Goal: Task Accomplishment & Management: Complete application form

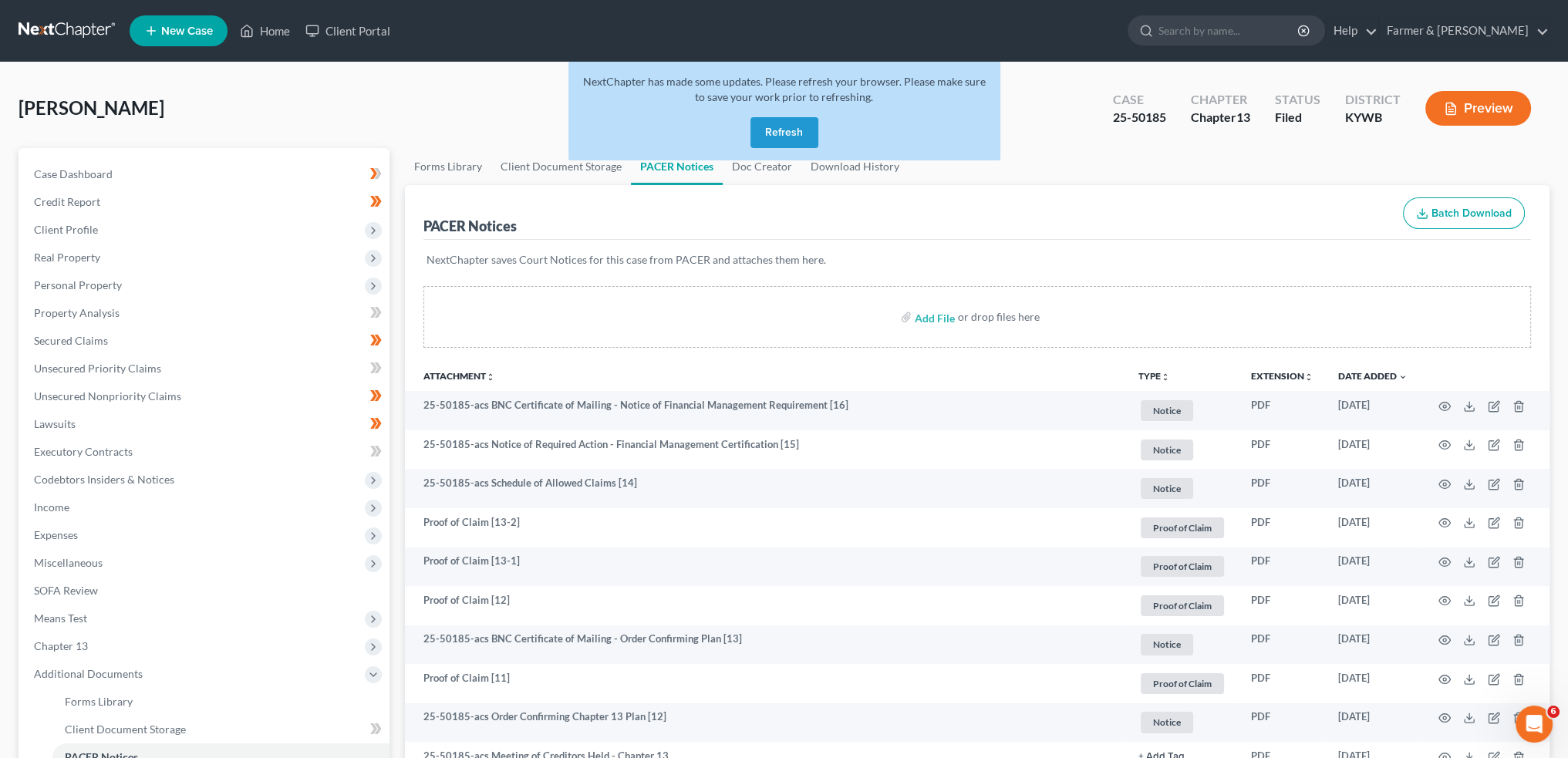
scroll to position [2, 0]
click button "Refresh"
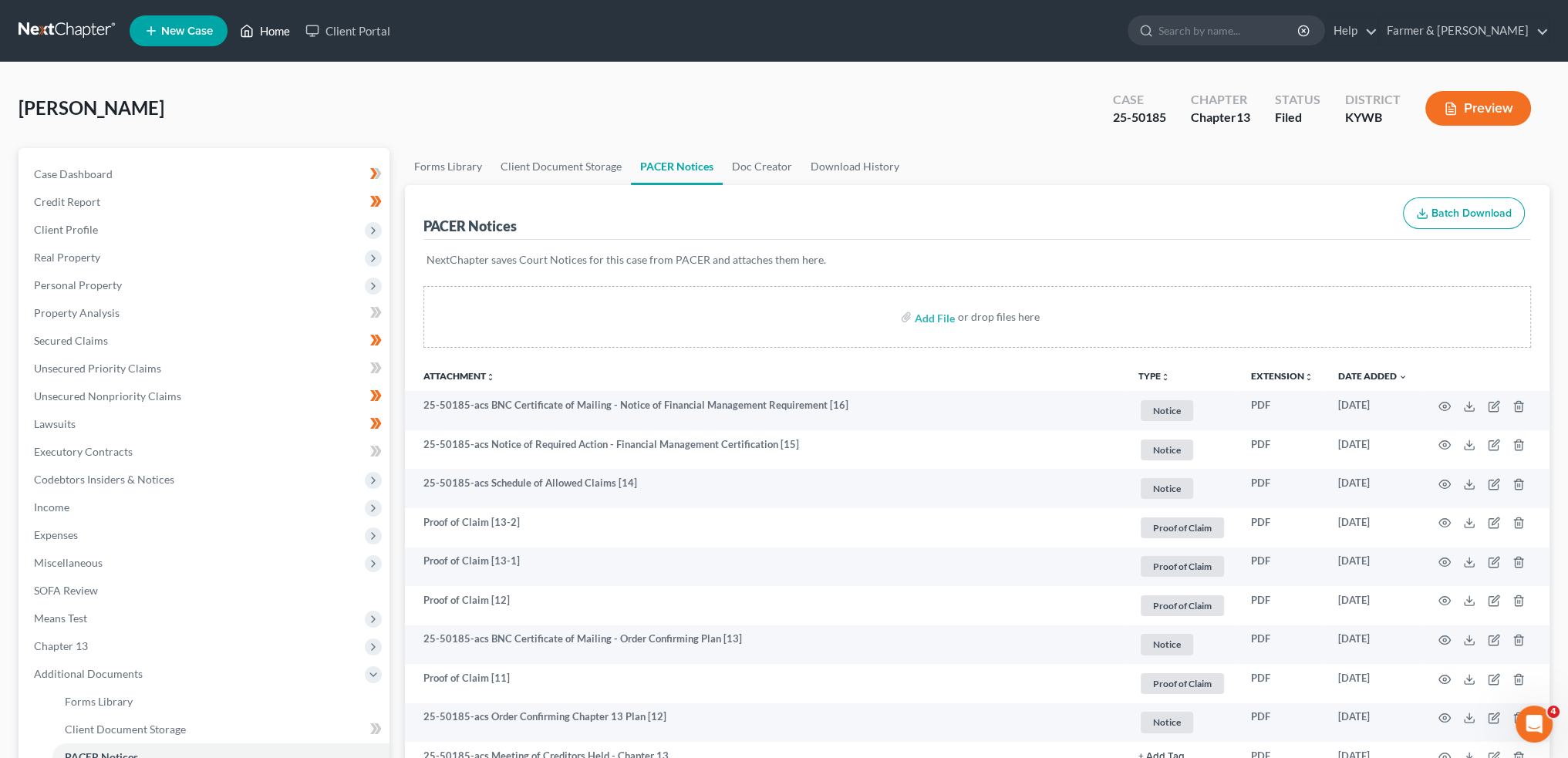
click at [270, 20] on link "Home" at bounding box center [265, 31] width 65 height 27
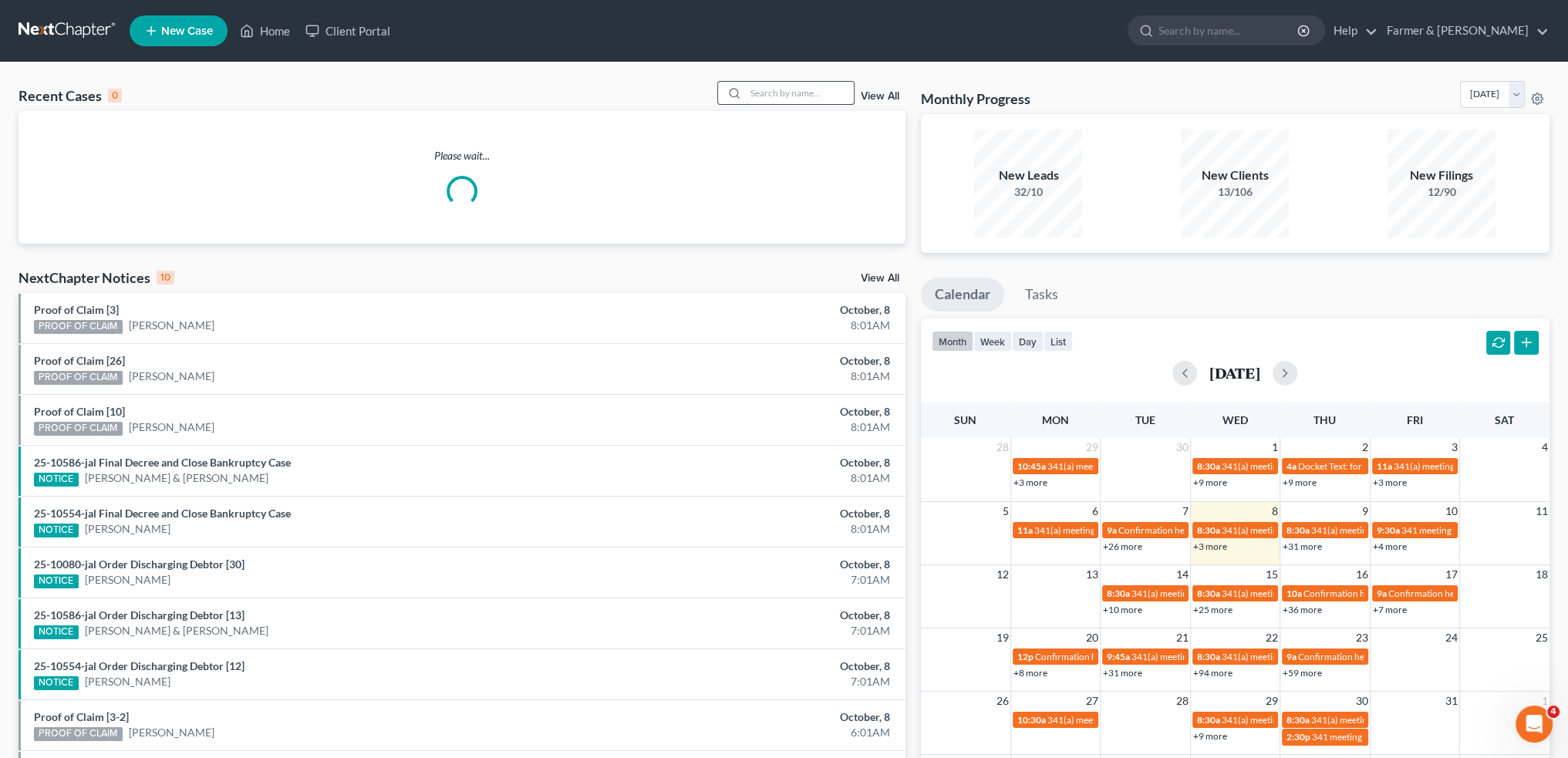
click at [775, 95] on input "search" at bounding box center [800, 93] width 108 height 22
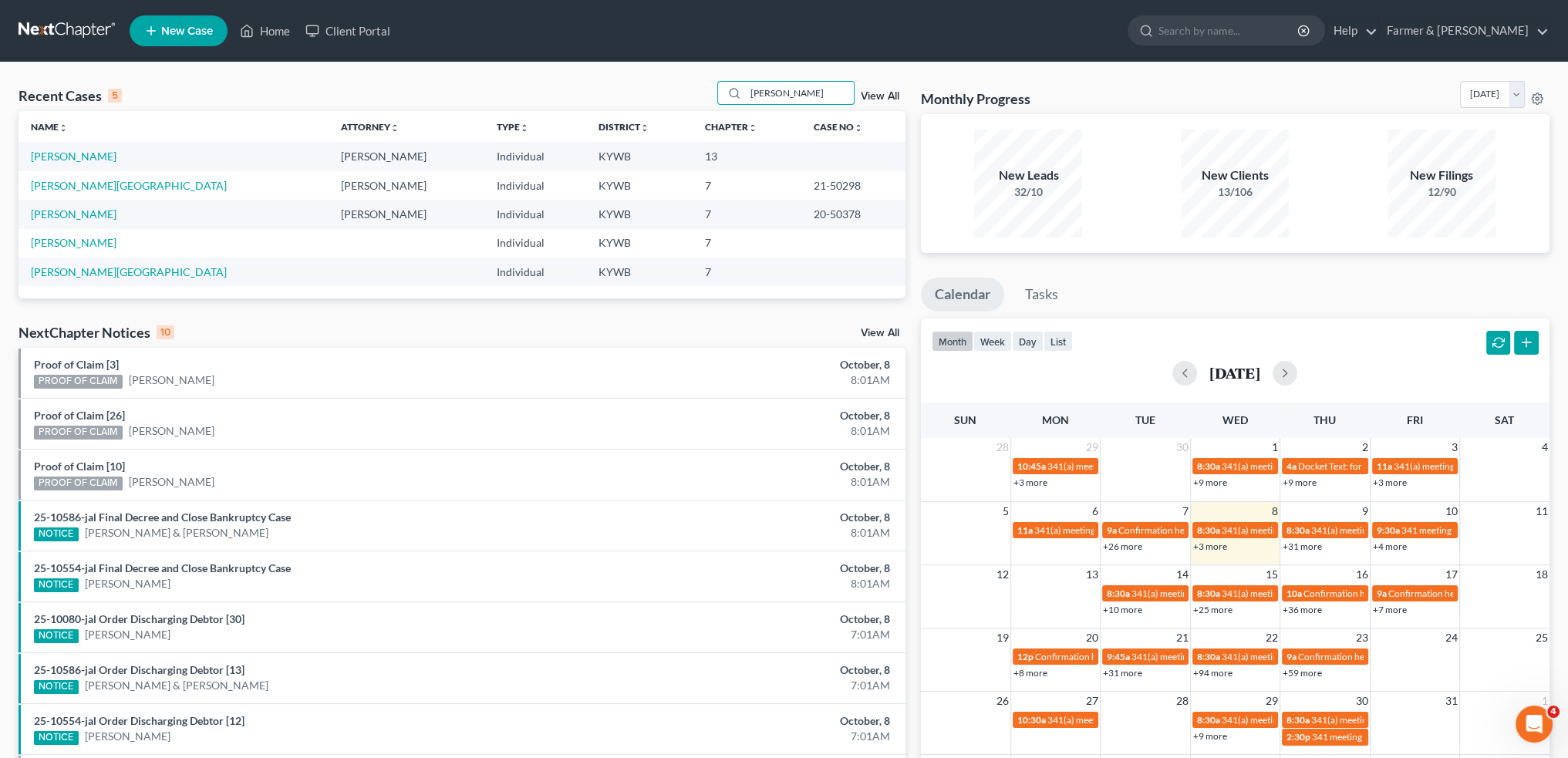
type input "TREVA"
click at [0, 75] on div "Recent Cases 5 TREVA View All Name unfold_more expand_more expand_less Attorney…" at bounding box center [784, 481] width 1568 height 837
click at [77, 158] on link "Drayton, Treva Calonteus" at bounding box center [74, 155] width 86 height 13
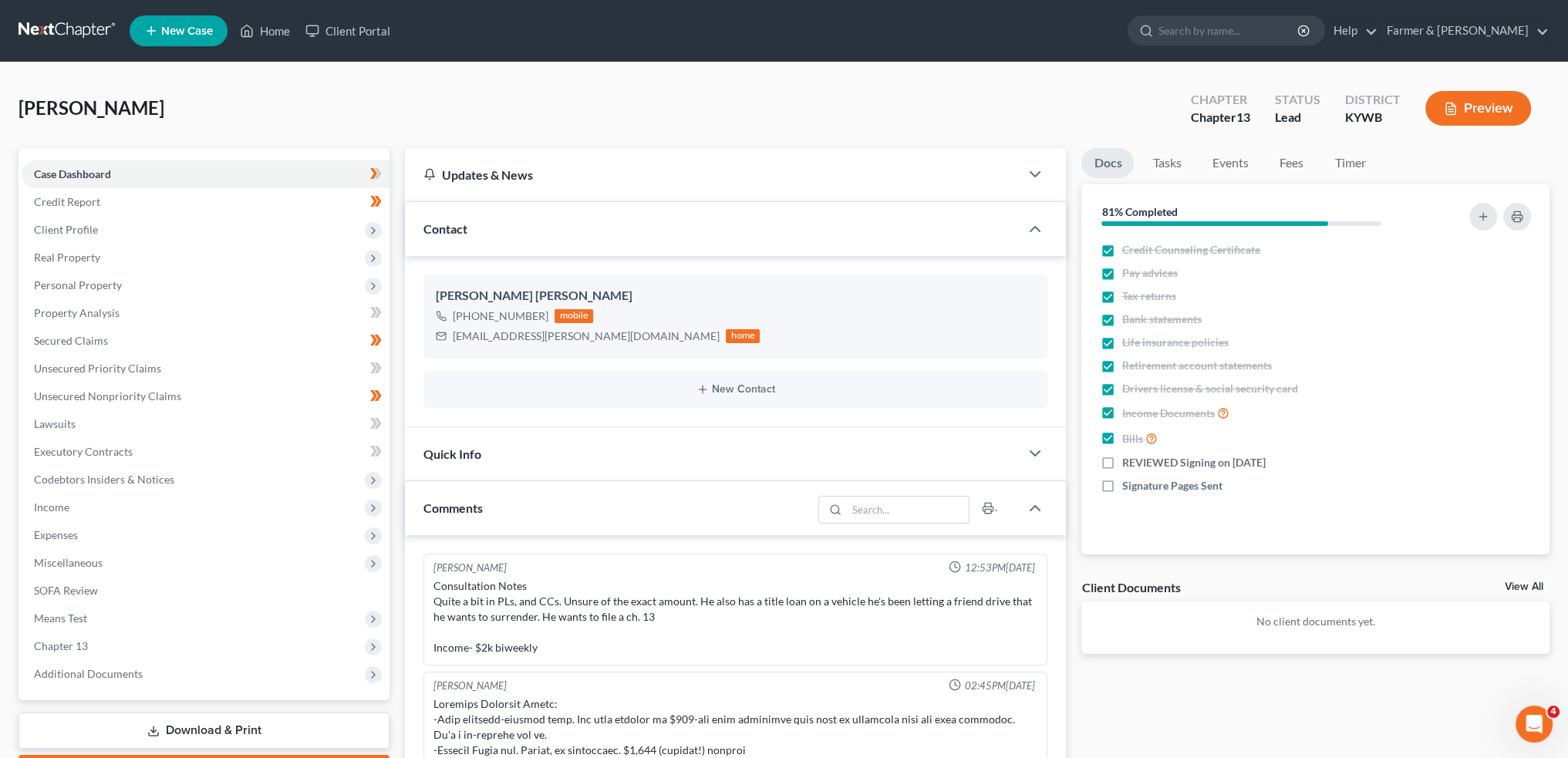
scroll to position [346, 0]
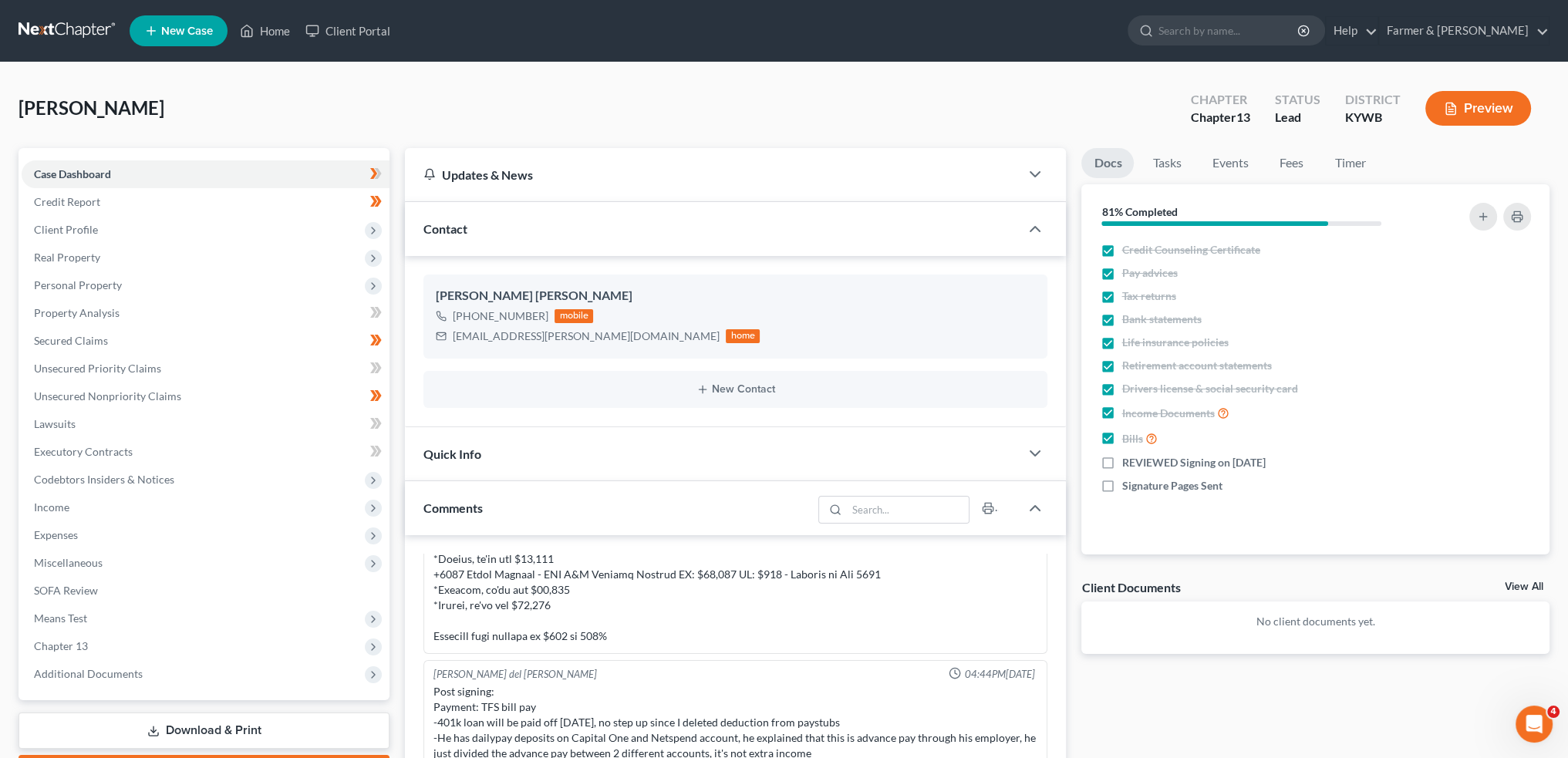
drag, startPoint x: 94, startPoint y: 88, endPoint x: 223, endPoint y: 113, distance: 131.4
click at [94, 88] on div "Drayton, Treva Calonteus Upgraded Chapter Chapter 13 Status Lead District KYWB …" at bounding box center [784, 114] width 1531 height 67
click at [75, 232] on span "Client Profile" at bounding box center [66, 229] width 64 height 13
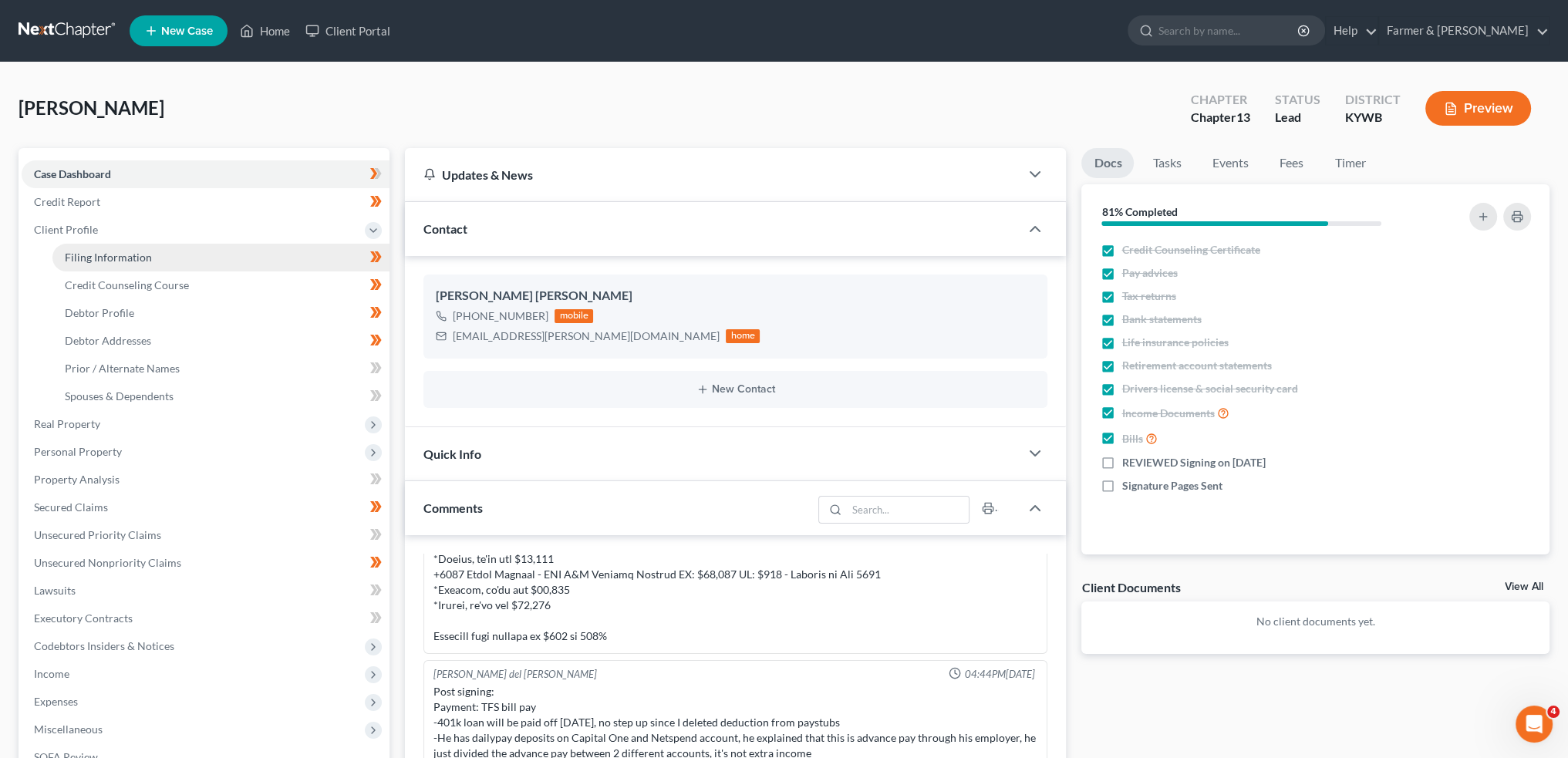
click at [86, 257] on span "Filing Information" at bounding box center [109, 256] width 87 height 13
select select "1"
select select "0"
select select "3"
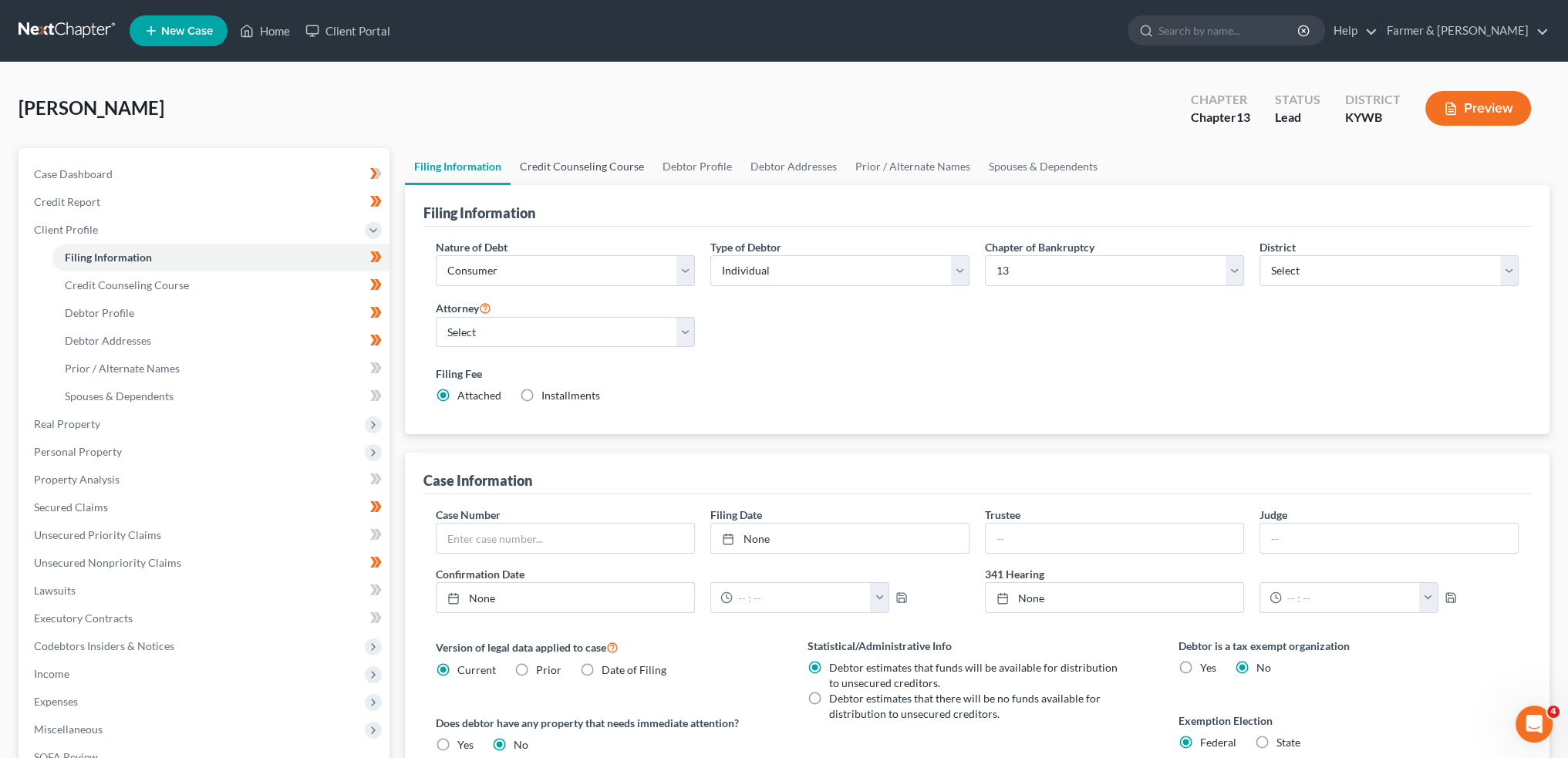
click at [555, 168] on link "Credit Counseling Course" at bounding box center [582, 166] width 142 height 37
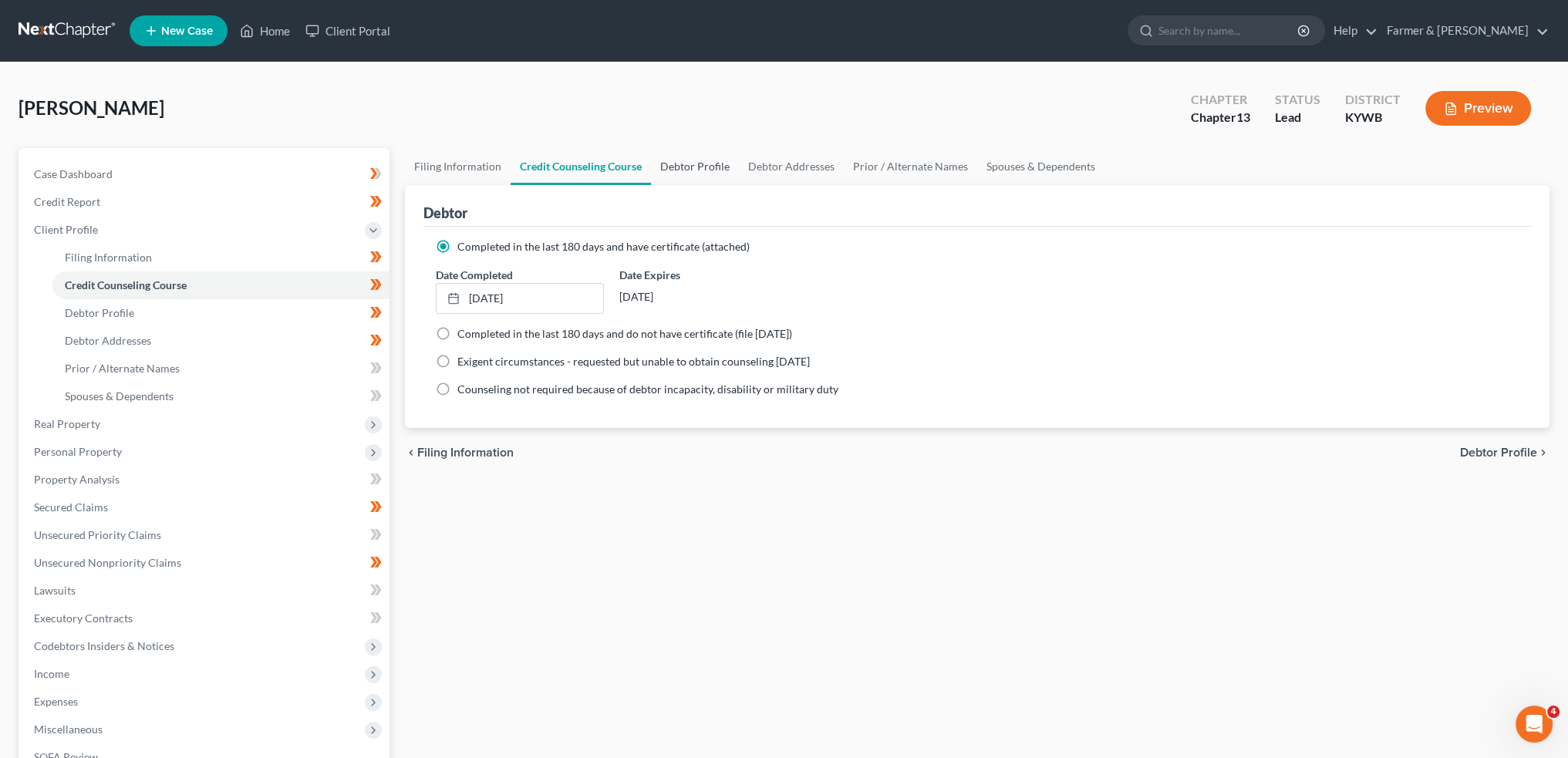
click at [680, 172] on link "Debtor Profile" at bounding box center [695, 166] width 88 height 37
select select "0"
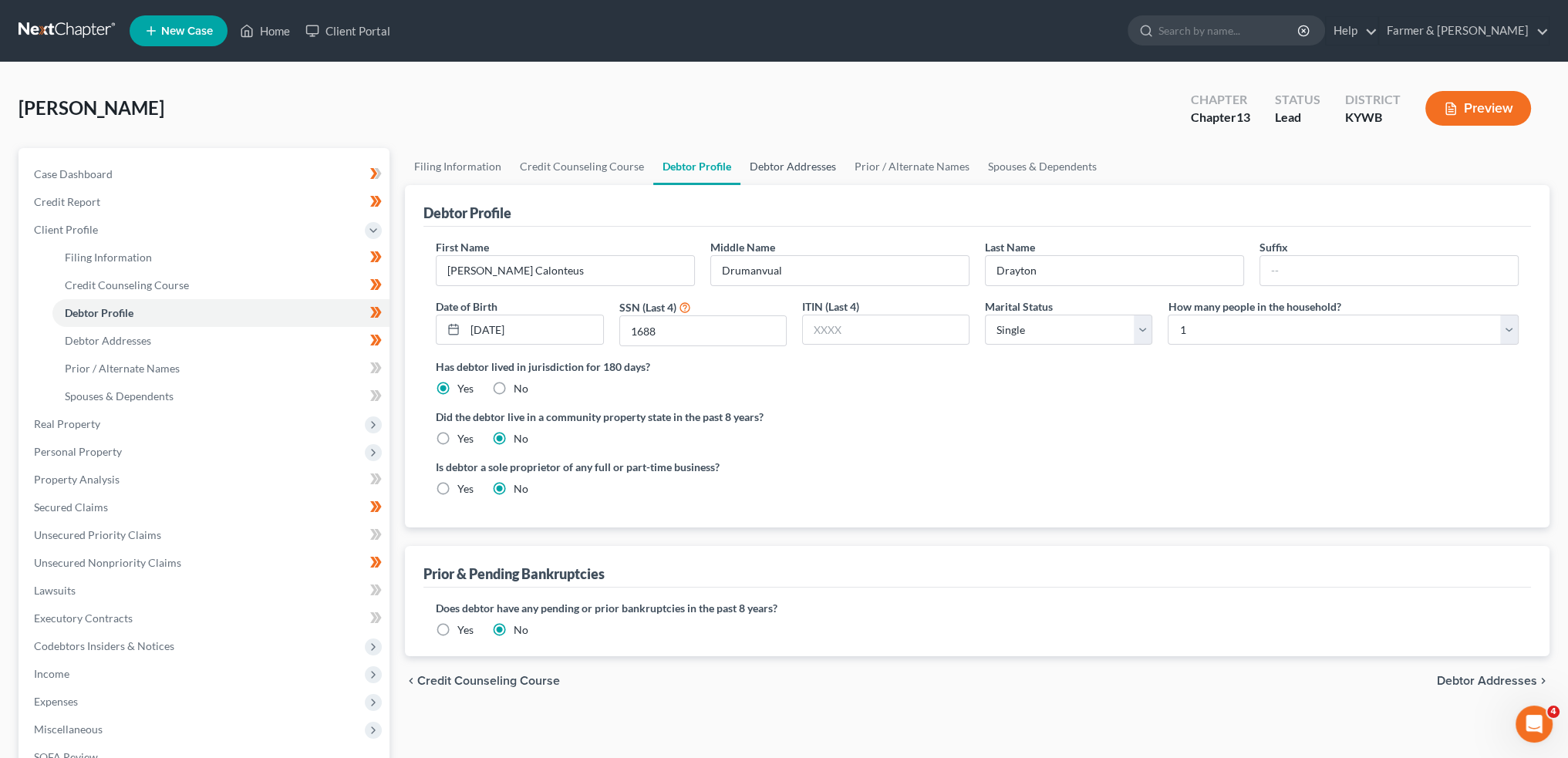
click at [789, 165] on link "Debtor Addresses" at bounding box center [793, 166] width 105 height 37
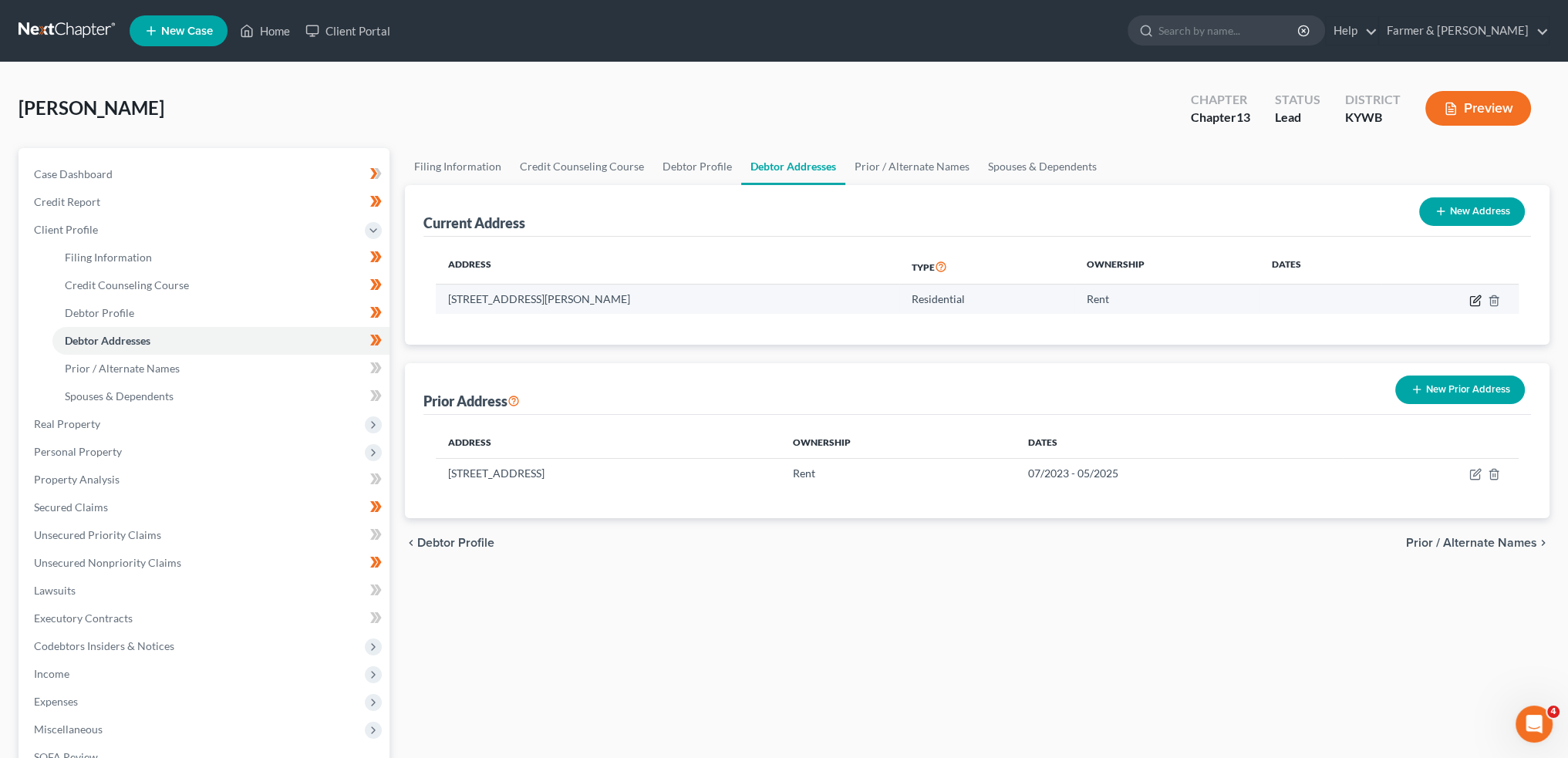
click at [1475, 298] on icon "button" at bounding box center [1477, 298] width 7 height 7
select select "18"
select select "0"
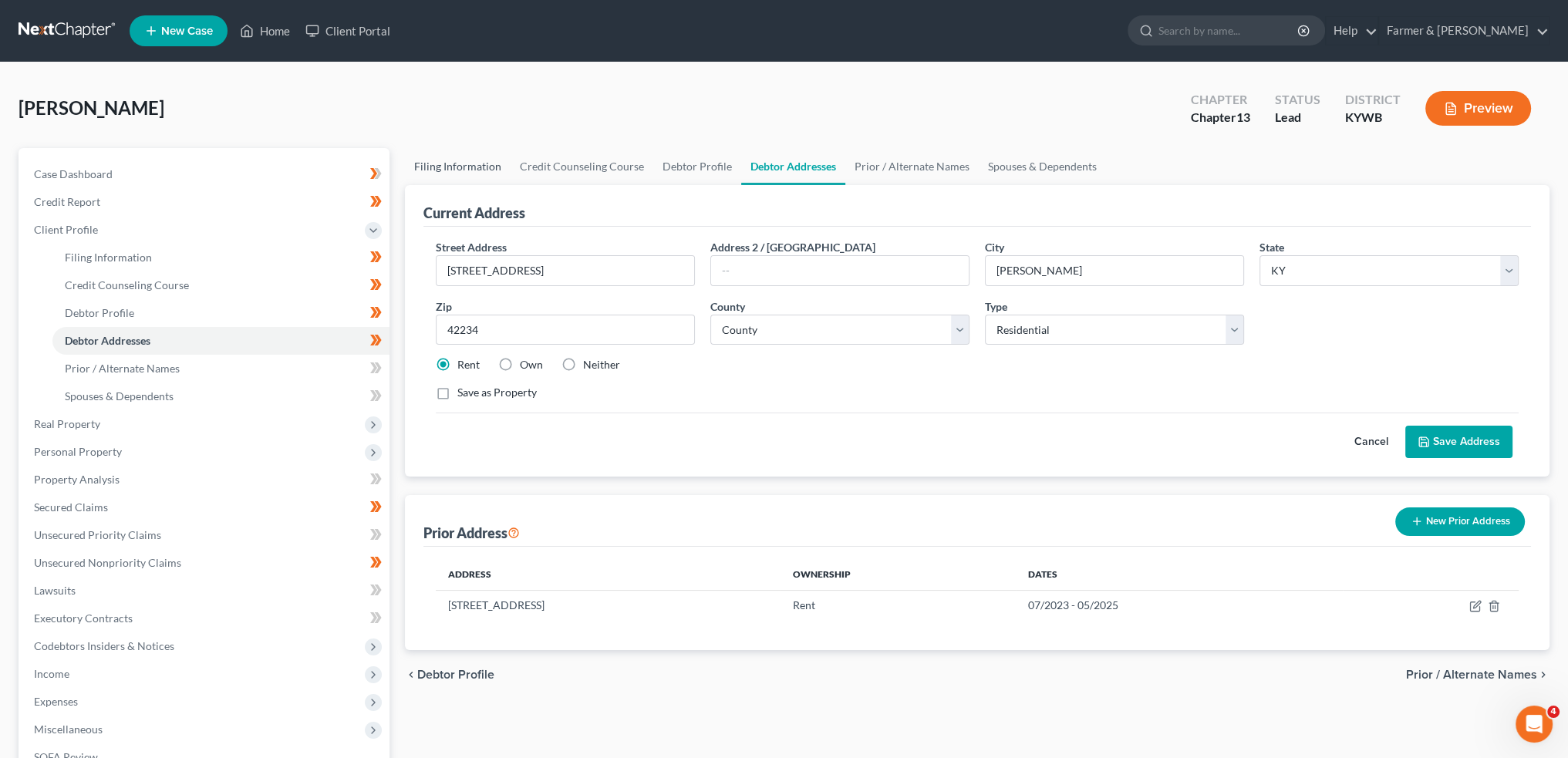
click at [469, 163] on link "Filing Information" at bounding box center [457, 166] width 106 height 37
select select "1"
select select "0"
select select "3"
select select "33"
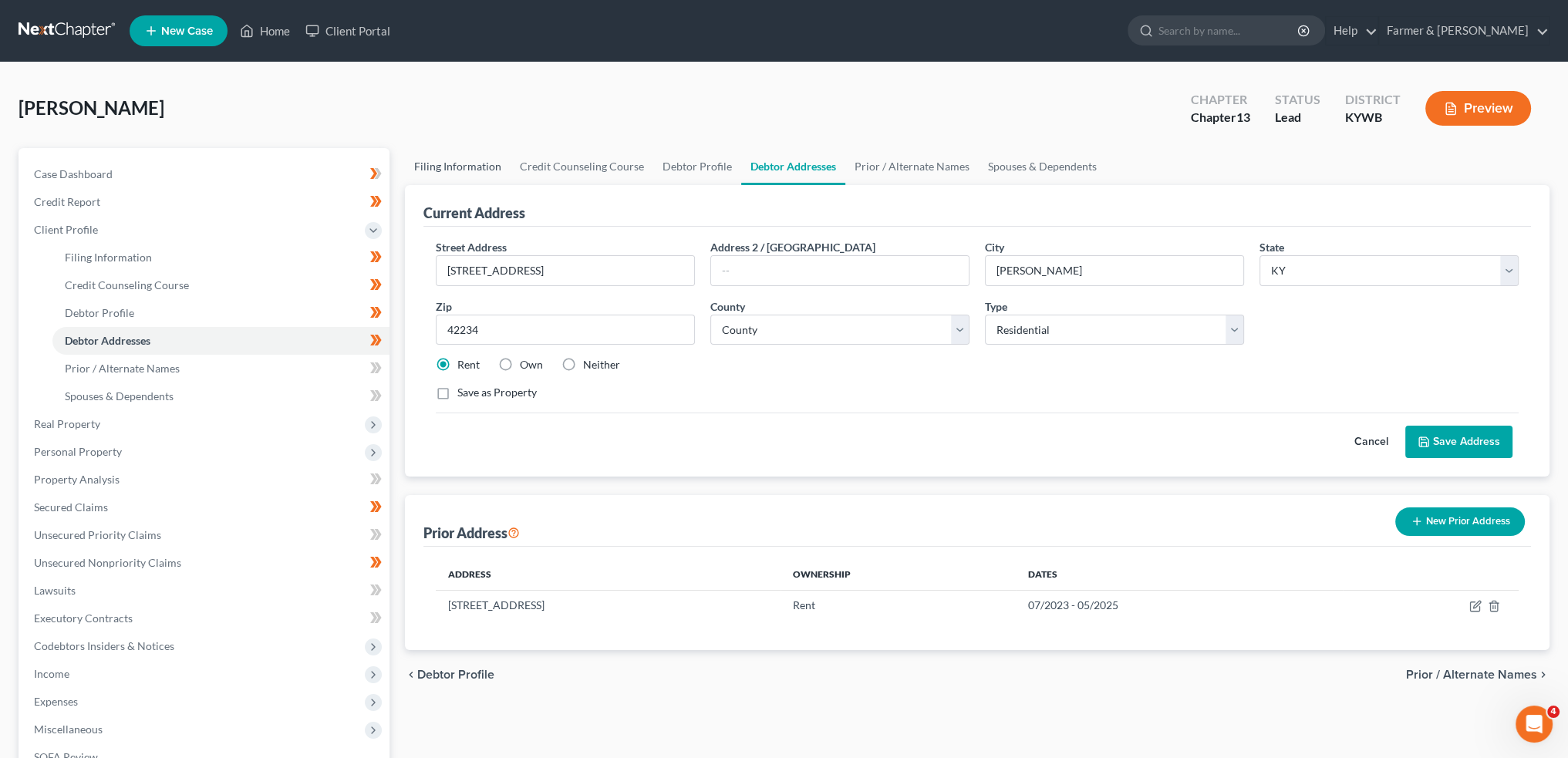
select select "2"
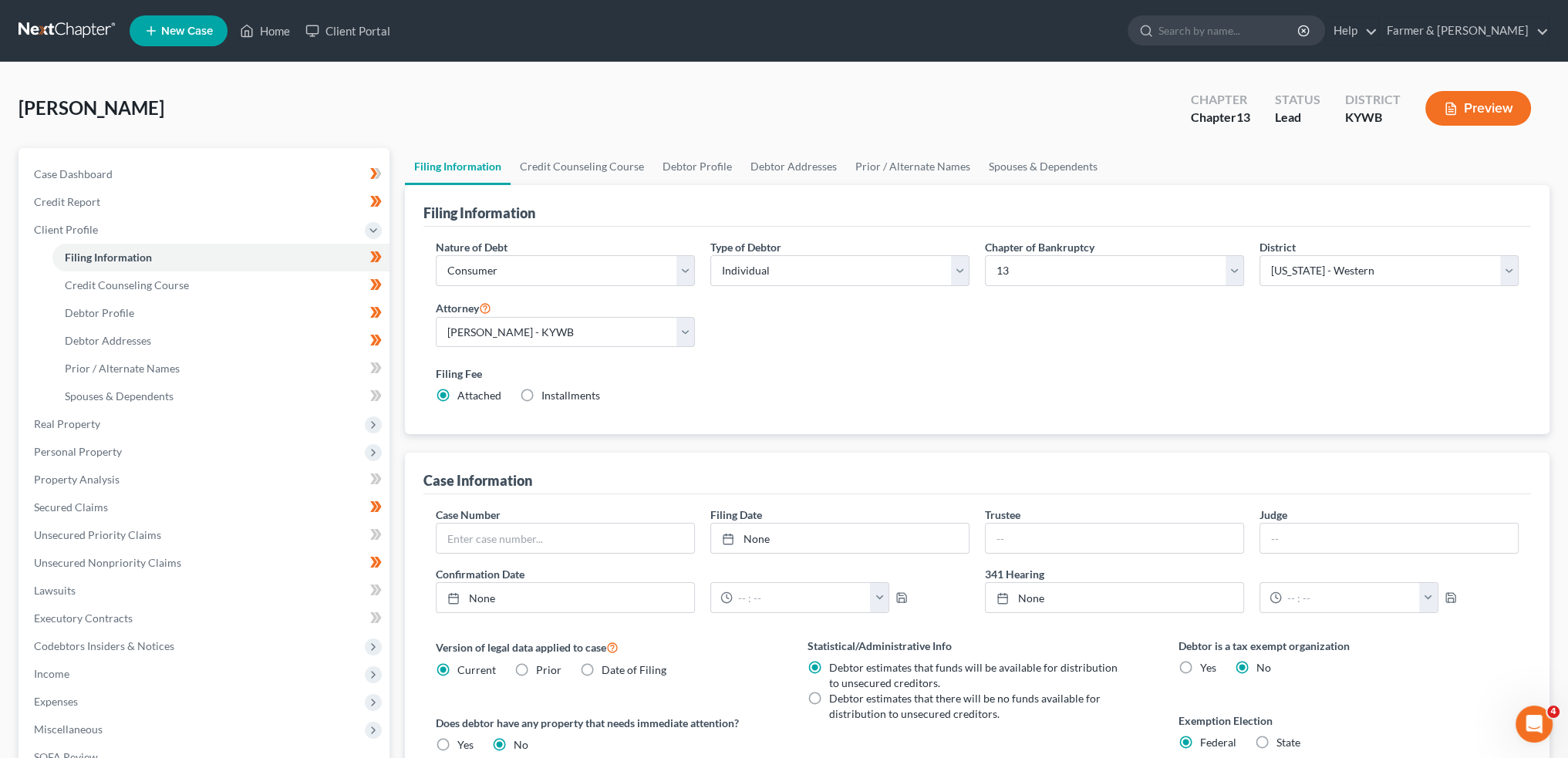
scroll to position [256, 0]
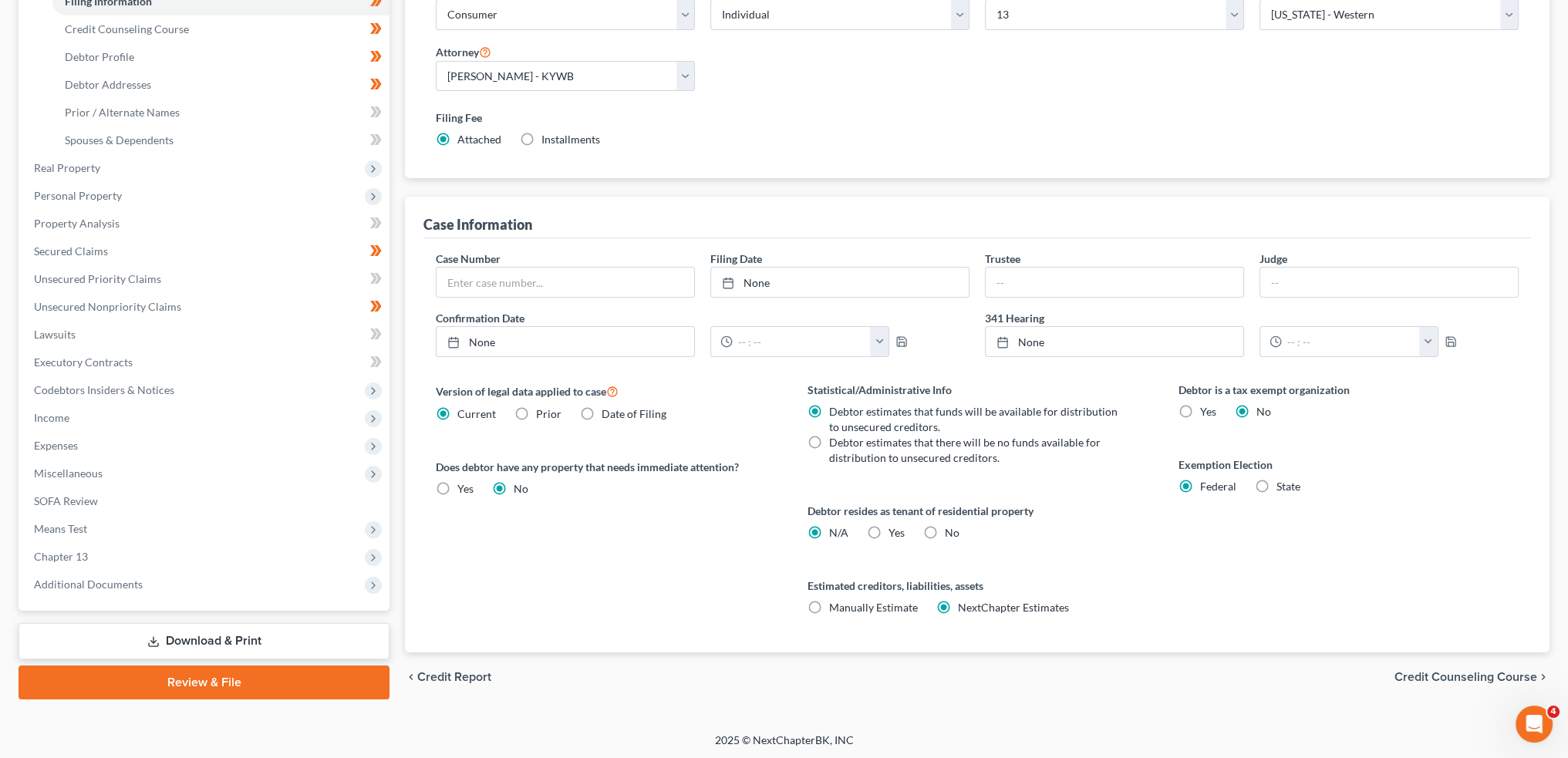
click at [889, 534] on label "Yes Yes" at bounding box center [896, 532] width 16 height 15
click at [895, 534] on input "Yes Yes" at bounding box center [900, 530] width 10 height 10
radio input "true"
radio input "false"
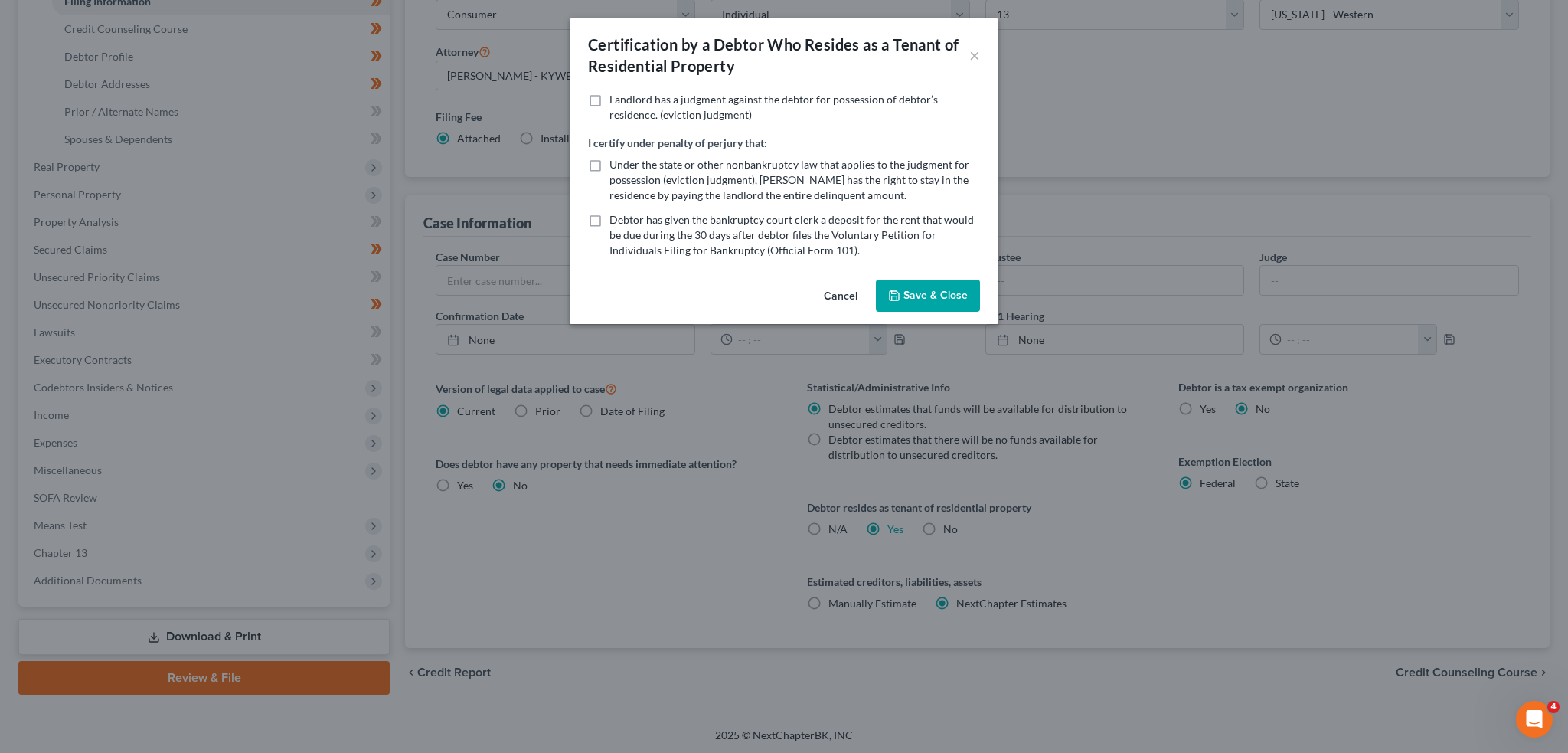
click at [907, 296] on button "Save & Close" at bounding box center [928, 296] width 104 height 32
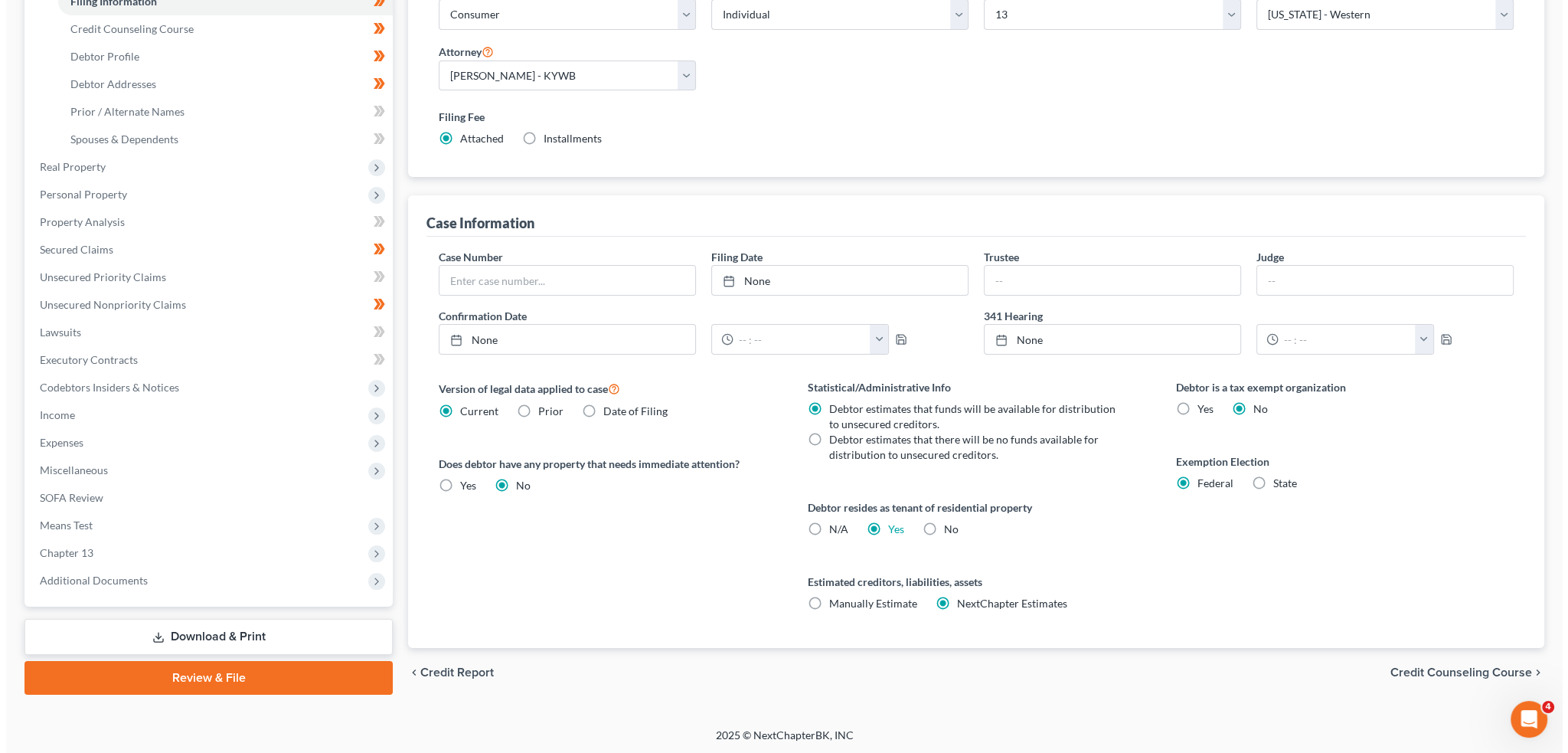
scroll to position [0, 0]
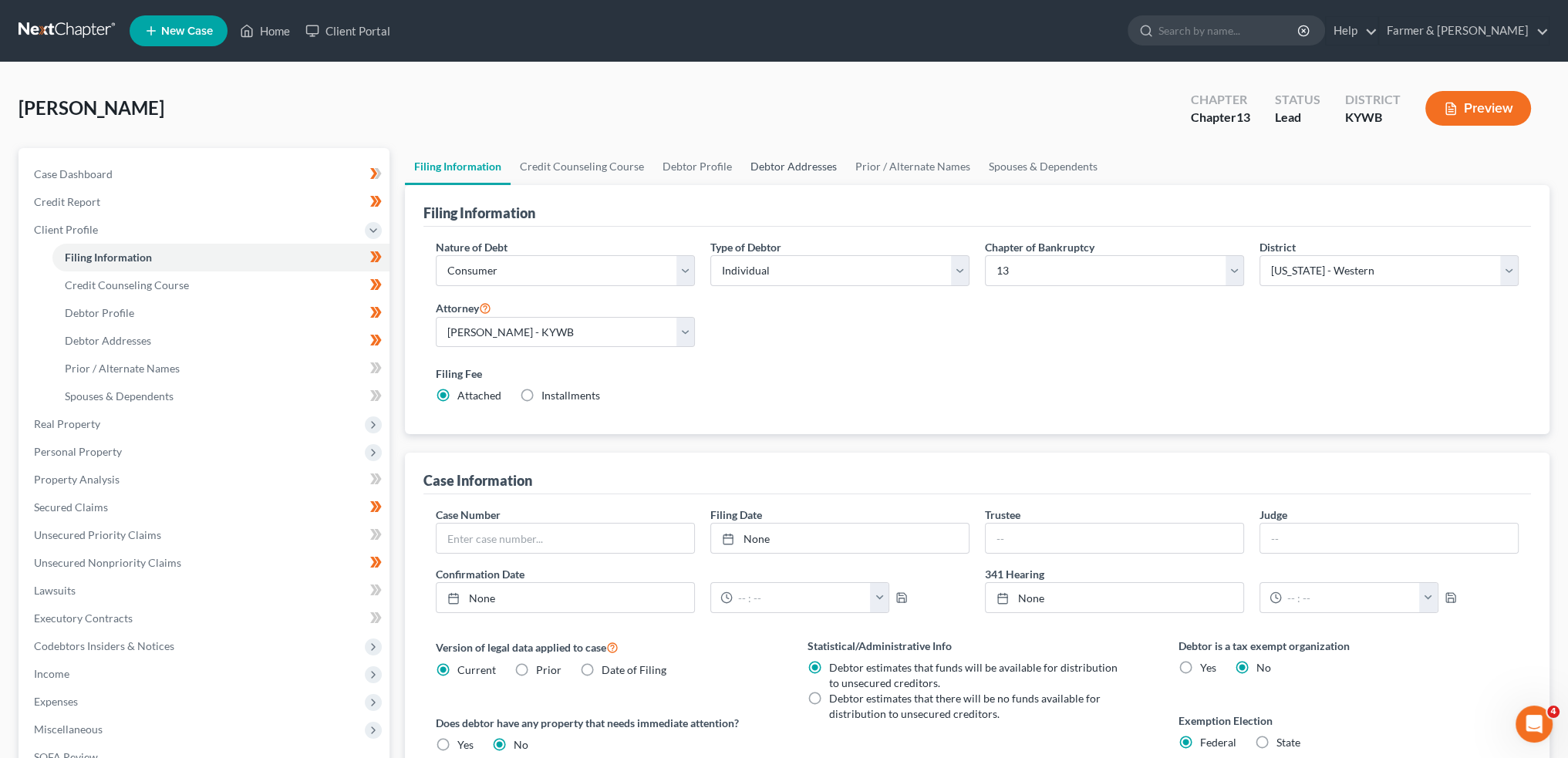
click at [810, 153] on link "Debtor Addresses" at bounding box center [793, 166] width 105 height 37
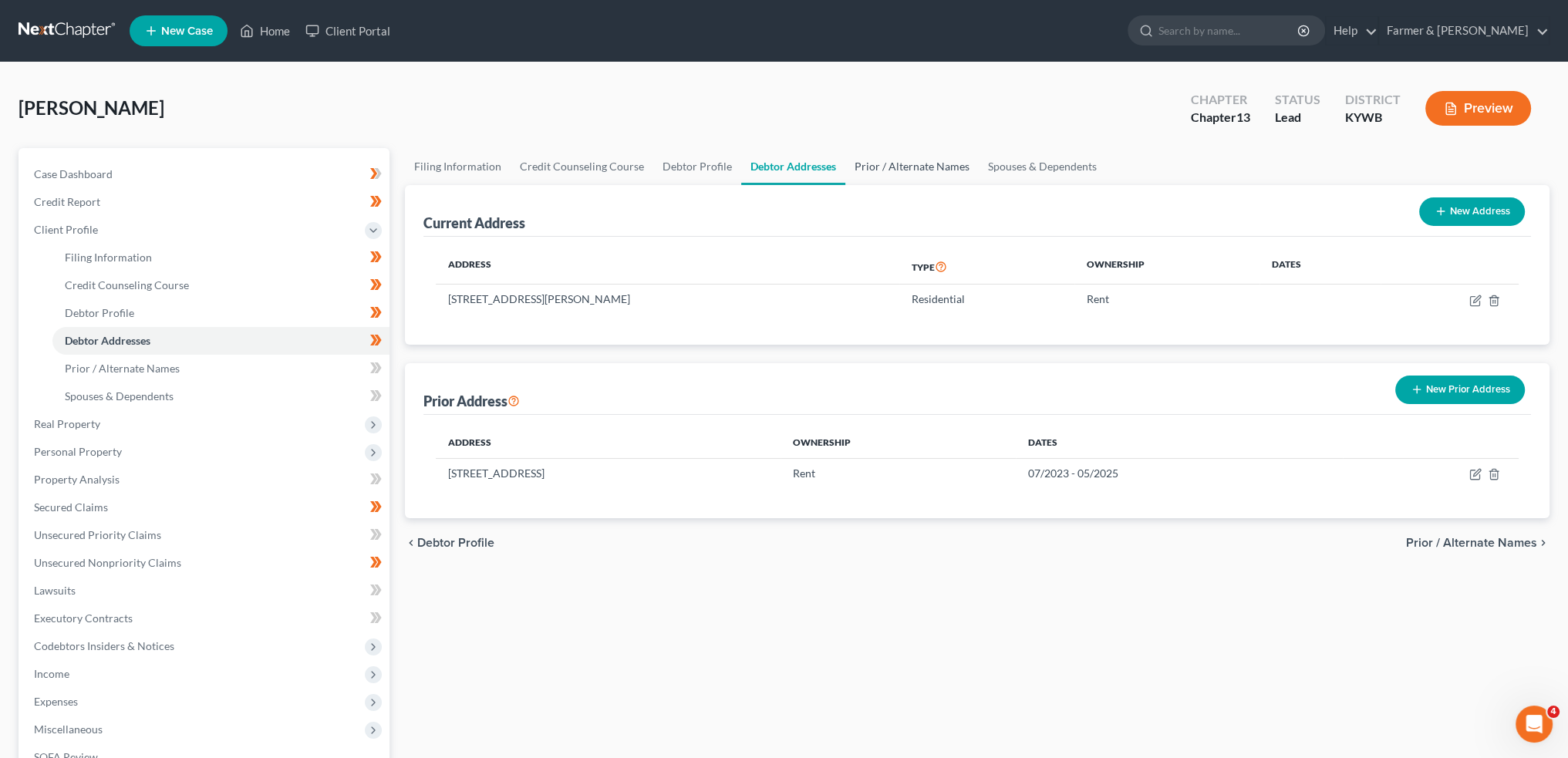
click at [871, 165] on link "Prior / Alternate Names" at bounding box center [913, 166] width 134 height 37
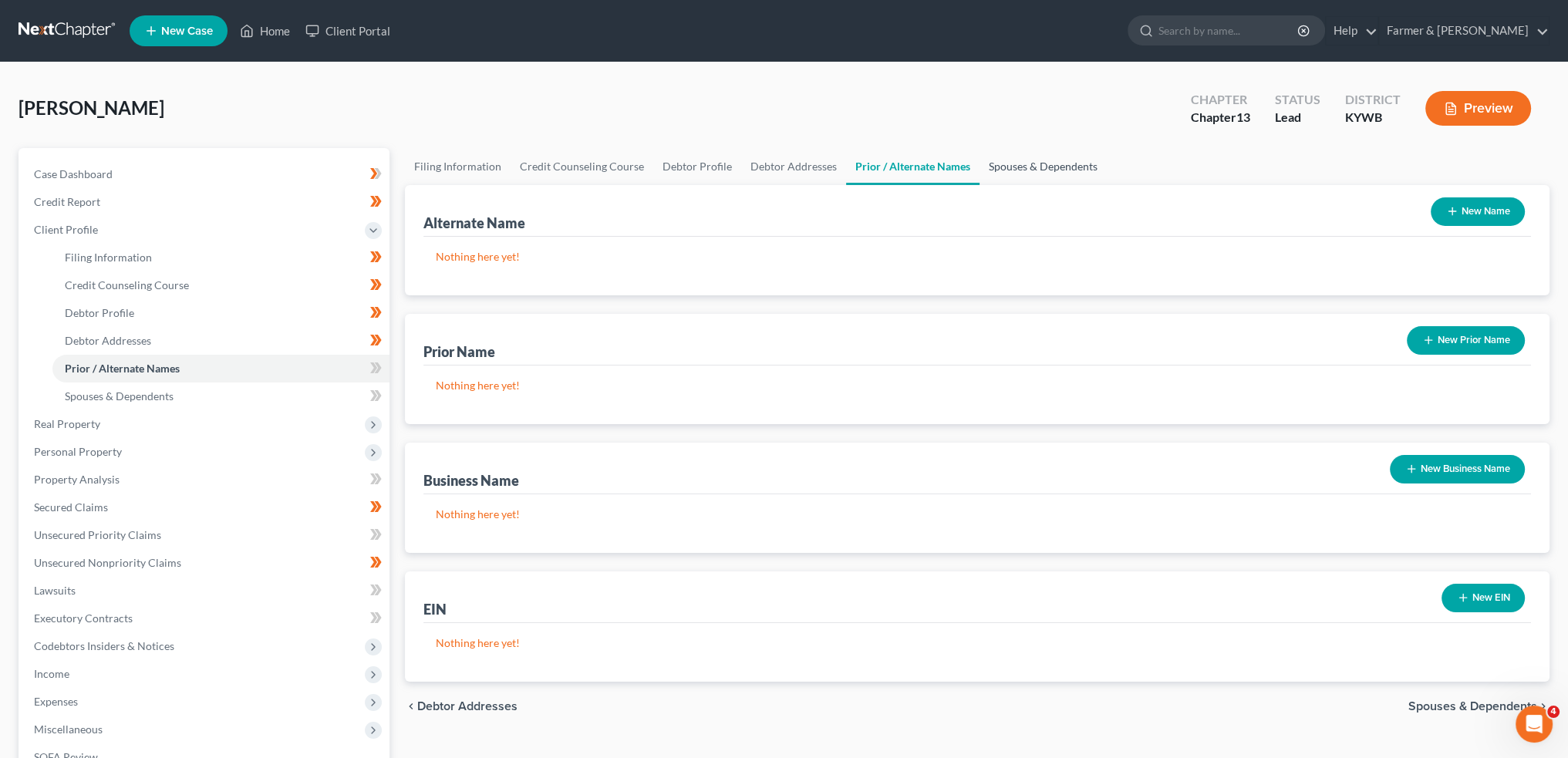
click at [1042, 153] on link "Spouses & Dependents" at bounding box center [1043, 166] width 127 height 37
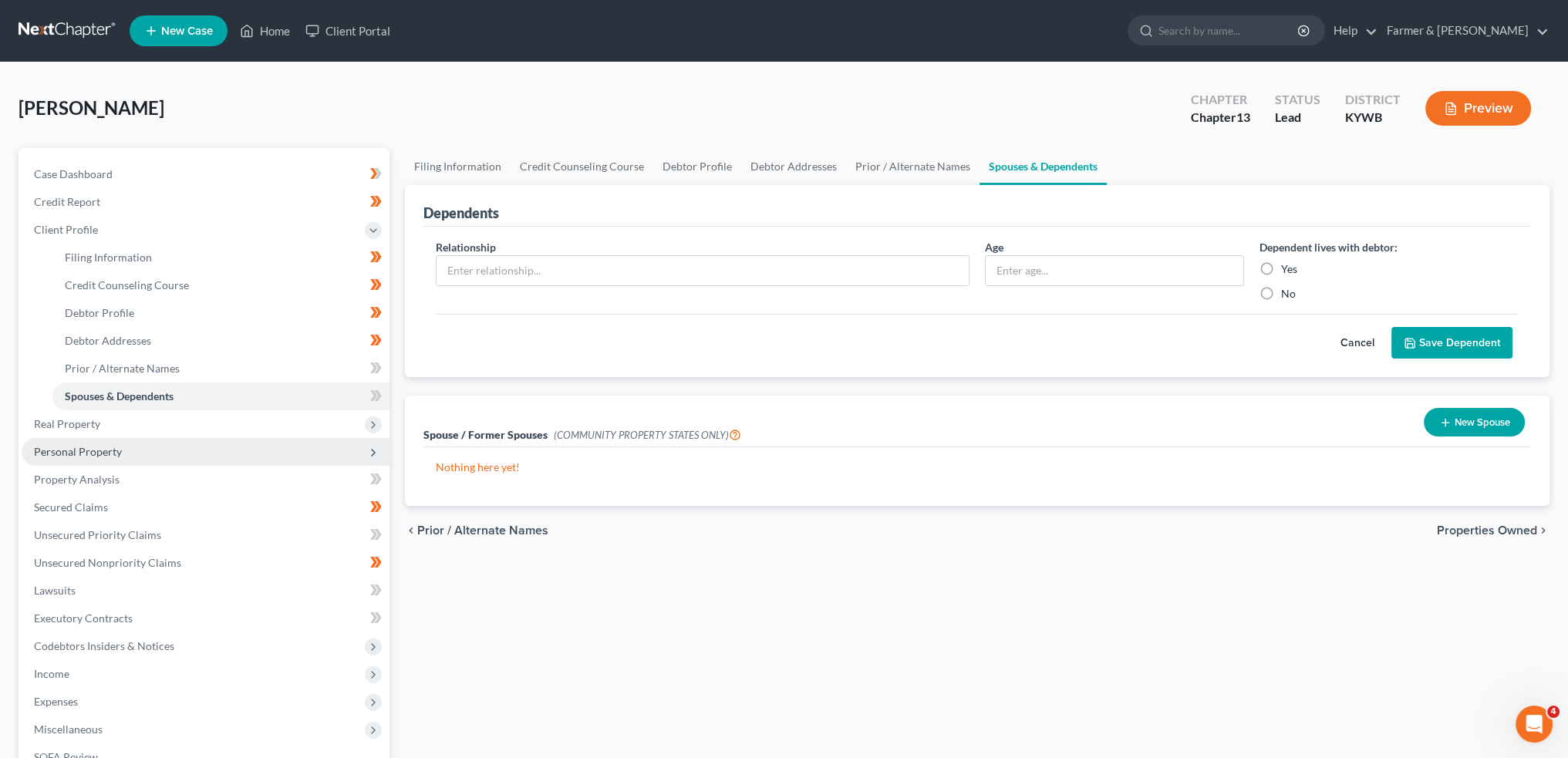
click at [121, 456] on span "Personal Property" at bounding box center [205, 452] width 368 height 27
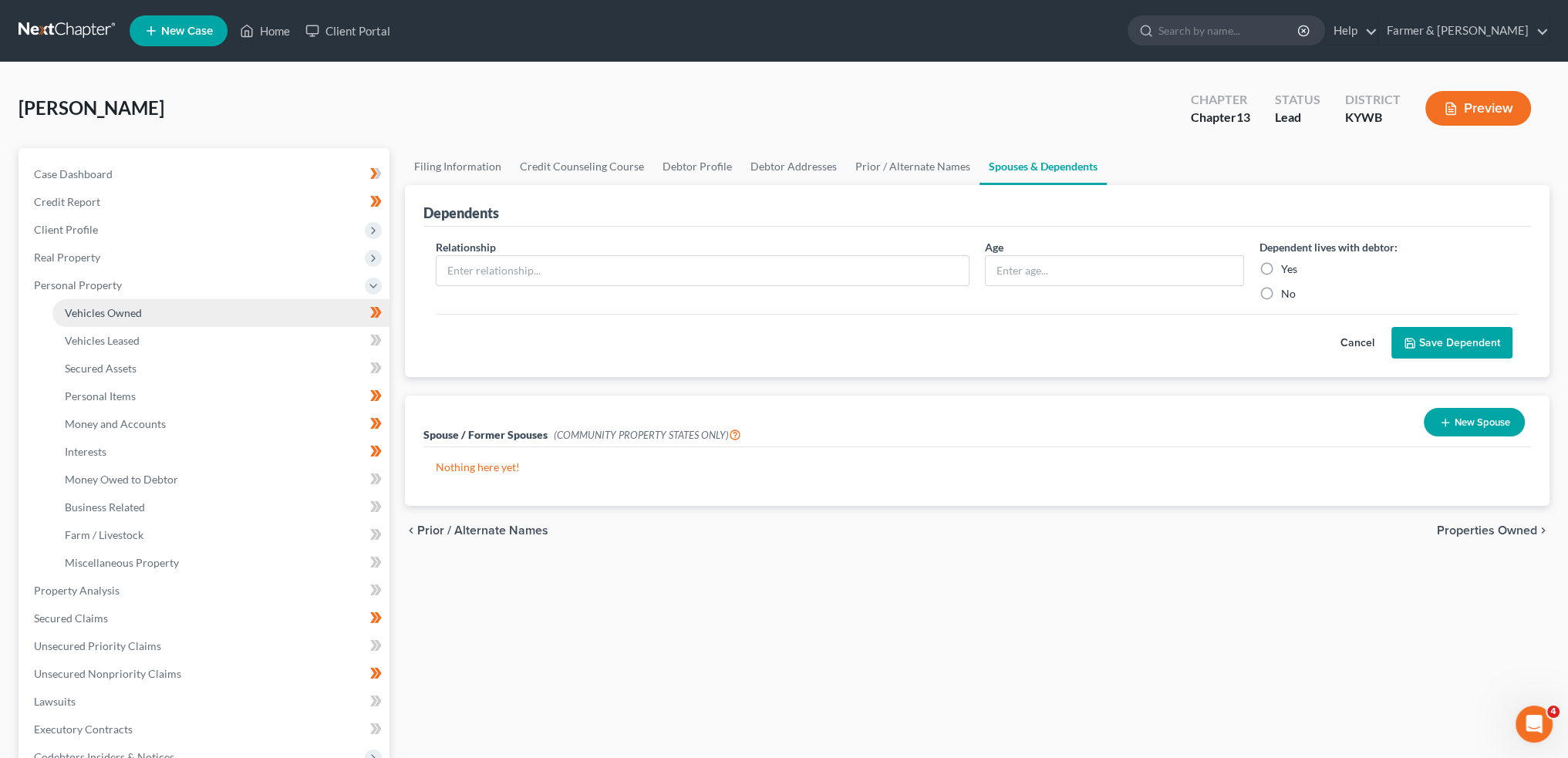
click at [160, 308] on link "Vehicles Owned" at bounding box center [220, 313] width 337 height 27
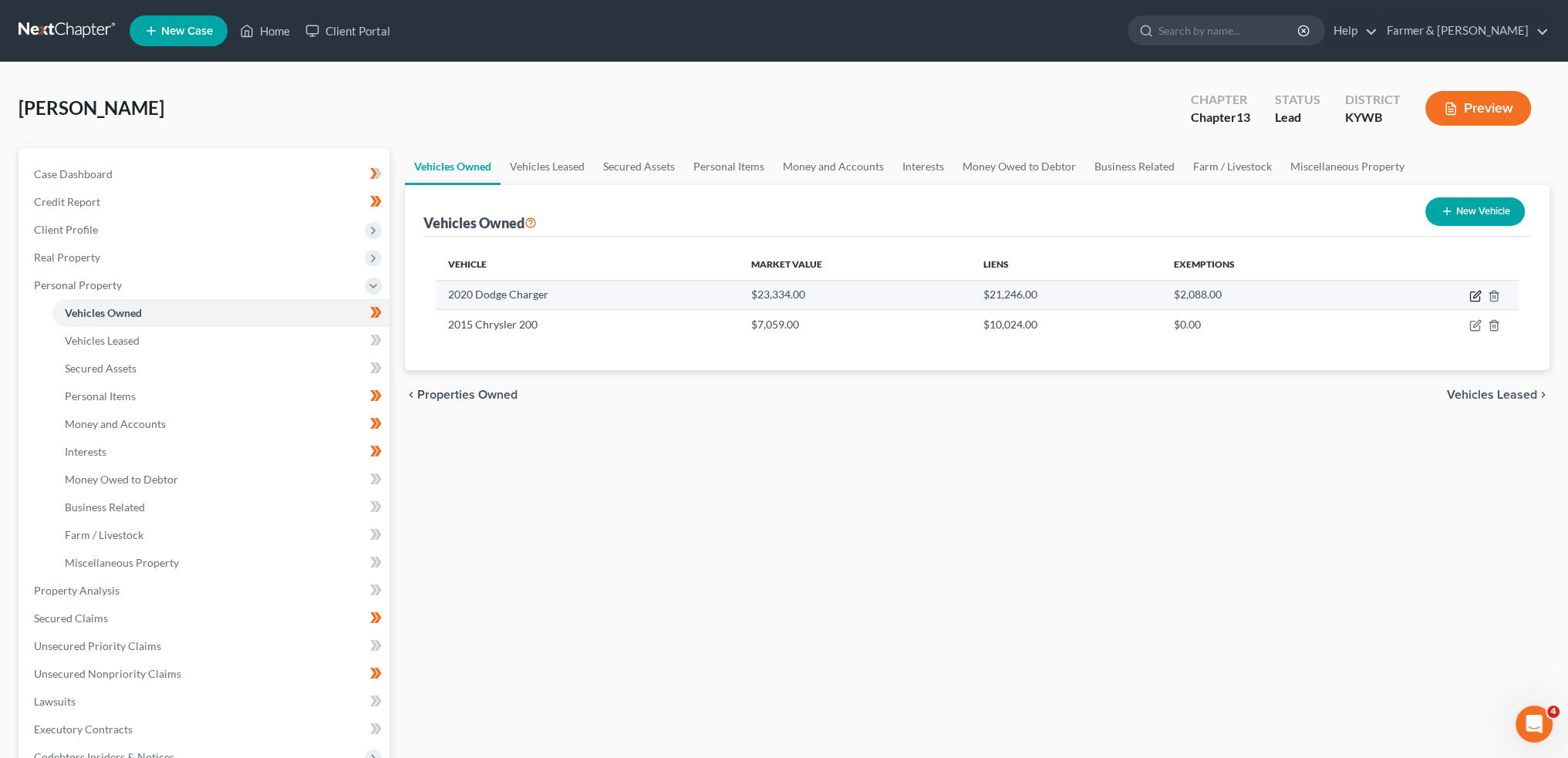
click at [1471, 292] on icon "button" at bounding box center [1475, 296] width 12 height 12
select select "0"
select select "6"
select select "2"
select select "0"
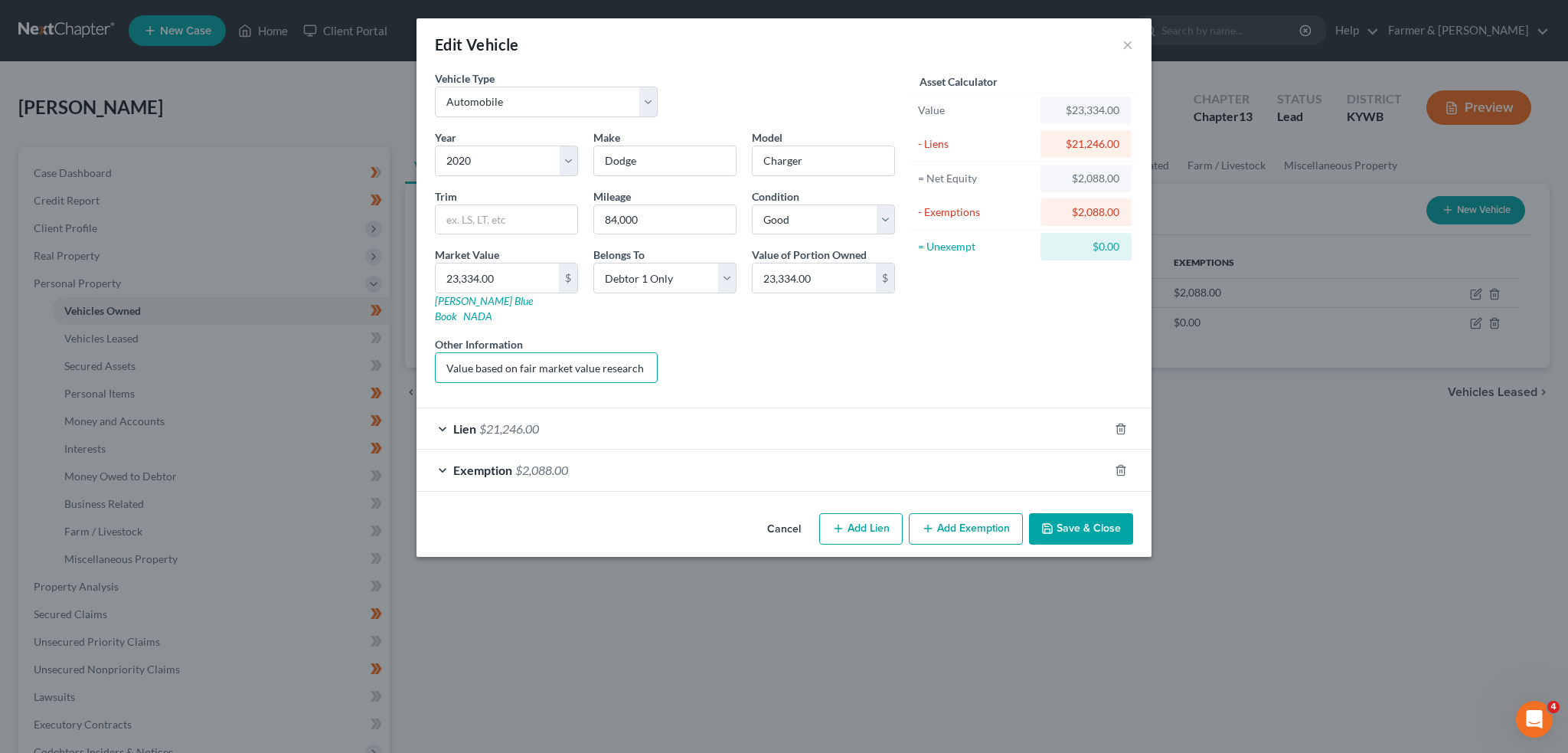
scroll to position [0, 203]
drag, startPoint x: 565, startPoint y: 348, endPoint x: 838, endPoint y: 357, distance: 273.1
click at [838, 357] on div "Year Select 2026 2025 2024 2023 2022 2021 2020 2019 2018 2017 2016 2015 2014 20…" at bounding box center [665, 262] width 475 height 266
click at [833, 417] on div "Lien $21,246.00" at bounding box center [762, 428] width 692 height 41
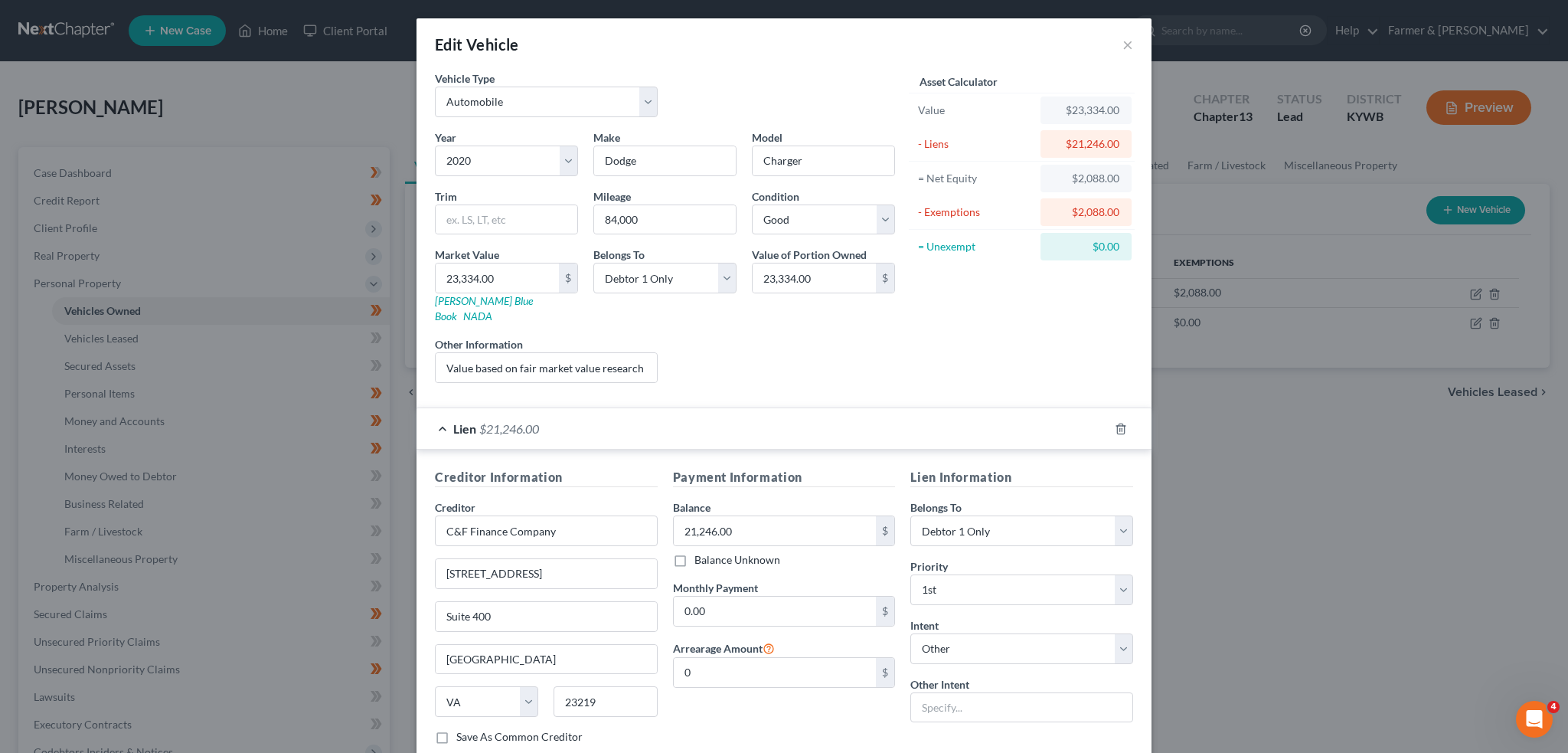
scroll to position [123, 0]
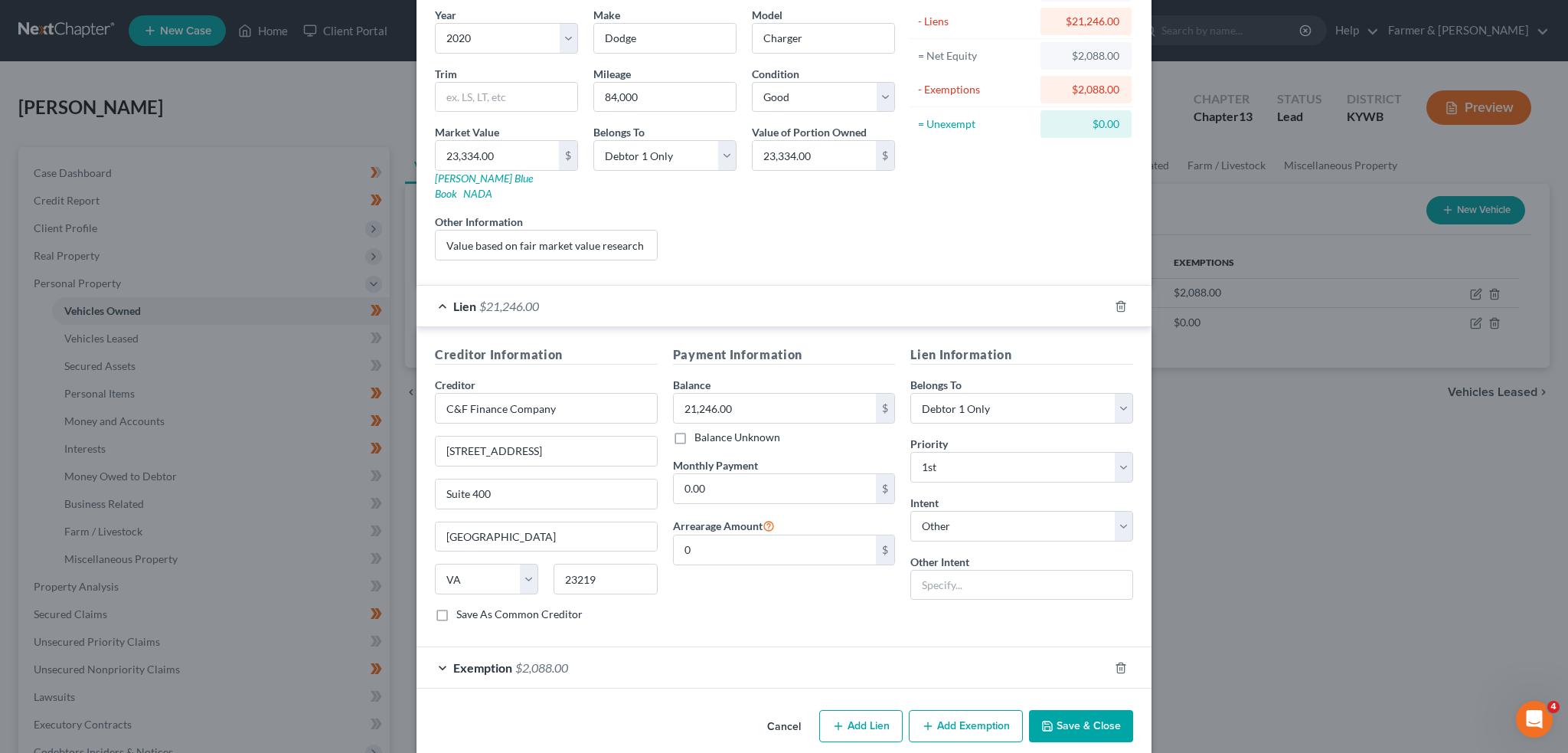
click at [786, 649] on div "Exemption $2,088.00" at bounding box center [762, 668] width 692 height 41
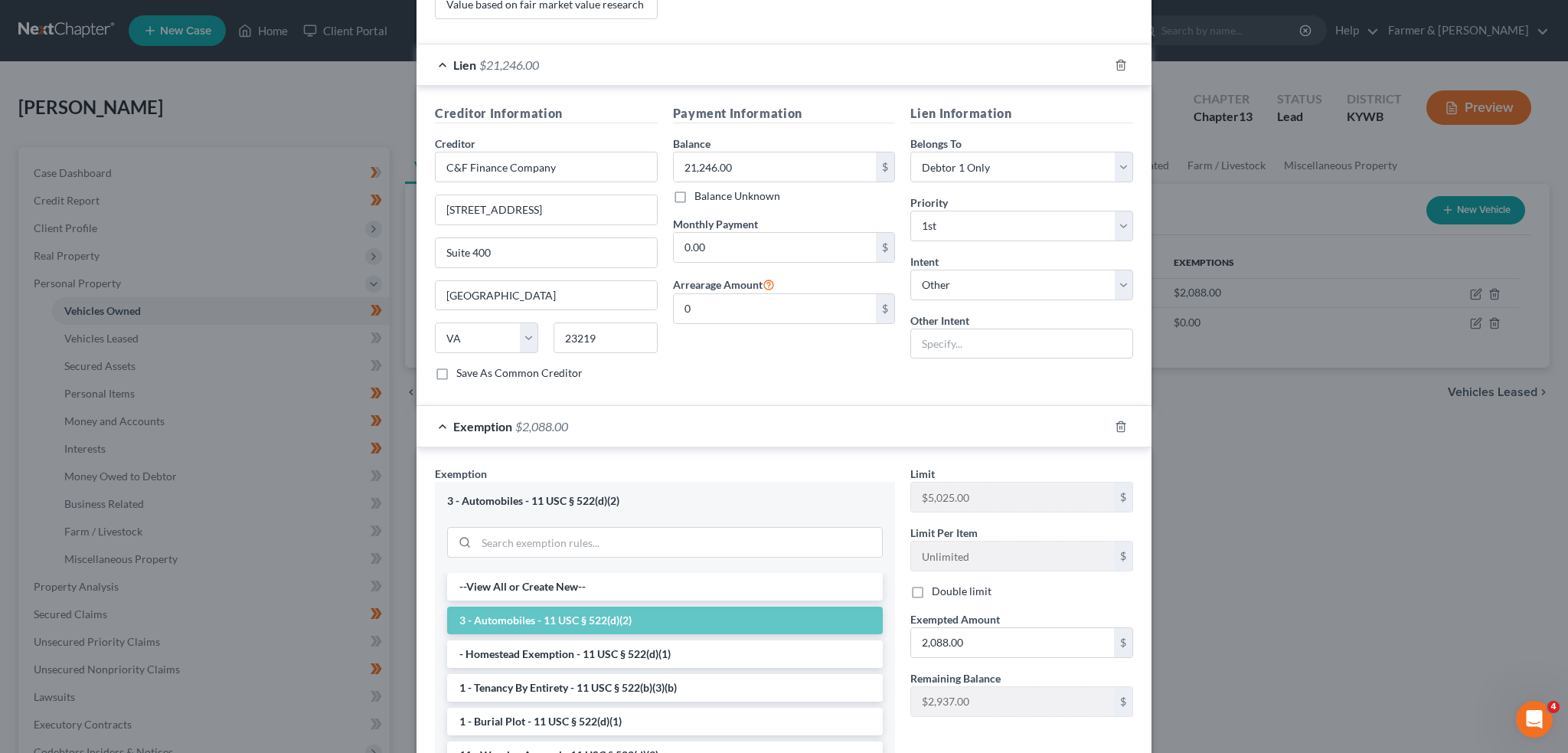
scroll to position [518, 0]
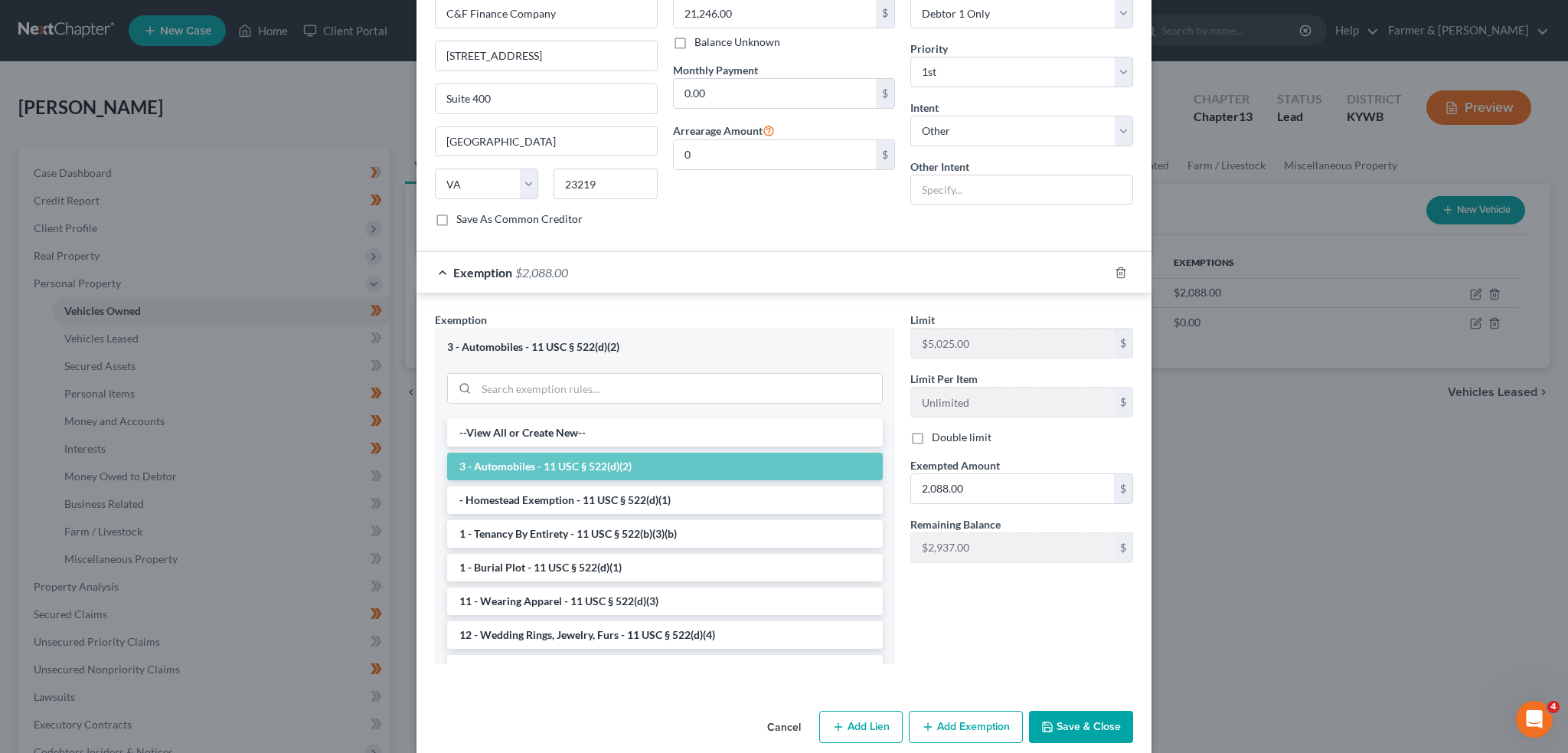
click at [1053, 711] on button "Save & Close" at bounding box center [1081, 727] width 104 height 32
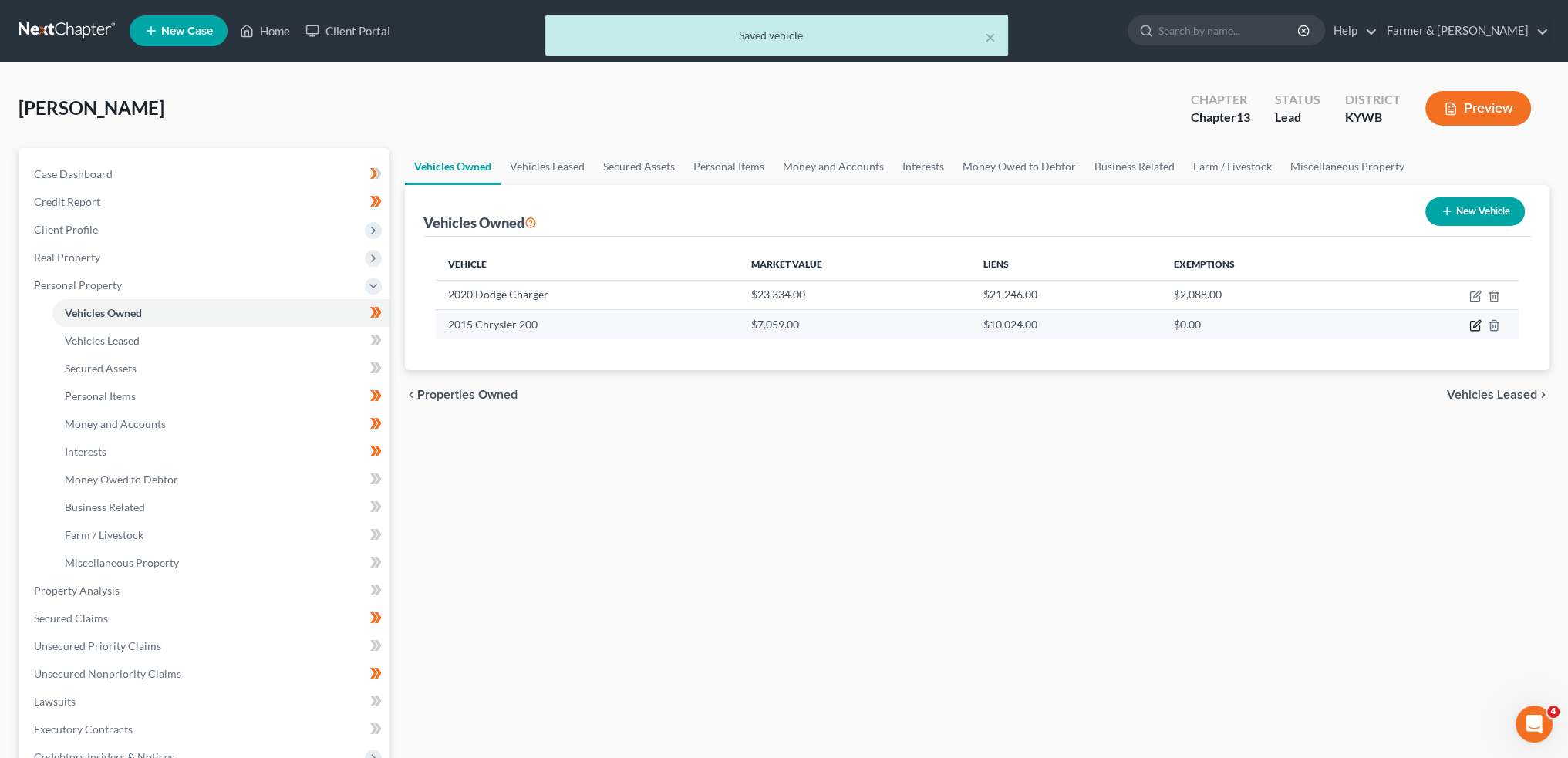
click at [1478, 324] on icon "button" at bounding box center [1477, 324] width 7 height 7
select select "0"
select select "11"
select select "2"
select select "0"
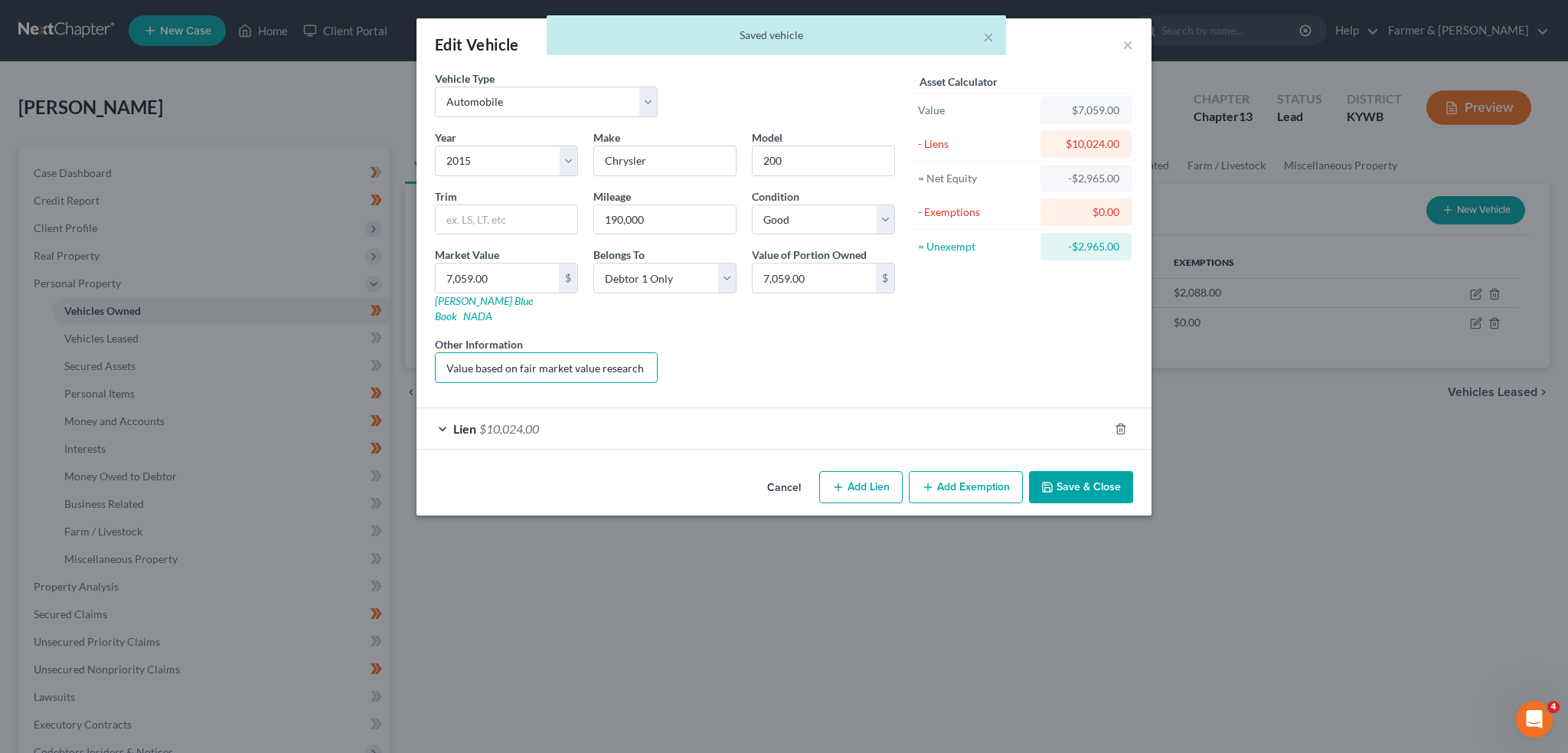
scroll to position [0, 217]
drag, startPoint x: 568, startPoint y: 346, endPoint x: 716, endPoint y: 332, distance: 148.7
click at [716, 332] on div "Year Select 2026 2025 2024 2023 2022 2021 2020 2019 2018 2017 2016 2015 2014 20…" at bounding box center [665, 262] width 475 height 266
click at [733, 408] on div "Lien $10,024.00" at bounding box center [762, 428] width 692 height 41
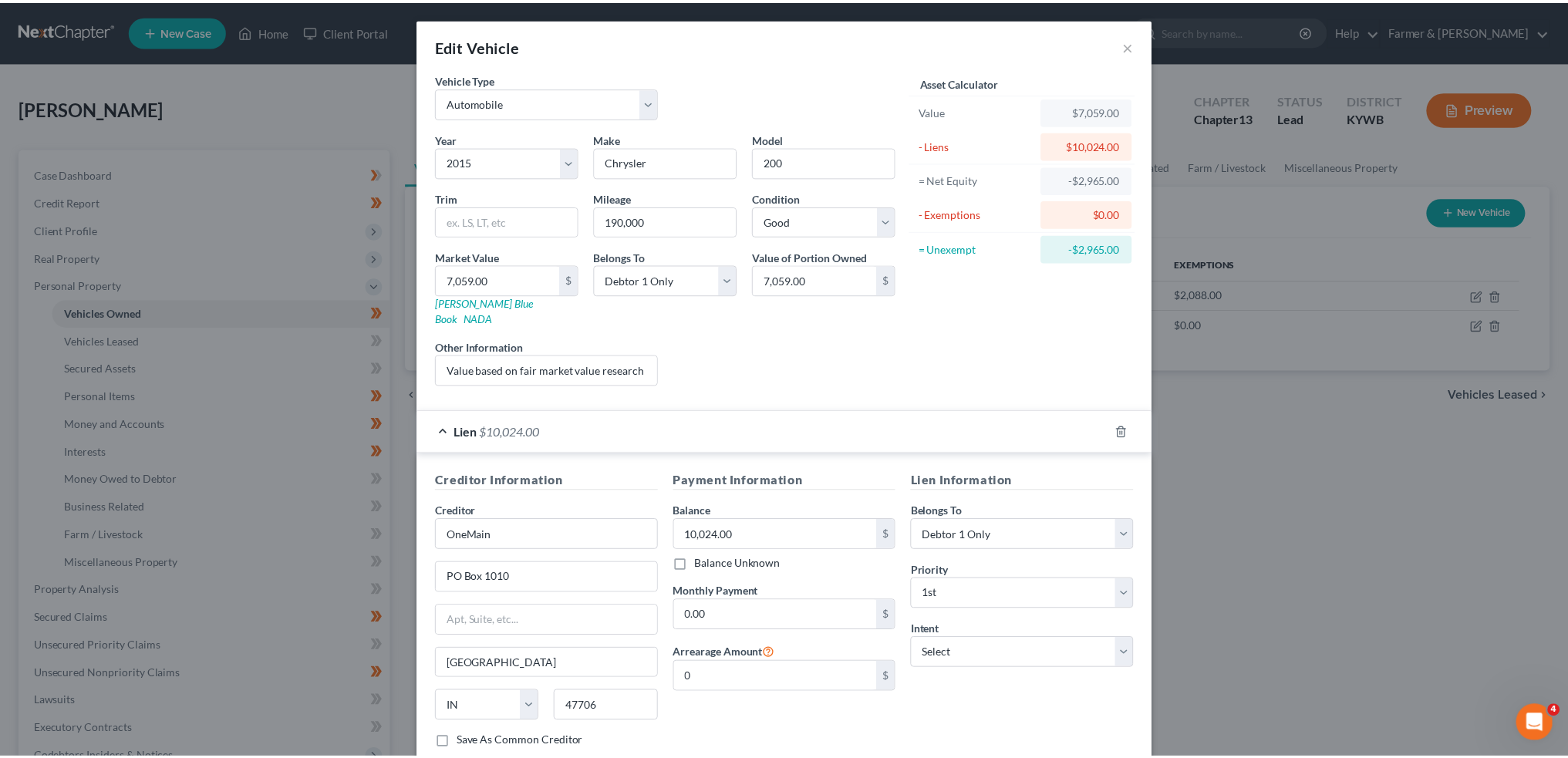
scroll to position [81, 0]
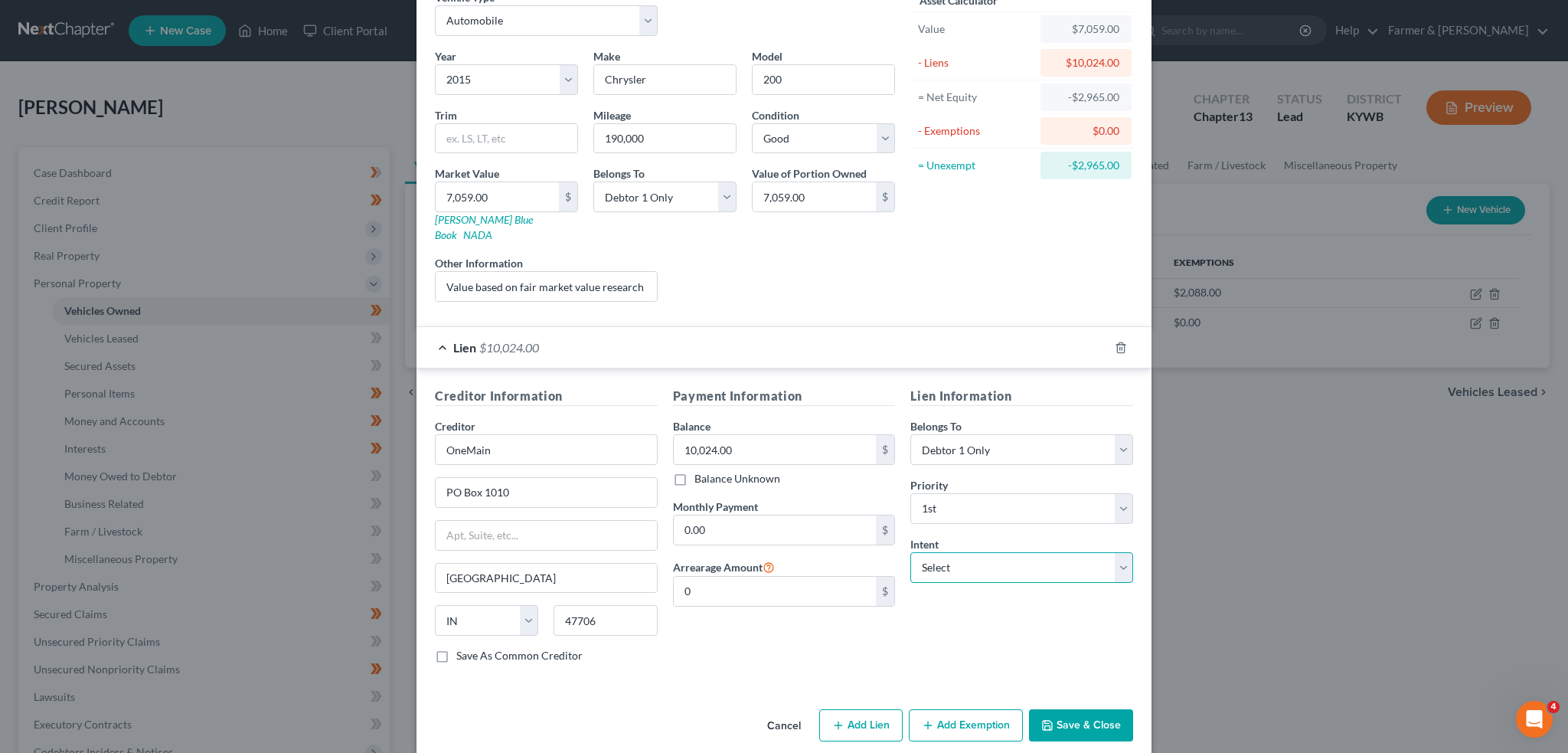
click at [953, 553] on select "Select Surrender Redeem Reaffirm Avoid Other" at bounding box center [1021, 567] width 223 height 31
select select "4"
click at [910, 552] on select "Select Surrender Redeem Reaffirm Avoid Other" at bounding box center [1021, 567] width 223 height 31
click at [1056, 710] on button "Save & Close" at bounding box center [1081, 726] width 104 height 32
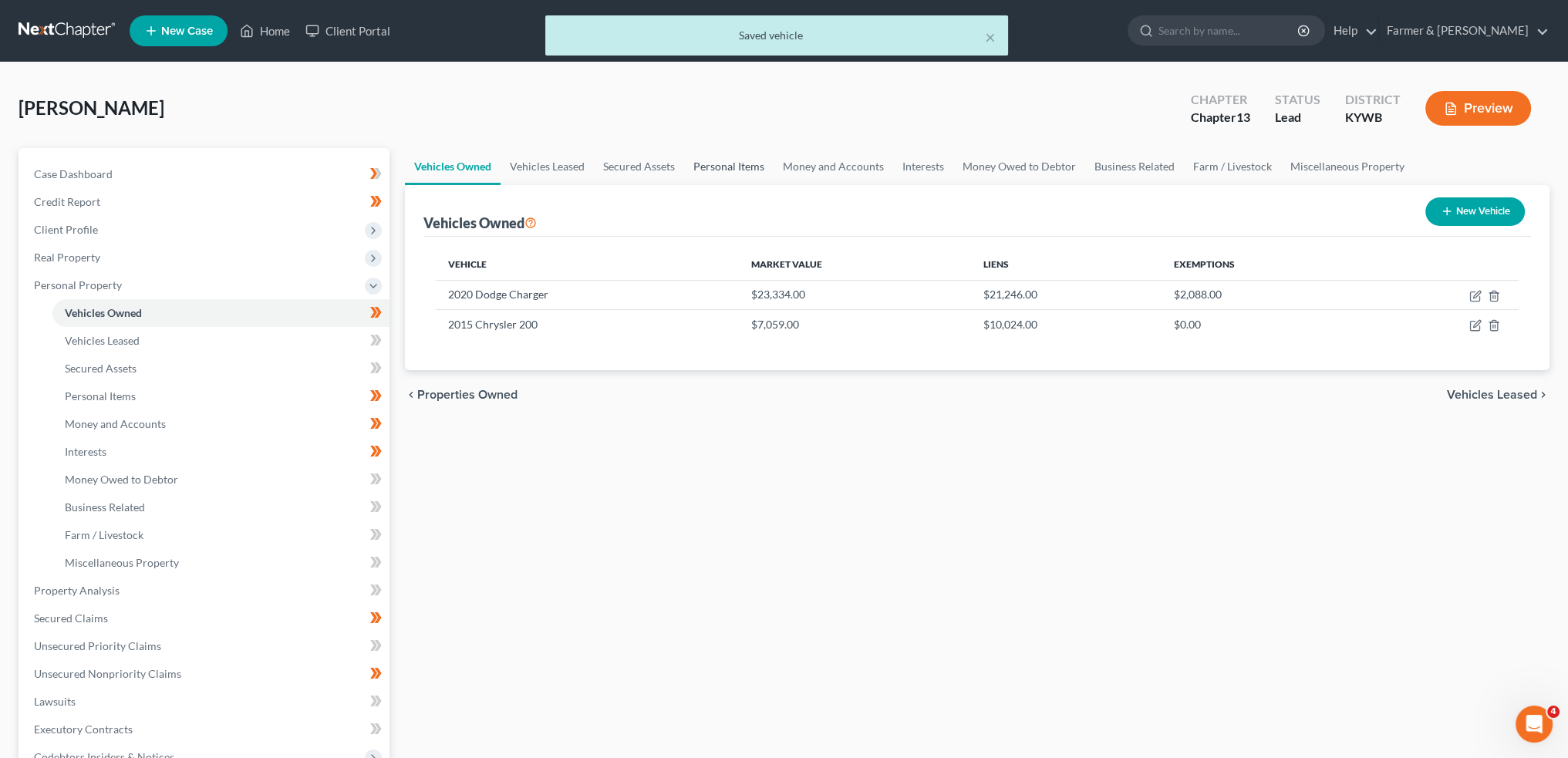
click at [717, 150] on link "Personal Items" at bounding box center [729, 166] width 89 height 37
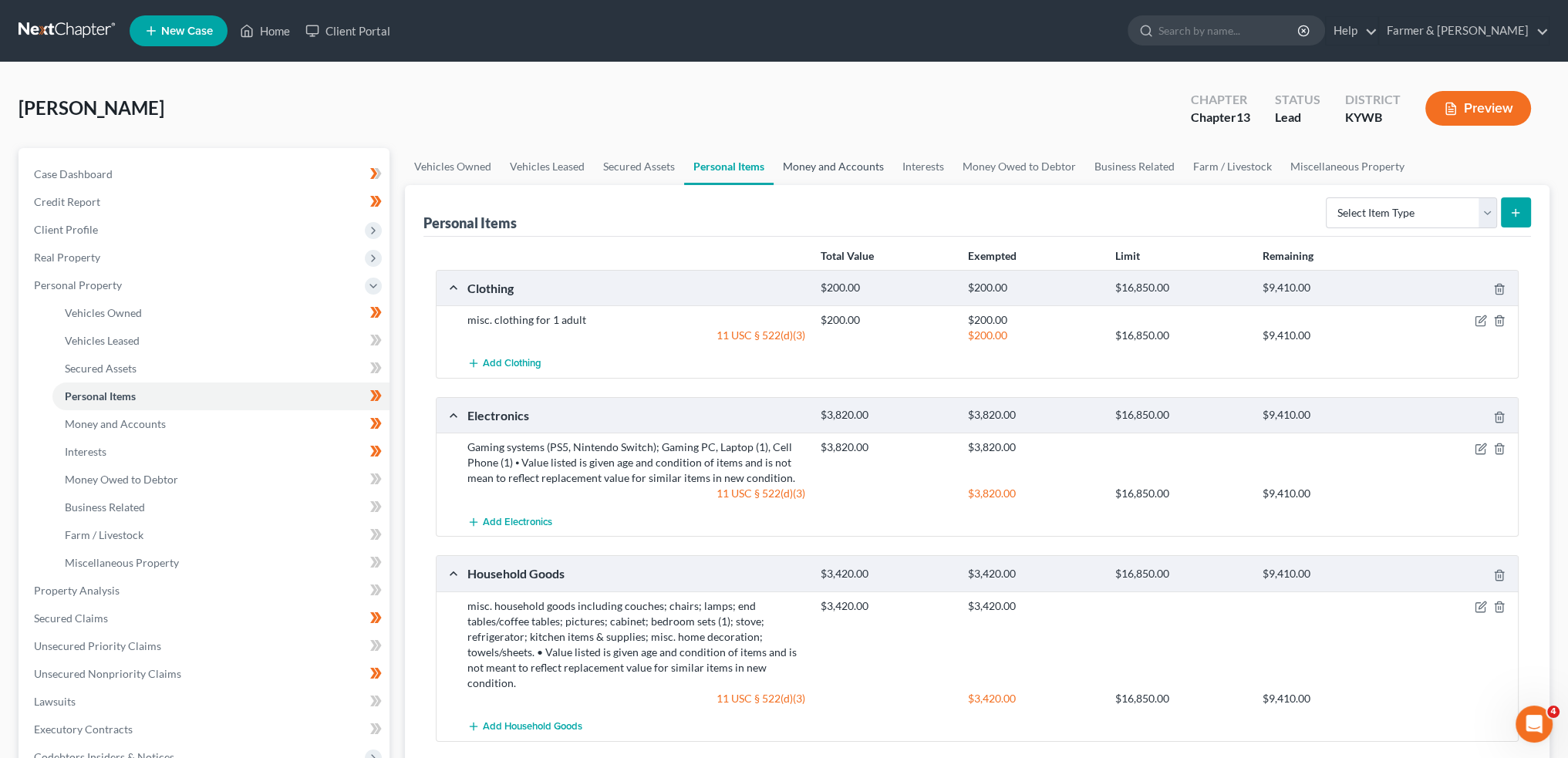
click at [827, 157] on link "Money and Accounts" at bounding box center [833, 166] width 119 height 37
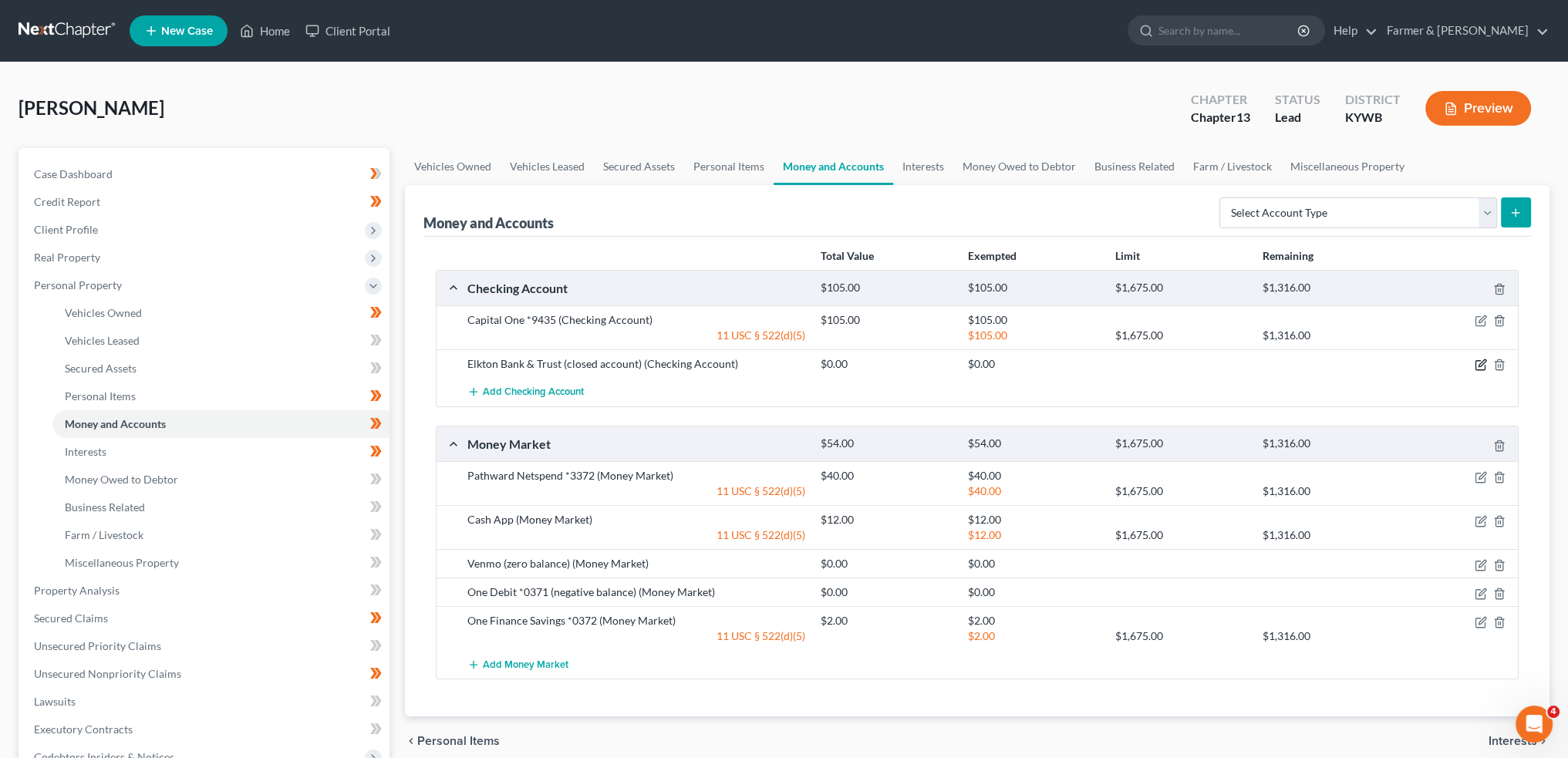
click at [1483, 362] on icon "button" at bounding box center [1481, 364] width 12 height 12
select select "18"
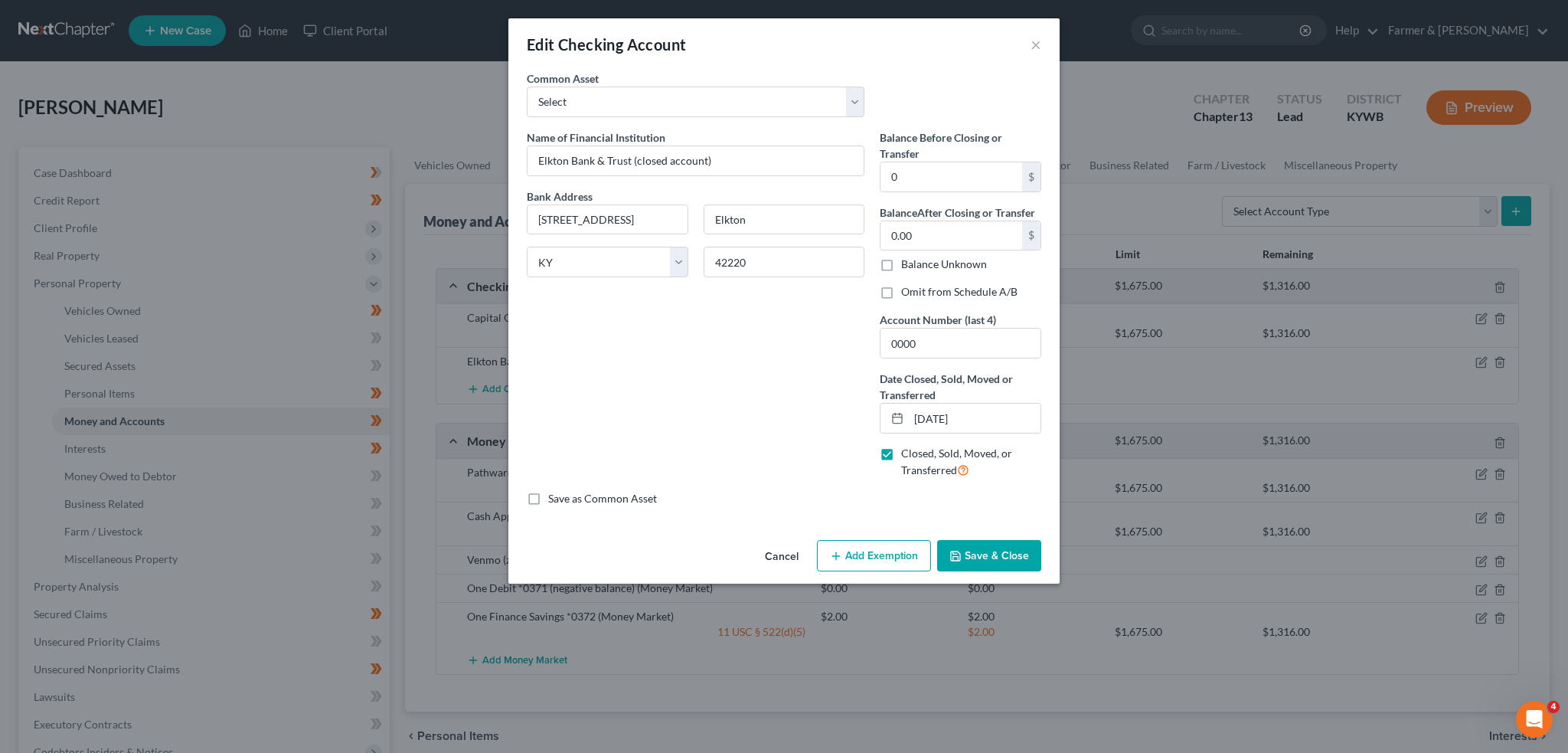
click at [901, 288] on label "Omit from Schedule A/B" at bounding box center [959, 292] width 117 height 15
click at [907, 288] on input "Omit from Schedule A/B" at bounding box center [913, 290] width 10 height 10
checkbox input "true"
click at [962, 550] on icon "button" at bounding box center [955, 556] width 12 height 12
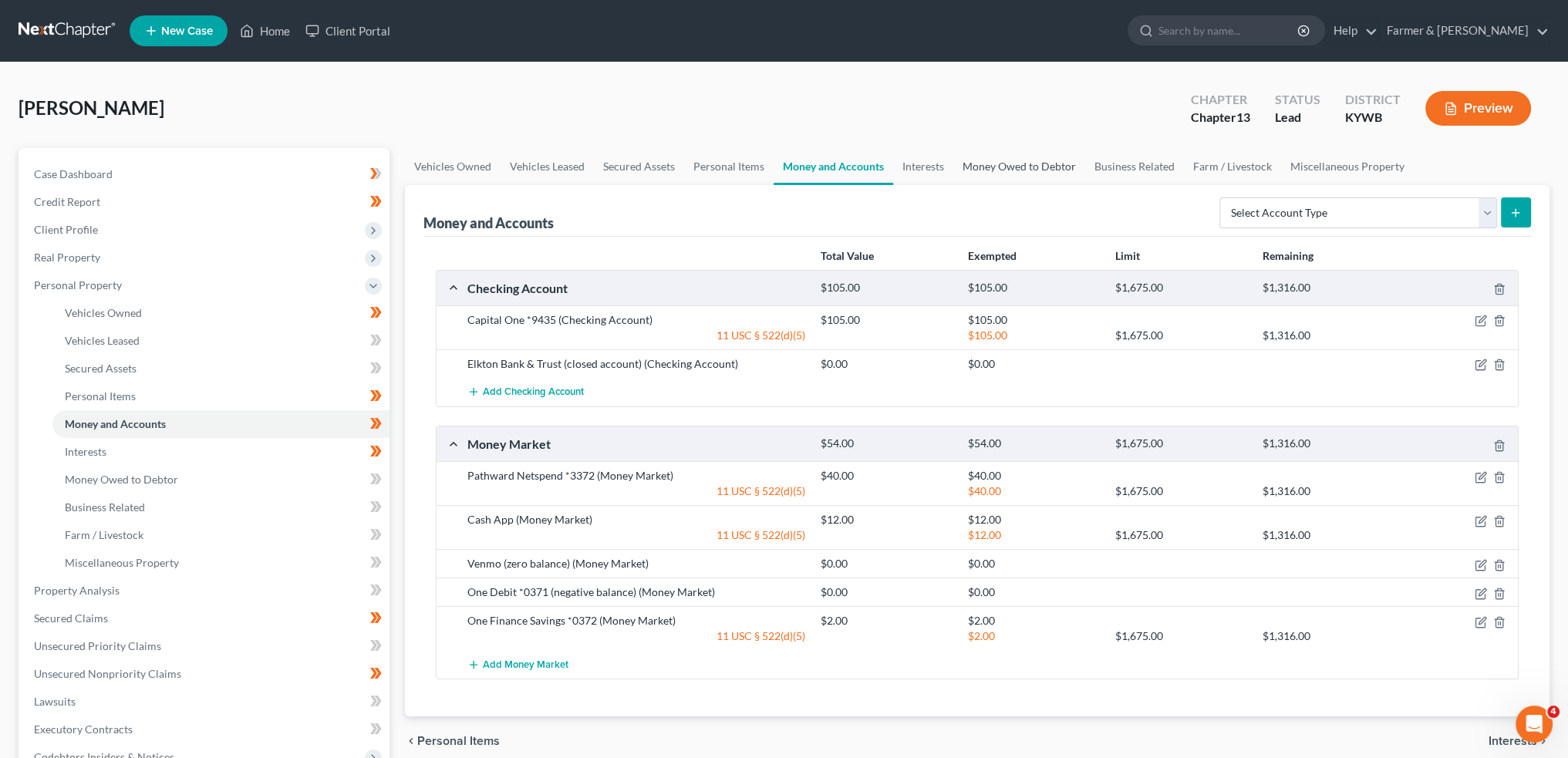
click at [954, 161] on link "Money Owed to Debtor" at bounding box center [1020, 166] width 132 height 37
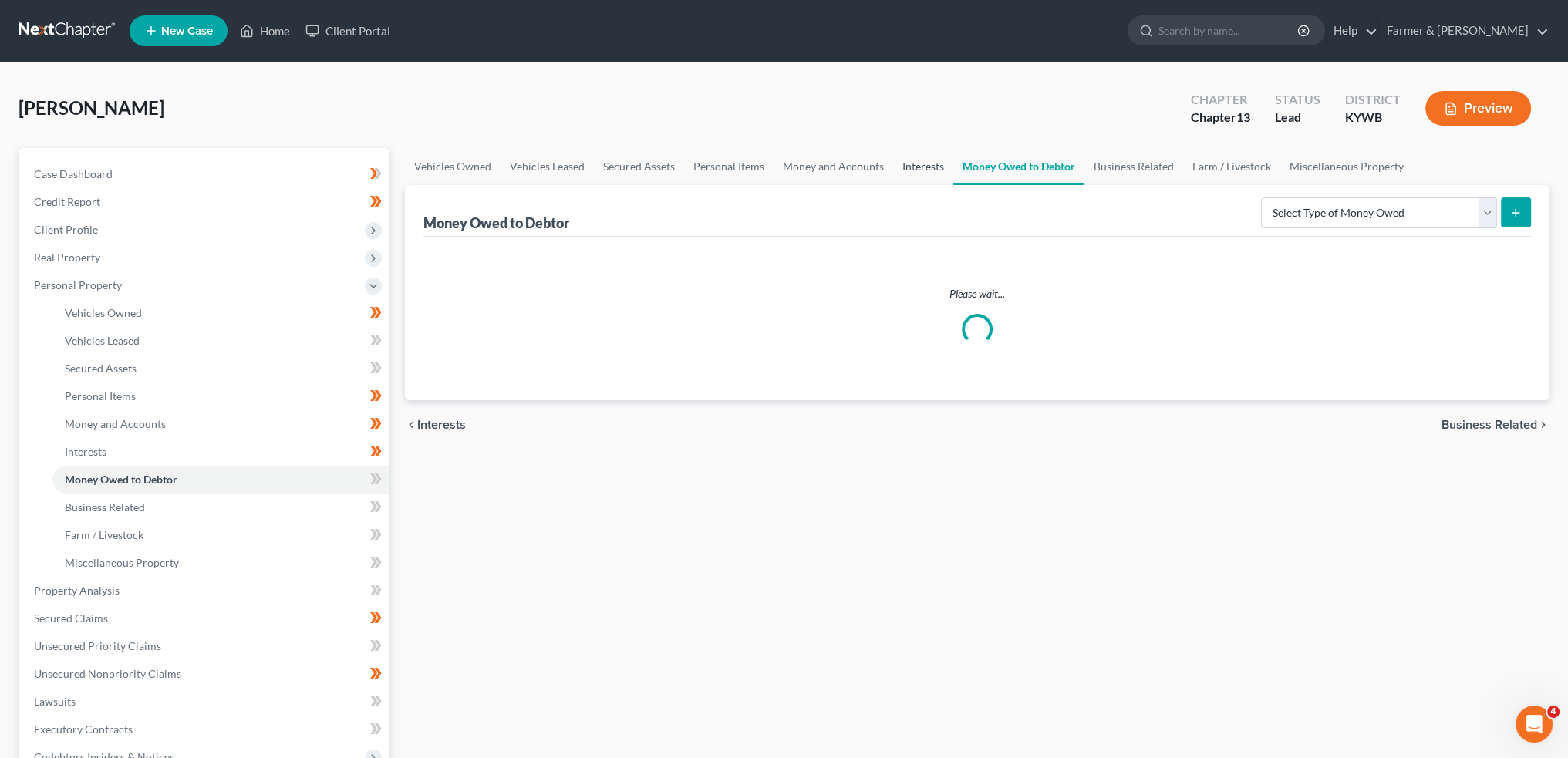
click at [926, 165] on link "Interests" at bounding box center [923, 166] width 60 height 37
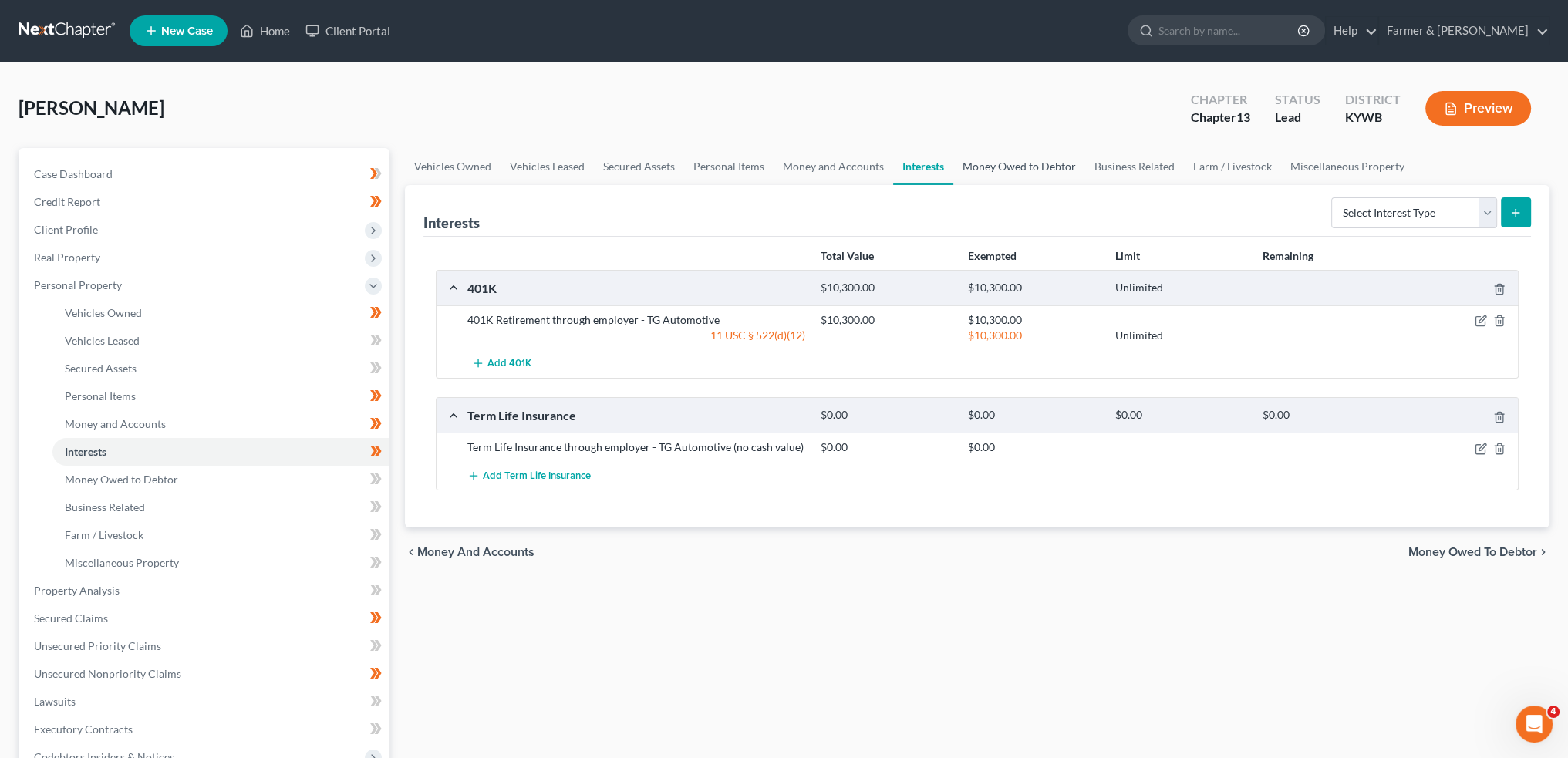
click at [1006, 170] on link "Money Owed to Debtor" at bounding box center [1020, 166] width 132 height 37
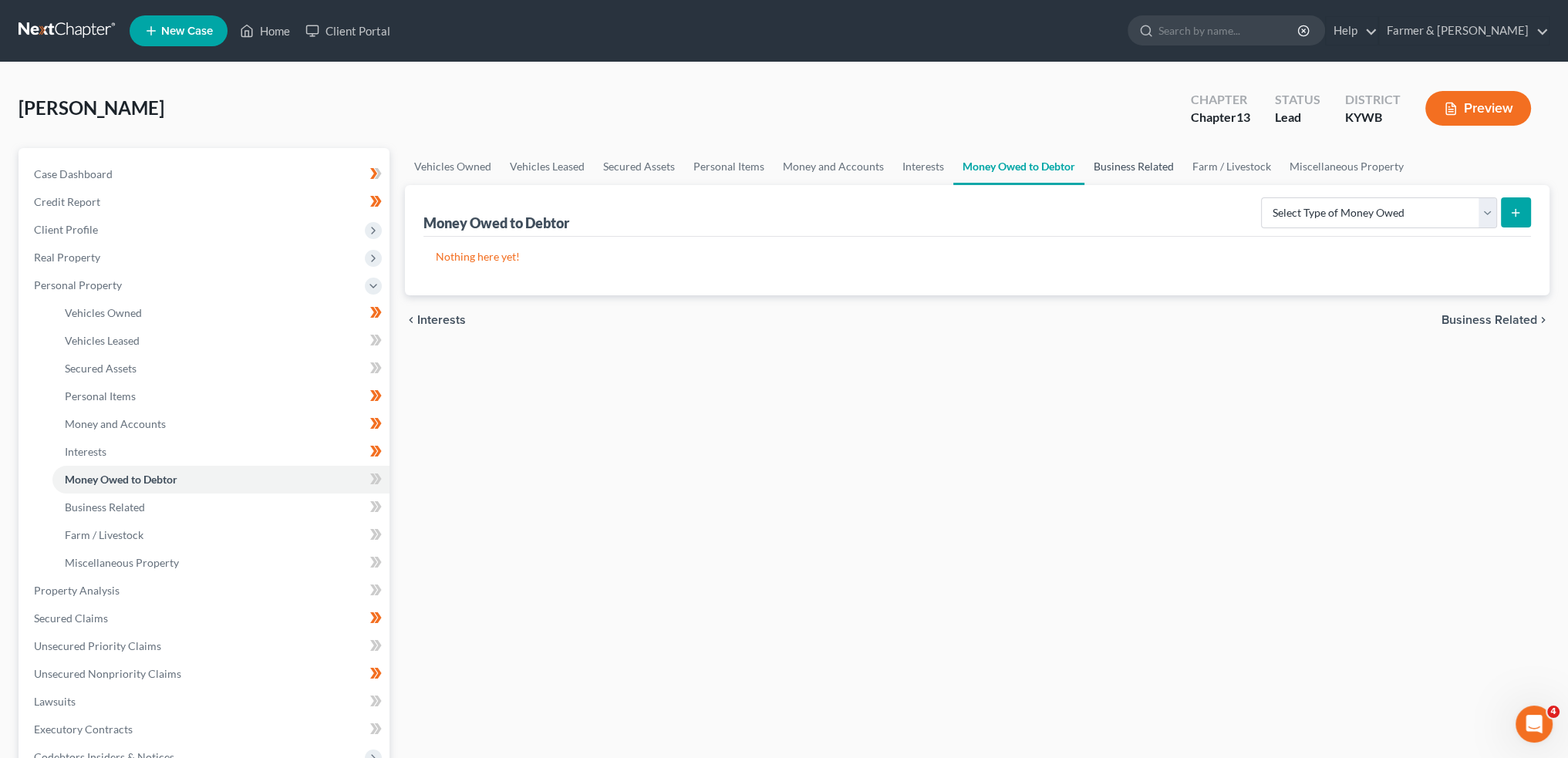
click at [1114, 160] on link "Business Related" at bounding box center [1133, 166] width 99 height 37
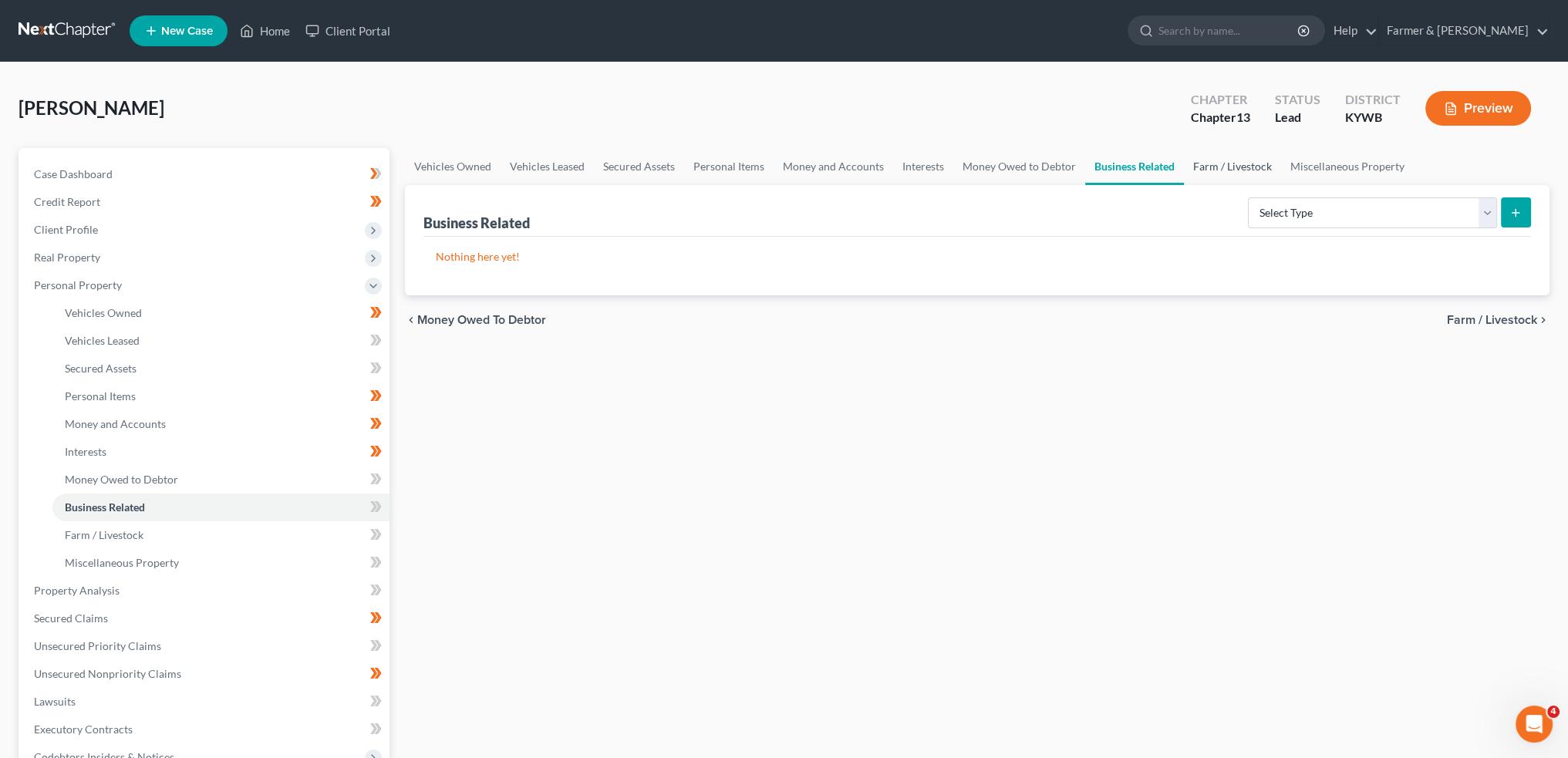
click at [1239, 159] on link "Farm / Livestock" at bounding box center [1232, 166] width 97 height 37
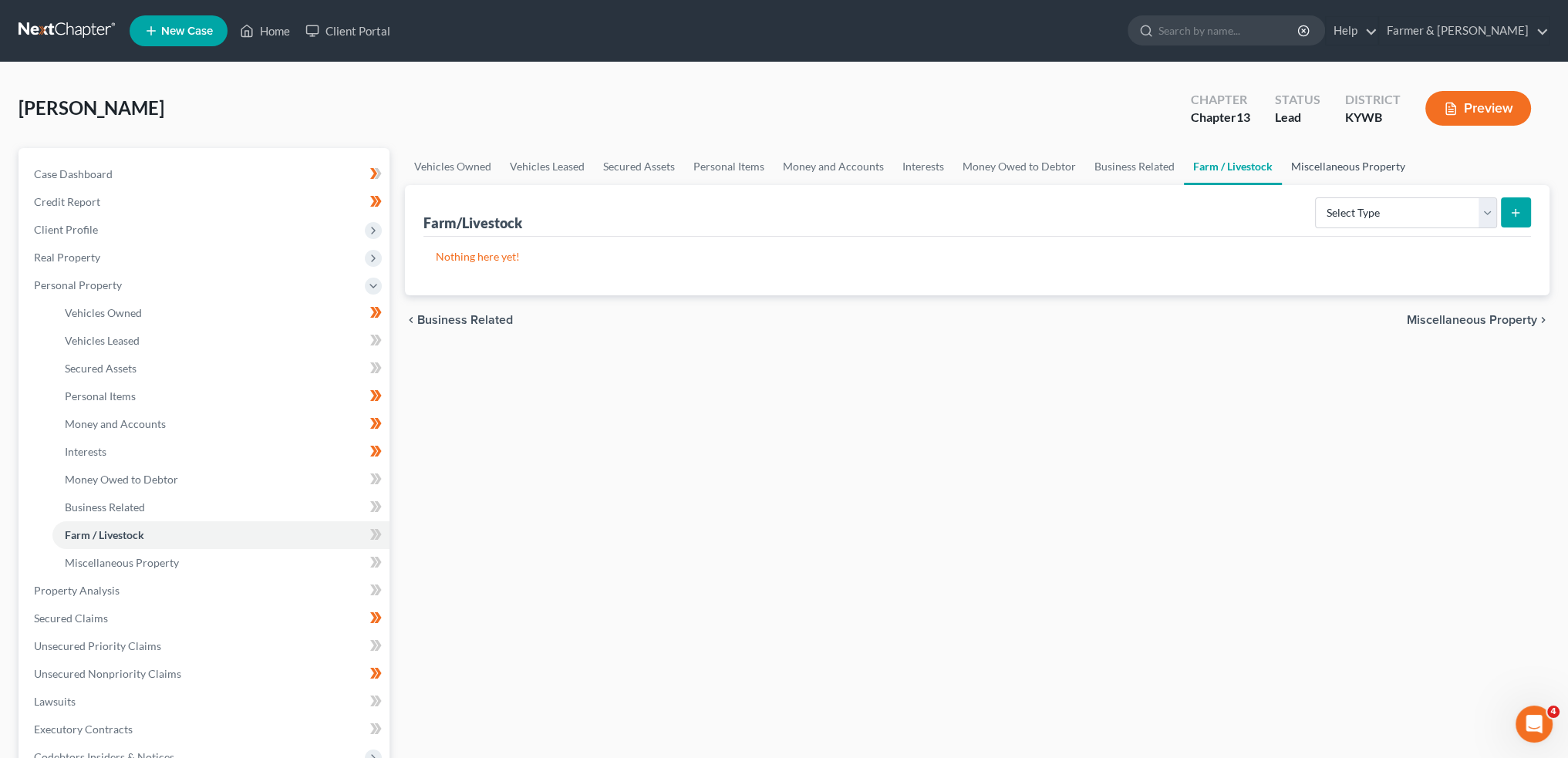
click at [1300, 165] on link "Miscellaneous Property" at bounding box center [1348, 166] width 133 height 37
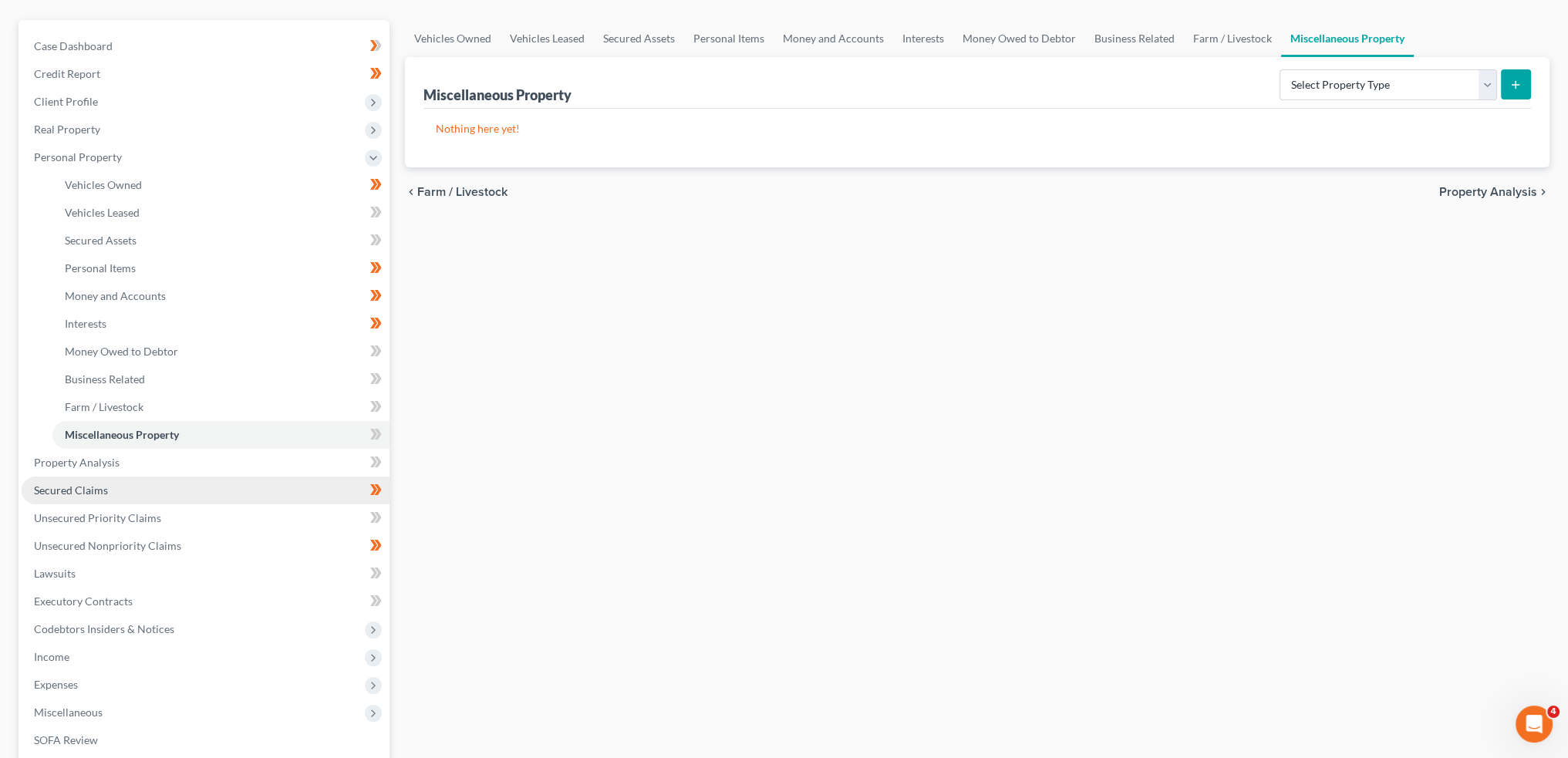
click at [145, 491] on link "Secured Claims" at bounding box center [205, 490] width 368 height 27
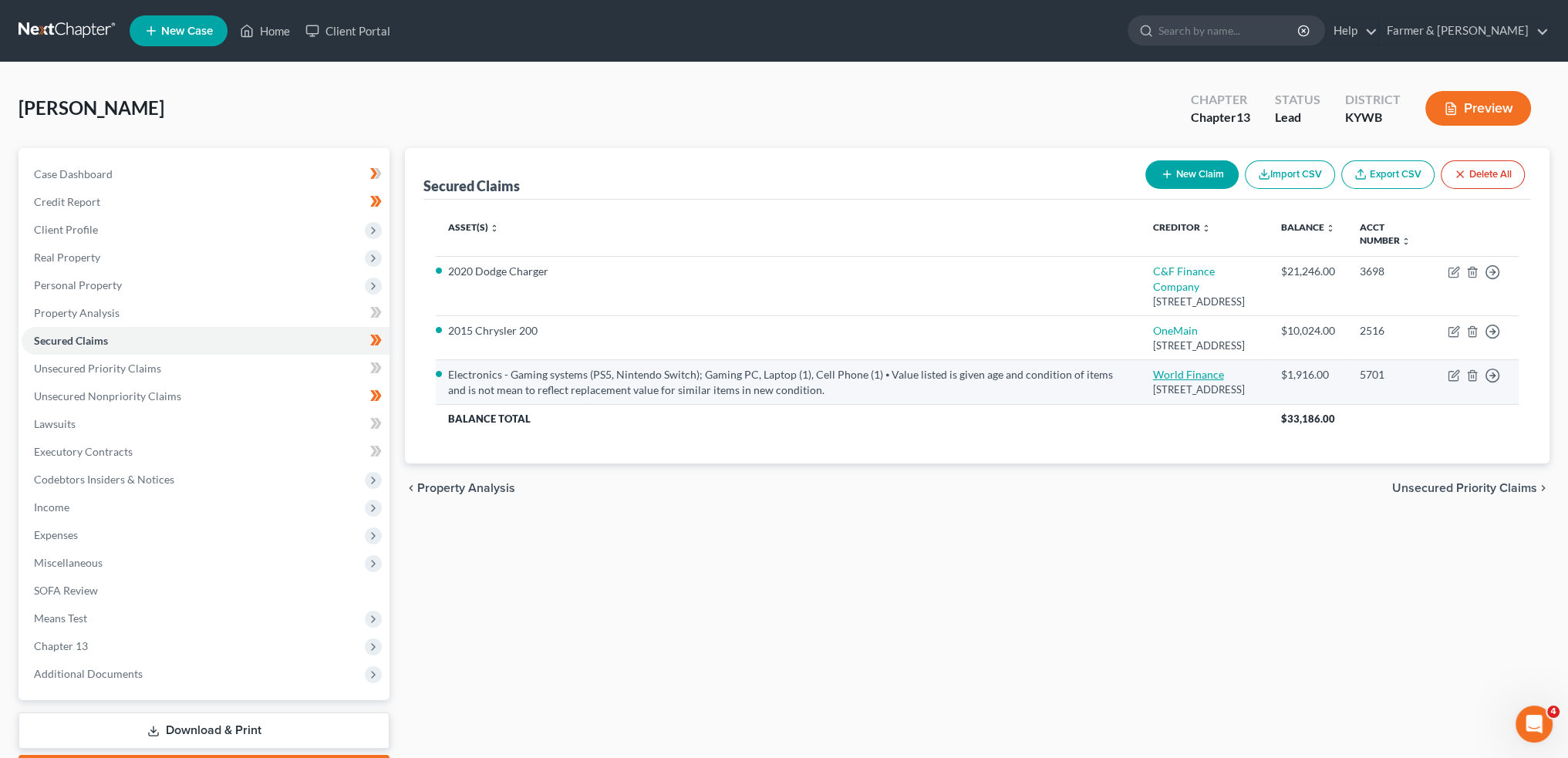
click at [1154, 381] on link "World Finance" at bounding box center [1188, 374] width 71 height 13
select select "42"
select select "4"
select select "0"
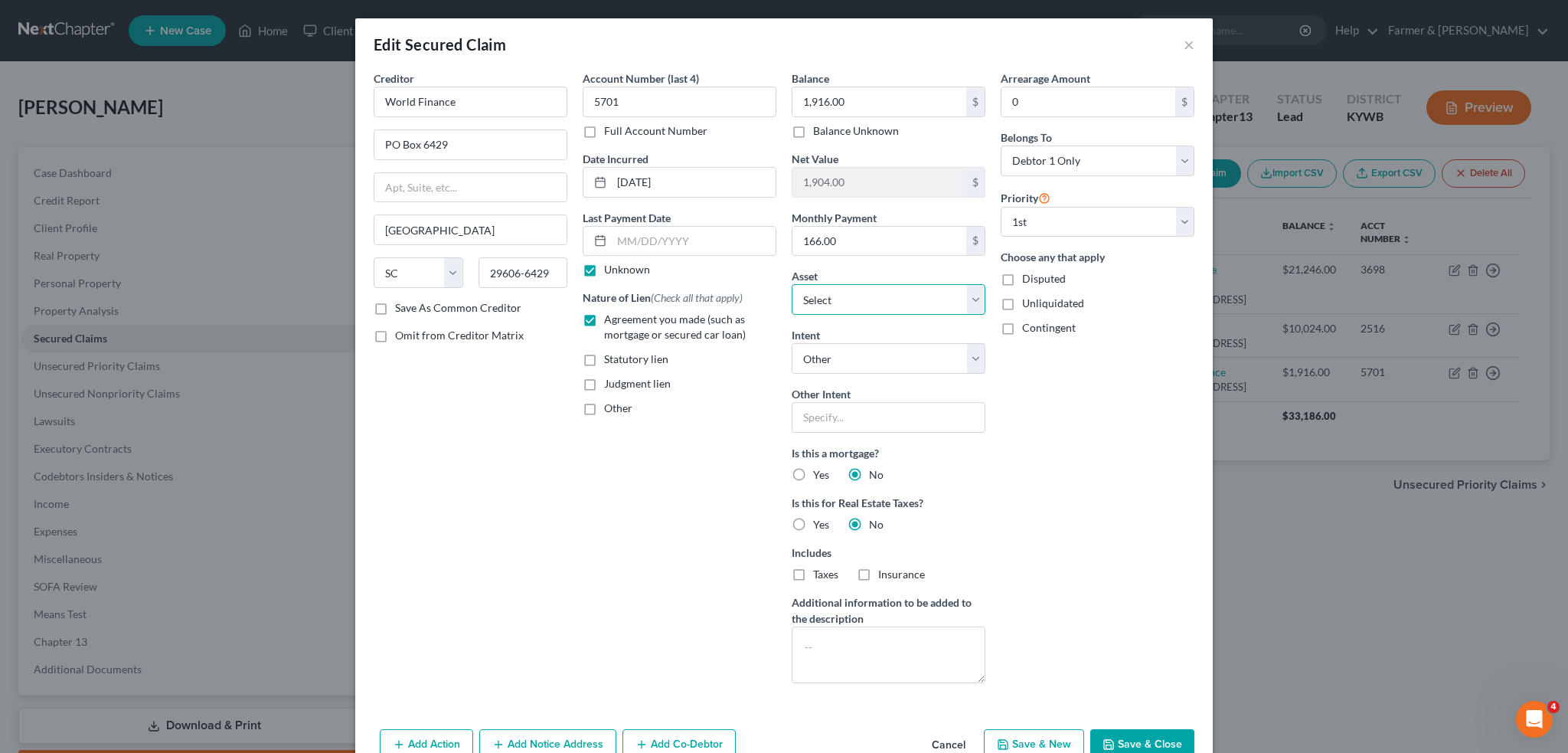
click at [856, 298] on select "Select Other Multiple Assets 401K Retirement through employer - TG Automotive -…" at bounding box center [889, 300] width 194 height 31
select select "0"
click at [792, 285] on select "Select Other Multiple Assets 401K Retirement through employer - TG Automotive -…" at bounding box center [889, 300] width 194 height 31
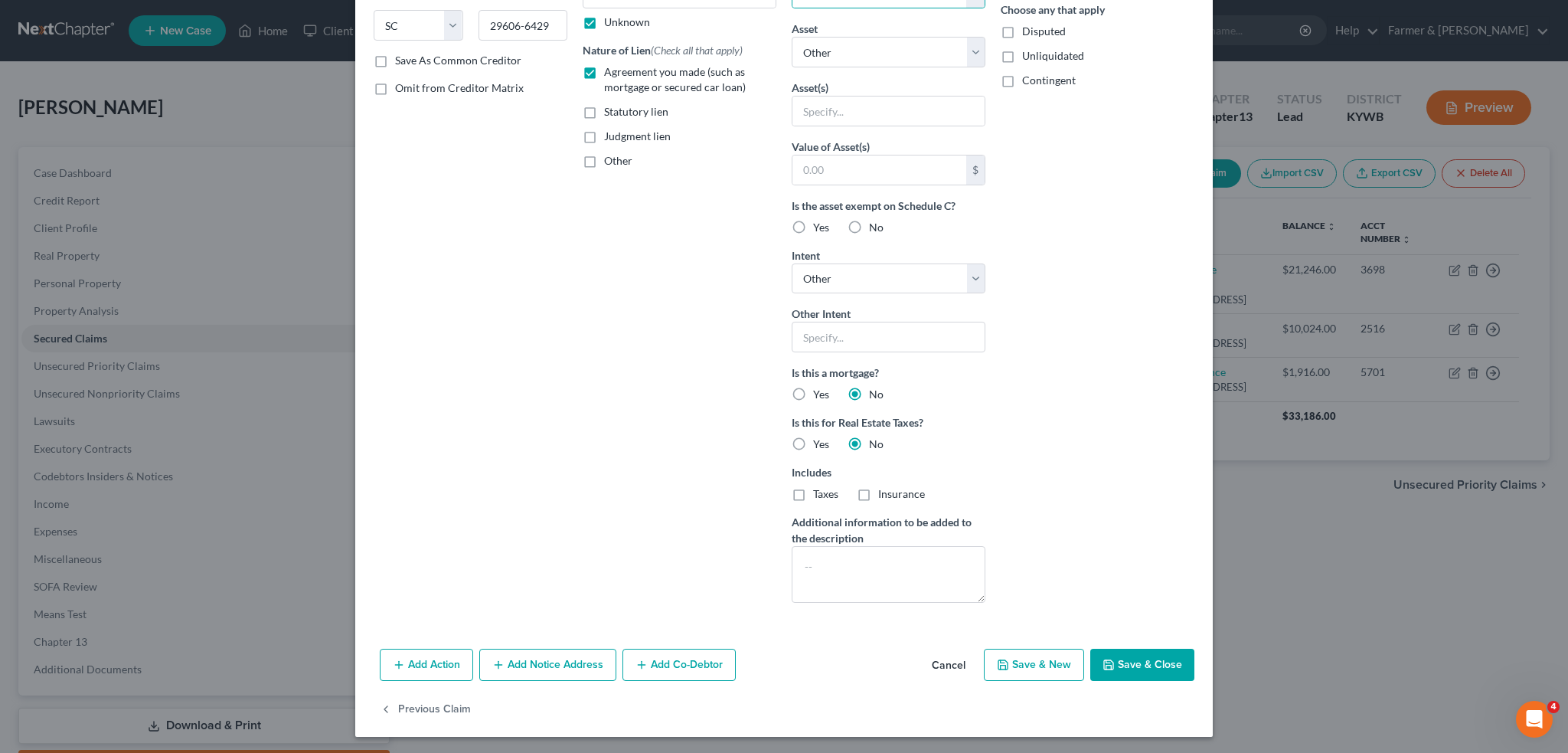
click at [1115, 664] on button "Save & Close" at bounding box center [1142, 665] width 104 height 32
select select
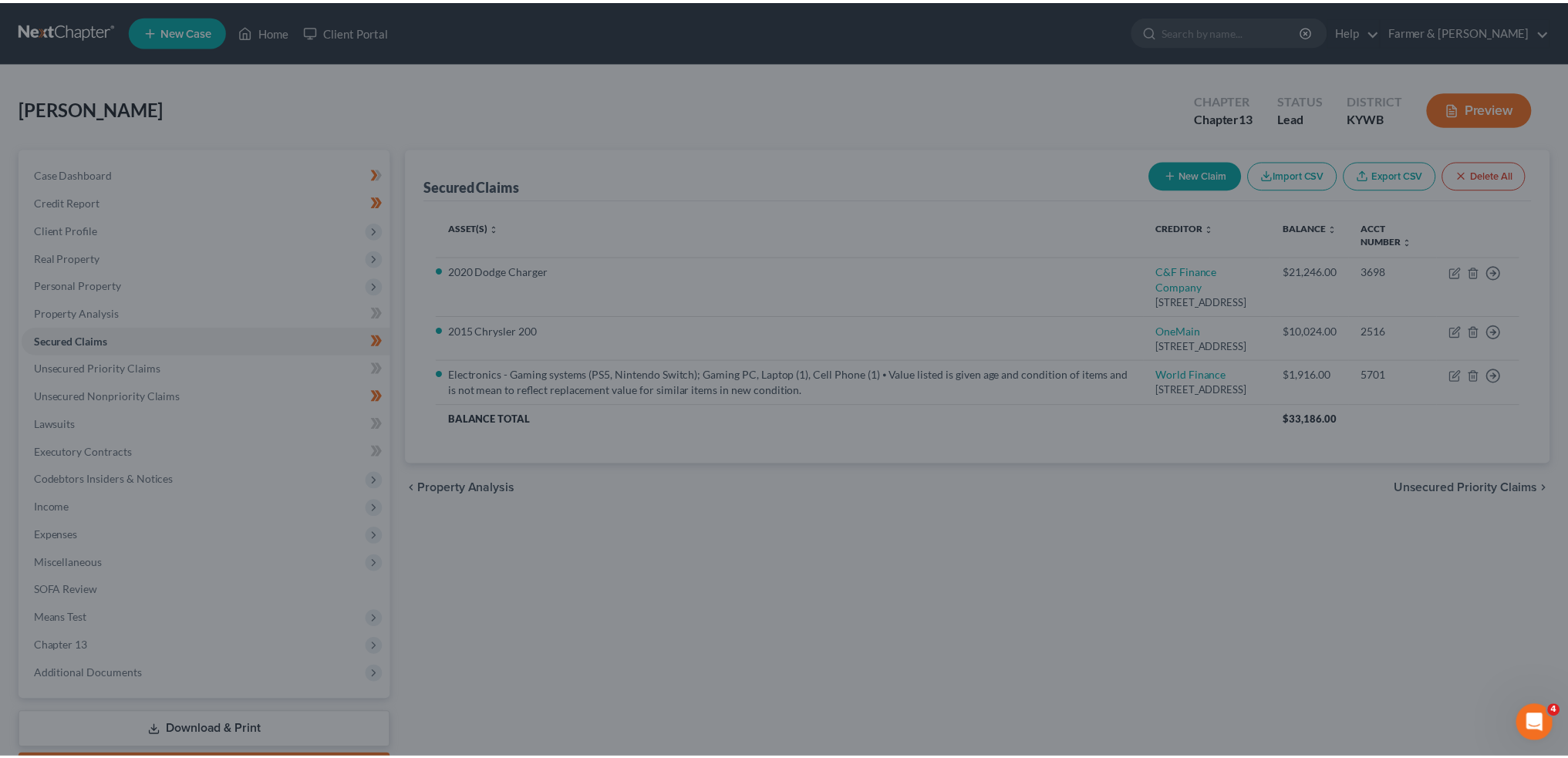
scroll to position [81, 0]
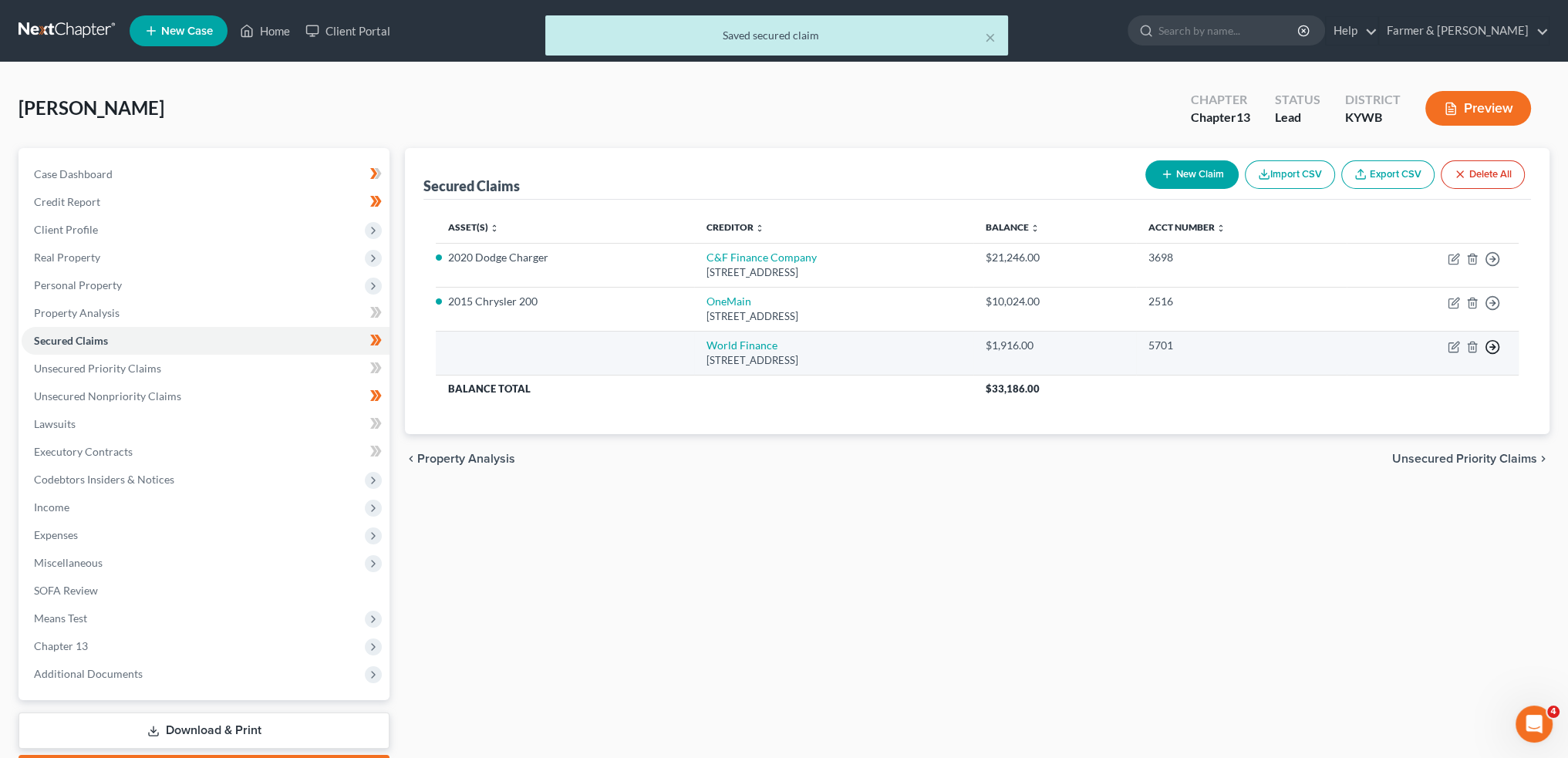
click at [1495, 345] on icon "button" at bounding box center [1493, 347] width 15 height 15
click at [1441, 385] on link "Move to F" at bounding box center [1422, 384] width 129 height 27
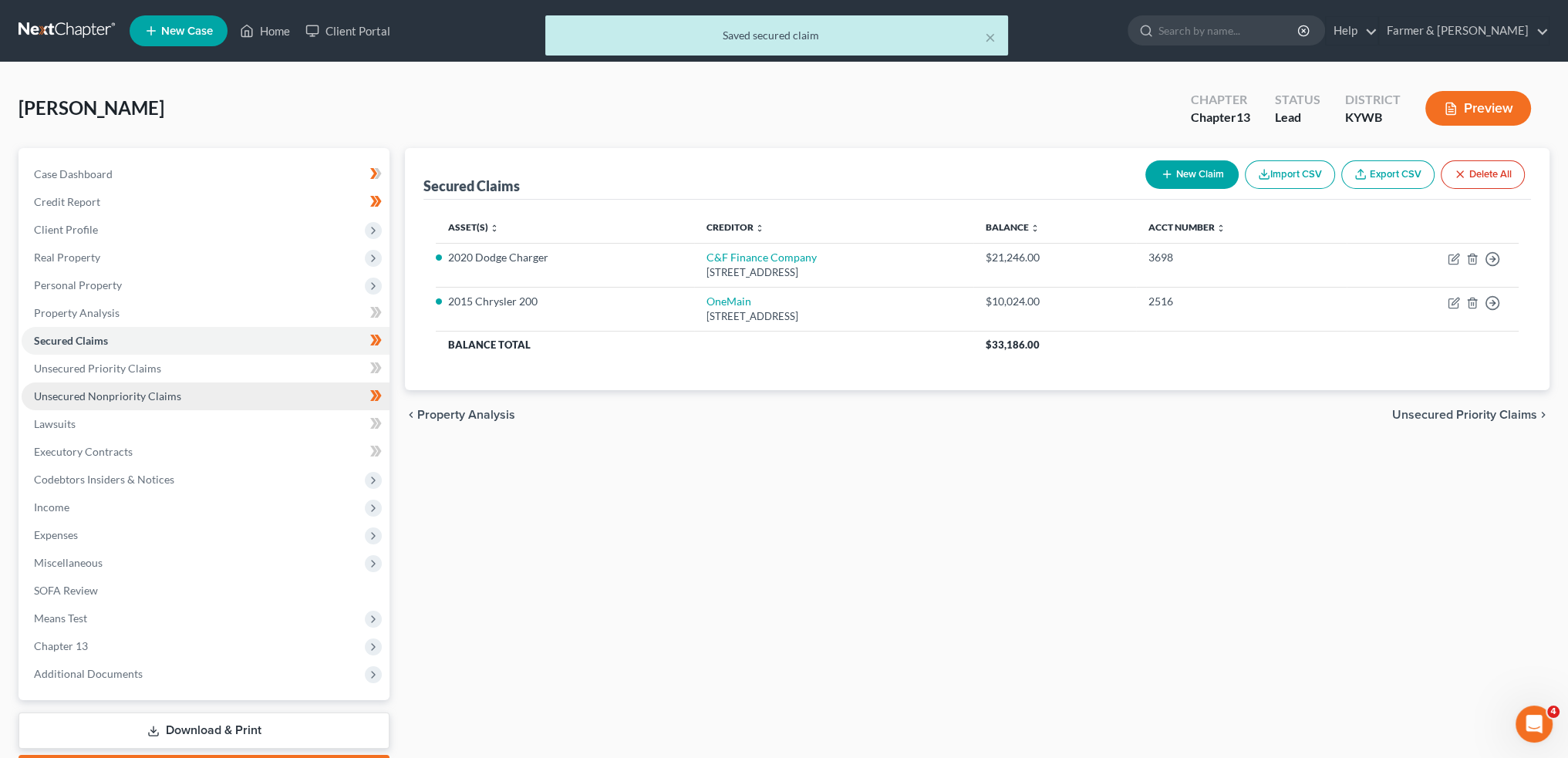
click at [81, 402] on link "Unsecured Nonpriority Claims" at bounding box center [205, 396] width 368 height 27
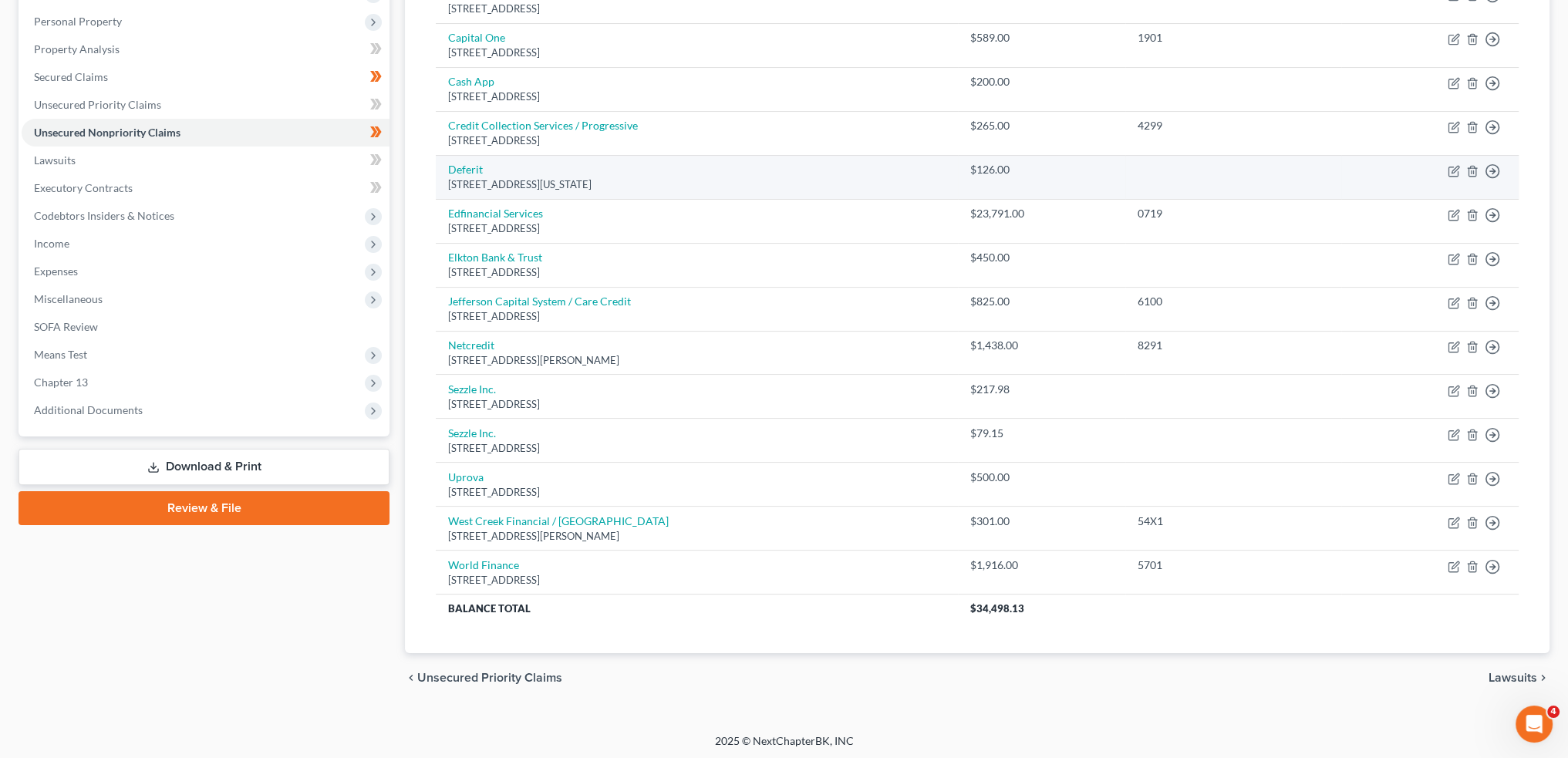
scroll to position [135, 0]
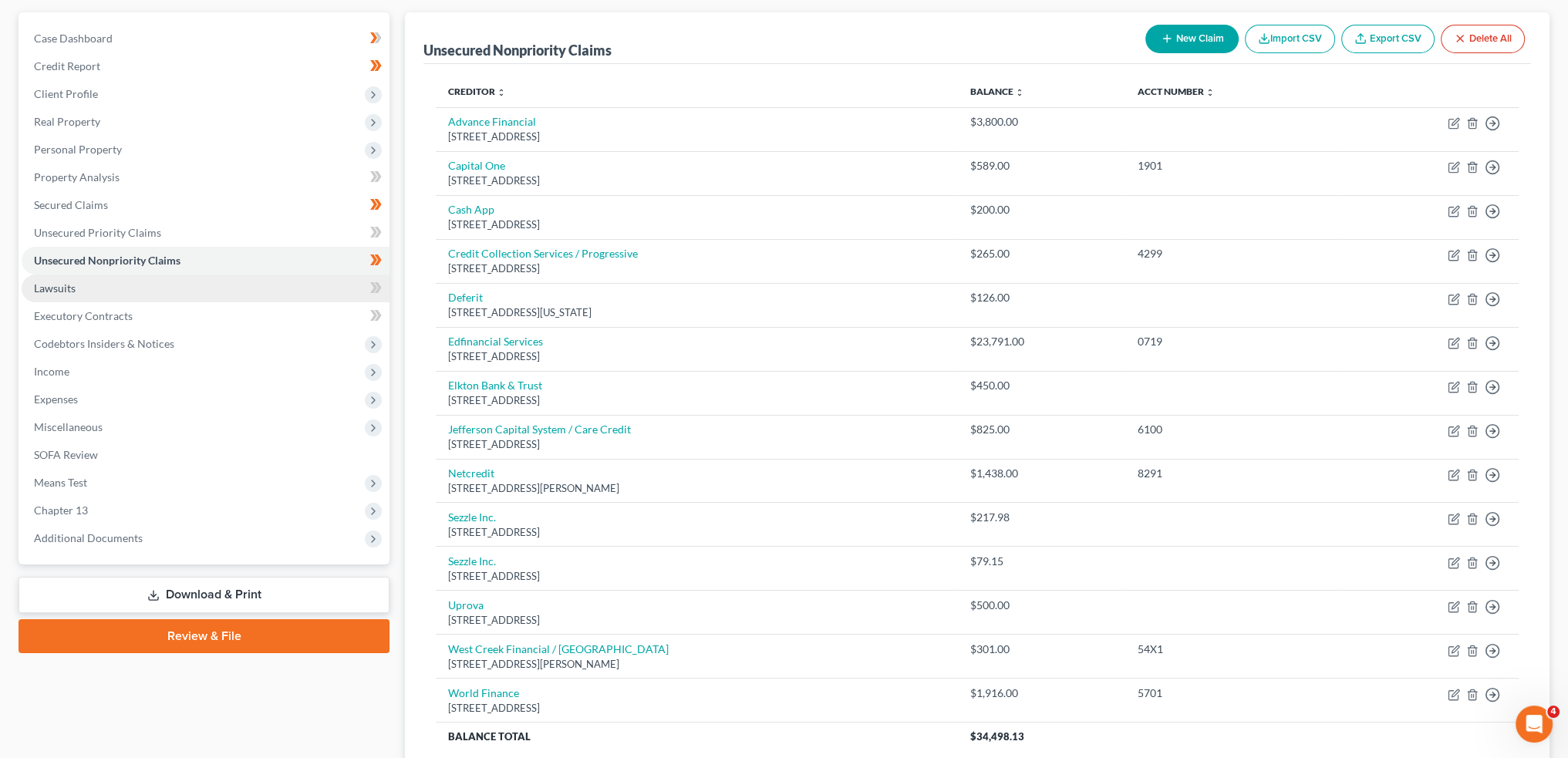
click at [46, 296] on link "Lawsuits" at bounding box center [205, 288] width 368 height 27
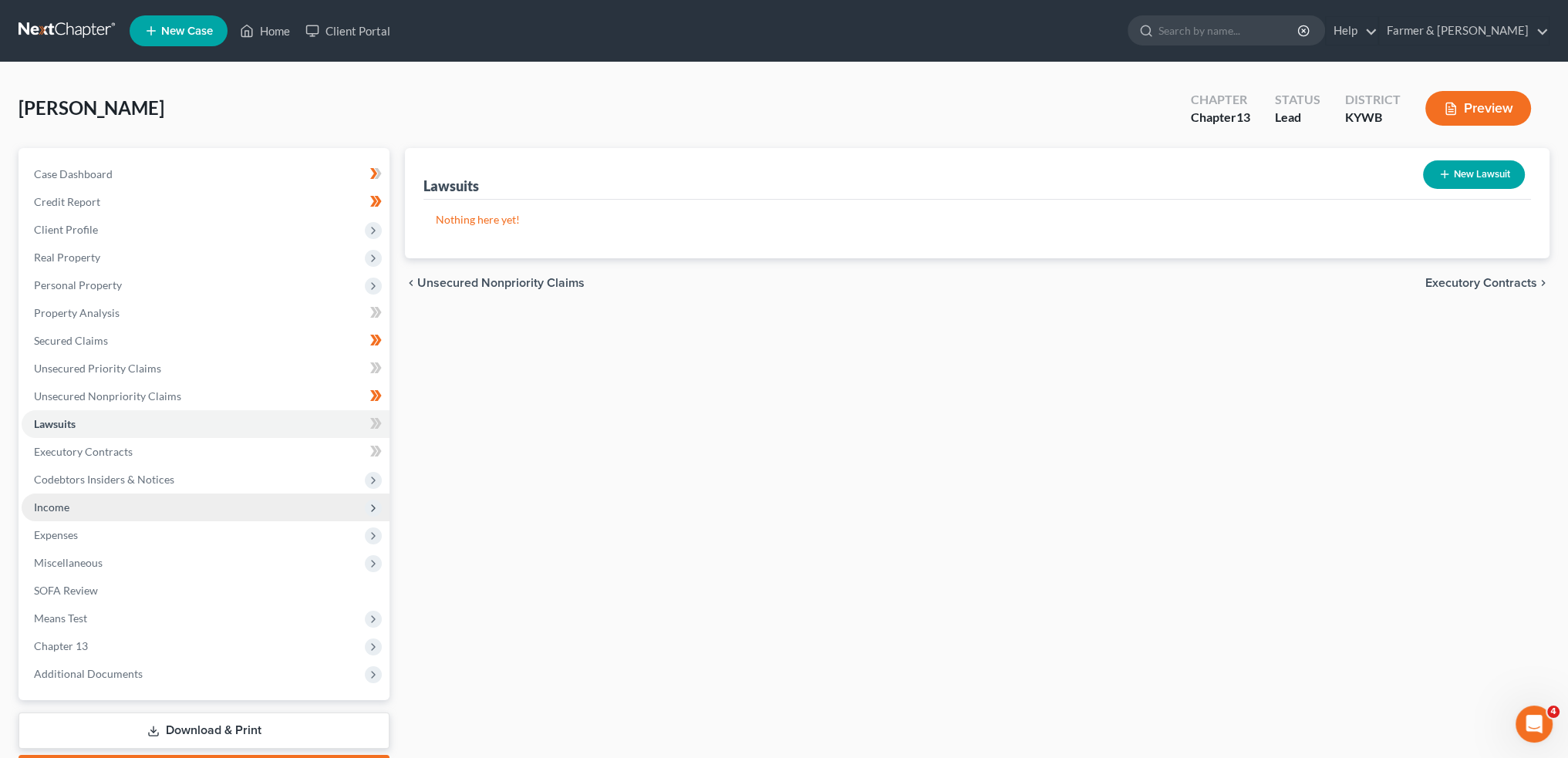
click at [62, 502] on span "Income" at bounding box center [51, 507] width 35 height 13
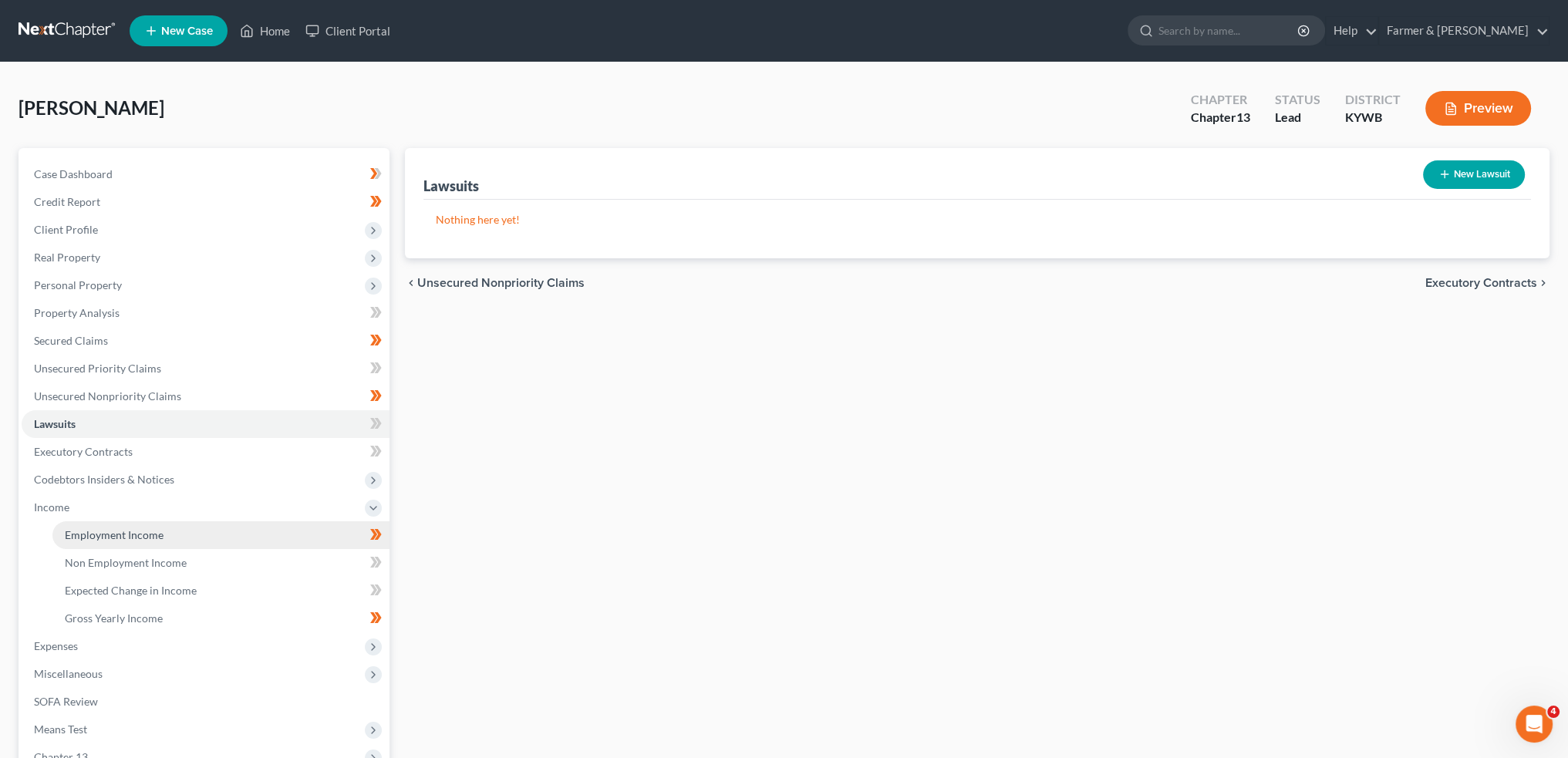
click at [74, 536] on span "Employment Income" at bounding box center [114, 534] width 99 height 13
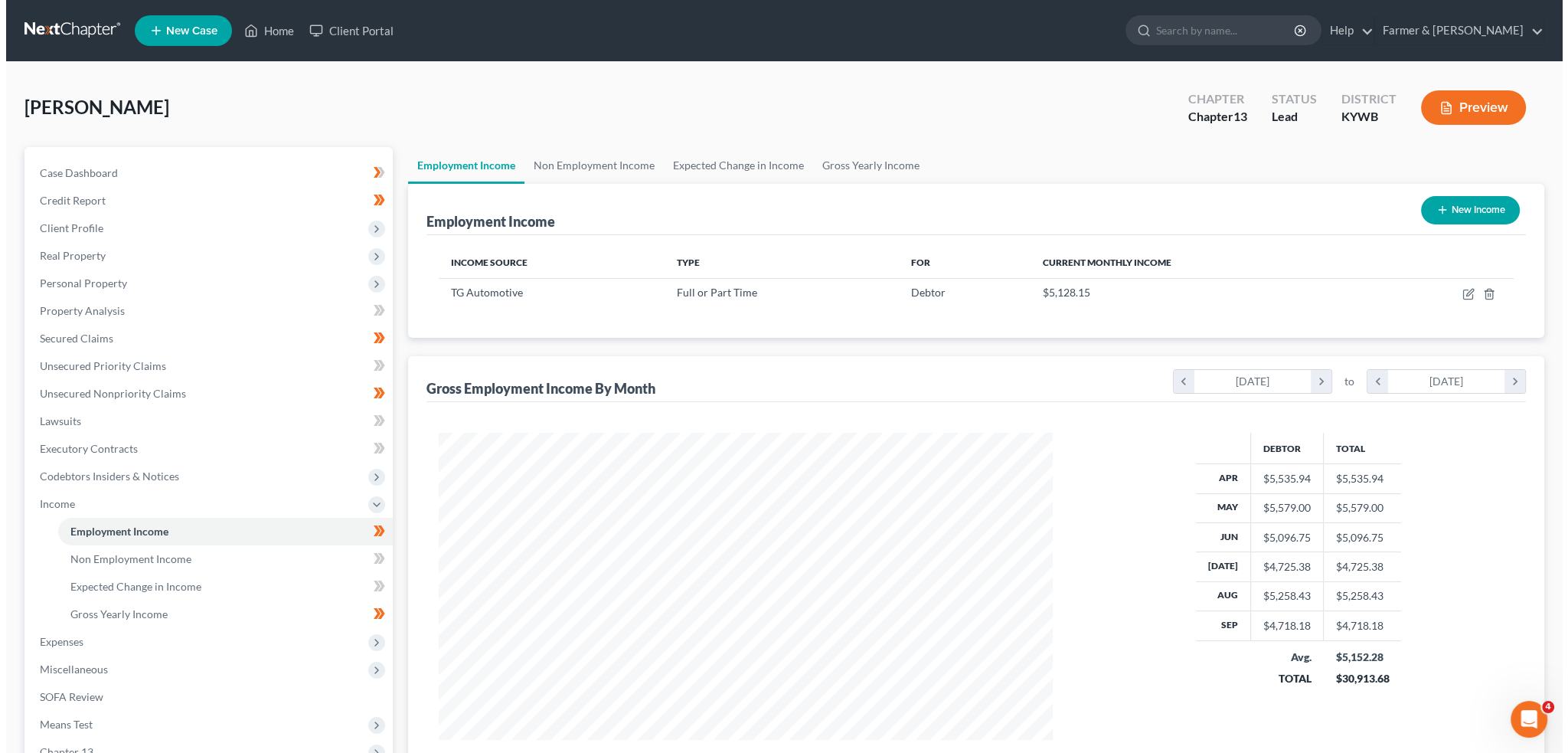
scroll to position [308, 644]
click at [1458, 293] on icon "button" at bounding box center [1462, 294] width 12 height 12
select select "0"
select select "18"
select select "2"
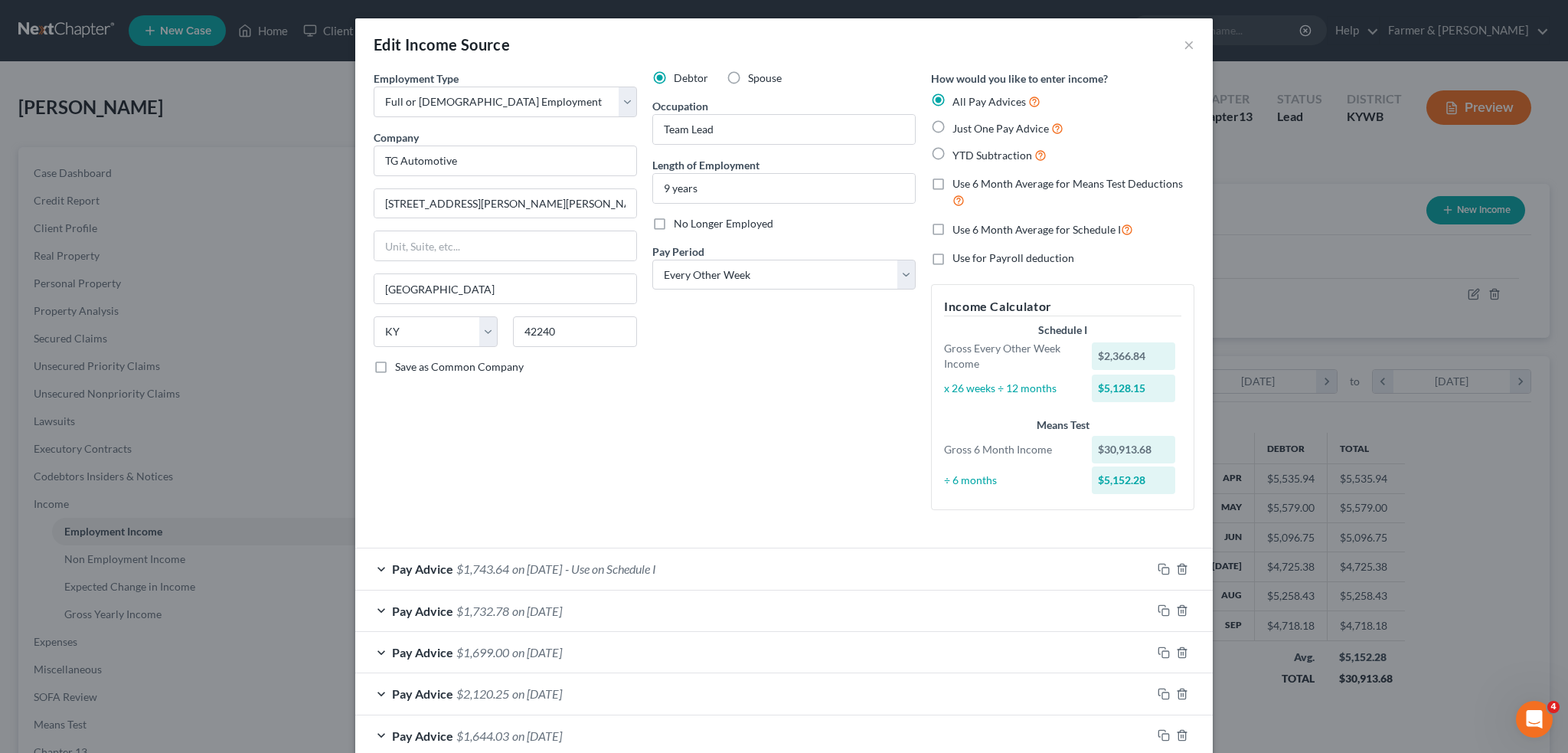
scroll to position [127, 0]
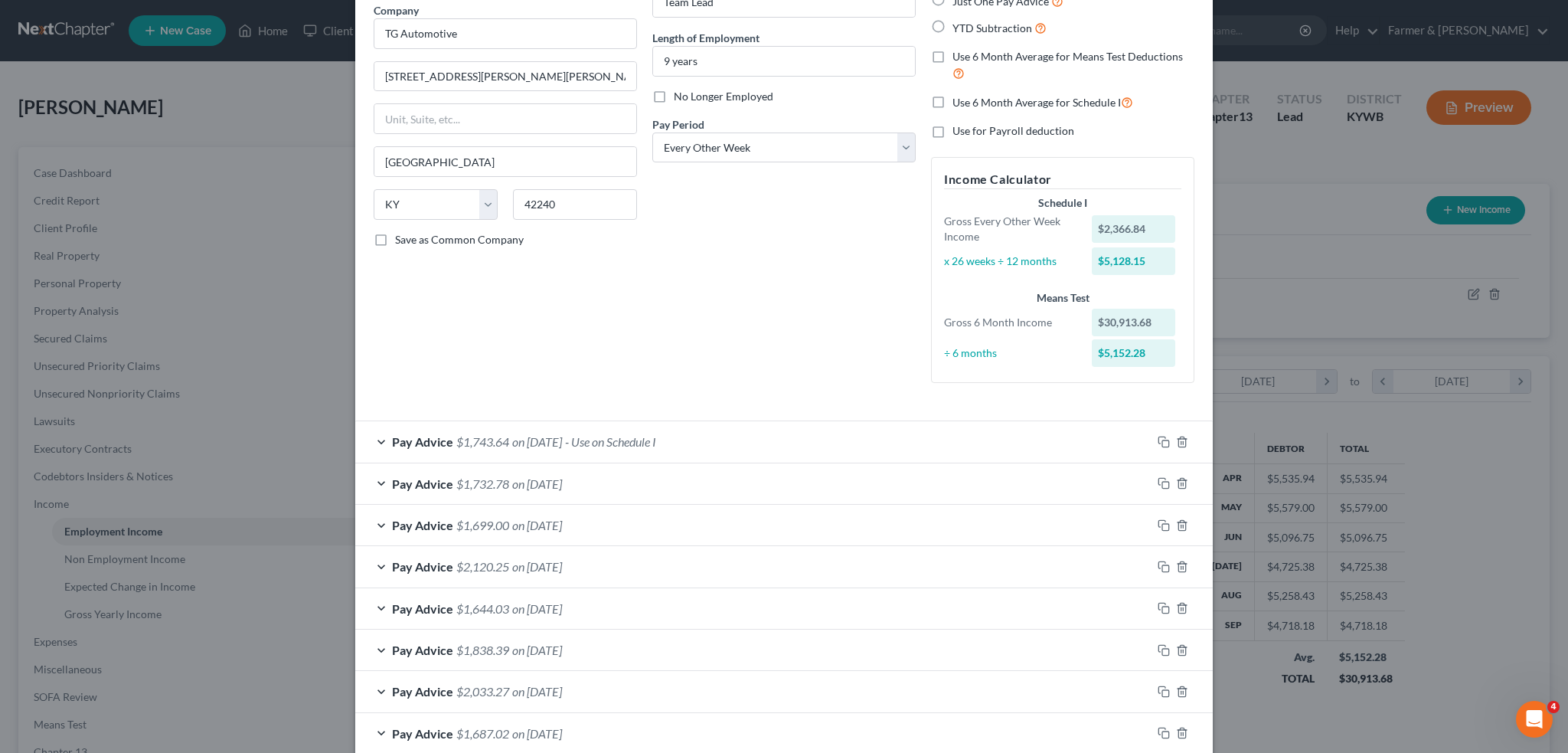
drag, startPoint x: 787, startPoint y: 440, endPoint x: 787, endPoint y: 398, distance: 42.0
click at [787, 441] on div "Pay Advice $1,743.64 on 09/26/2025 - Use on Schedule I" at bounding box center [753, 442] width 796 height 41
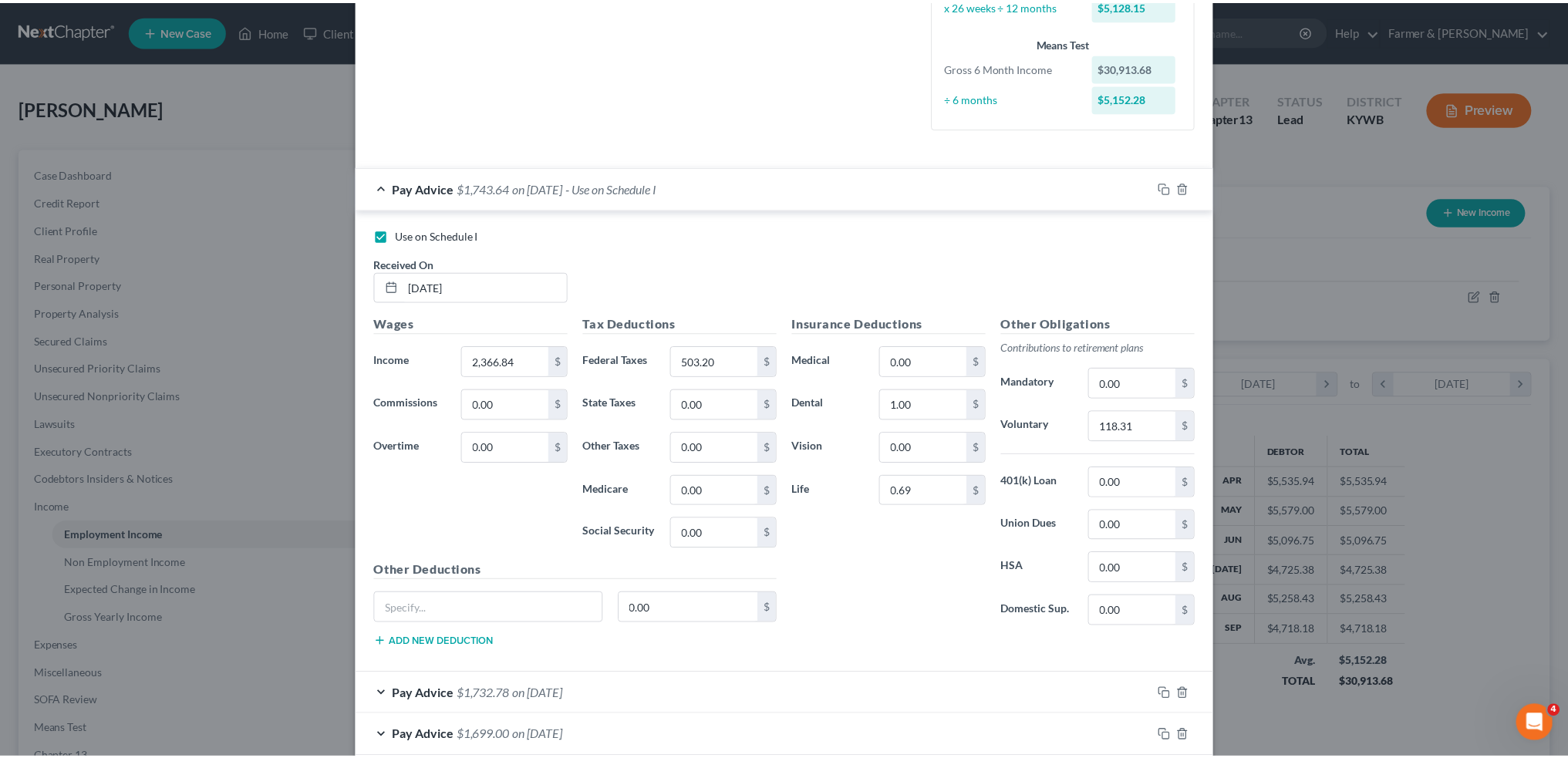
scroll to position [840, 0]
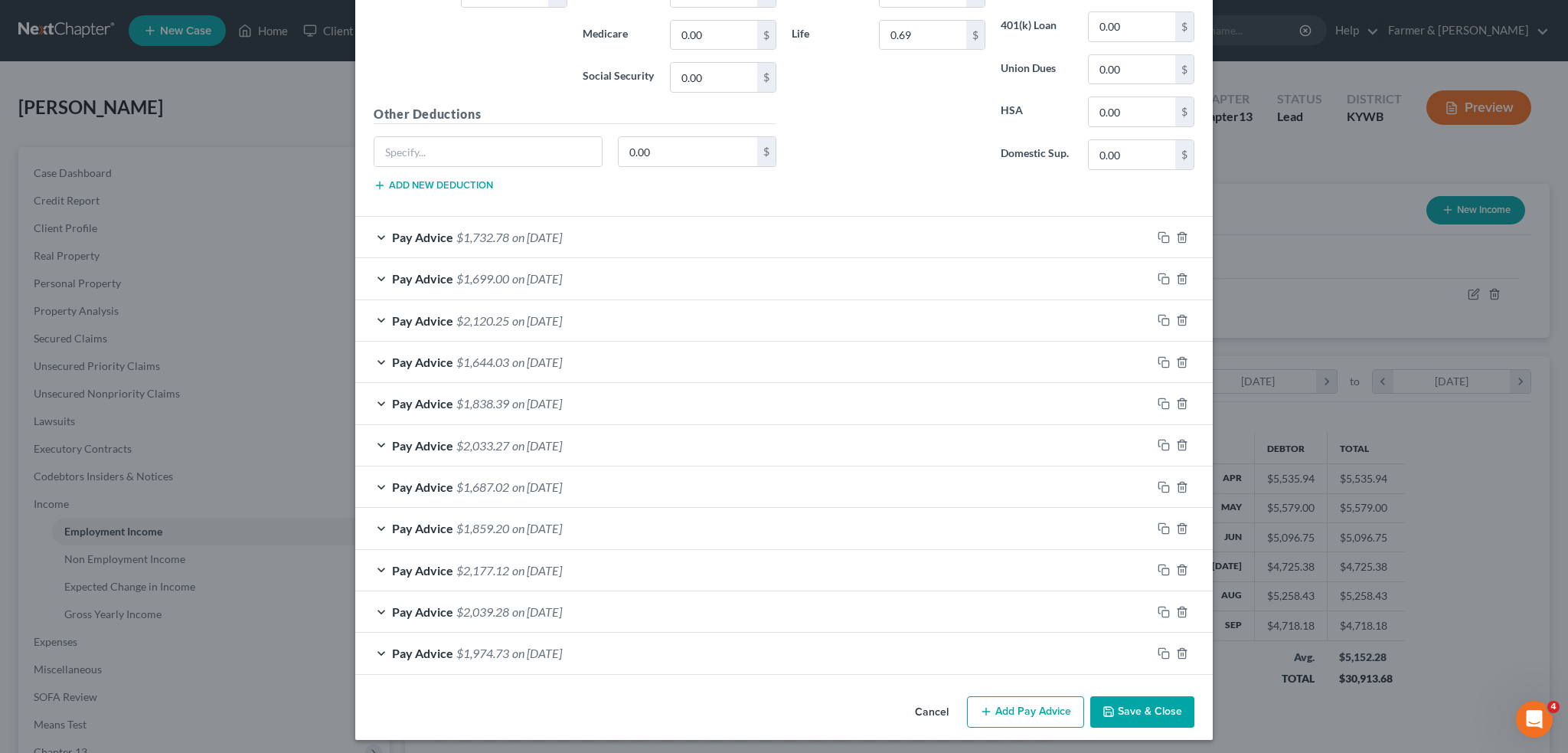
click at [1150, 696] on button "Save & Close" at bounding box center [1142, 712] width 104 height 32
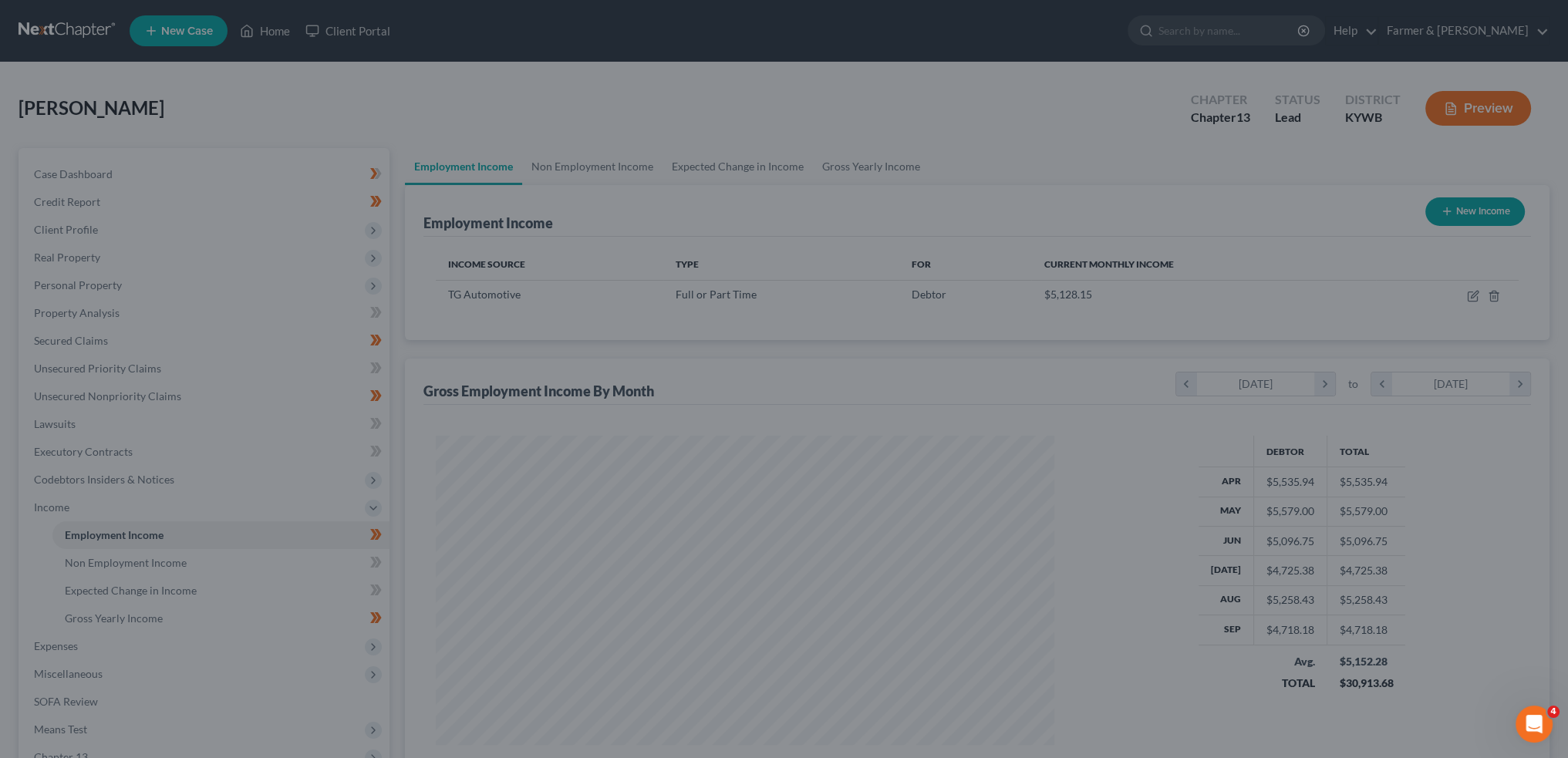
scroll to position [770831, 770761]
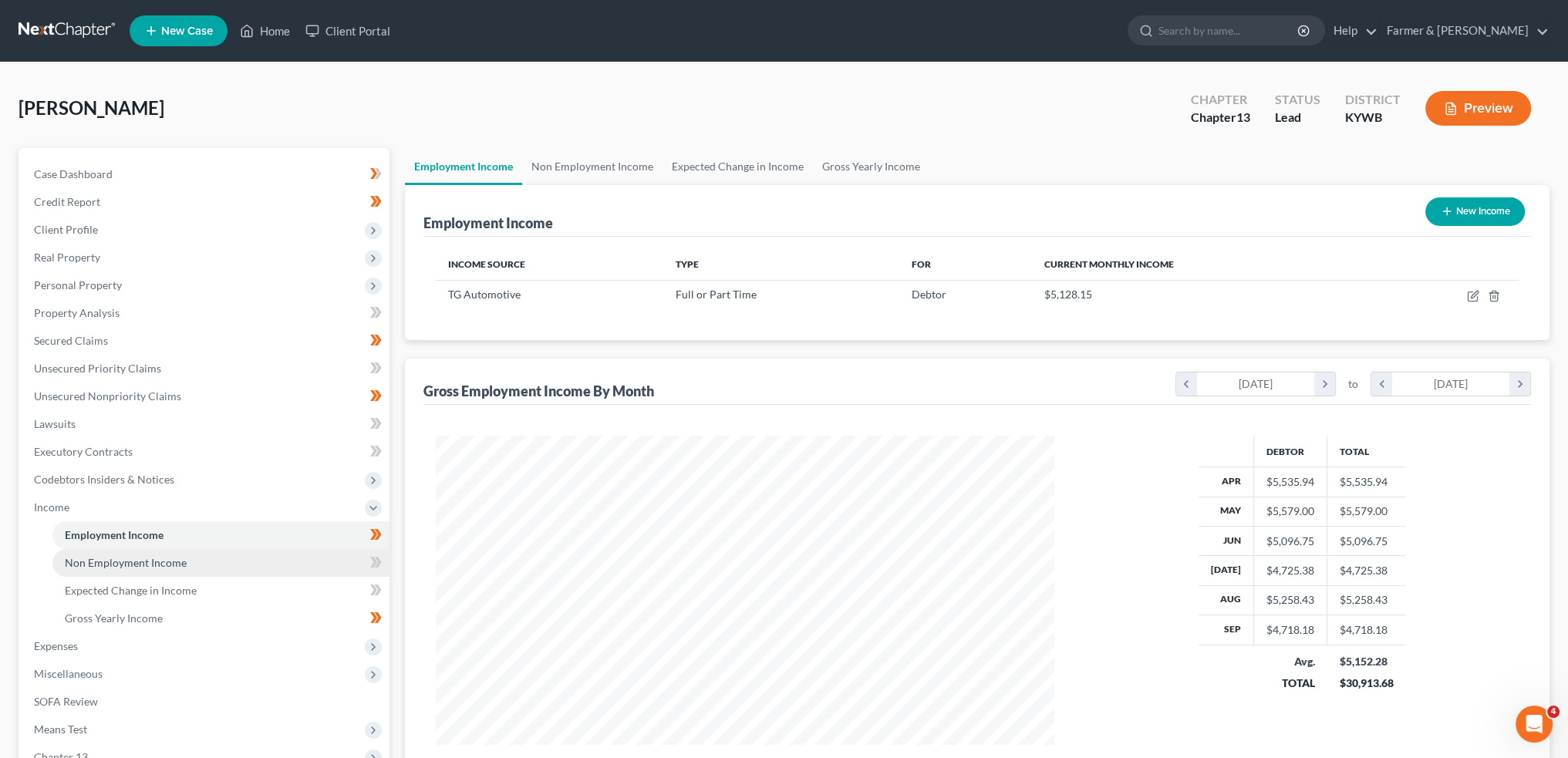
click at [192, 561] on link "Non Employment Income" at bounding box center [220, 562] width 337 height 27
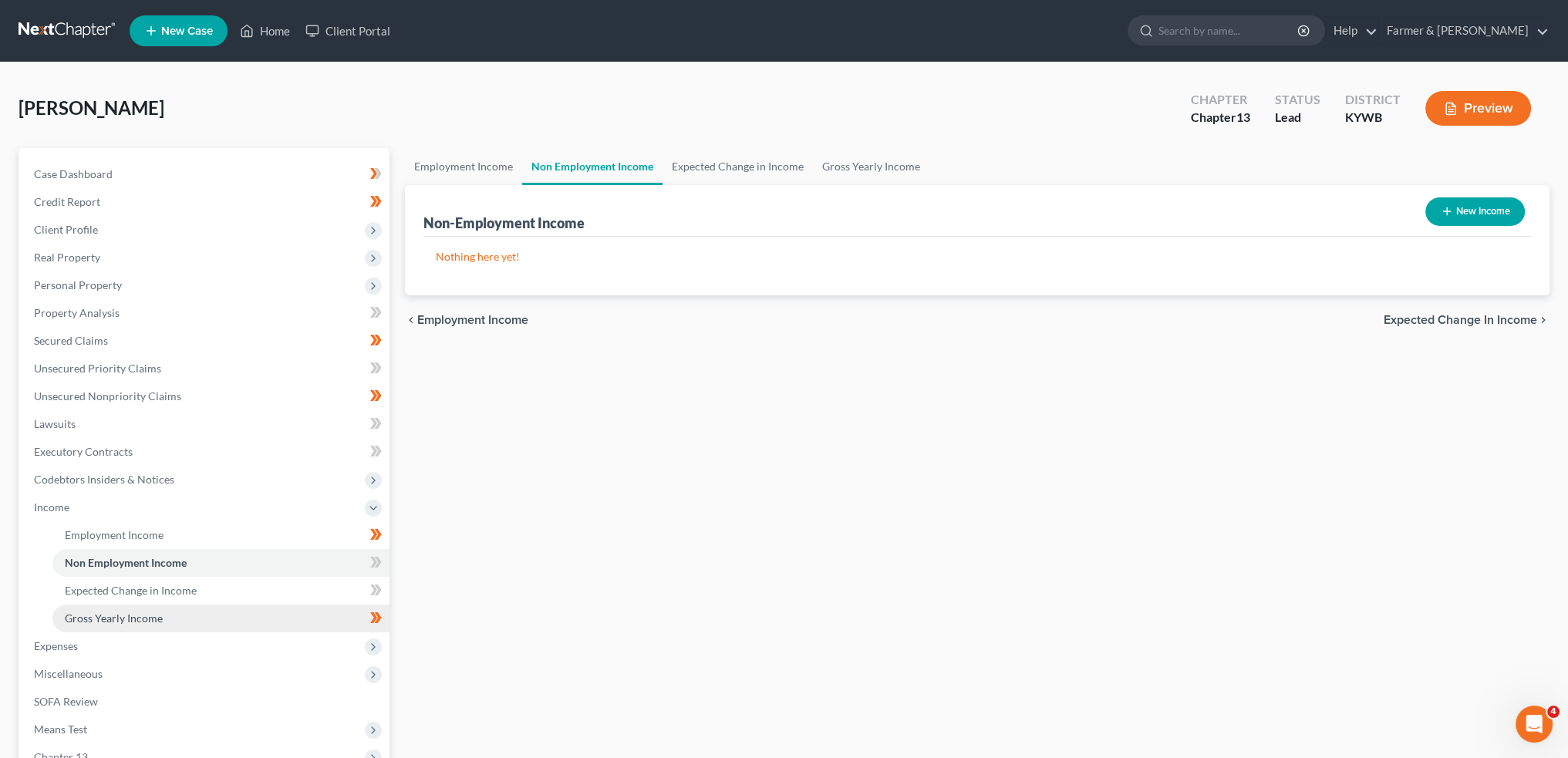
click at [163, 615] on link "Gross Yearly Income" at bounding box center [220, 618] width 337 height 27
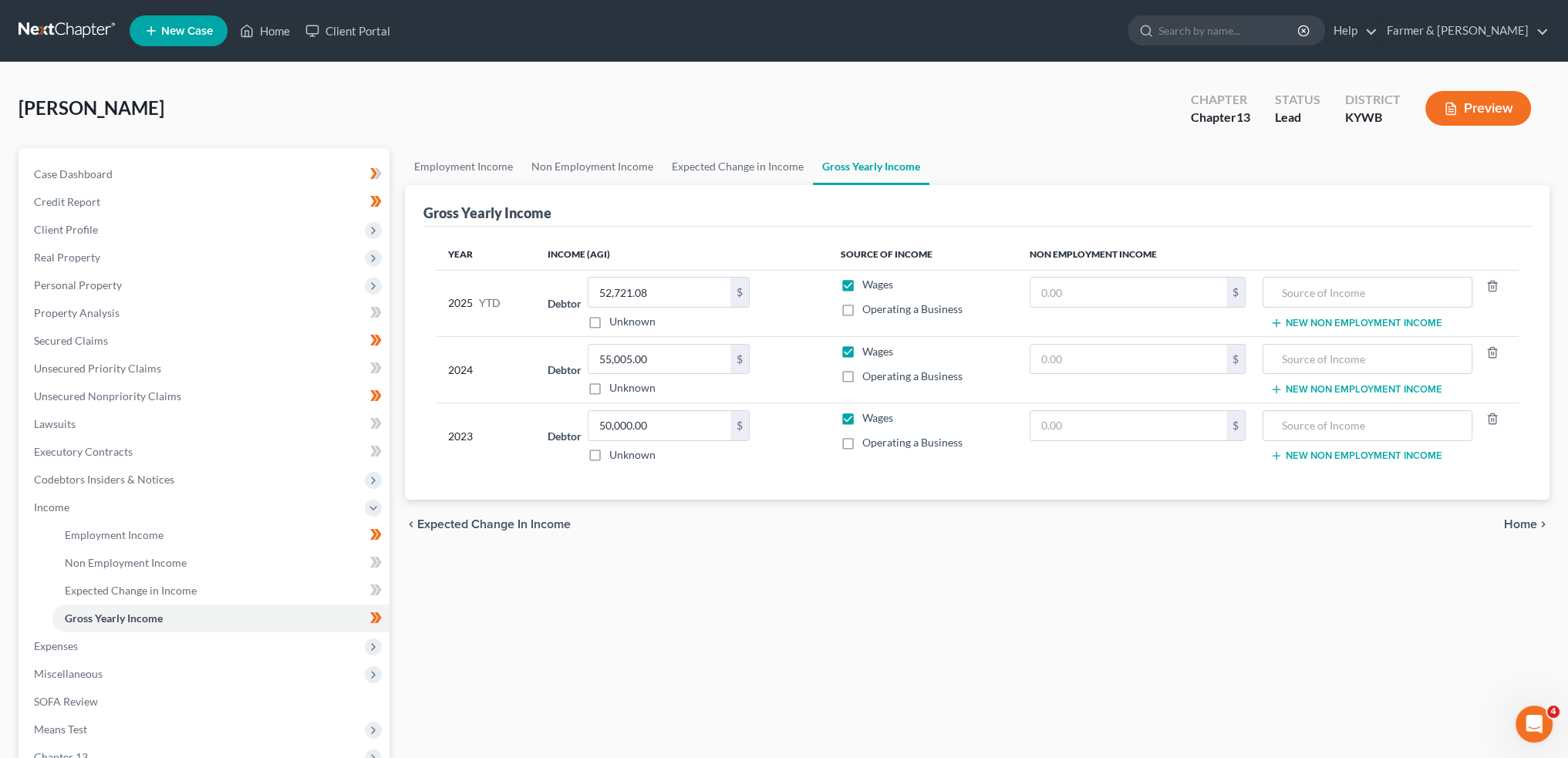
scroll to position [199, 0]
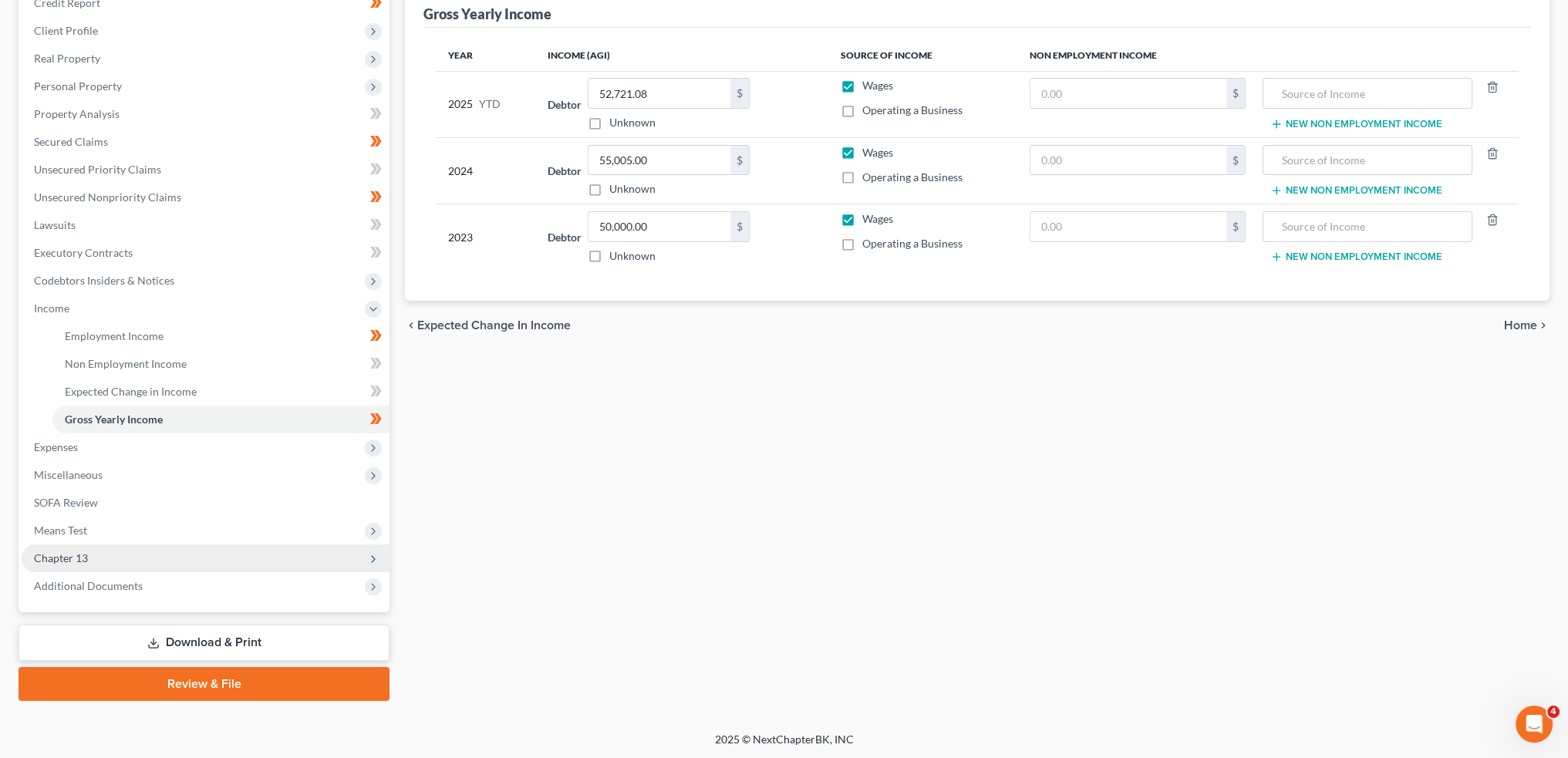
click at [134, 560] on span "Chapter 13" at bounding box center [205, 558] width 368 height 27
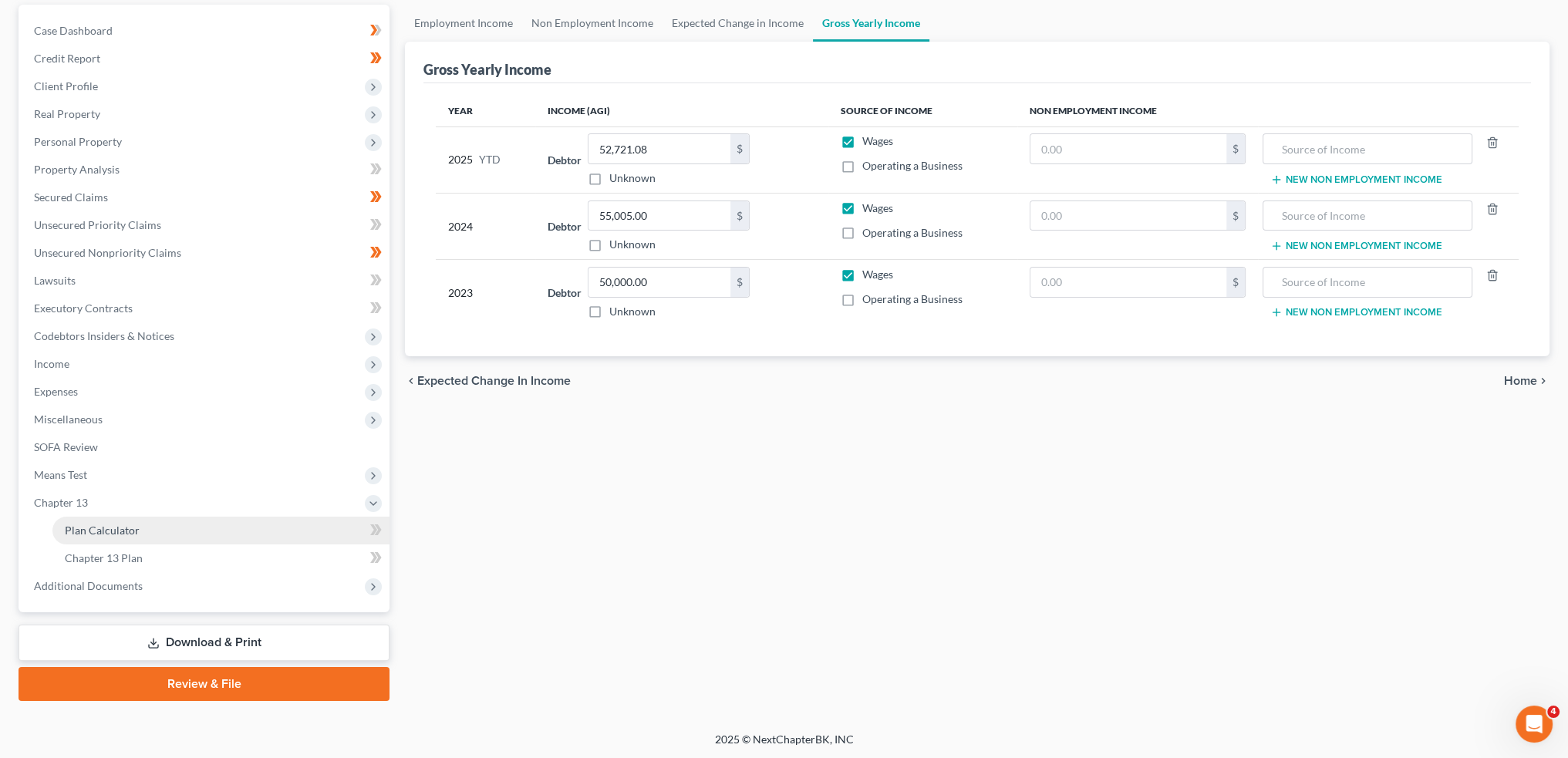
click at [132, 524] on span "Plan Calculator" at bounding box center [102, 530] width 75 height 13
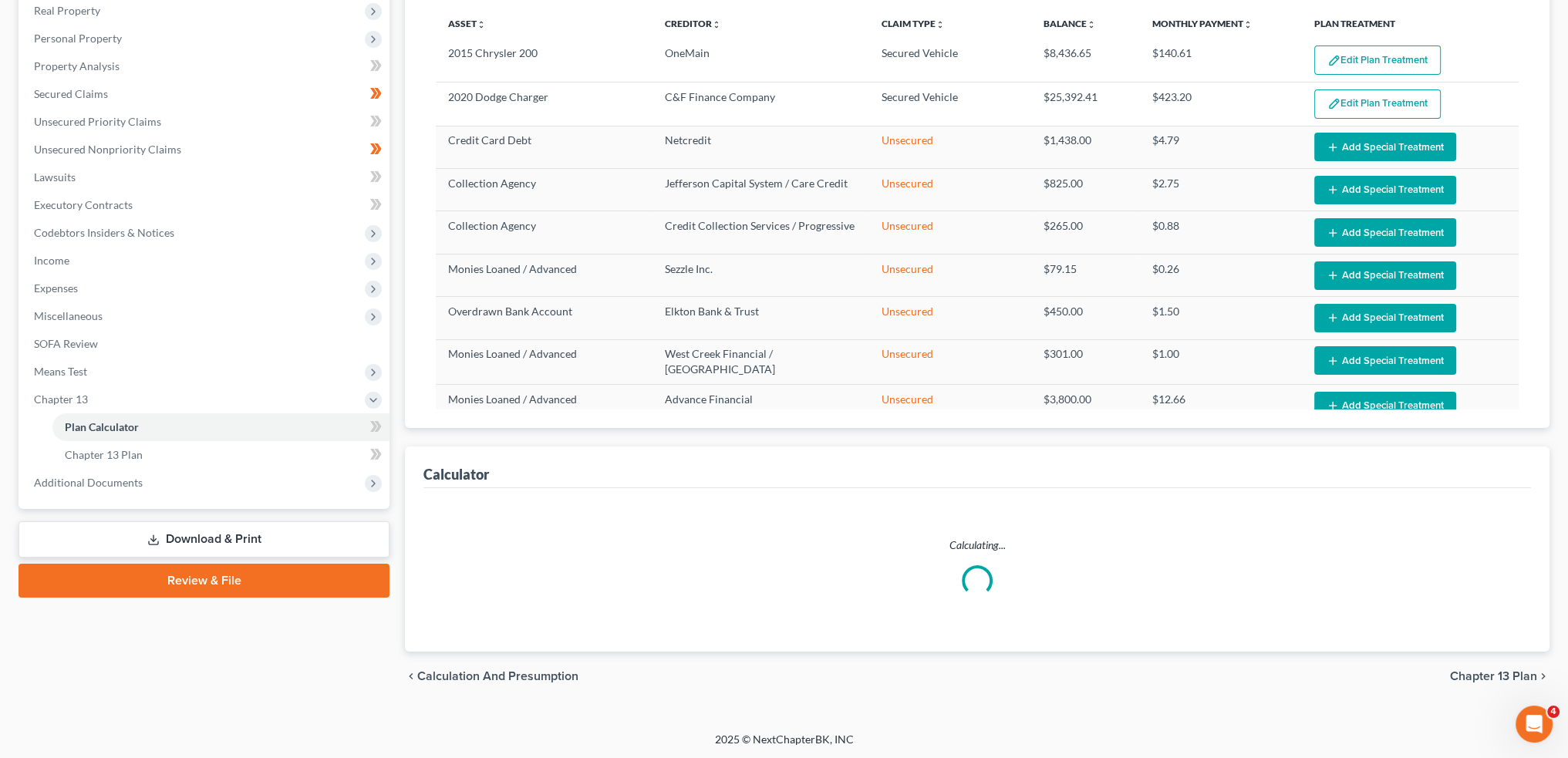
select select "59"
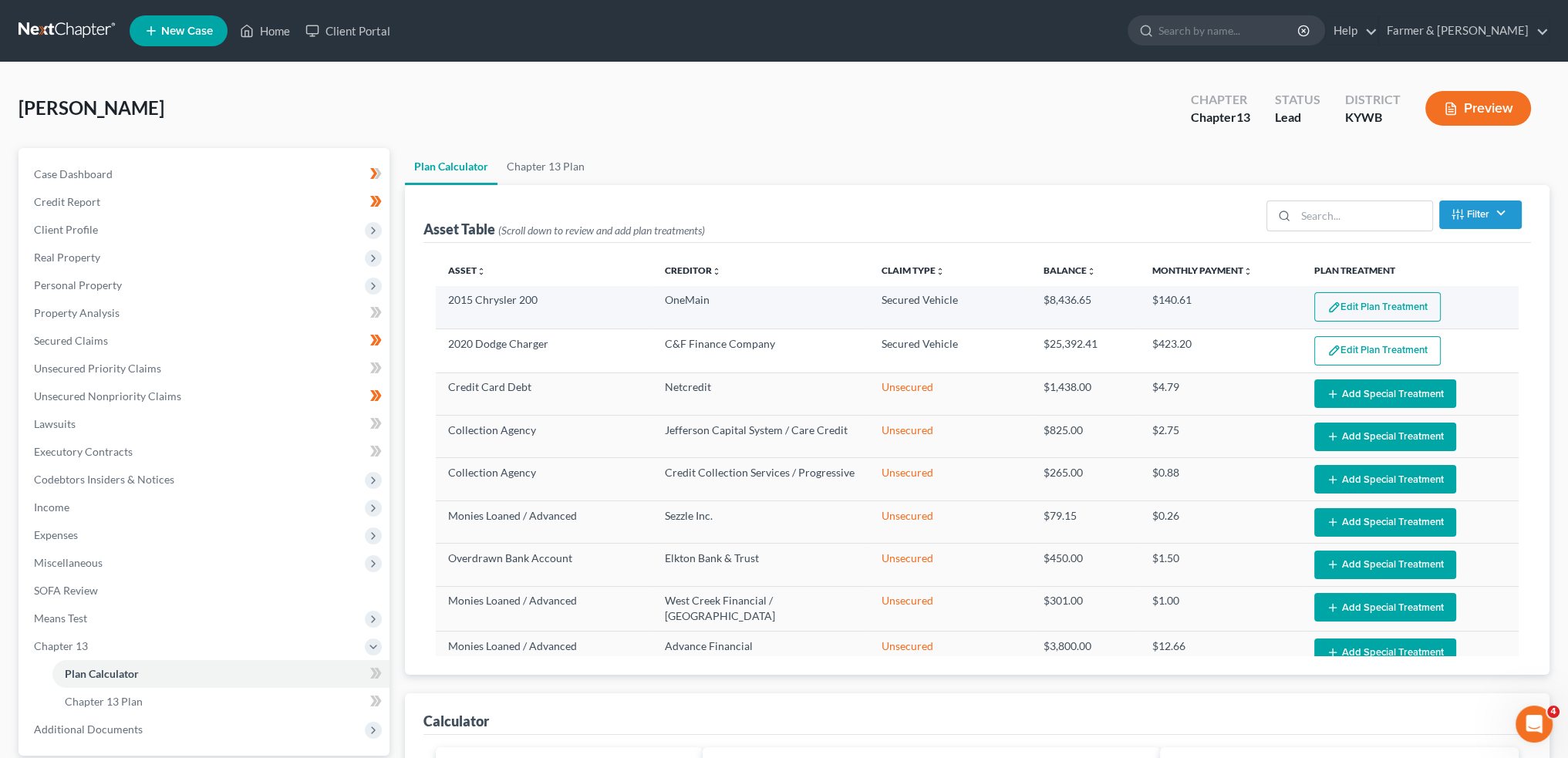
click at [1361, 304] on button "Edit Plan Treatment" at bounding box center [1377, 307] width 126 height 29
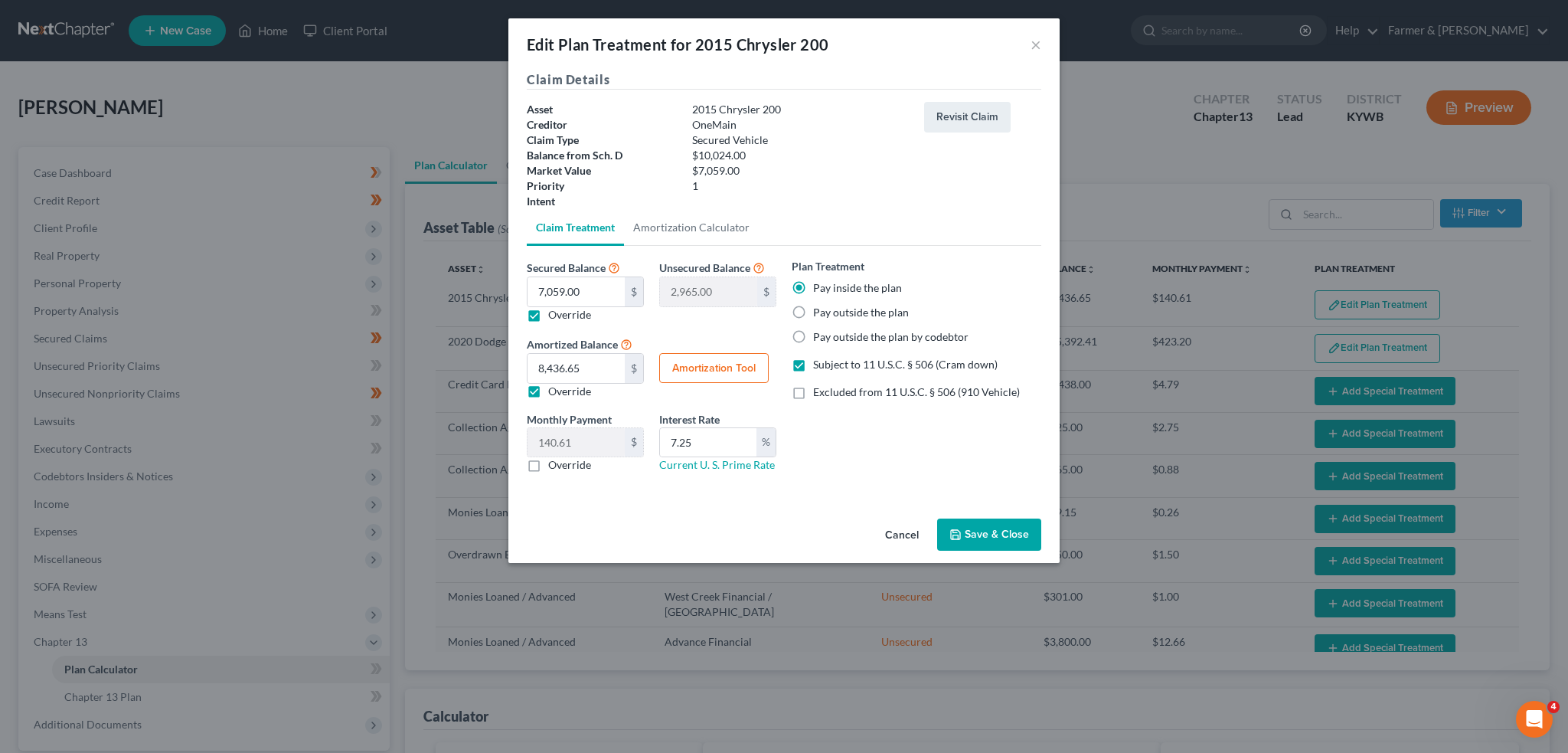
click at [548, 387] on label "Override" at bounding box center [569, 392] width 43 height 15
click at [554, 387] on input "Override" at bounding box center [559, 389] width 10 height 10
checkbox input "false"
type input "117.65"
click at [717, 437] on input "7.25" at bounding box center [707, 443] width 96 height 29
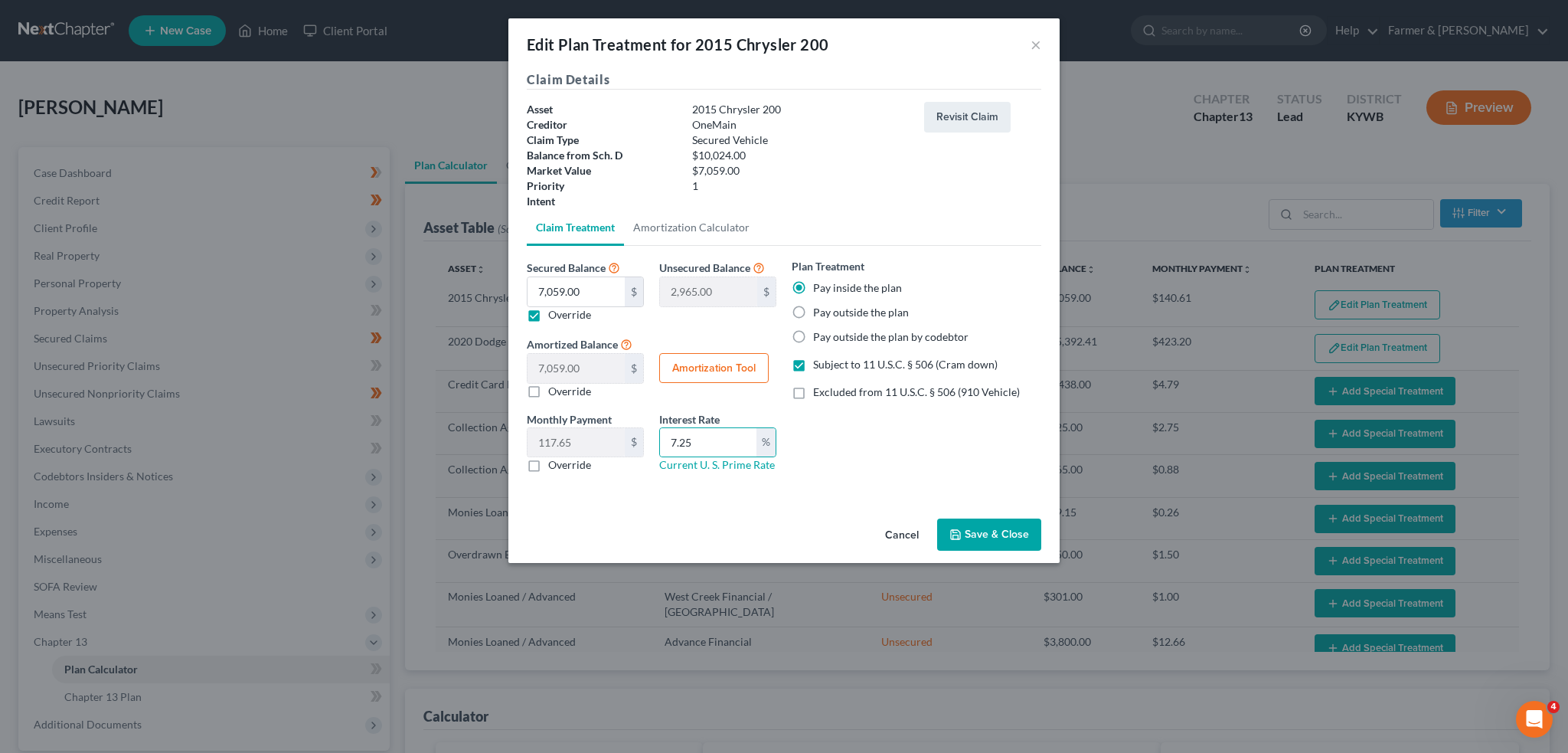
click at [704, 363] on button "Amortization Tool" at bounding box center [713, 369] width 110 height 31
type input "7,059.00"
type input "7.25"
type input "60"
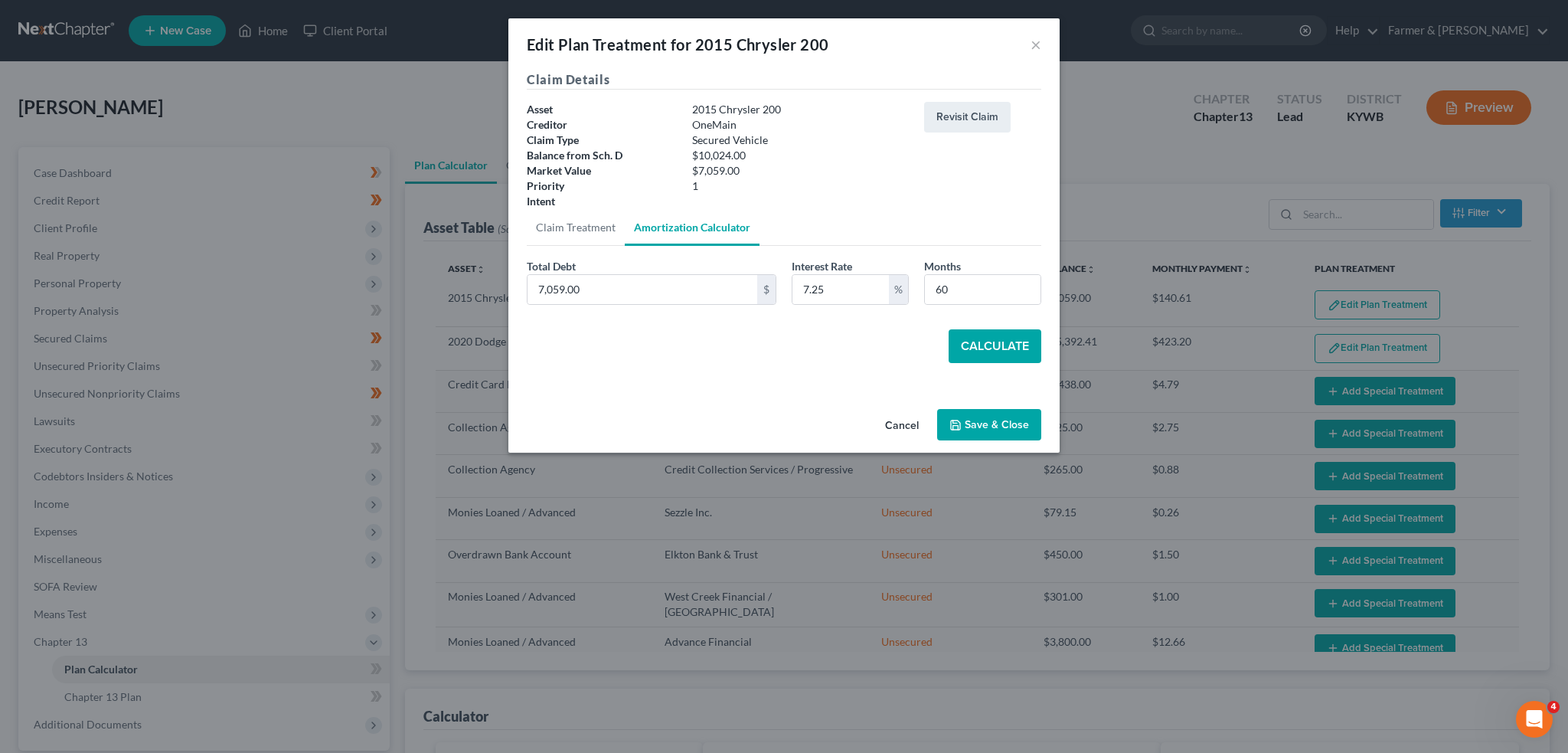
click at [971, 339] on button "Calculate" at bounding box center [994, 347] width 93 height 34
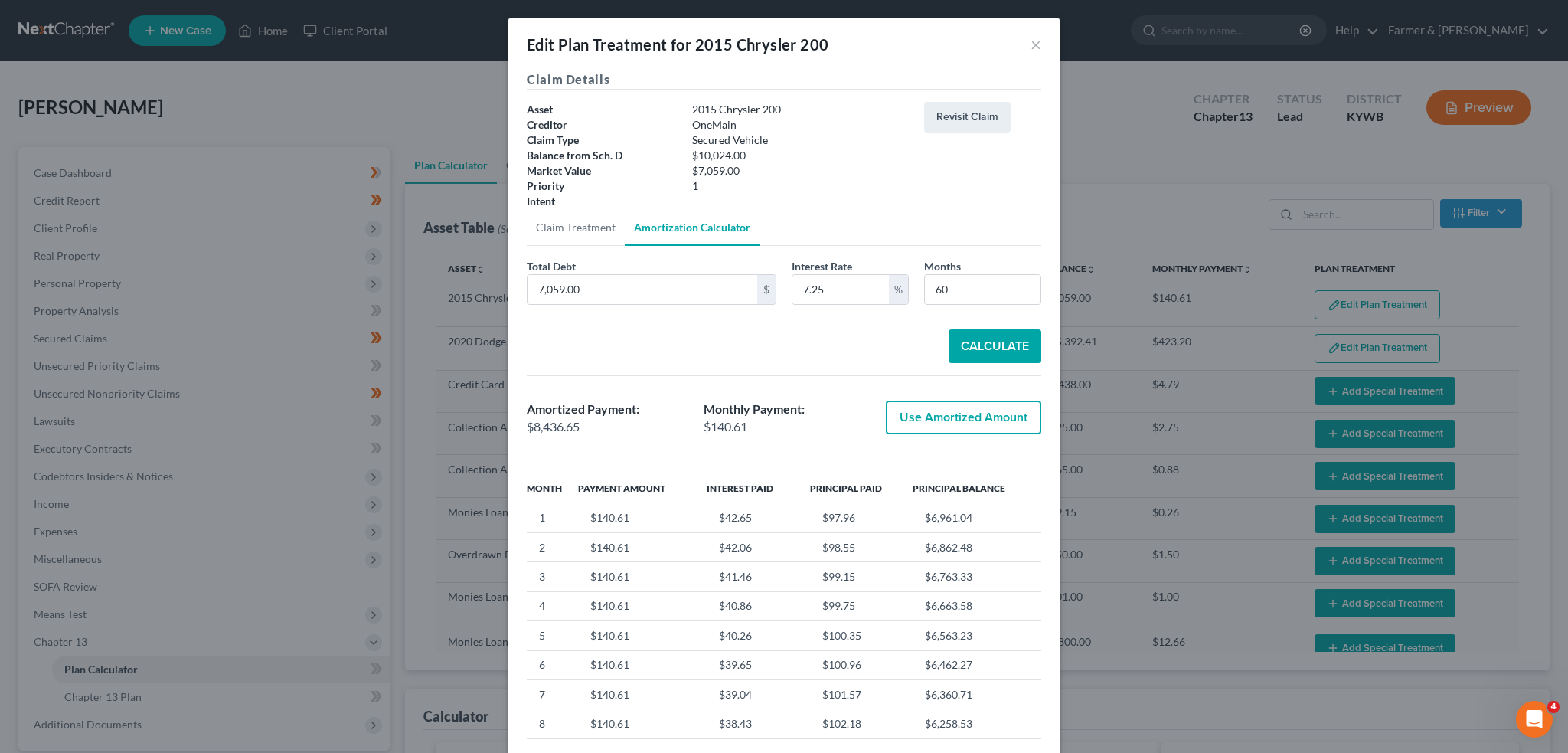
click at [946, 413] on button "Use Amortized Amount" at bounding box center [964, 417] width 156 height 34
type input "8,436.64"
checkbox input "true"
type input "140.61"
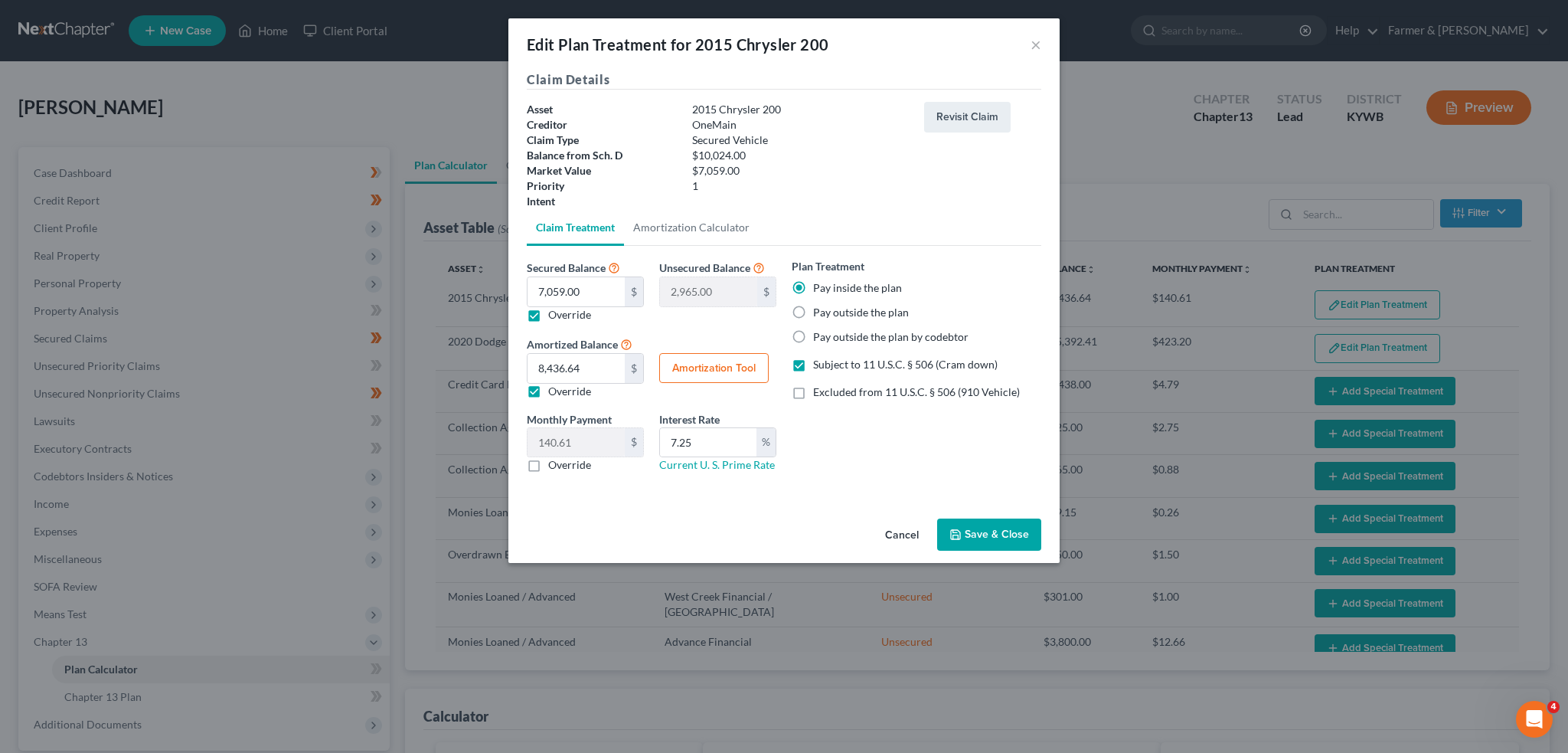
click at [977, 530] on button "Save & Close" at bounding box center [989, 535] width 104 height 32
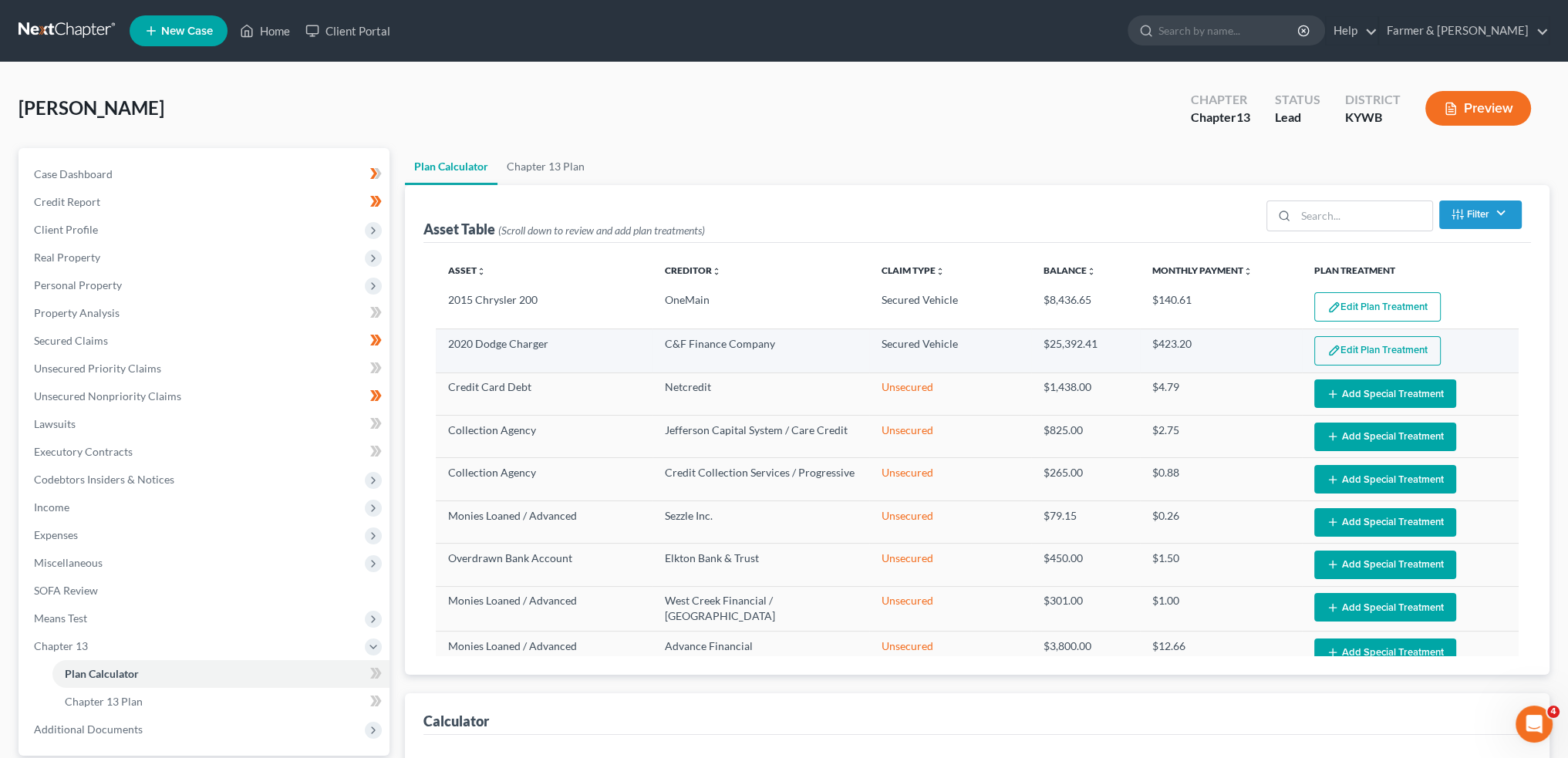
click at [1351, 352] on button "Edit Plan Treatment" at bounding box center [1377, 351] width 126 height 29
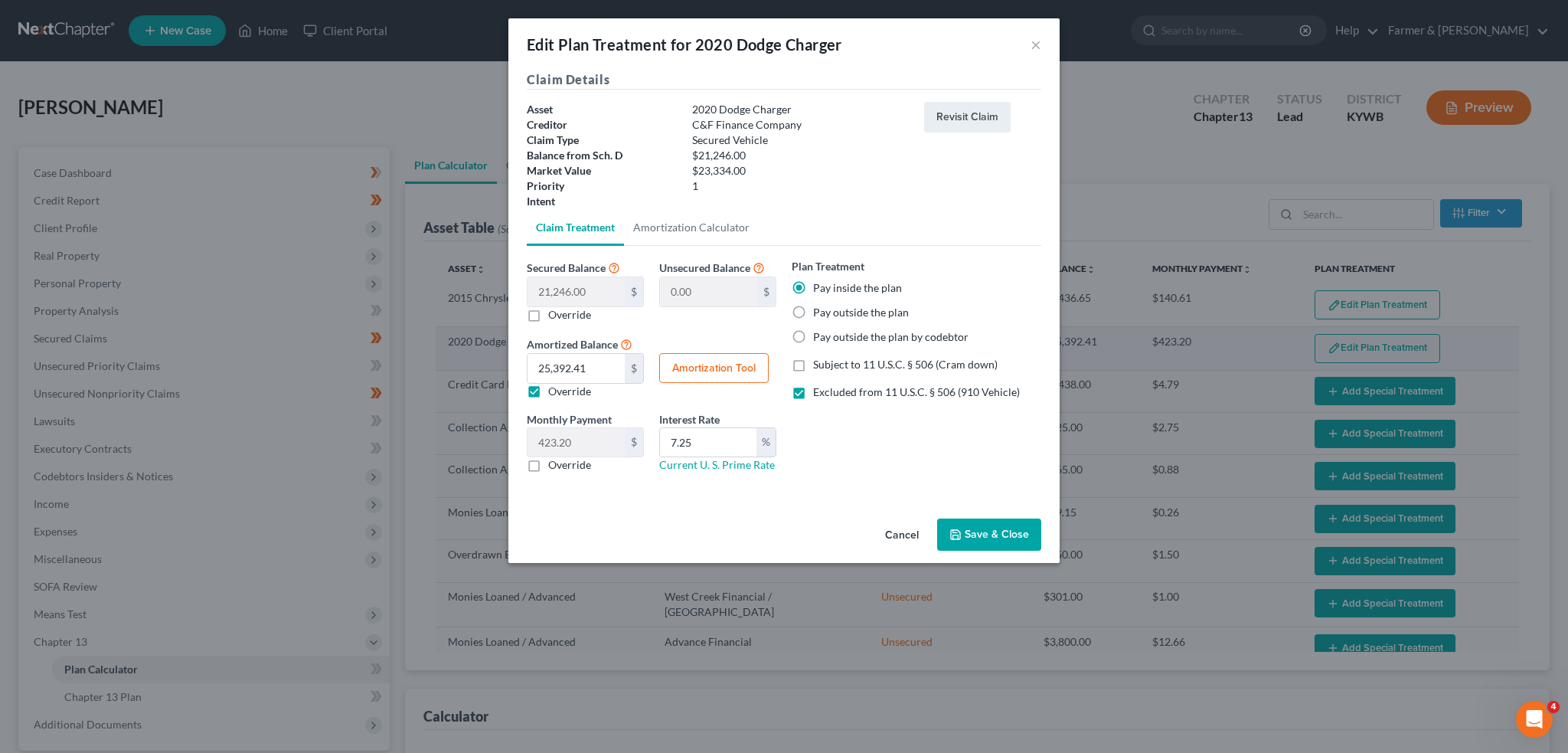
select select "59"
click at [713, 465] on link "Current U. S. Prime Rate" at bounding box center [717, 464] width 116 height 13
click at [964, 525] on button "Save & Close" at bounding box center [989, 535] width 104 height 32
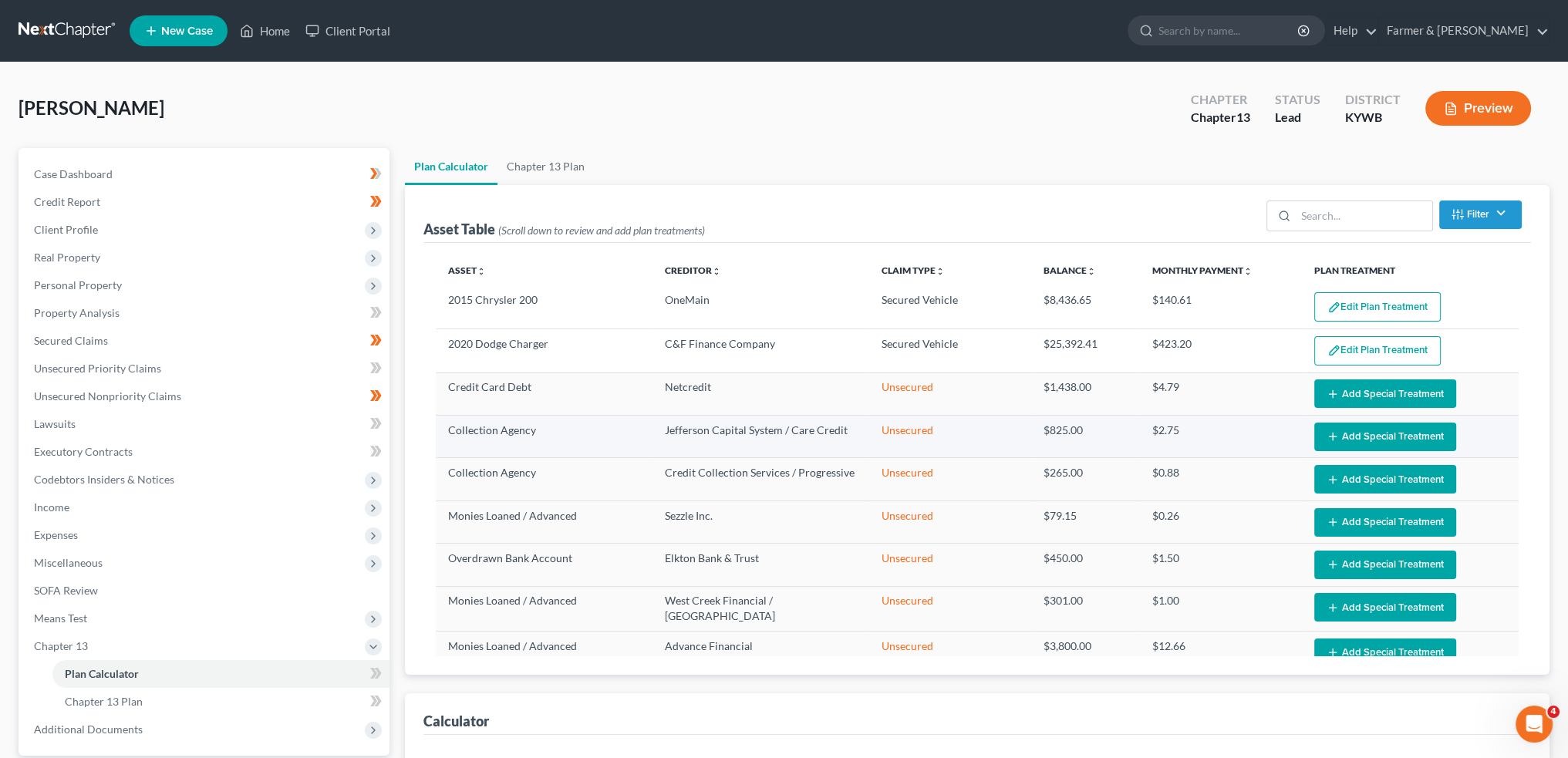
select select "59"
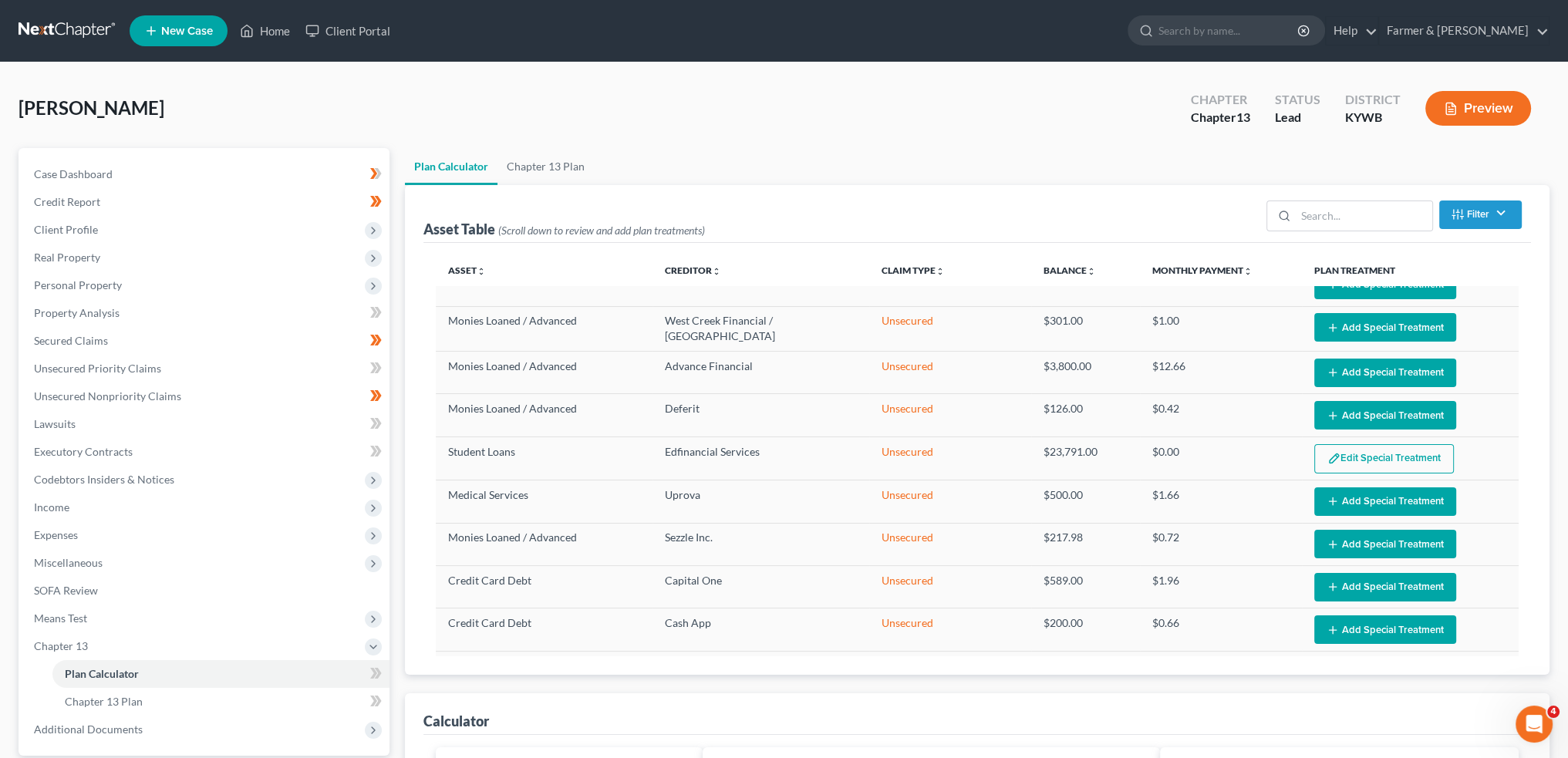
scroll to position [239, 0]
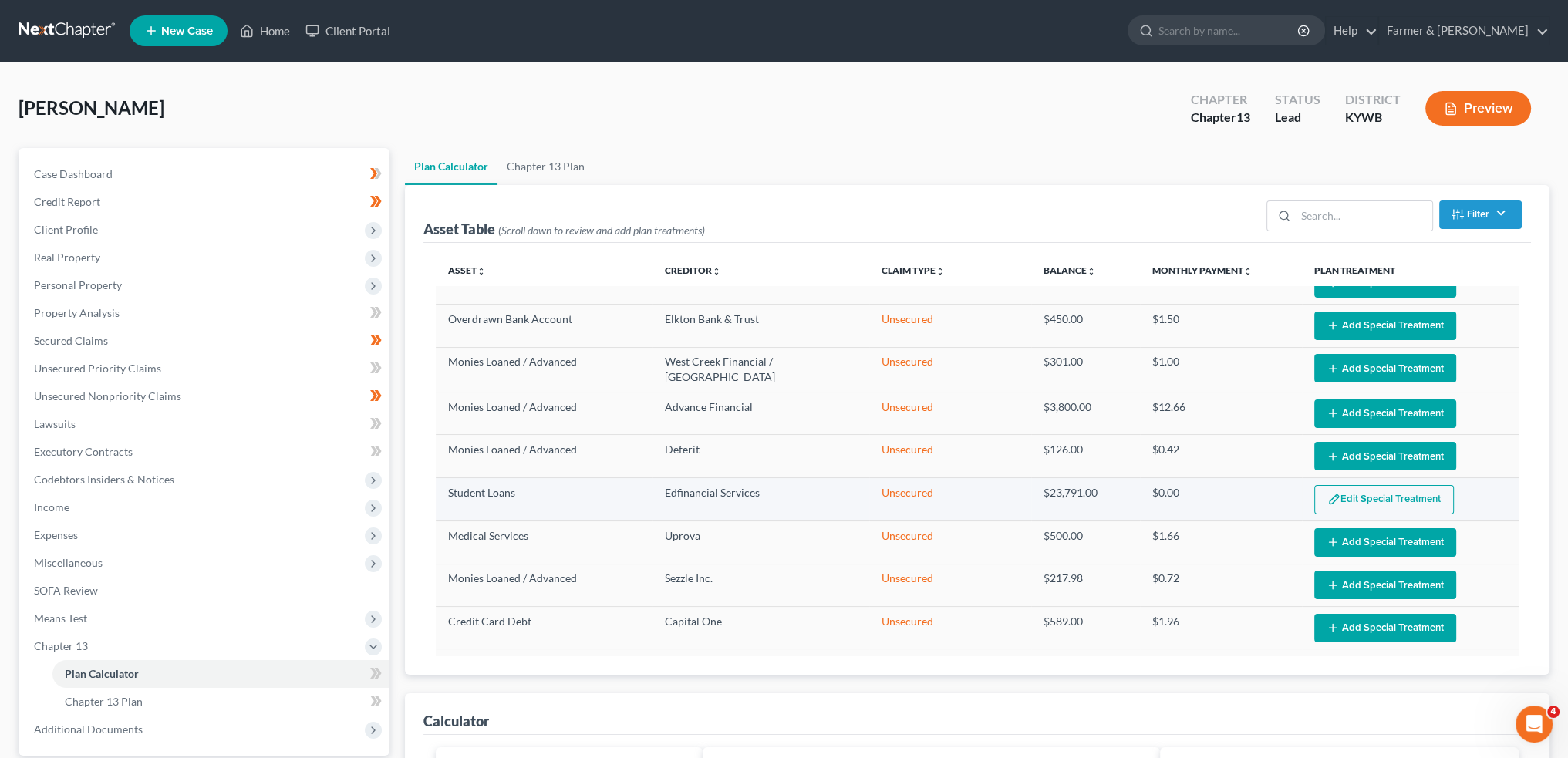
click at [1384, 485] on button "Edit Special Treatment" at bounding box center [1384, 500] width 140 height 29
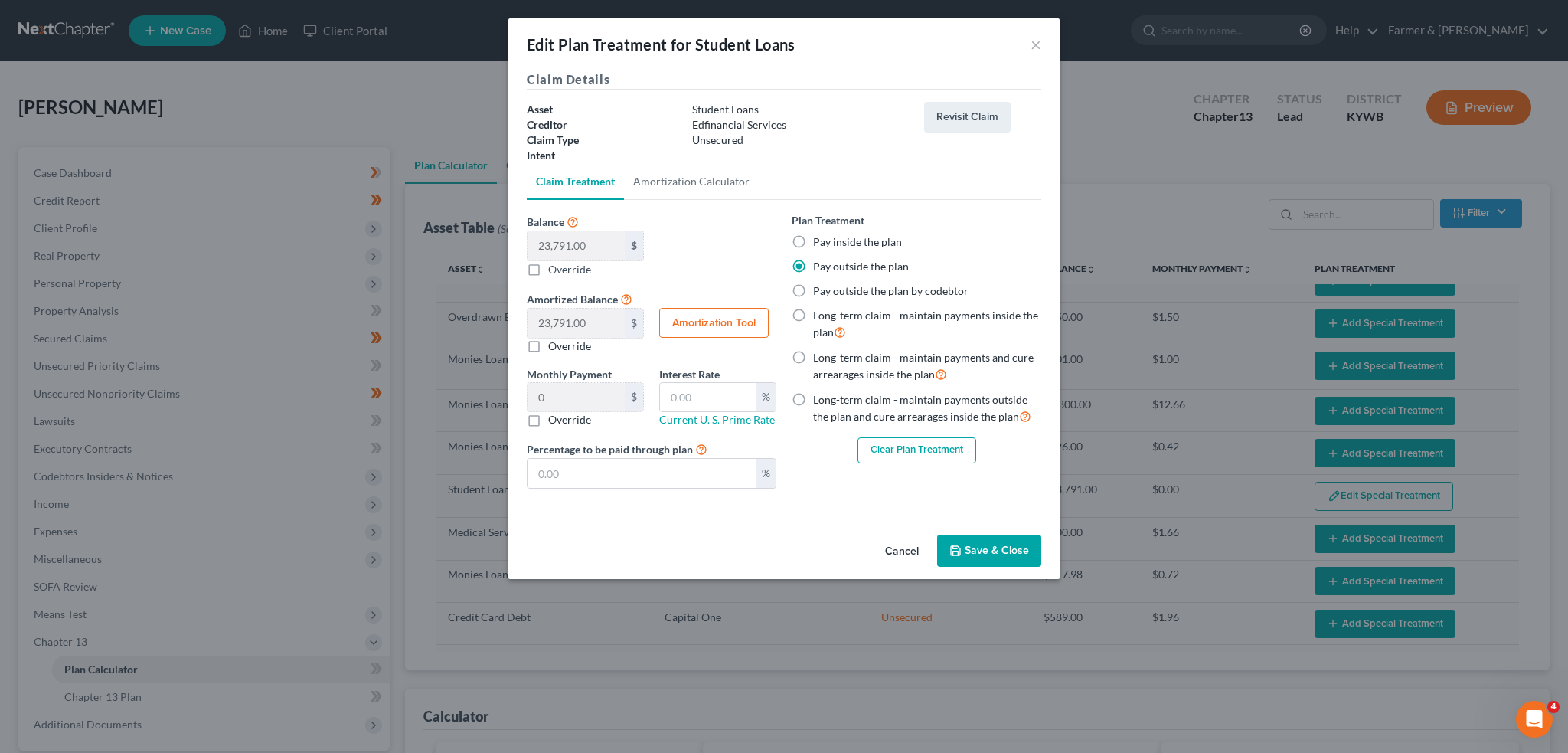
click at [983, 550] on button "Save & Close" at bounding box center [989, 551] width 104 height 32
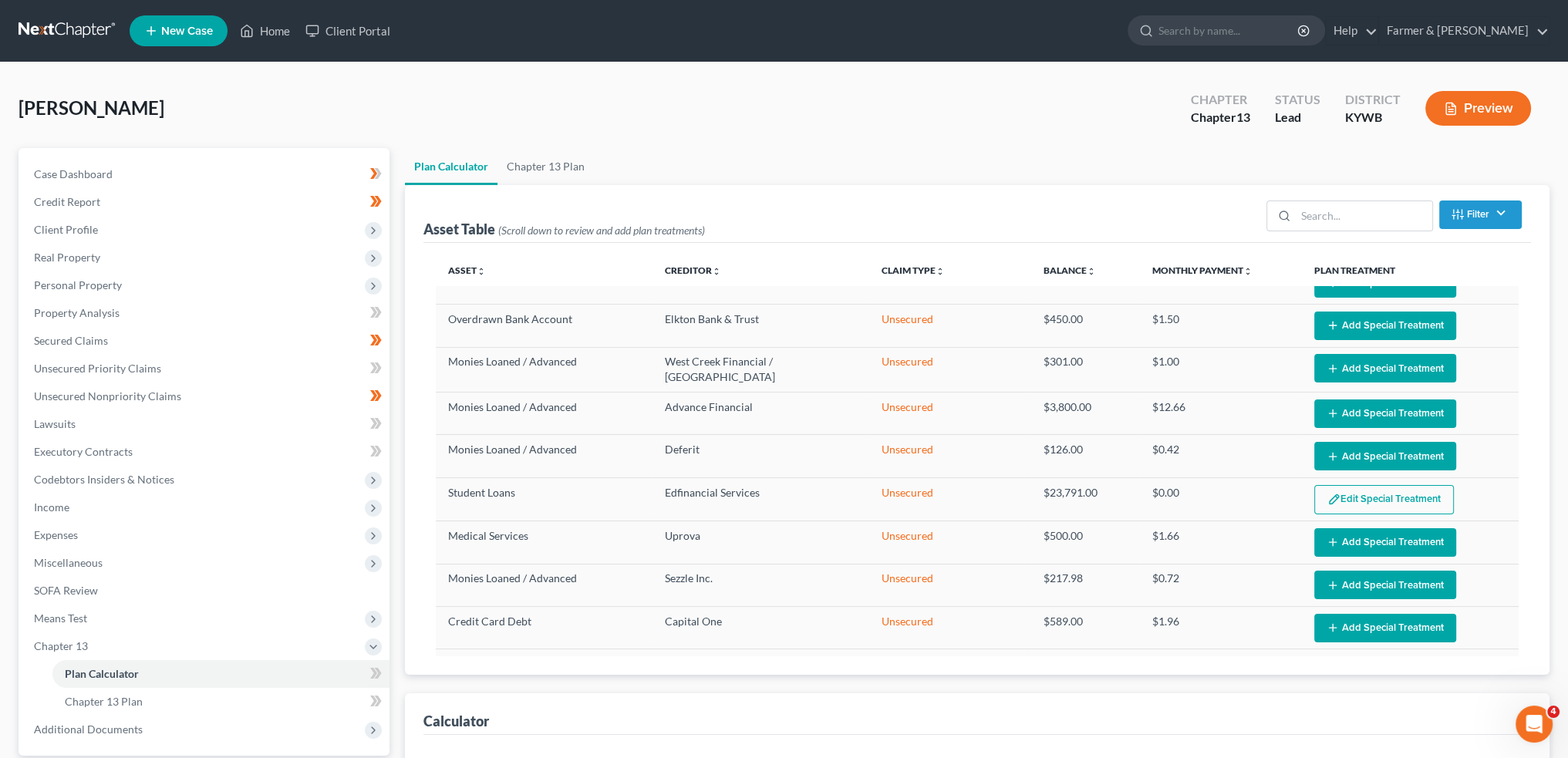
scroll to position [367, 0]
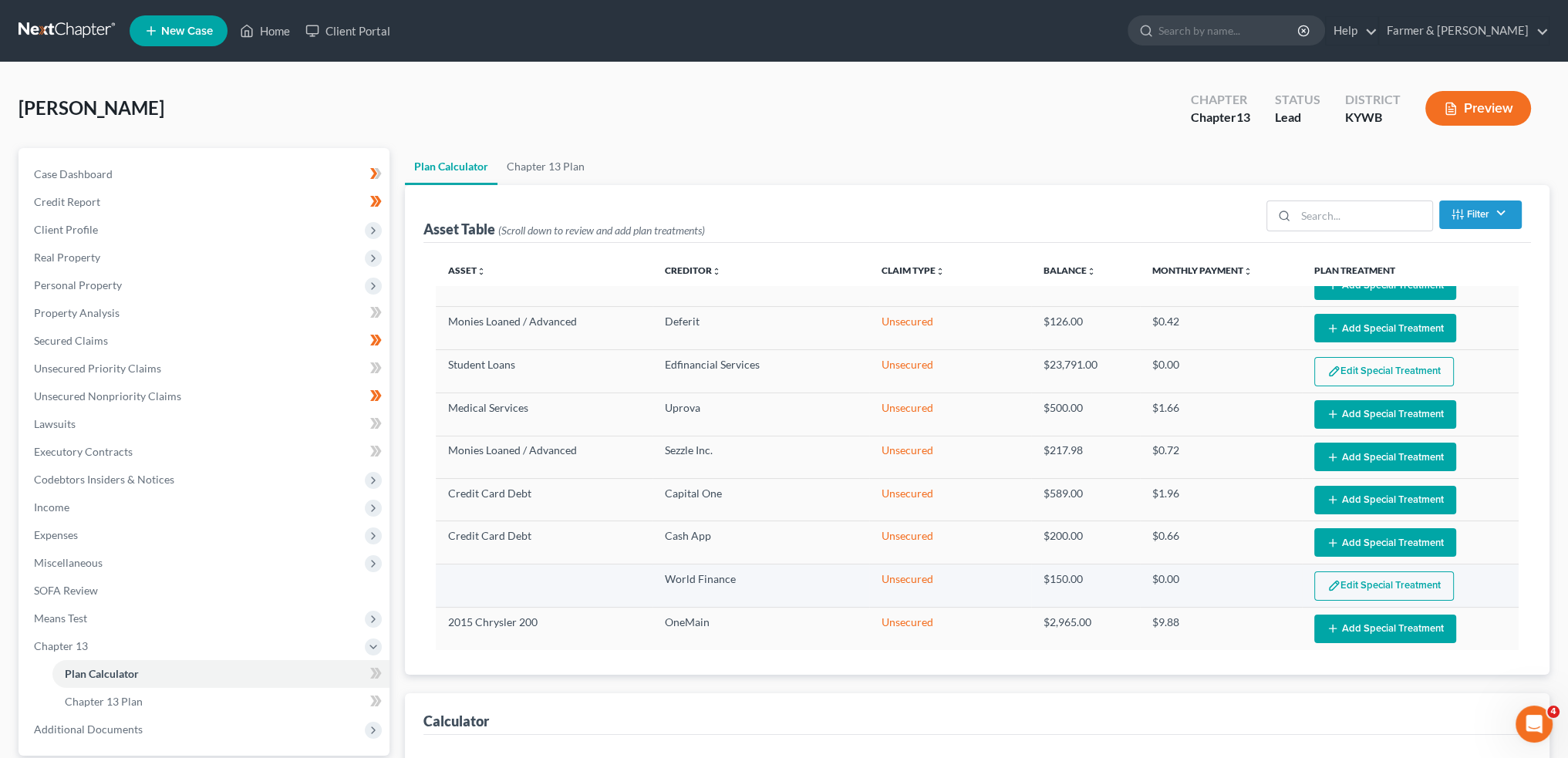
select select "59"
click at [1367, 582] on button "Edit Special Treatment" at bounding box center [1384, 586] width 140 height 29
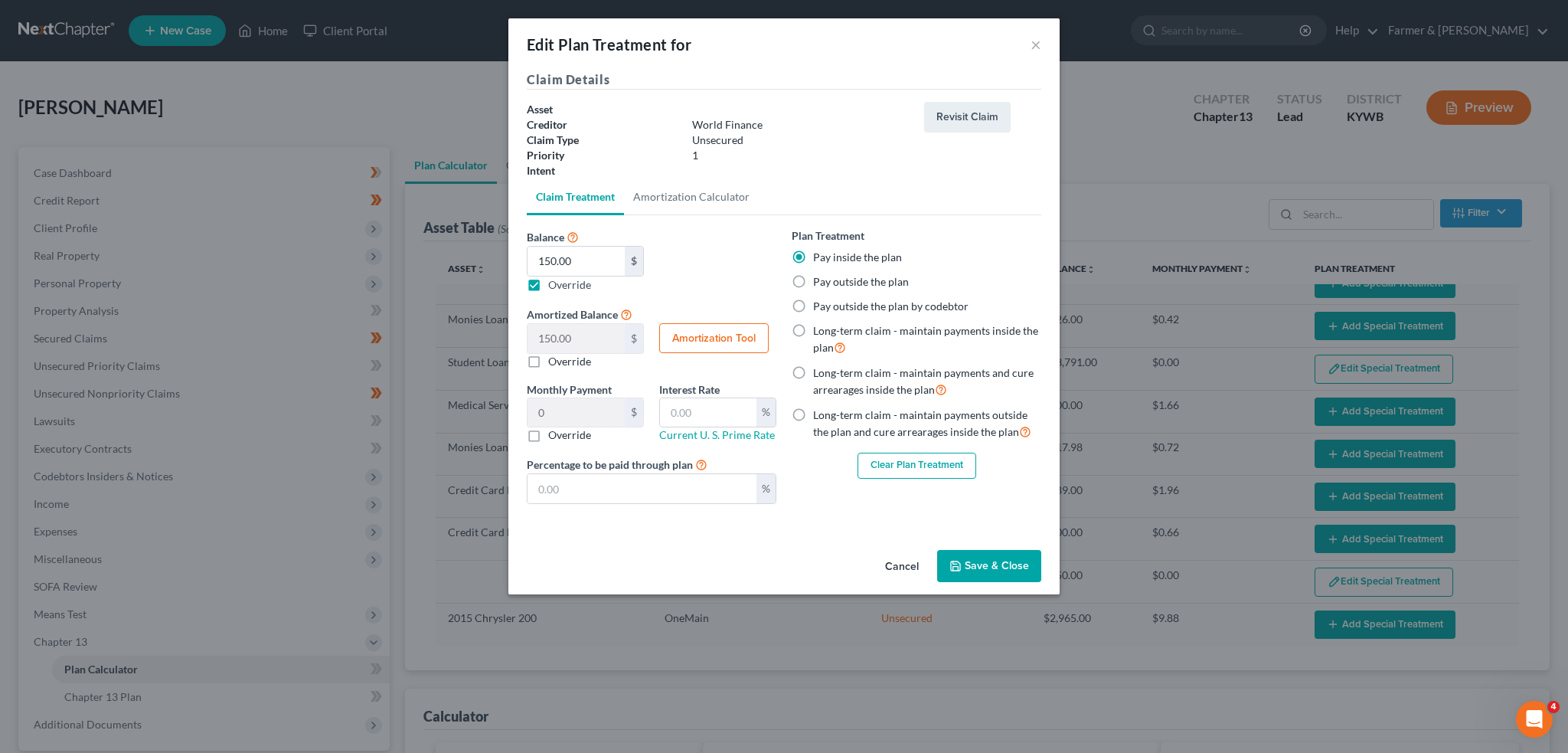
click at [888, 462] on button "Clear Plan Treatment" at bounding box center [916, 466] width 118 height 26
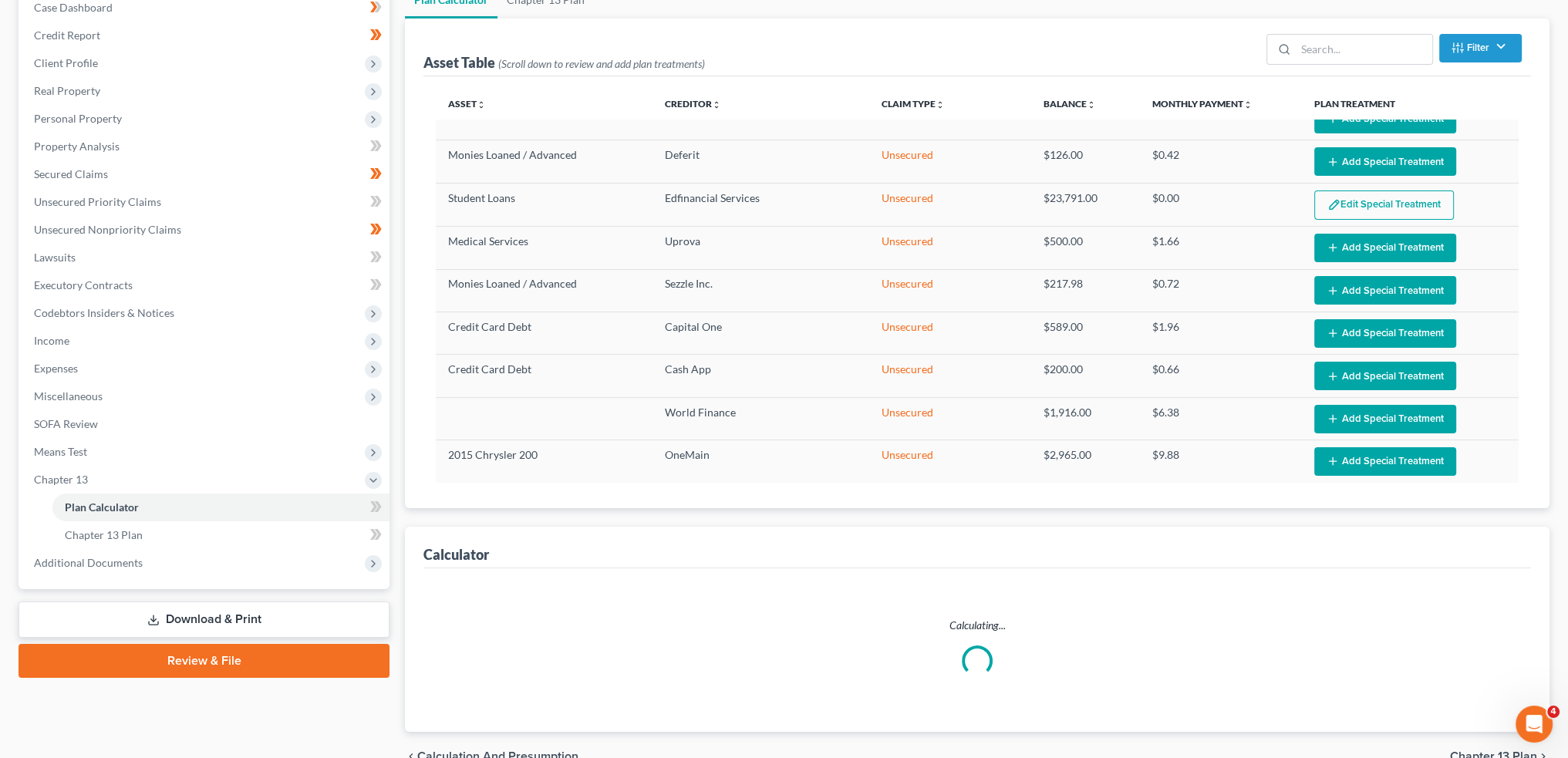
scroll to position [247, 0]
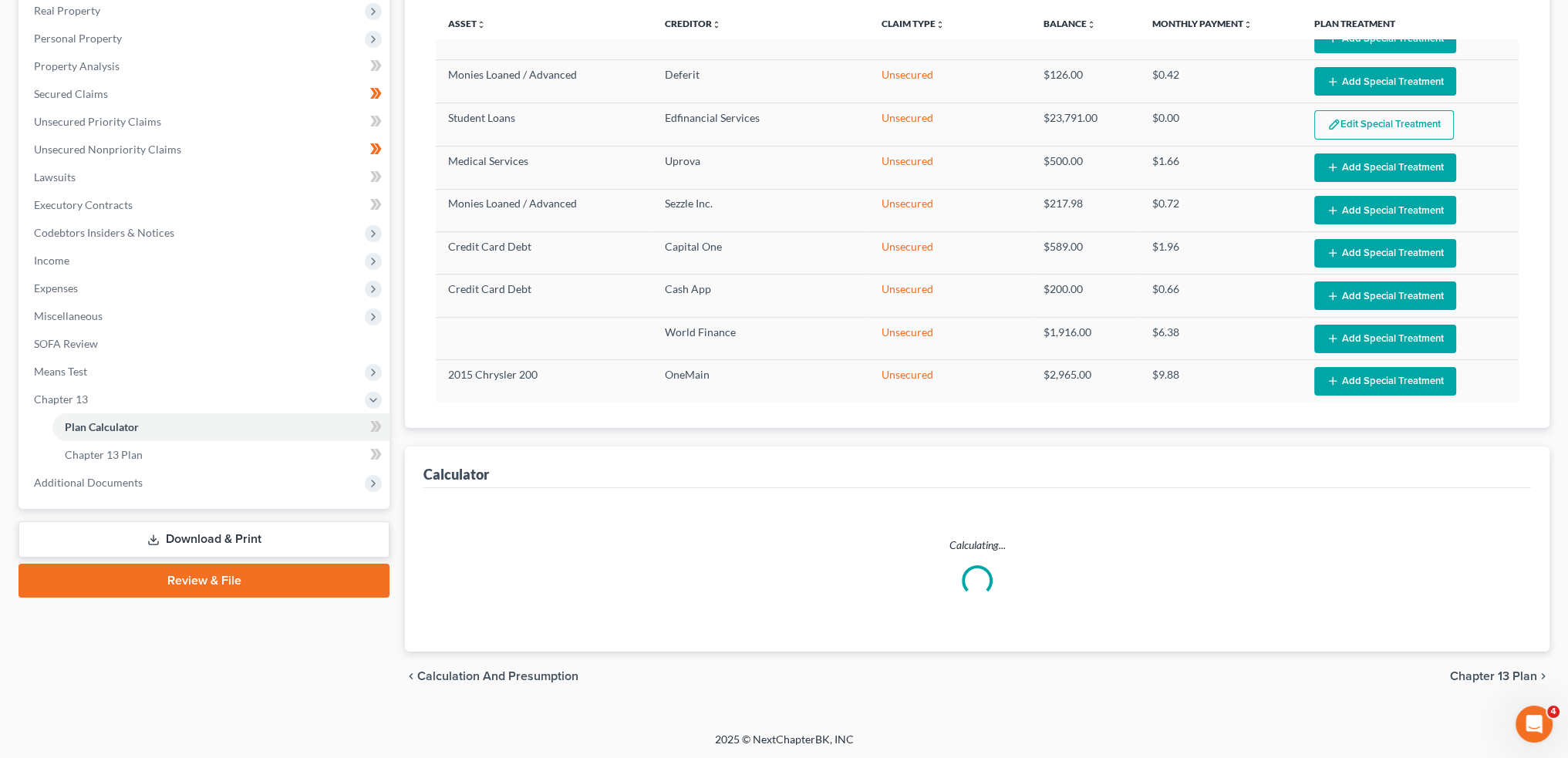
select select "59"
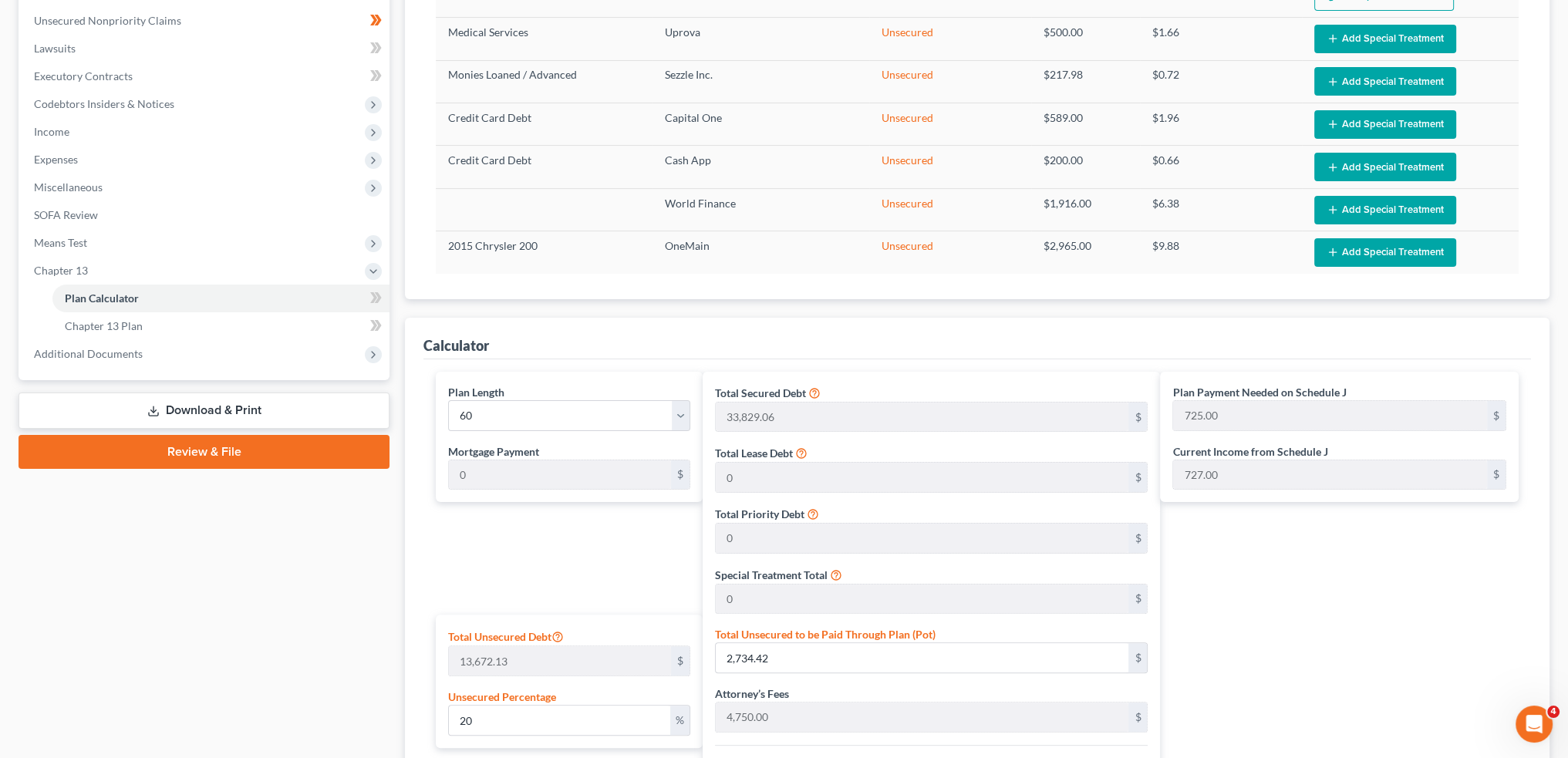
scroll to position [632, 0]
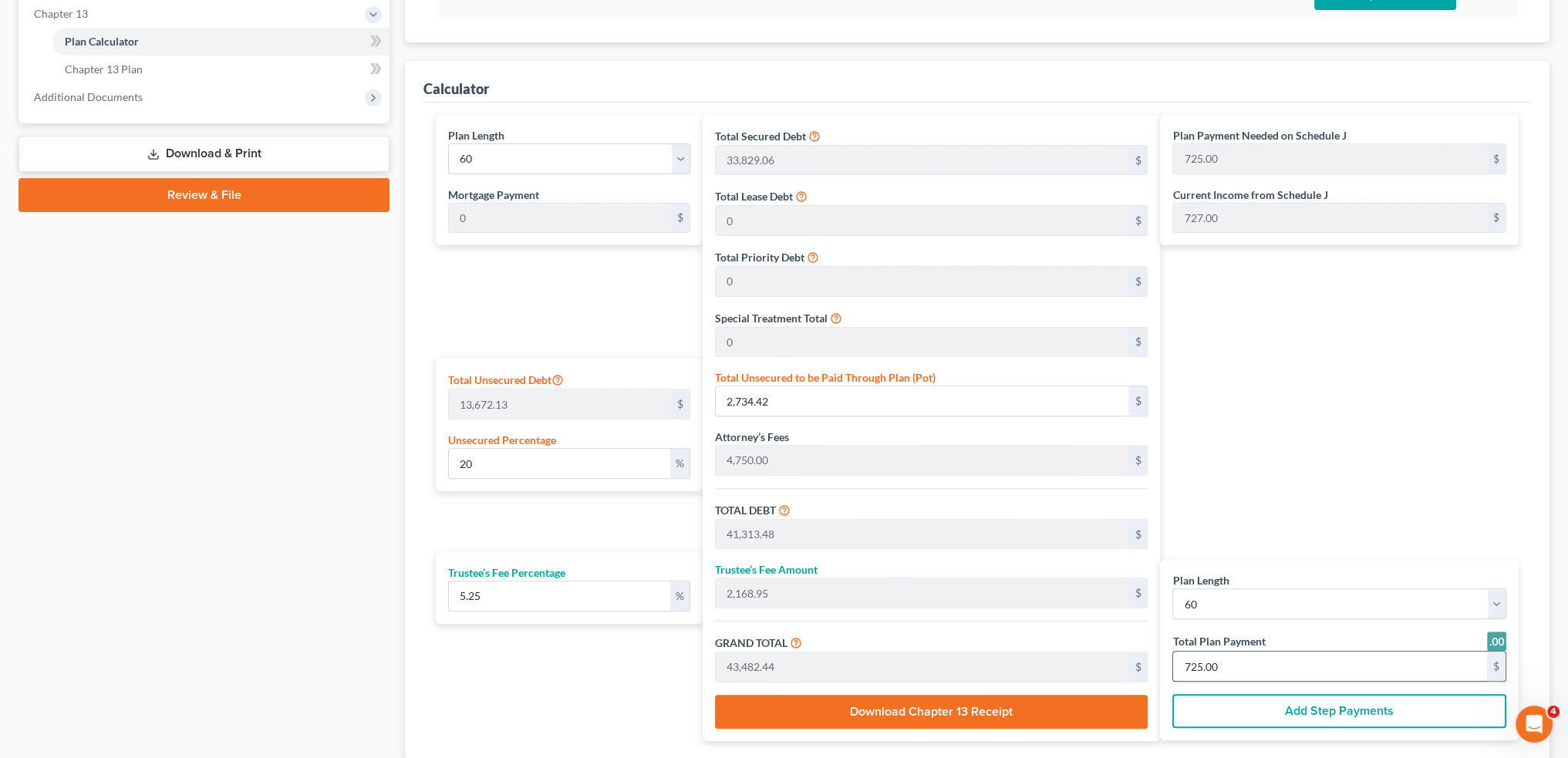
click at [1253, 663] on input "725.00" at bounding box center [1330, 666] width 314 height 29
type input "0"
type input "399.04"
type input "20.95"
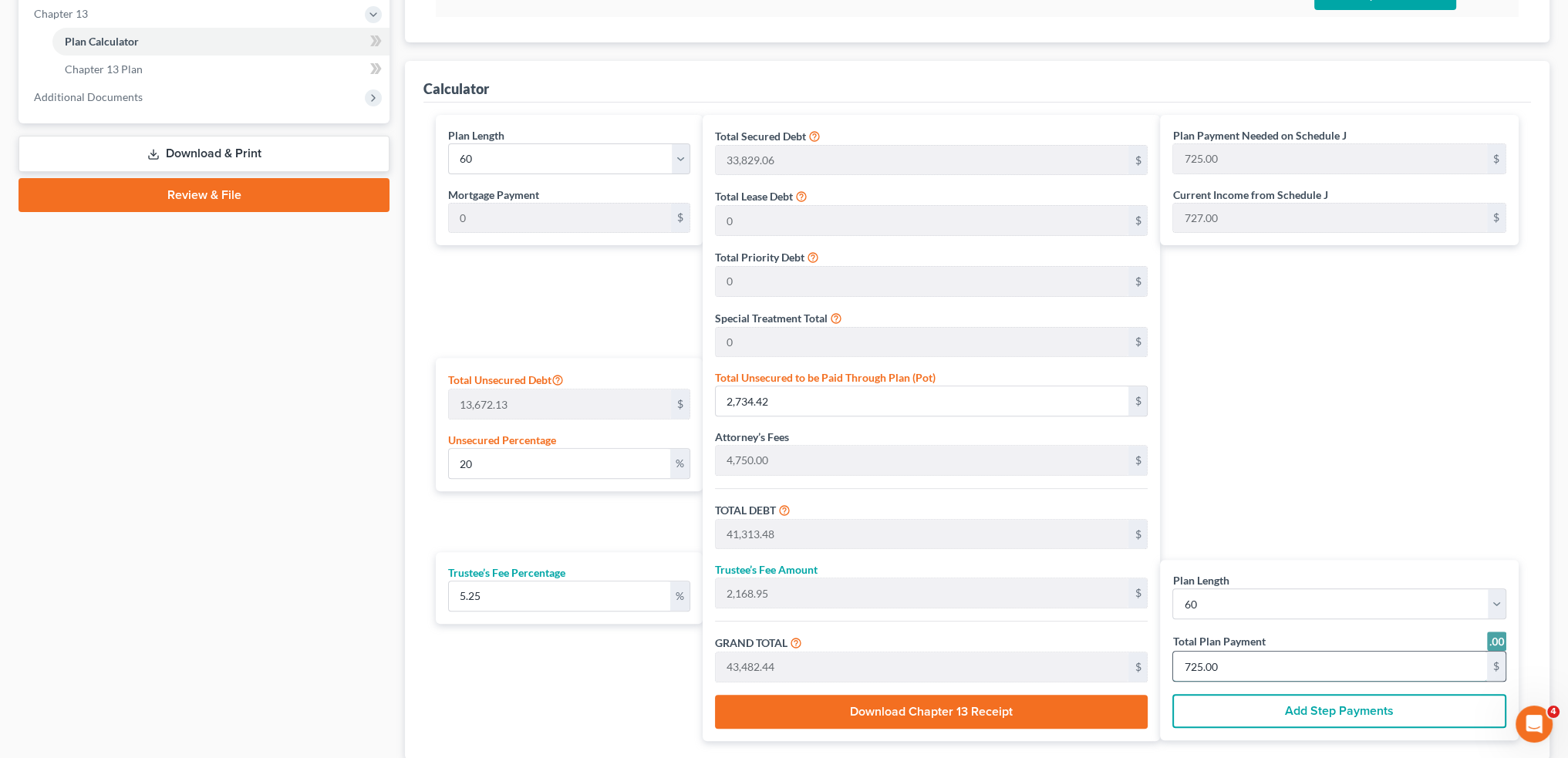
type input "420.00"
type input "7"
type input "4,104.51"
type input "215.48"
type input "4,320.00"
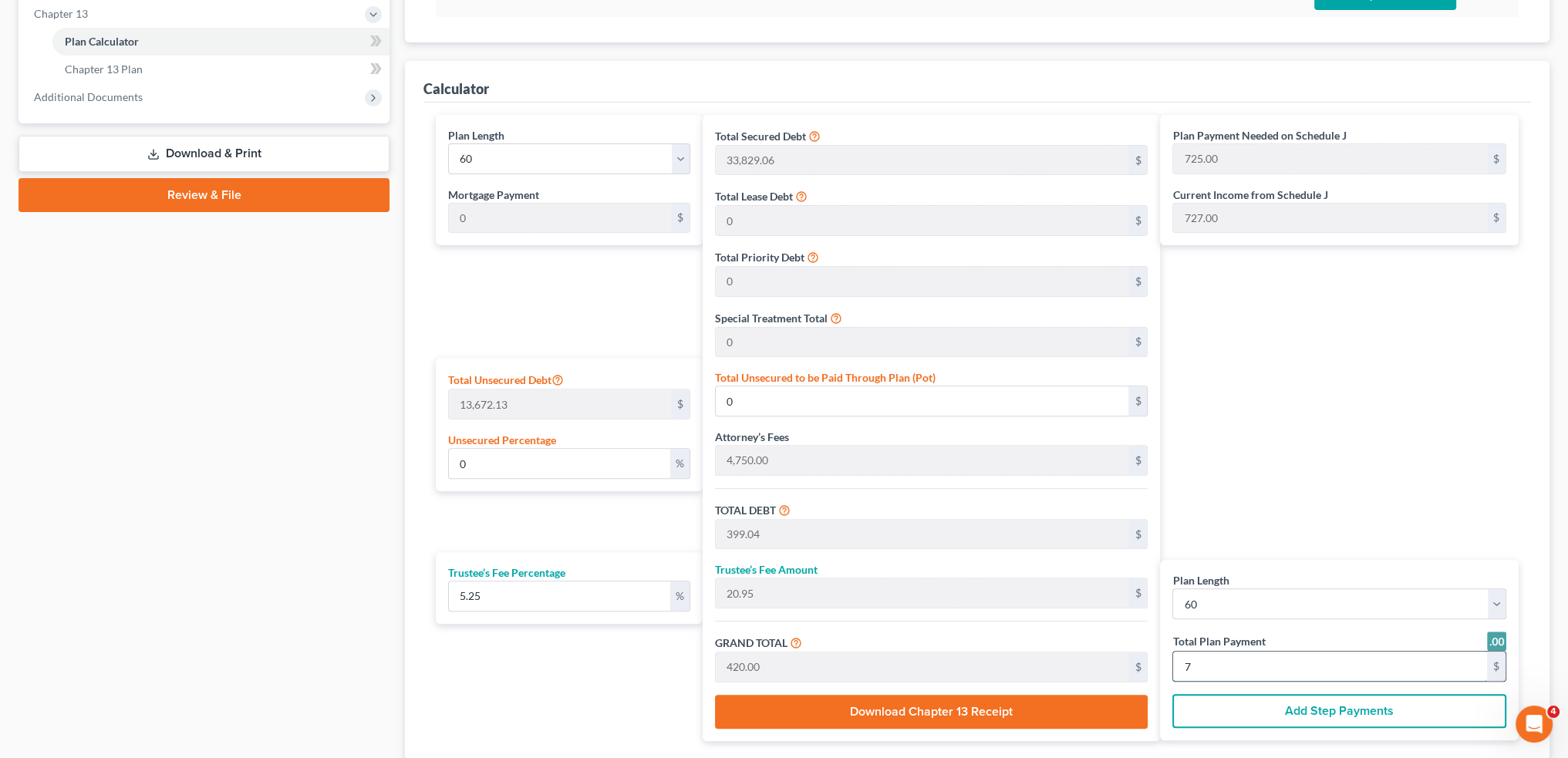
type input "72"
type input "20.96"
type input "2,865.12"
type input "41,444.18"
type input "2,175.81"
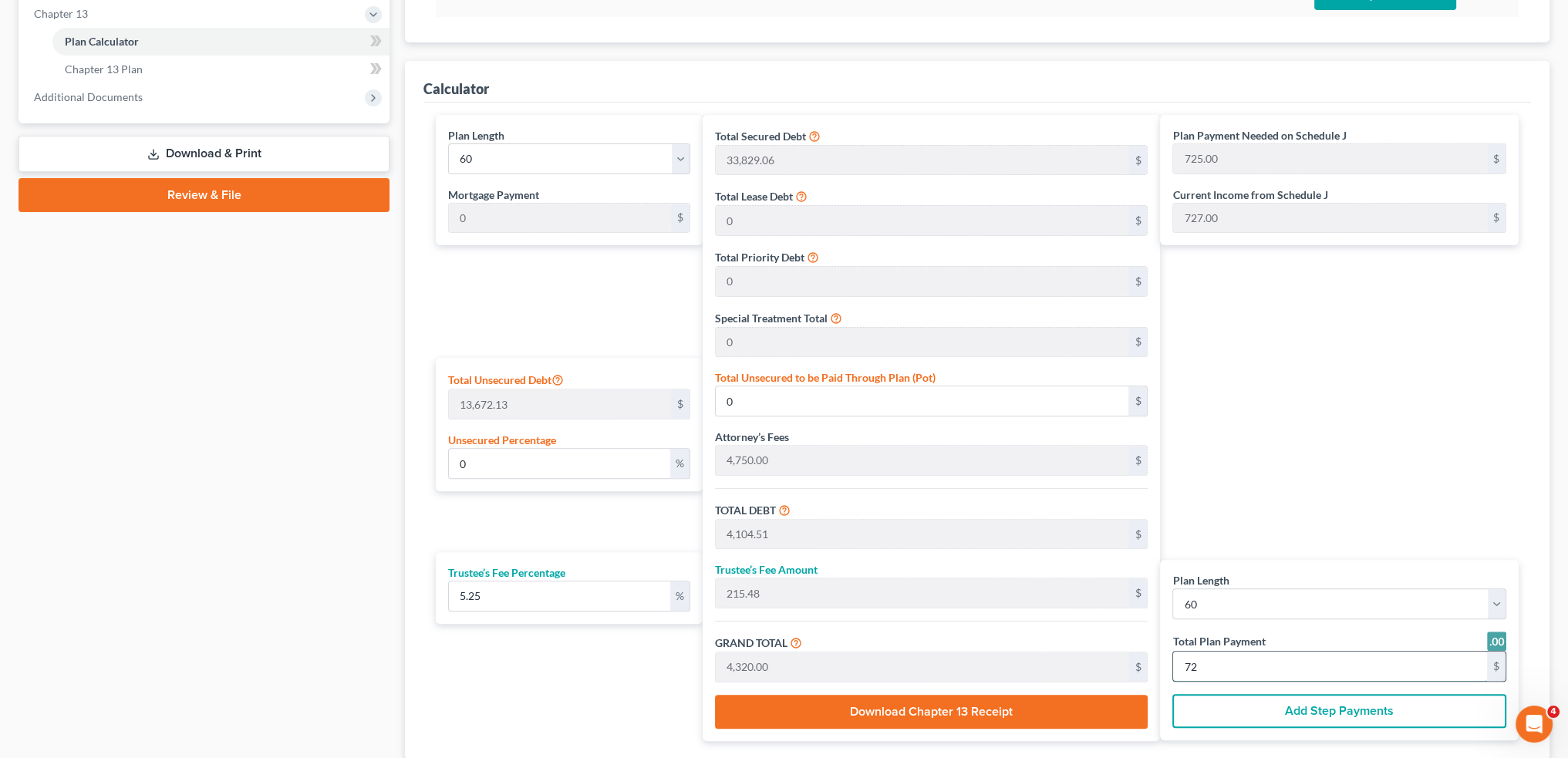
type input "43,620.00"
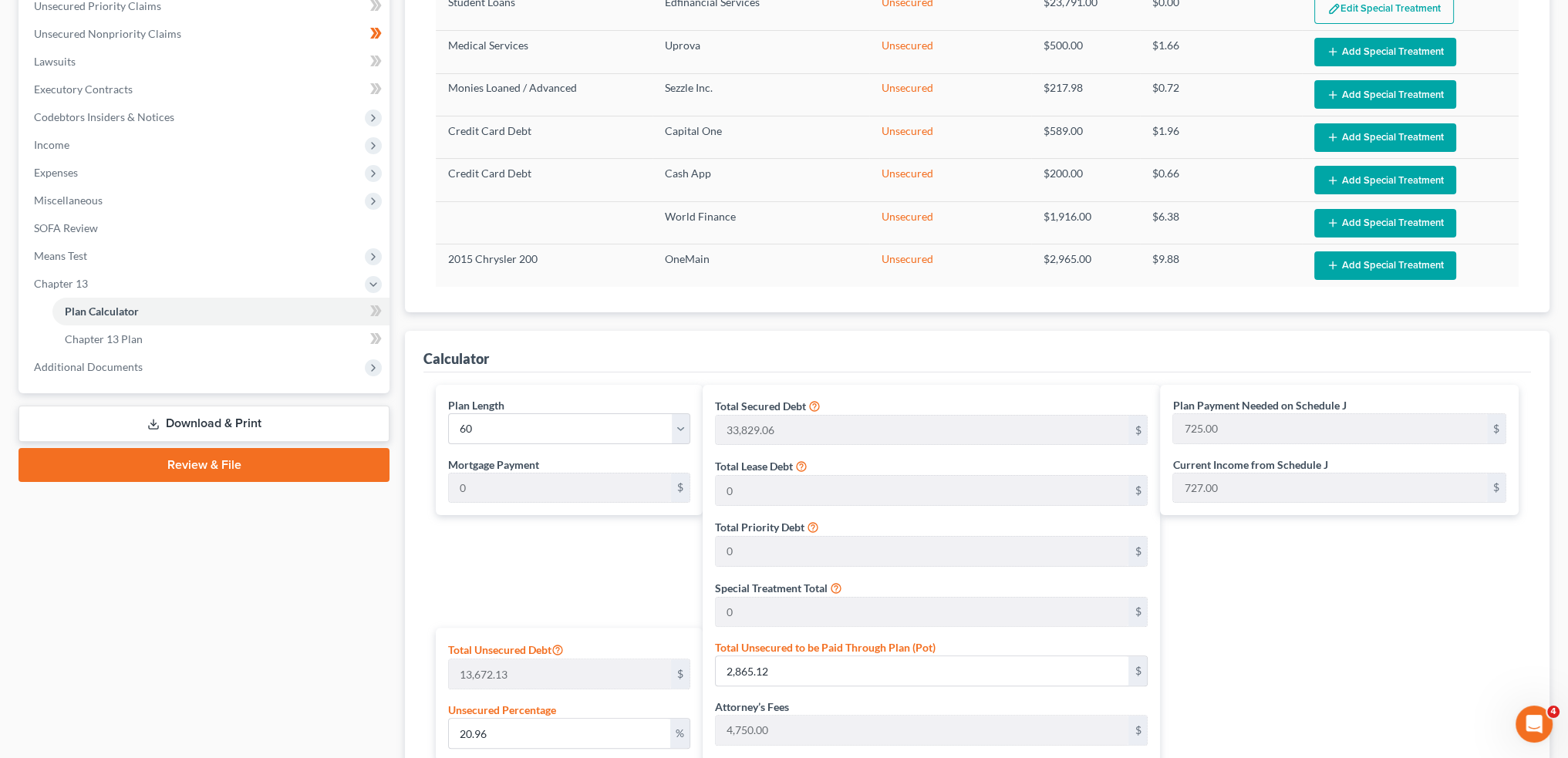
scroll to position [247, 0]
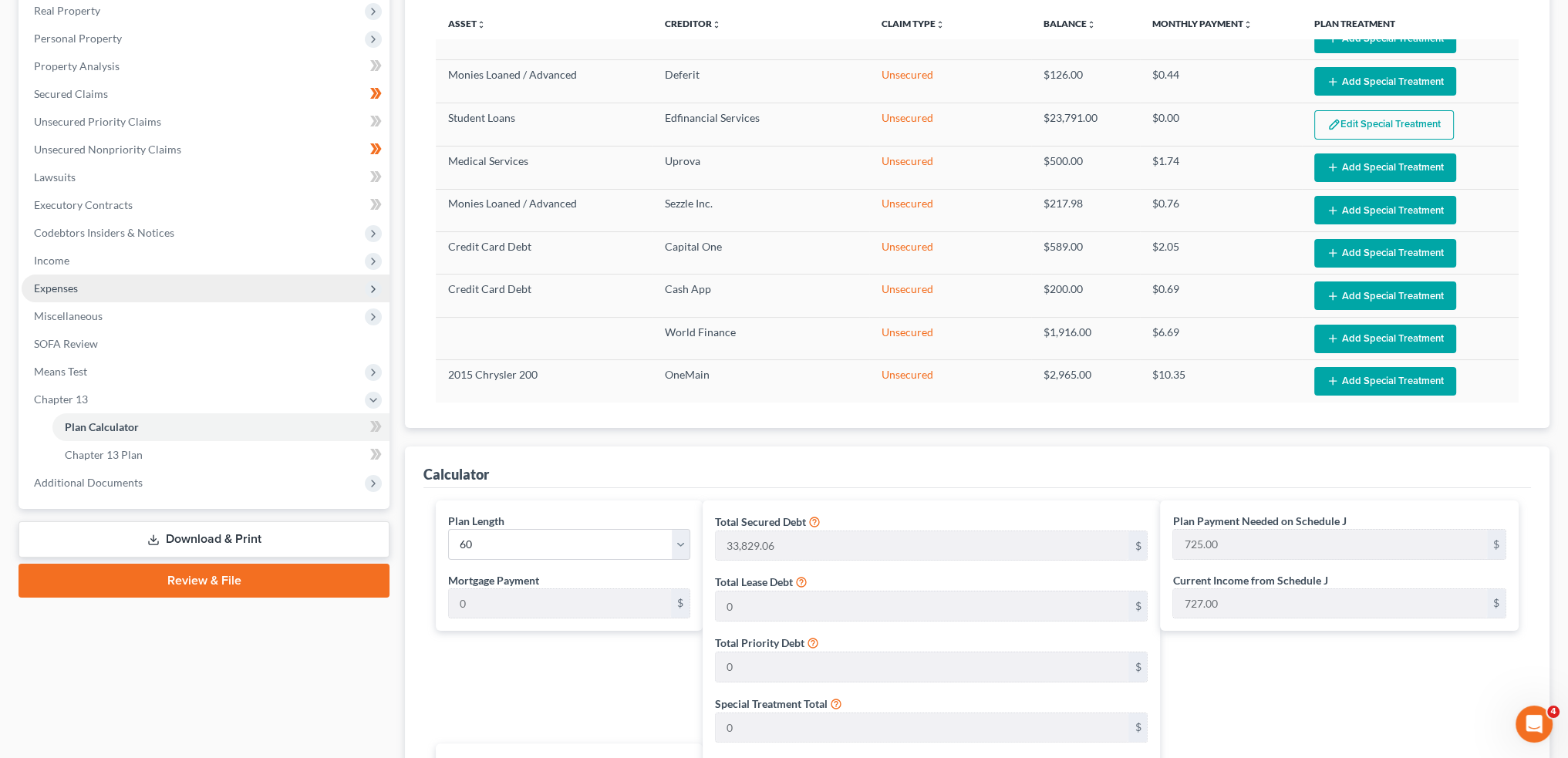
type input "727.00"
click at [113, 282] on span "Expenses" at bounding box center [205, 288] width 368 height 27
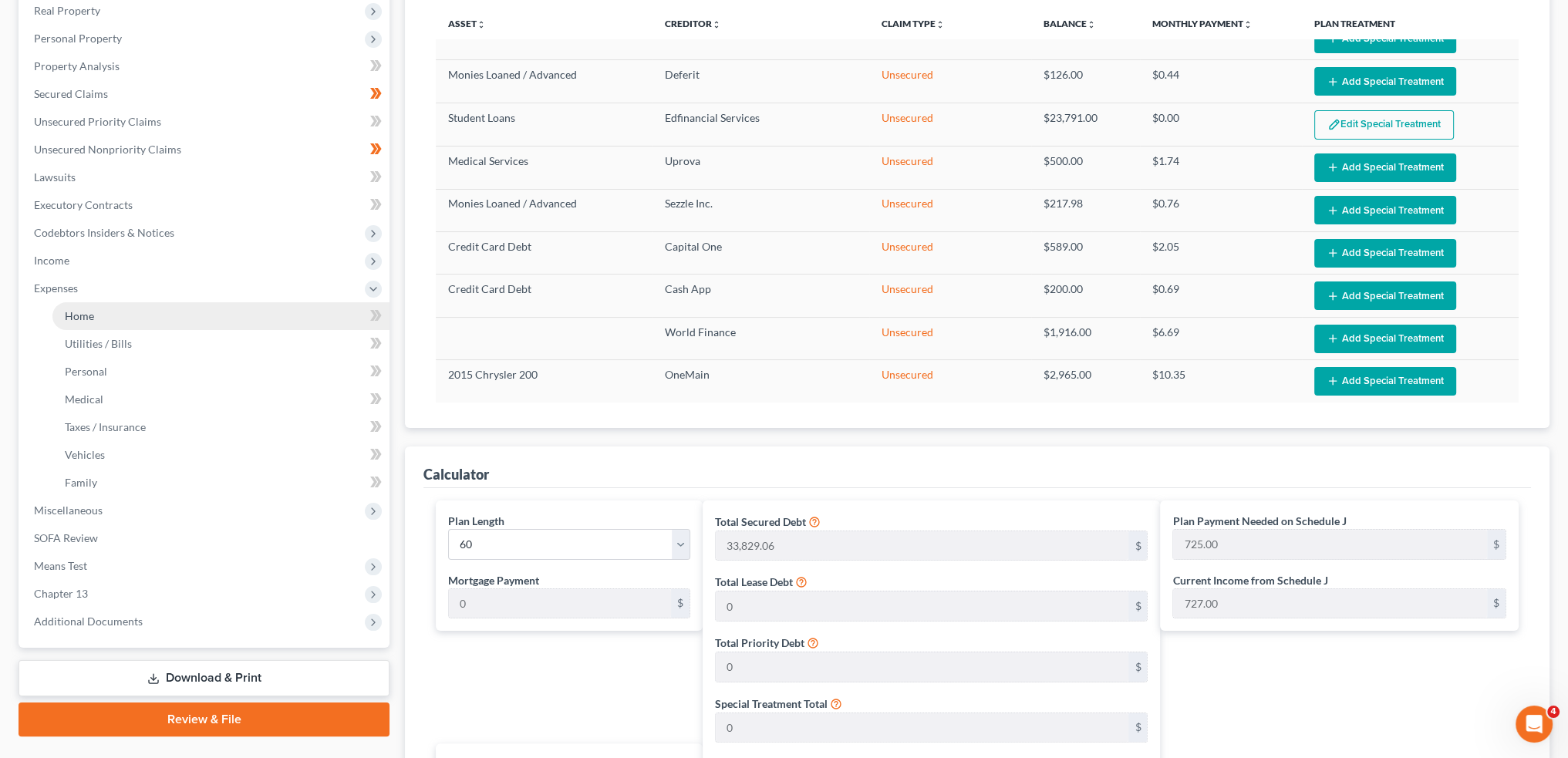
click at [113, 310] on link "Home" at bounding box center [220, 316] width 337 height 27
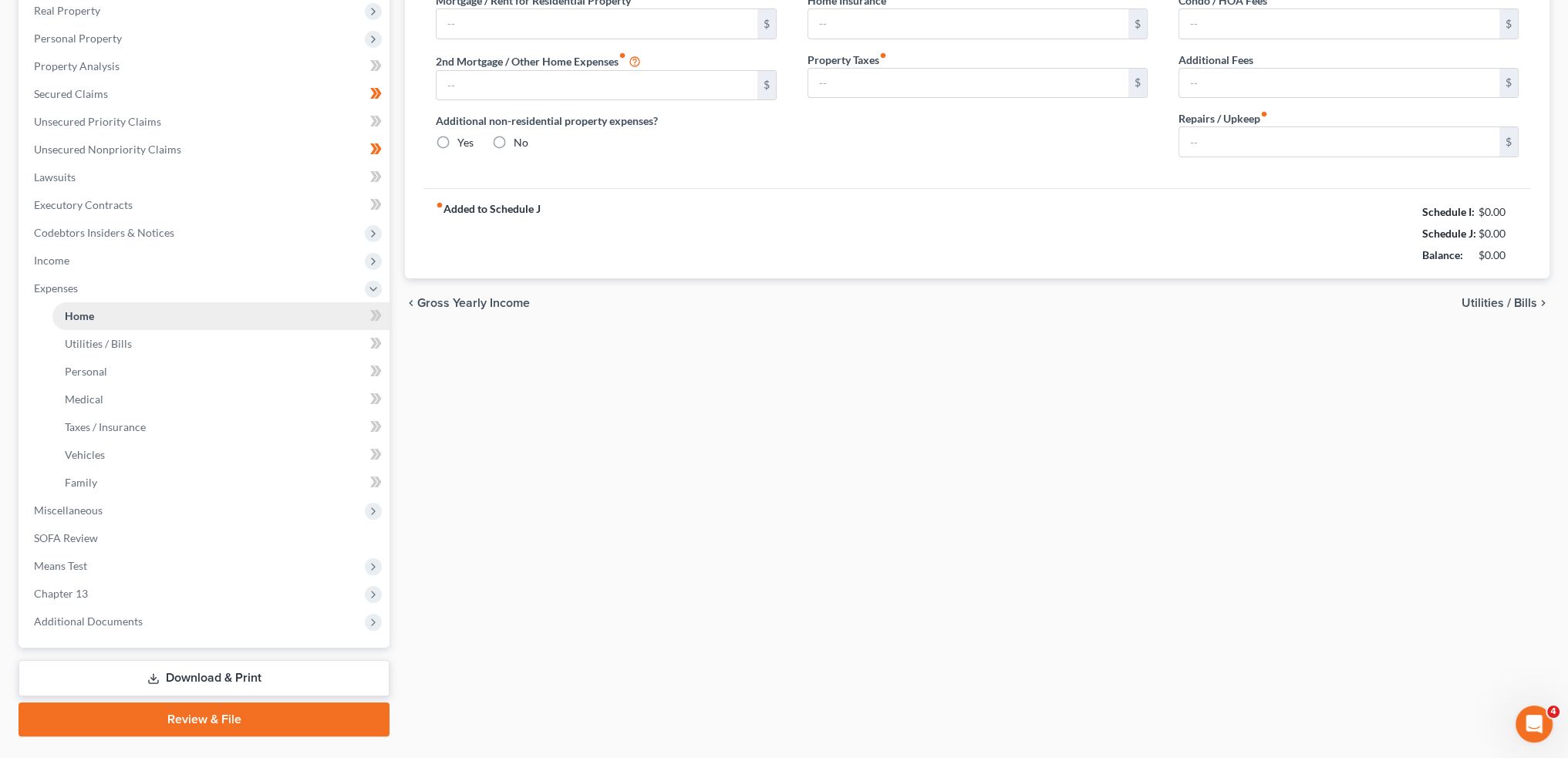
scroll to position [26, 0]
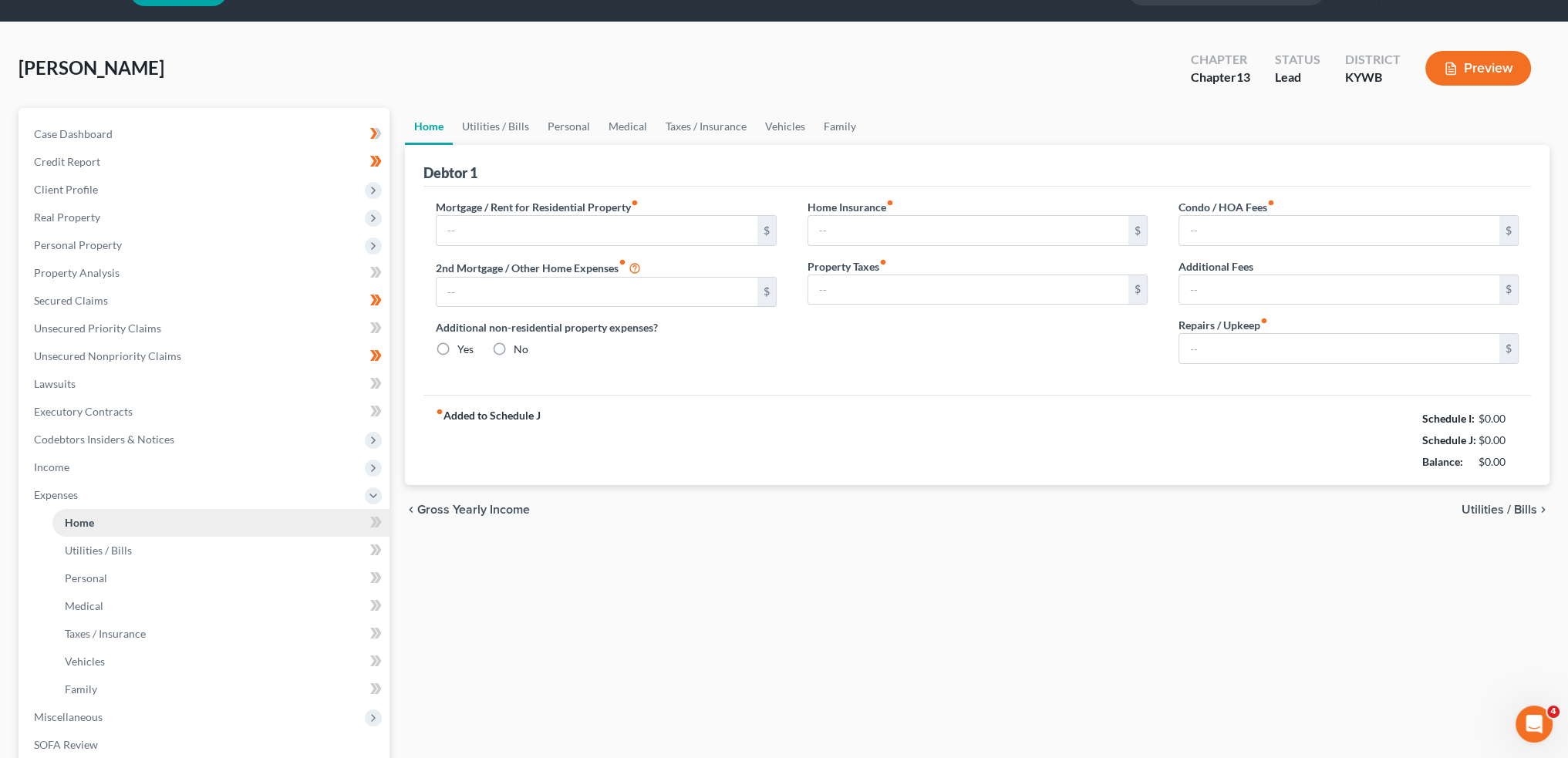
type input "700.00"
type input "0.00"
radio input "true"
type input "0.00"
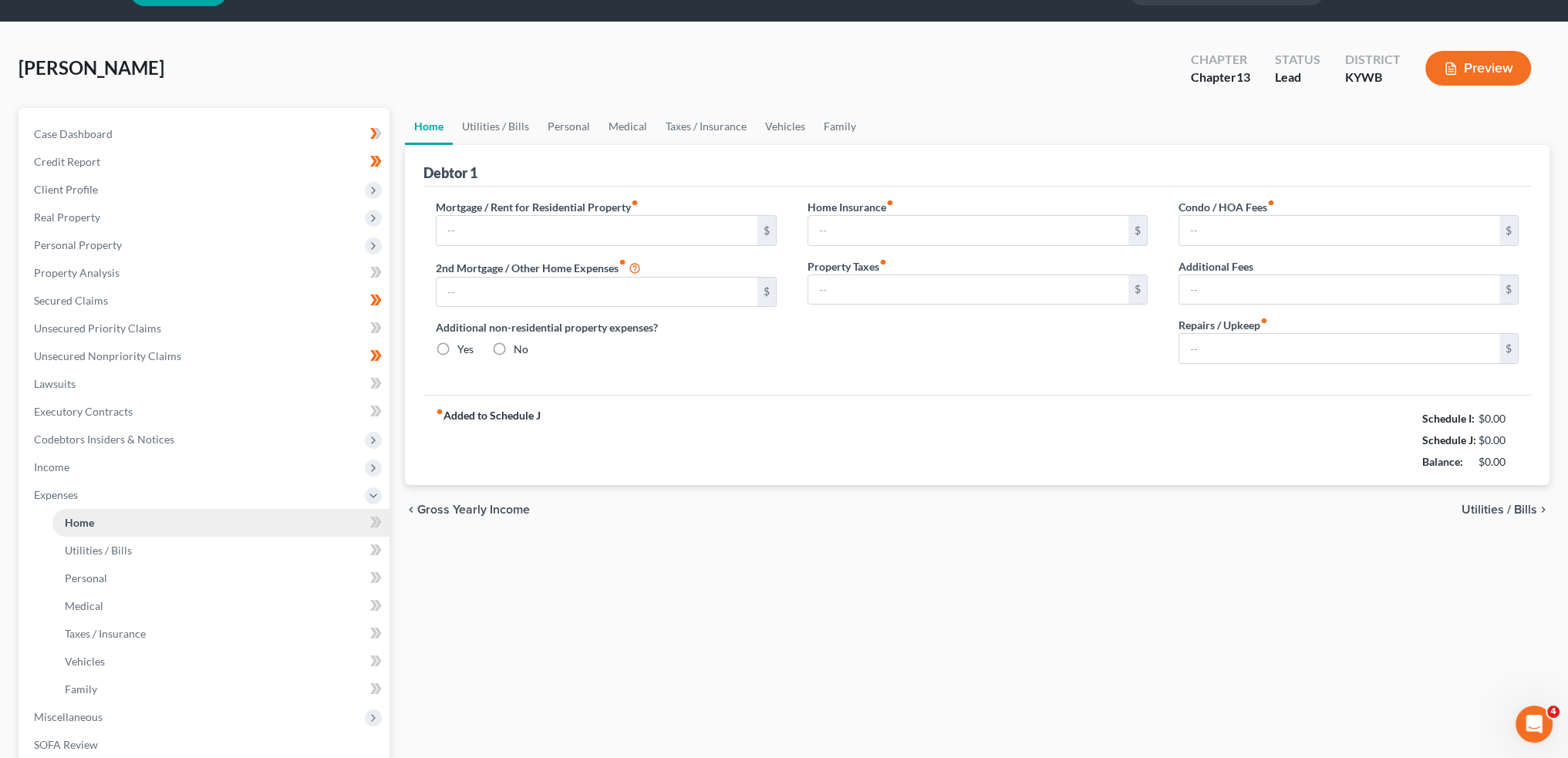
type input "0.00"
type input "10.00"
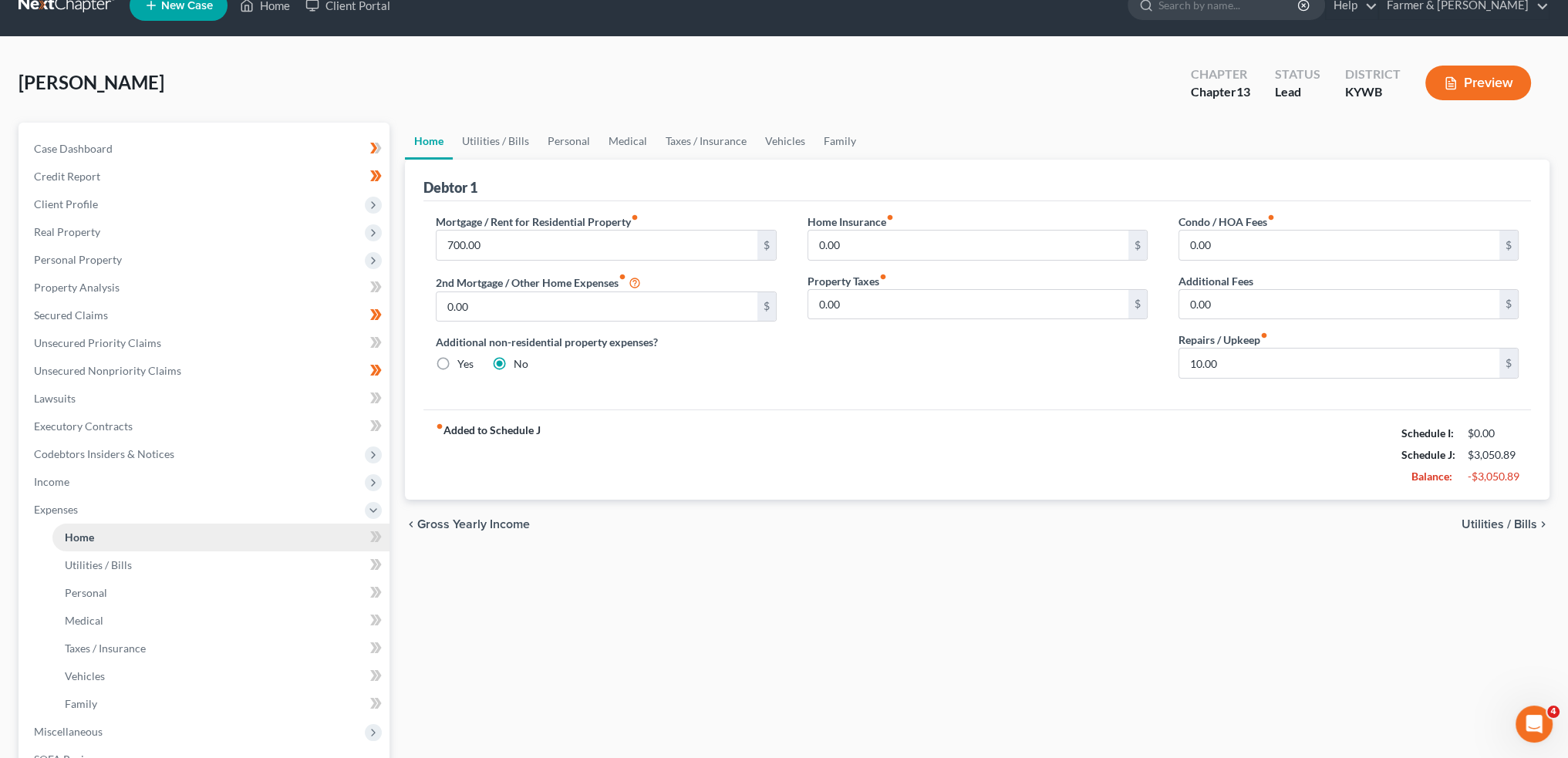
scroll to position [0, 0]
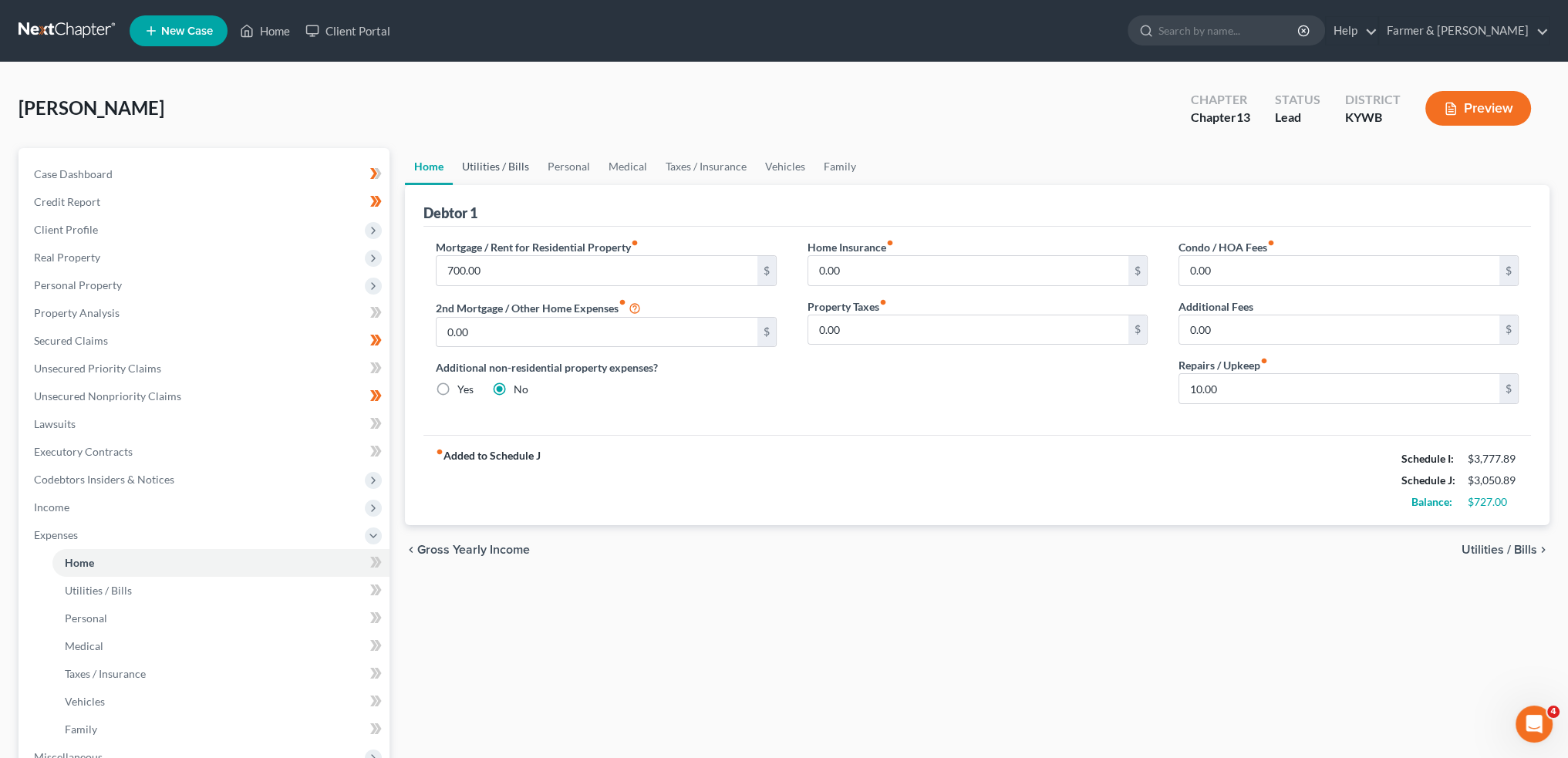
click at [477, 153] on link "Utilities / Bills" at bounding box center [496, 166] width 86 height 37
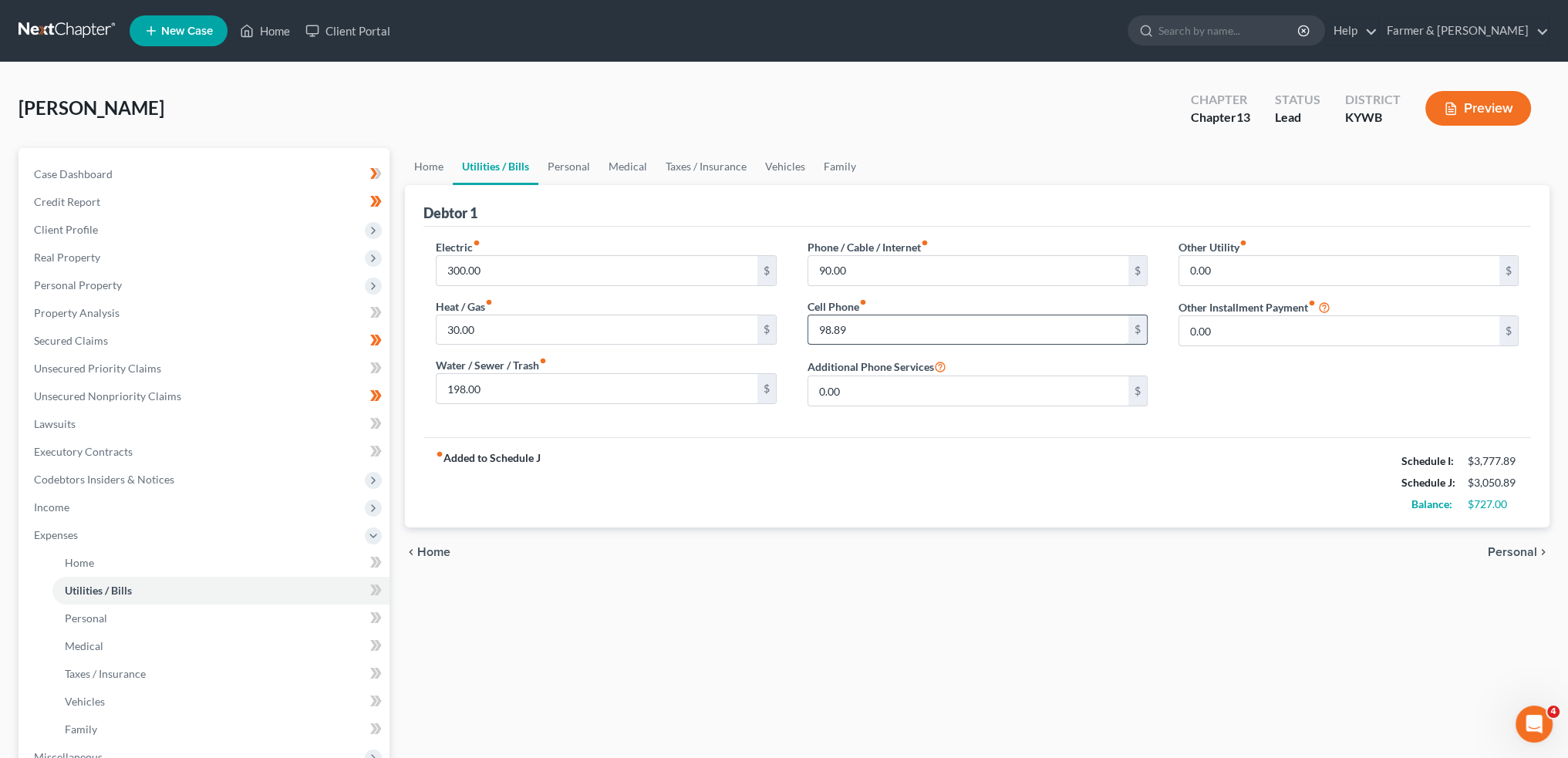
click at [895, 332] on input "98.89" at bounding box center [968, 330] width 320 height 29
type input "98.00"
click at [574, 177] on link "Personal" at bounding box center [569, 166] width 61 height 37
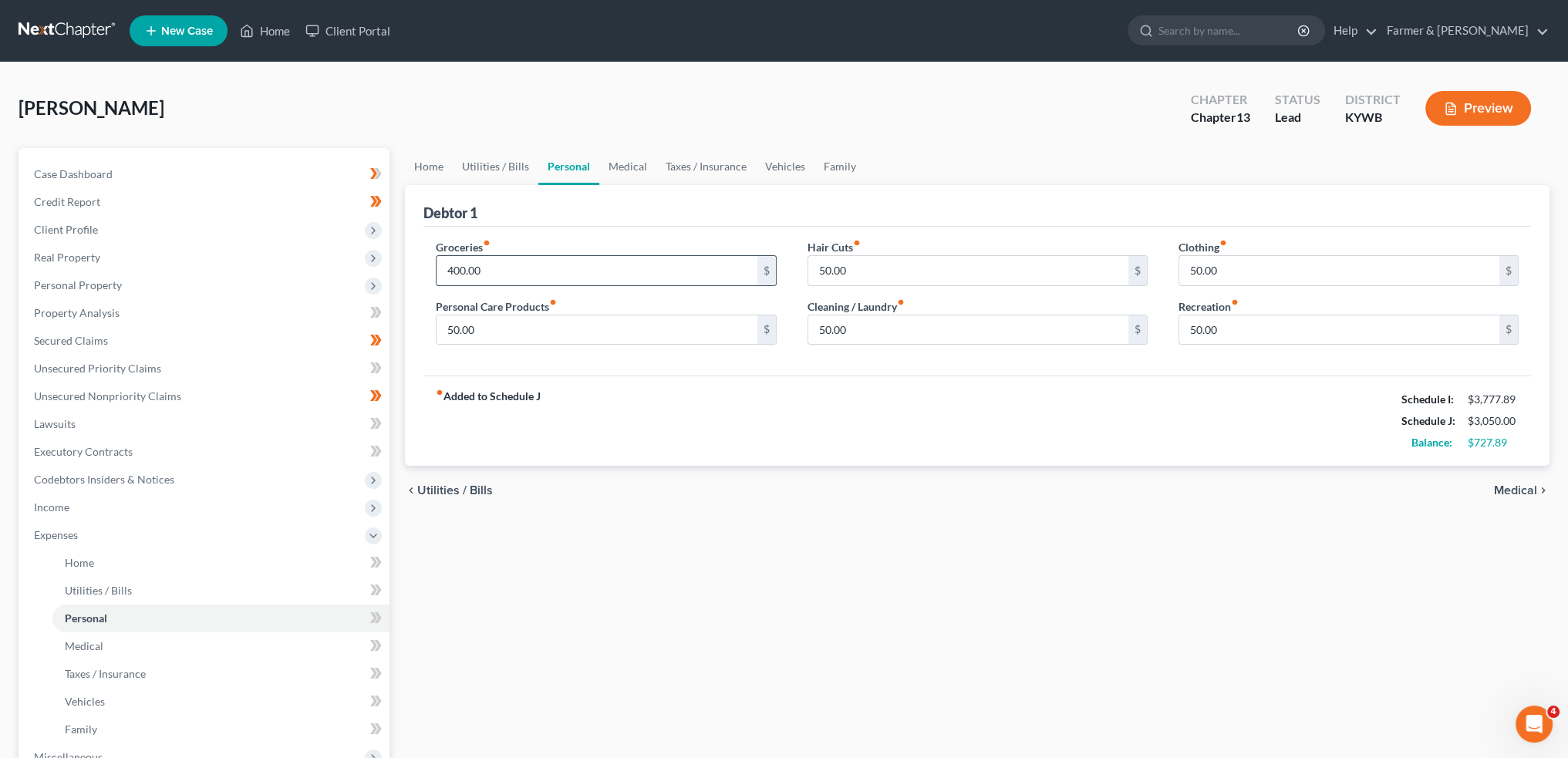
click at [564, 265] on input "400.00" at bounding box center [596, 271] width 320 height 29
type input "425.00"
type input "75.00"
type input "0.00"
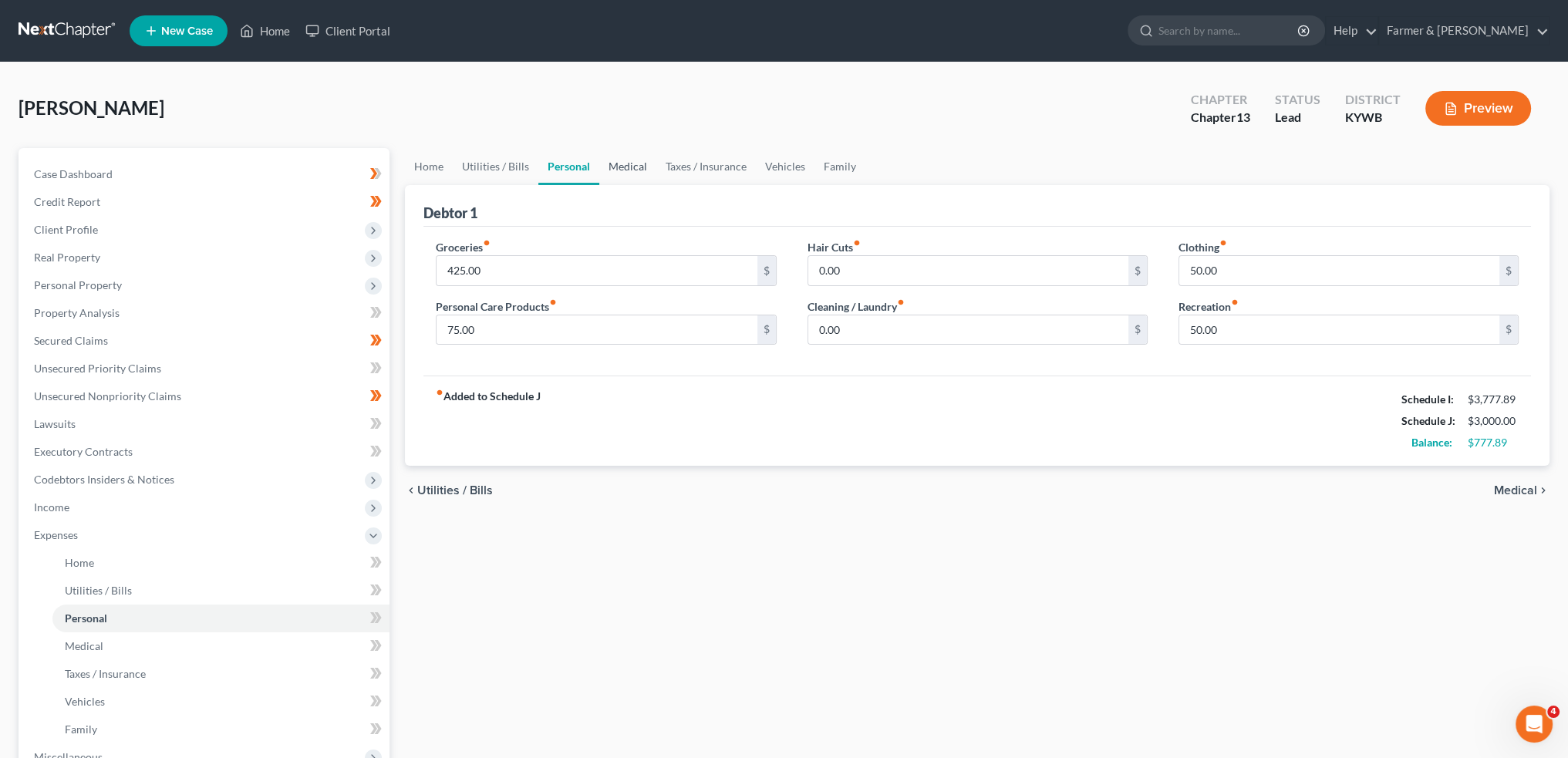
click at [633, 162] on link "Medical" at bounding box center [628, 166] width 57 height 37
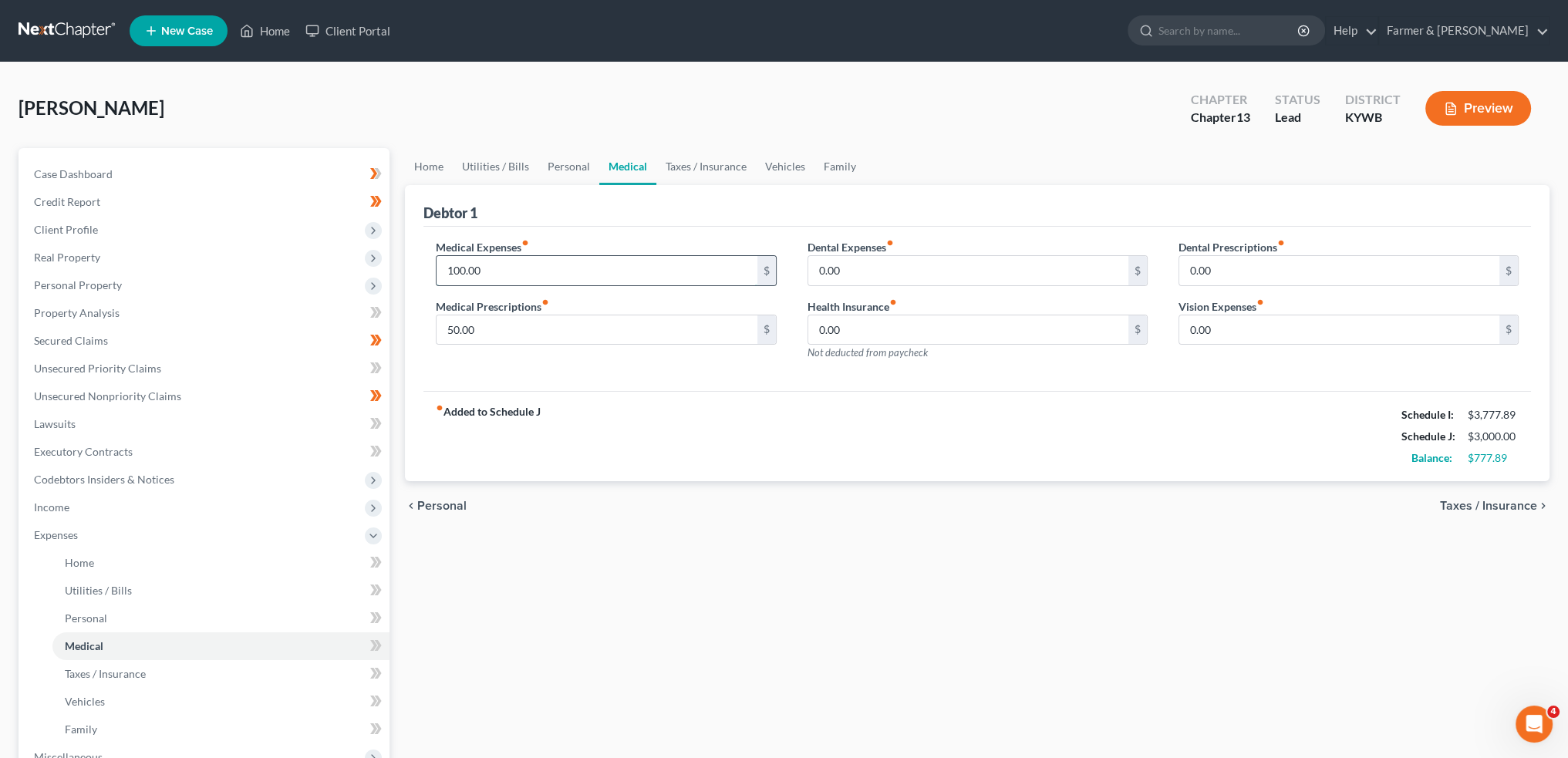
click at [525, 272] on input "100.00" at bounding box center [596, 271] width 320 height 29
type input "75.00"
click at [677, 163] on link "Taxes / Insurance" at bounding box center [706, 166] width 100 height 37
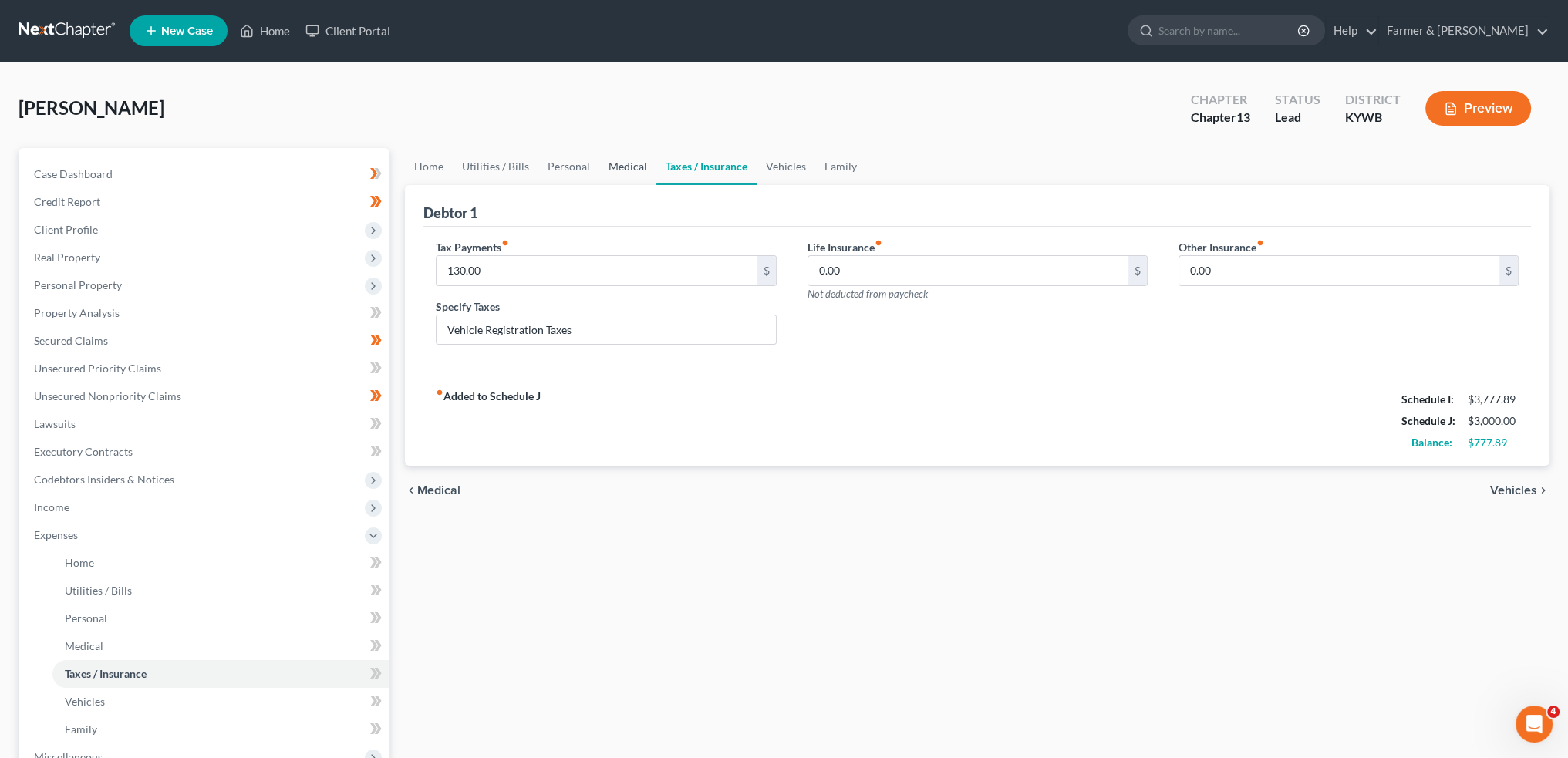
click at [626, 165] on link "Medical" at bounding box center [628, 166] width 57 height 37
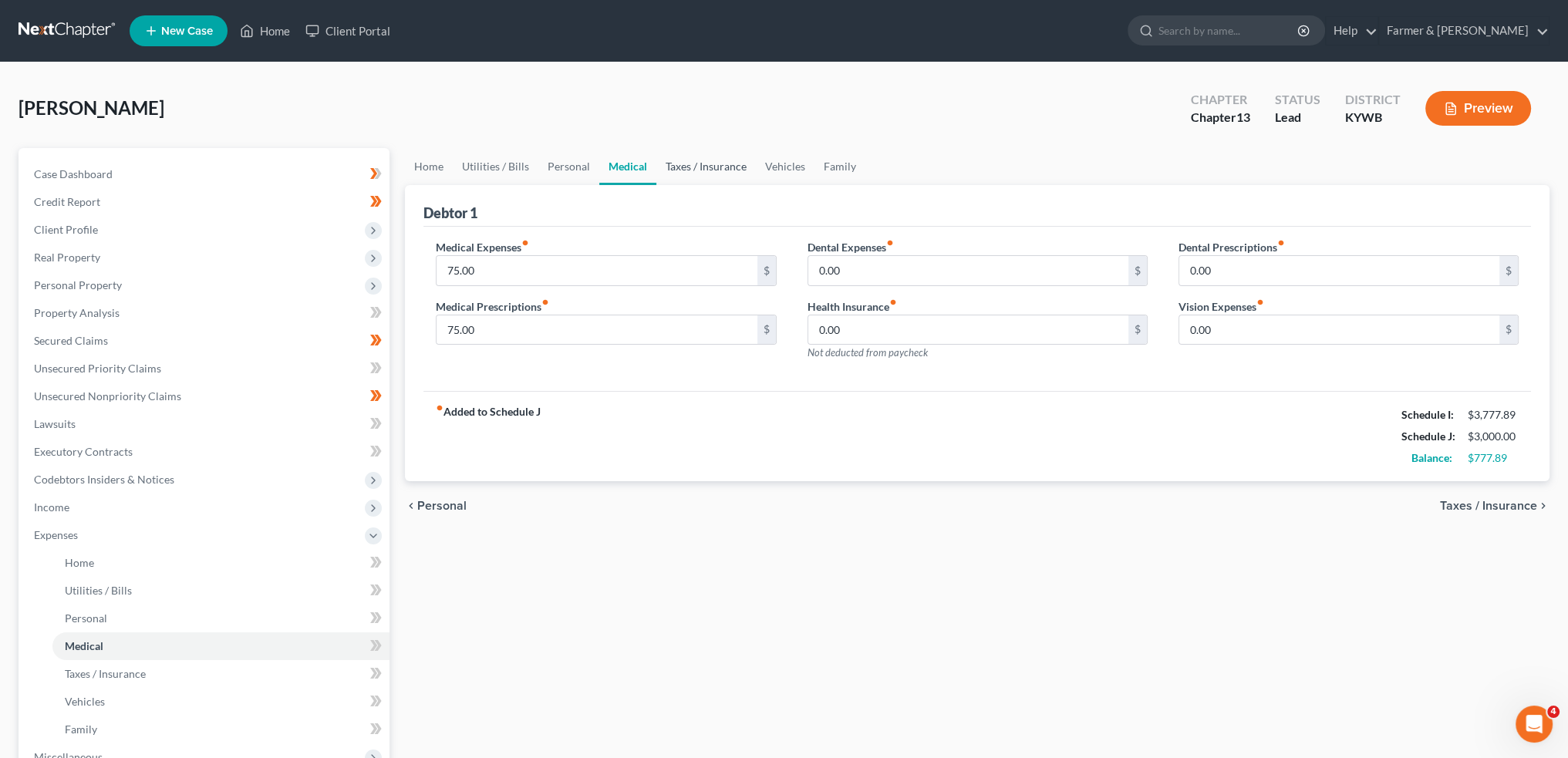
click at [703, 165] on link "Taxes / Insurance" at bounding box center [706, 166] width 100 height 37
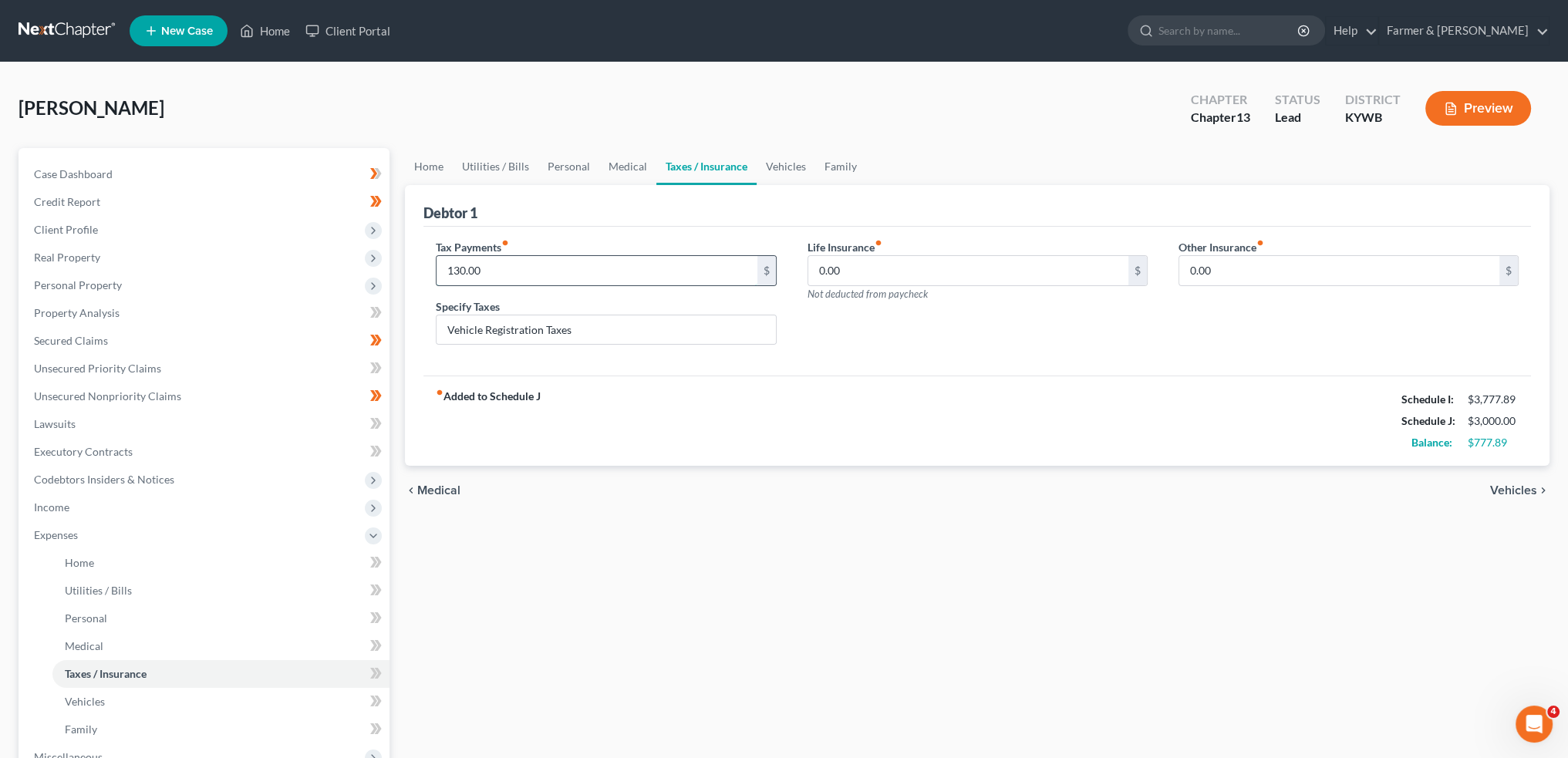
click at [528, 274] on input "130.00" at bounding box center [596, 271] width 320 height 29
click at [511, 266] on input "70.00" at bounding box center [596, 271] width 320 height 29
drag, startPoint x: 494, startPoint y: 270, endPoint x: 377, endPoint y: 263, distance: 117.2
click at [377, 263] on div "Petition Navigation Case Dashboard Payments Invoices Payments Payments Credit R…" at bounding box center [784, 566] width 1547 height 835
type input "55.00"
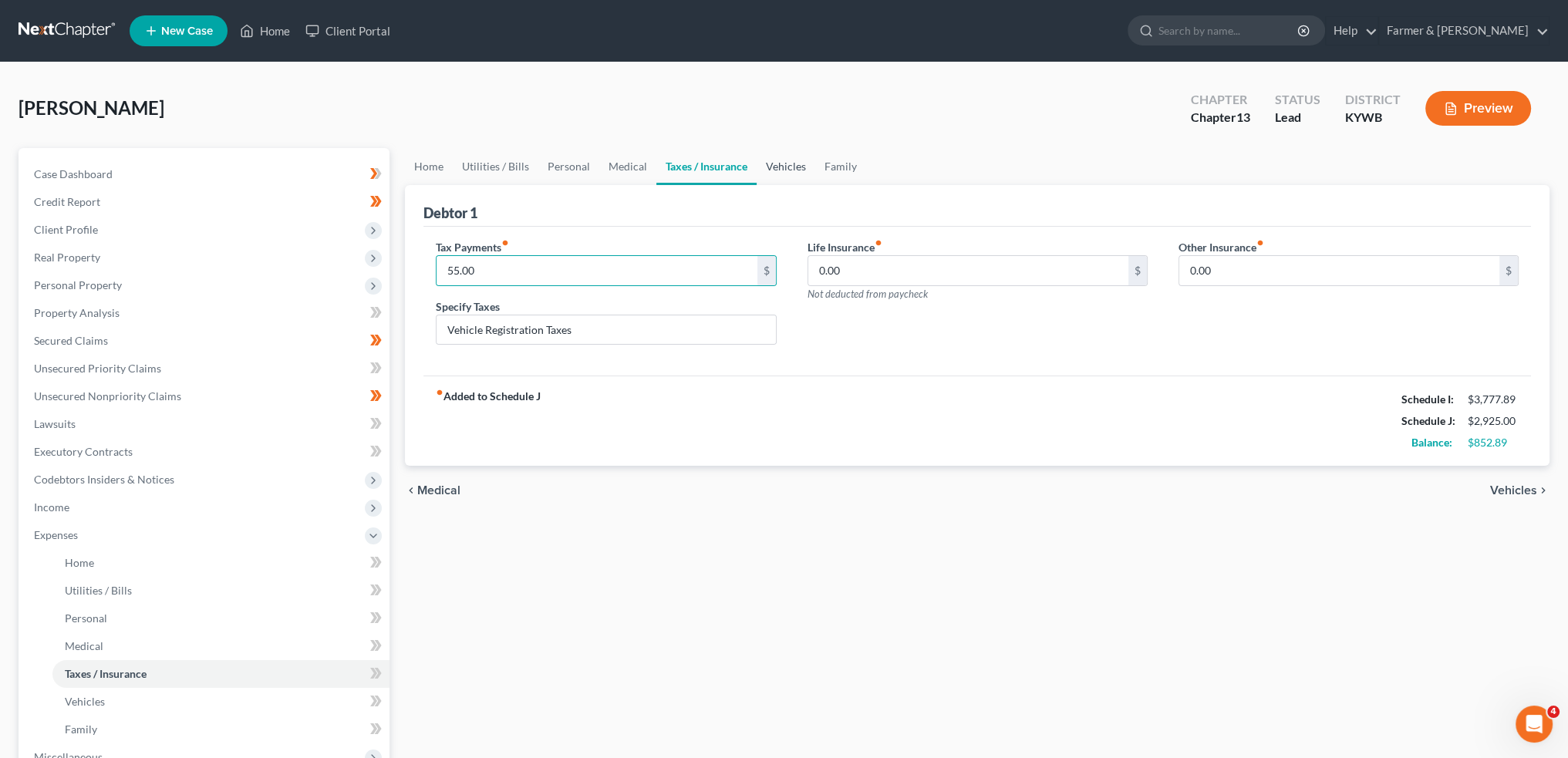
click at [787, 157] on link "Vehicles" at bounding box center [786, 166] width 58 height 37
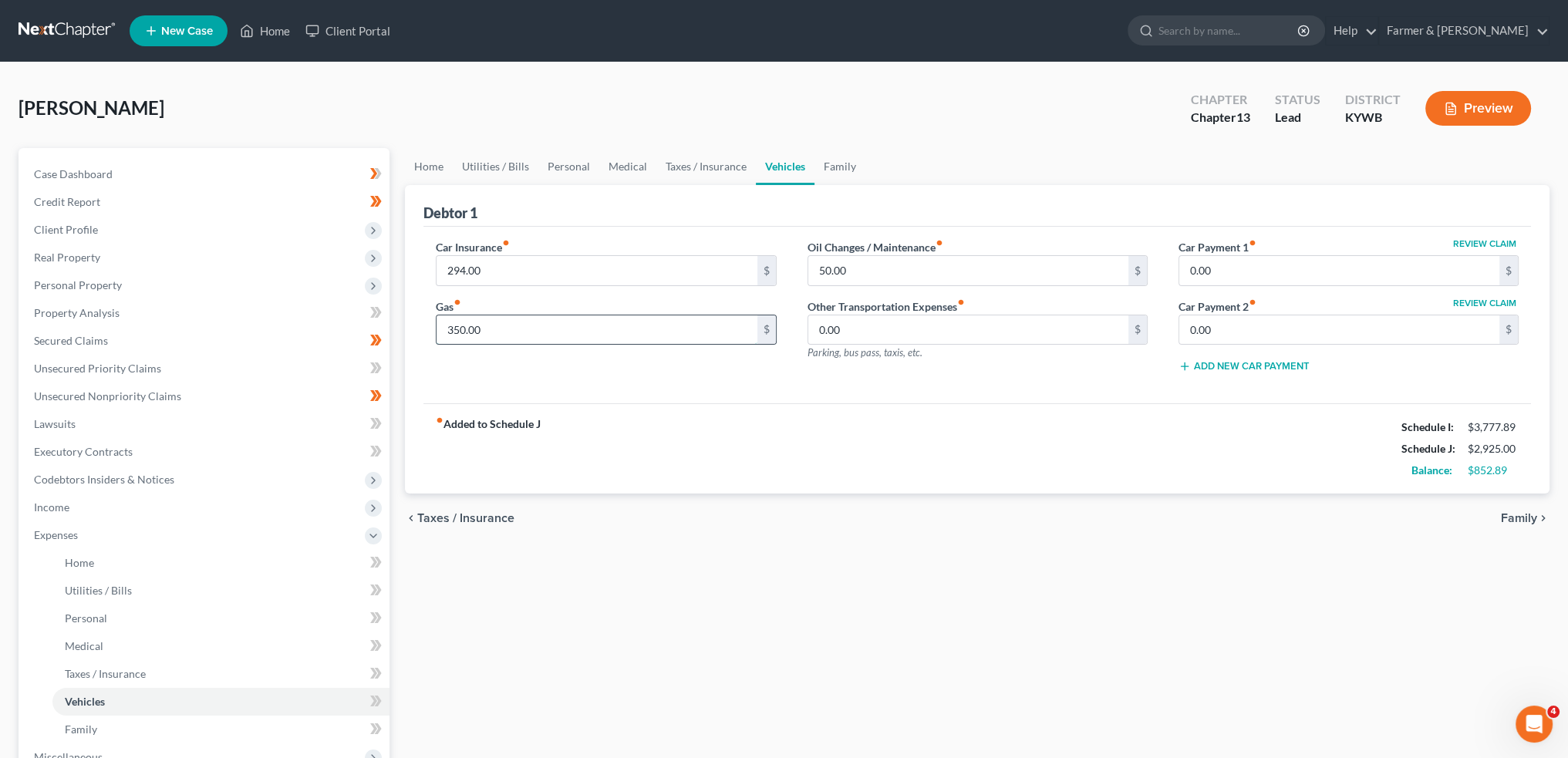
click at [543, 334] on input "350.00" at bounding box center [596, 330] width 320 height 29
type input "450.00"
click at [840, 165] on link "Family" at bounding box center [840, 166] width 51 height 37
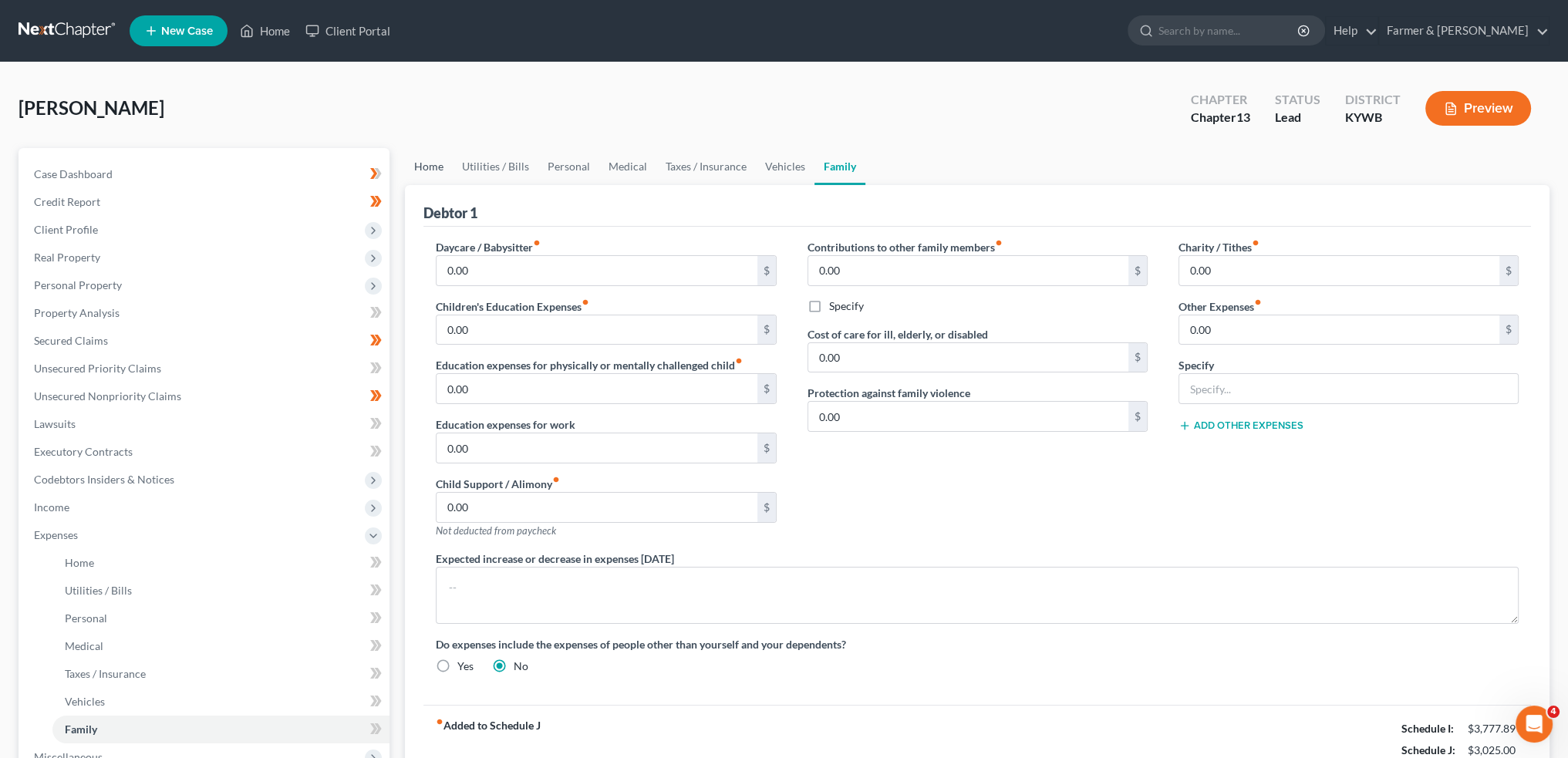
click at [433, 165] on link "Home" at bounding box center [429, 166] width 48 height 37
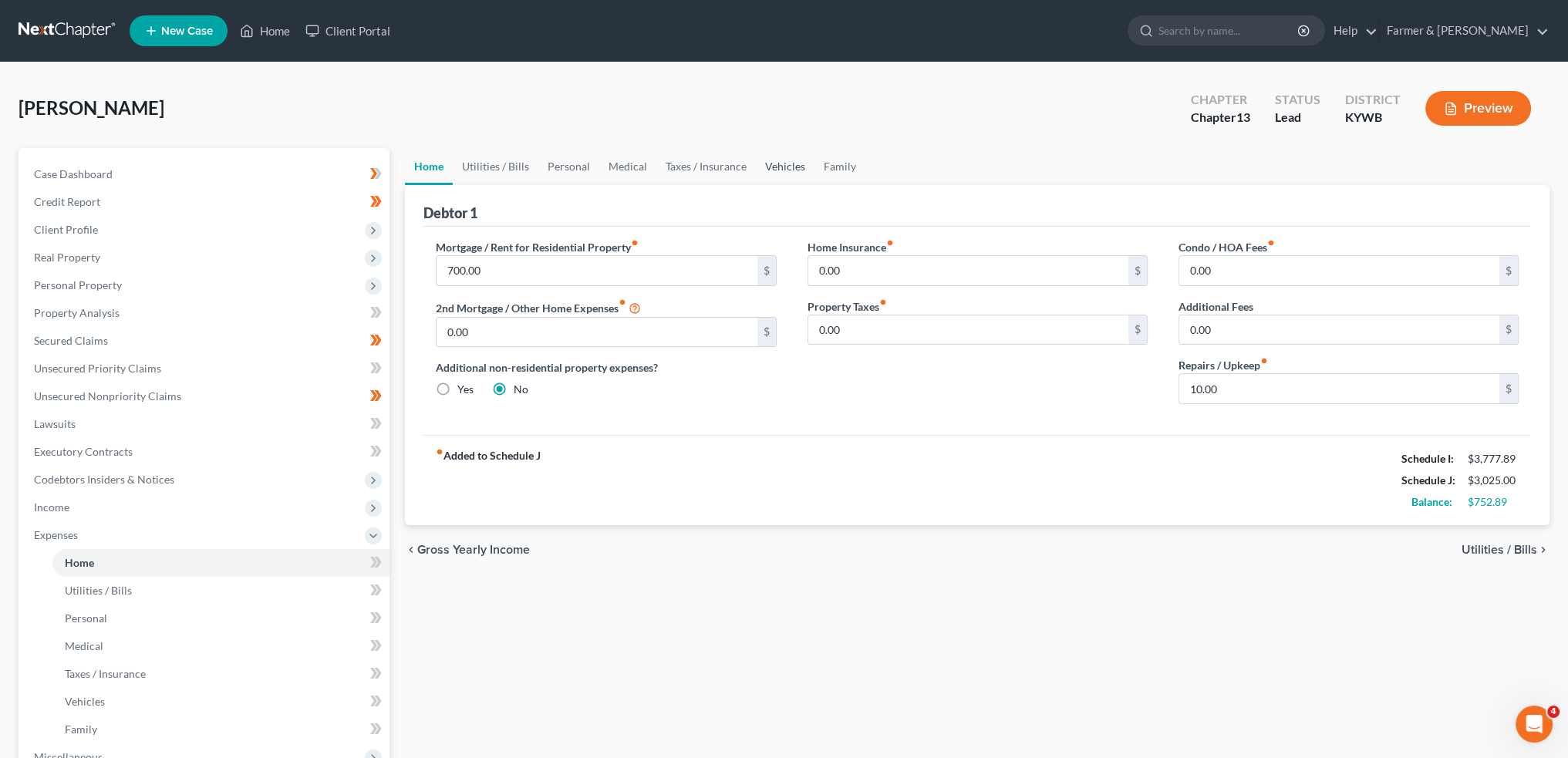
click at [757, 162] on link "Vehicles" at bounding box center [785, 166] width 58 height 37
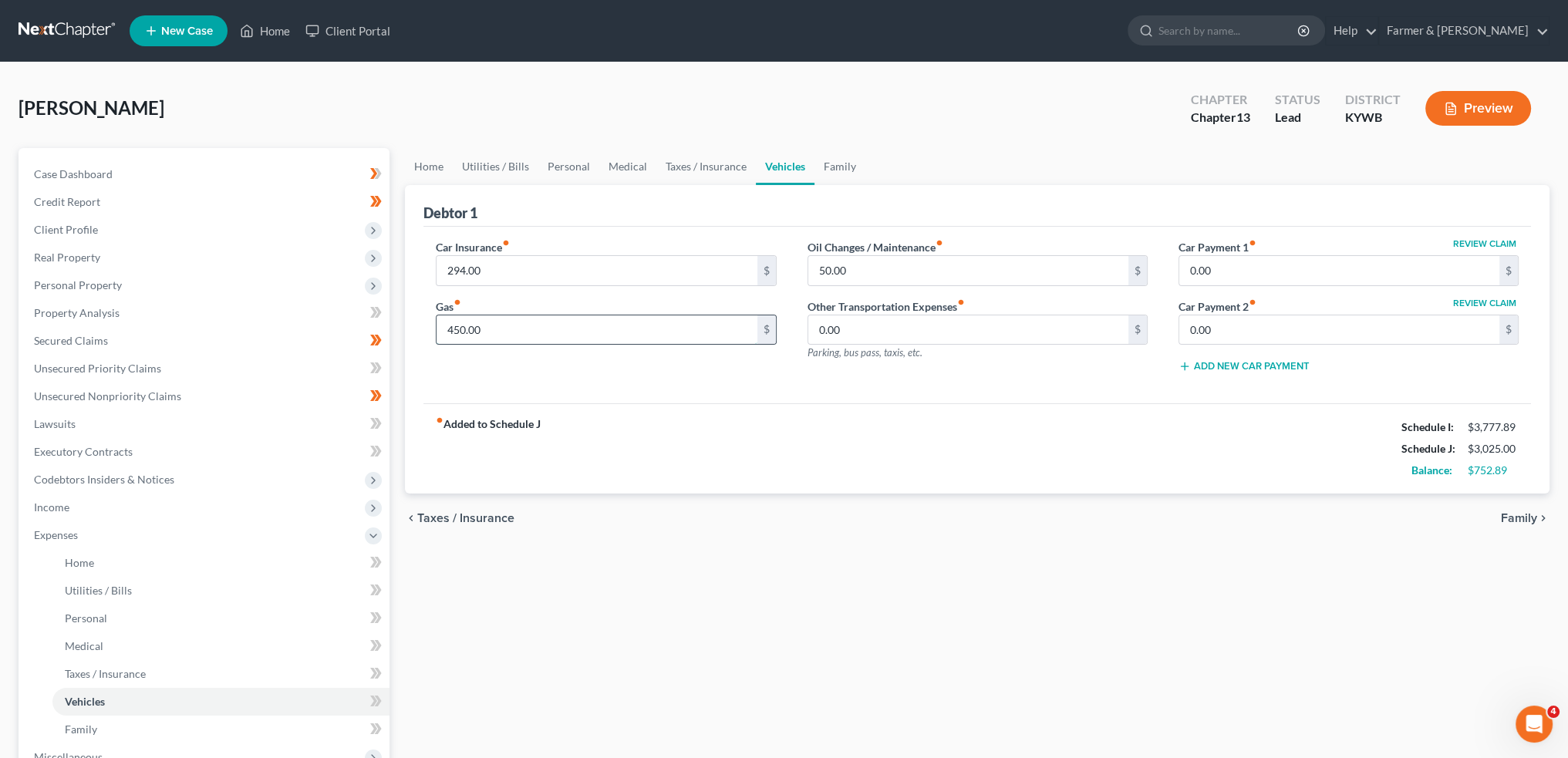
click at [606, 334] on input "450.00" at bounding box center [596, 330] width 320 height 29
type input "400.00"
click at [391, 171] on div "Case Dashboard Payments Invoices Payments Payments Credit Report Client Profile" at bounding box center [204, 566] width 387 height 835
click at [427, 164] on link "Home" at bounding box center [429, 166] width 48 height 37
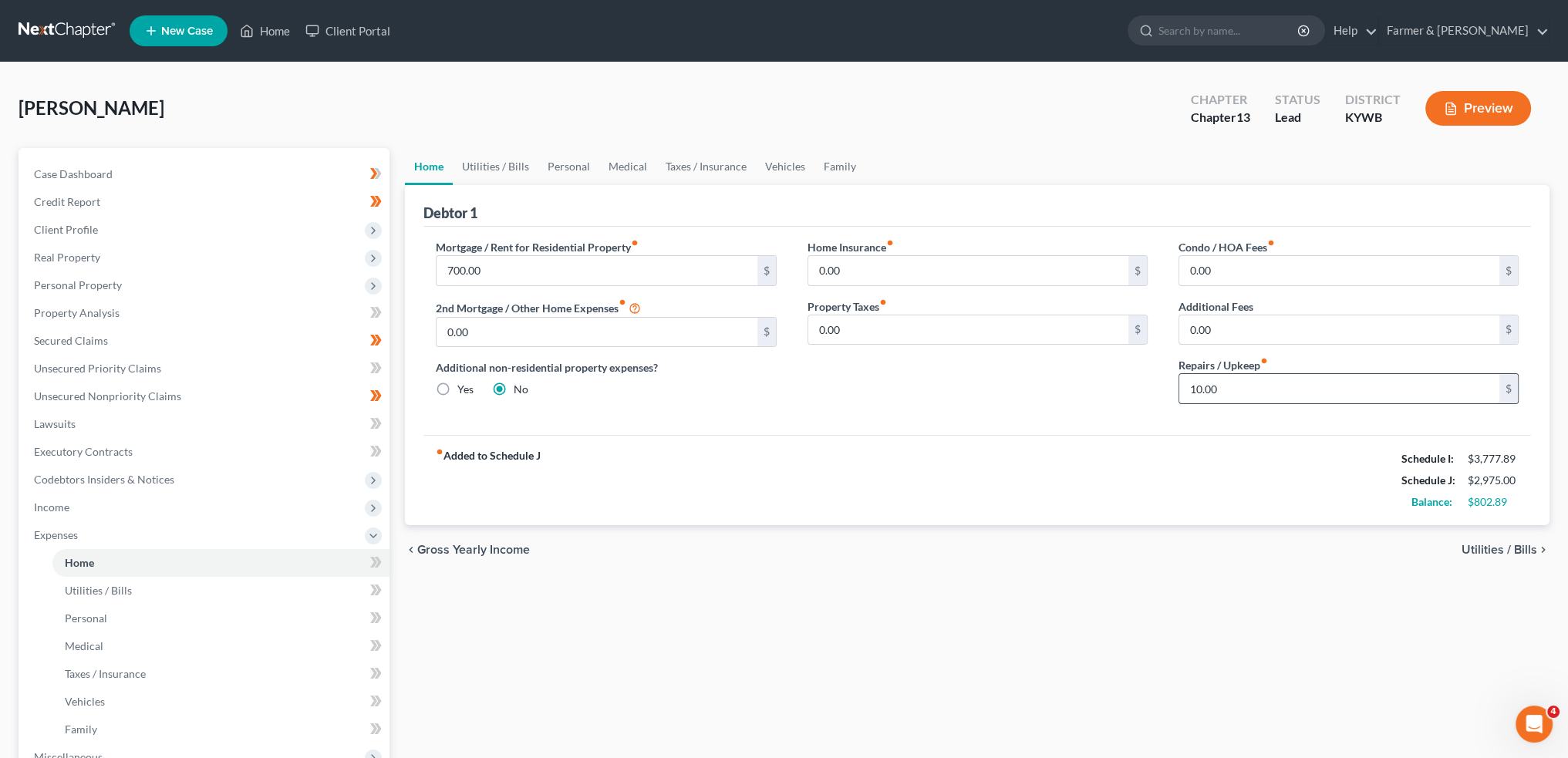
click at [1238, 381] on input "10.00" at bounding box center [1339, 388] width 320 height 29
type input "7"
type input "75.00"
click at [943, 267] on input "0.00" at bounding box center [968, 271] width 320 height 29
drag, startPoint x: 877, startPoint y: 273, endPoint x: 750, endPoint y: 269, distance: 127.1
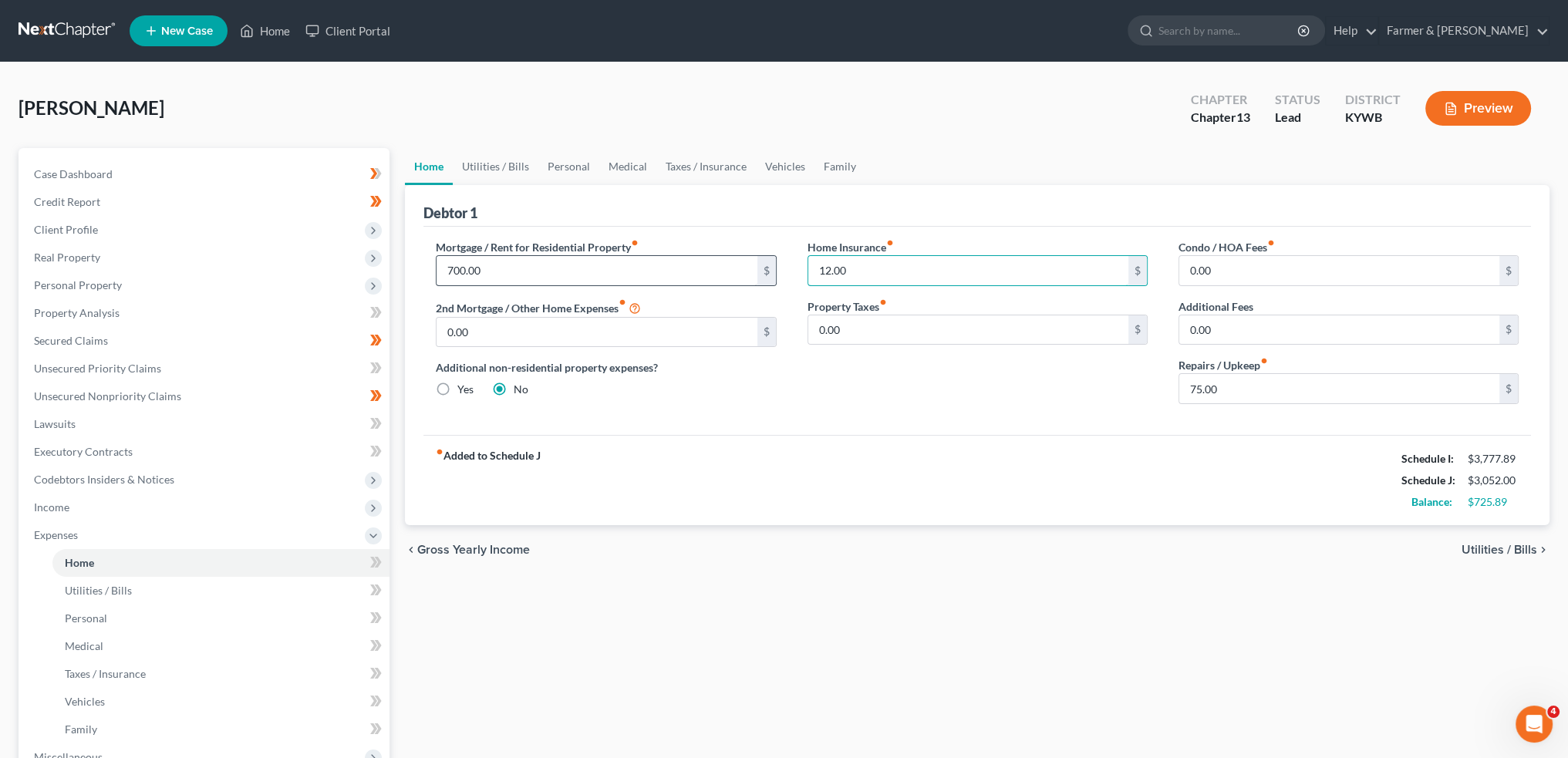
click at [751, 270] on div "Mortgage / Rent for Residential Property fiber_manual_record 700.00 $ 2nd Mortg…" at bounding box center [977, 328] width 1114 height 177
type input "22.00"
type input "7"
type input "60.00"
click at [885, 268] on input "22.00" at bounding box center [968, 271] width 320 height 29
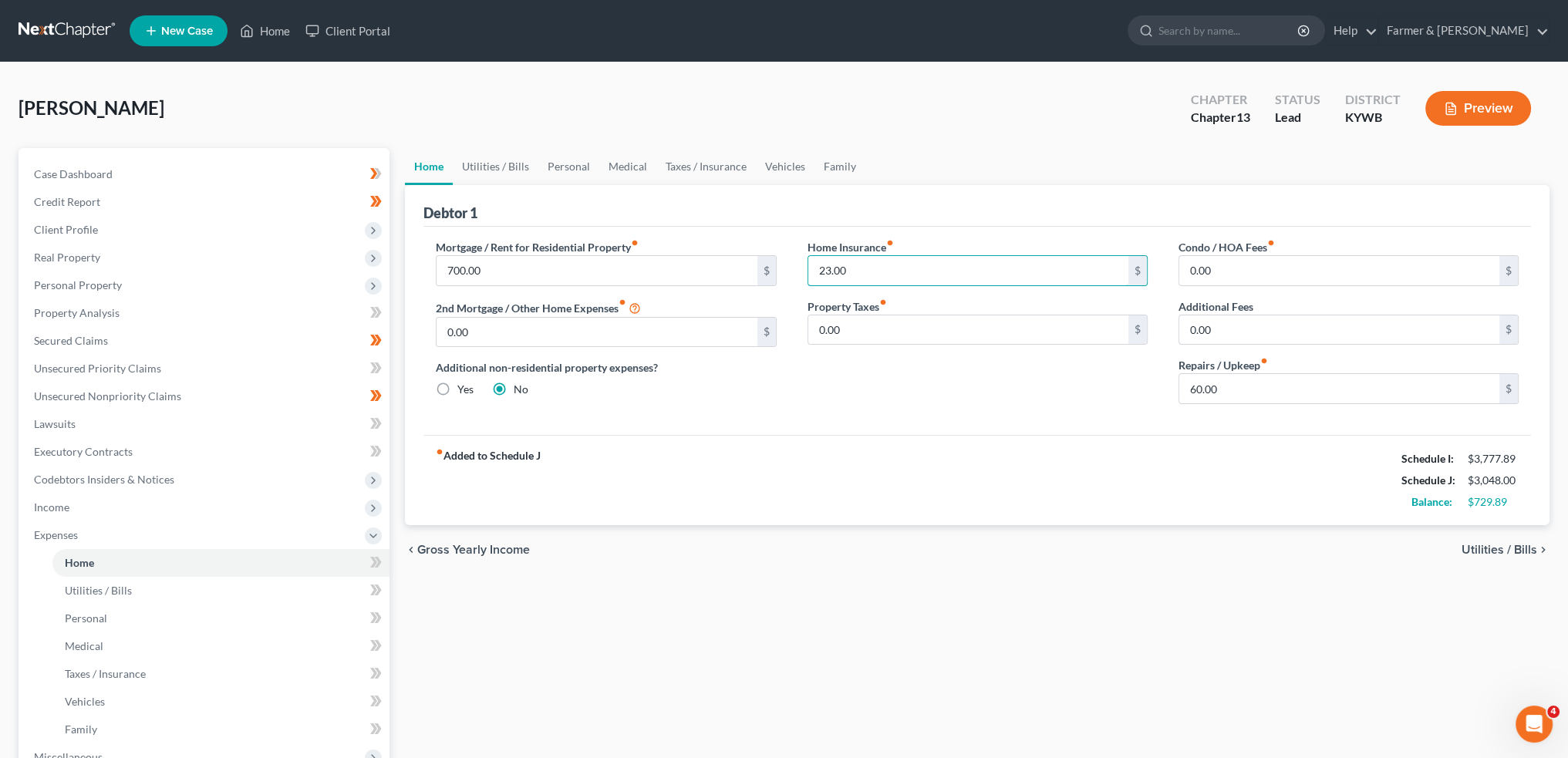
type input "23.00"
click at [793, 525] on div "chevron_left Gross Yearly Income Utilities / Bills chevron_right" at bounding box center [977, 550] width 1145 height 50
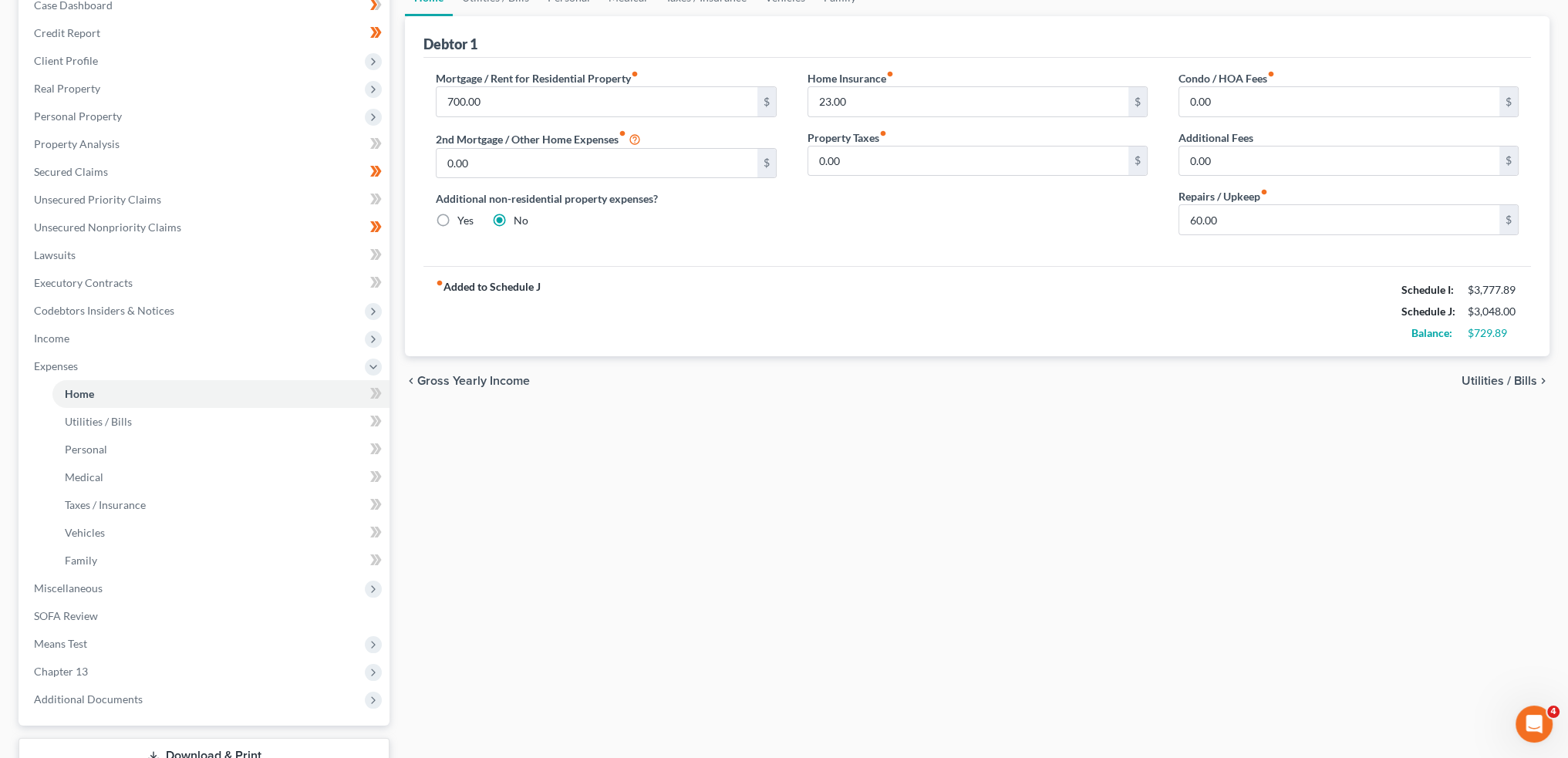
scroll to position [282, 0]
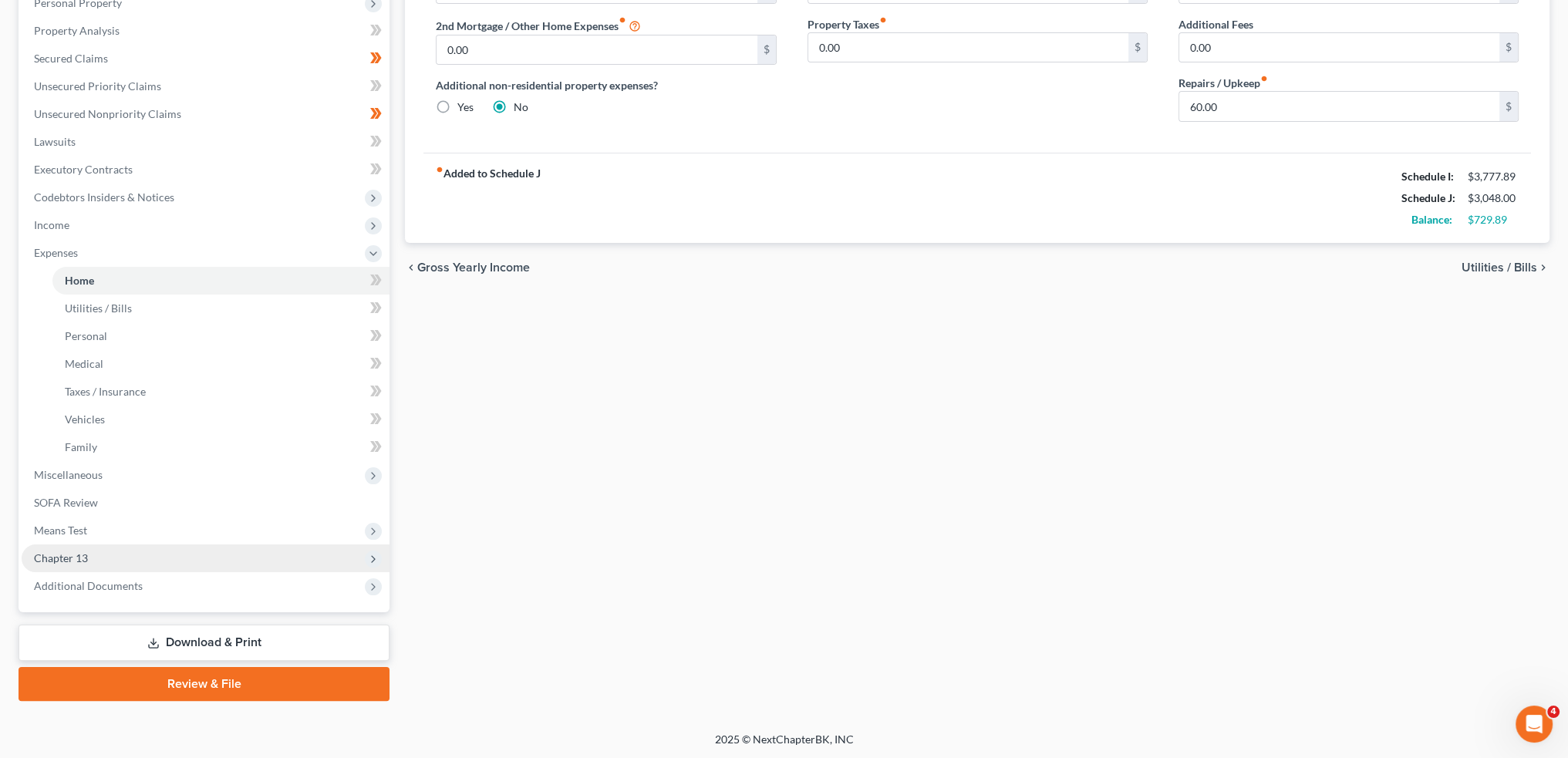
click at [148, 557] on span "Chapter 13" at bounding box center [205, 558] width 368 height 27
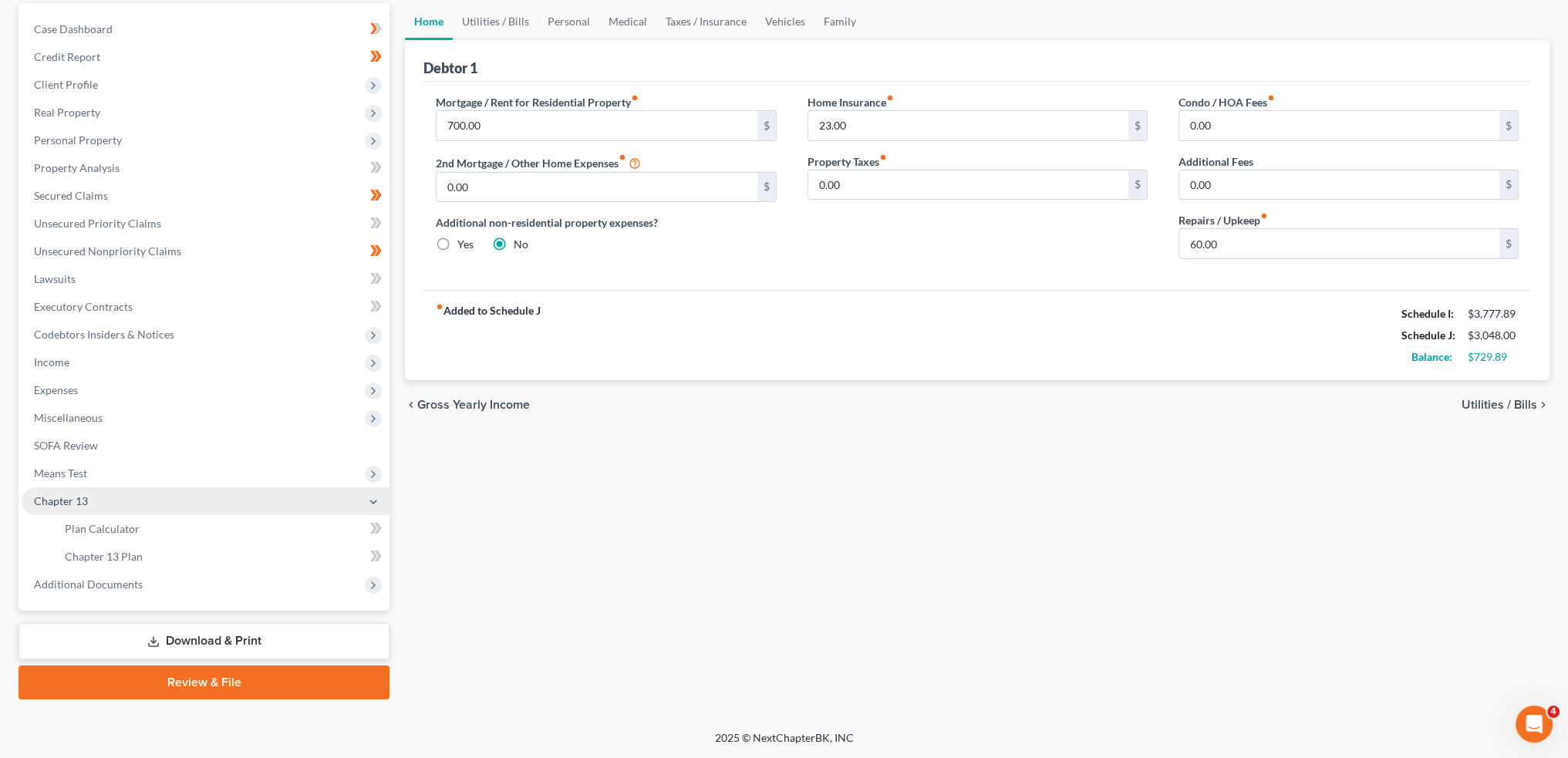
scroll to position [143, 0]
click at [148, 557] on link "Chapter 13 Plan" at bounding box center [220, 558] width 337 height 27
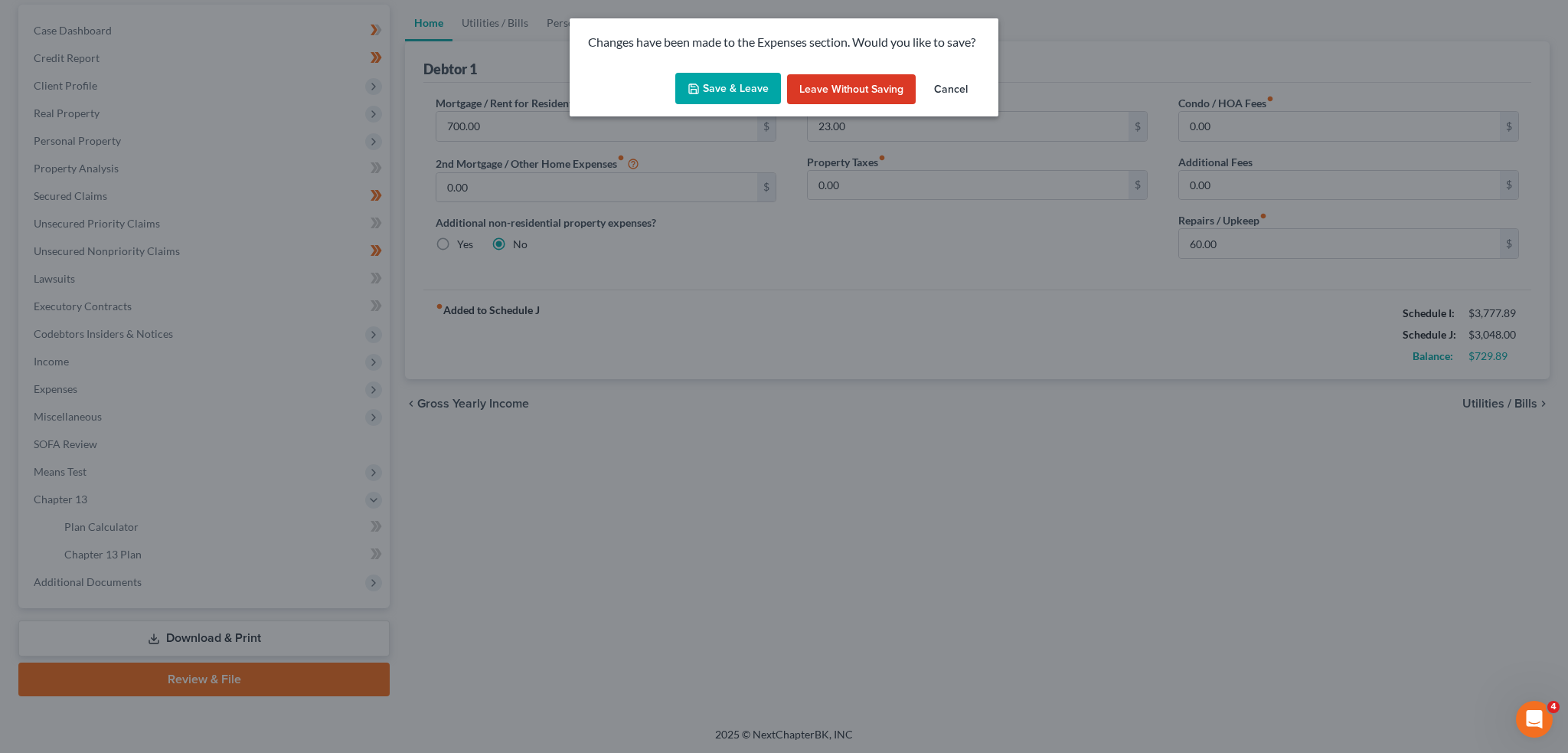
click at [749, 106] on div "Save & Leave Leave without Saving Cancel" at bounding box center [784, 91] width 429 height 50
click at [742, 94] on button "Save & Leave" at bounding box center [728, 89] width 106 height 32
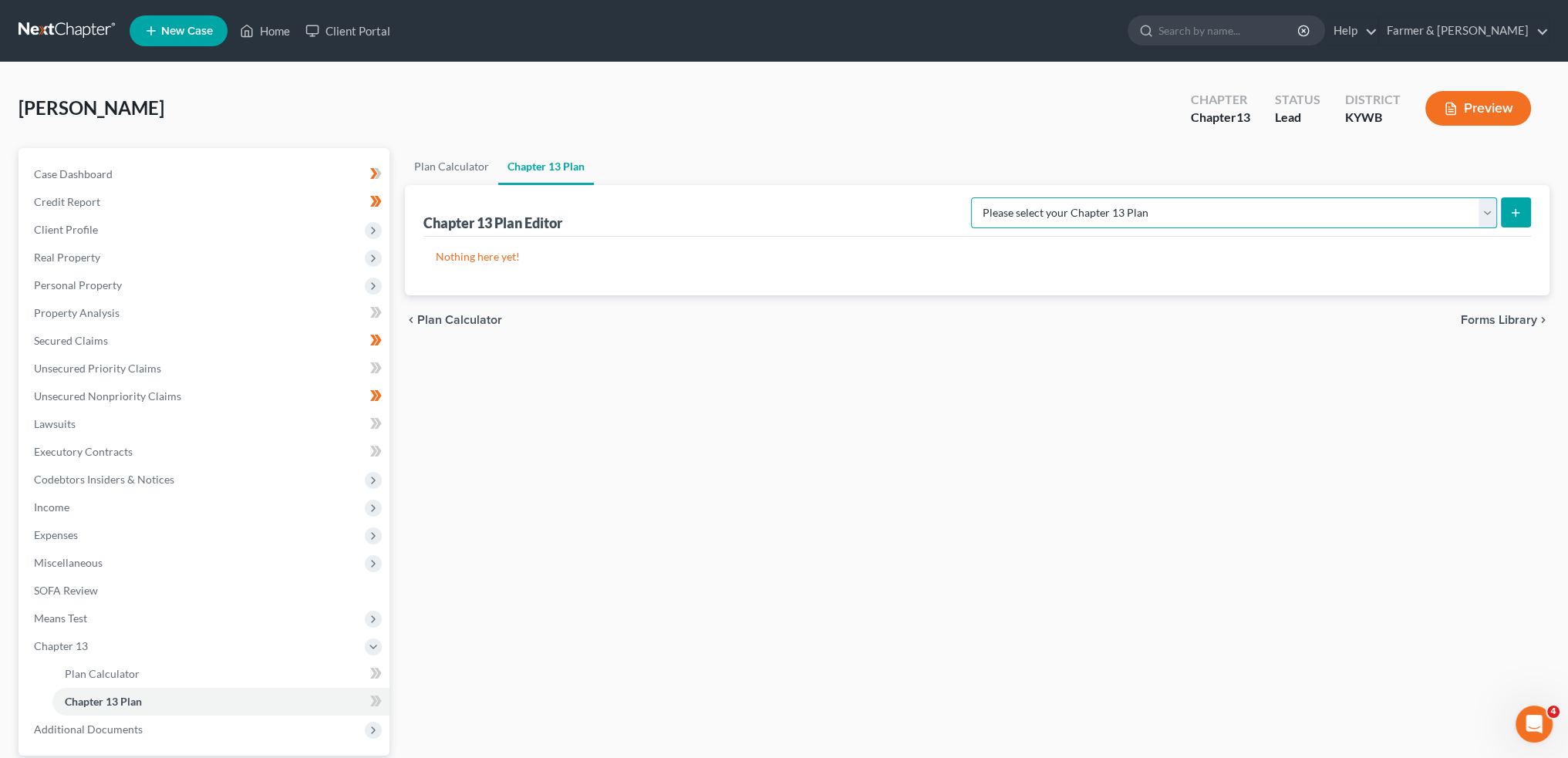
drag, startPoint x: 1155, startPoint y: 226, endPoint x: 1157, endPoint y: 212, distance: 14.1
click at [1155, 226] on select "Please select your Chapter 13 Plan National Form Plan - Official Form 113 Natio…" at bounding box center [1233, 213] width 526 height 31
select select "3"
click at [1033, 197] on select "Please select your Chapter 13 Plan National Form Plan - Official Form 113 Natio…" at bounding box center [1233, 213] width 526 height 31
click at [1509, 209] on button "submit" at bounding box center [1516, 212] width 30 height 30
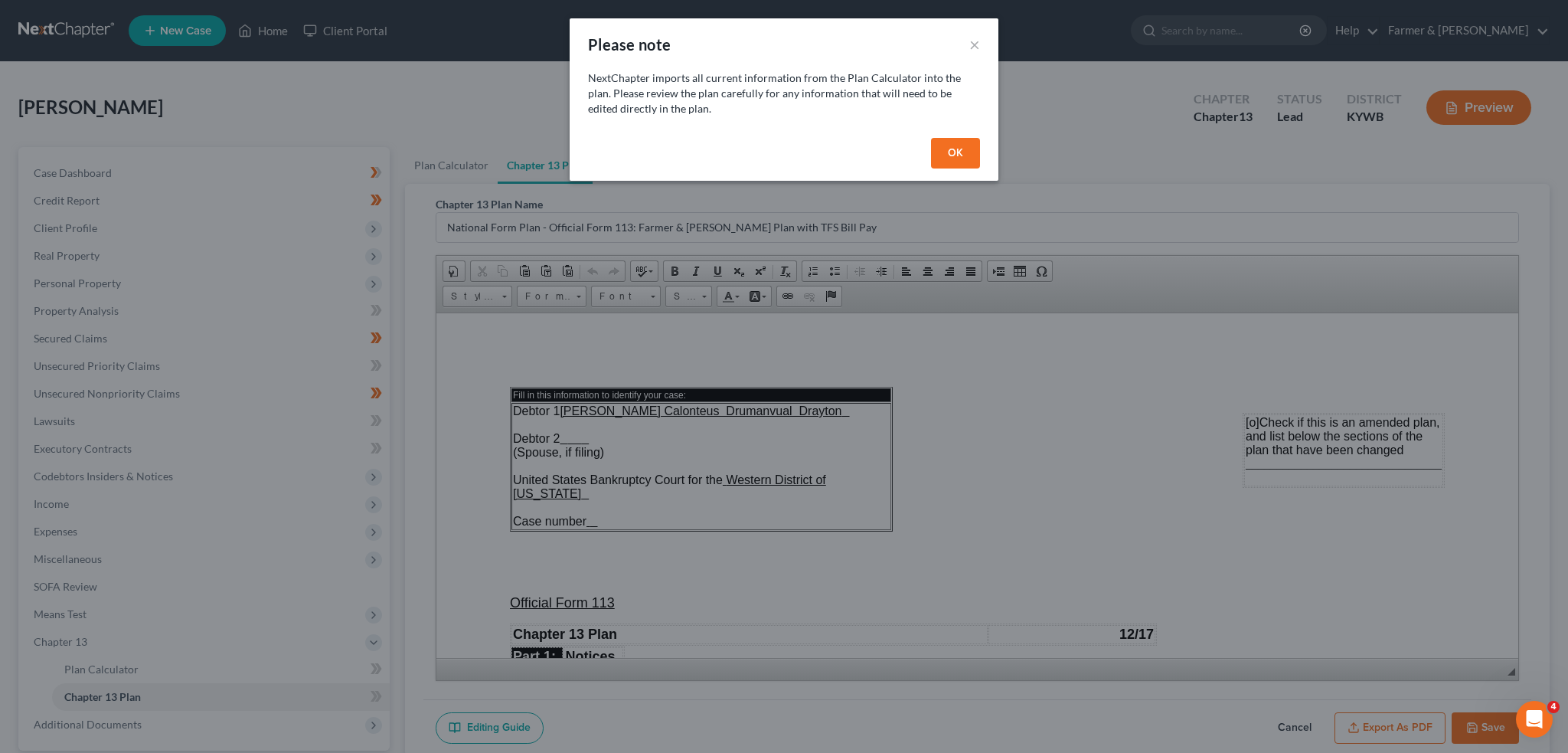
click at [964, 143] on button "OK" at bounding box center [956, 153] width 49 height 31
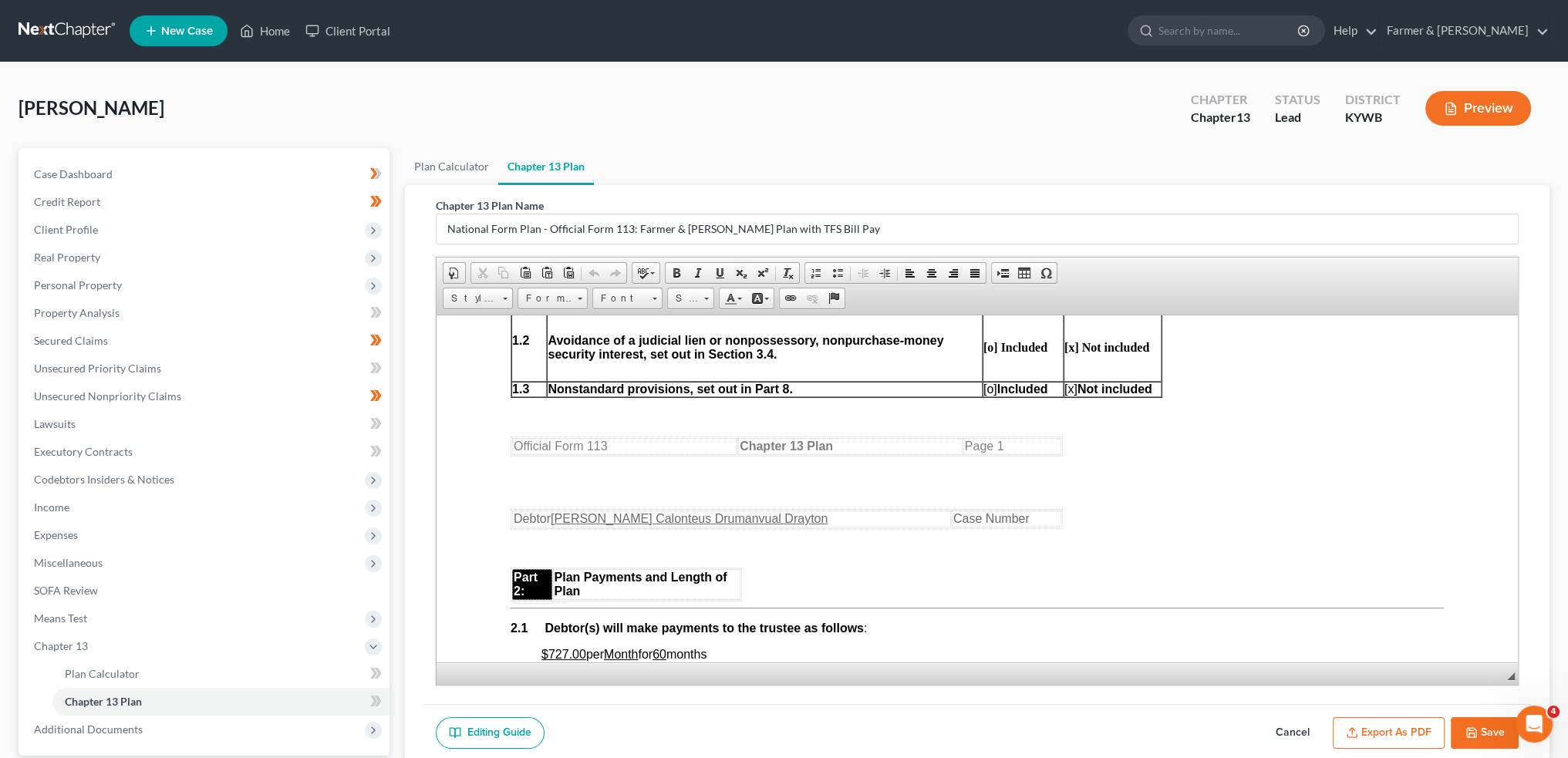
scroll to position [771, 0]
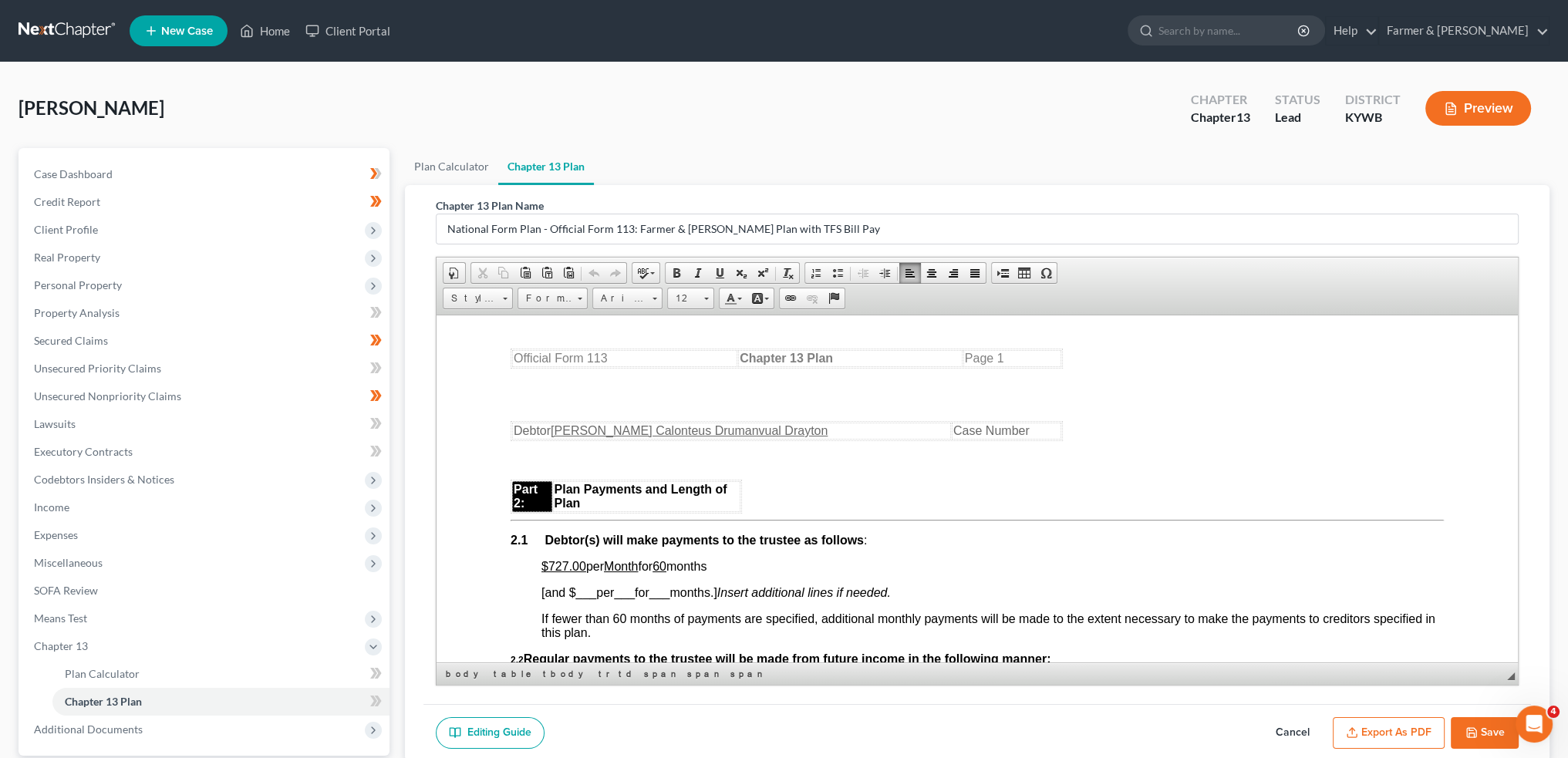
drag, startPoint x: 578, startPoint y: 570, endPoint x: 726, endPoint y: 571, distance: 148.0
click at [726, 571] on p "$727.00 per Month for 60 months" at bounding box center [992, 566] width 902 height 14
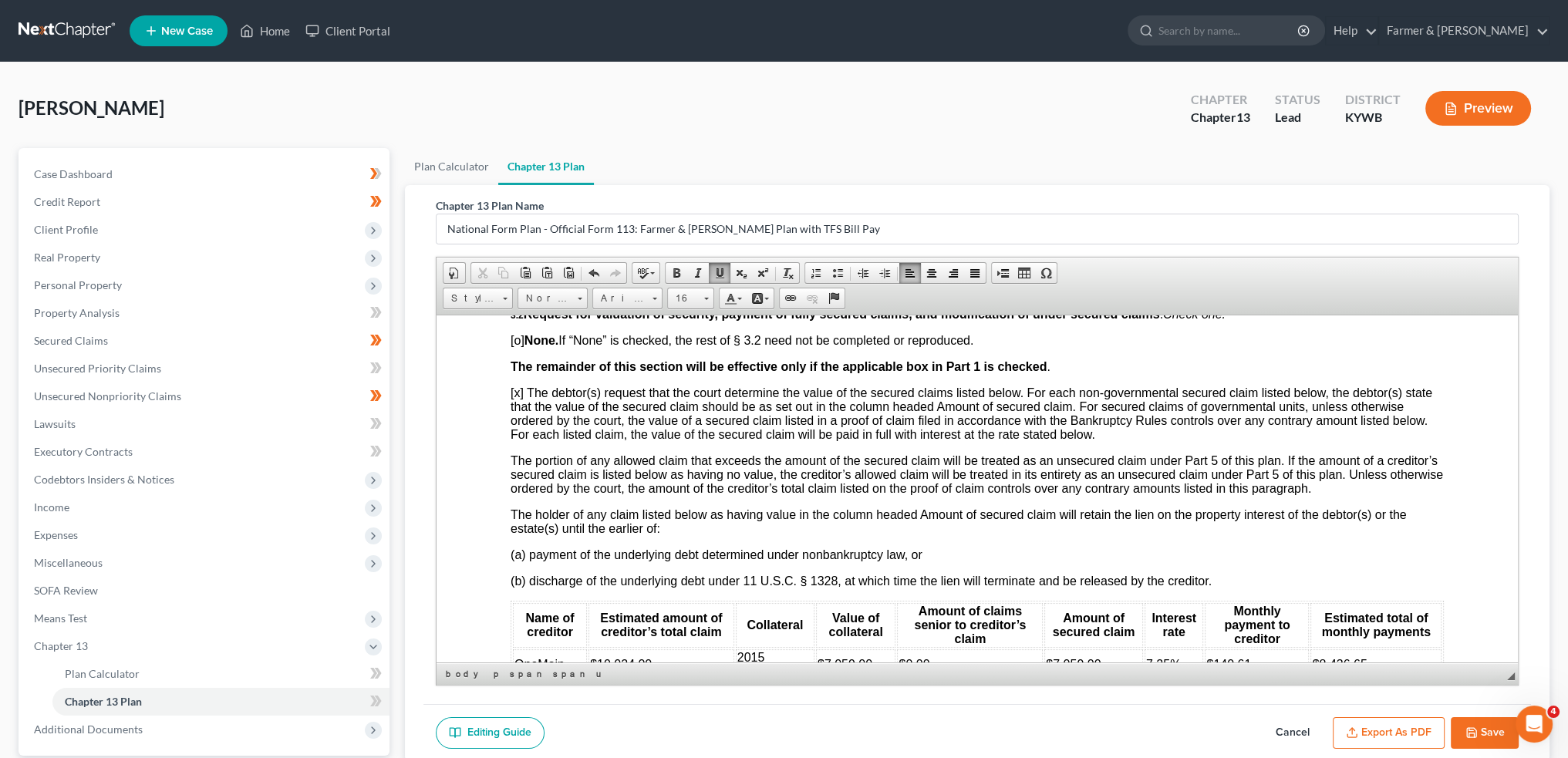
scroll to position [1928, 0]
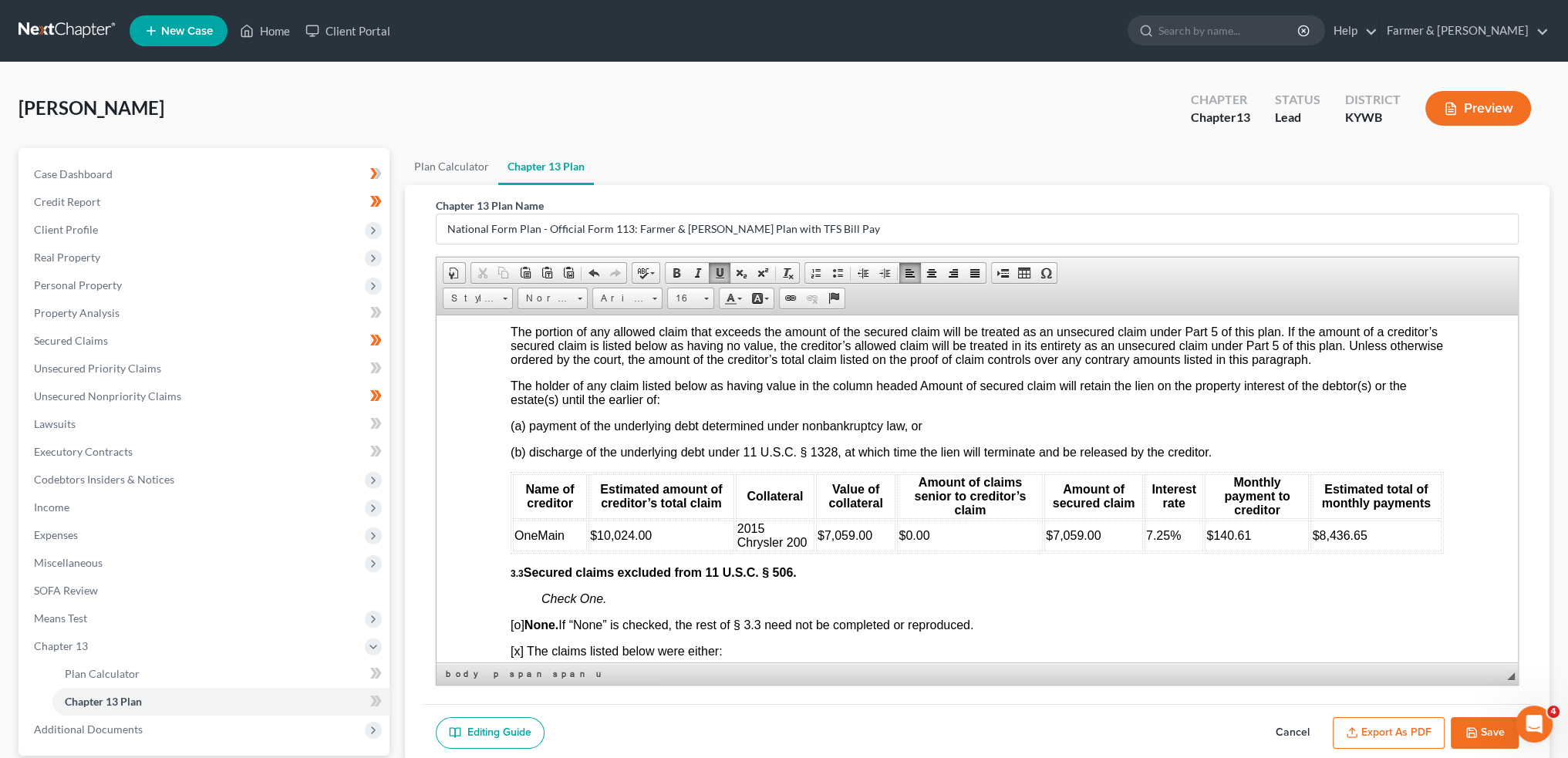
click at [738, 548] on span "2015 Chrysler 200" at bounding box center [773, 534] width 70 height 27
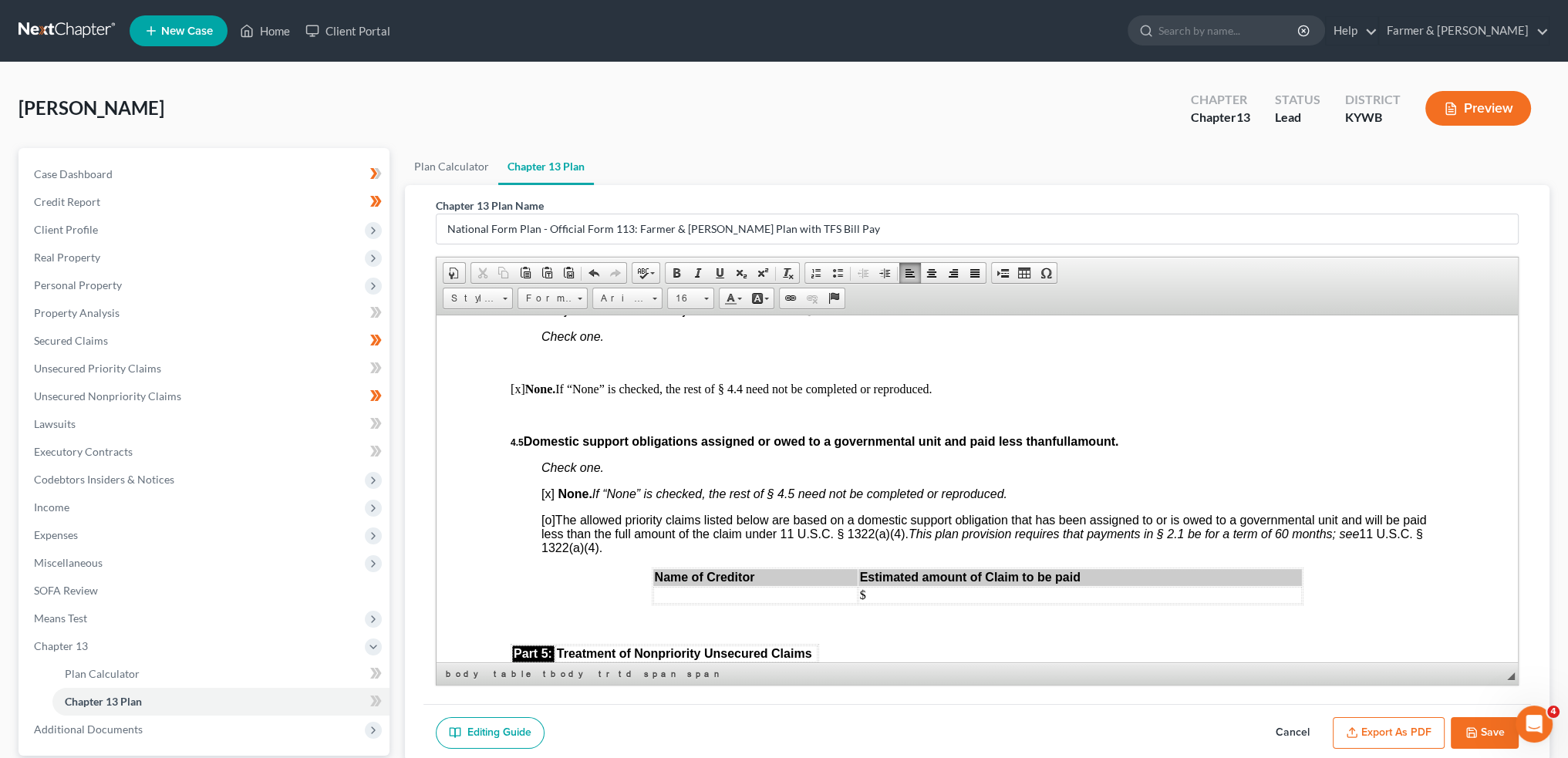
scroll to position [3342, 0]
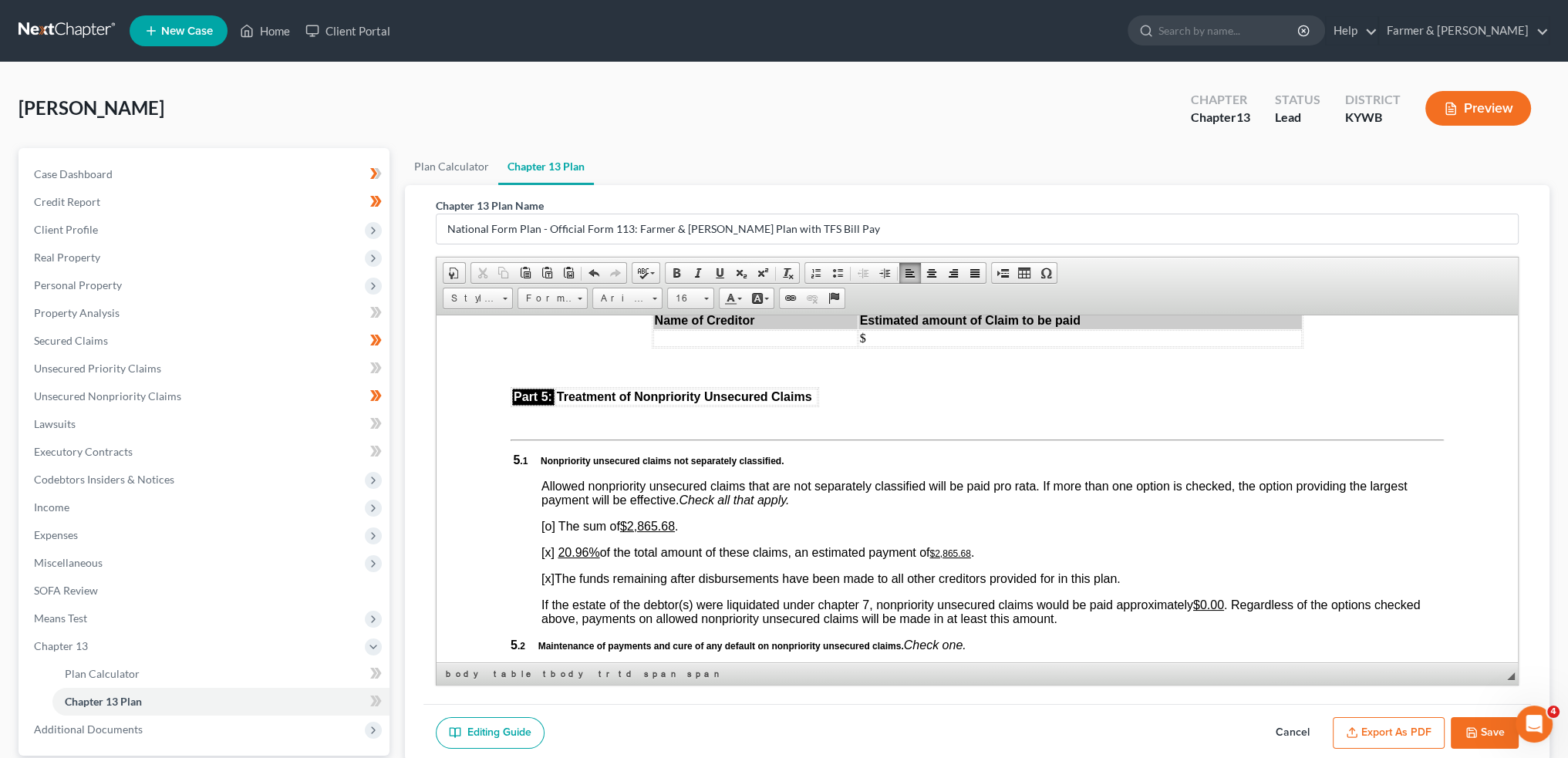
click at [562, 558] on u "20.96%" at bounding box center [578, 551] width 42 height 13
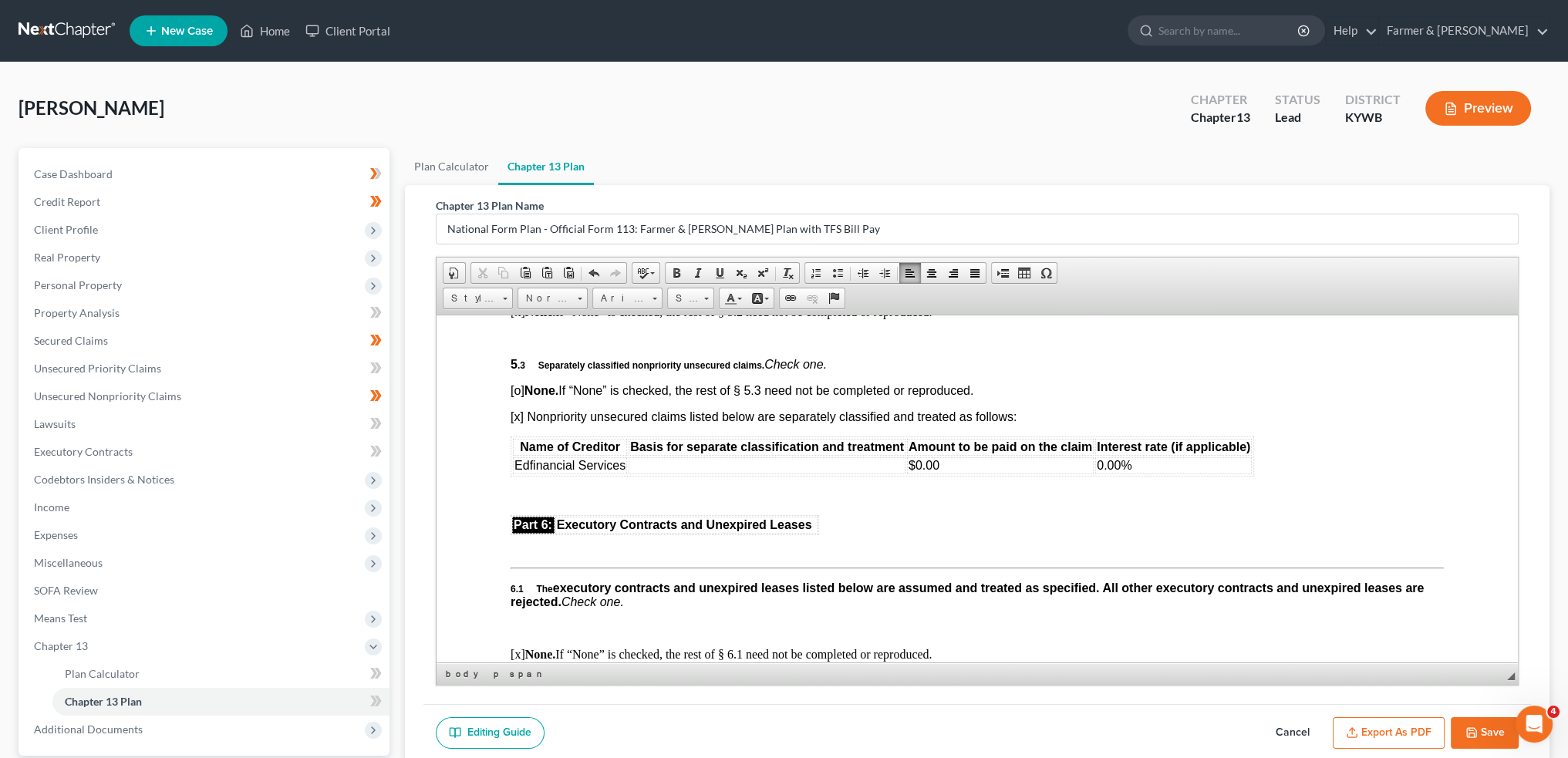
scroll to position [3856, 0]
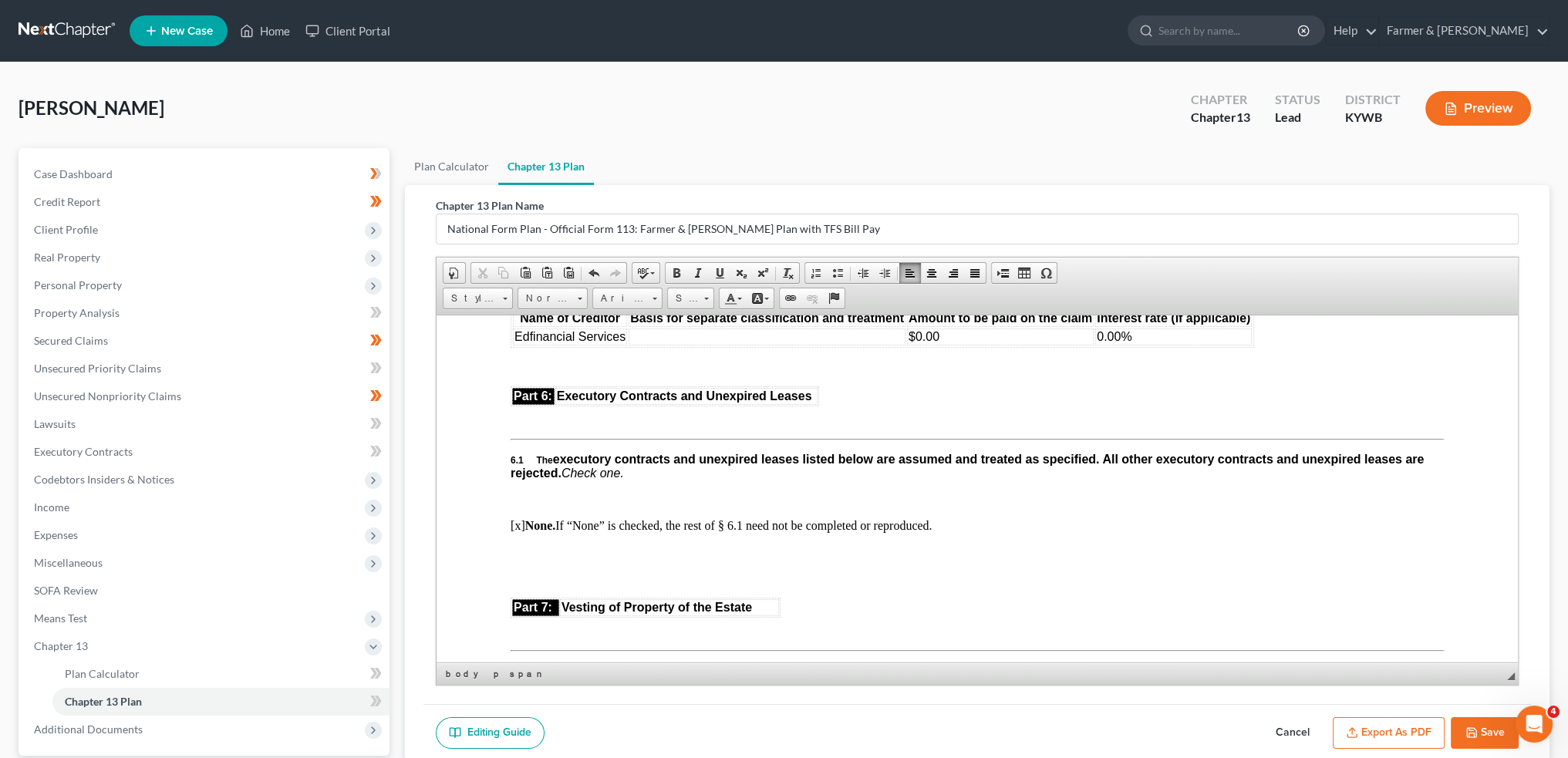
click at [688, 345] on td at bounding box center [767, 336] width 277 height 17
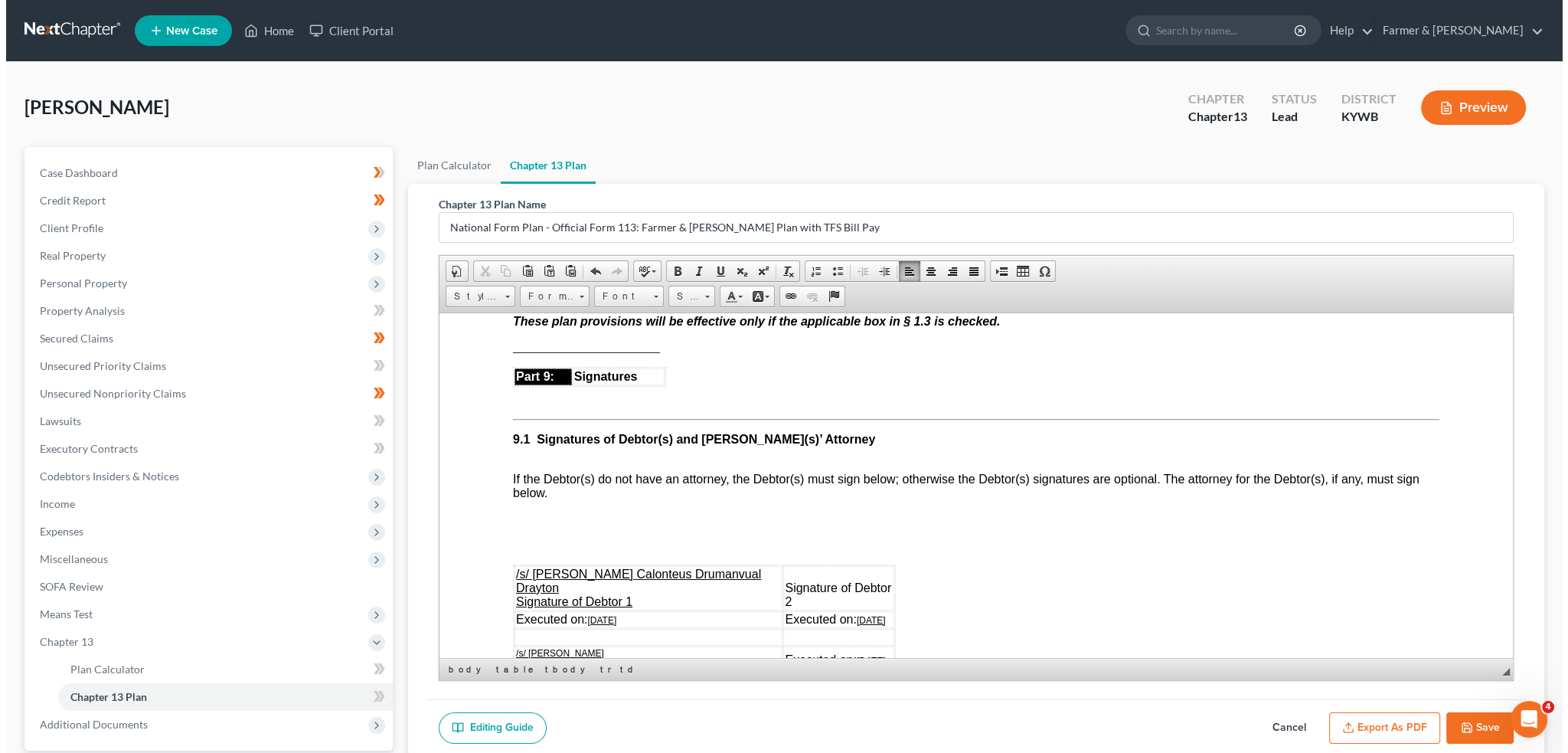
scroll to position [4596, 0]
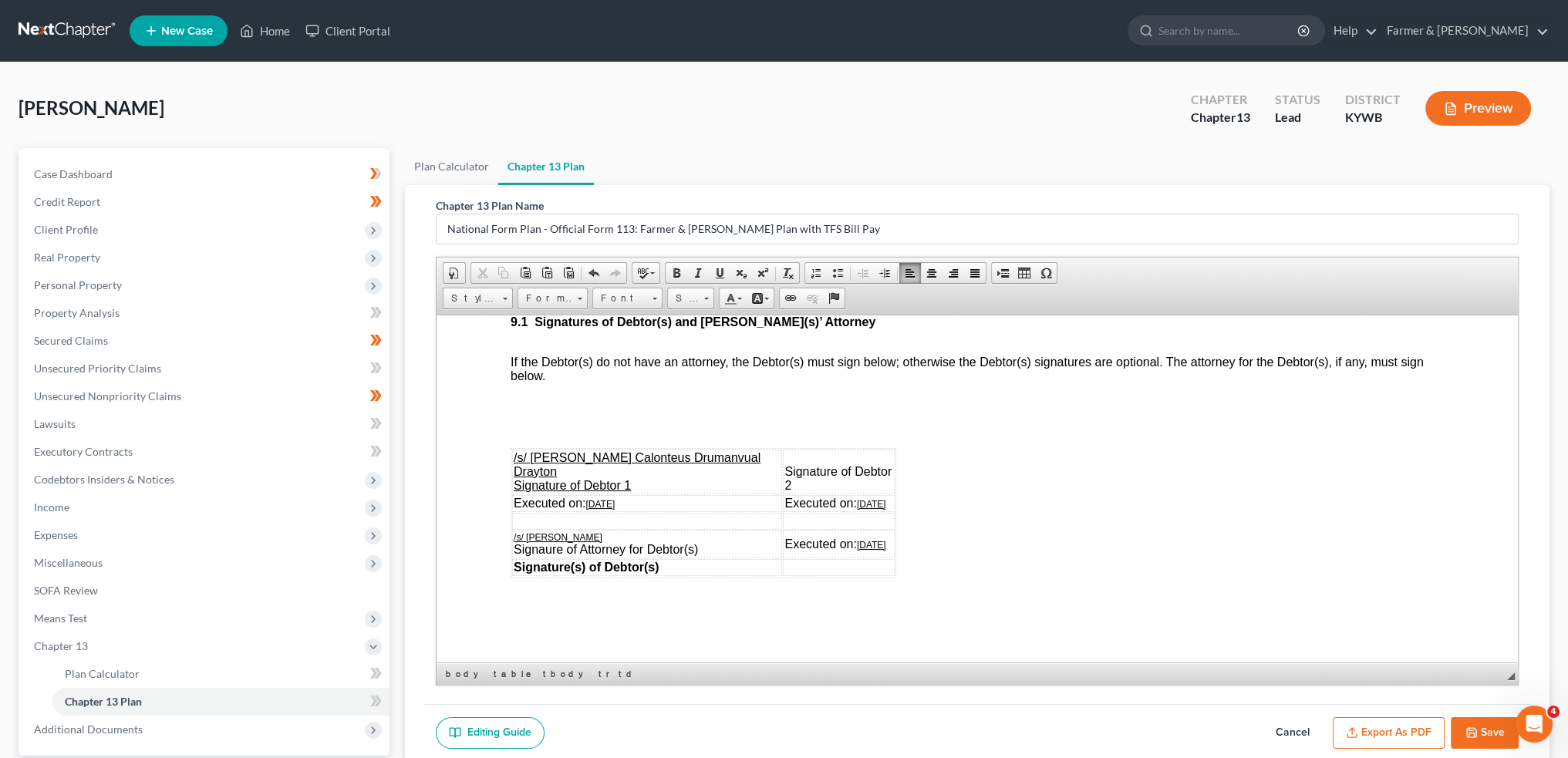
click at [1396, 729] on button "Export as PDF" at bounding box center [1389, 733] width 112 height 33
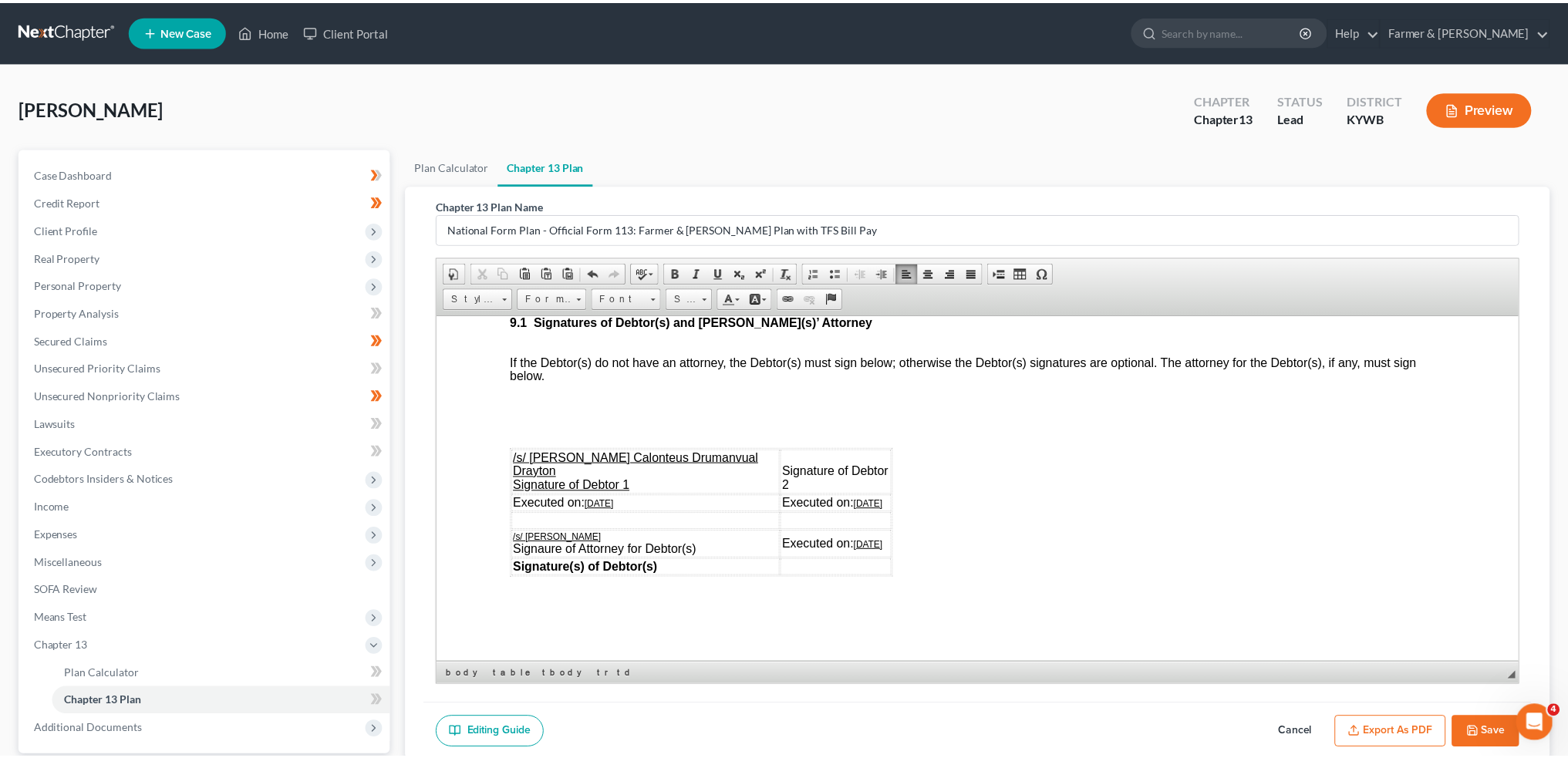
scroll to position [4612, 0]
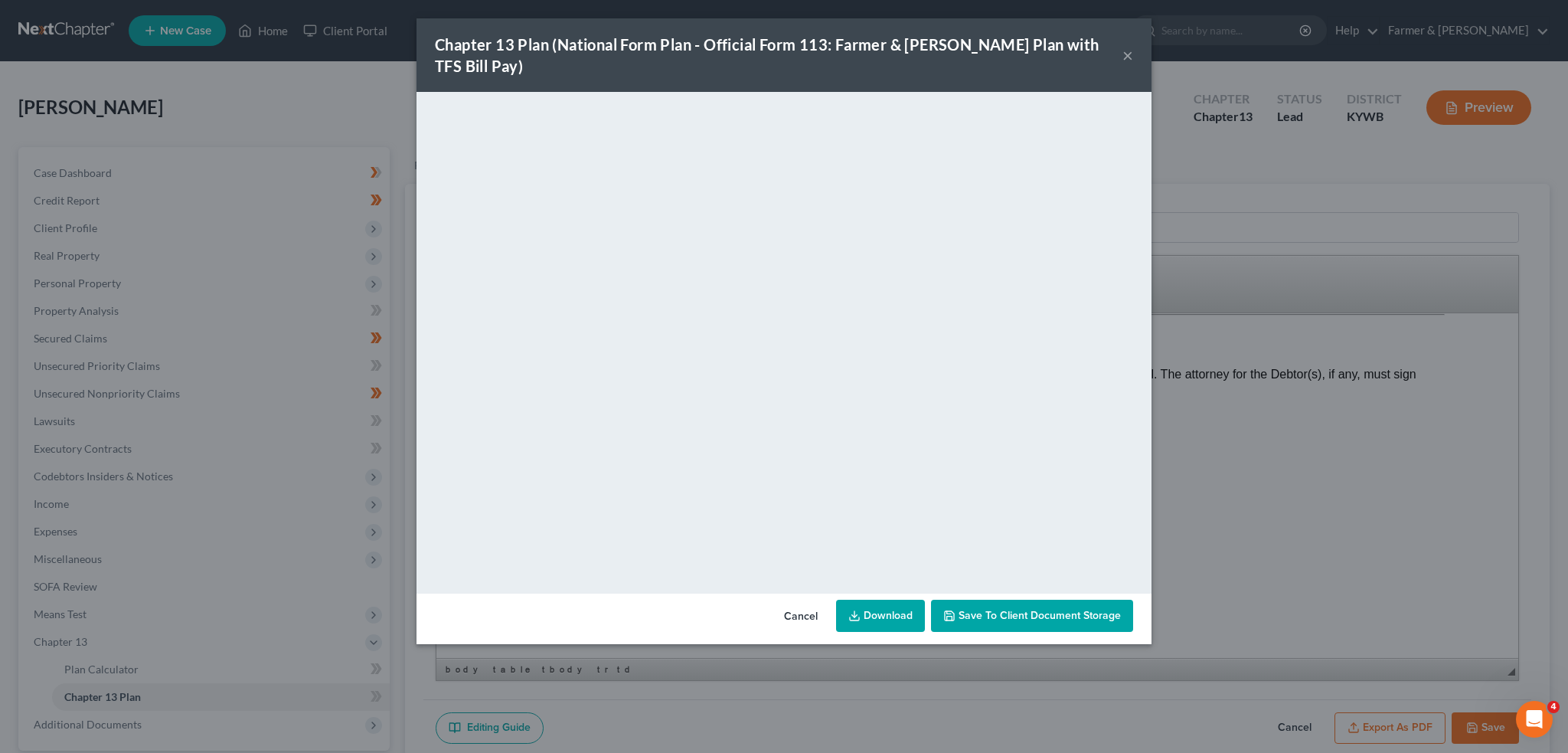
click at [1090, 609] on span "Save to Client Document Storage" at bounding box center [1039, 615] width 163 height 13
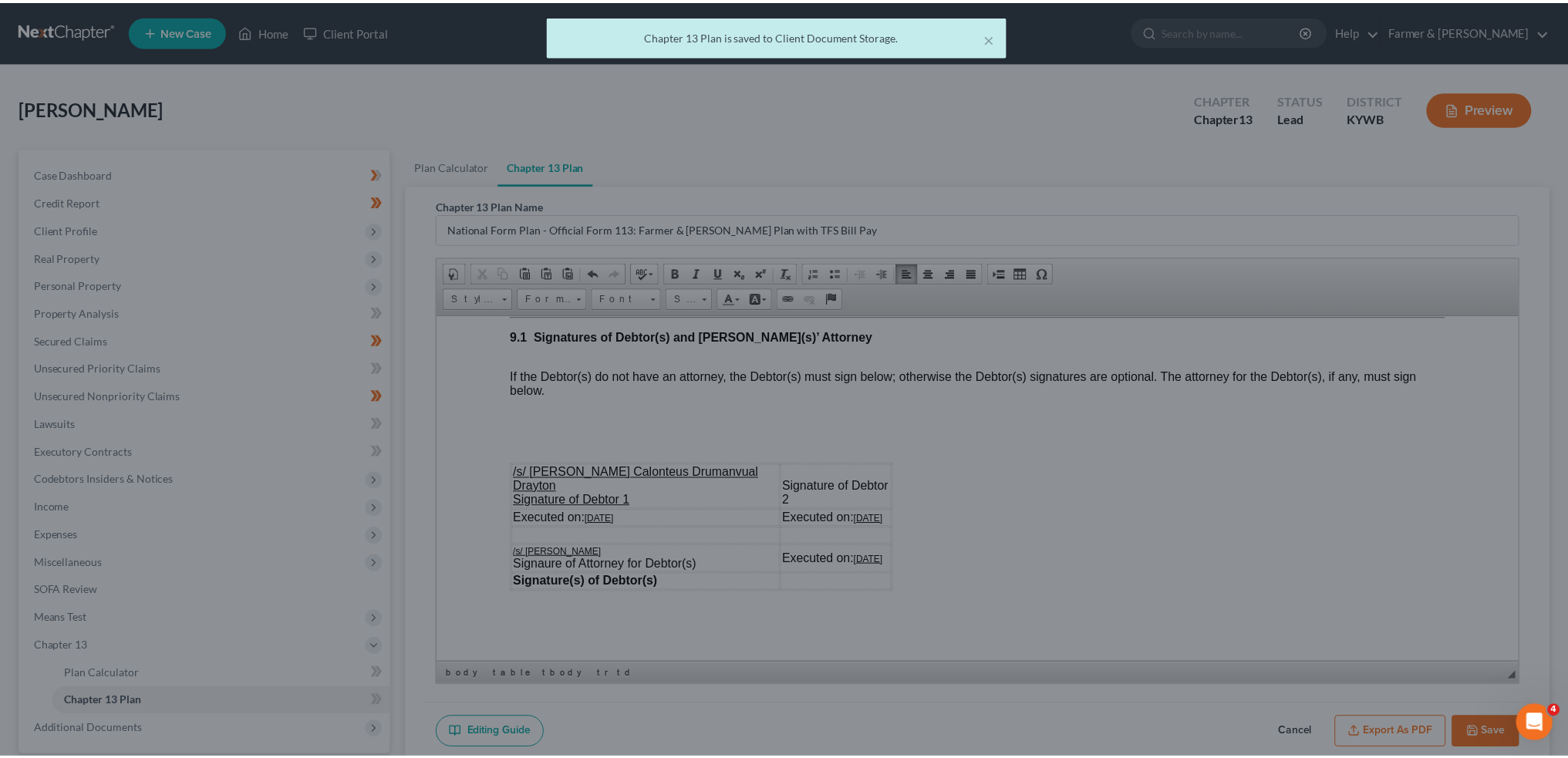
scroll to position [4627, 0]
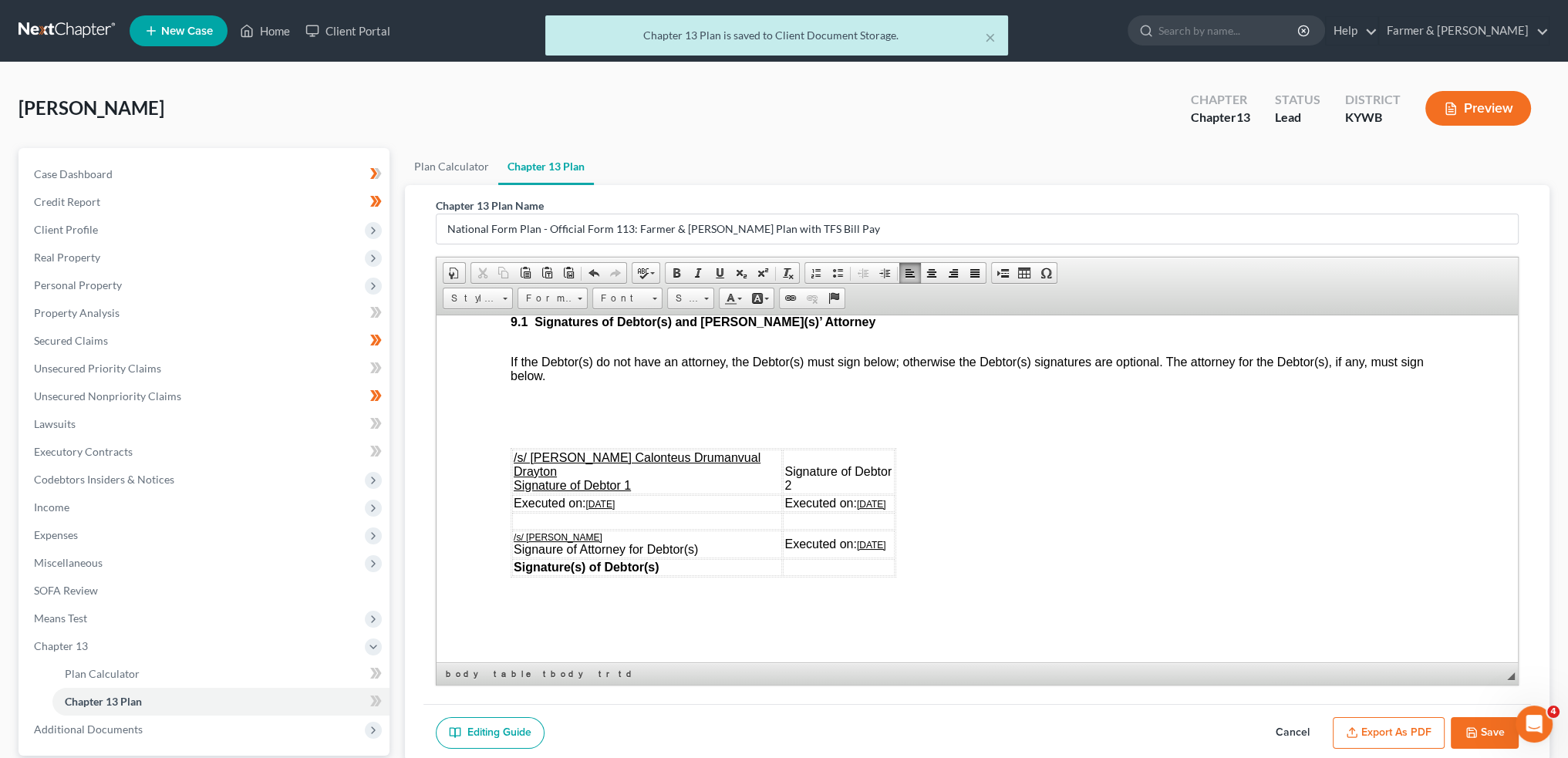
click at [1493, 731] on button "Save" at bounding box center [1485, 733] width 68 height 33
select select "3"
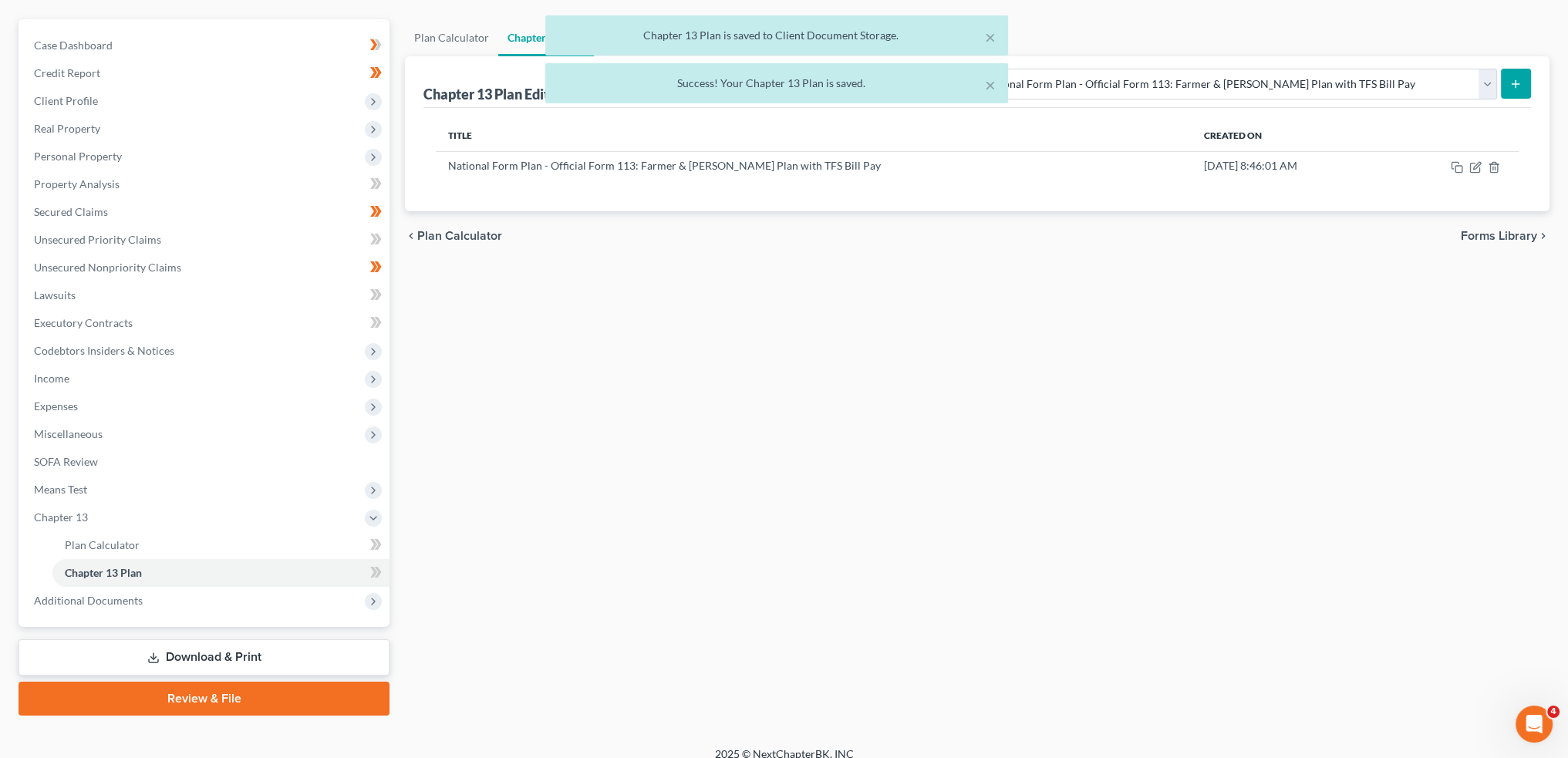
scroll to position [143, 0]
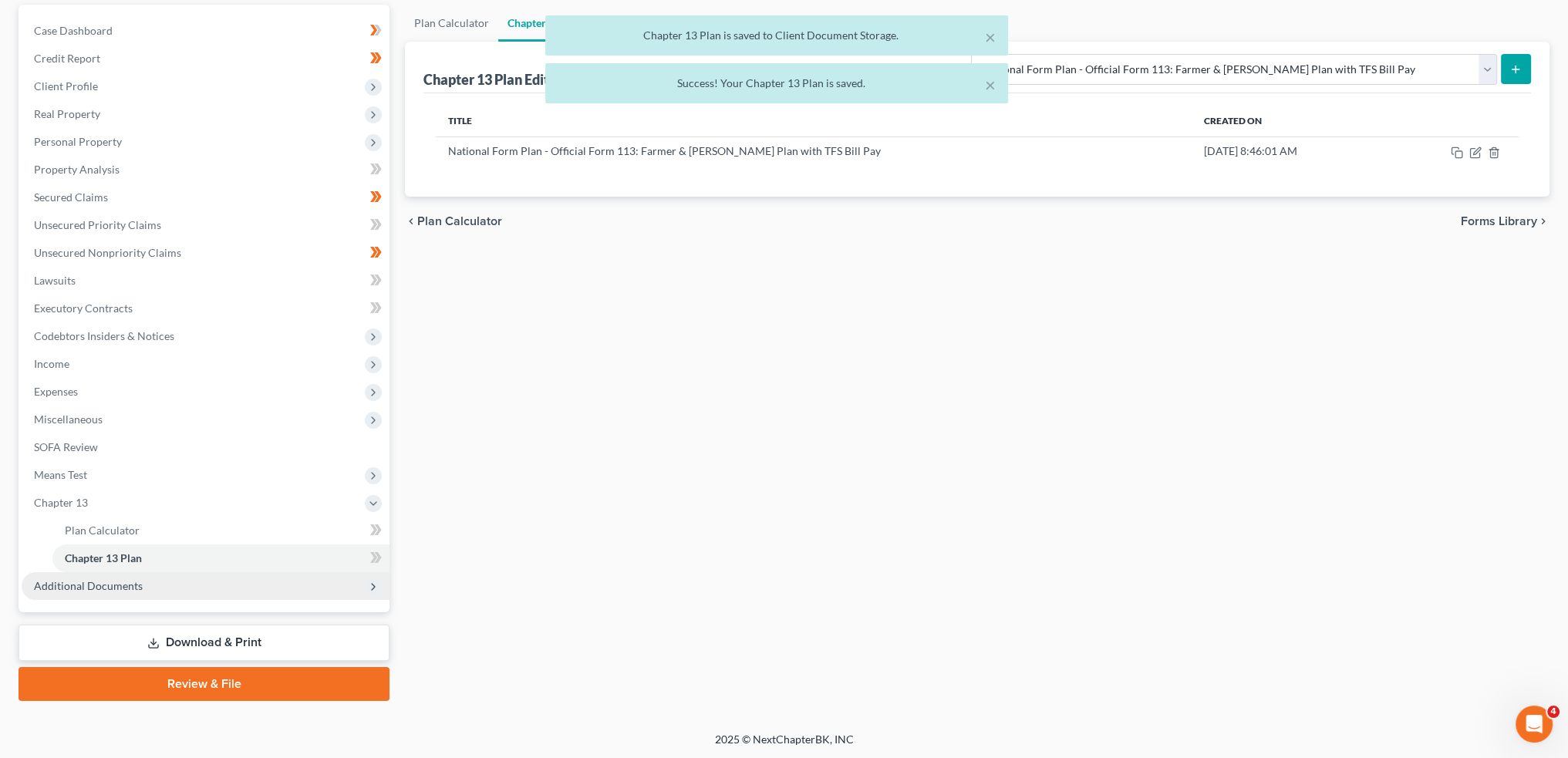
click at [105, 586] on span "Additional Documents" at bounding box center [88, 585] width 109 height 13
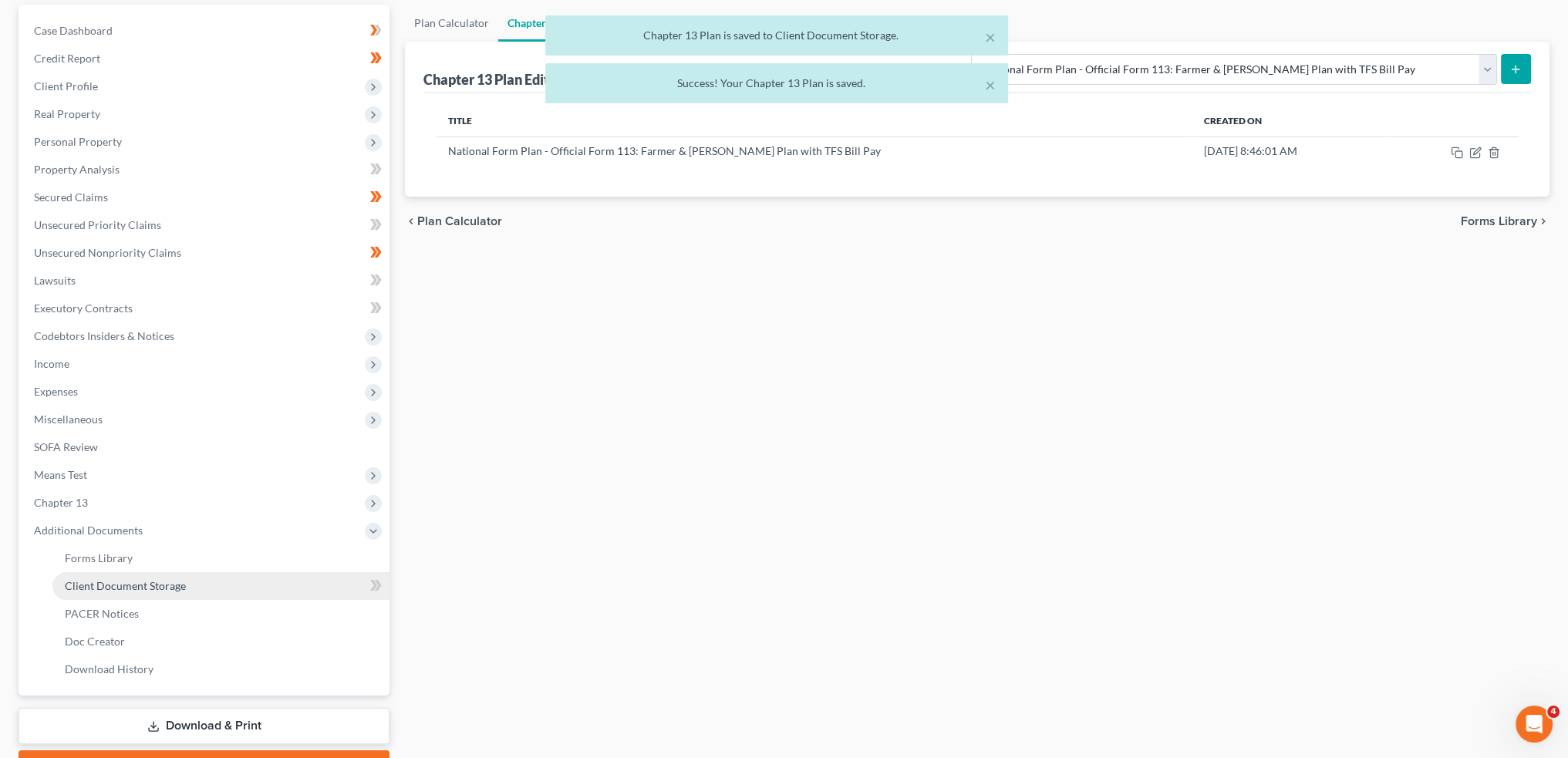
click at [120, 581] on span "Client Document Storage" at bounding box center [125, 585] width 121 height 13
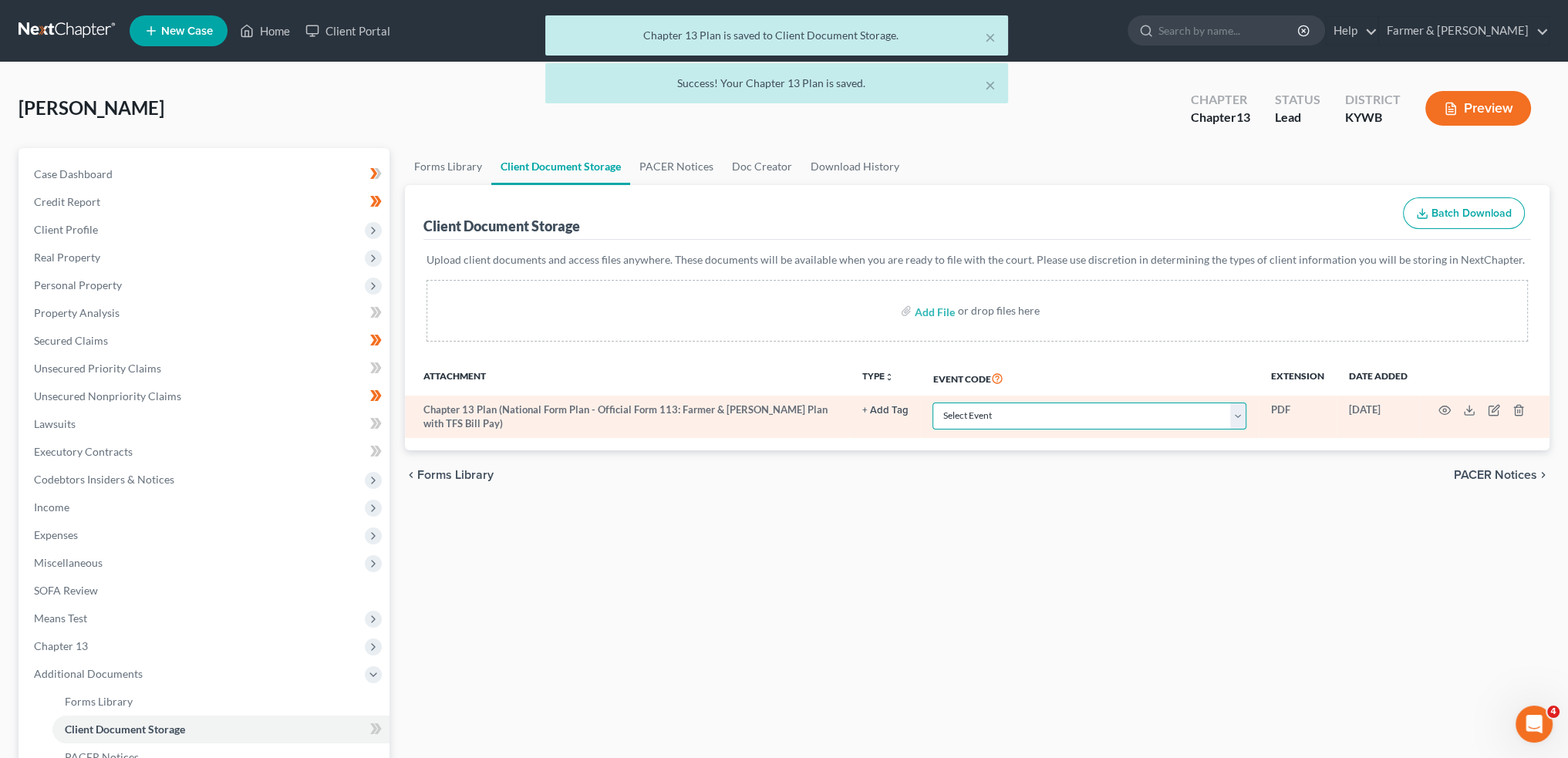
click at [956, 410] on select "Select Event Amended Answer Amended Complaint Amended List of Creditors (Fee) A…" at bounding box center [1089, 415] width 314 height 27
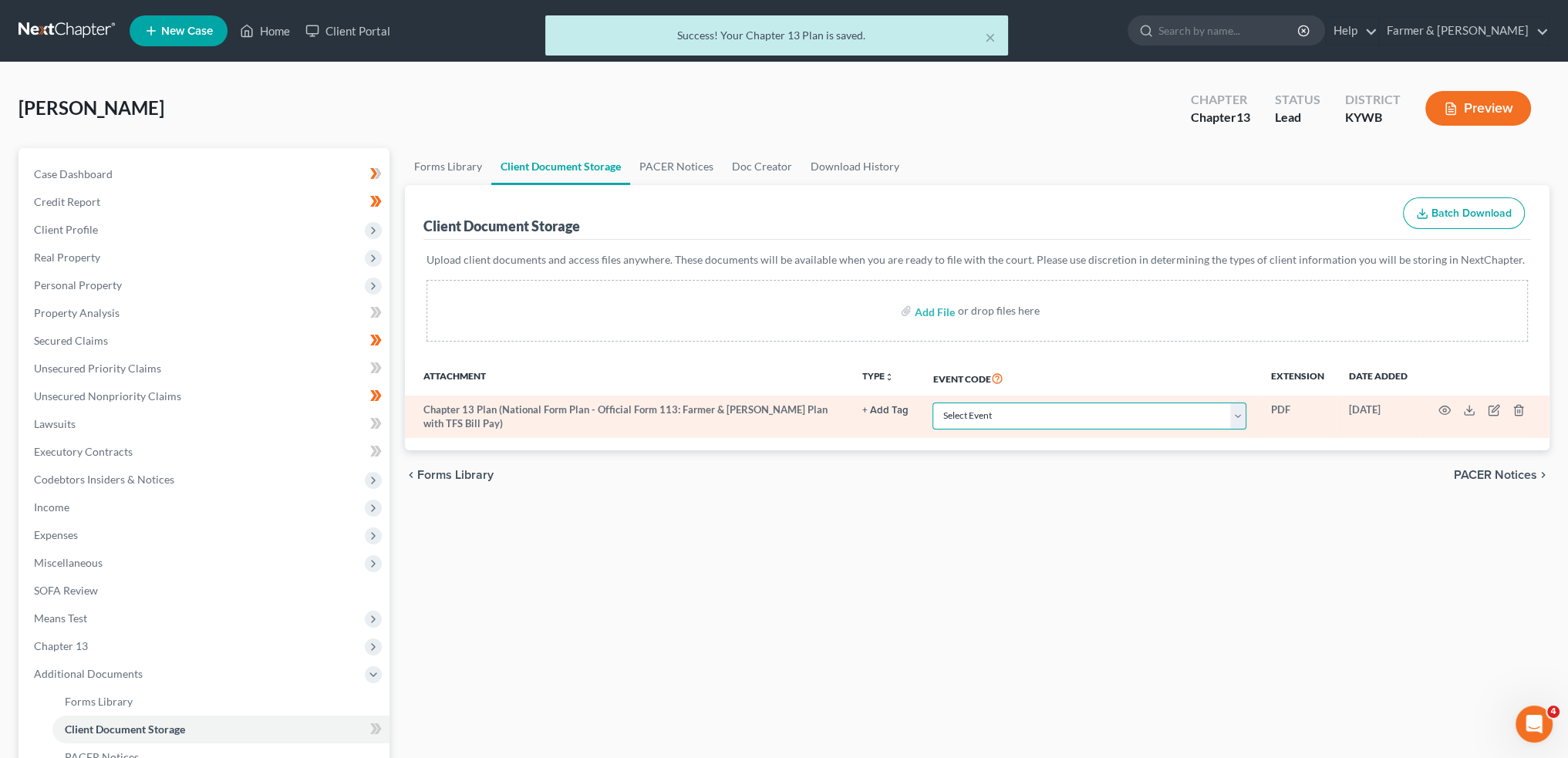
select select "16"
click at [932, 402] on select "Select Event Amended Answer Amended Complaint Amended List of Creditors (Fee) A…" at bounding box center [1089, 415] width 314 height 27
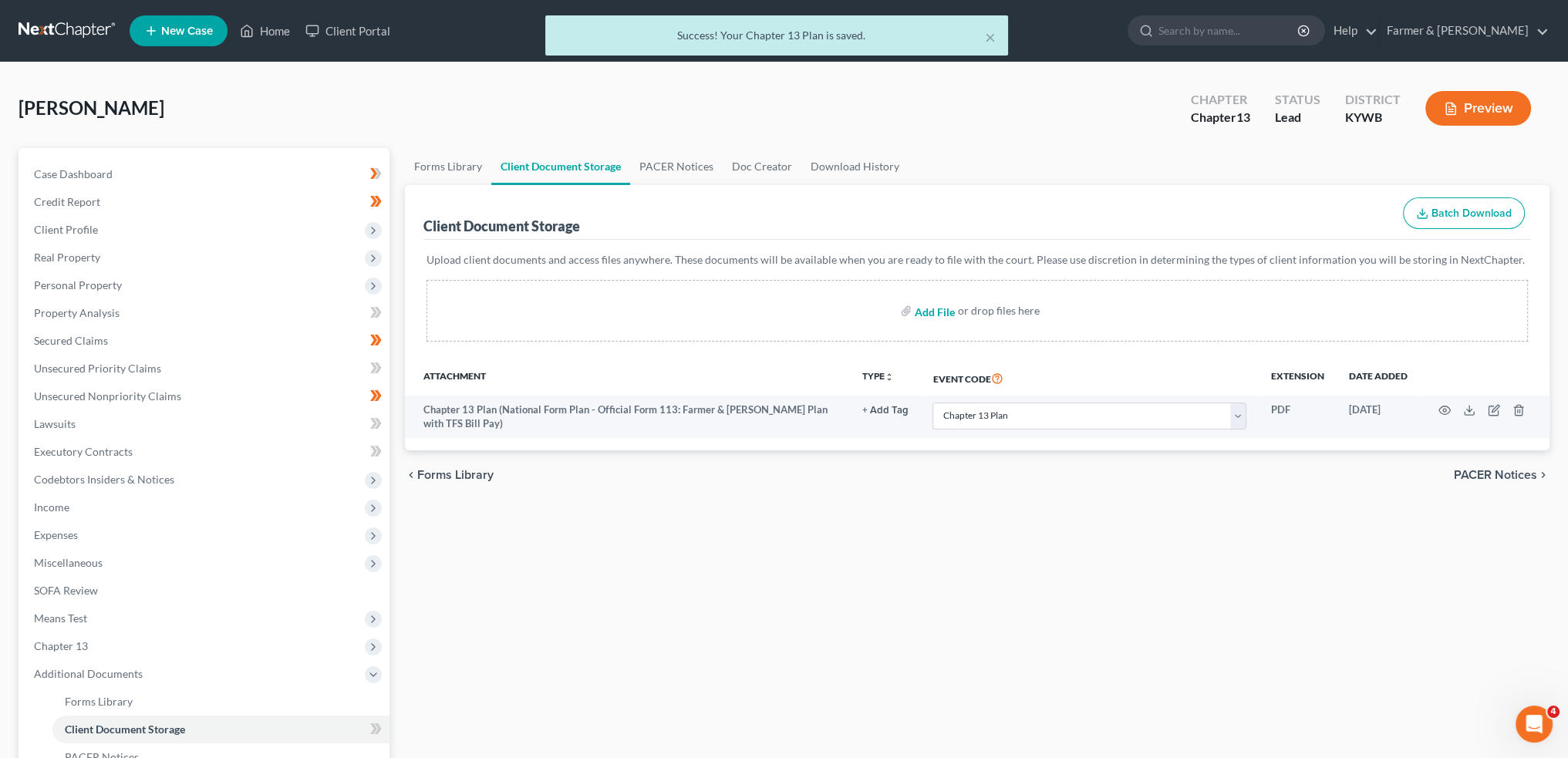
click at [931, 310] on input "file" at bounding box center [933, 310] width 37 height 27
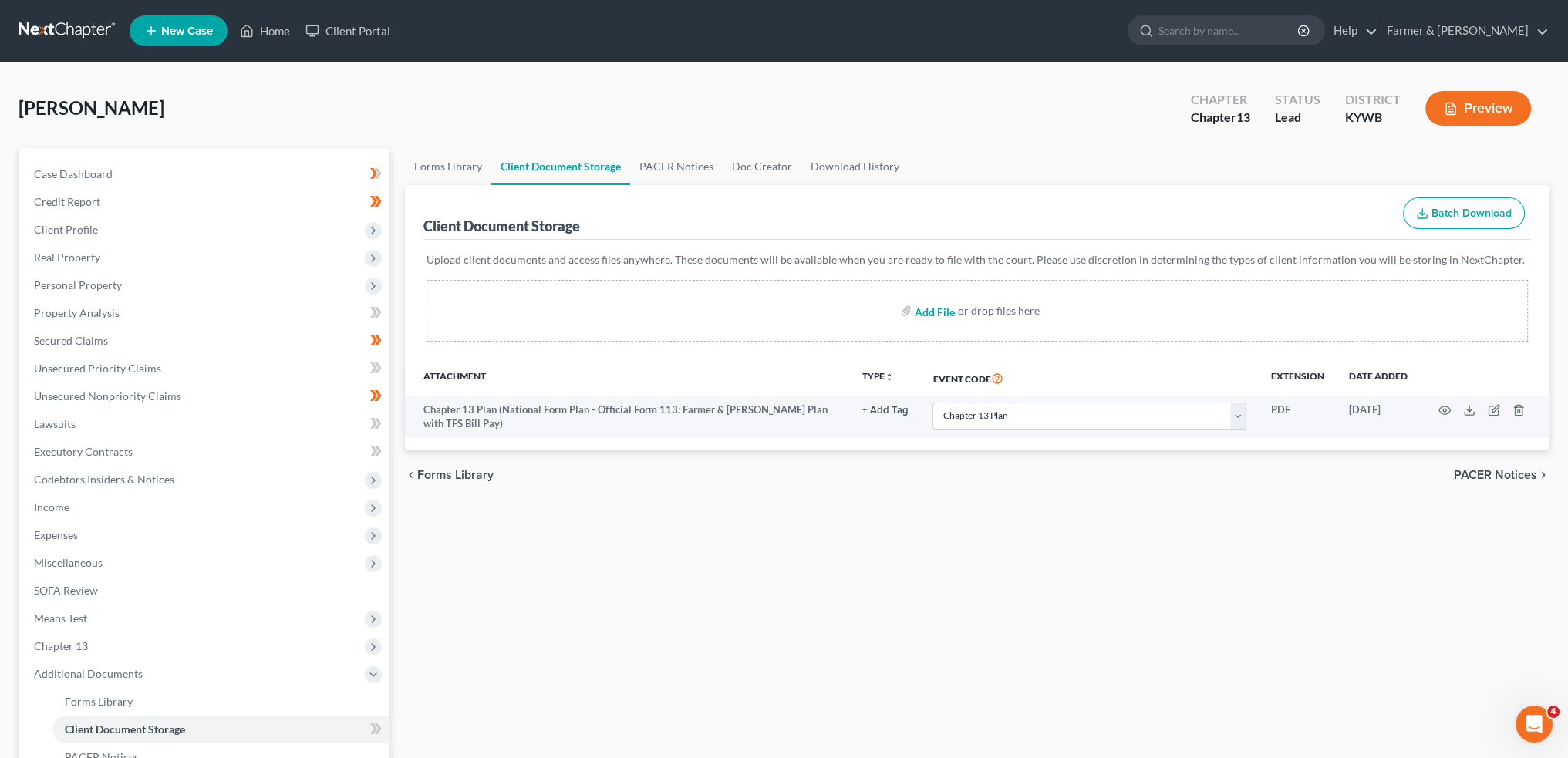
type input "C:\fakepath\202508Drayton_D_Treva_06531_KYW_CC_040036905.pdf"
select select "16"
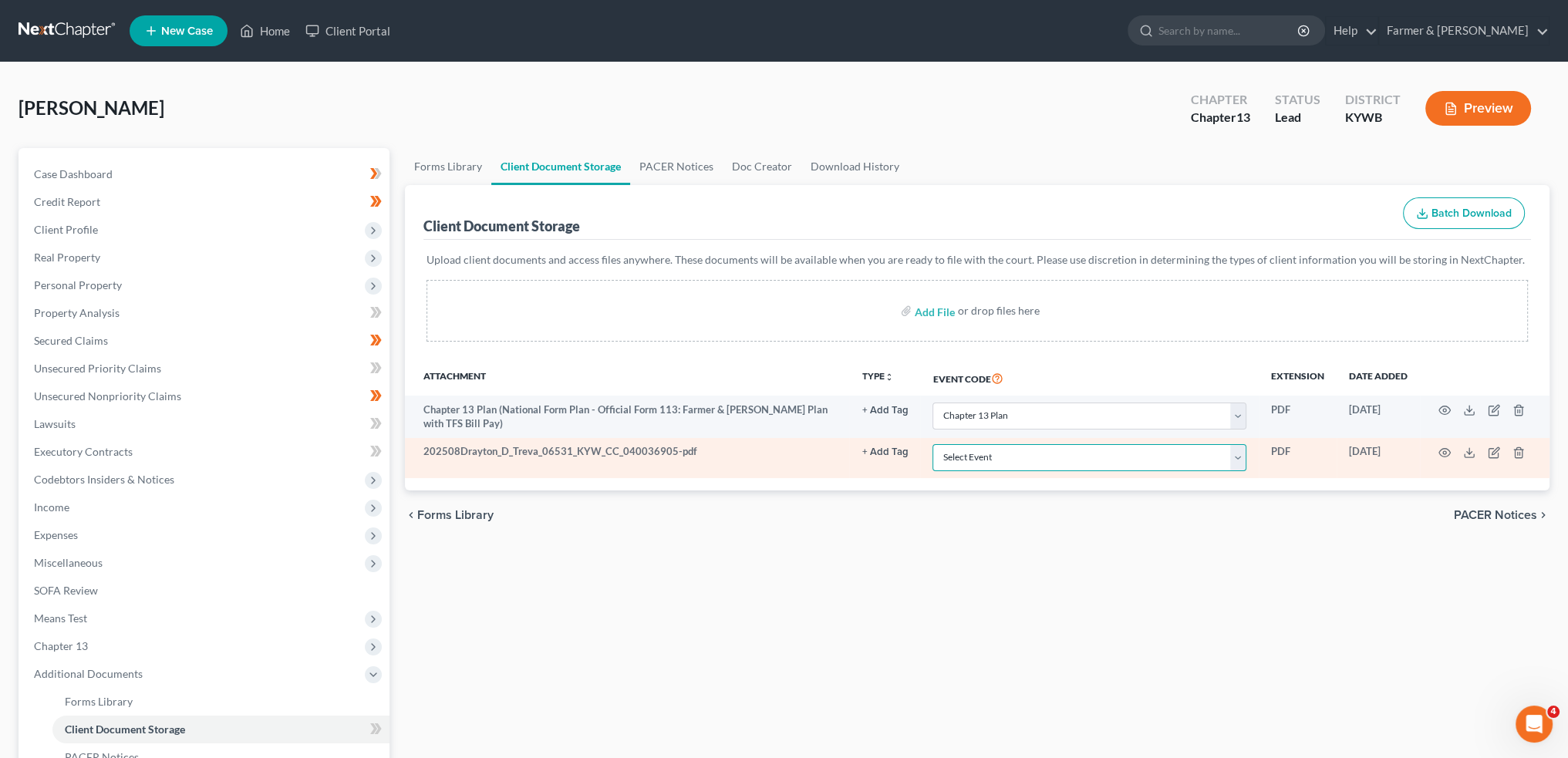
drag, startPoint x: 955, startPoint y: 453, endPoint x: 956, endPoint y: 444, distance: 9.1
click at [955, 453] on select "Select Event Amended Answer Amended Complaint Amended List of Creditors (Fee) A…" at bounding box center [1089, 457] width 314 height 27
select select "7"
click at [932, 444] on select "Select Event Amended Answer Amended Complaint Amended List of Creditors (Fee) A…" at bounding box center [1089, 457] width 314 height 27
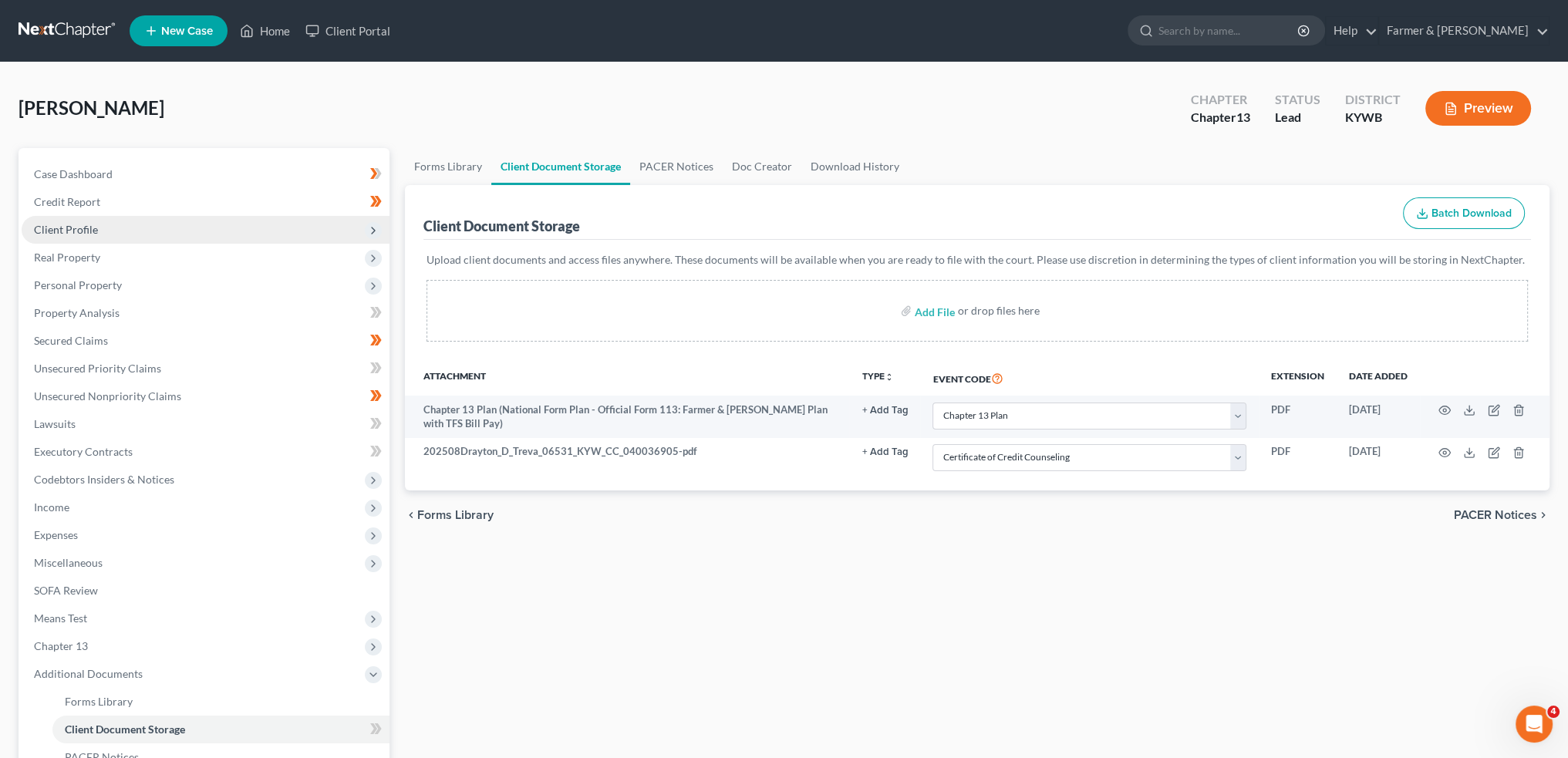
click at [63, 217] on span "Client Profile" at bounding box center [205, 230] width 368 height 27
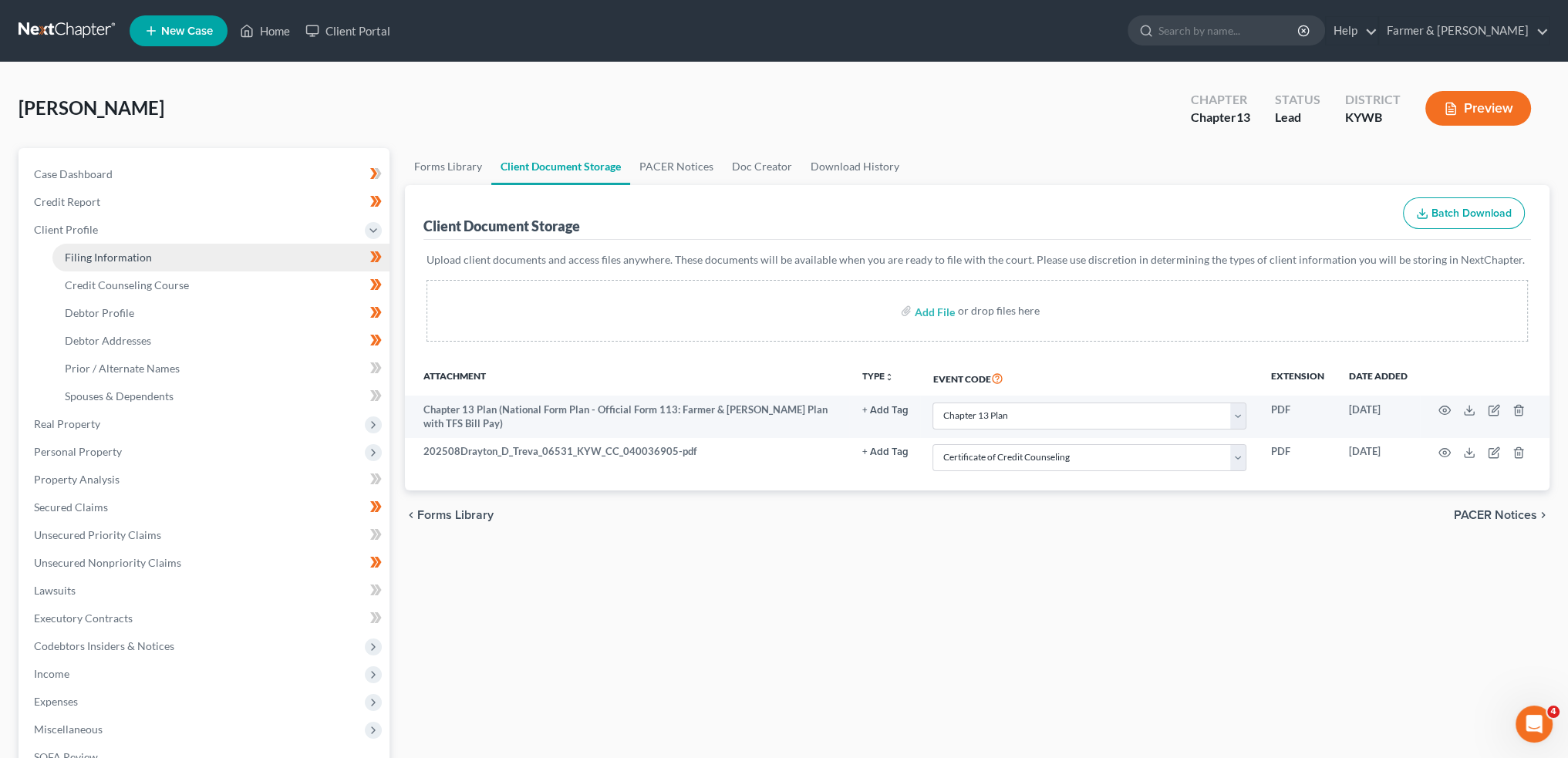
drag, startPoint x: 68, startPoint y: 255, endPoint x: 106, endPoint y: 267, distance: 39.8
click at [68, 256] on span "Filing Information" at bounding box center [109, 256] width 87 height 13
select select "1"
select select "0"
select select "3"
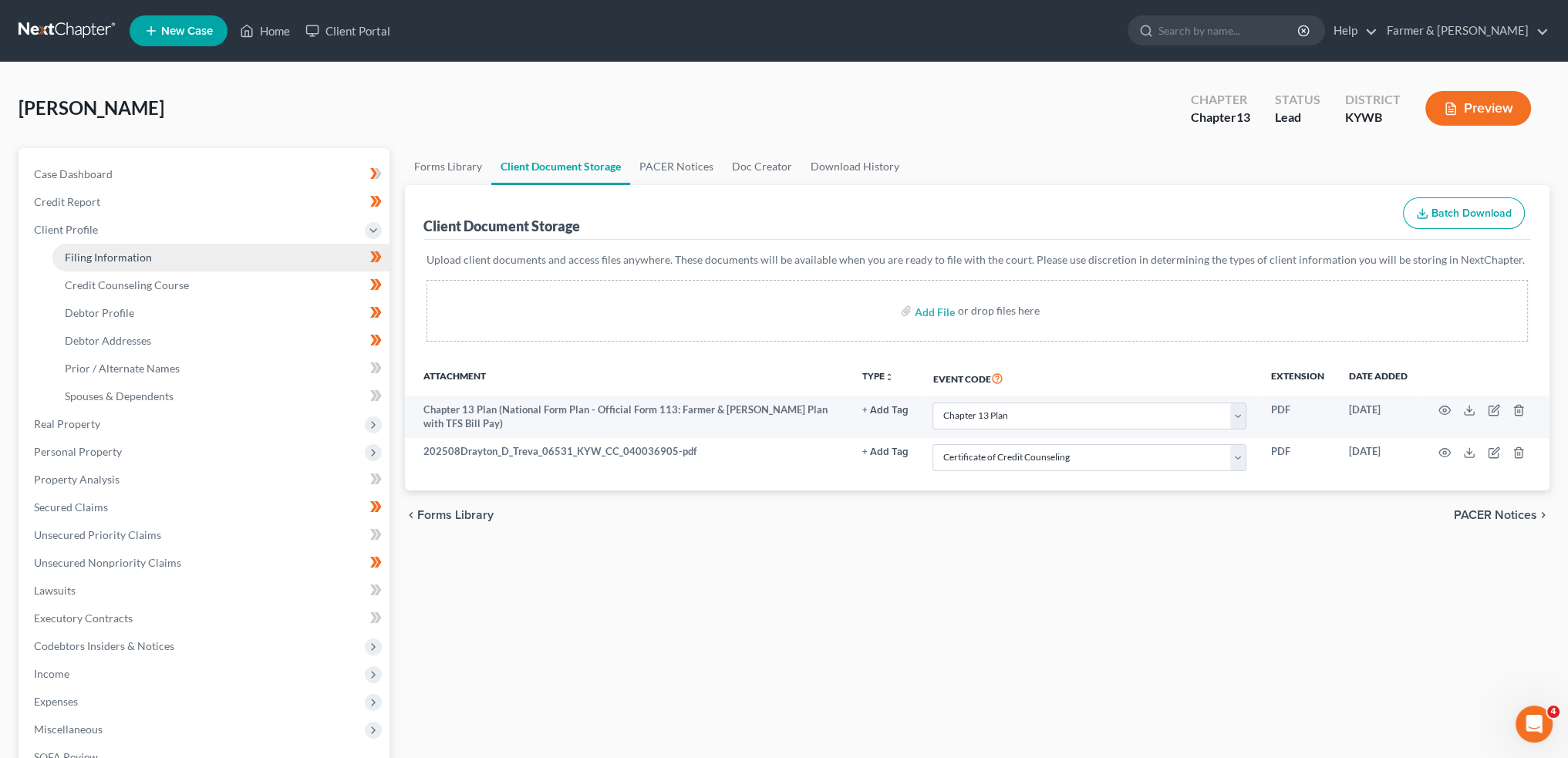
select select "33"
select select "2"
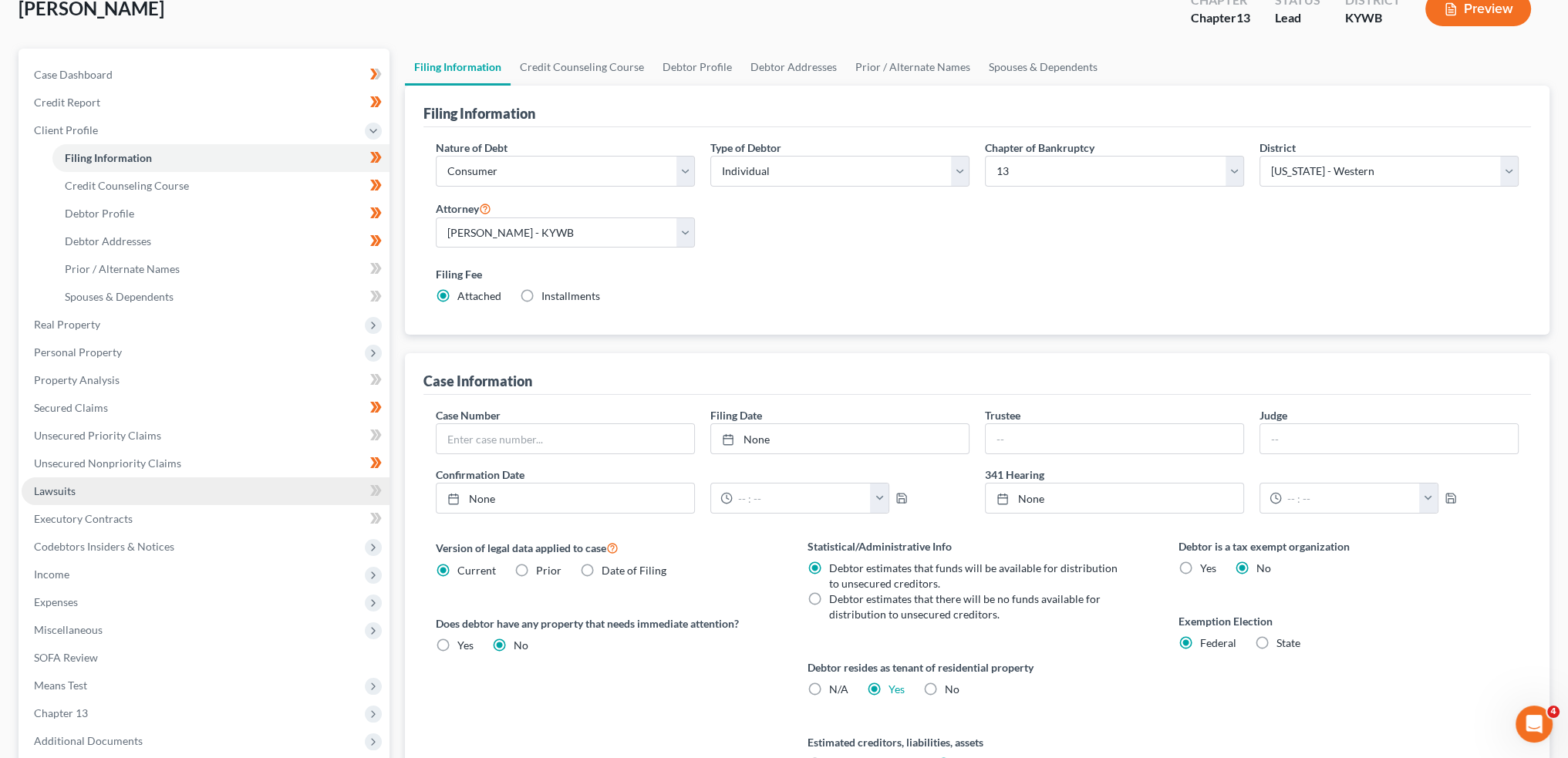
scroll to position [128, 0]
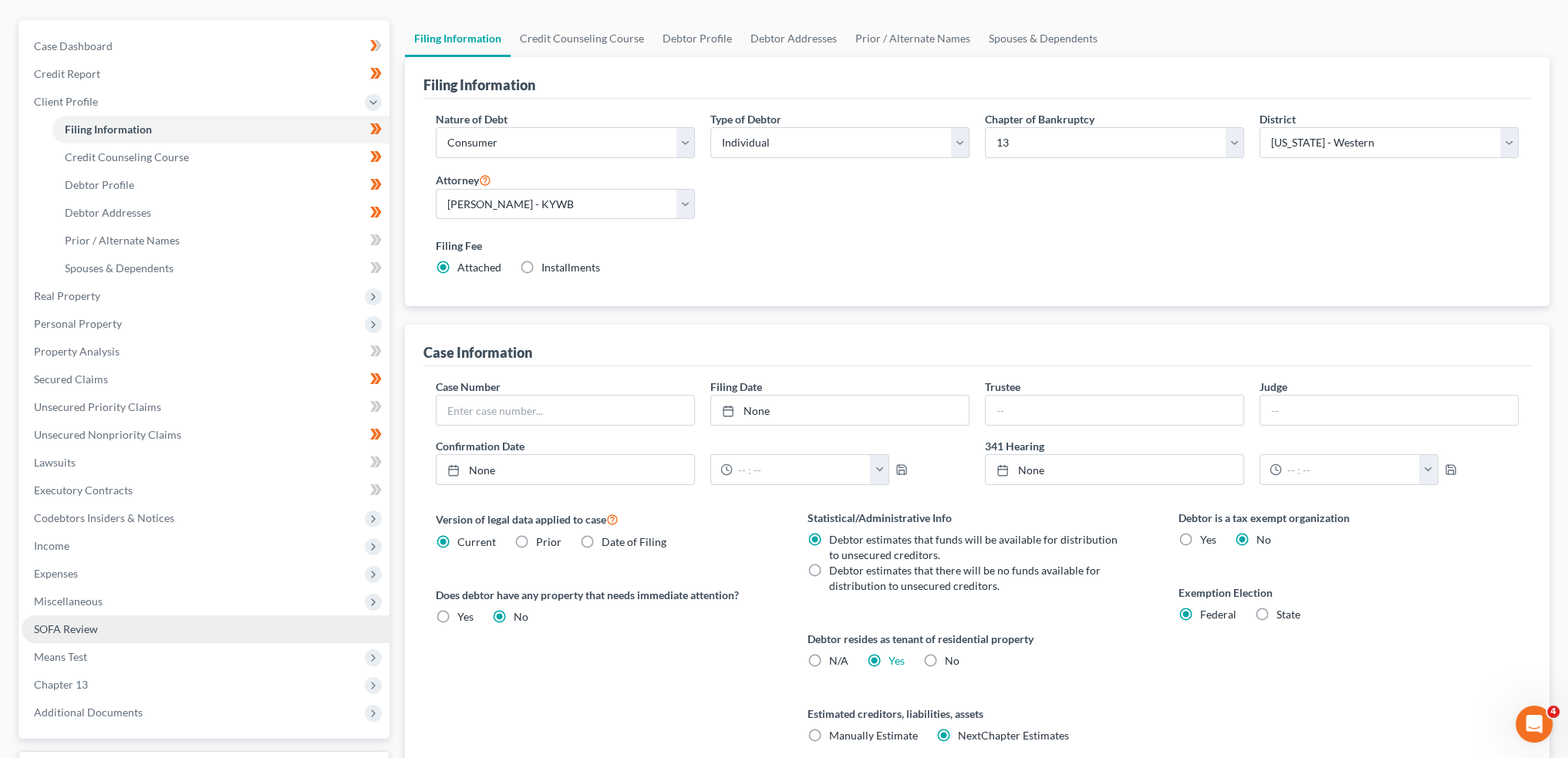
click at [104, 629] on link "SOFA Review" at bounding box center [205, 629] width 368 height 27
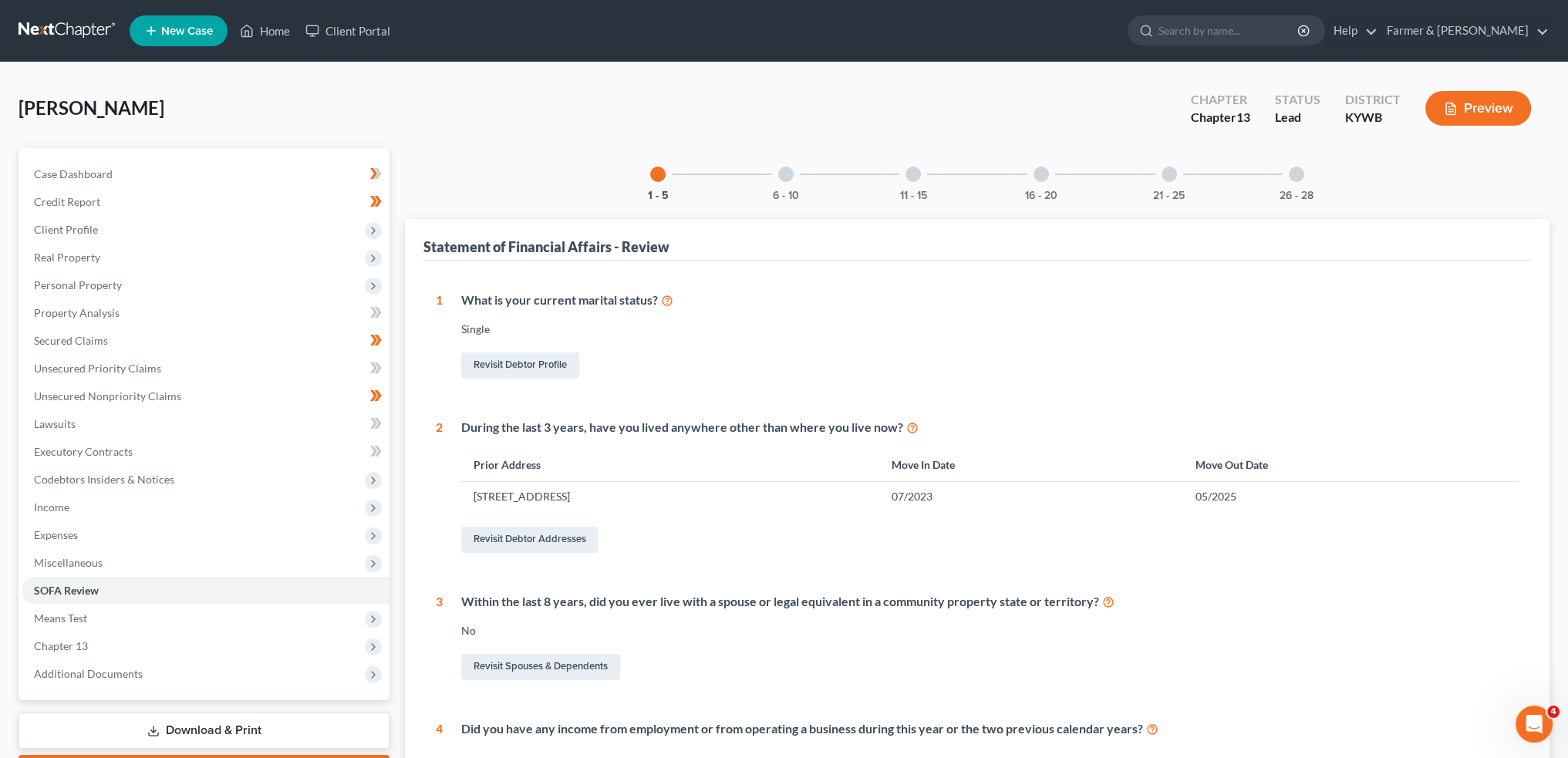
click at [793, 176] on div "6 - 10" at bounding box center [786, 174] width 52 height 52
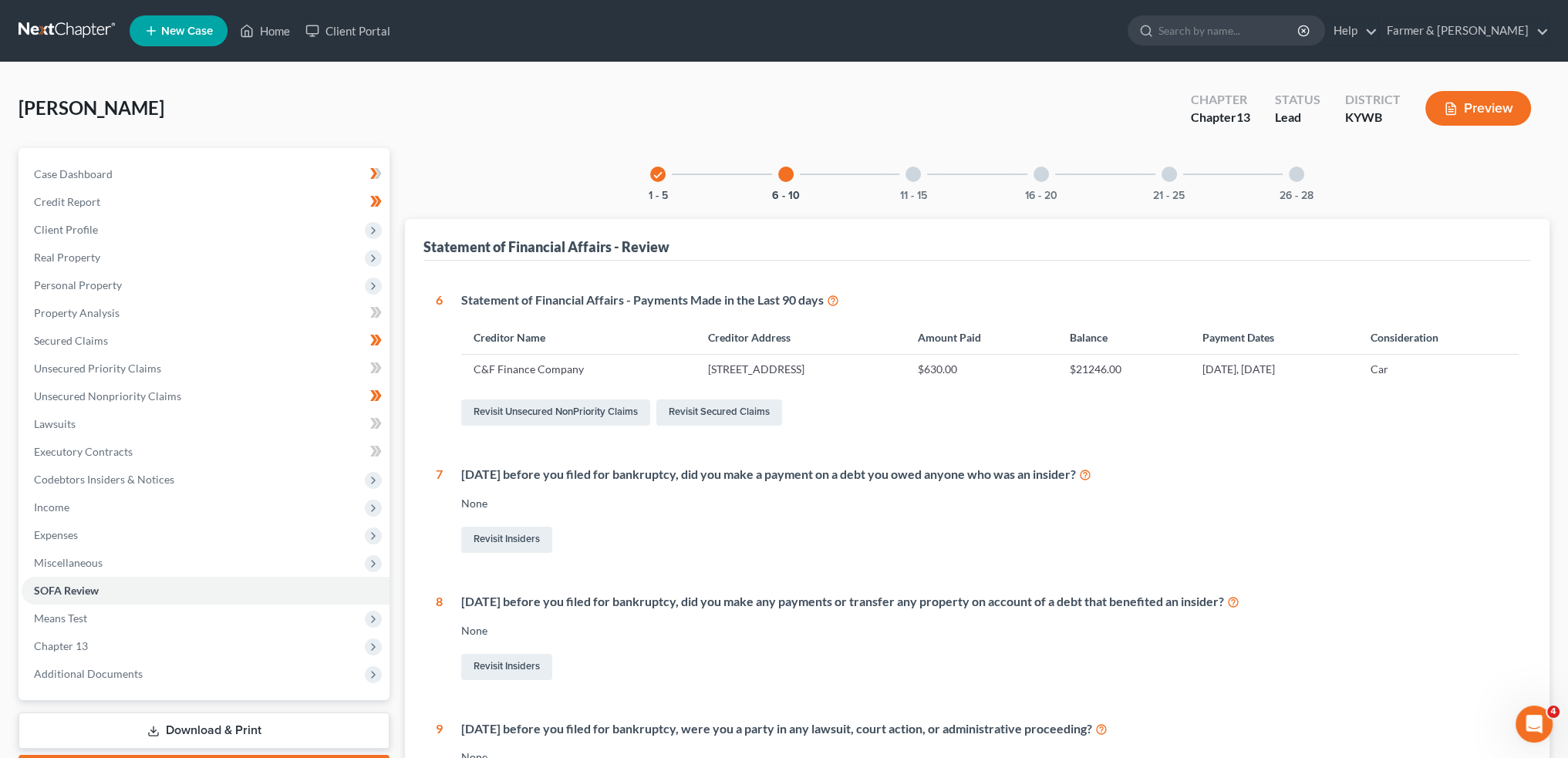
click at [915, 168] on div at bounding box center [914, 174] width 15 height 15
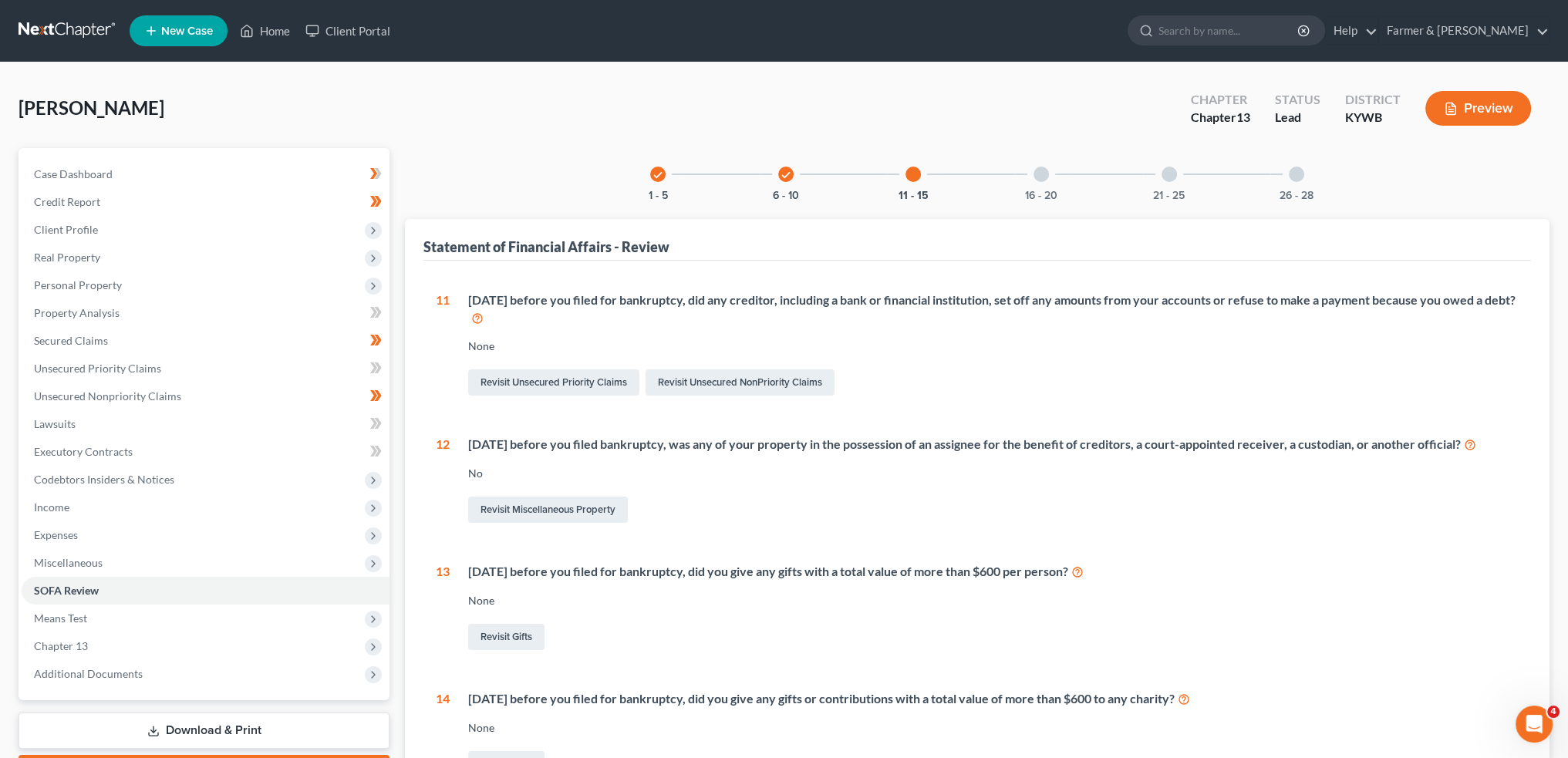
click at [1053, 182] on div "16 - 20" at bounding box center [1041, 174] width 52 height 52
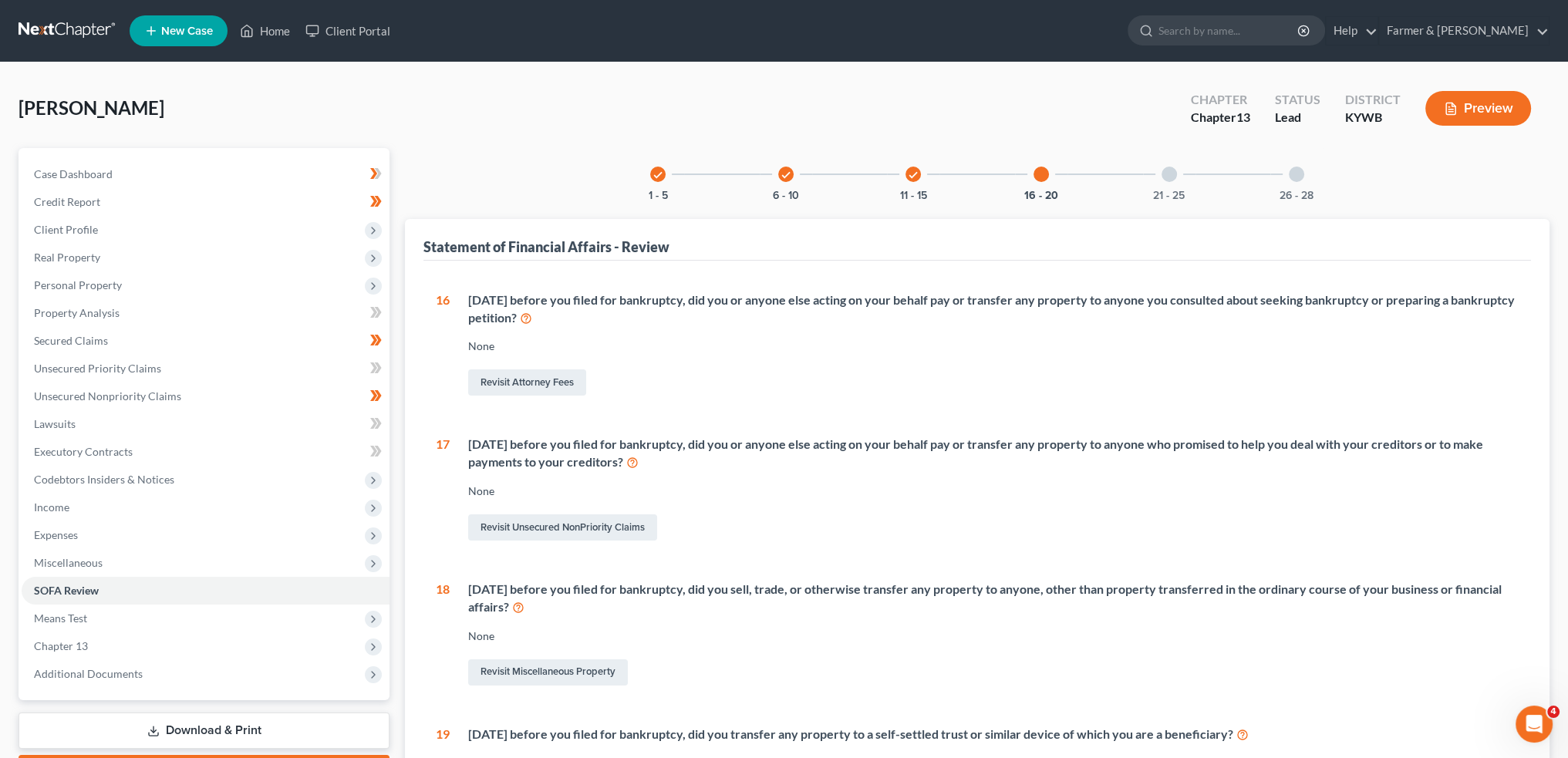
click at [1169, 183] on div "21 - 25" at bounding box center [1169, 174] width 52 height 52
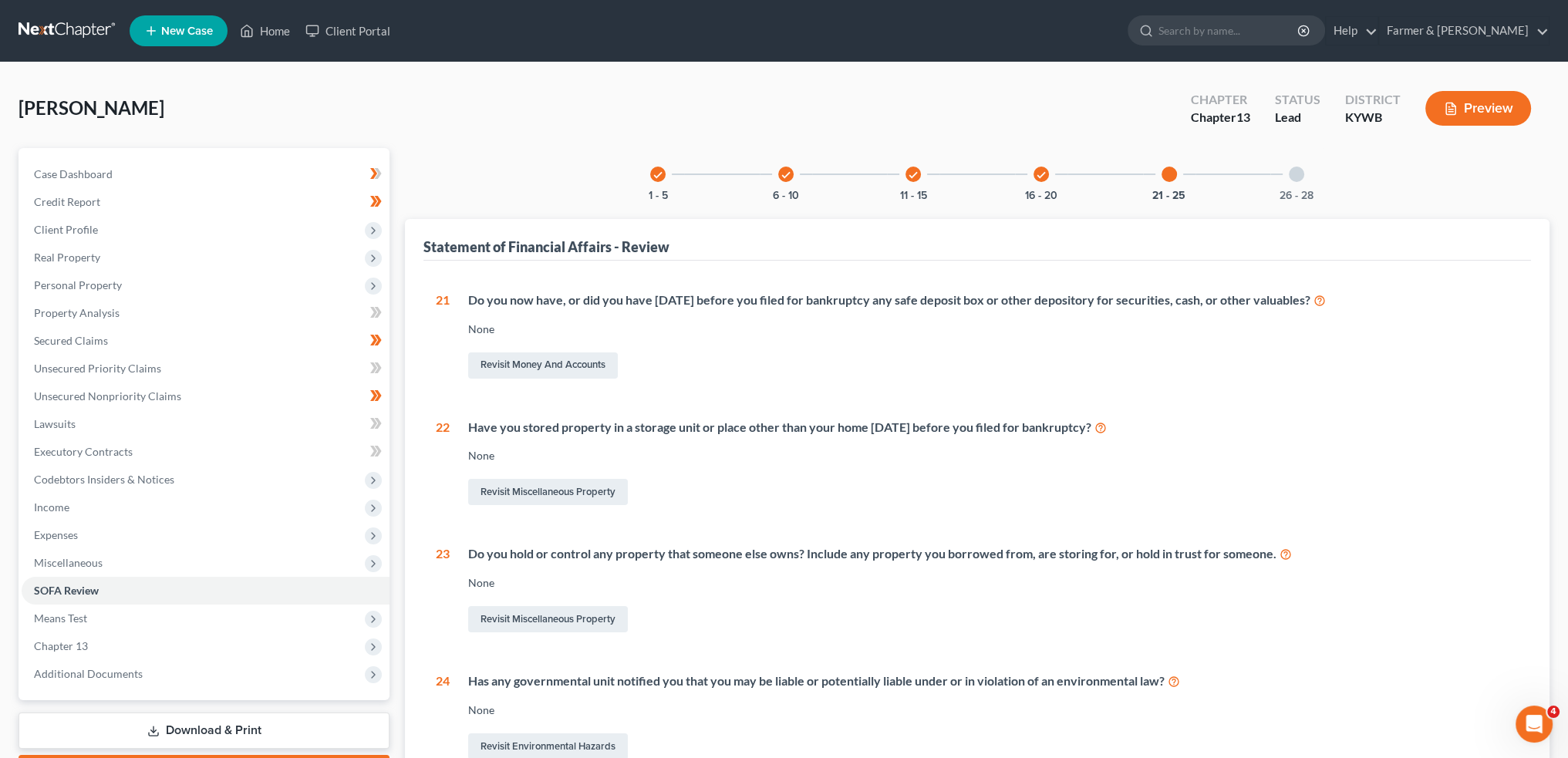
click at [1298, 171] on div at bounding box center [1297, 174] width 15 height 15
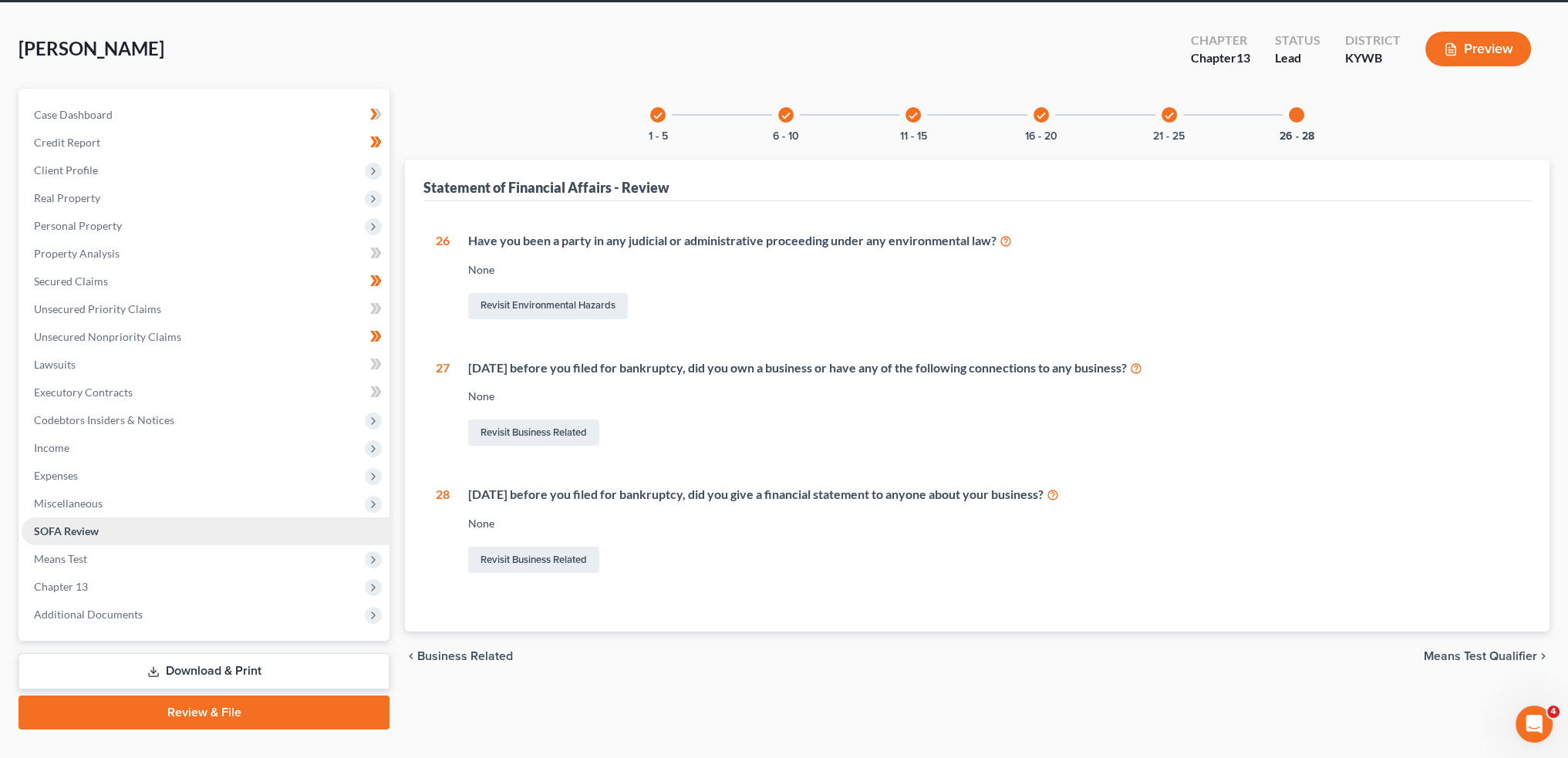
scroll to position [88, 0]
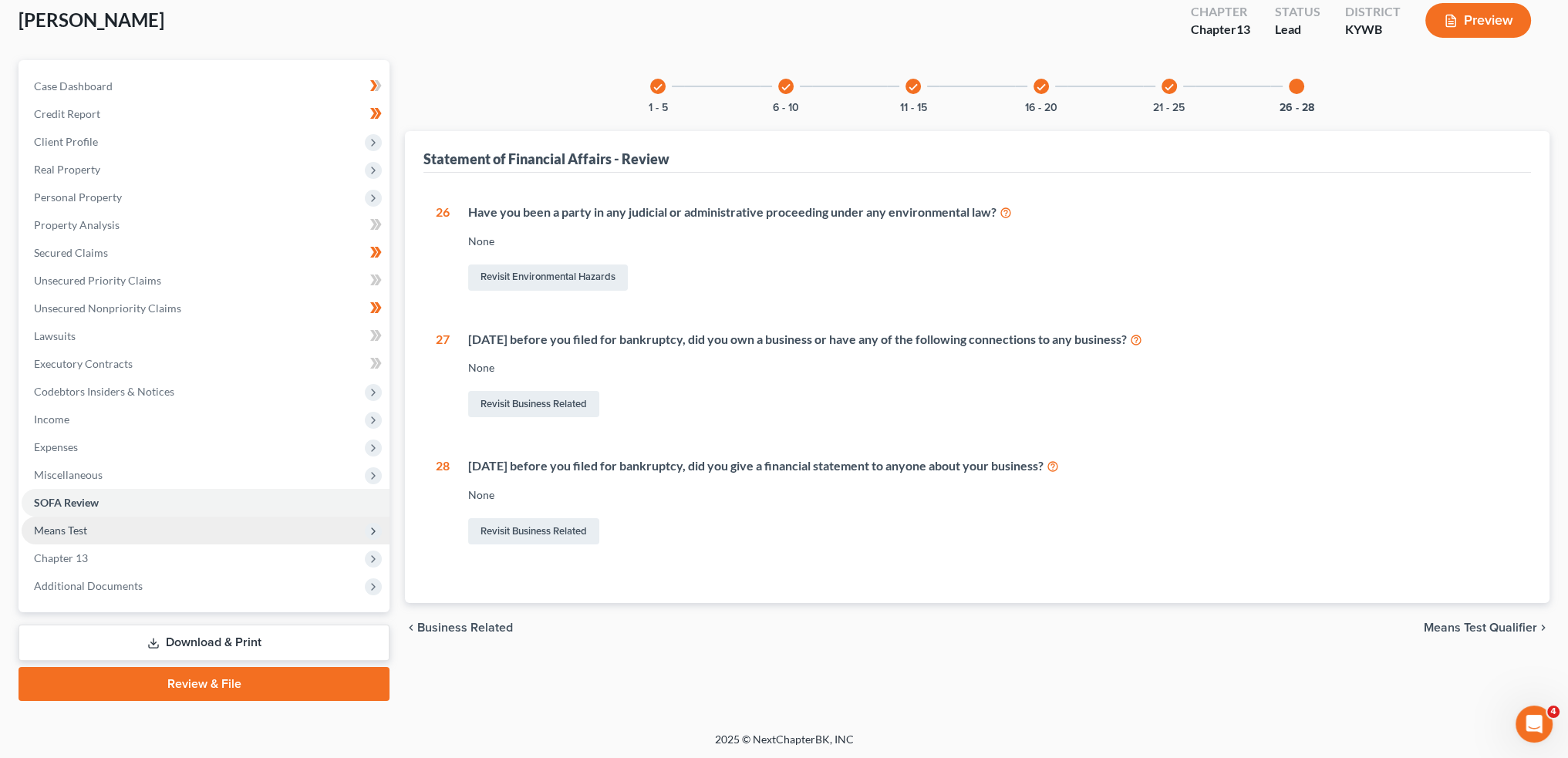
click at [104, 533] on span "Means Test" at bounding box center [205, 531] width 368 height 27
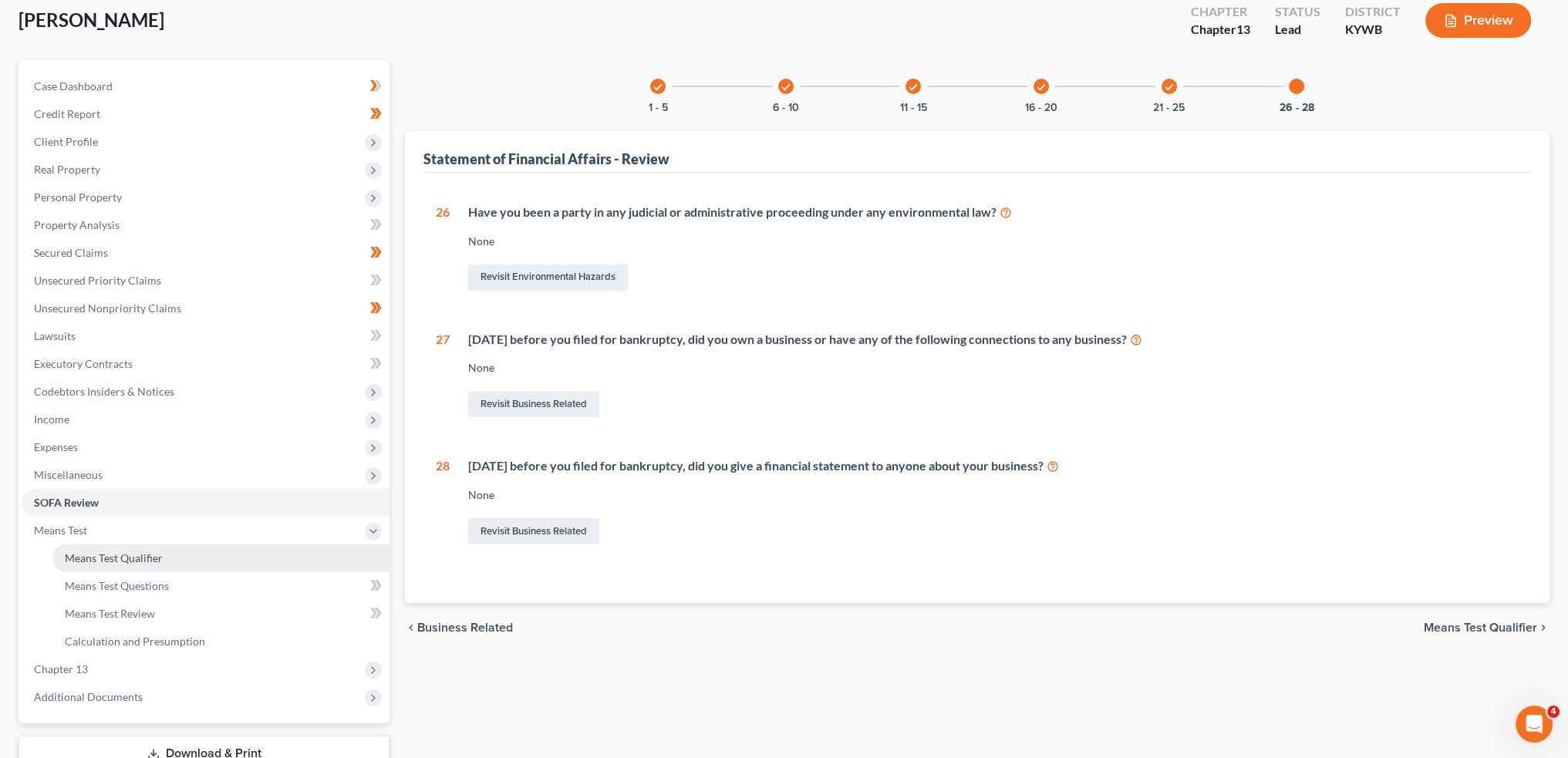
click at [86, 557] on span "Means Test Qualifier" at bounding box center [114, 557] width 98 height 13
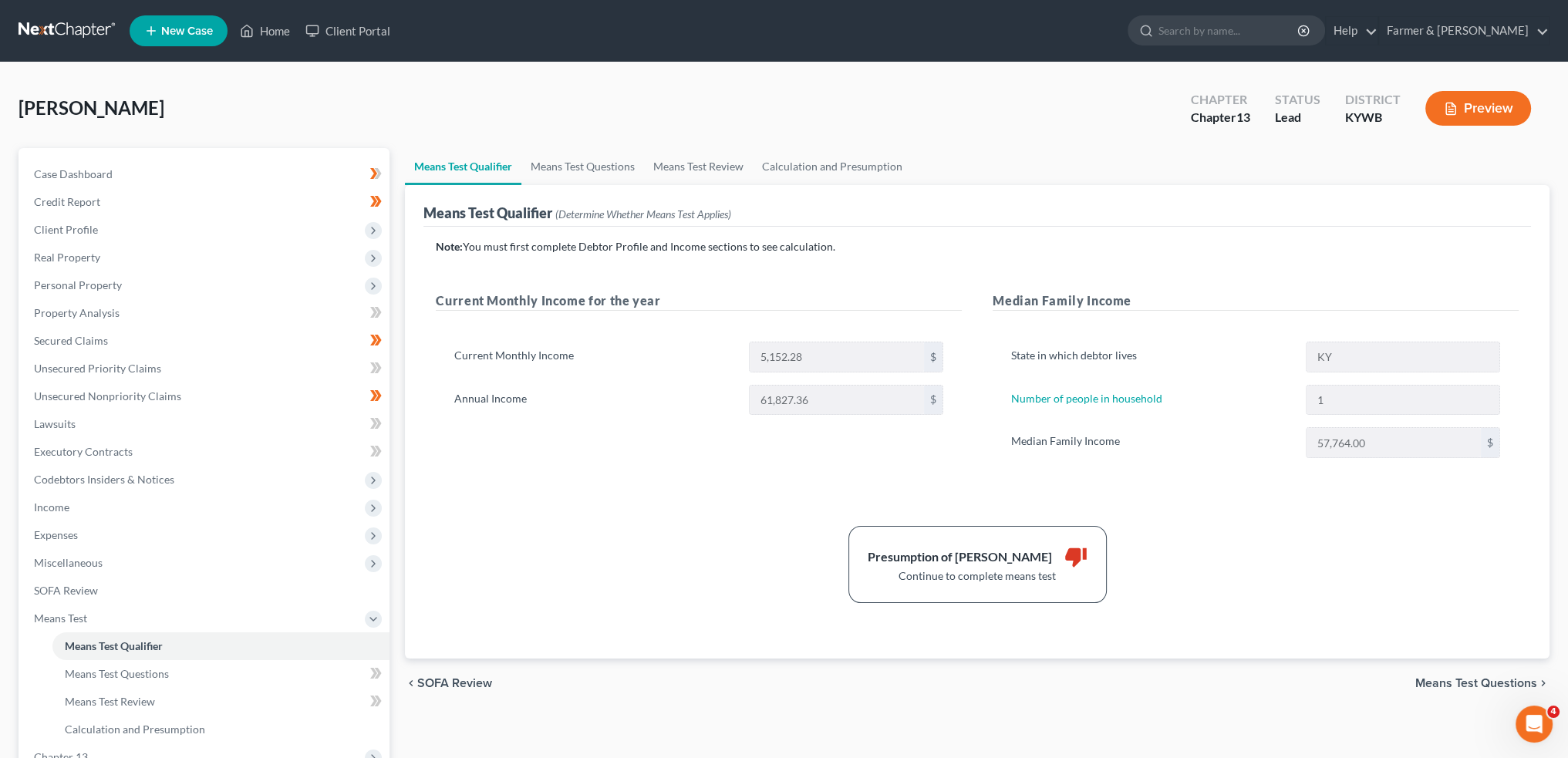
click at [1437, 683] on span "Means Test Questions" at bounding box center [1476, 683] width 122 height 12
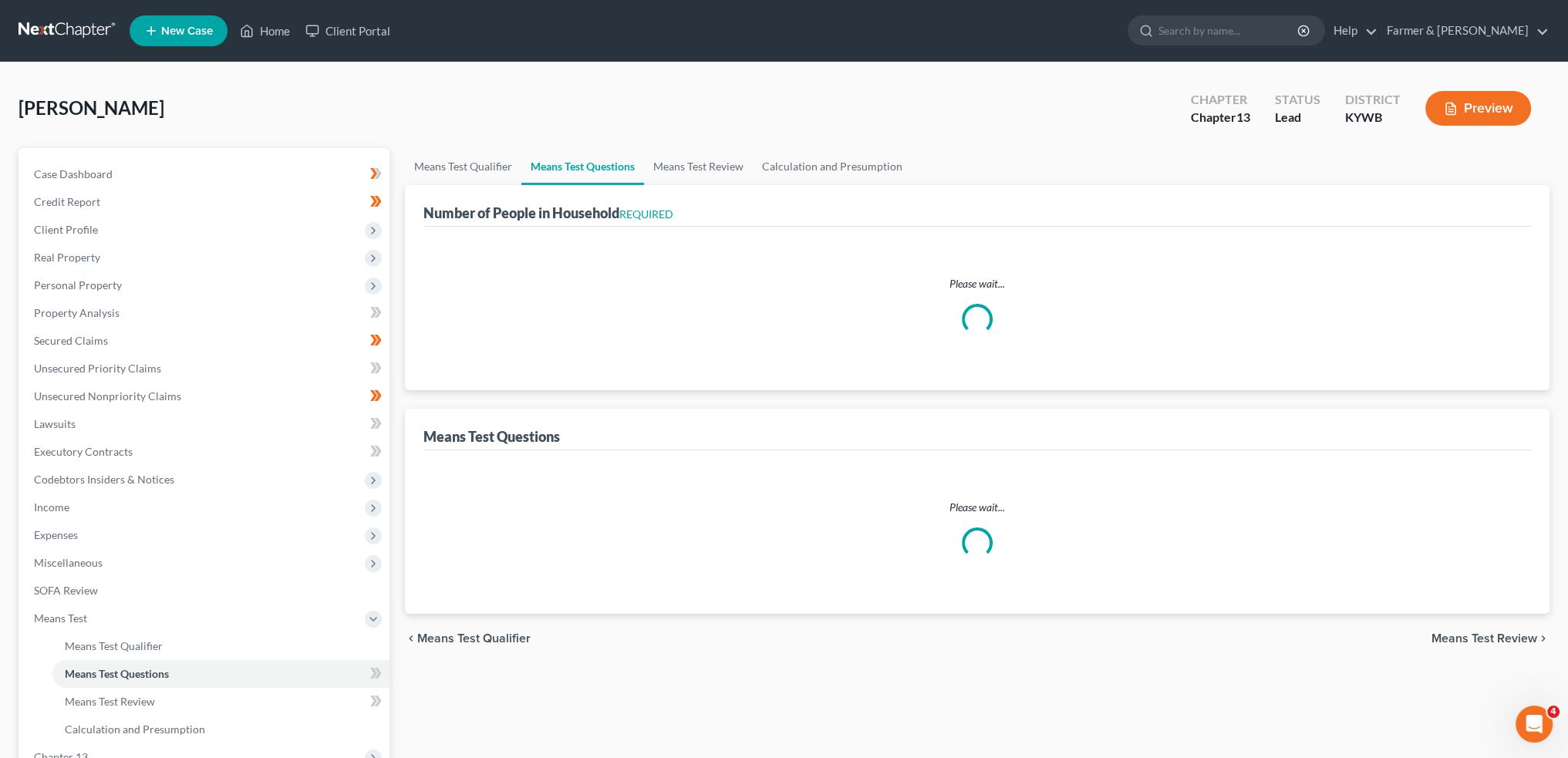
select select "1"
select select "60"
select select "1"
select select "60"
select select "2"
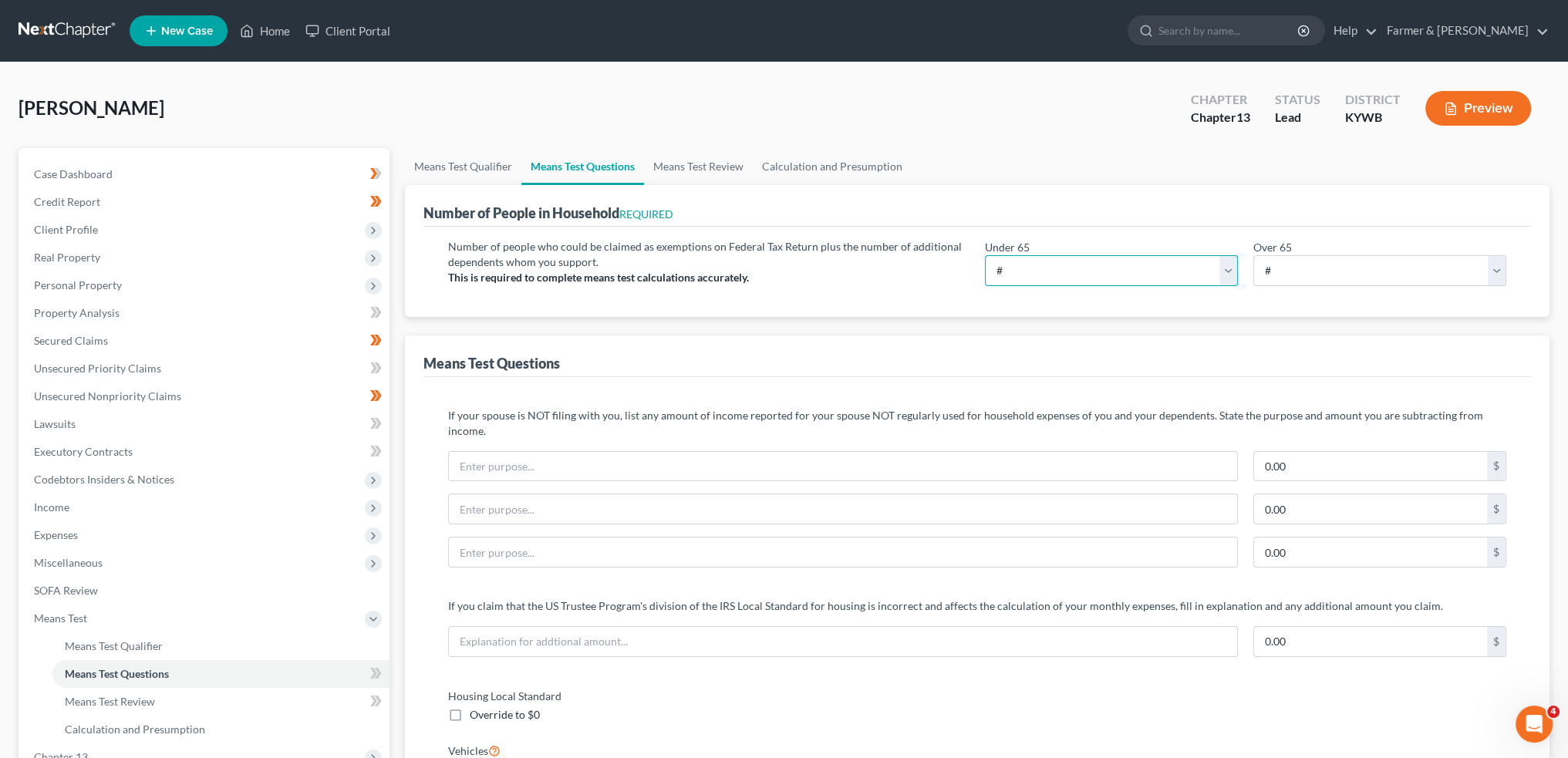
drag, startPoint x: 1037, startPoint y: 271, endPoint x: 1036, endPoint y: 280, distance: 9.1
click at [1037, 271] on select "# 0 1 2 3 4 5 6 7 8 9 10" at bounding box center [1111, 271] width 253 height 31
select select "1"
click at [985, 256] on select "# 0 1 2 3 4 5 6 7 8 9 10" at bounding box center [1111, 271] width 253 height 31
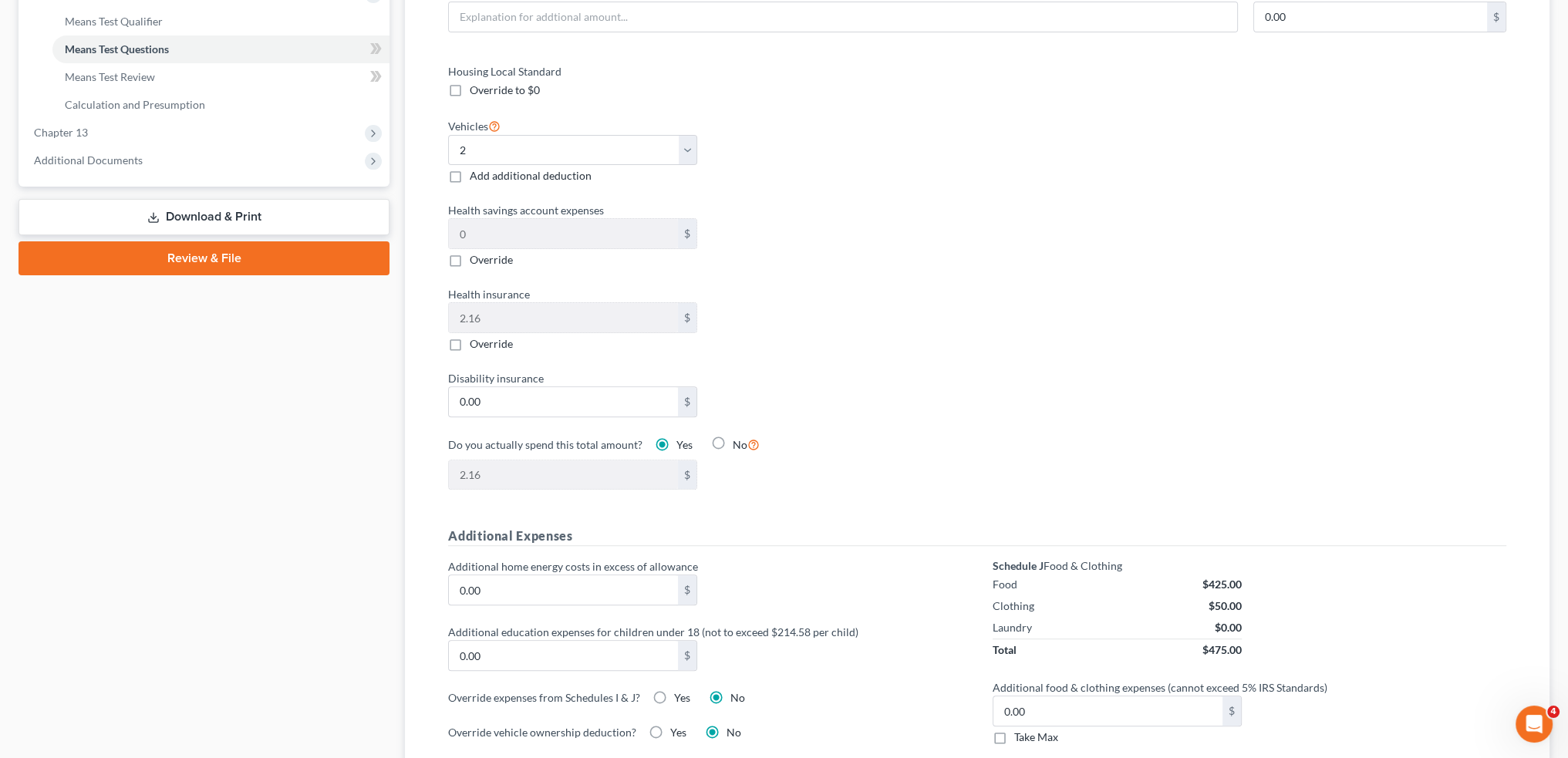
scroll to position [771, 0]
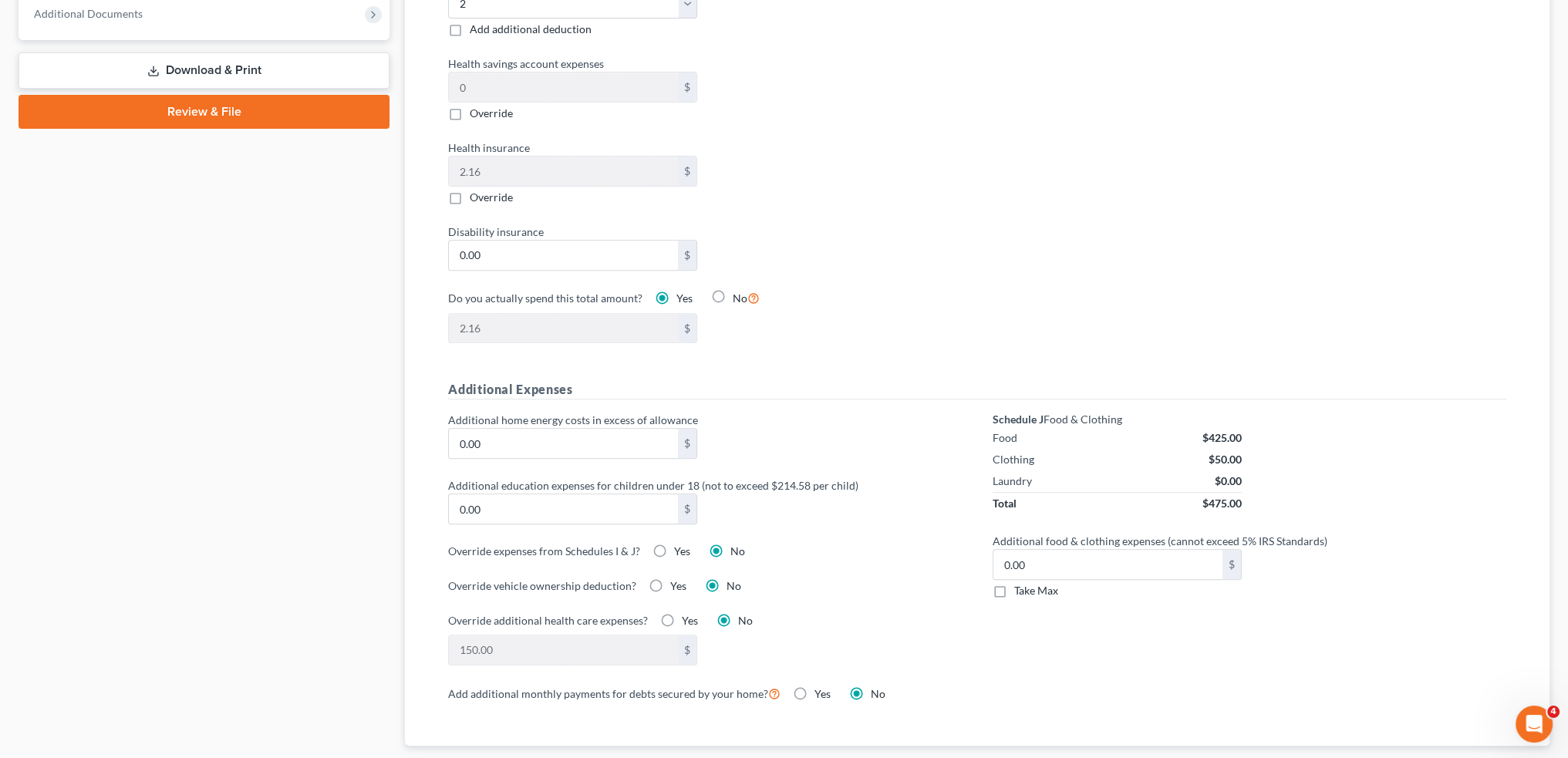
click at [1015, 583] on label "Take Max" at bounding box center [1036, 591] width 44 height 15
click at [1021, 583] on input "Take Max" at bounding box center [1026, 588] width 10 height 10
checkbox input "true"
type input "30.00"
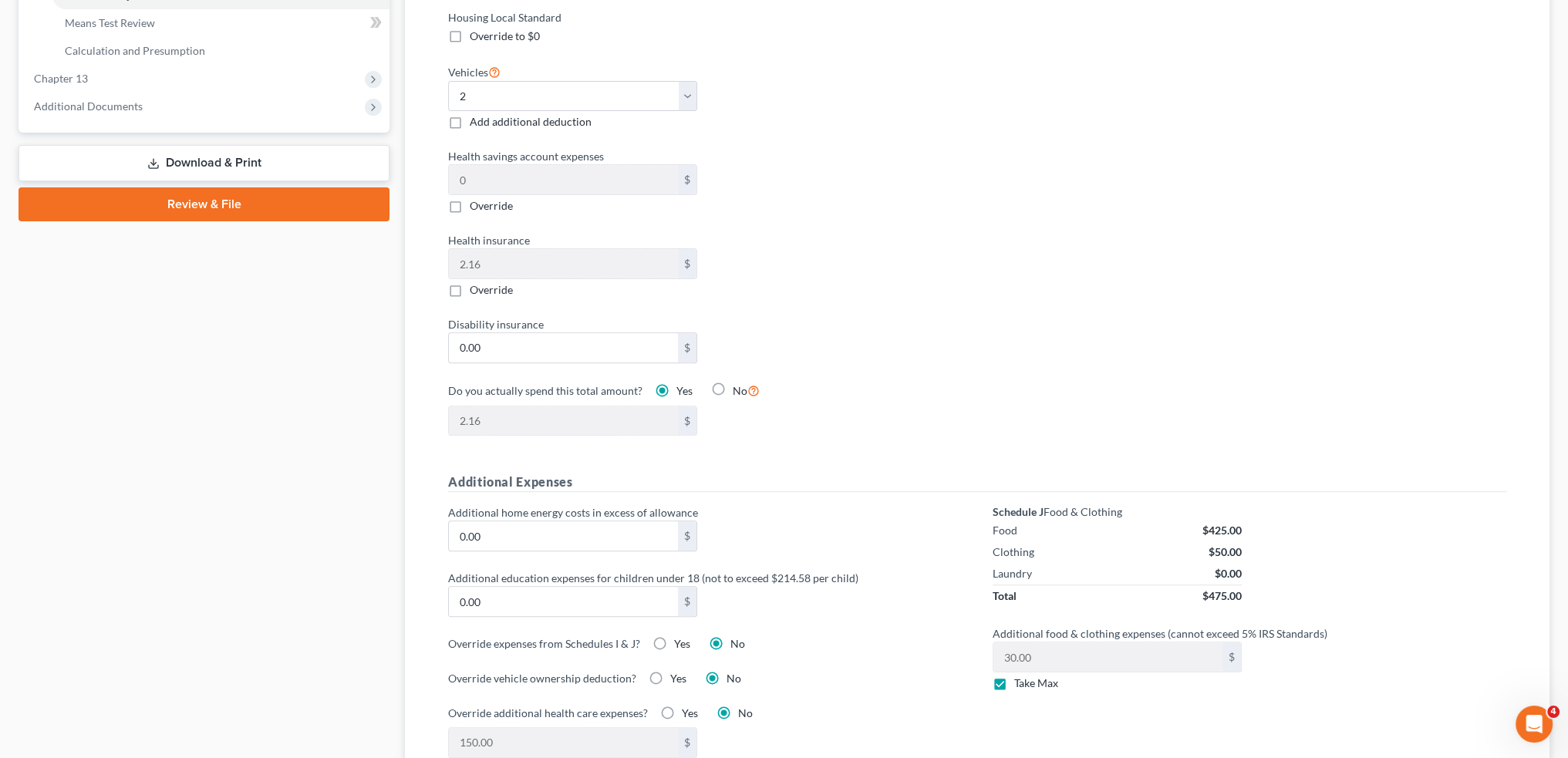
scroll to position [514, 0]
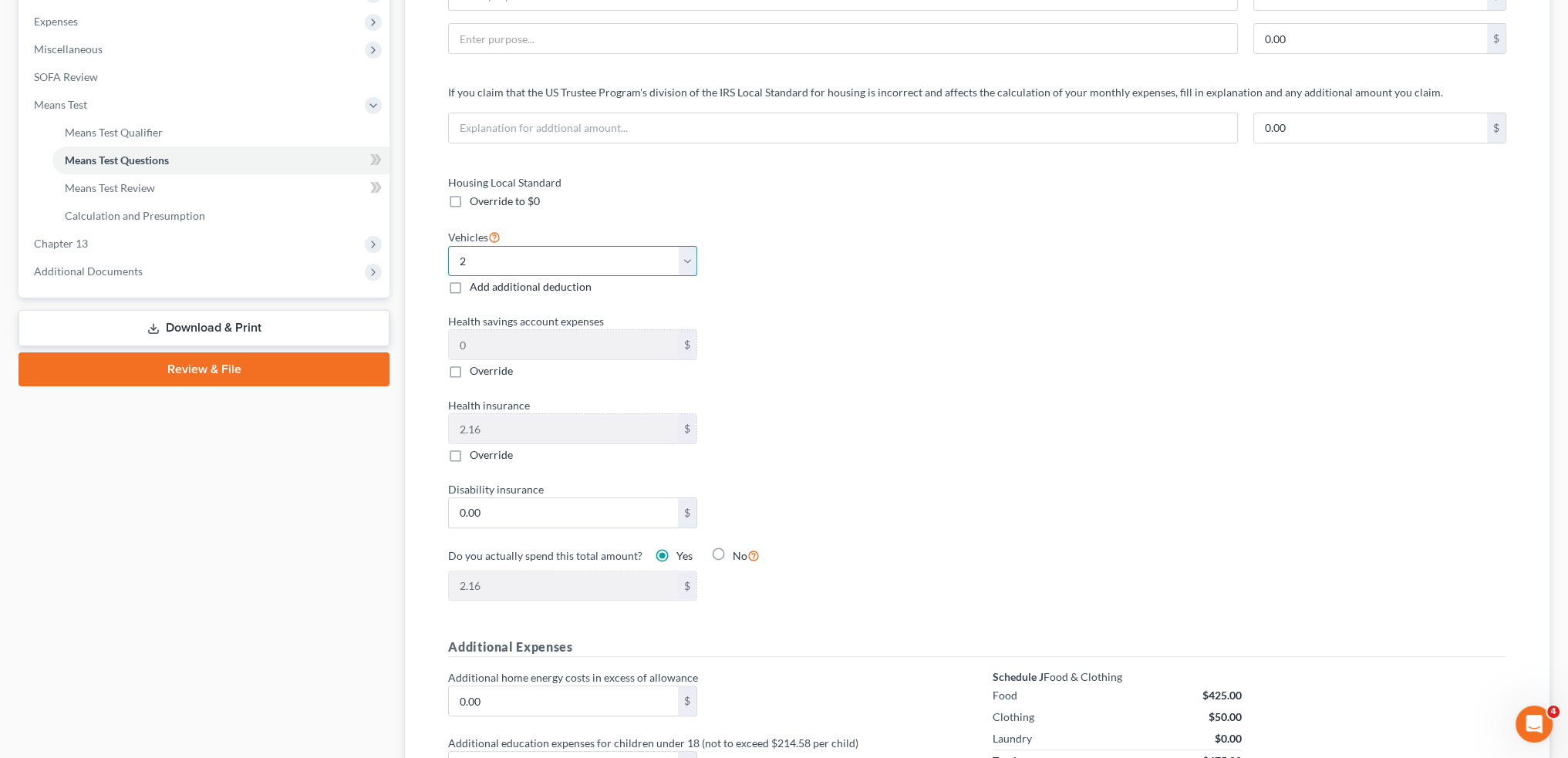
click at [501, 246] on select "Select 0 1 2 3 4 5" at bounding box center [573, 262] width 249 height 31
select select "1"
click at [449, 246] on select "Select 0 1 2 3 4 5" at bounding box center [573, 262] width 249 height 31
drag, startPoint x: 717, startPoint y: 313, endPoint x: 823, endPoint y: 371, distance: 120.8
click at [719, 315] on div "Health savings account expenses 0 $ Override" at bounding box center [705, 346] width 529 height 65
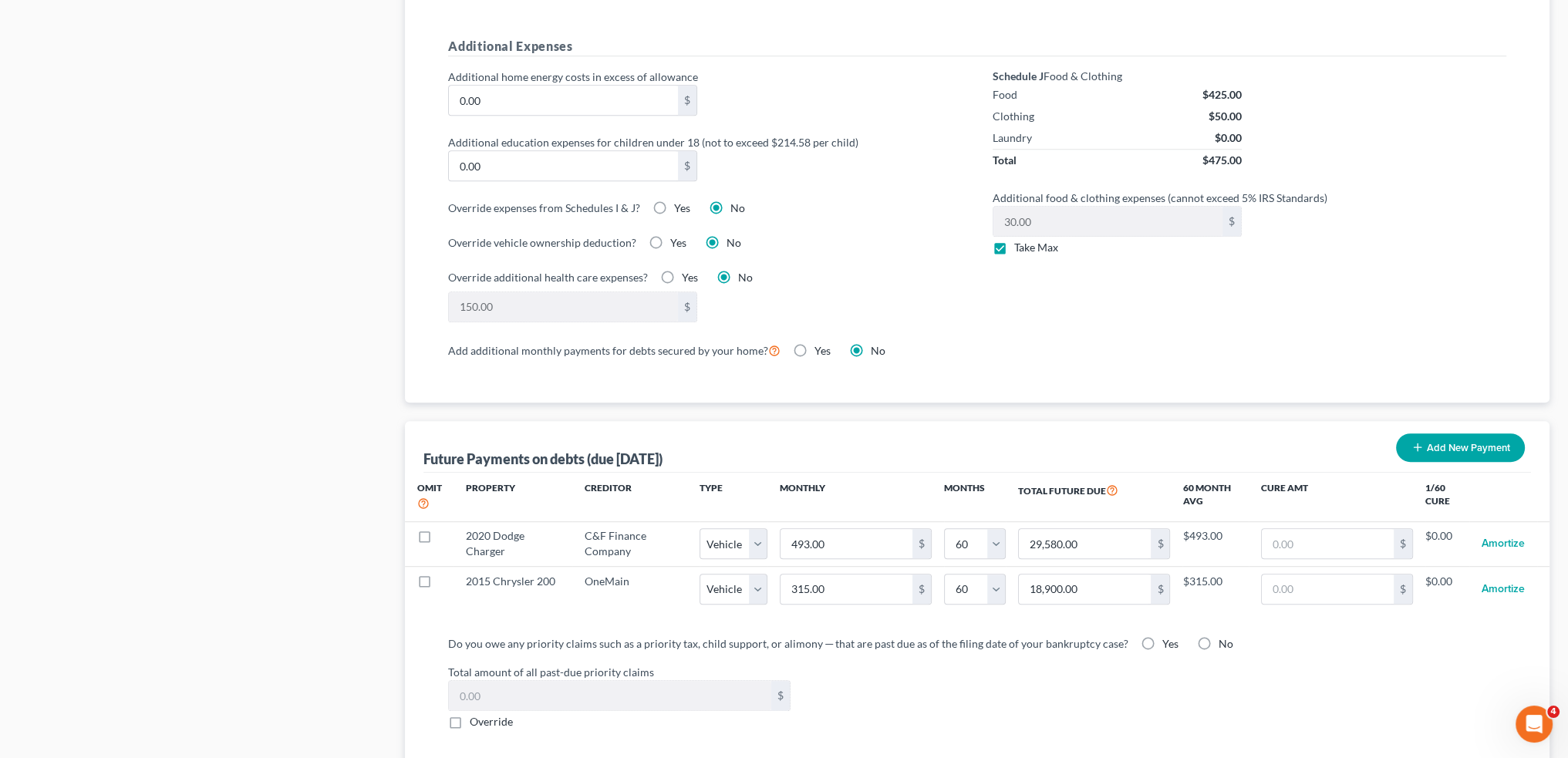
scroll to position [1409, 0]
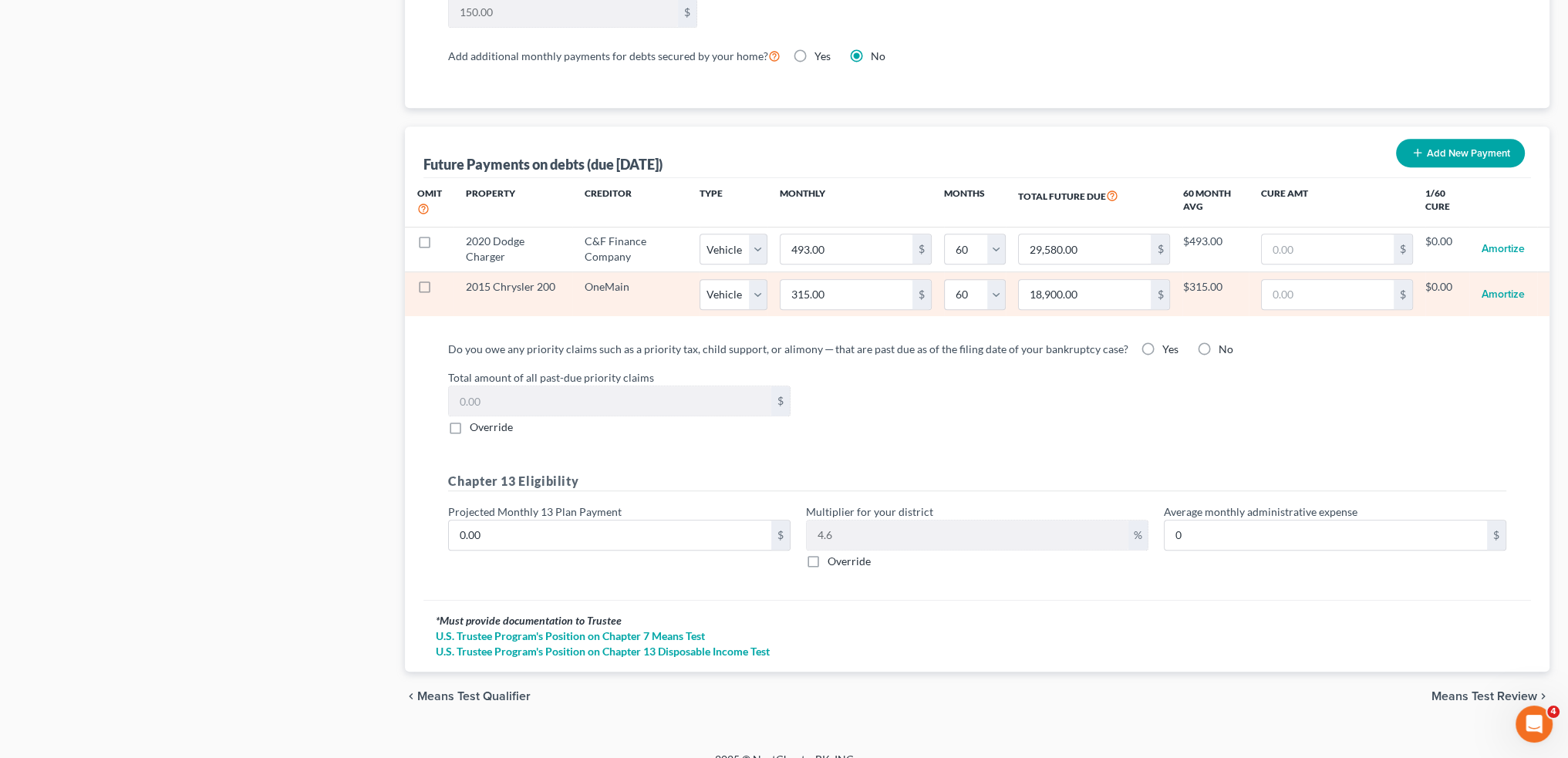
click at [439, 291] on label at bounding box center [439, 291] width 0 height 0
click at [445, 280] on input "checkbox" at bounding box center [450, 285] width 10 height 10
checkbox input "true"
select select "1"
select select "60"
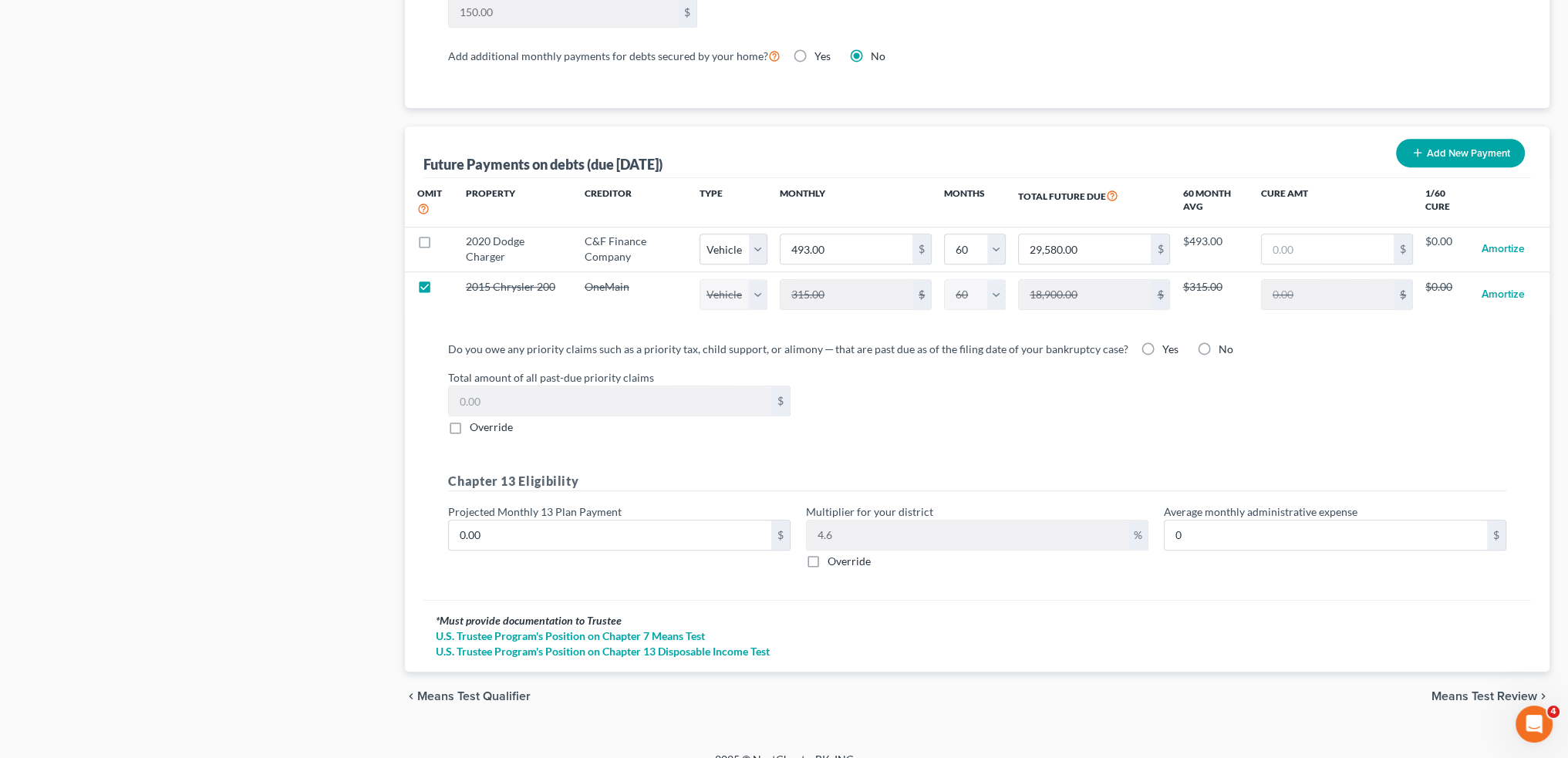
click at [1219, 341] on label "No" at bounding box center [1226, 349] width 15 height 15
click at [1225, 341] on input "No" at bounding box center [1230, 346] width 10 height 10
radio input "true"
click at [568, 524] on input "0.00" at bounding box center [610, 535] width 323 height 29
type input "7"
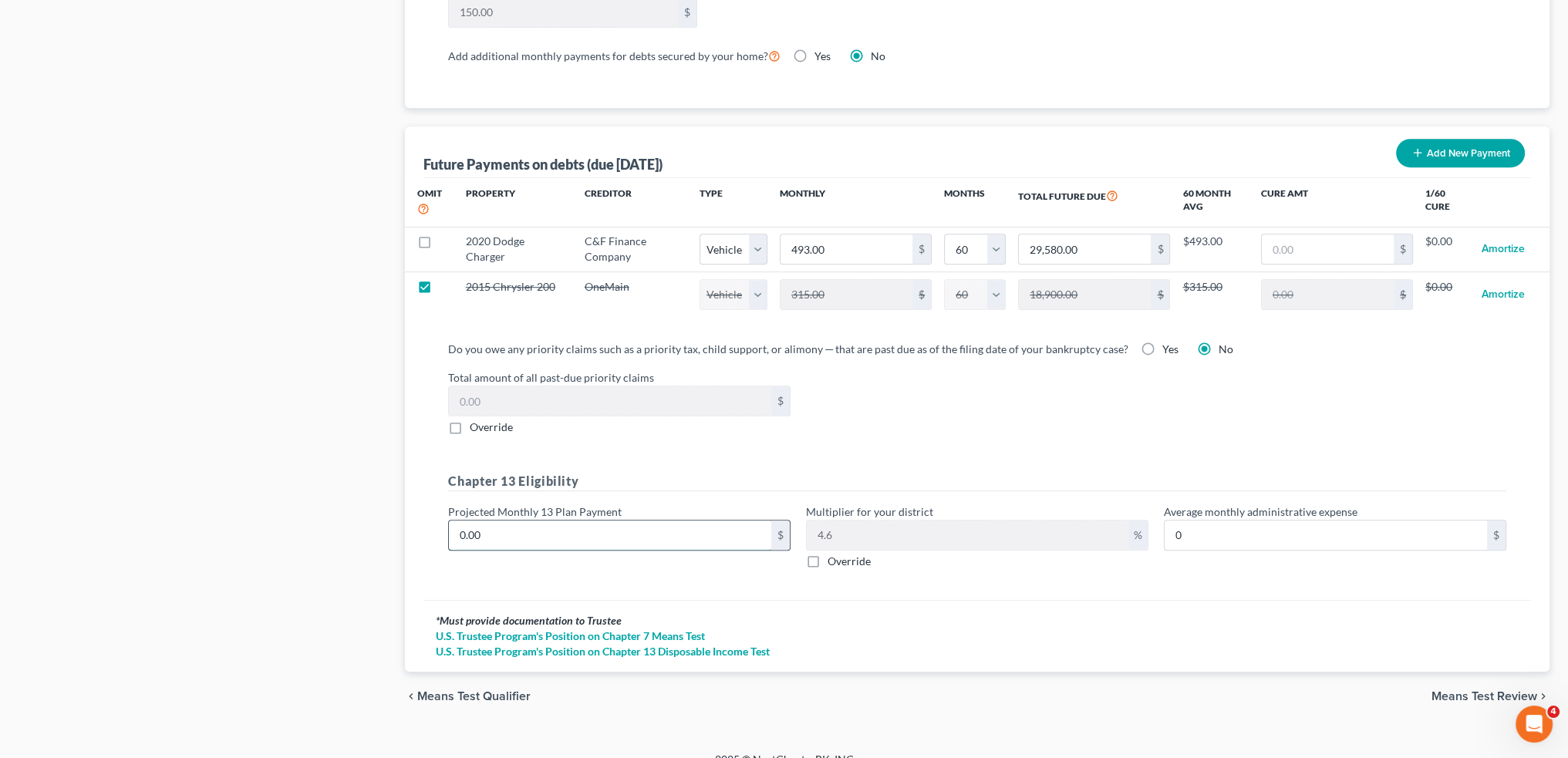
type input "0.32"
type input "72"
type input "3.31"
type input "727"
type input "33.44"
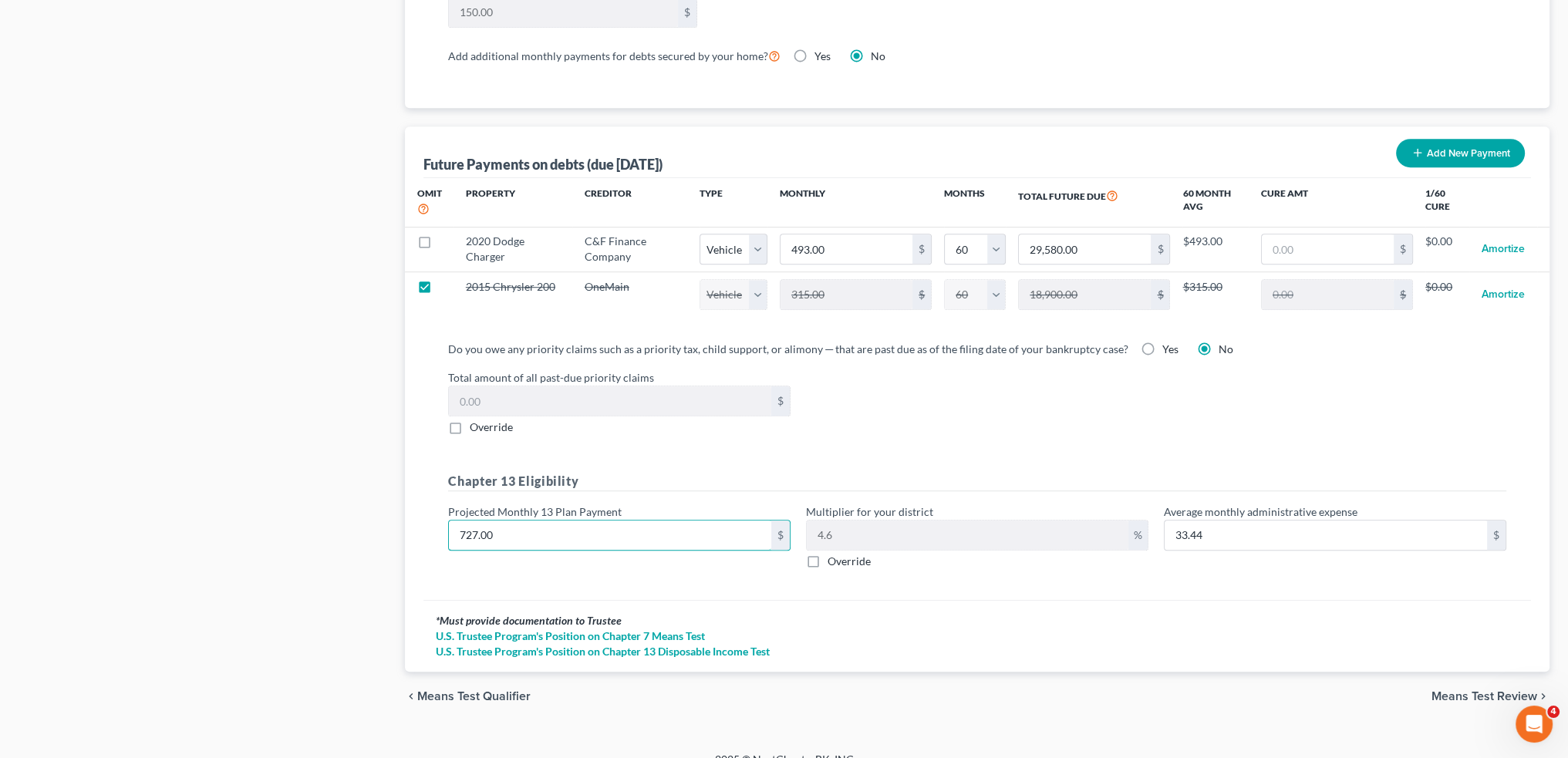
type input "727.00"
click at [1445, 690] on span "Means Test Review" at bounding box center [1484, 696] width 106 height 12
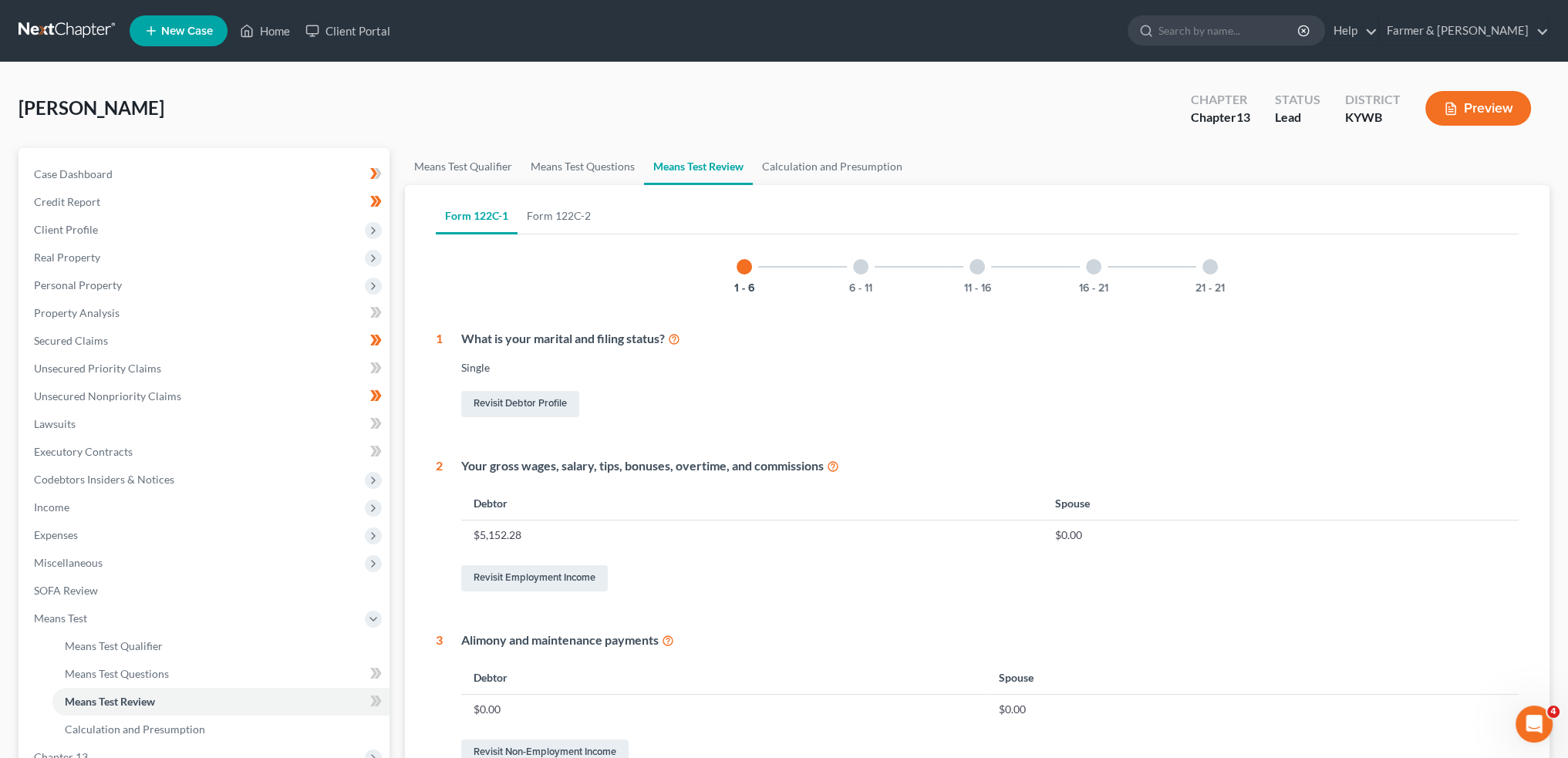
click at [1222, 257] on div "21 - 21" at bounding box center [1209, 267] width 52 height 52
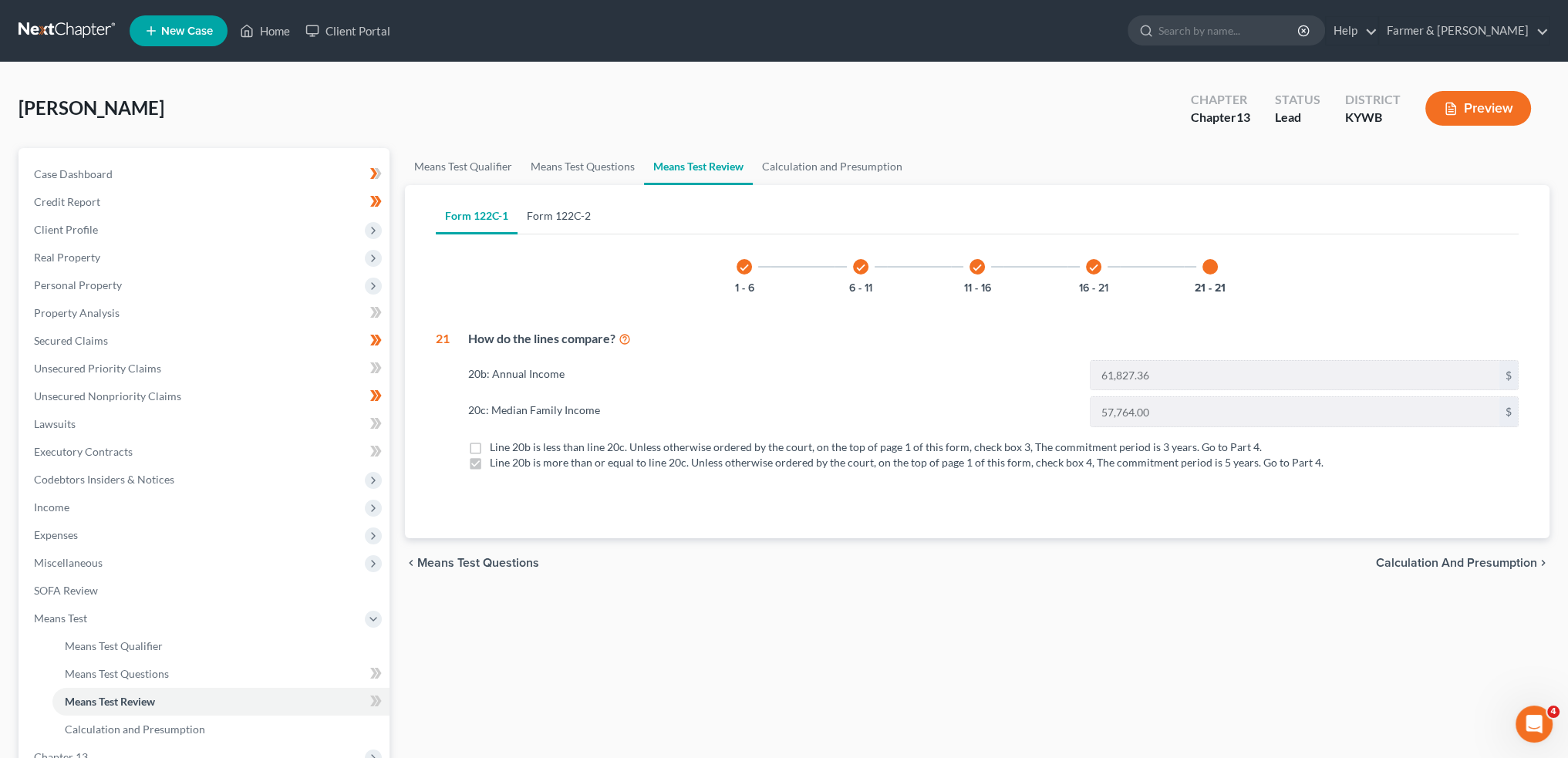
click at [583, 218] on link "Form 122C-2" at bounding box center [558, 215] width 82 height 37
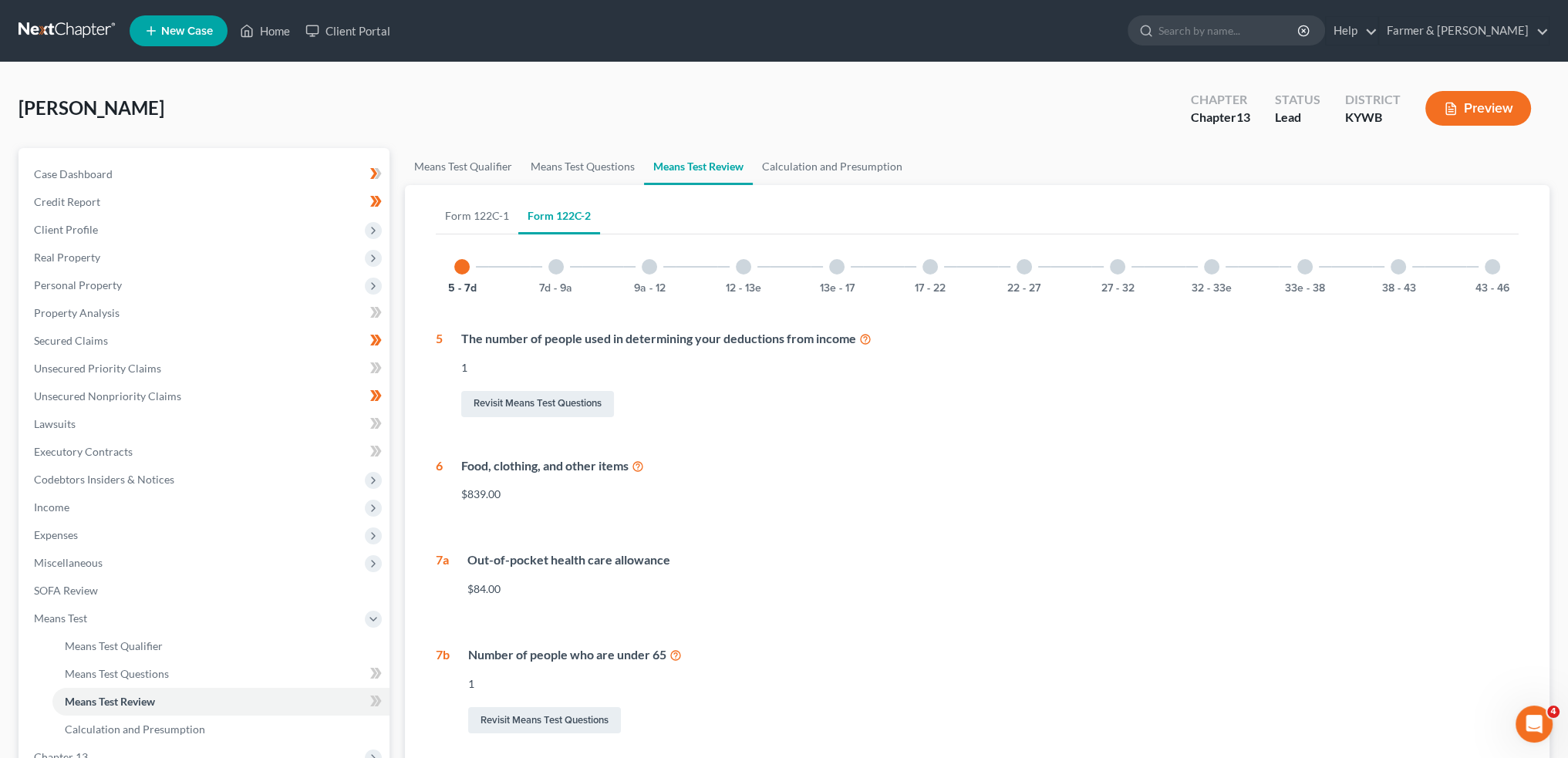
click at [1489, 269] on div at bounding box center [1493, 267] width 15 height 15
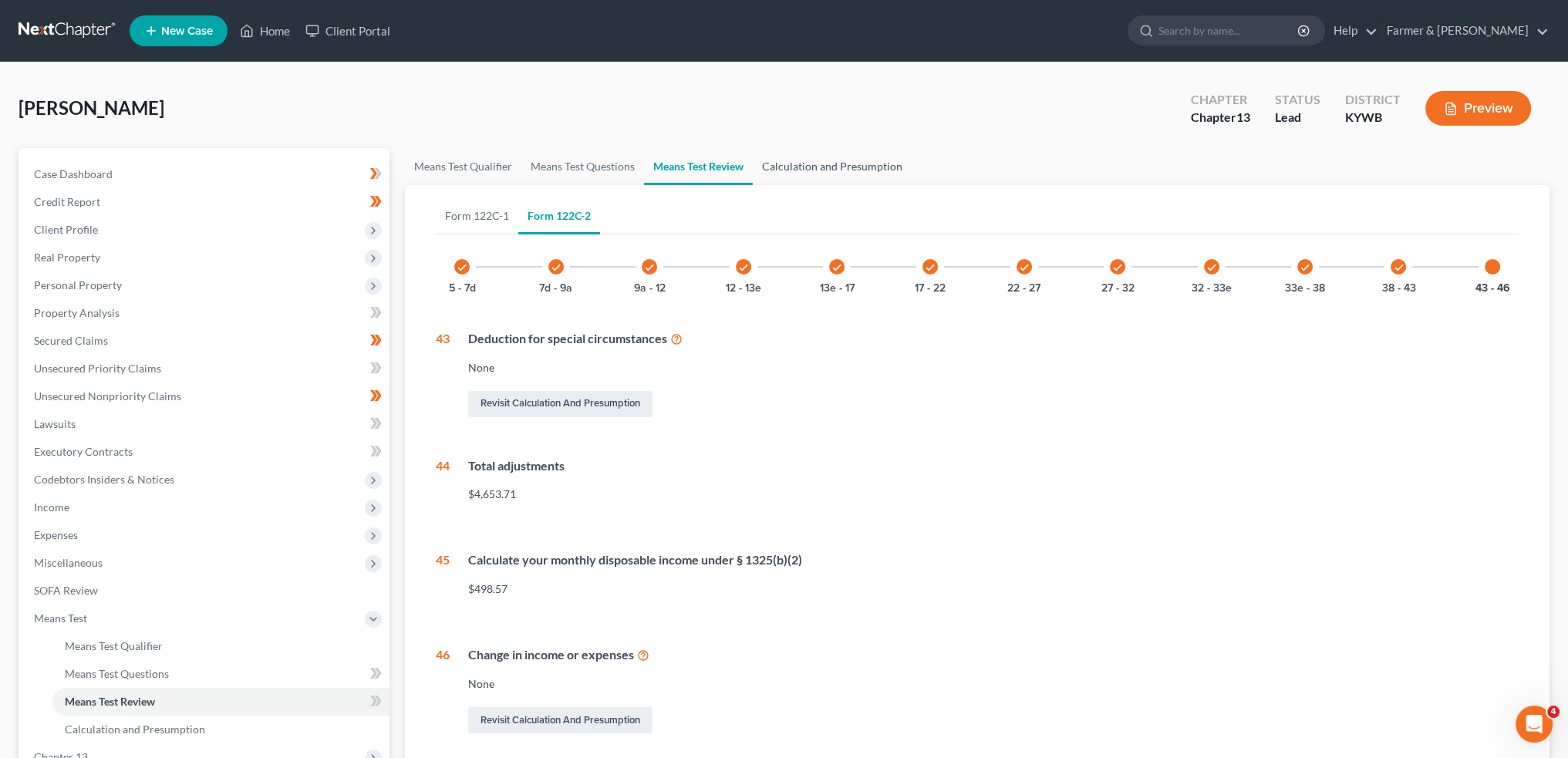
click at [877, 173] on link "Calculation and Presumption" at bounding box center [832, 166] width 159 height 37
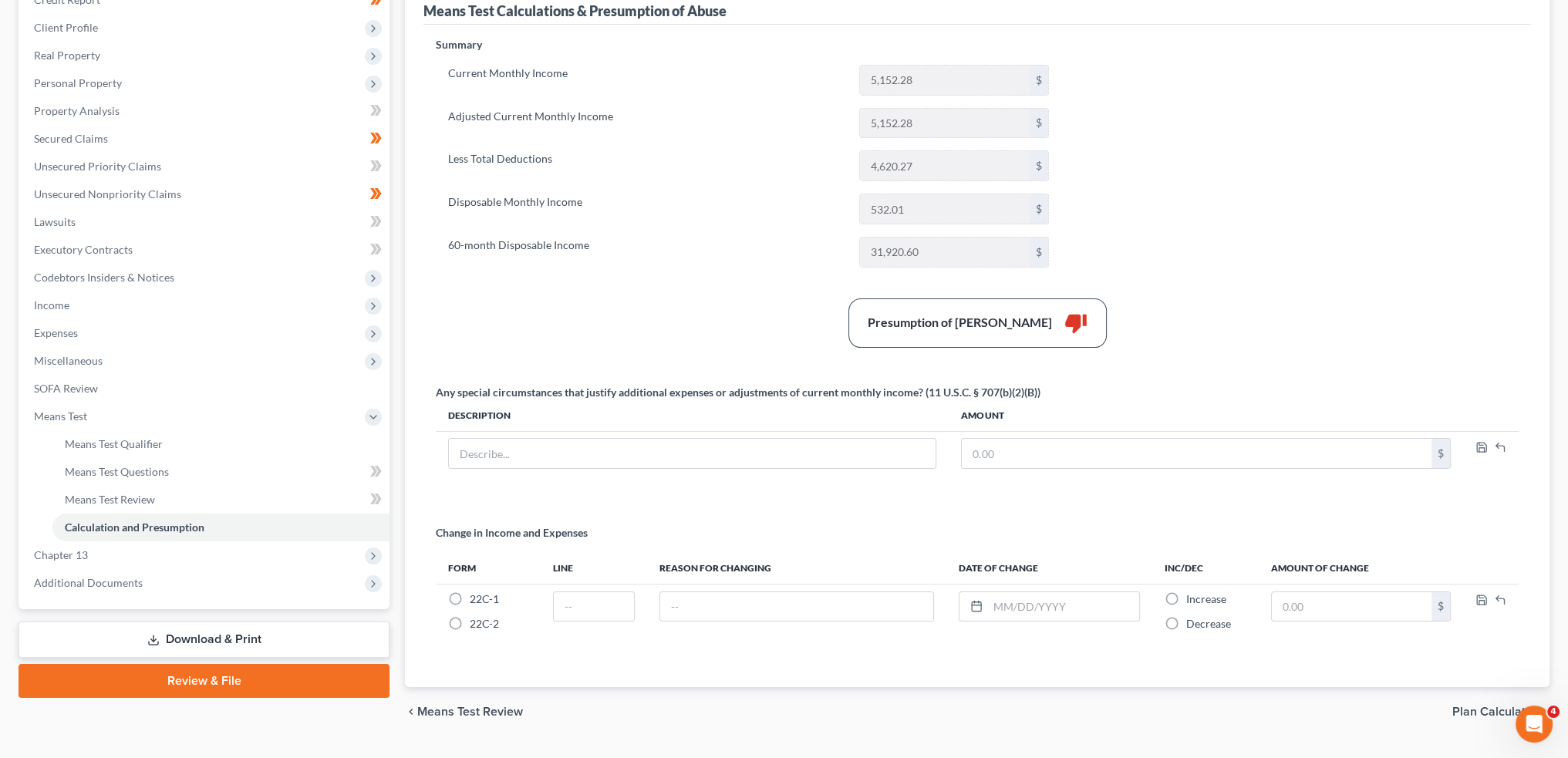
scroll to position [236, 0]
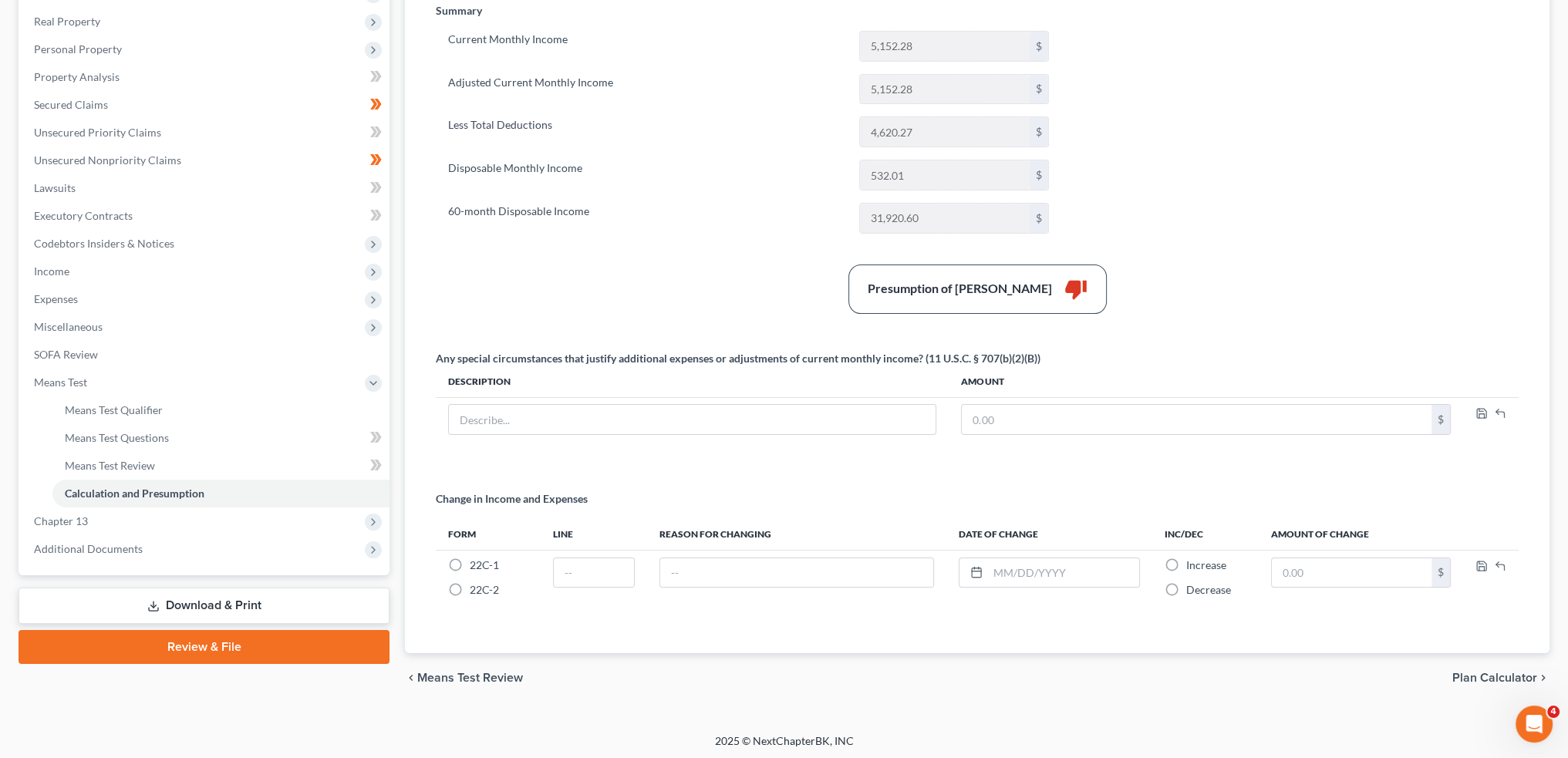
click at [207, 647] on link "Review & File" at bounding box center [204, 647] width 371 height 34
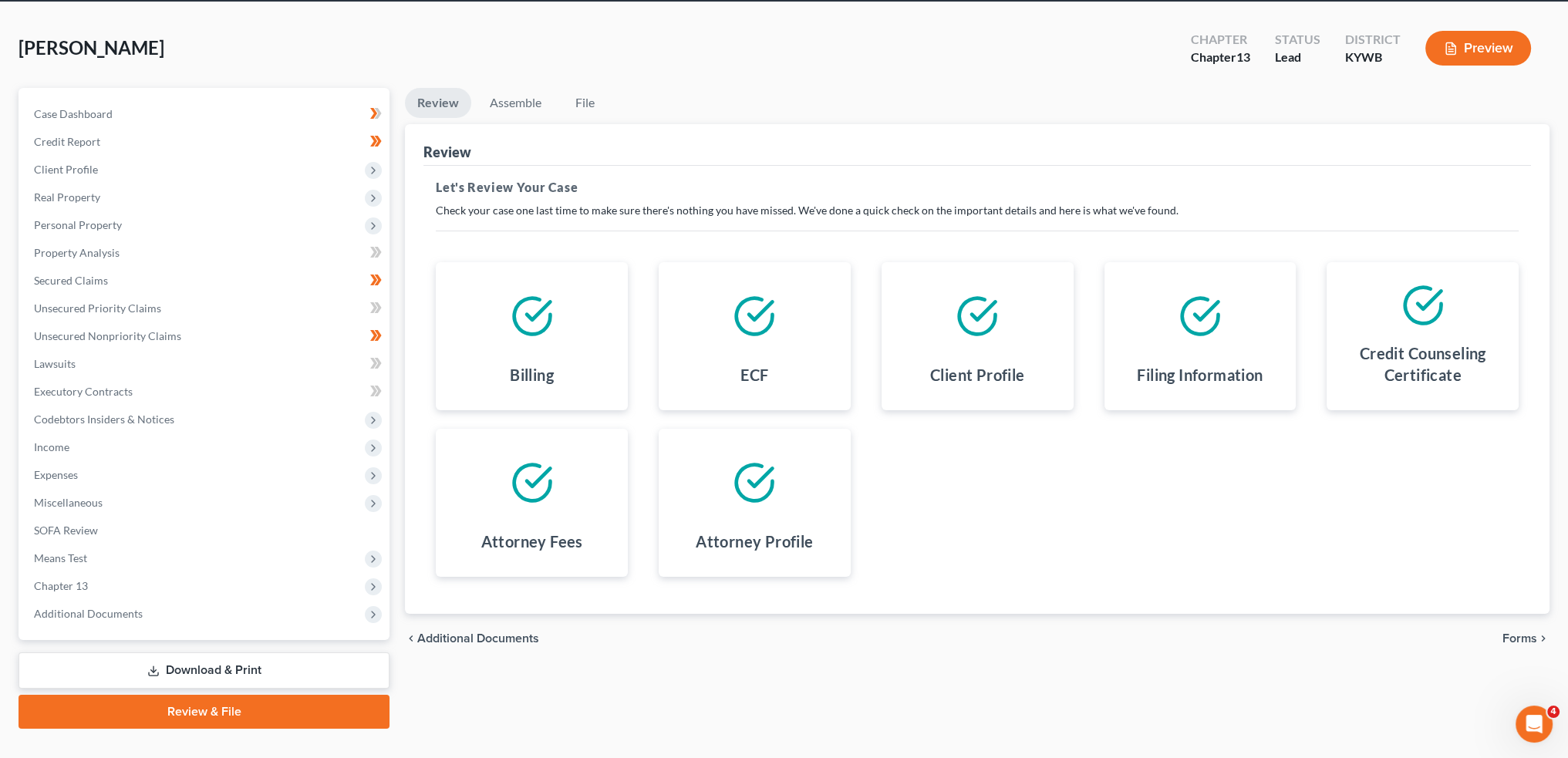
scroll to position [88, 0]
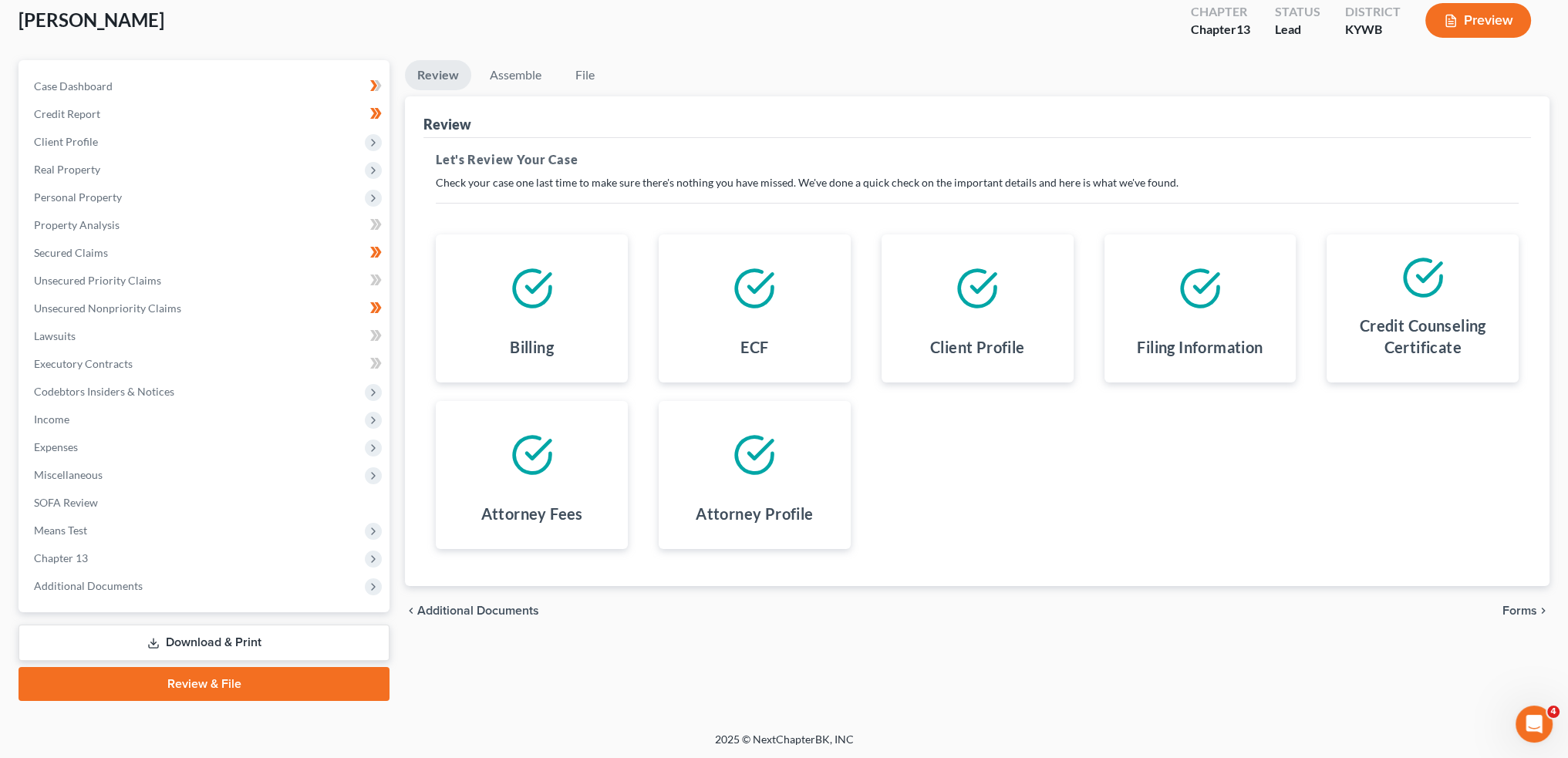
click at [1528, 613] on span "Forms" at bounding box center [1520, 611] width 34 height 12
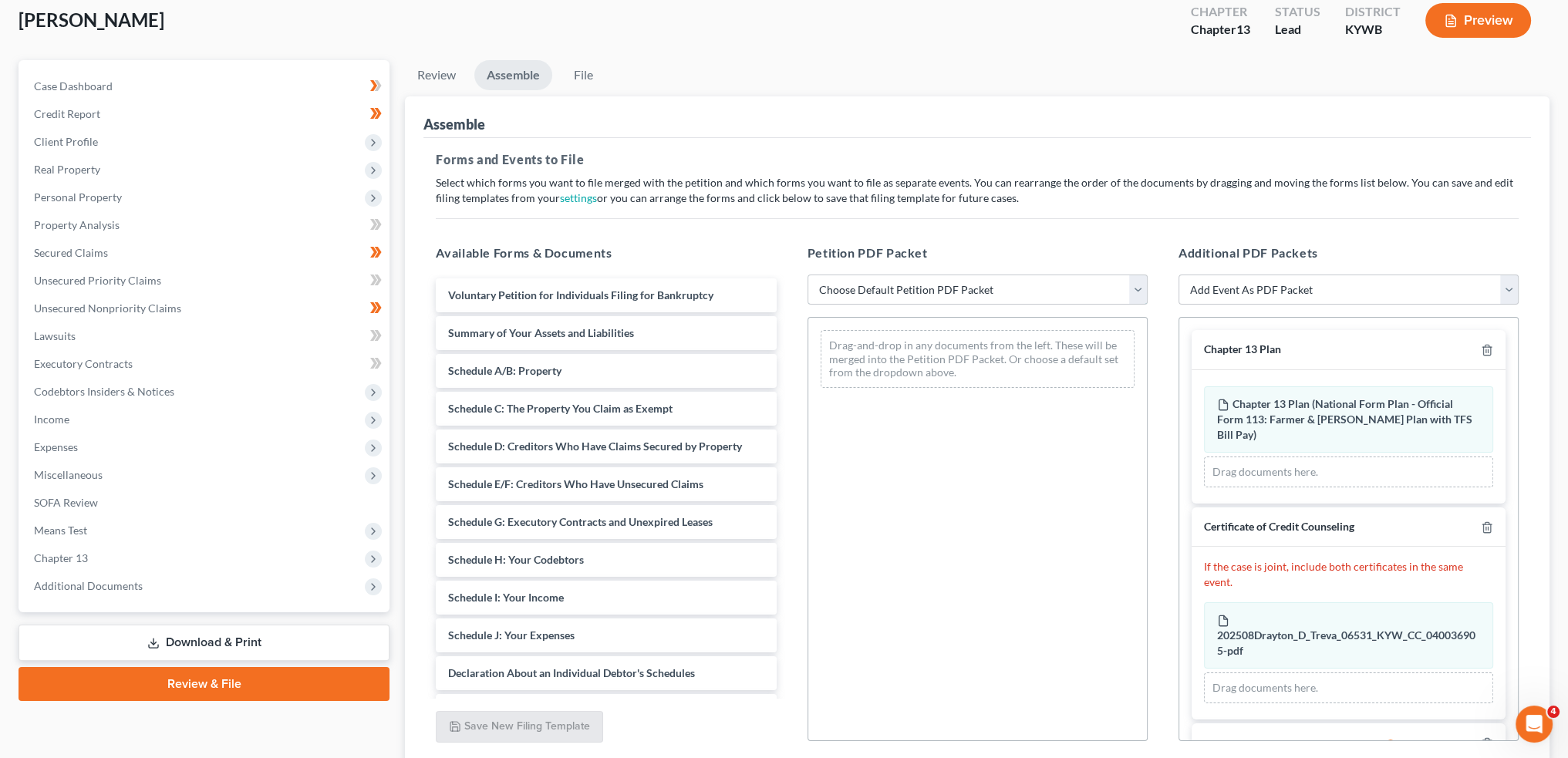
click at [914, 288] on select "Choose Default Petition PDF Packet Emergency Filing (Voluntary Petition and Cre…" at bounding box center [978, 290] width 341 height 31
select select "1"
click at [808, 274] on select "Choose Default Petition PDF Packet Emergency Filing (Voluntary Petition and Cre…" at bounding box center [978, 290] width 341 height 31
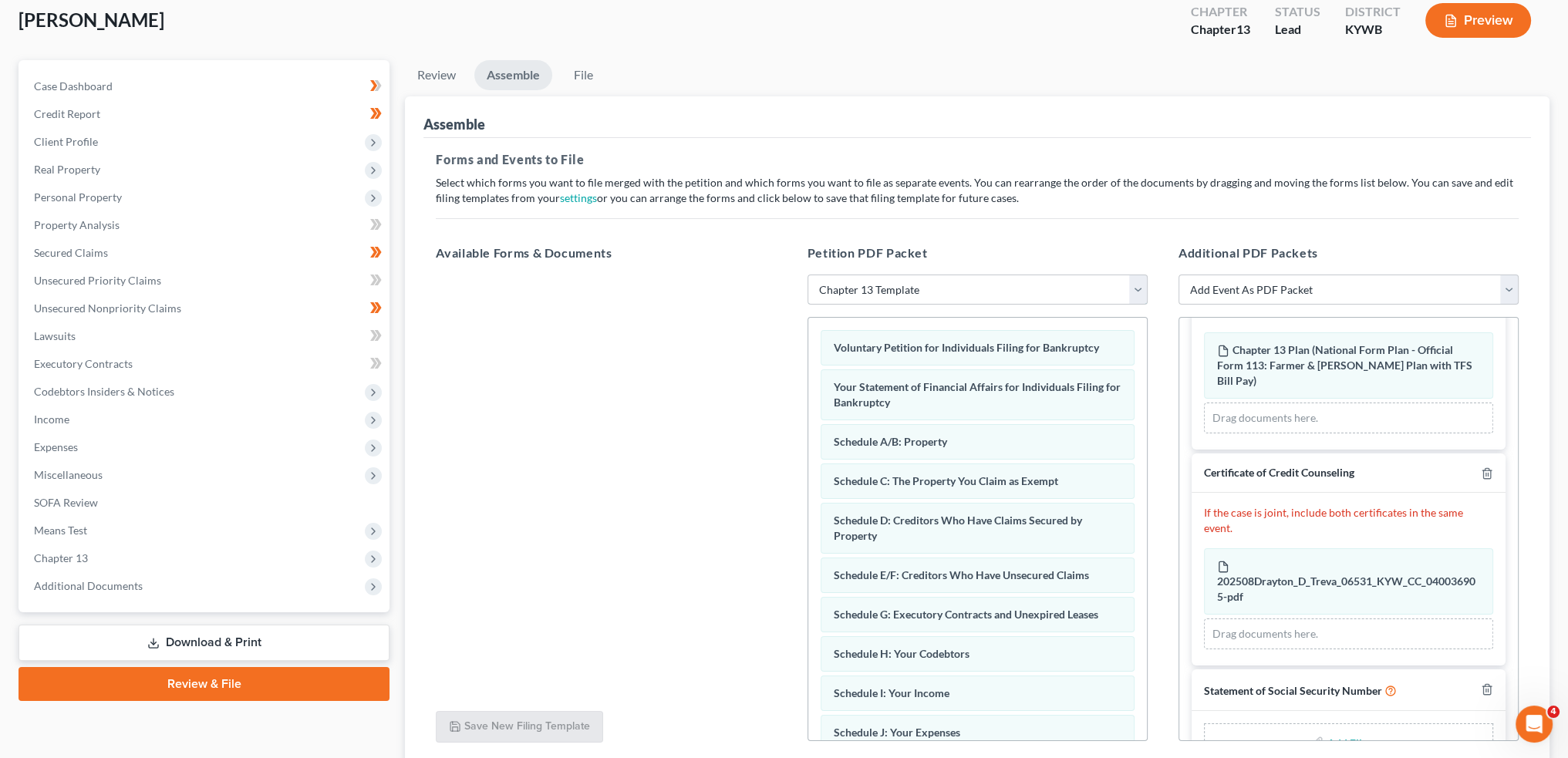
scroll to position [81, 0]
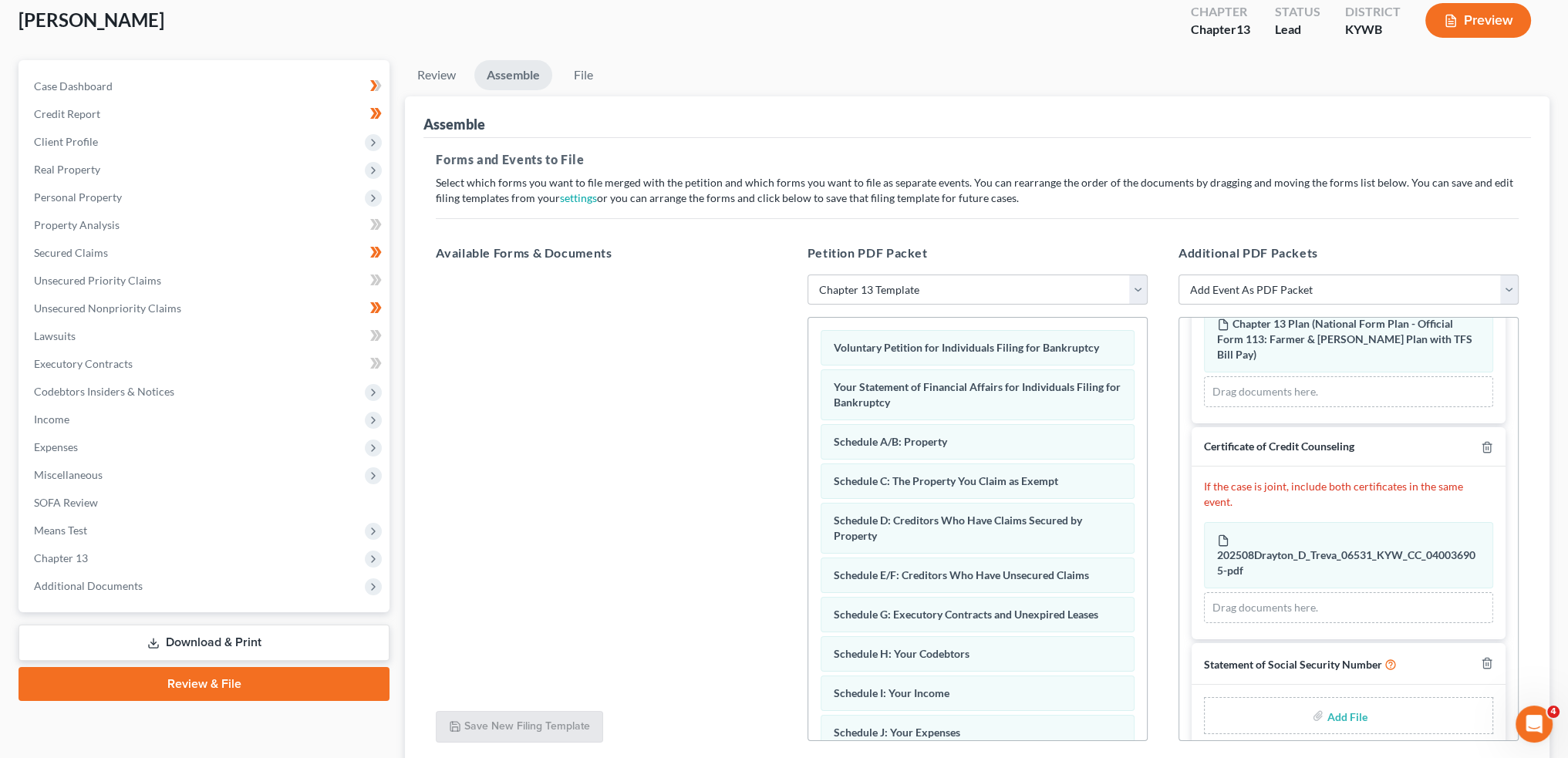
drag, startPoint x: 1342, startPoint y: 697, endPoint x: 1398, endPoint y: 704, distance: 56.4
click at [1342, 701] on input "file" at bounding box center [1345, 715] width 37 height 27
type input "C:\fakepath\SSN to Sign (4).pdf"
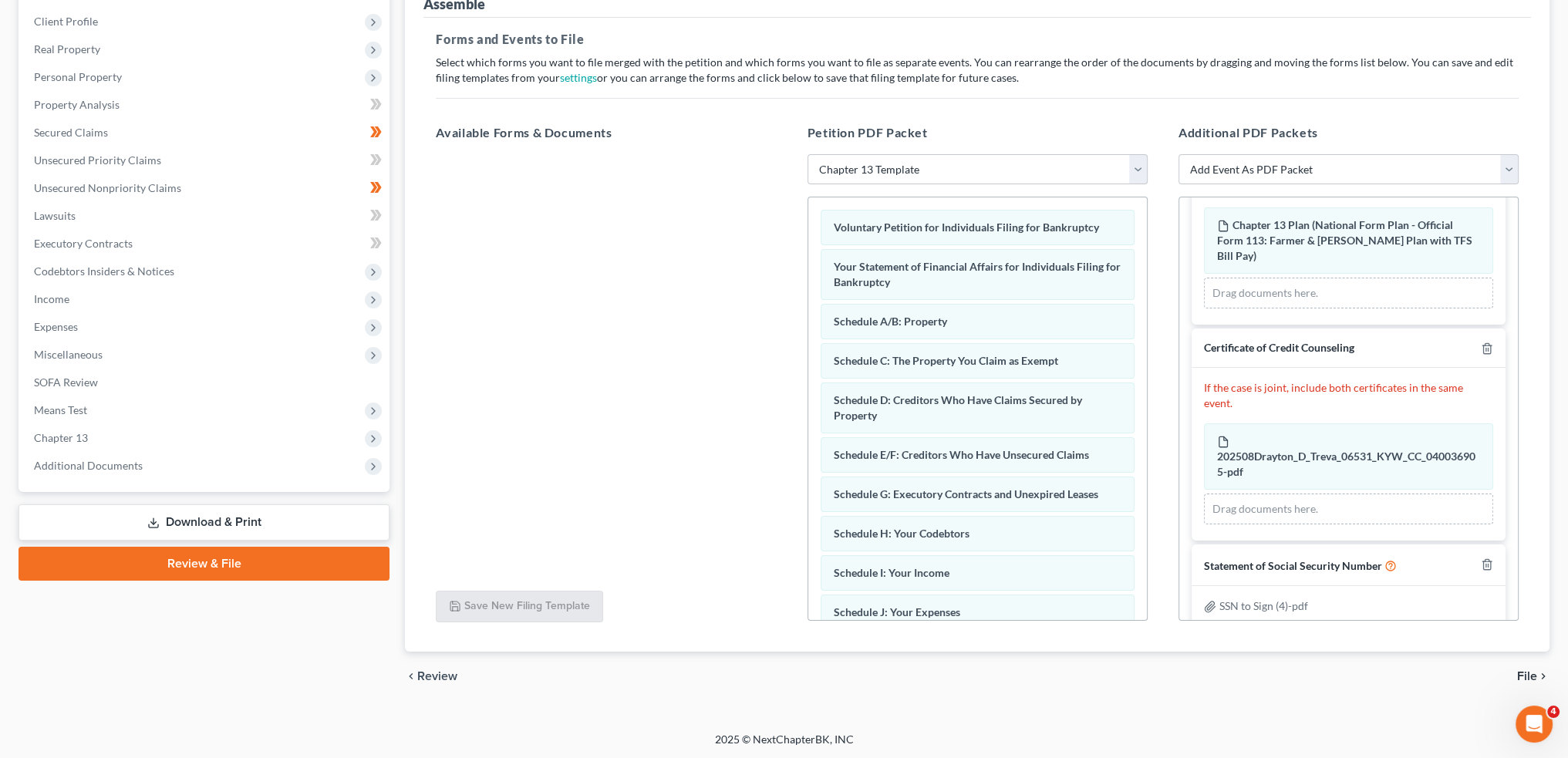
click at [1534, 673] on span "File" at bounding box center [1527, 677] width 20 height 12
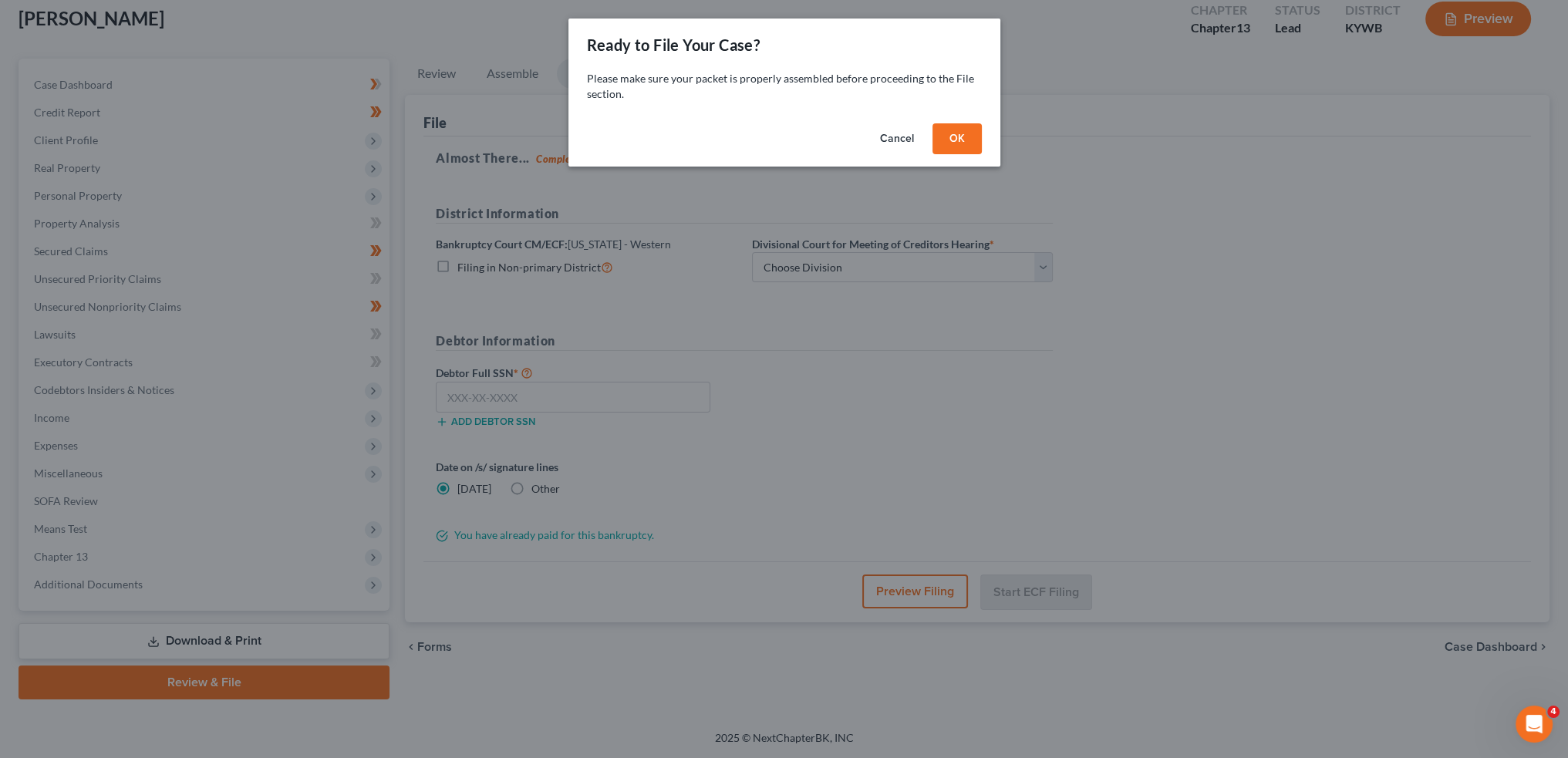
scroll to position [88, 0]
drag, startPoint x: 962, startPoint y: 139, endPoint x: 848, endPoint y: 218, distance: 138.7
click at [962, 139] on button "OK" at bounding box center [963, 139] width 50 height 31
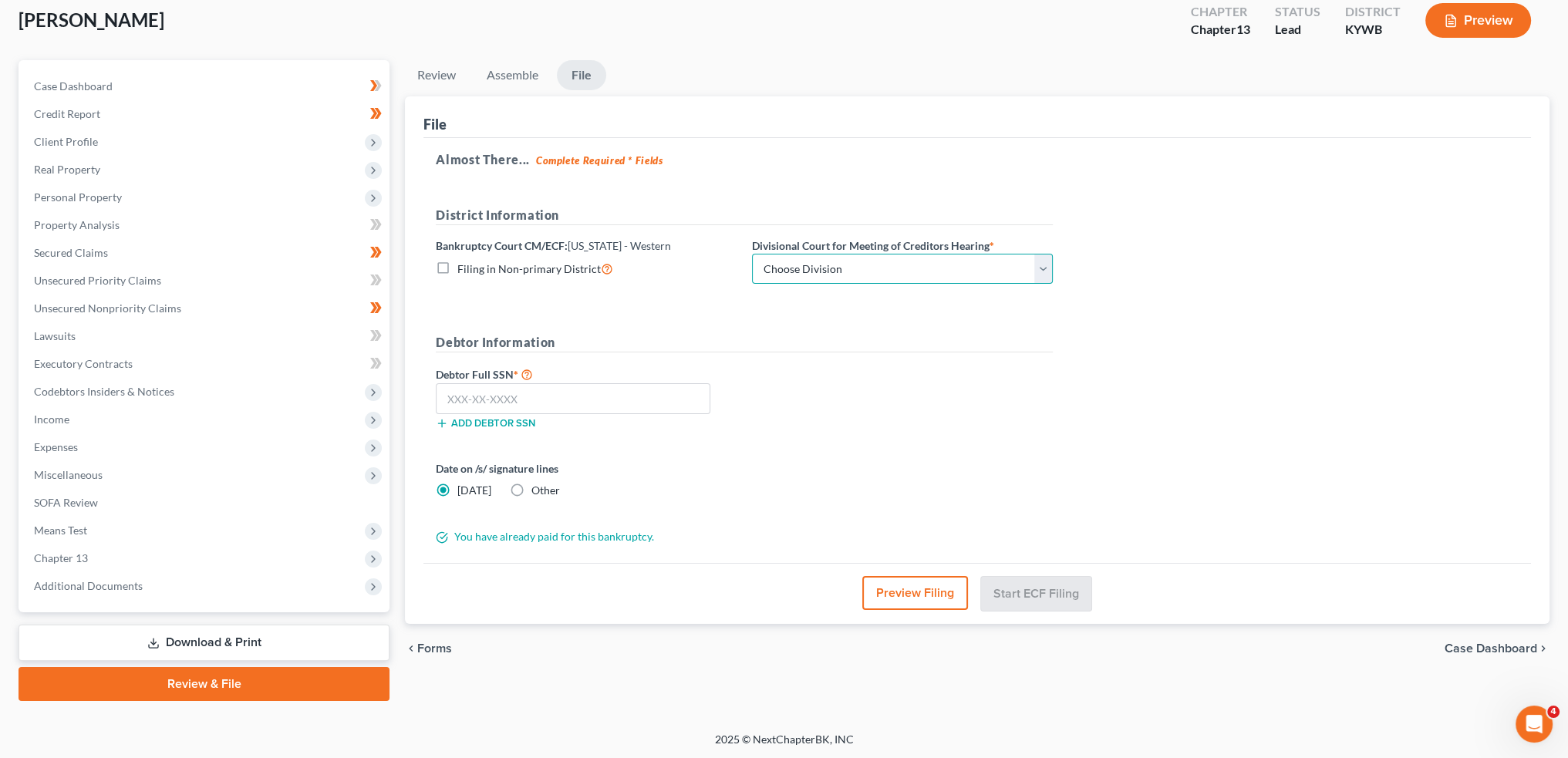
click at [821, 272] on select "Choose Division Bowling Green Louisville Owensboro Paducah" at bounding box center [902, 269] width 301 height 31
select select "0"
click at [752, 254] on select "Choose Division Bowling Green Louisville Owensboro Paducah" at bounding box center [902, 269] width 301 height 31
click at [559, 397] on input "text" at bounding box center [573, 399] width 274 height 31
paste input "401-51-1688"
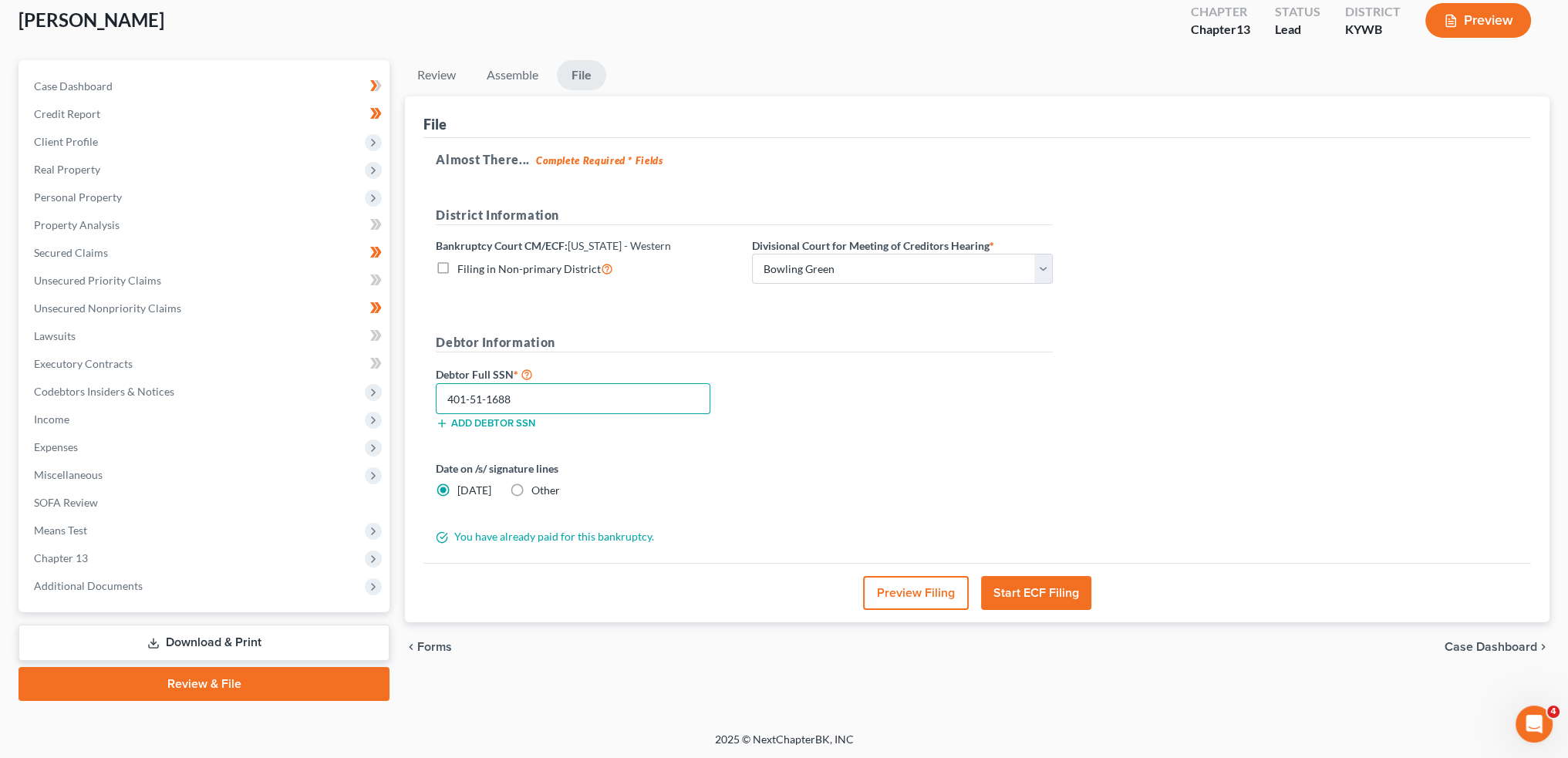
type input "401-51-1688"
click at [993, 584] on button "Start ECF Filing" at bounding box center [1036, 593] width 111 height 34
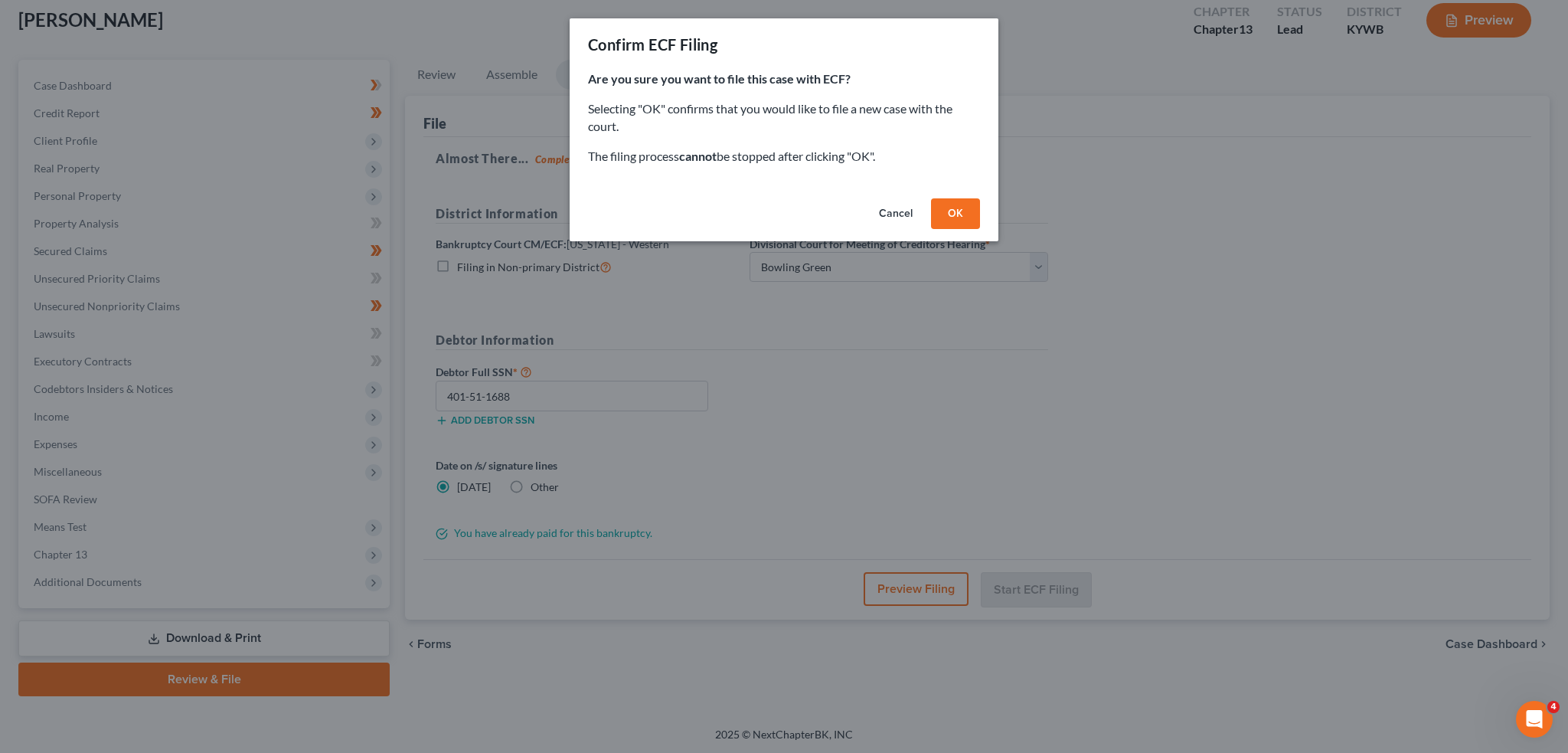
click at [963, 210] on button "OK" at bounding box center [956, 214] width 49 height 31
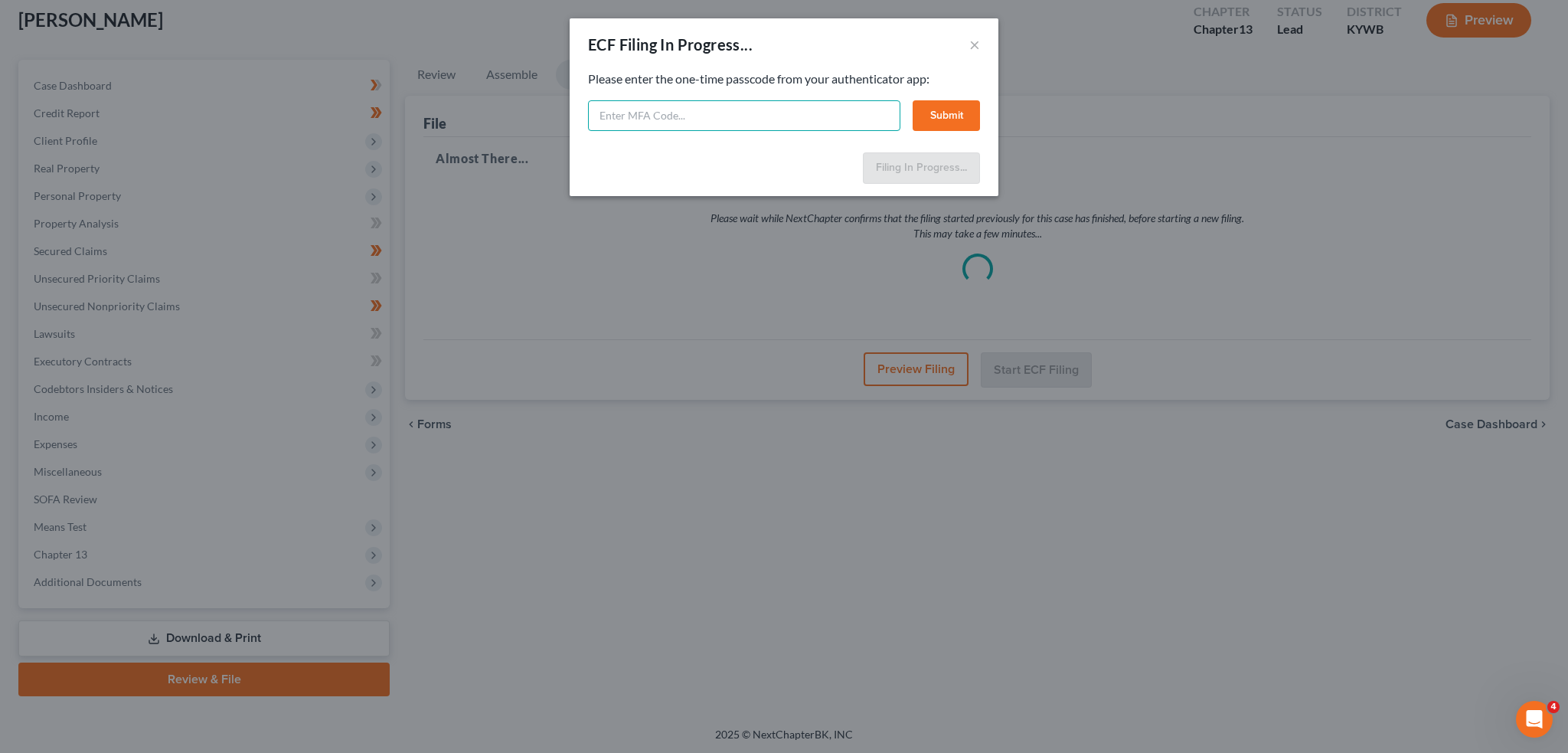
click at [621, 106] on input "text" at bounding box center [744, 116] width 312 height 31
type input "003786"
drag, startPoint x: 959, startPoint y: 95, endPoint x: 954, endPoint y: 112, distance: 17.7
click at [959, 97] on div "Please enter the one-time passcode from your authenticator app: 003786 Submit" at bounding box center [784, 101] width 392 height 60
click at [954, 110] on button "Submit" at bounding box center [946, 116] width 67 height 31
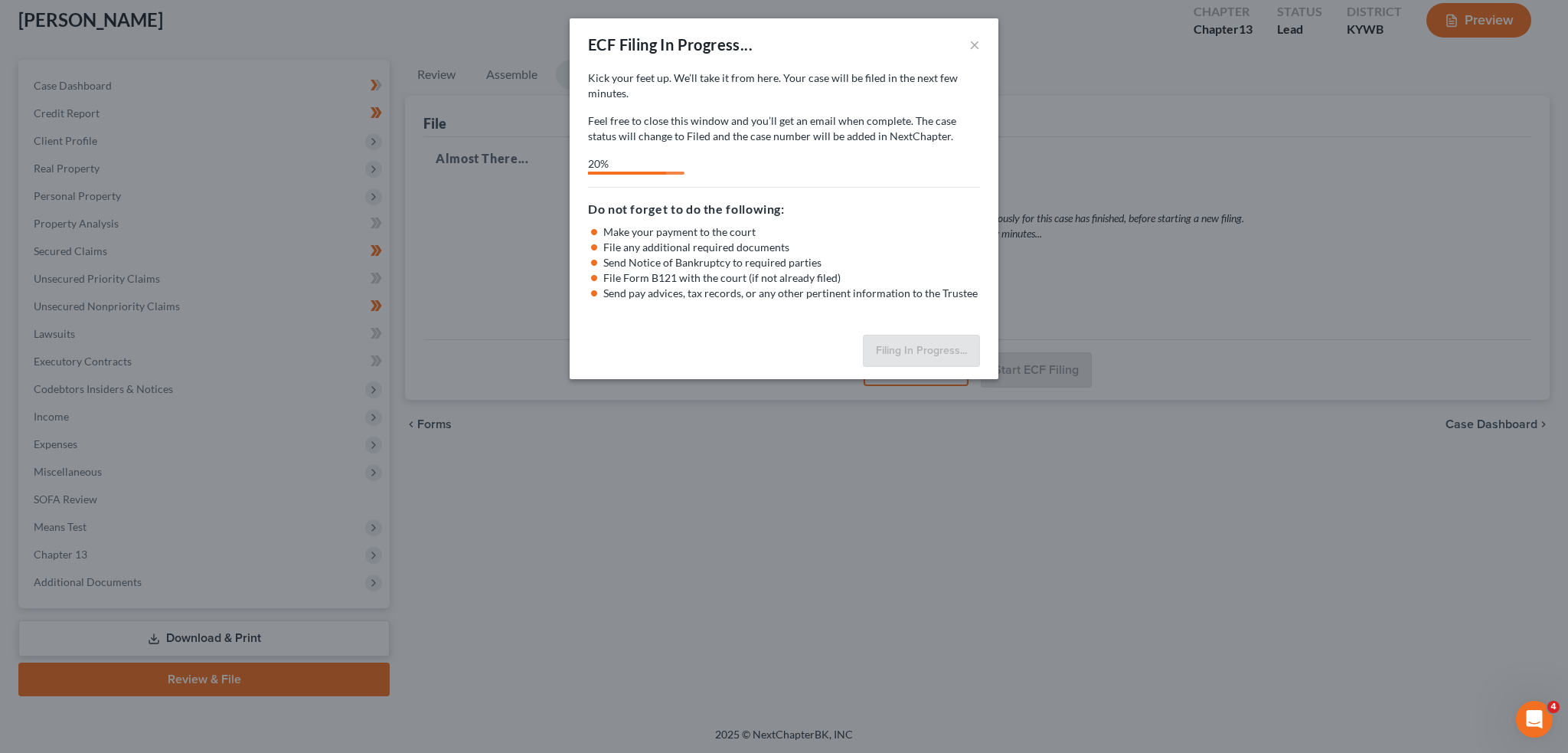
select select "0"
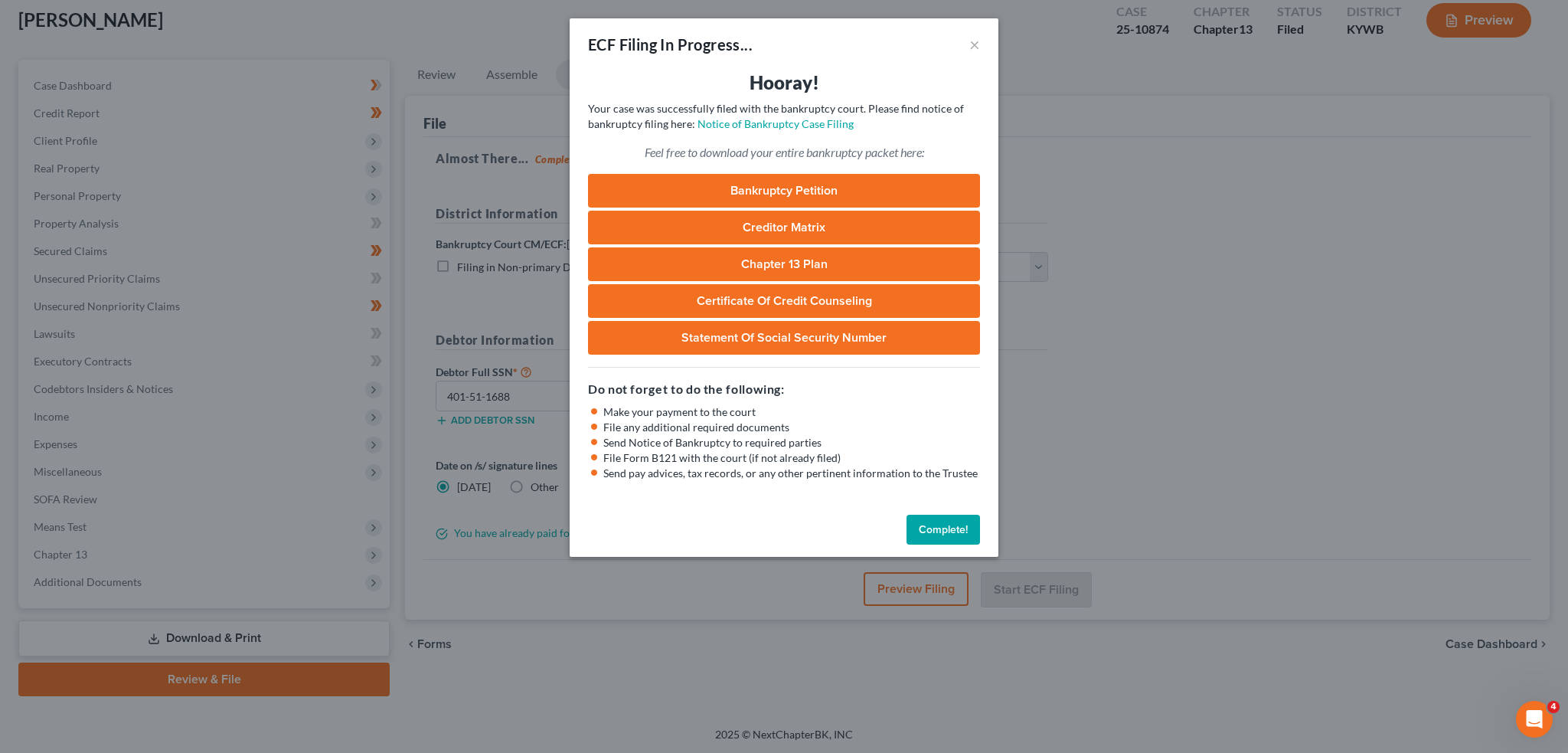
click at [923, 534] on button "Complete!" at bounding box center [943, 530] width 73 height 31
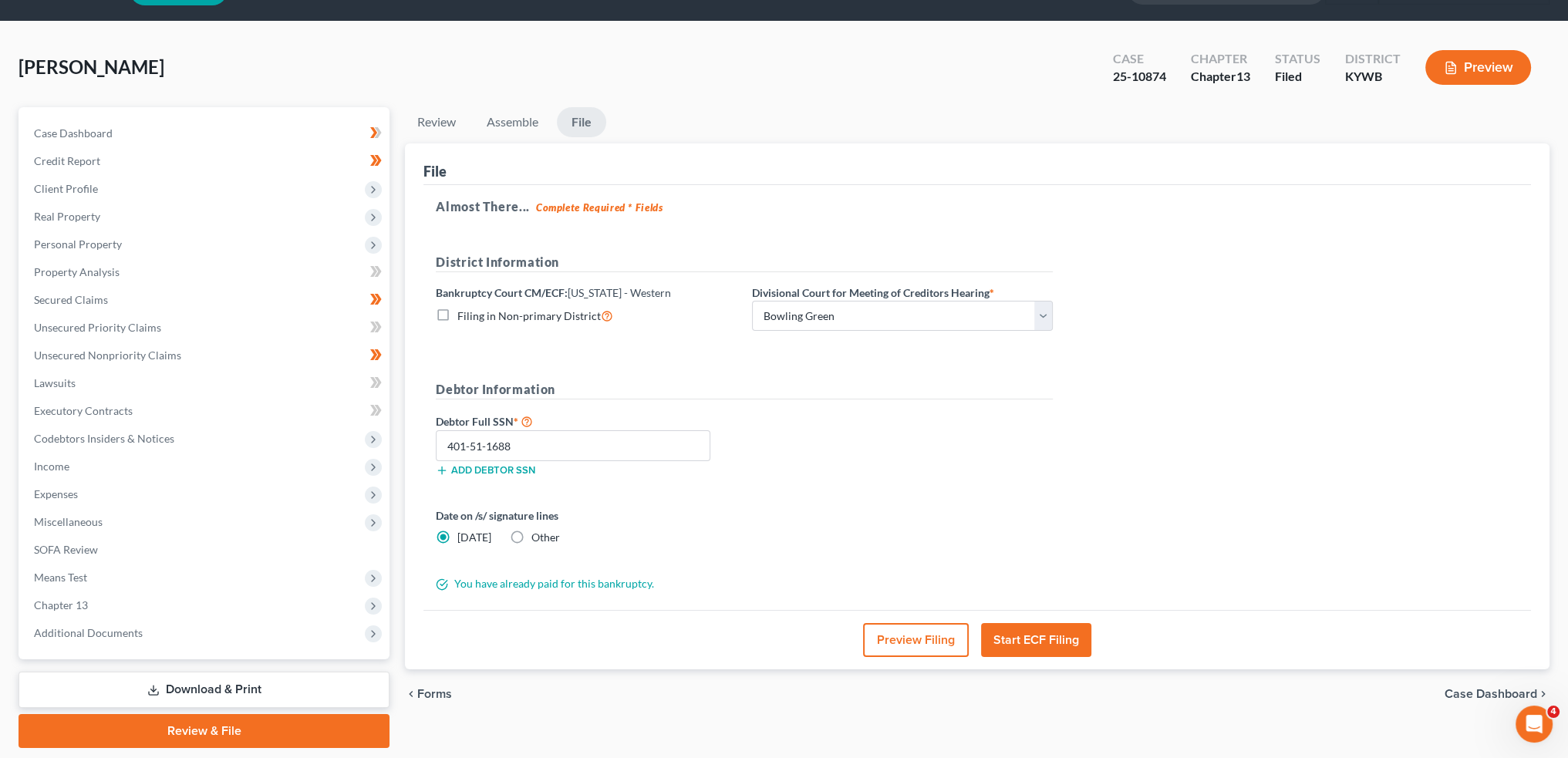
scroll to position [0, 0]
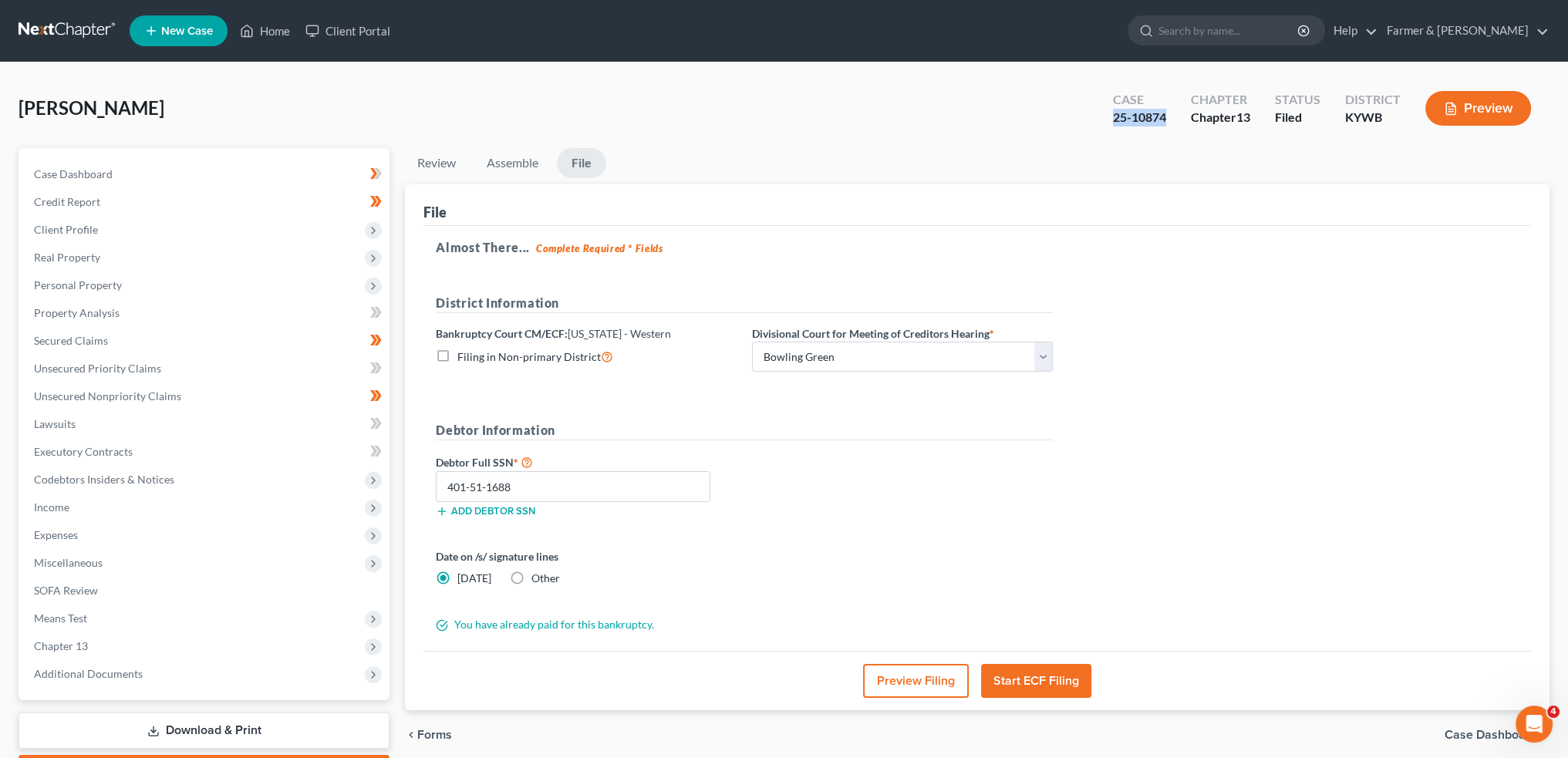
drag, startPoint x: 1167, startPoint y: 118, endPoint x: 1095, endPoint y: 118, distance: 72.0
click at [1095, 118] on div "Case 25-10874 Chapter Chapter 13 Status Filed District KYWB Preview" at bounding box center [1322, 108] width 455 height 55
copy div "25-10874"
click at [256, 28] on link "Home" at bounding box center [265, 31] width 65 height 27
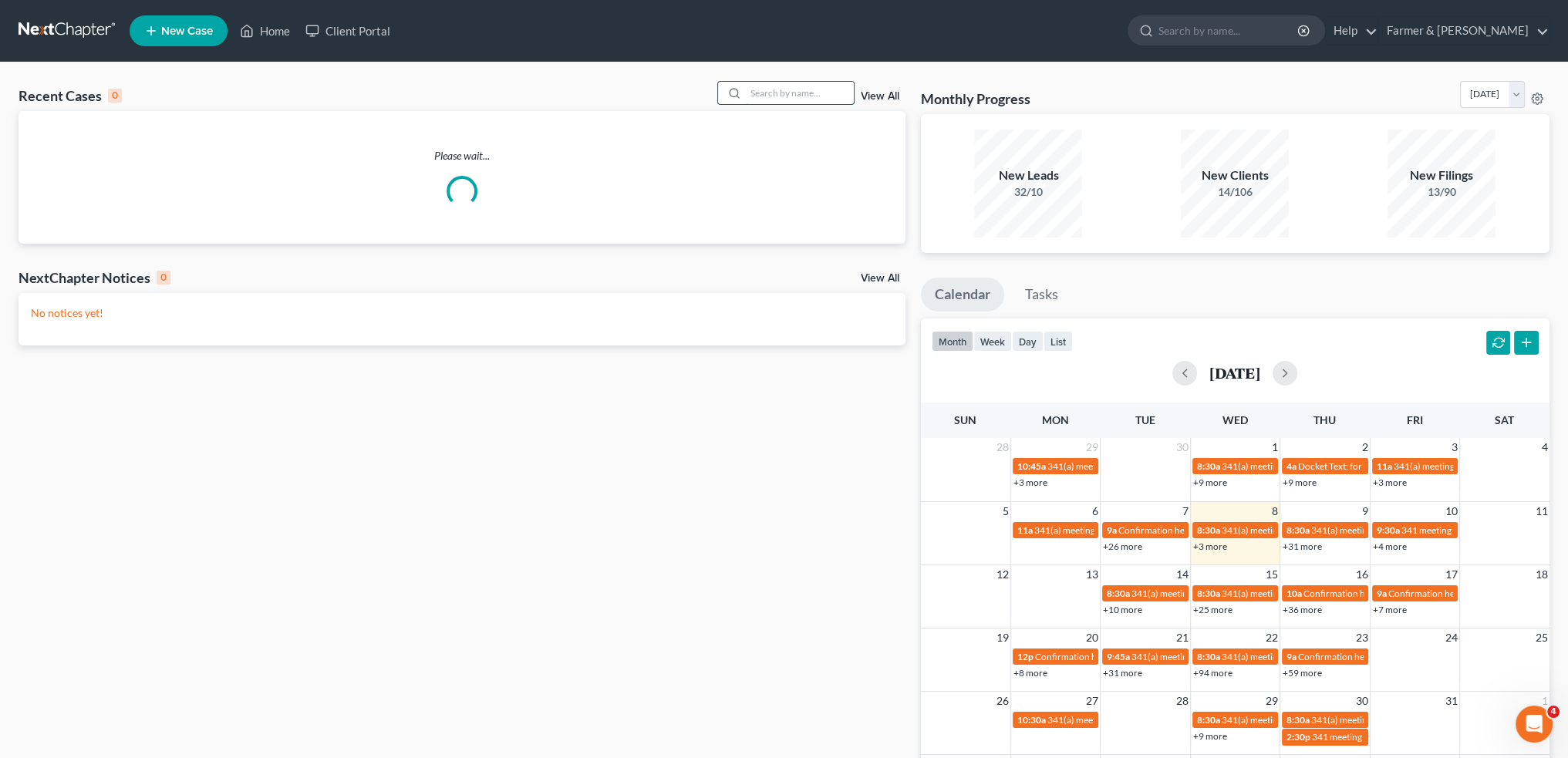
click at [784, 93] on input "search" at bounding box center [800, 93] width 108 height 22
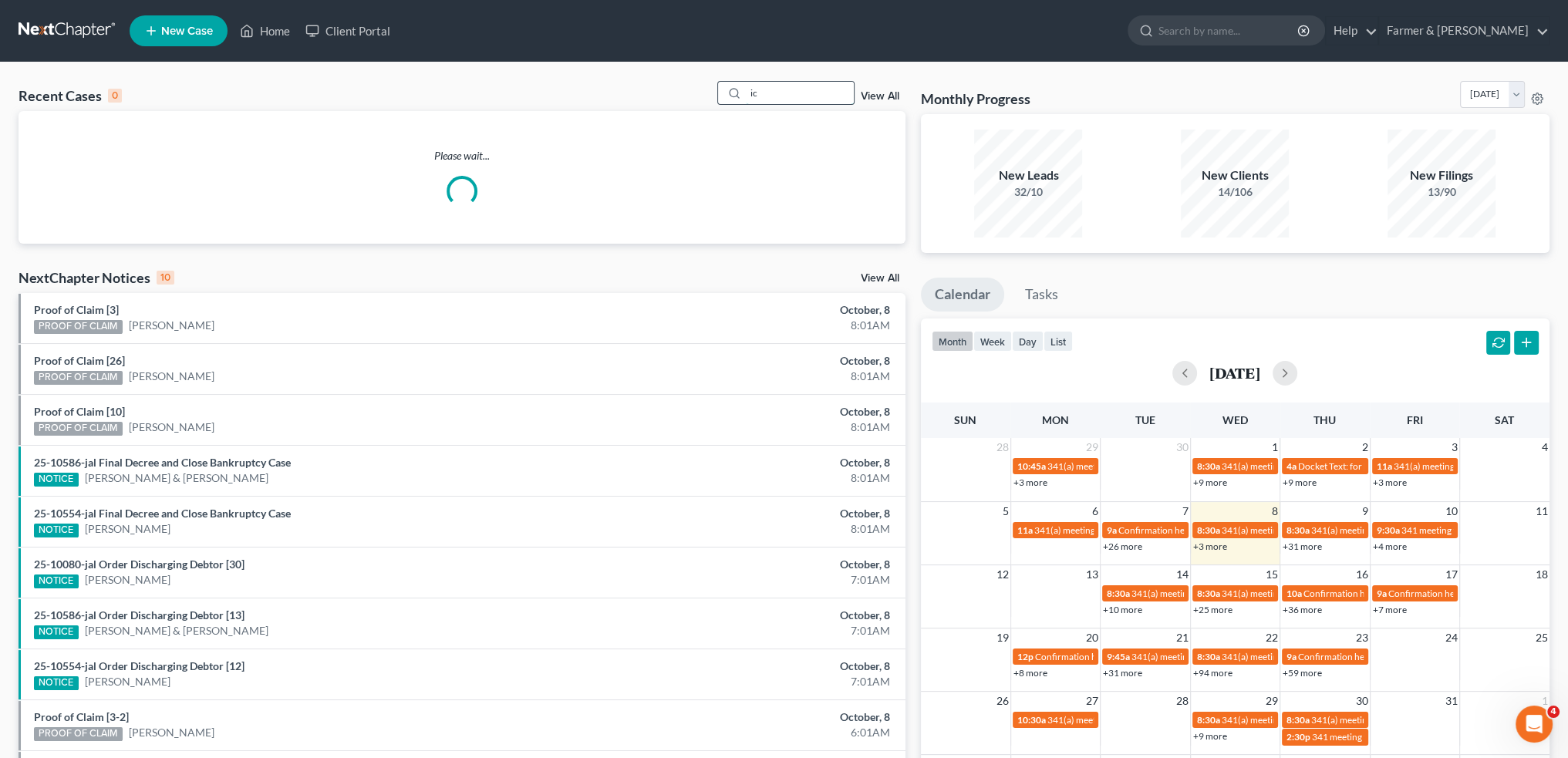
type input "i"
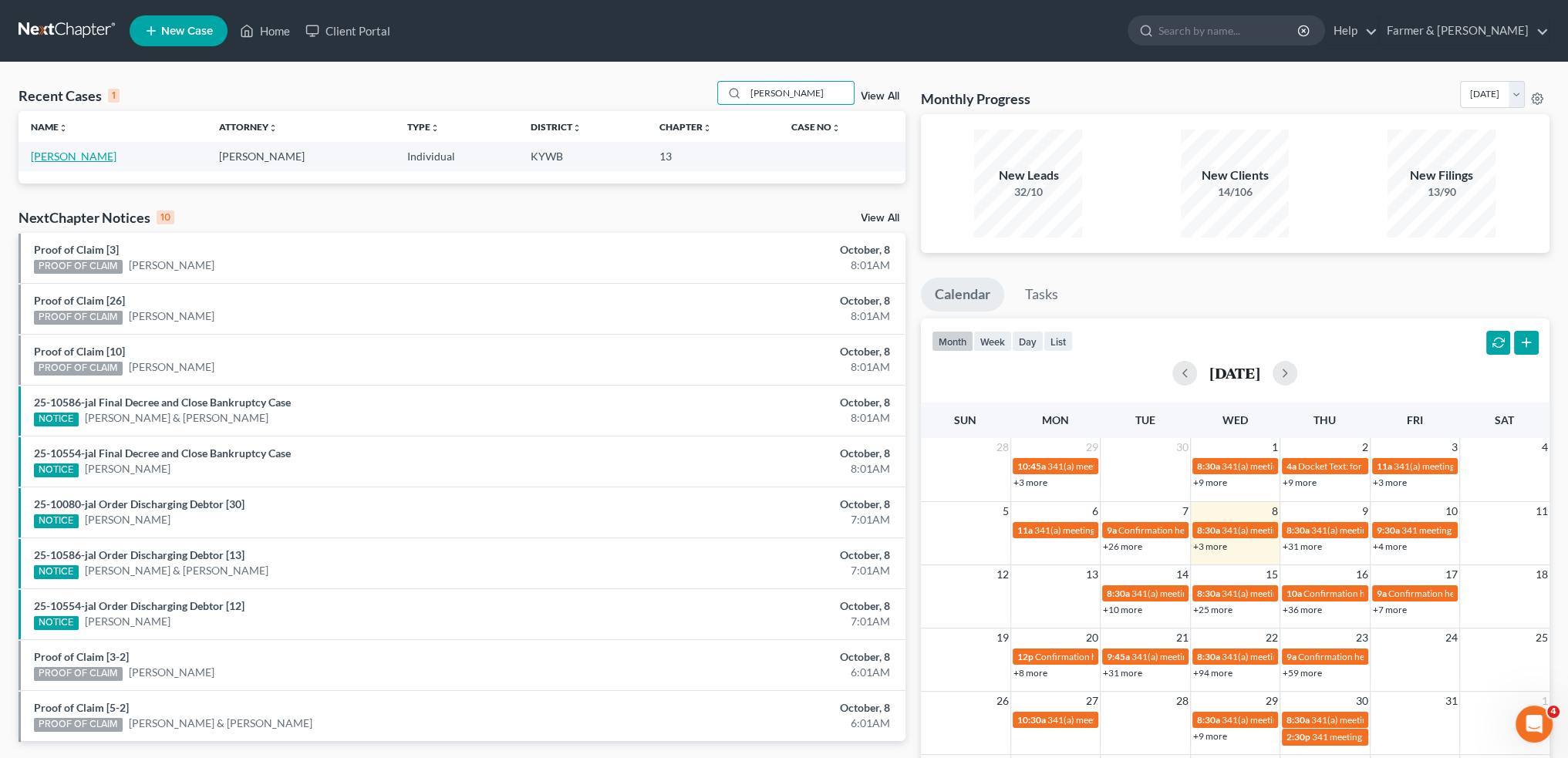
type input "michael kitterman"
click at [54, 156] on link "Kitterman, Michael" at bounding box center [74, 155] width 86 height 13
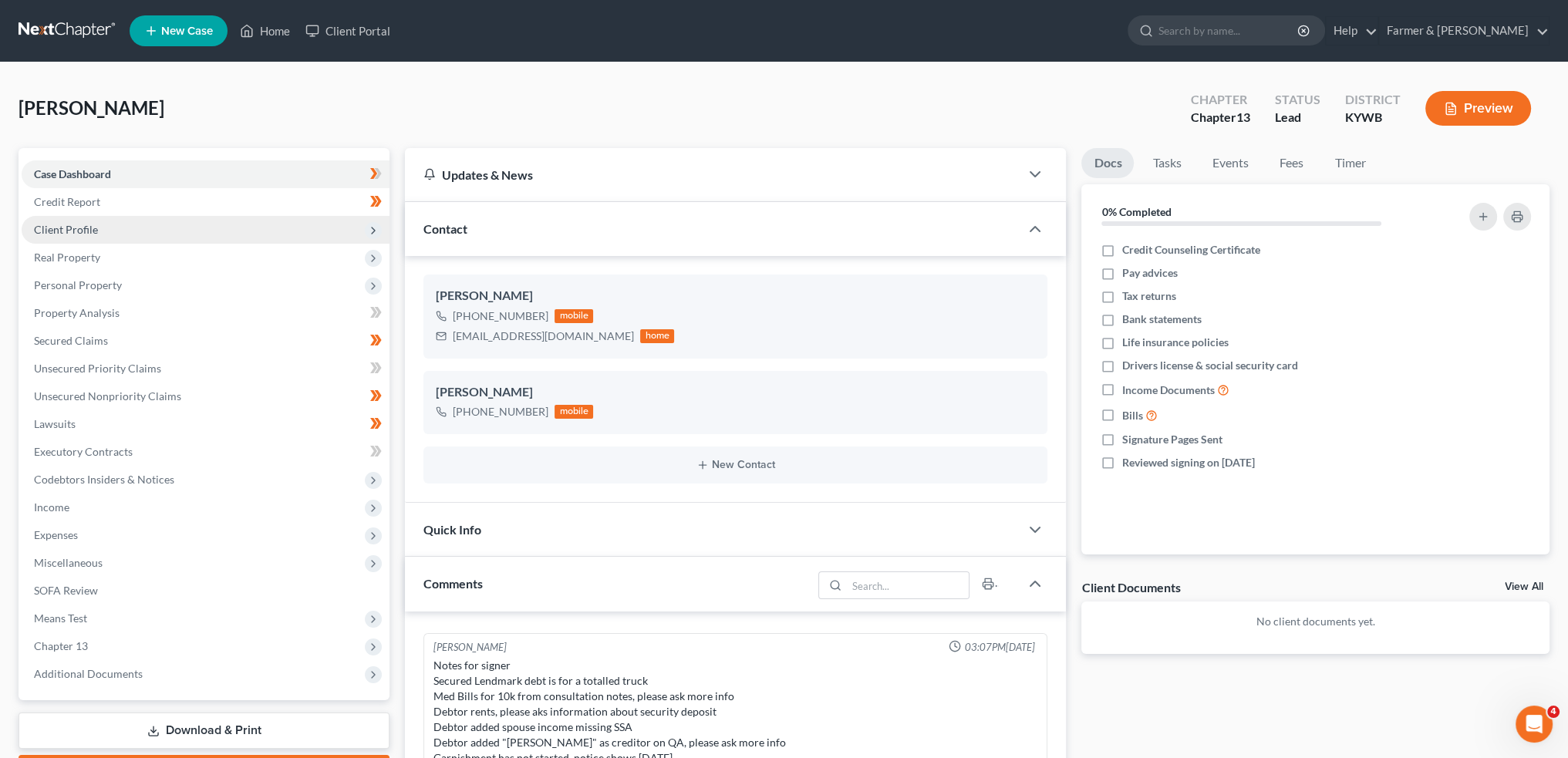
click at [110, 226] on span "Client Profile" at bounding box center [205, 230] width 368 height 27
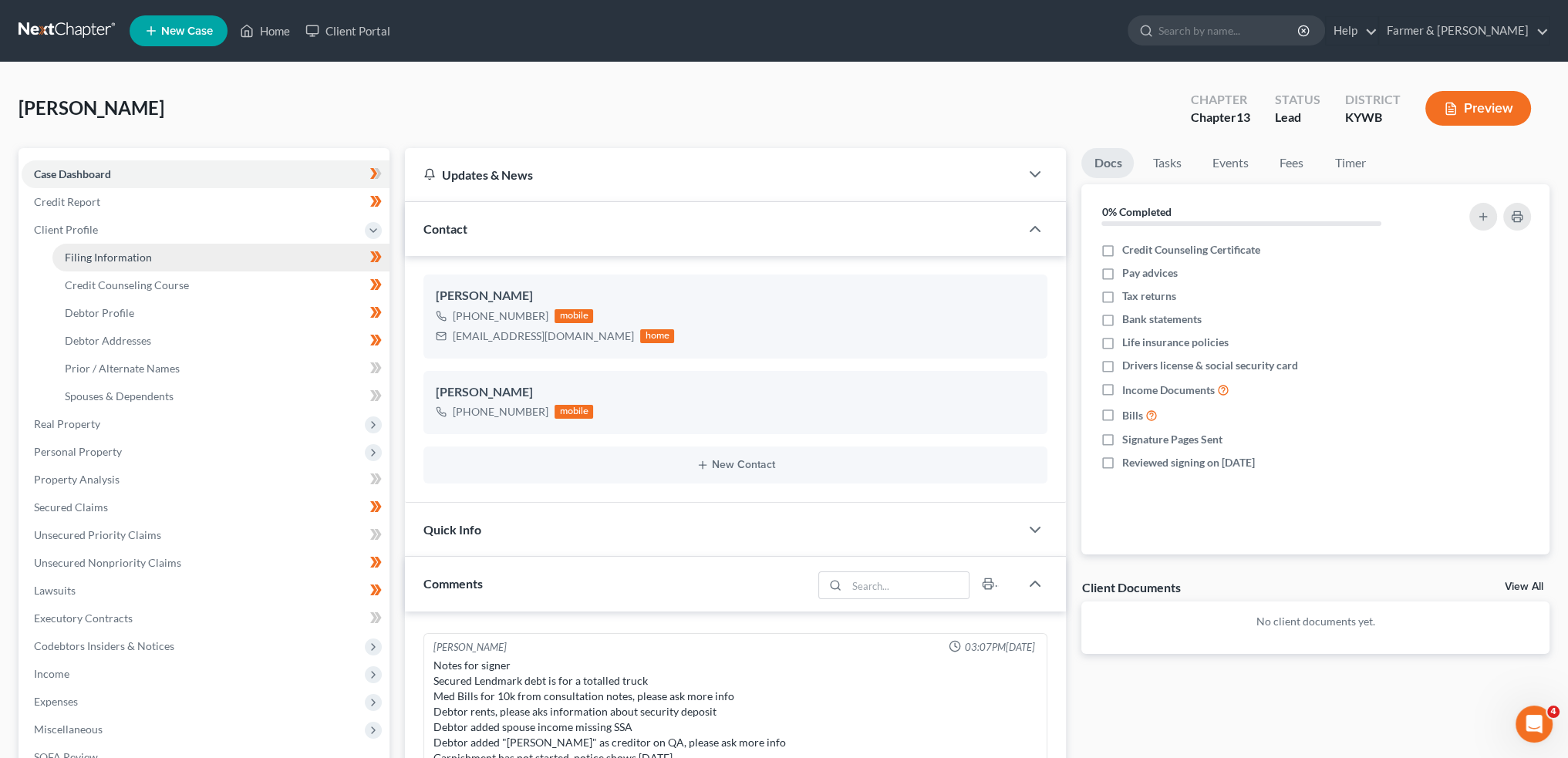
click at [124, 254] on span "Filing Information" at bounding box center [109, 256] width 87 height 13
select select "1"
select select "0"
select select "3"
select select "33"
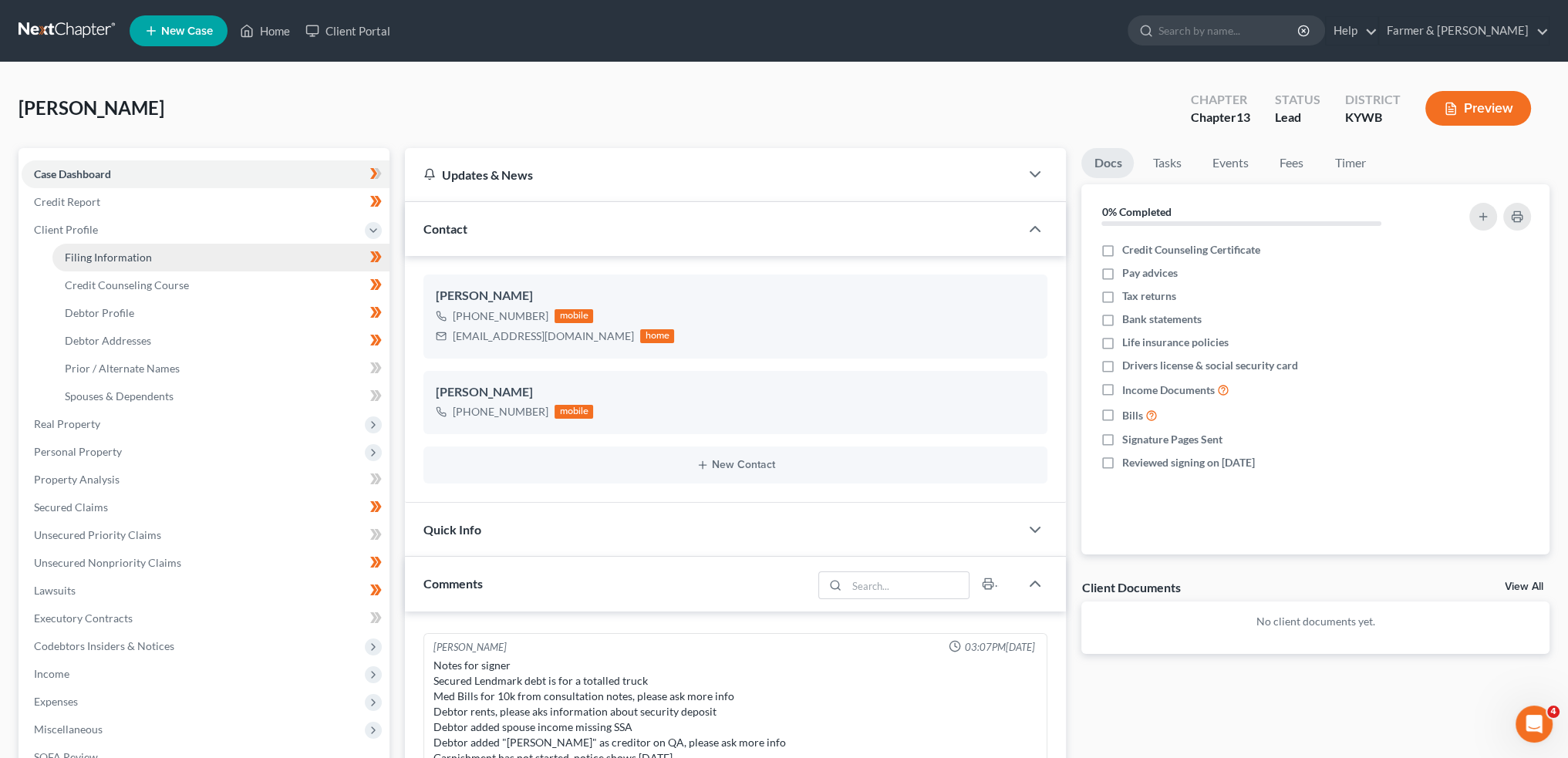
select select "0"
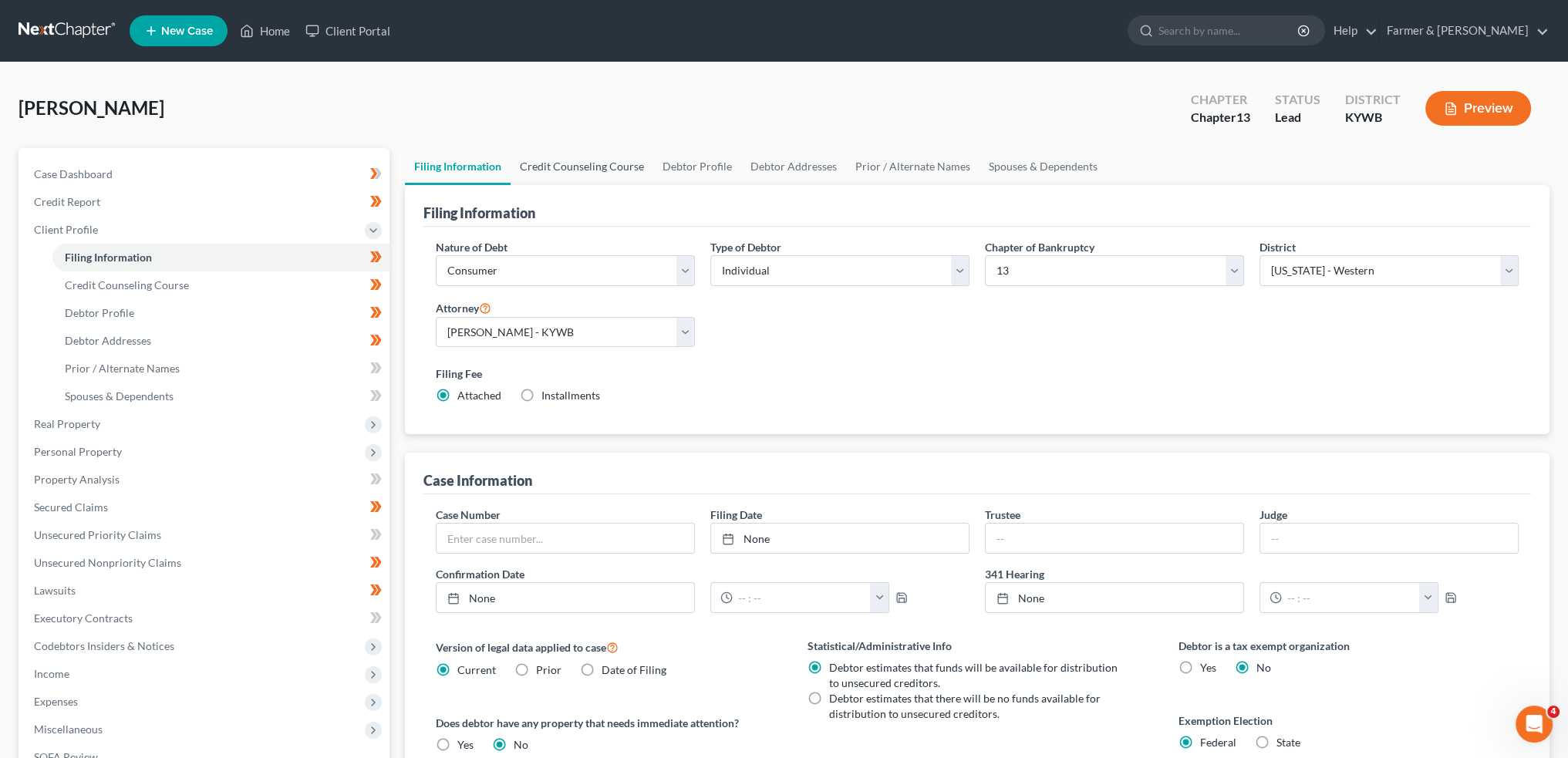
click at [572, 171] on link "Credit Counseling Course" at bounding box center [582, 166] width 142 height 37
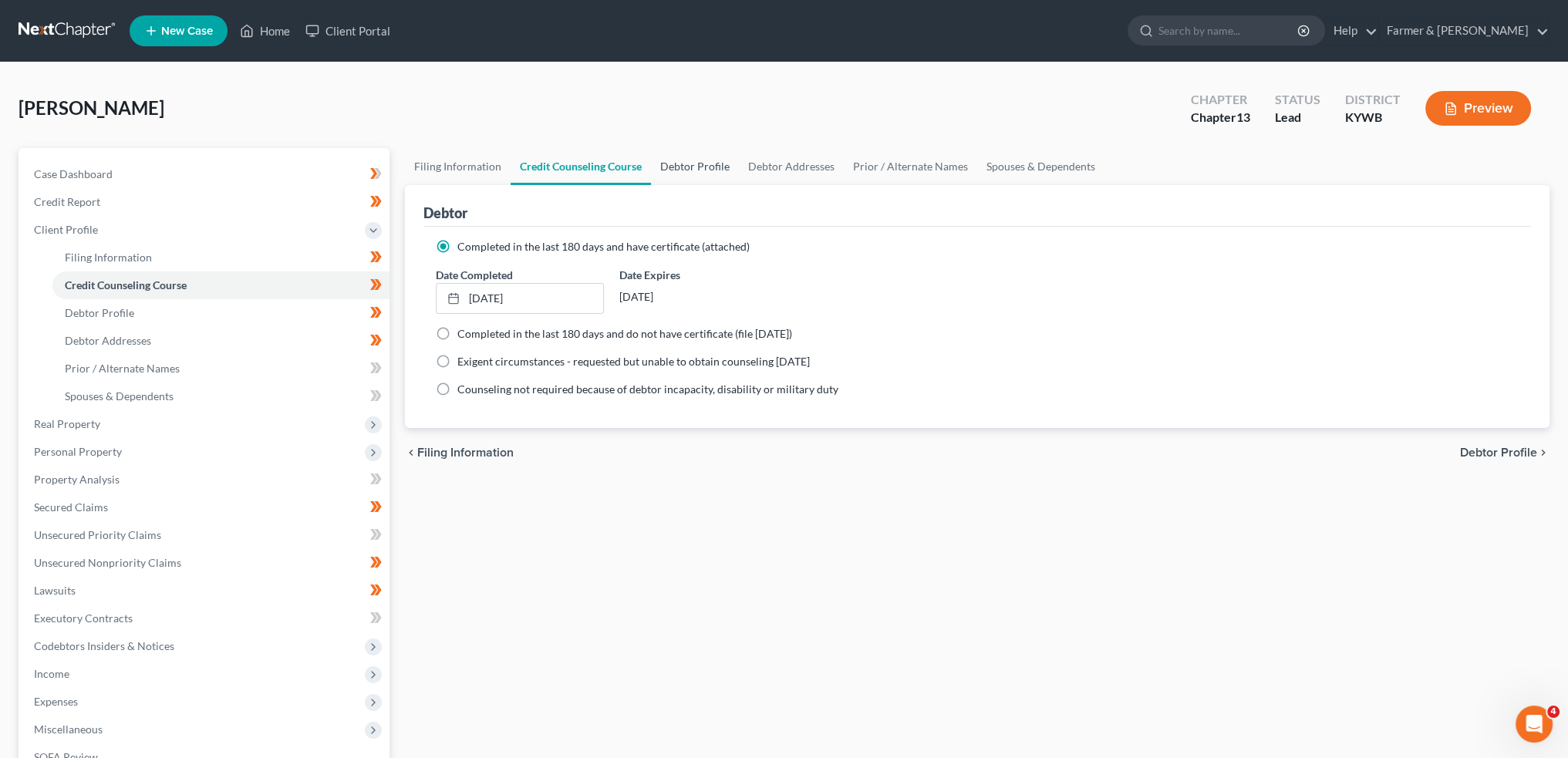
click at [661, 163] on link "Debtor Profile" at bounding box center [695, 166] width 88 height 37
select select "1"
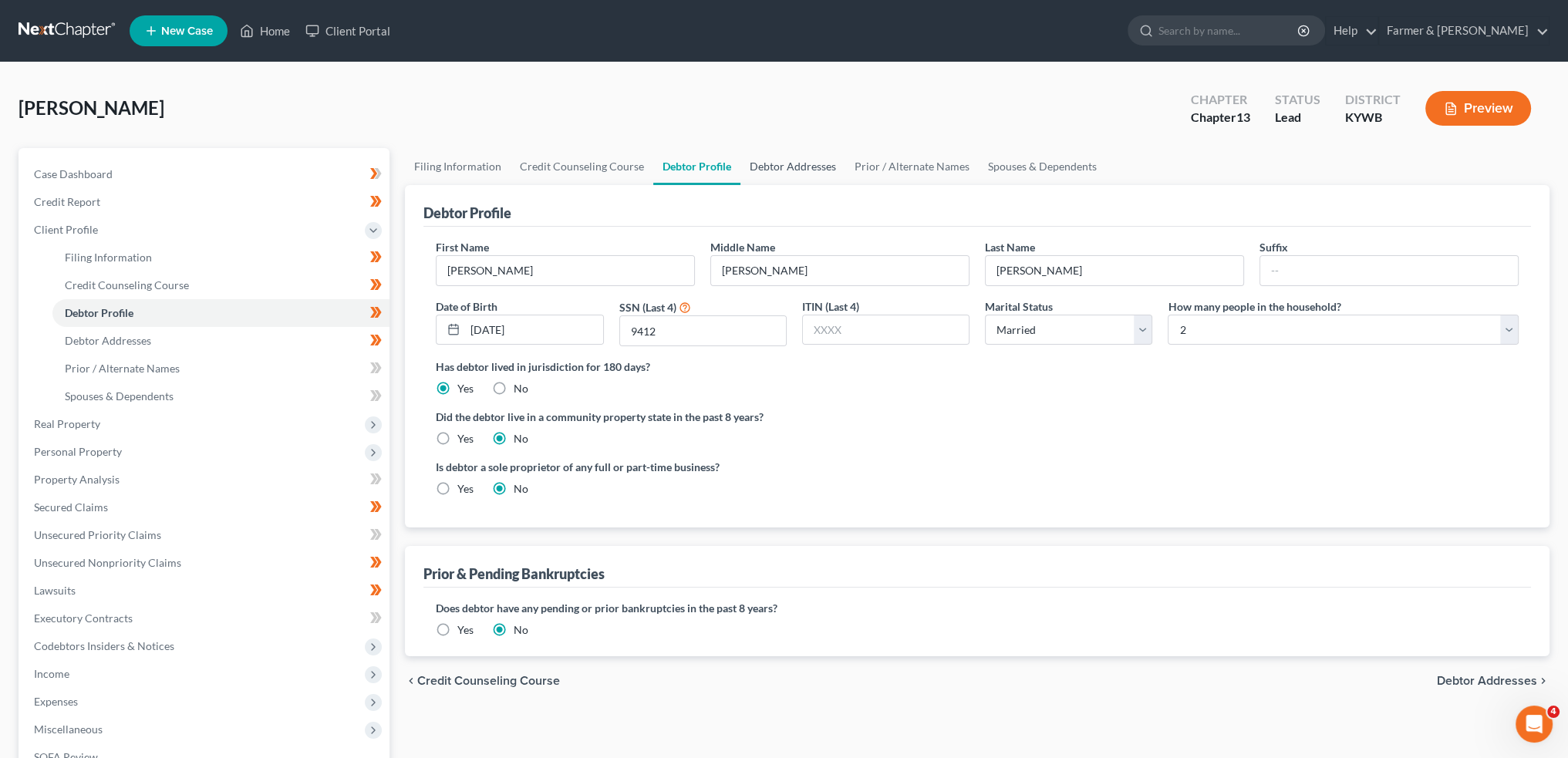
click at [786, 163] on link "Debtor Addresses" at bounding box center [793, 166] width 105 height 37
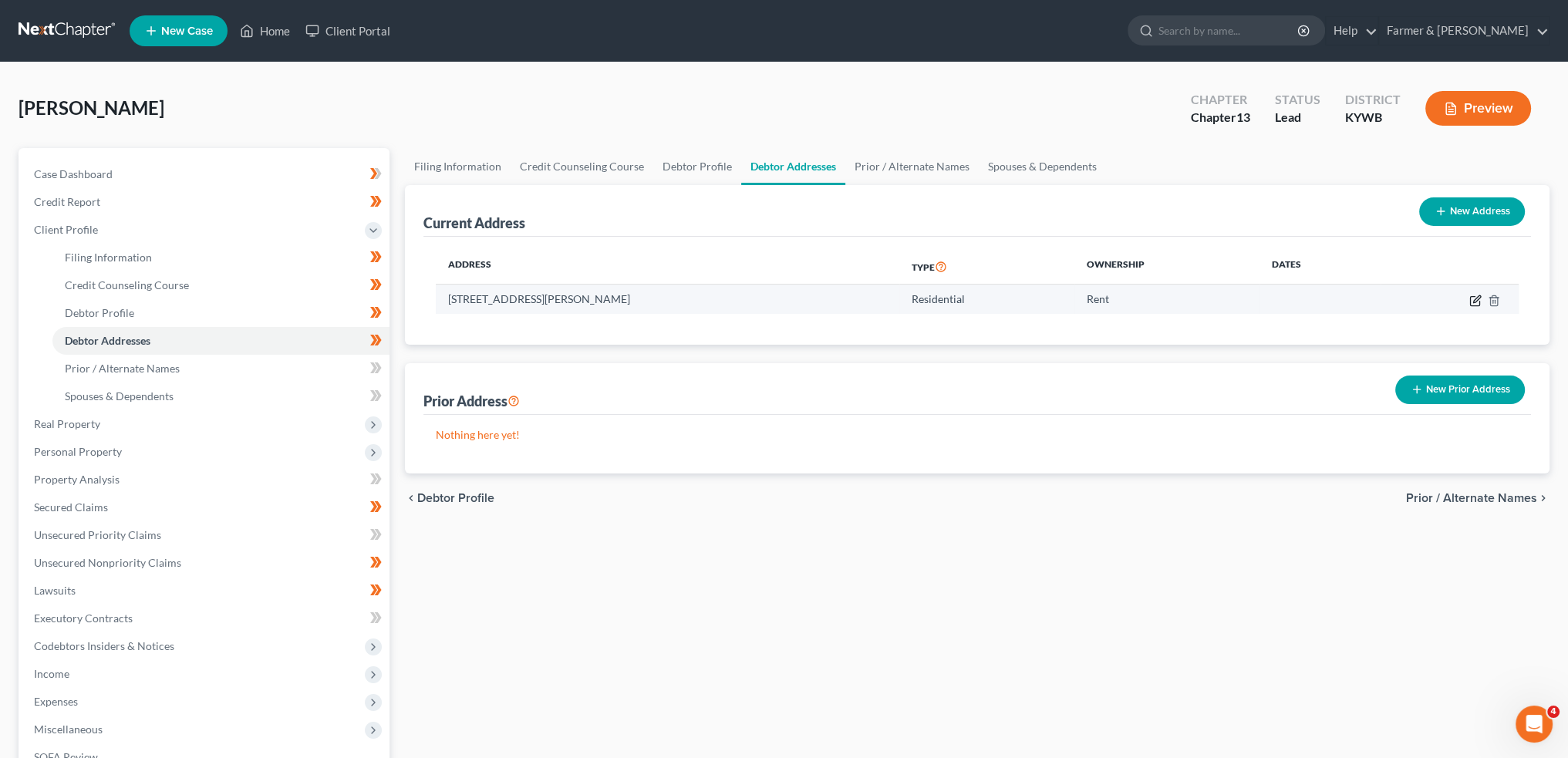
click at [1474, 300] on icon "button" at bounding box center [1477, 298] width 7 height 7
select select "18"
select select "50"
select select "0"
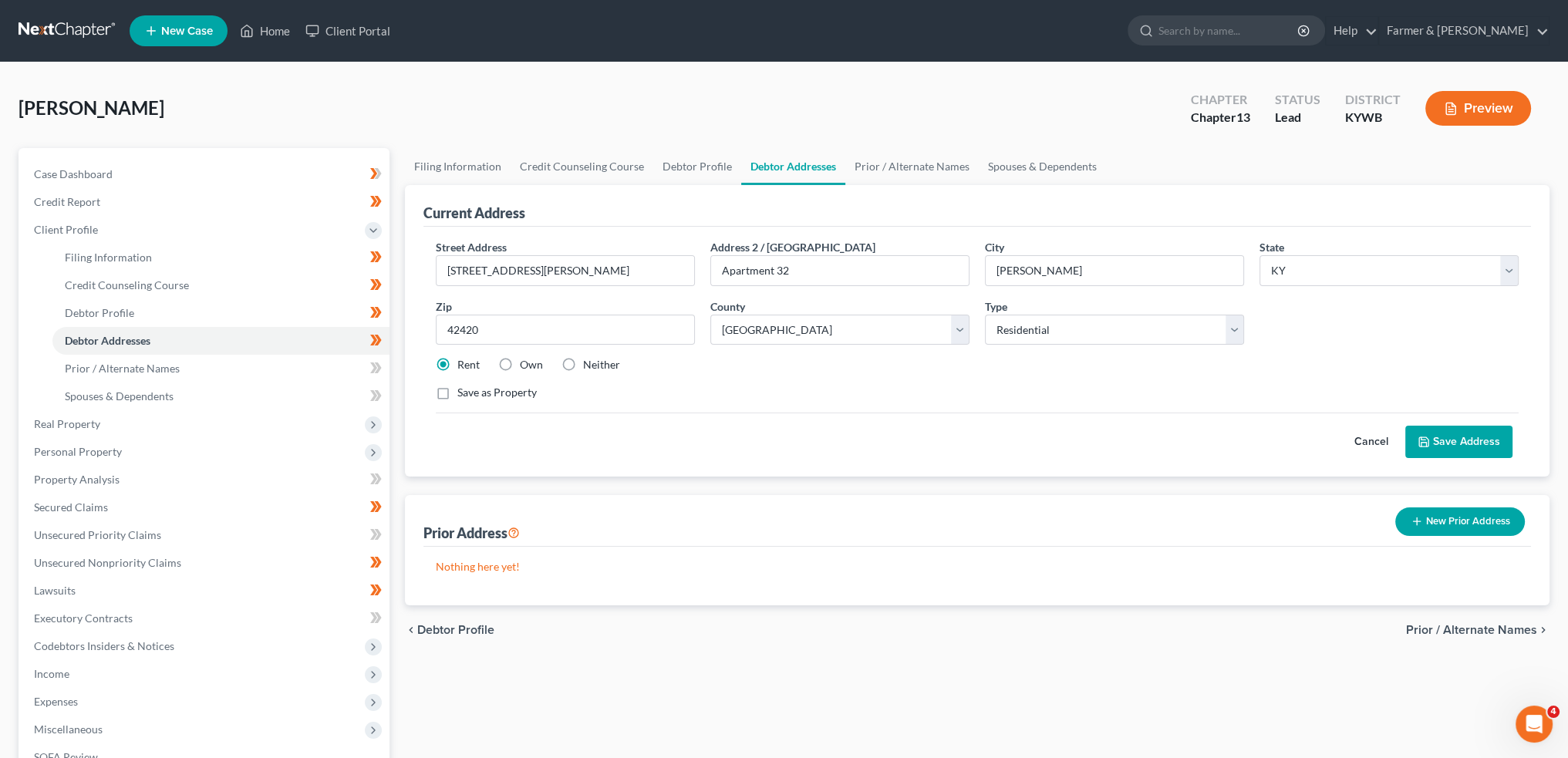
click at [1472, 429] on button "Save Address" at bounding box center [1459, 442] width 107 height 33
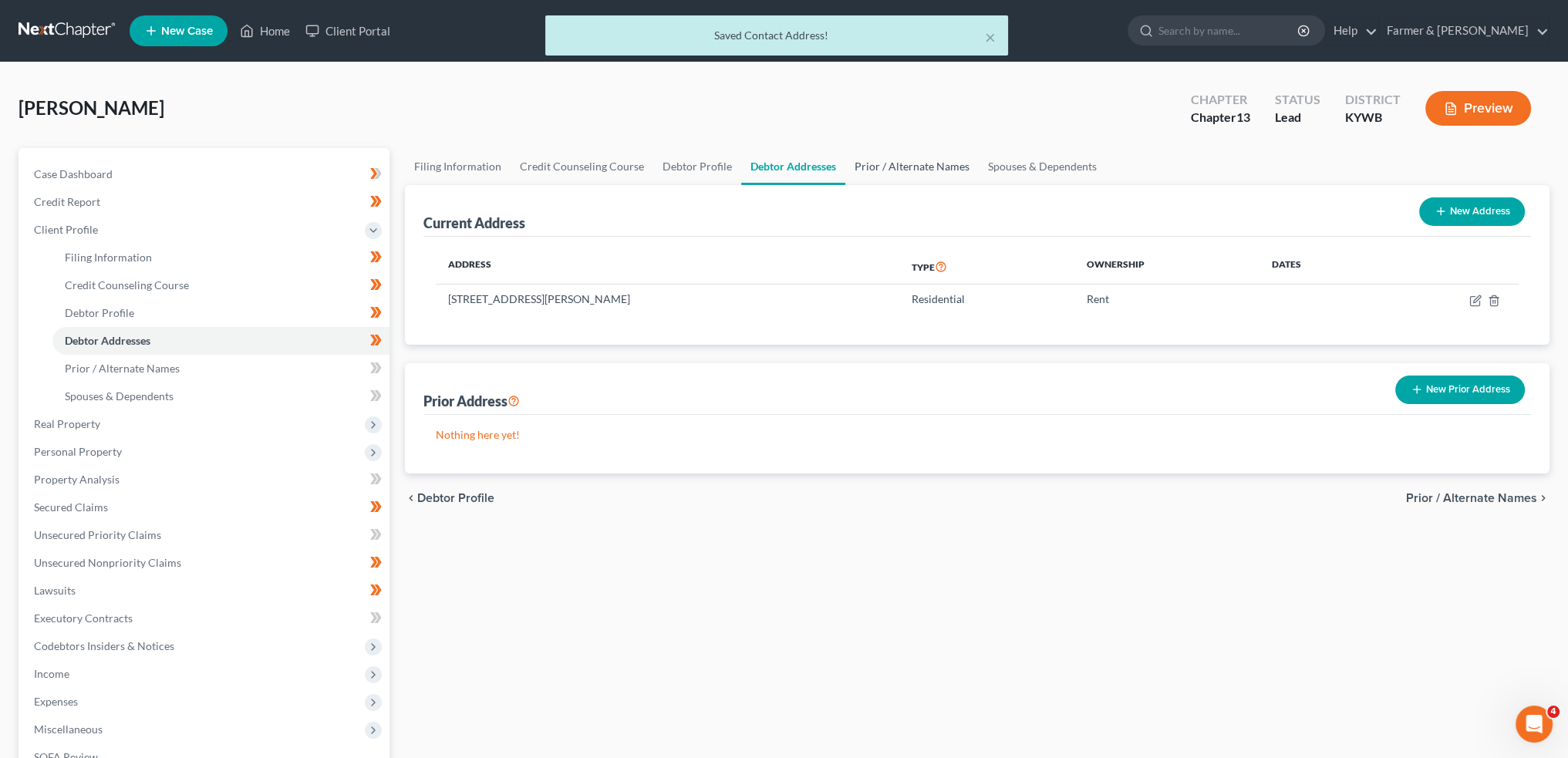
click at [895, 165] on link "Prior / Alternate Names" at bounding box center [913, 166] width 134 height 37
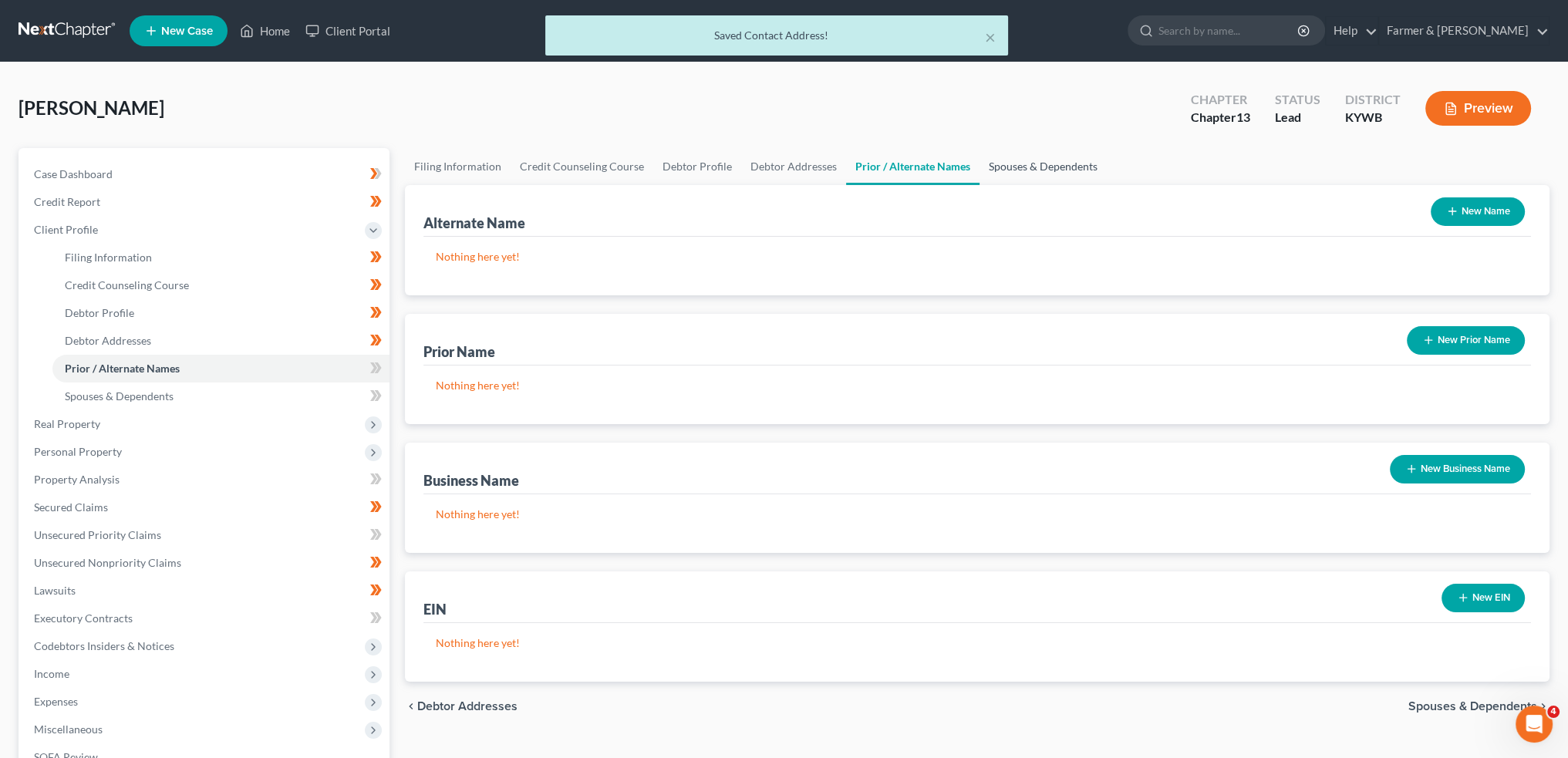
click at [1035, 159] on link "Spouses & Dependents" at bounding box center [1043, 166] width 127 height 37
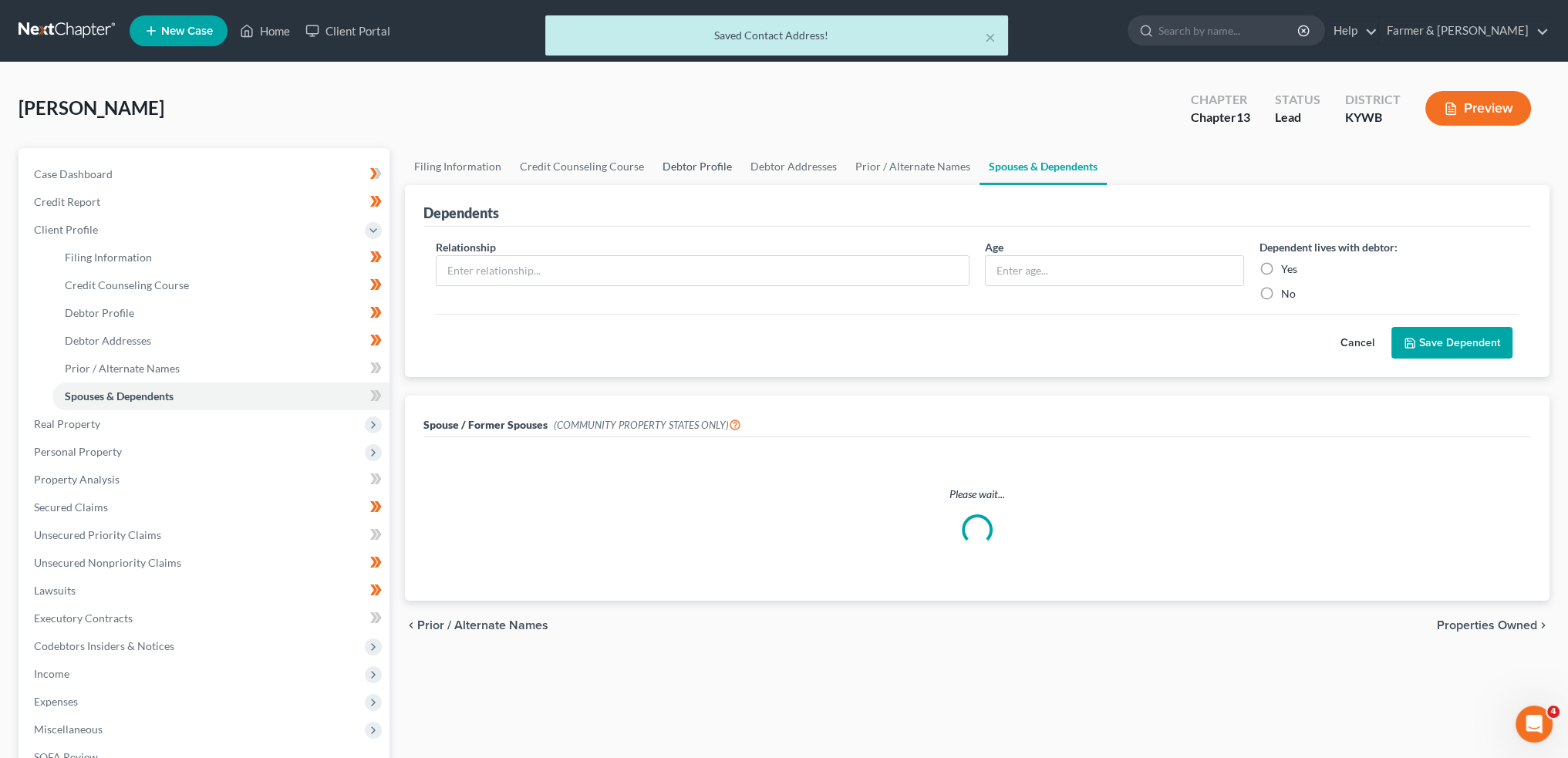
click at [672, 162] on link "Debtor Profile" at bounding box center [697, 166] width 88 height 37
select select "1"
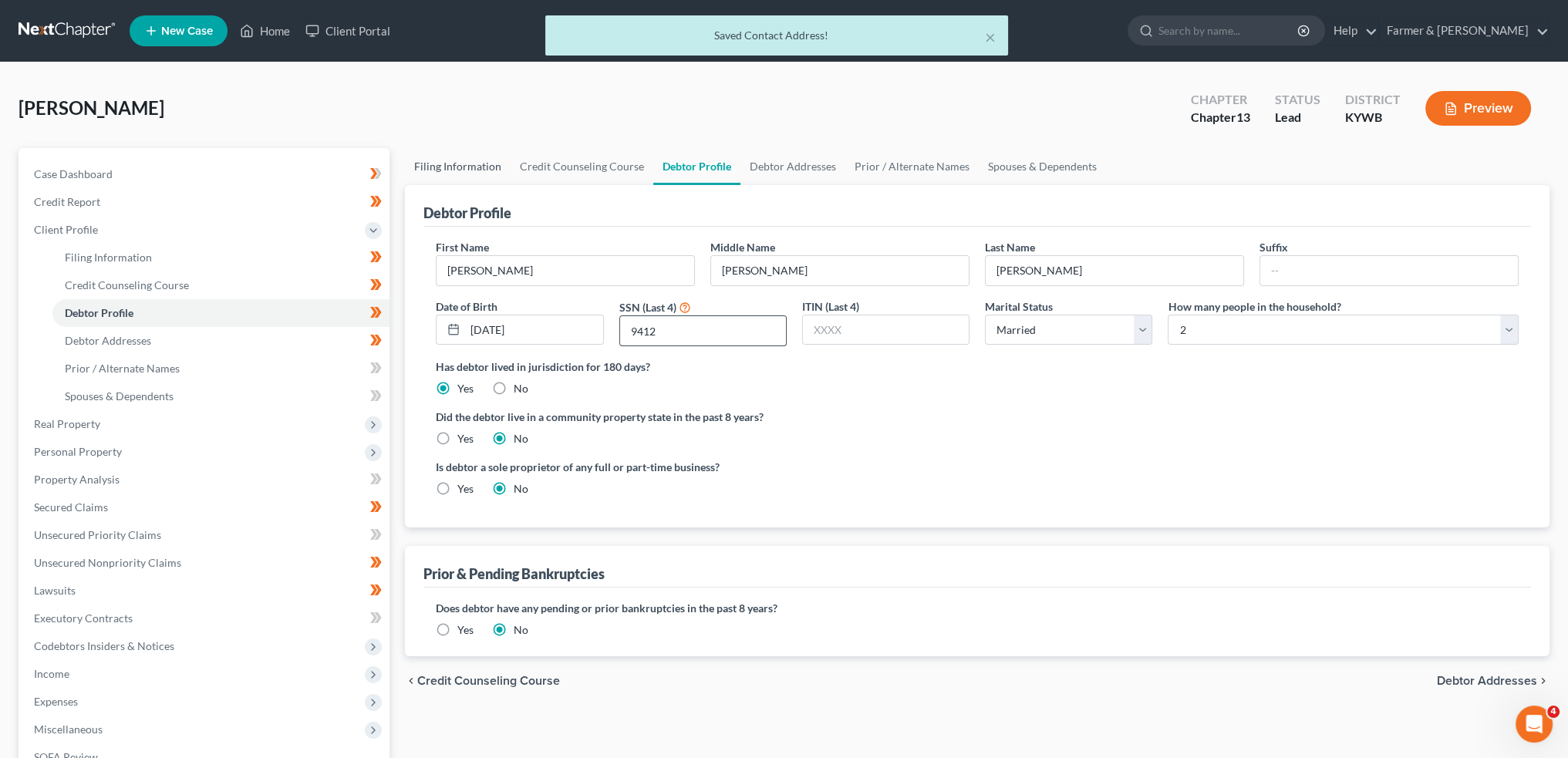
click at [467, 161] on link "Filing Information" at bounding box center [457, 166] width 106 height 37
select select "1"
select select "0"
select select "3"
select select "33"
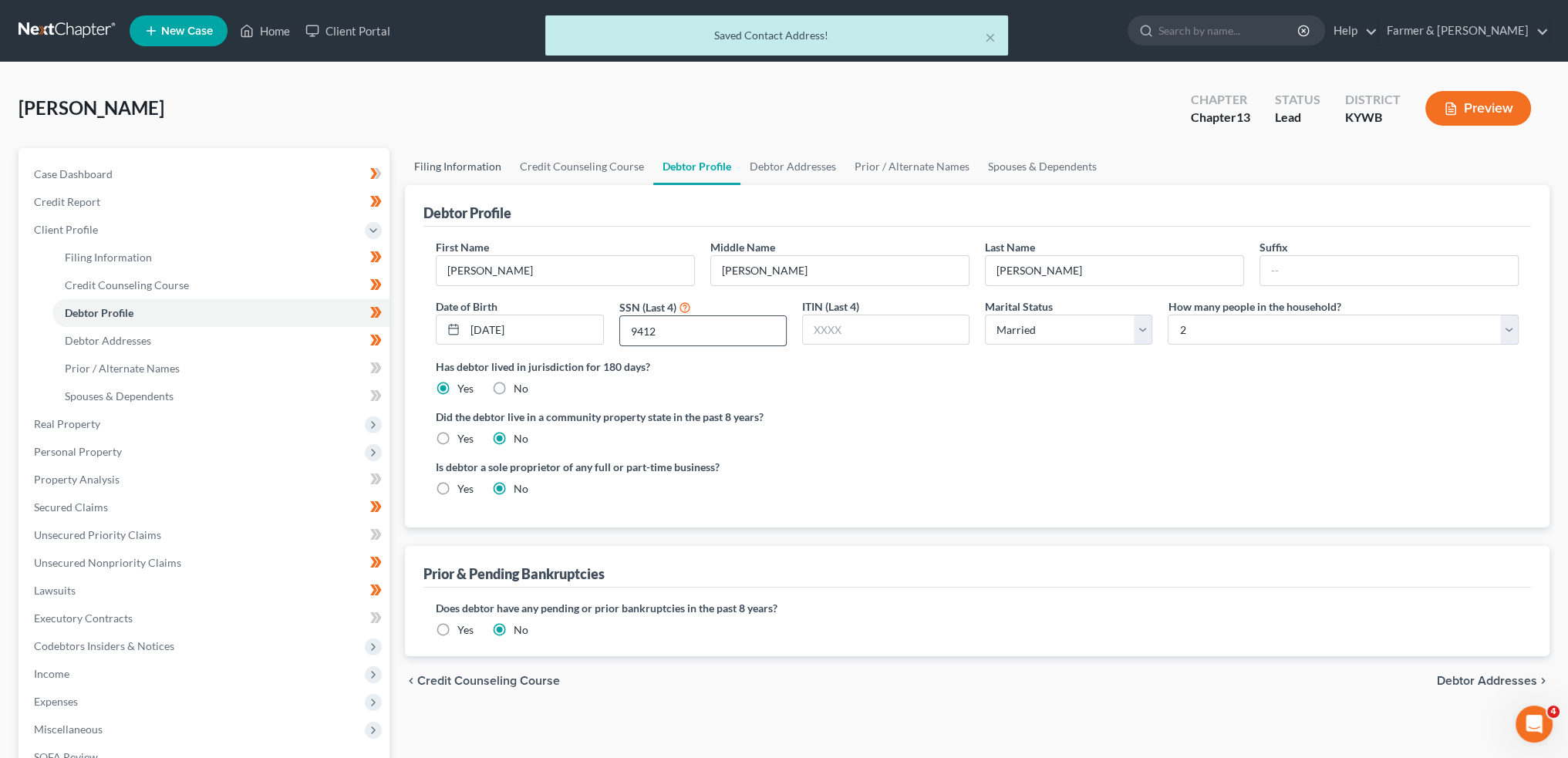
select select "0"
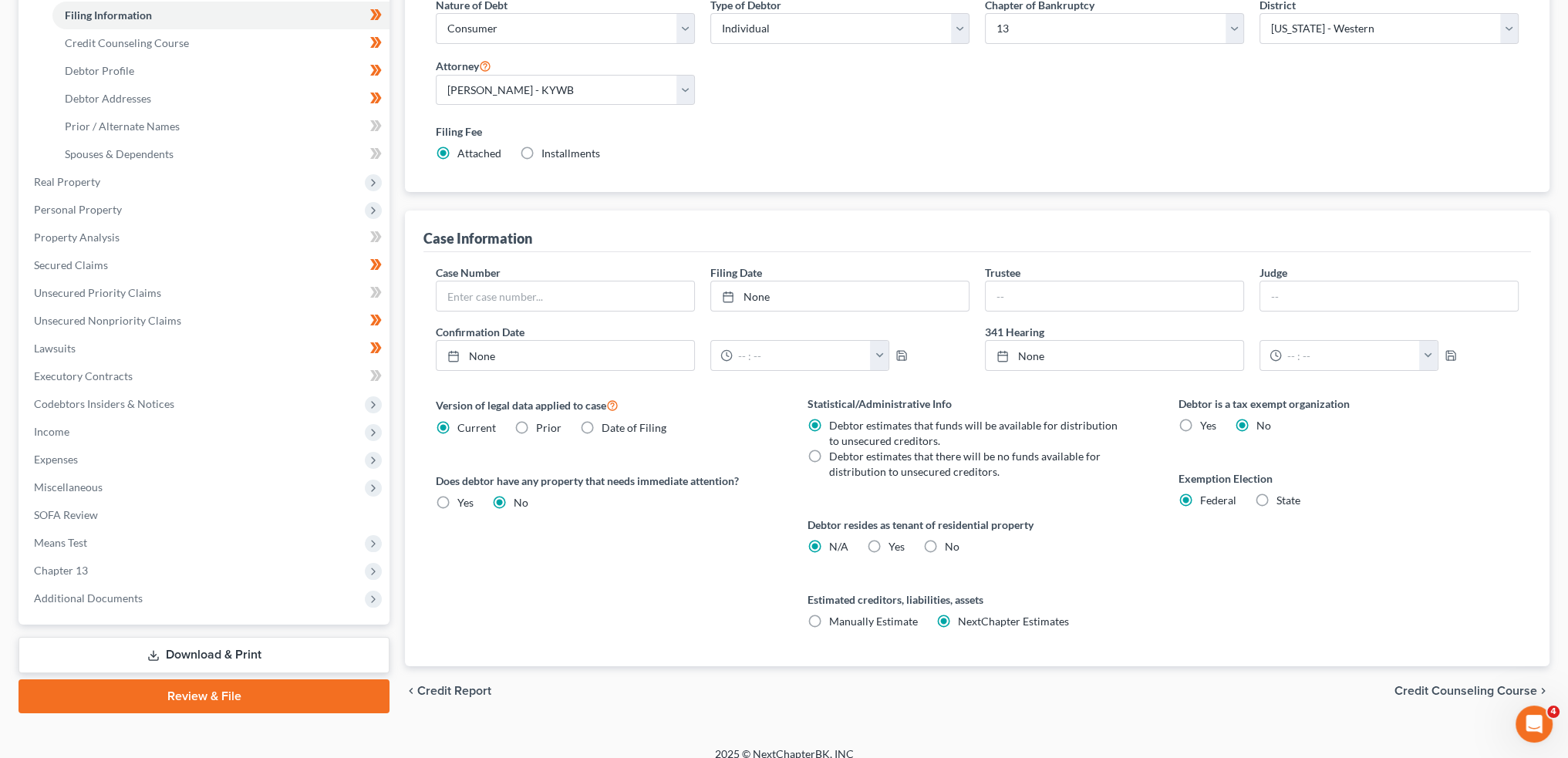
scroll to position [256, 0]
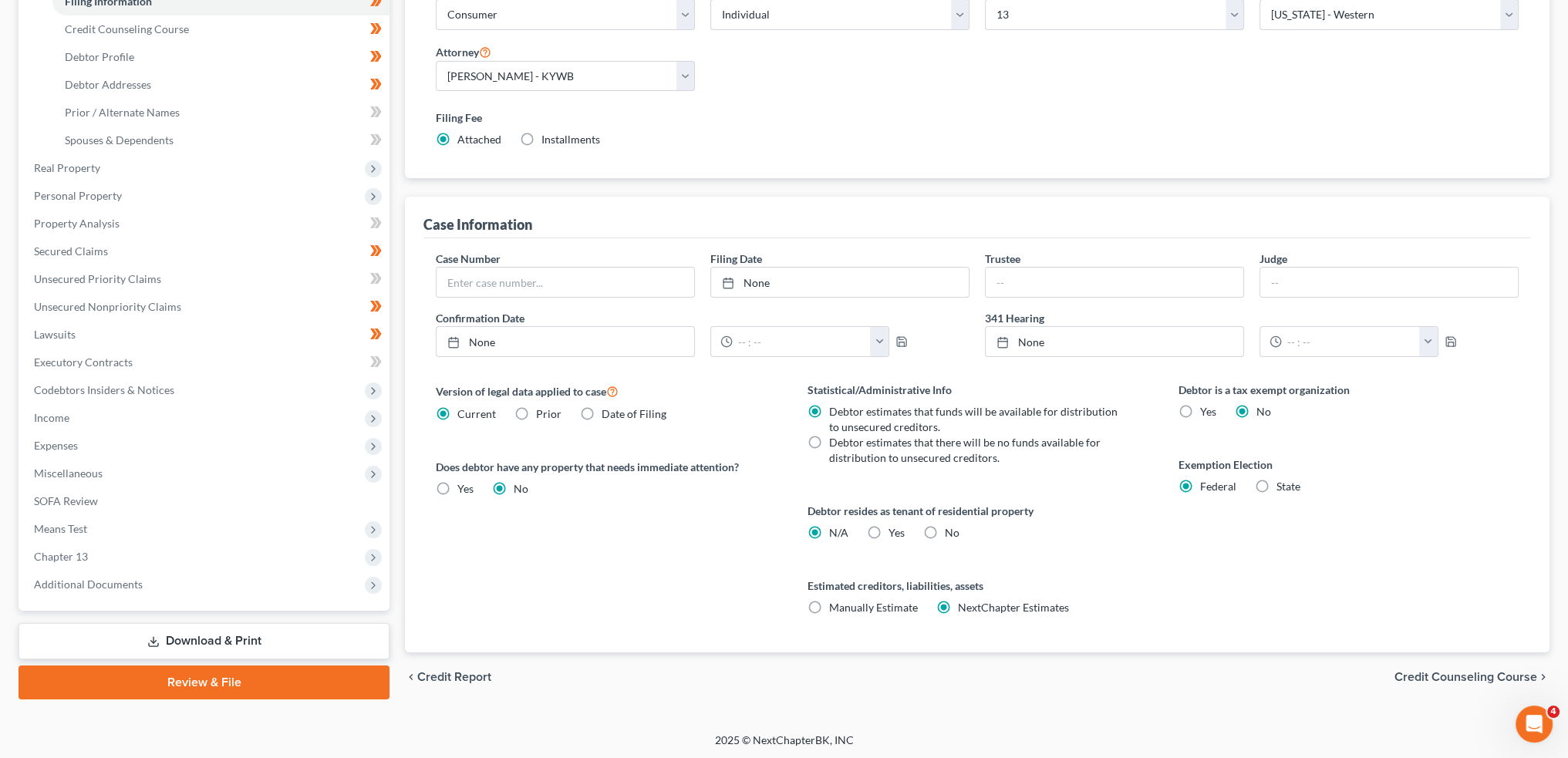
click at [889, 525] on label "Yes Yes" at bounding box center [896, 532] width 16 height 15
click at [895, 525] on input "Yes Yes" at bounding box center [900, 530] width 10 height 10
radio input "true"
radio input "false"
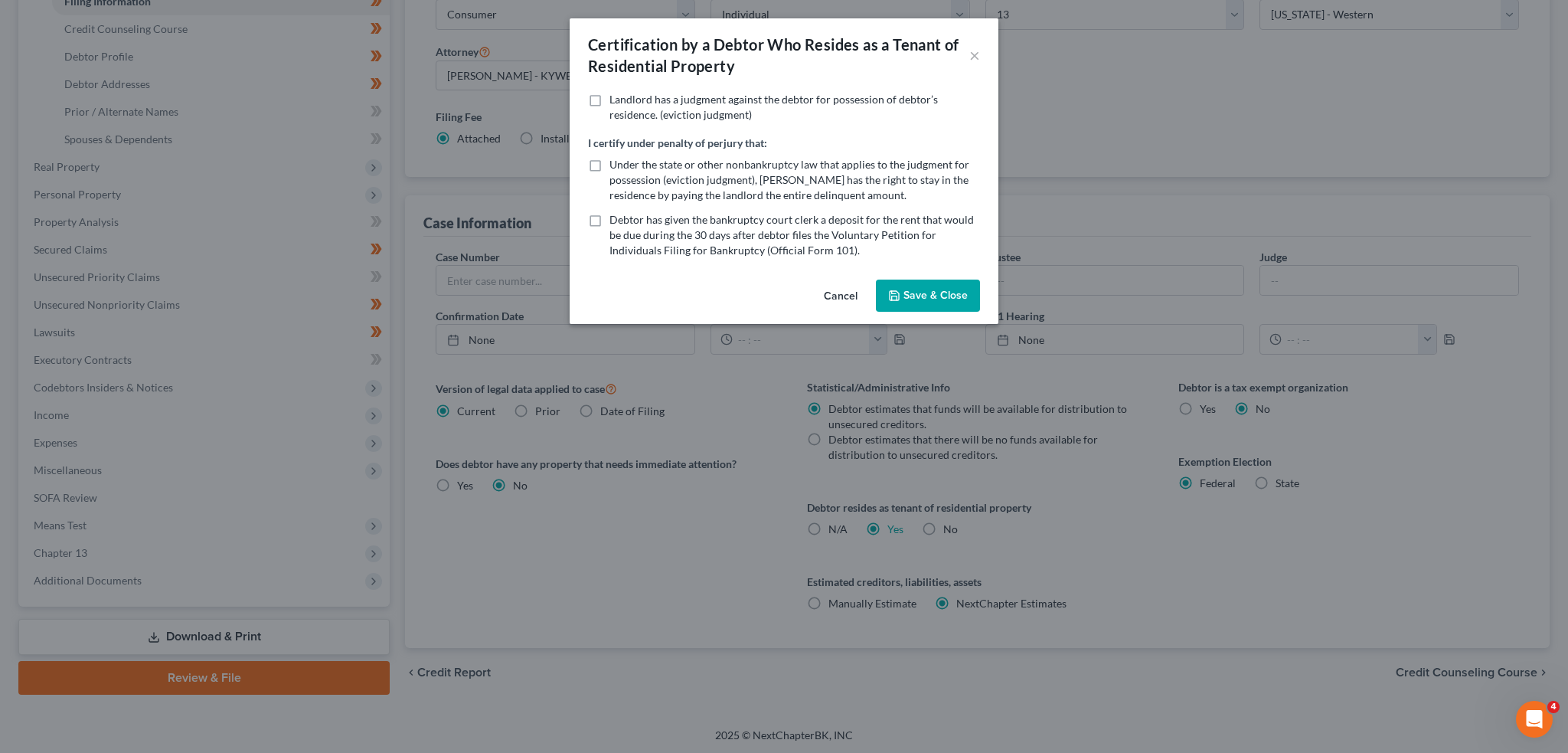
click at [942, 300] on button "Save & Close" at bounding box center [928, 296] width 104 height 32
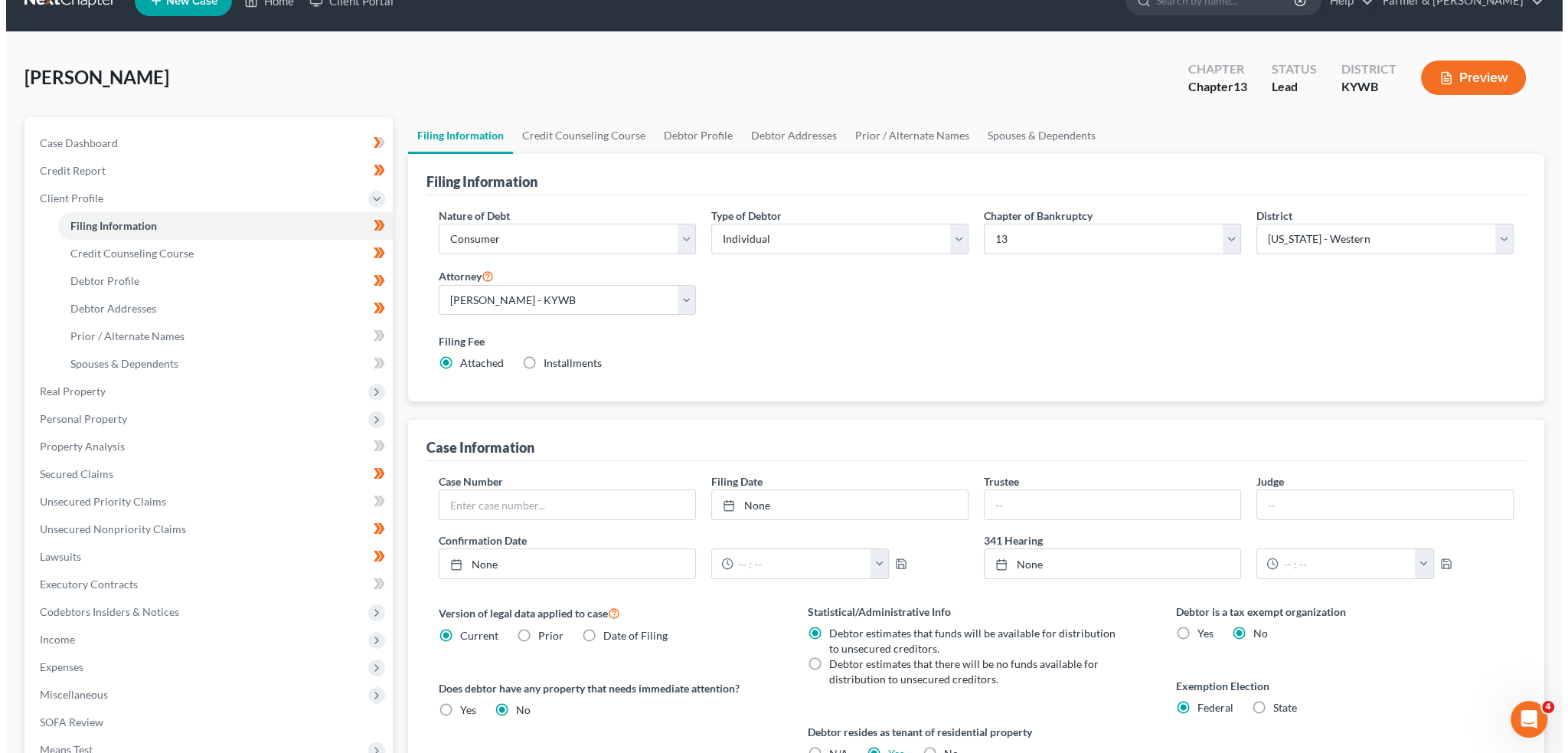
scroll to position [0, 0]
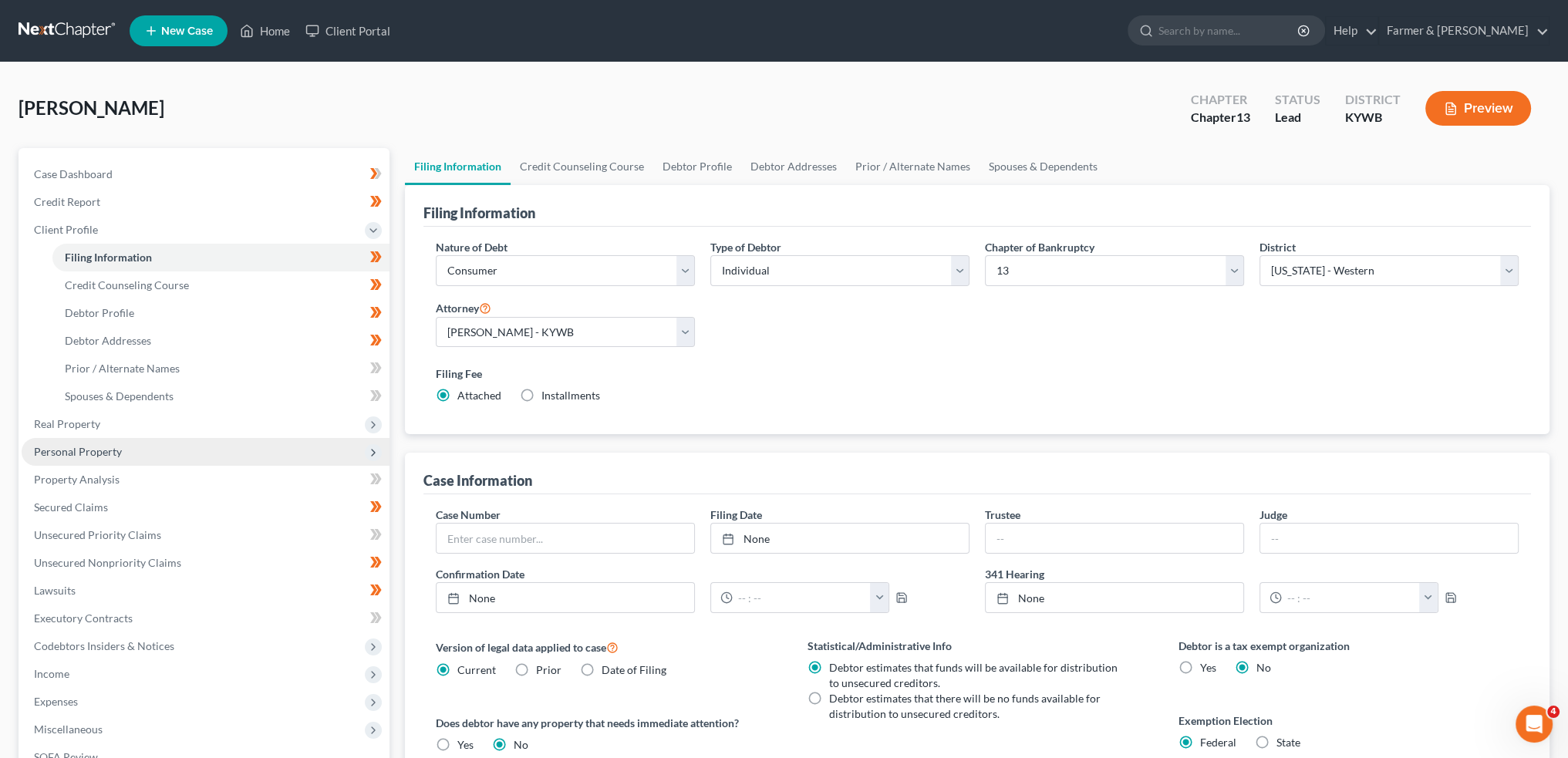
click at [109, 447] on span "Personal Property" at bounding box center [78, 451] width 88 height 13
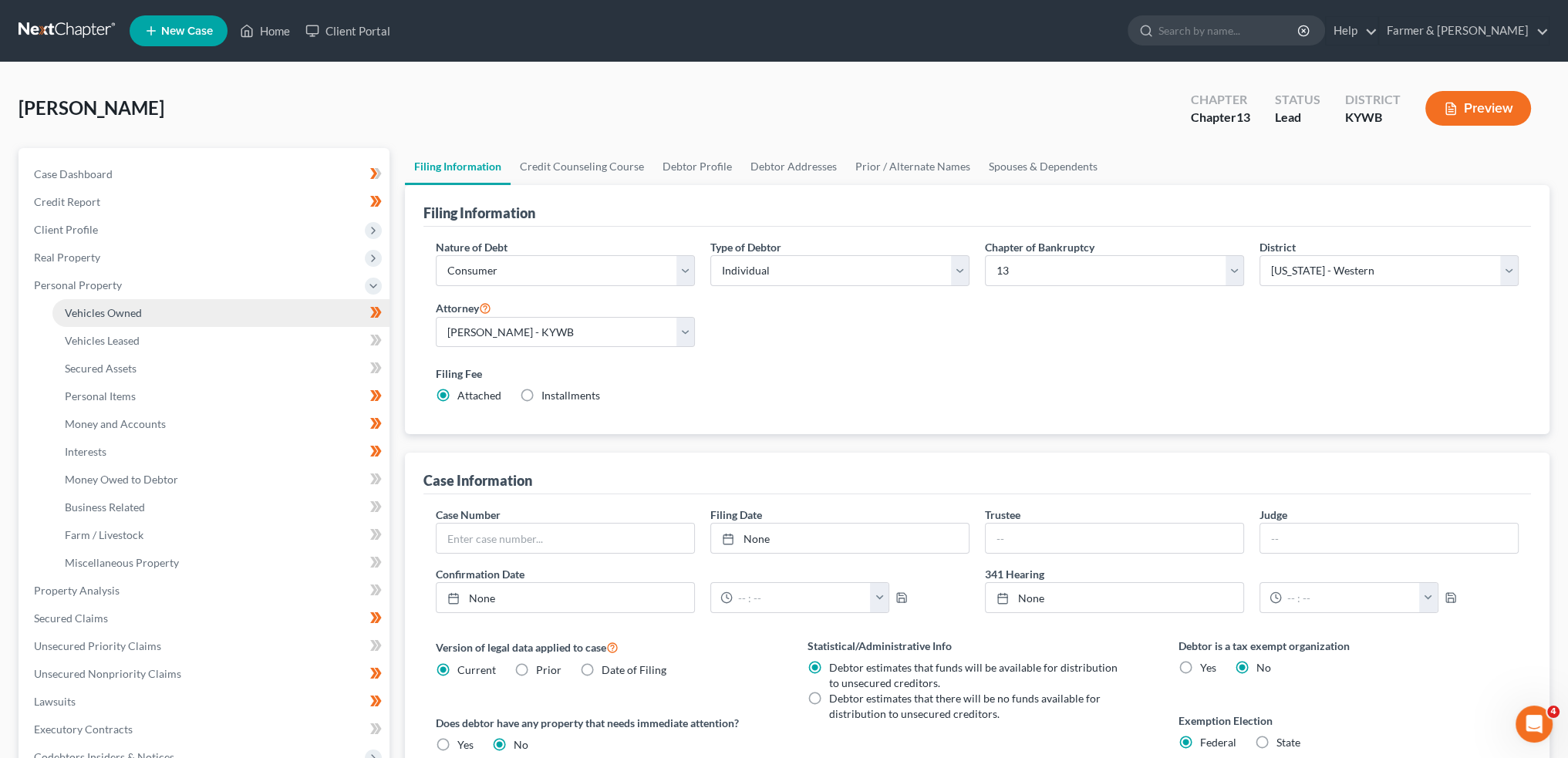
click at [114, 311] on span "Vehicles Owned" at bounding box center [104, 312] width 77 height 13
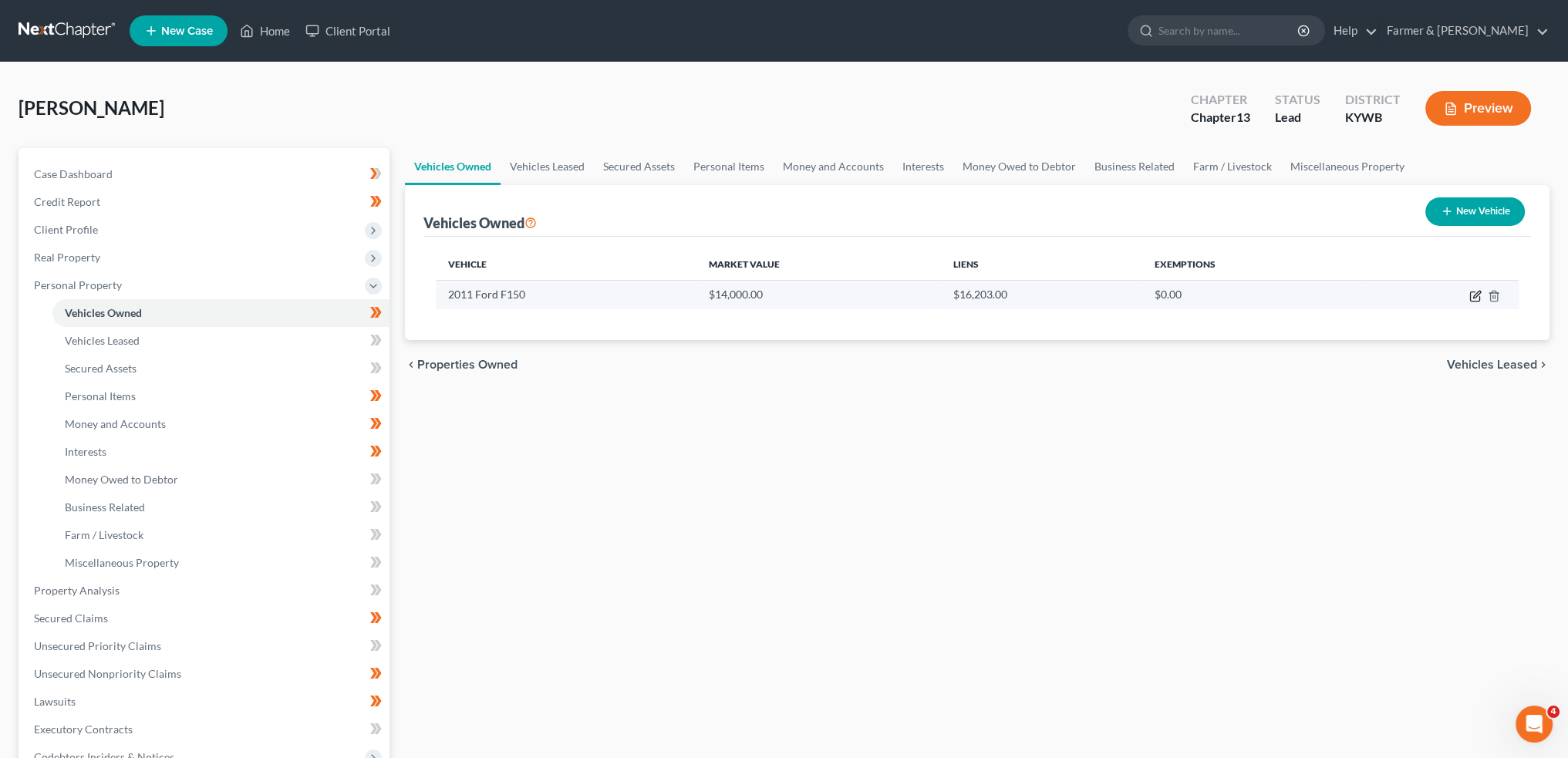
click at [1476, 294] on icon "button" at bounding box center [1475, 296] width 12 height 12
select select "0"
select select "15"
select select "2"
select select "0"
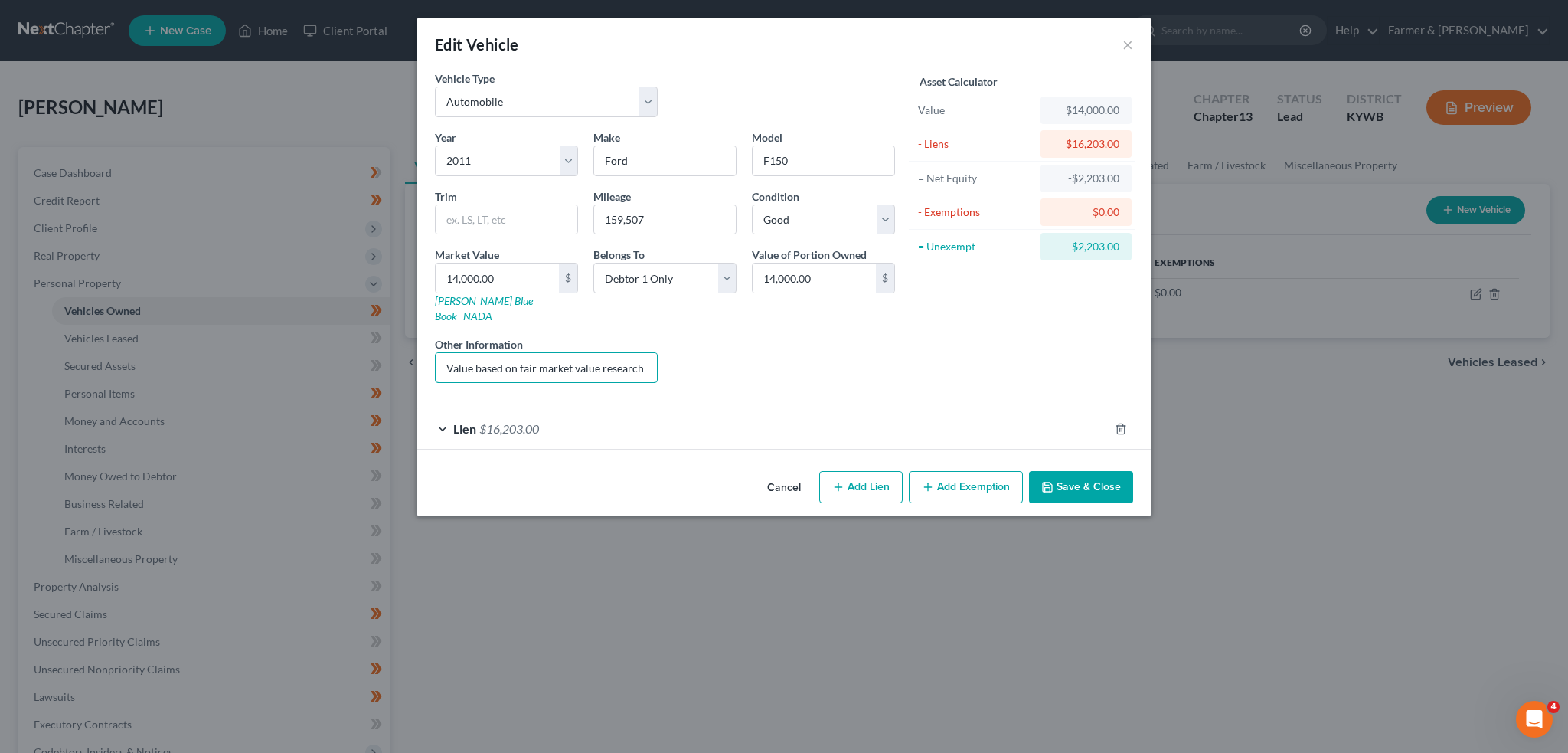
scroll to position [0, 209]
drag, startPoint x: 575, startPoint y: 357, endPoint x: 552, endPoint y: 364, distance: 24.0
click at [695, 348] on div "Year Select 2026 2025 2024 2023 2022 2021 2020 2019 2018 2017 2016 2015 2014 20…" at bounding box center [665, 262] width 475 height 266
click at [747, 408] on div "Lien $16,203.00" at bounding box center [762, 428] width 692 height 41
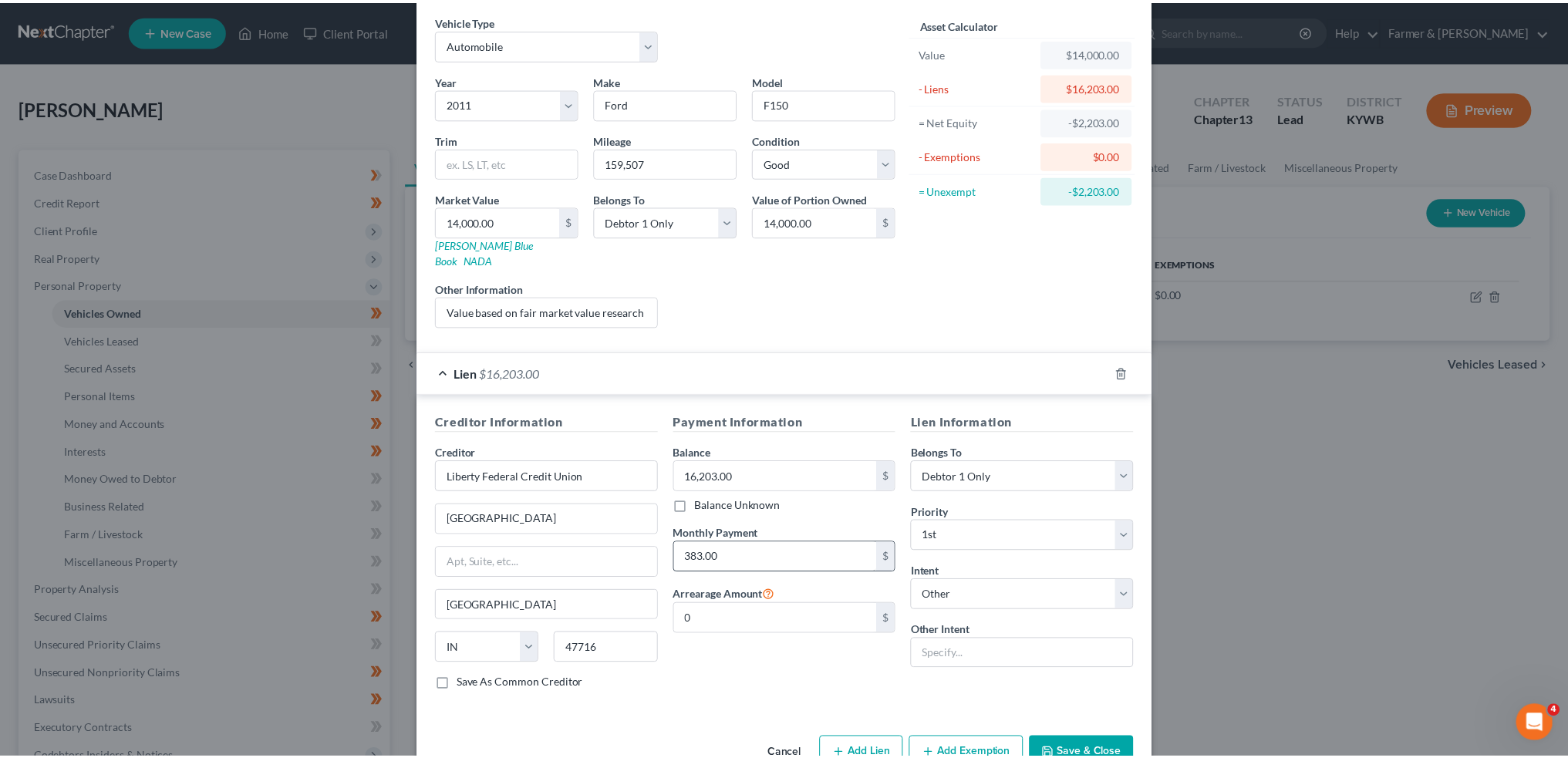
scroll to position [81, 0]
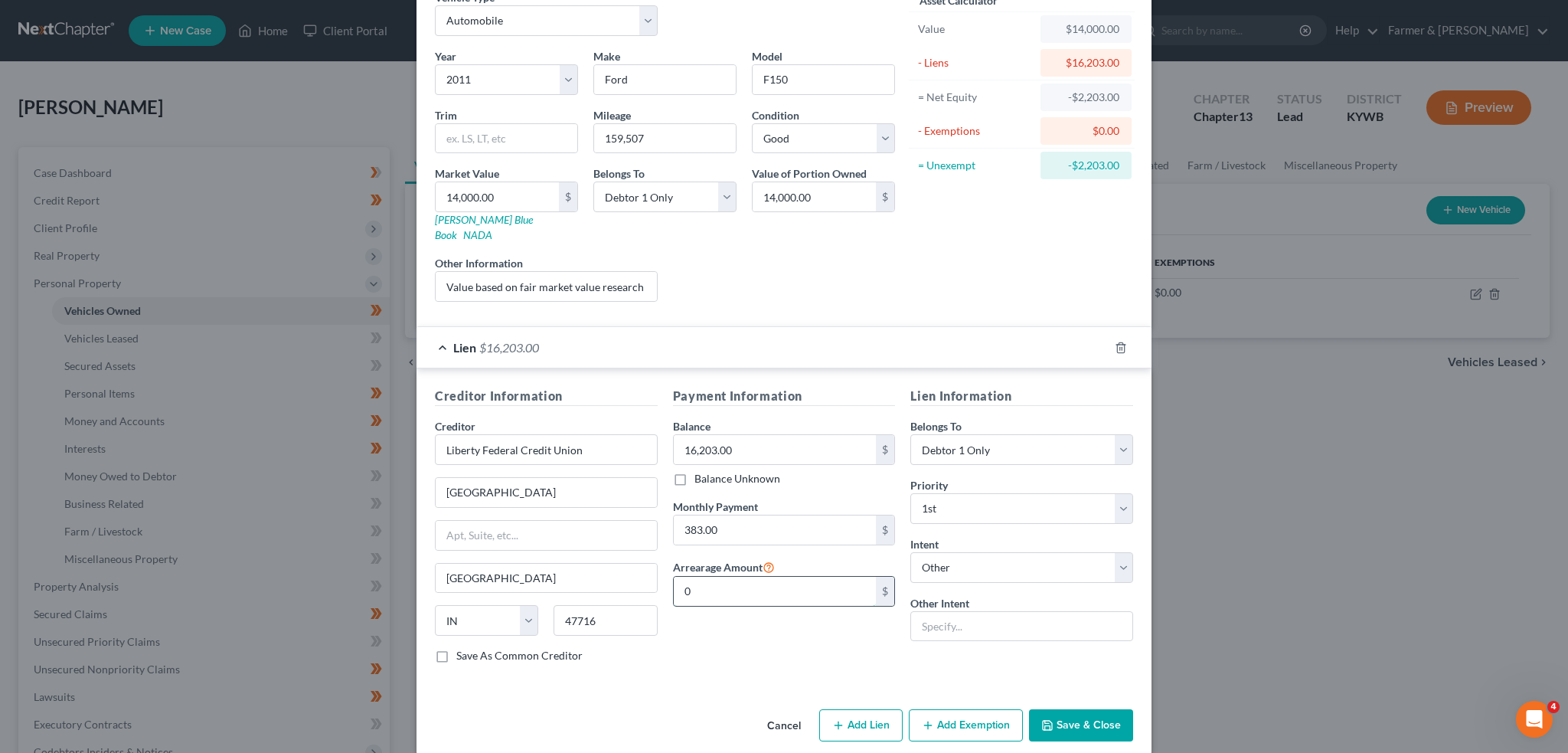
click at [704, 577] on input "0" at bounding box center [775, 591] width 203 height 29
type input "1.00"
click at [1097, 710] on button "Save & Close" at bounding box center [1081, 726] width 104 height 32
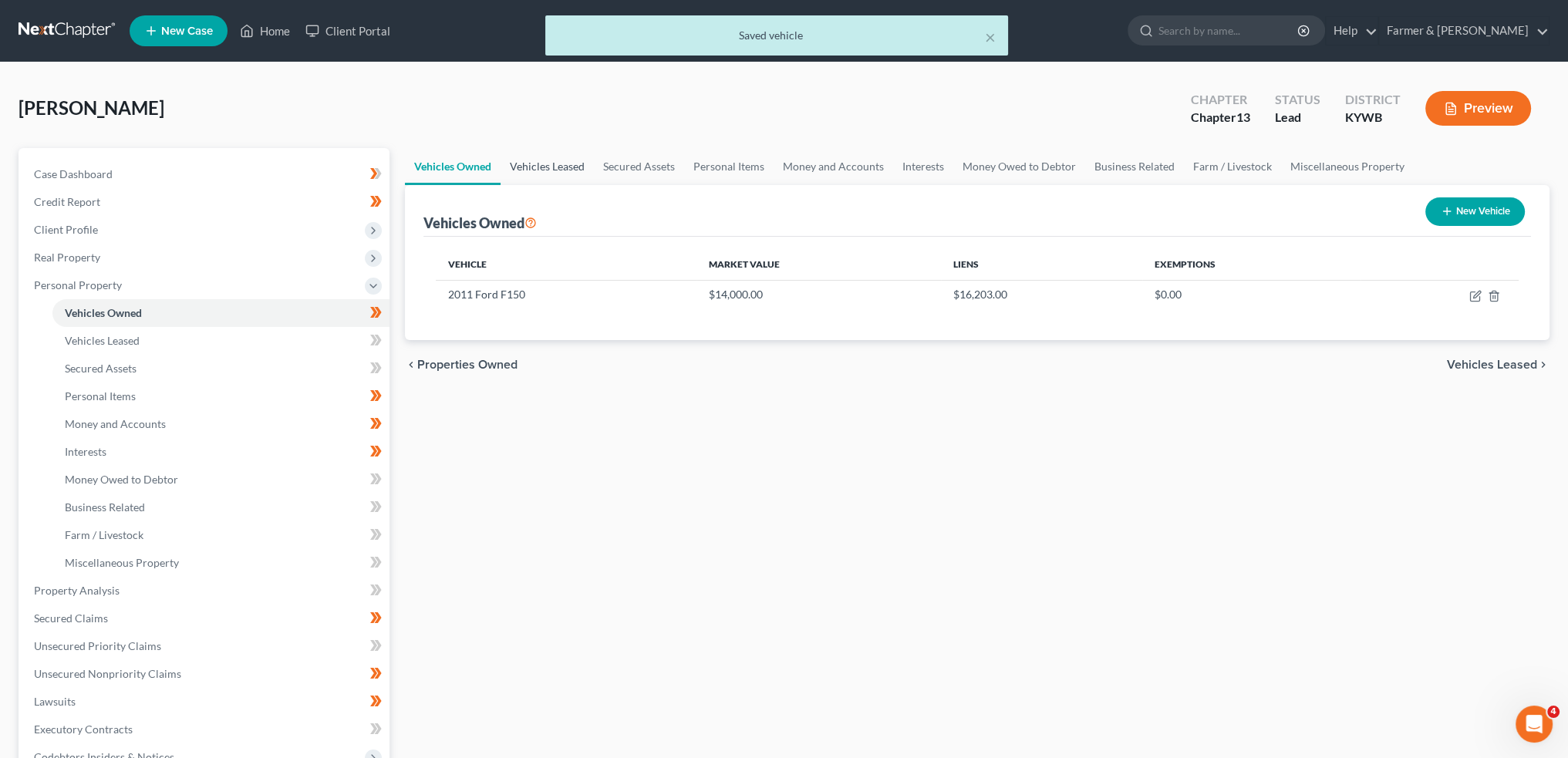
click at [534, 165] on link "Vehicles Leased" at bounding box center [547, 166] width 93 height 37
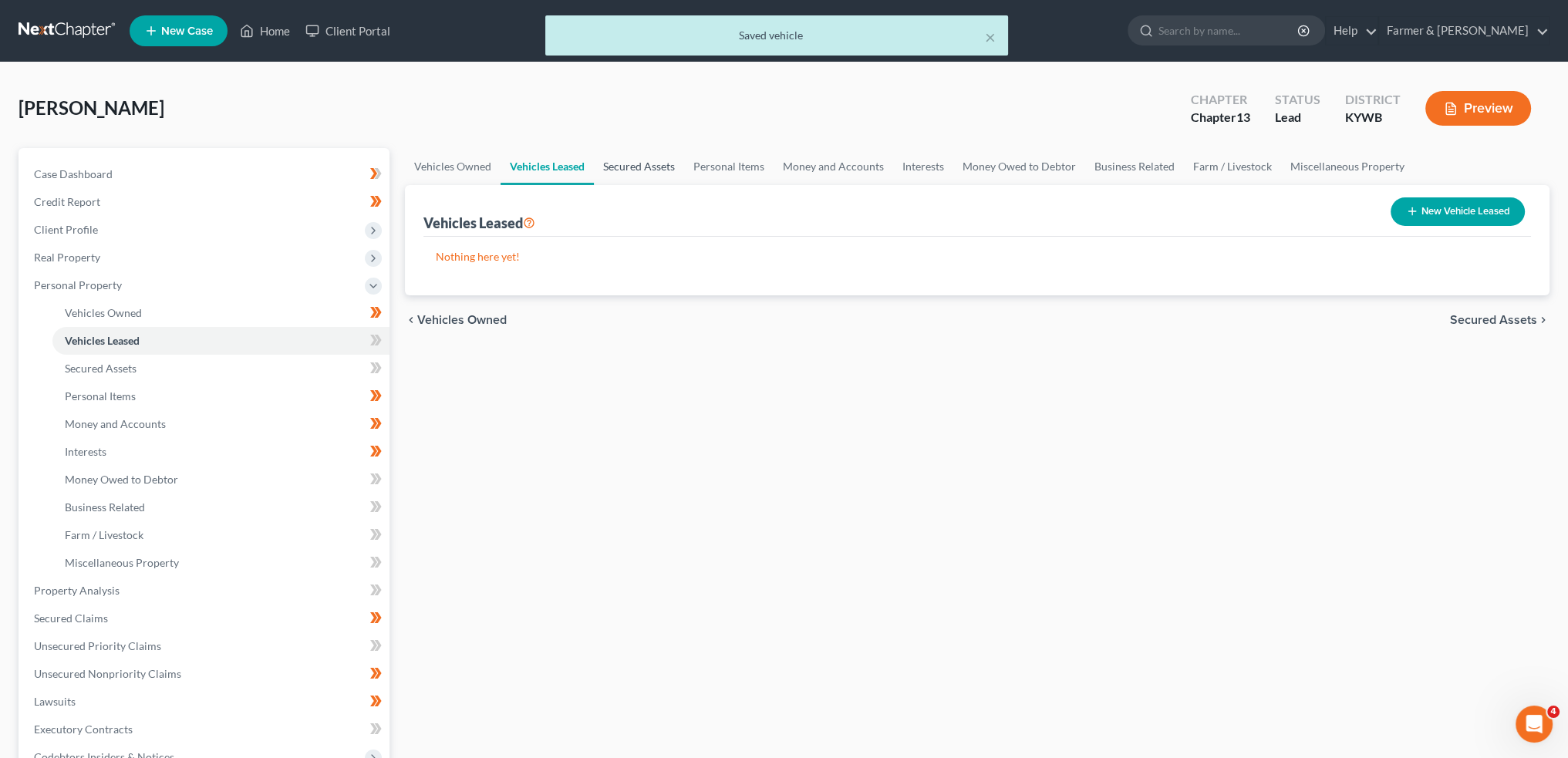
click at [640, 165] on link "Secured Assets" at bounding box center [638, 166] width 90 height 37
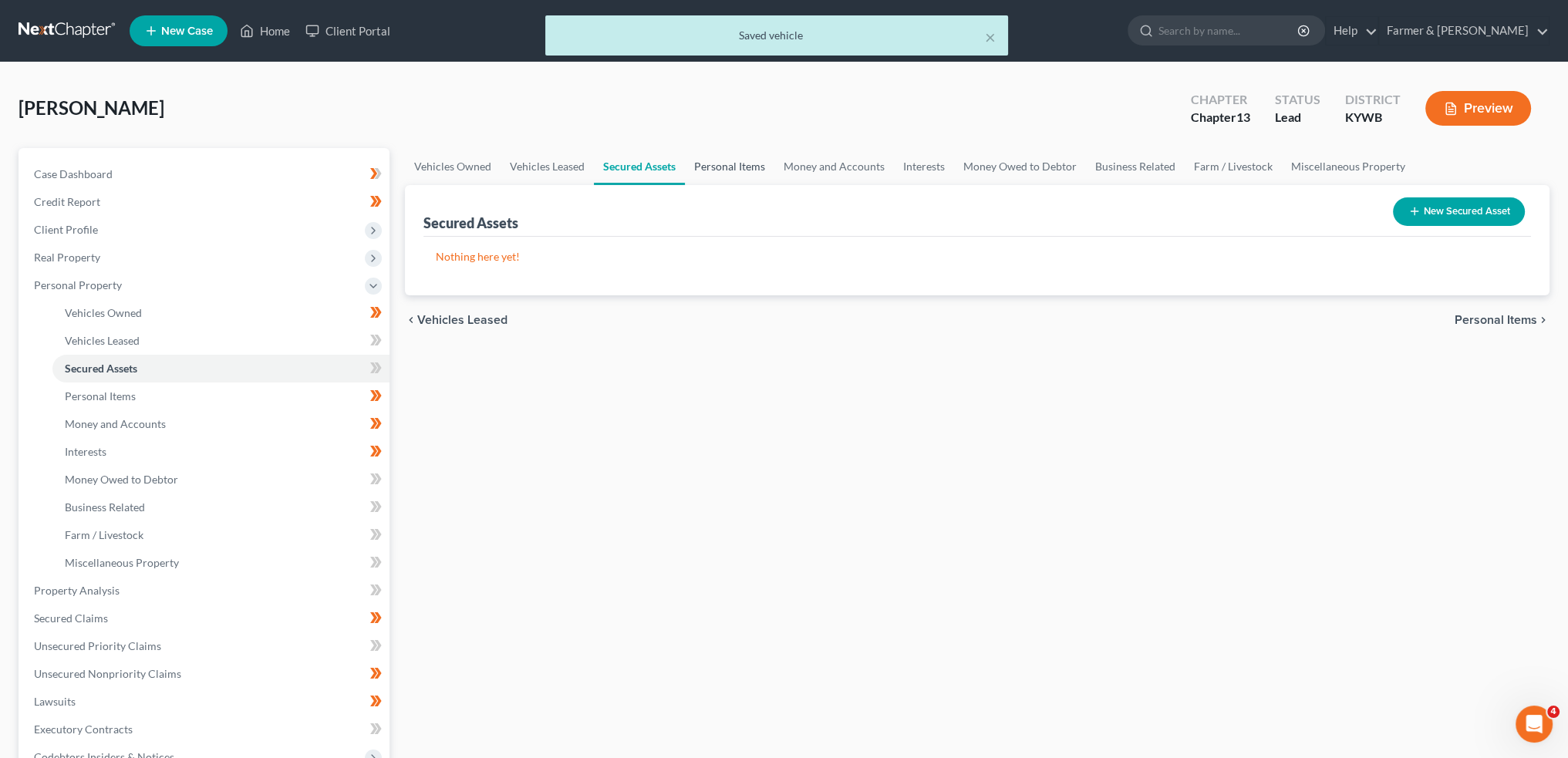
click at [750, 151] on link "Personal Items" at bounding box center [730, 166] width 89 height 37
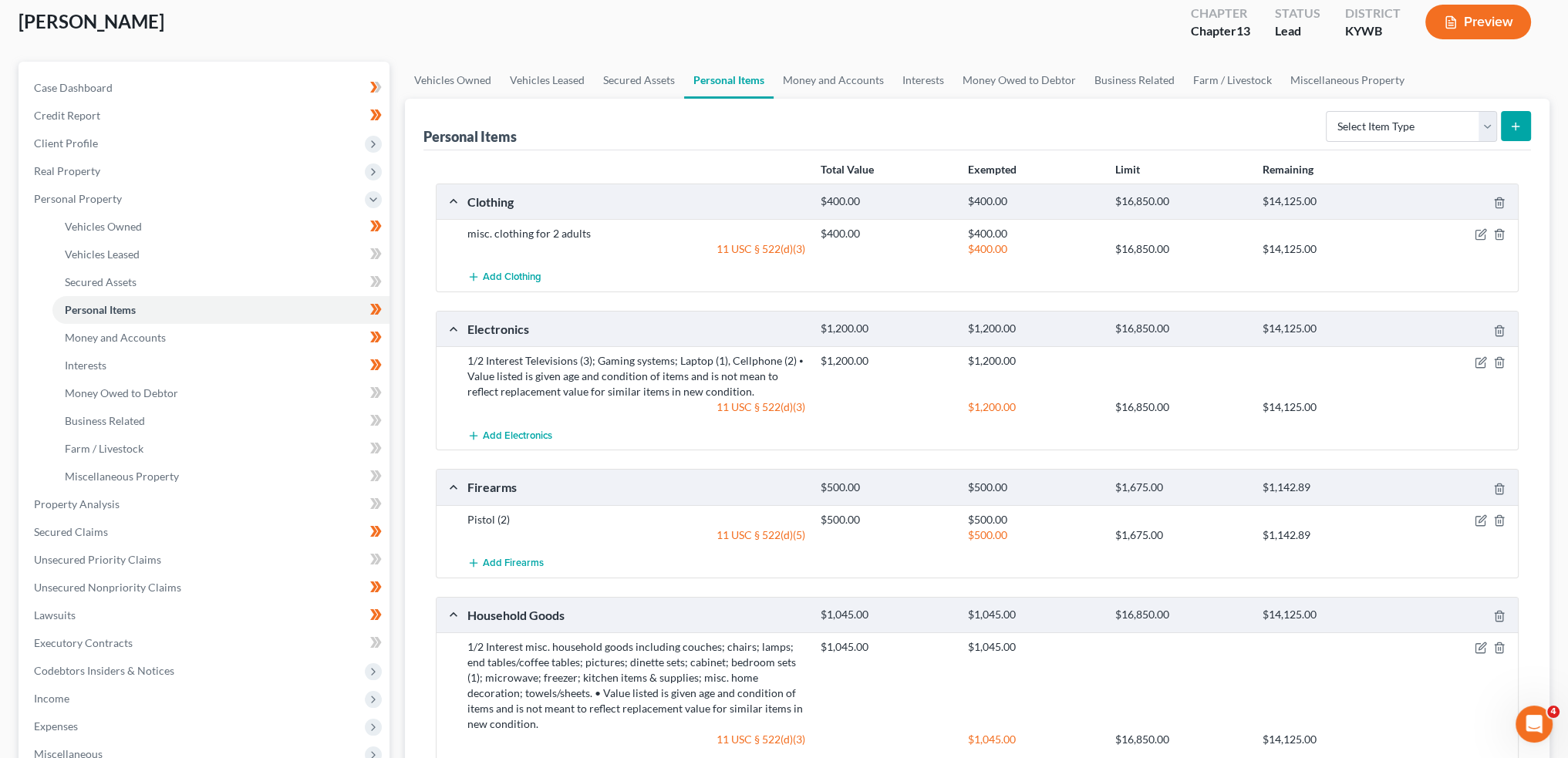
scroll to position [128, 0]
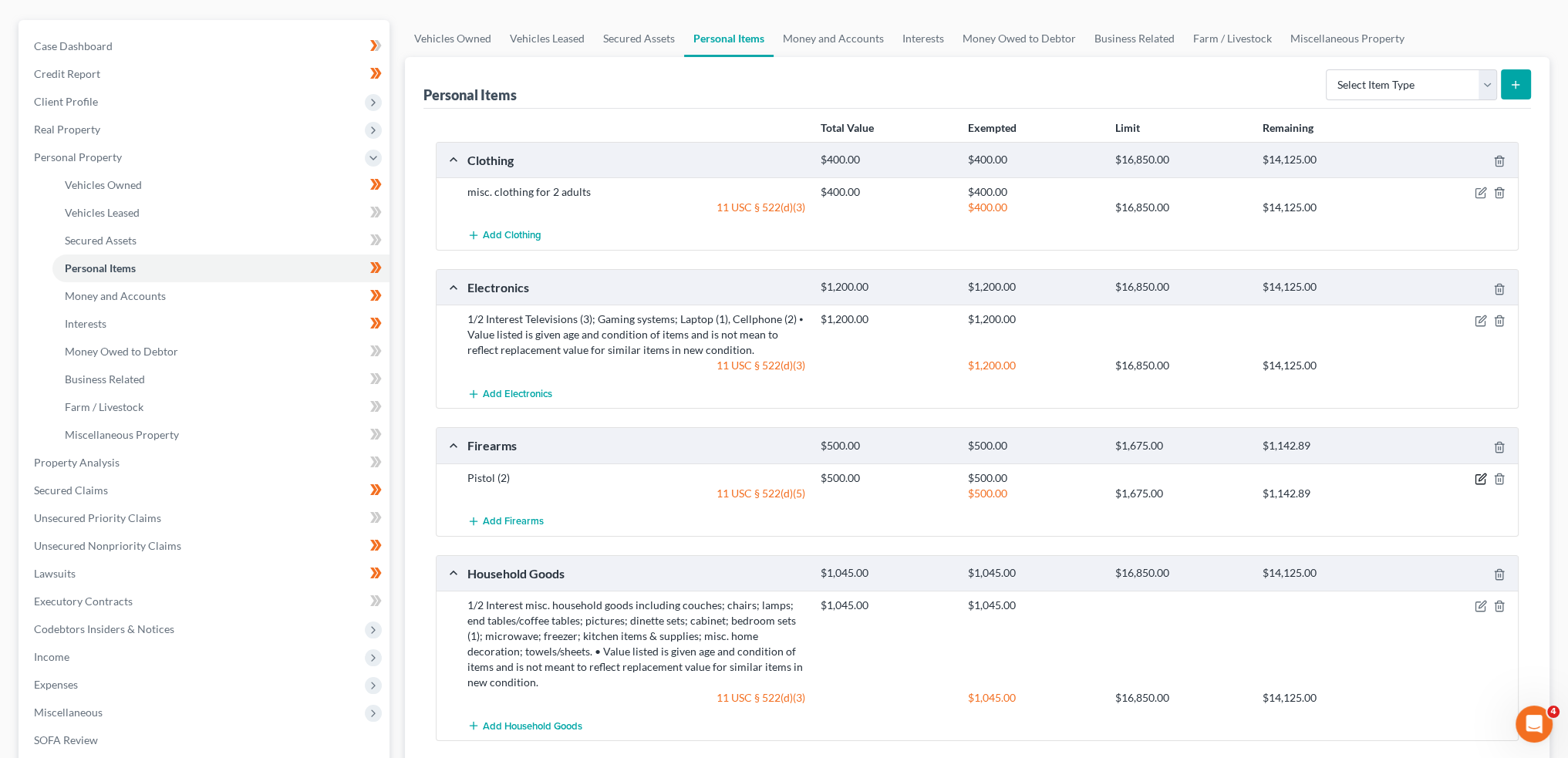
click at [1483, 474] on icon "button" at bounding box center [1481, 478] width 12 height 12
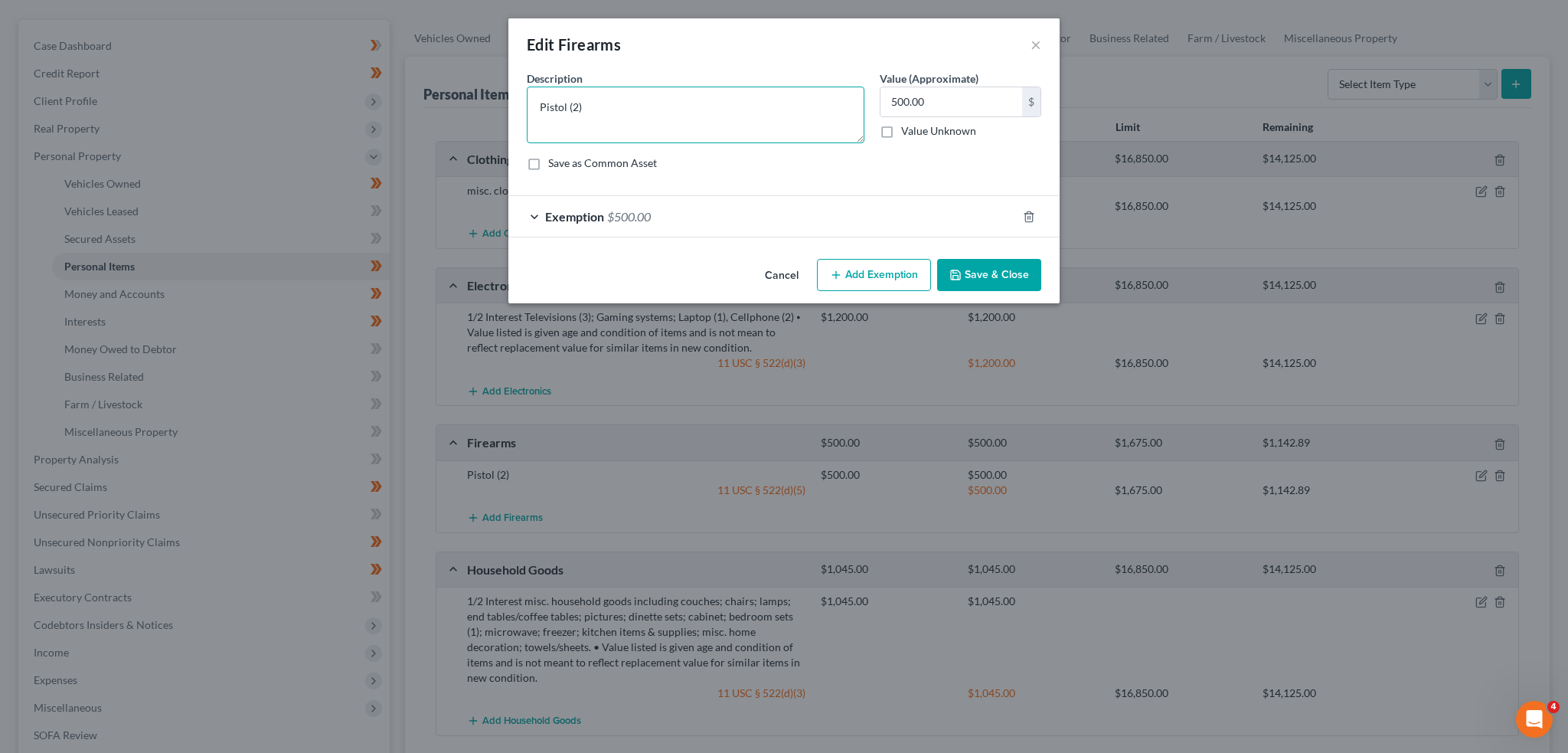
click at [641, 124] on textarea "Pistol (2)" at bounding box center [695, 115] width 338 height 57
type textarea "Pistol (2); ammo"
click at [972, 267] on button "Save & Close" at bounding box center [989, 275] width 104 height 32
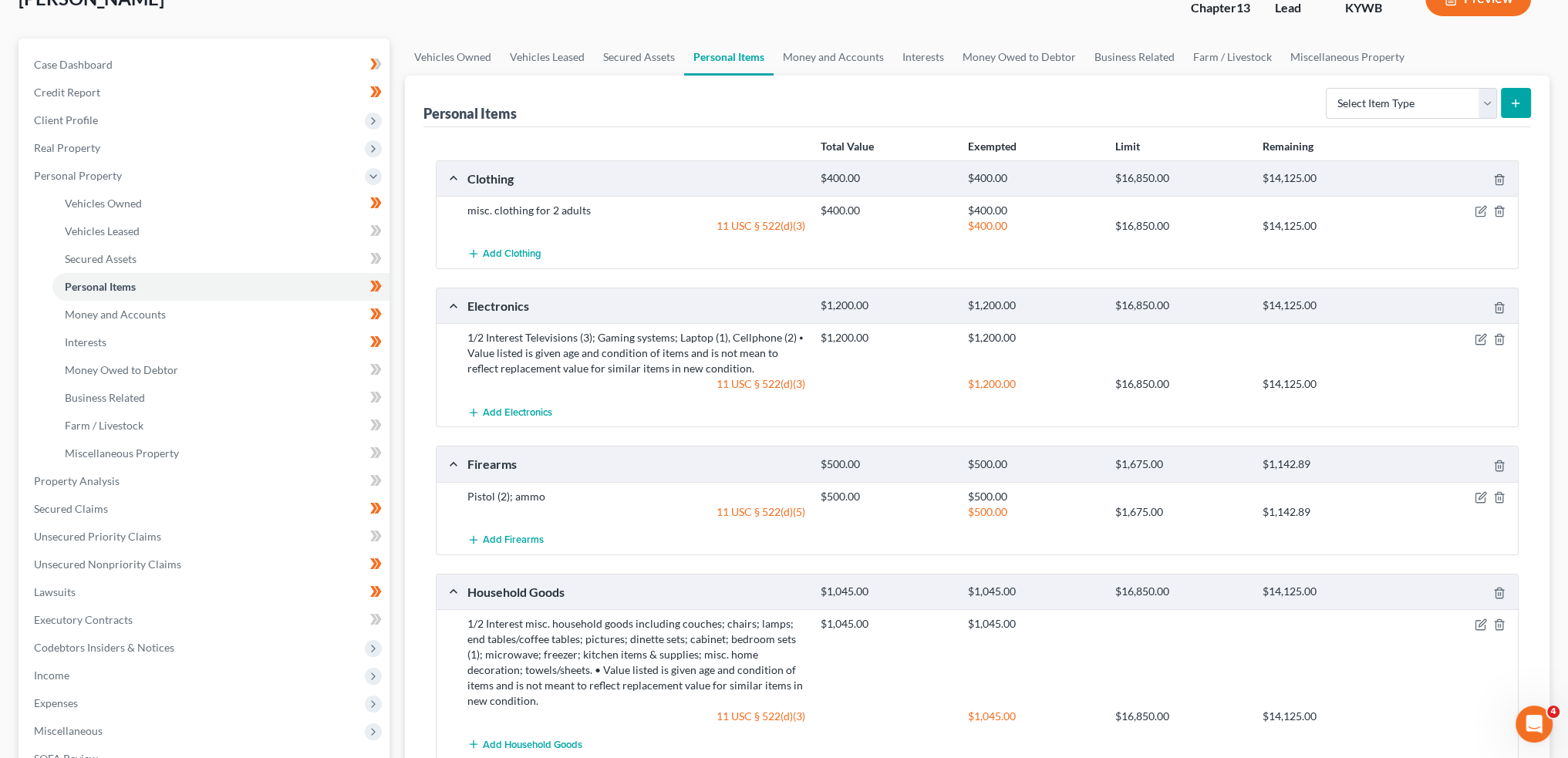
scroll to position [0, 0]
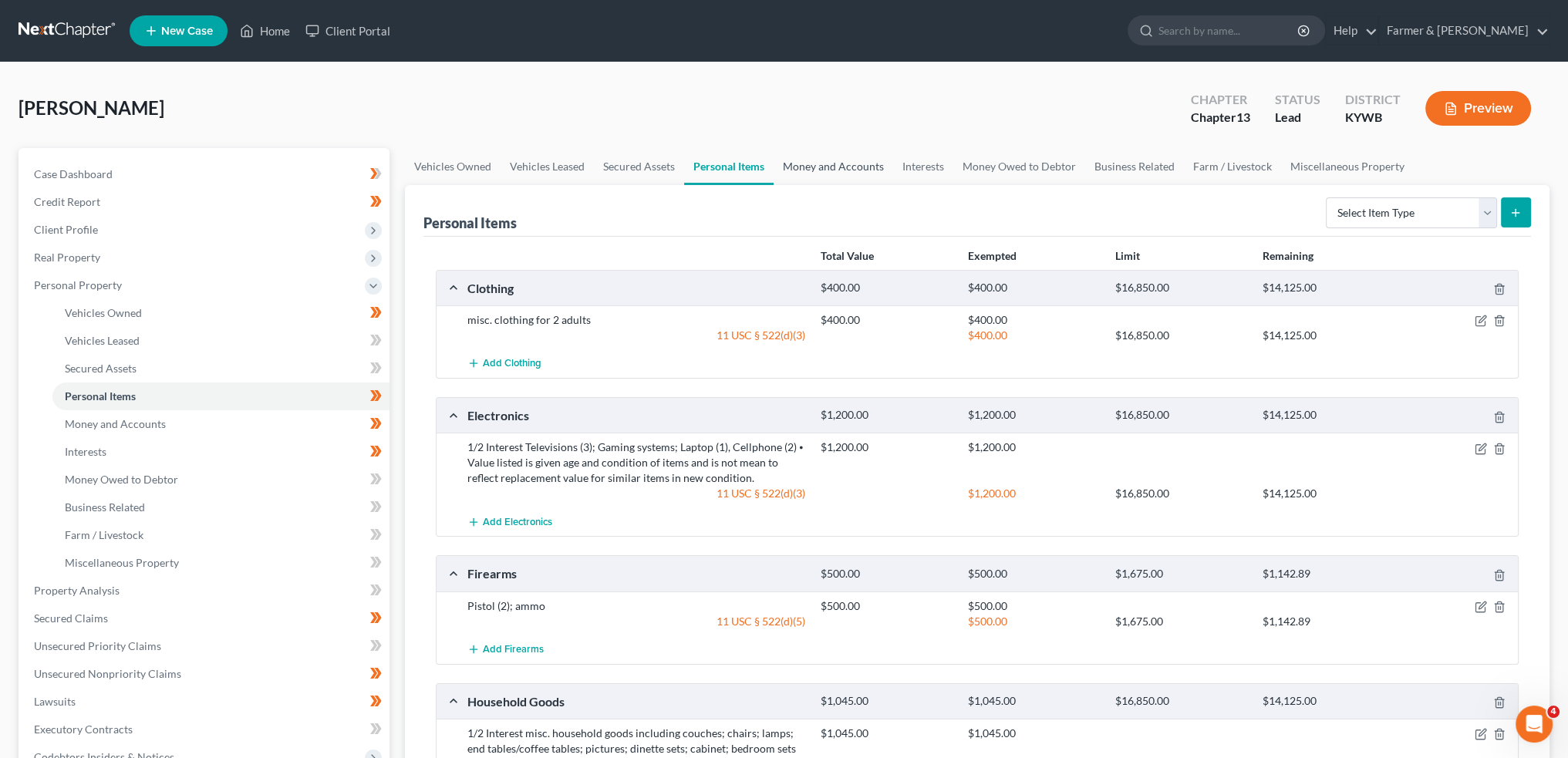
click at [805, 151] on link "Money and Accounts" at bounding box center [833, 166] width 119 height 37
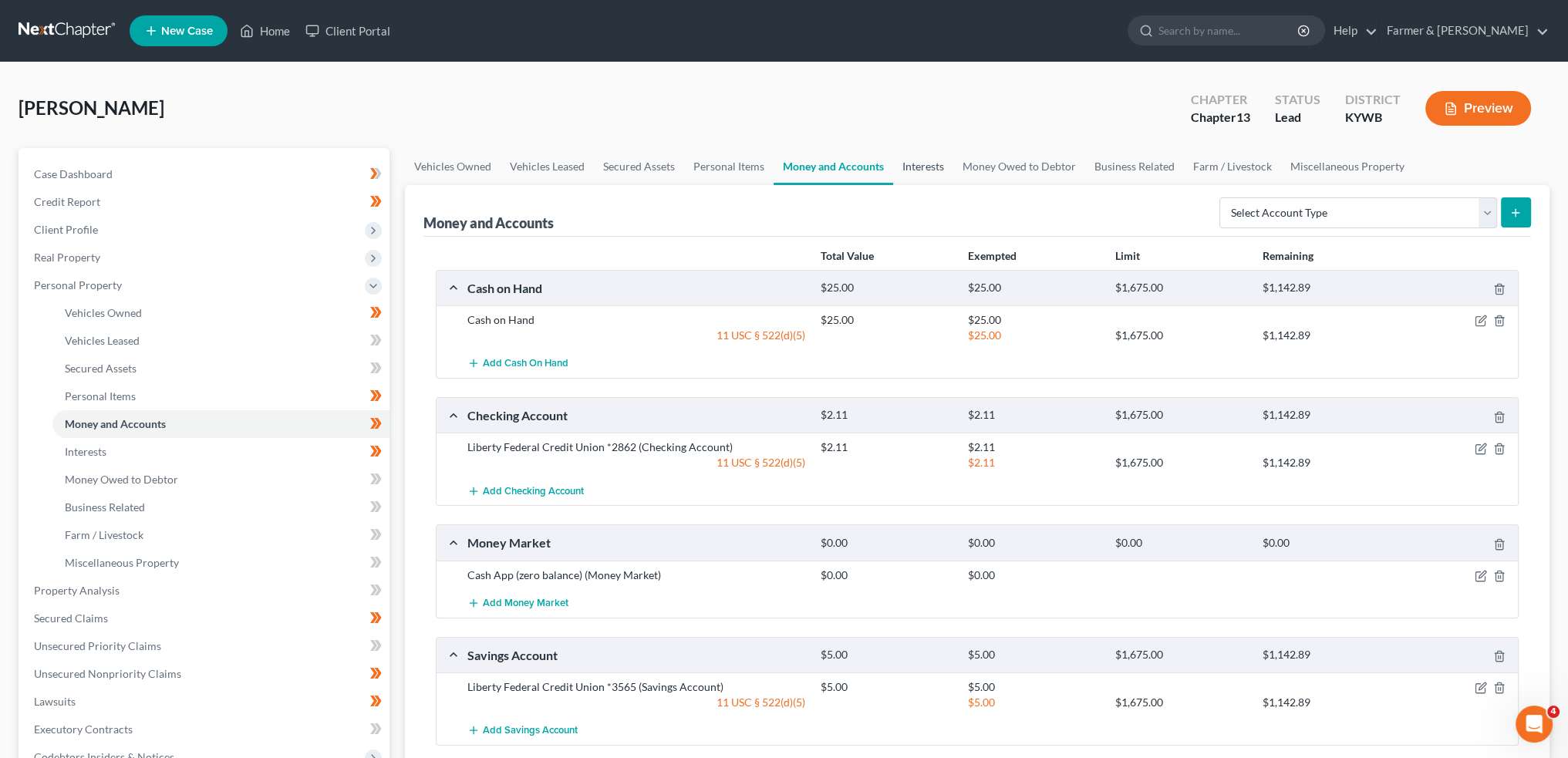
click at [923, 163] on link "Interests" at bounding box center [923, 166] width 60 height 37
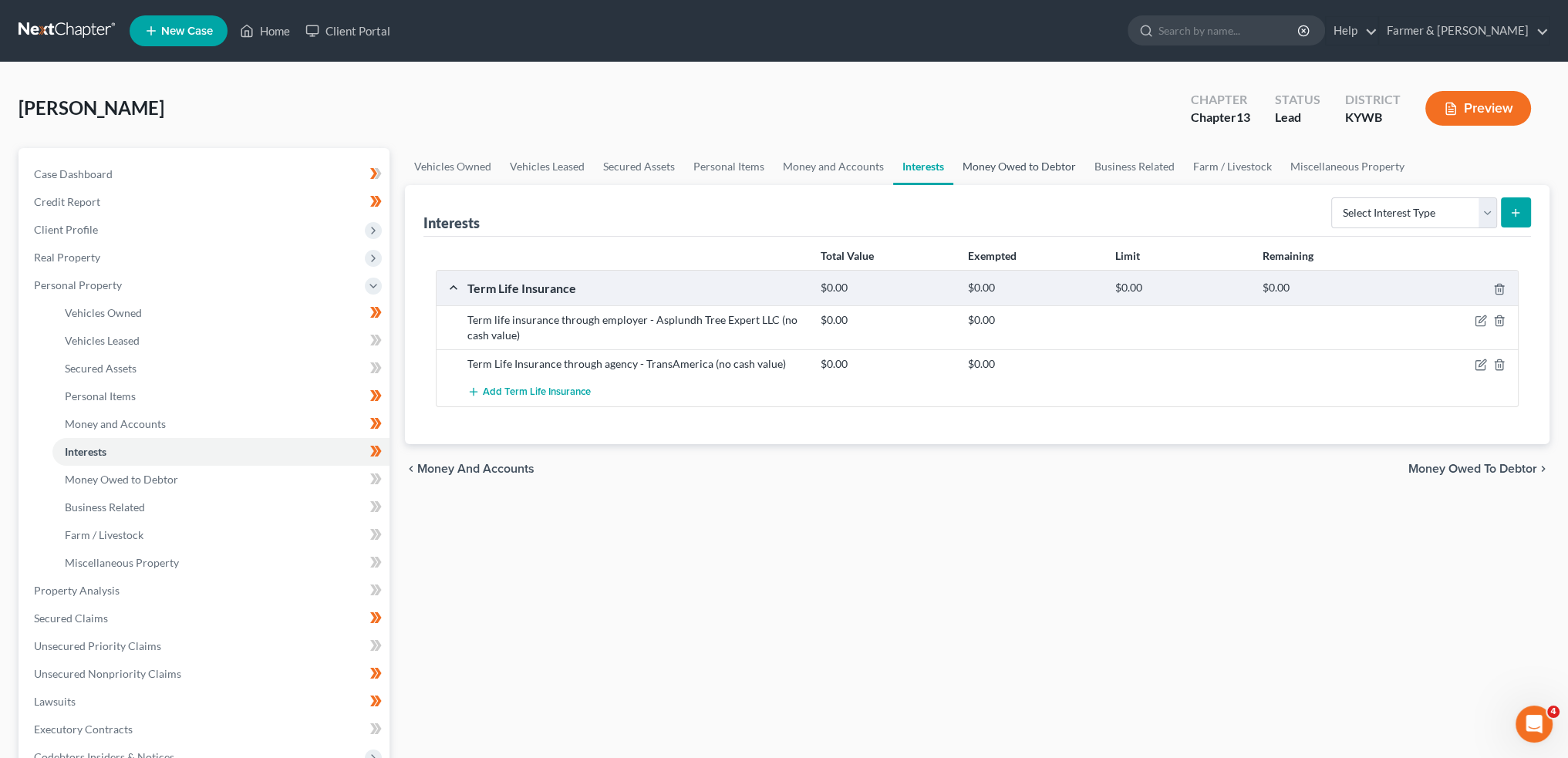
click at [987, 162] on link "Money Owed to Debtor" at bounding box center [1020, 166] width 132 height 37
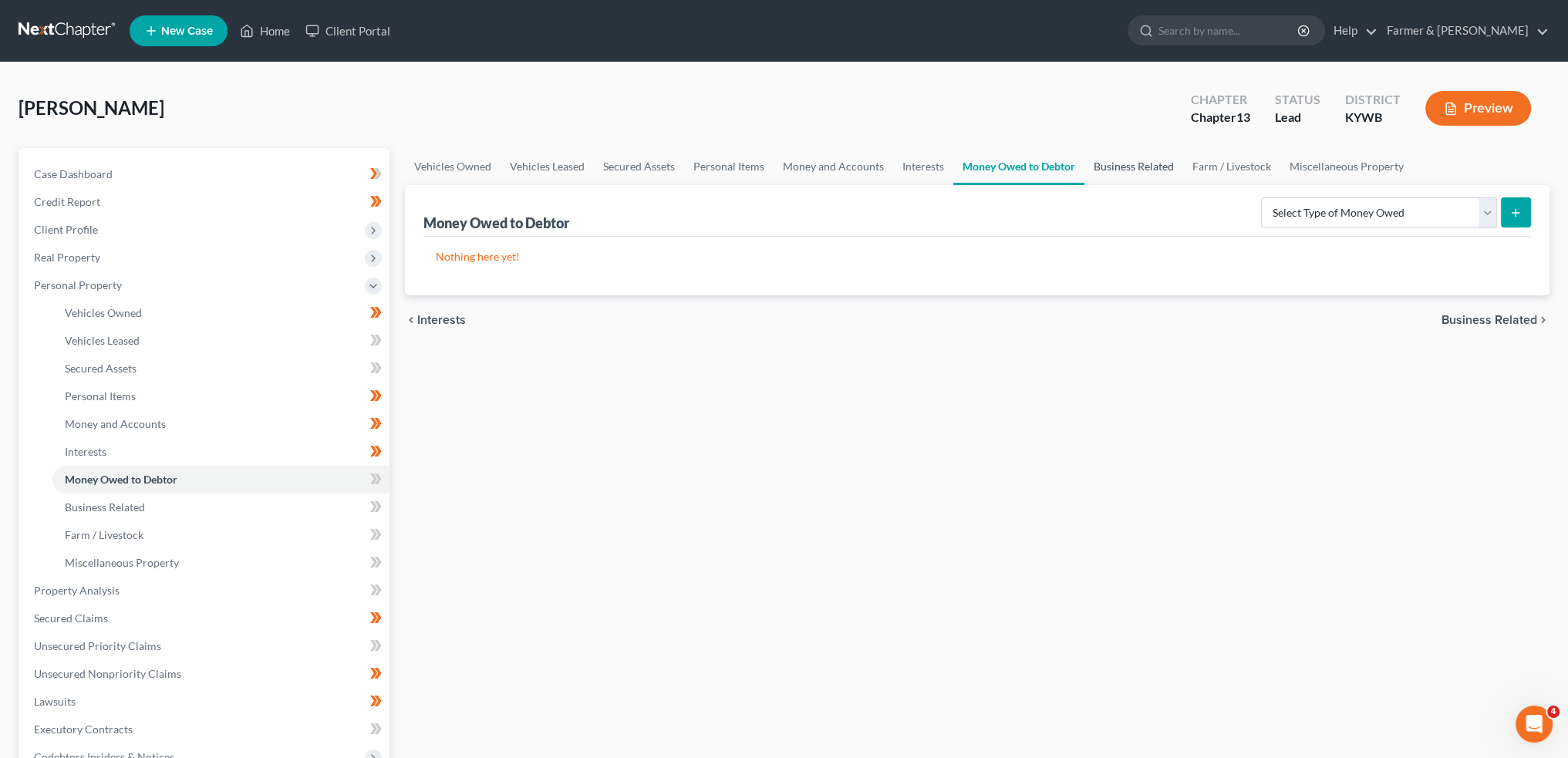
click at [1100, 165] on link "Business Related" at bounding box center [1133, 166] width 99 height 37
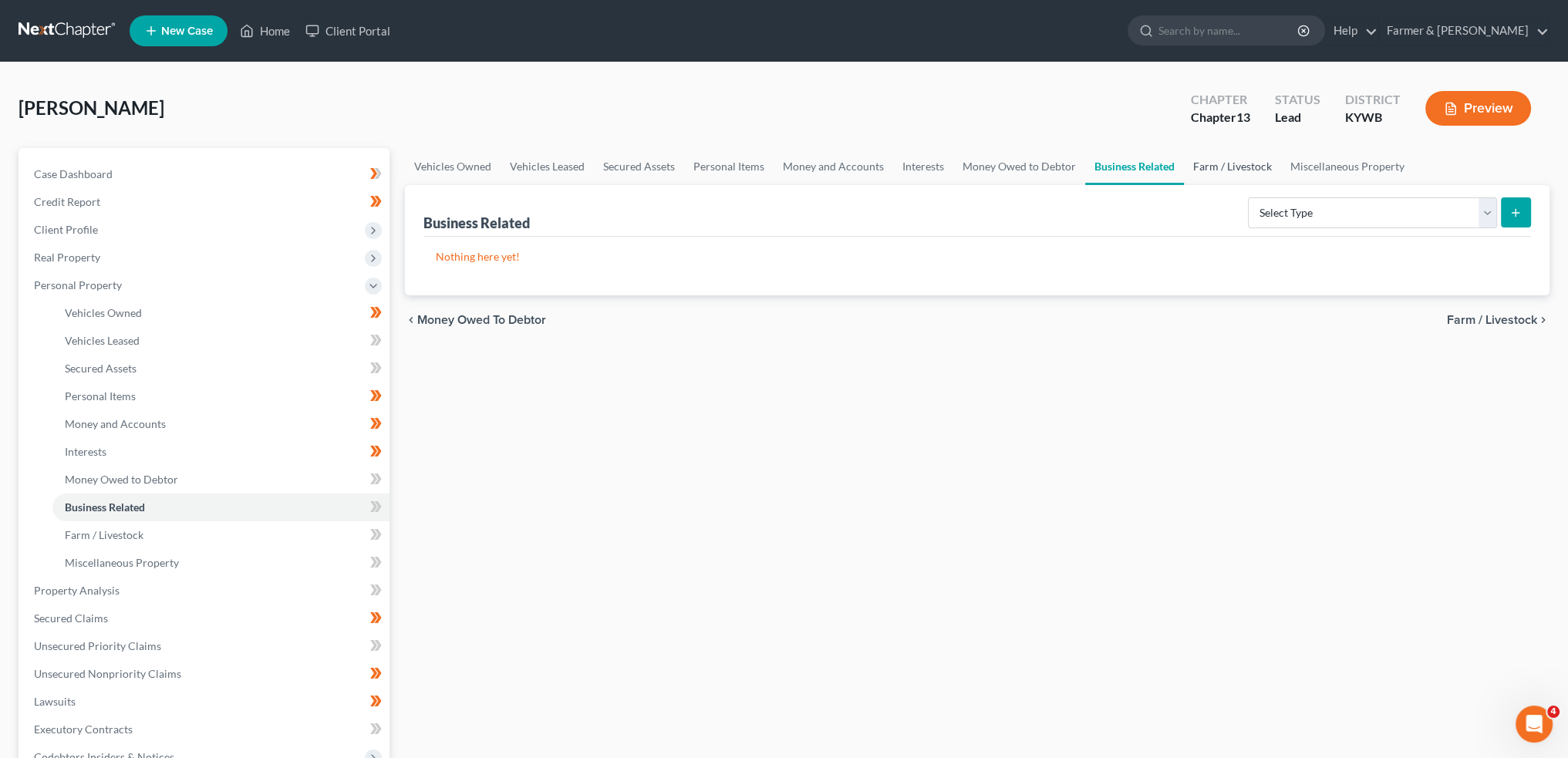
click at [1215, 165] on link "Farm / Livestock" at bounding box center [1232, 166] width 97 height 37
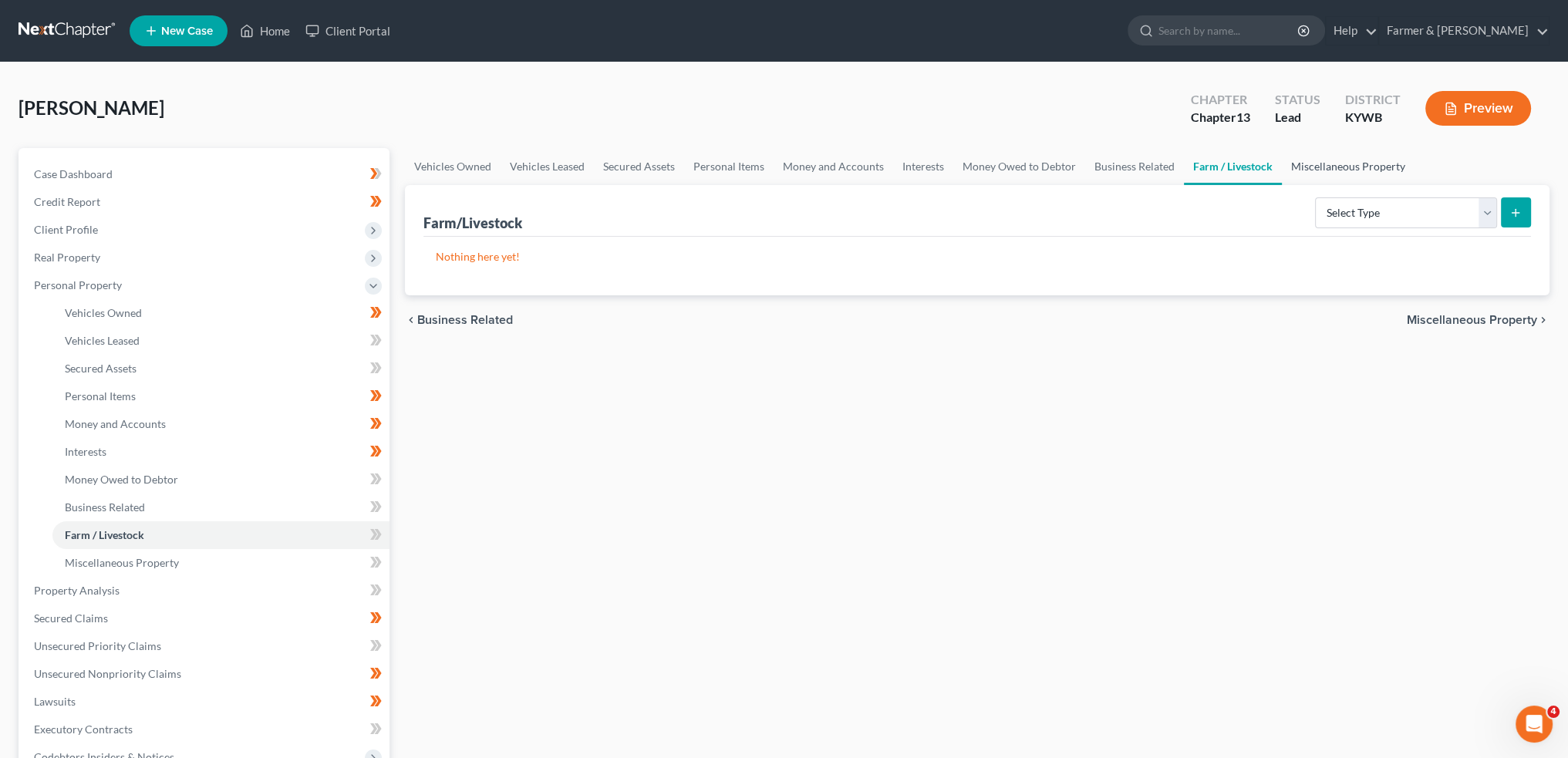
click at [1386, 162] on link "Miscellaneous Property" at bounding box center [1348, 166] width 133 height 37
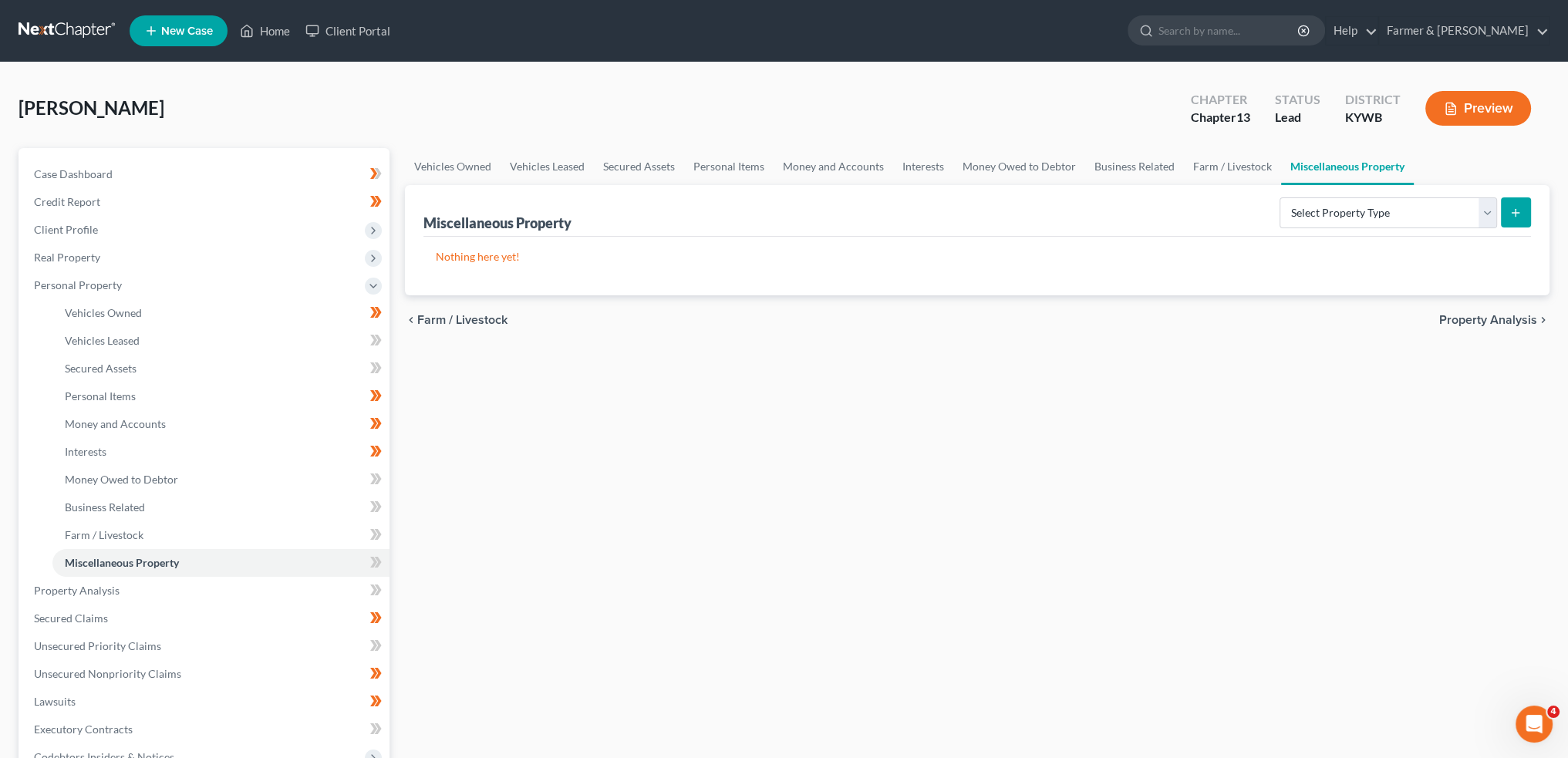
scroll to position [365, 0]
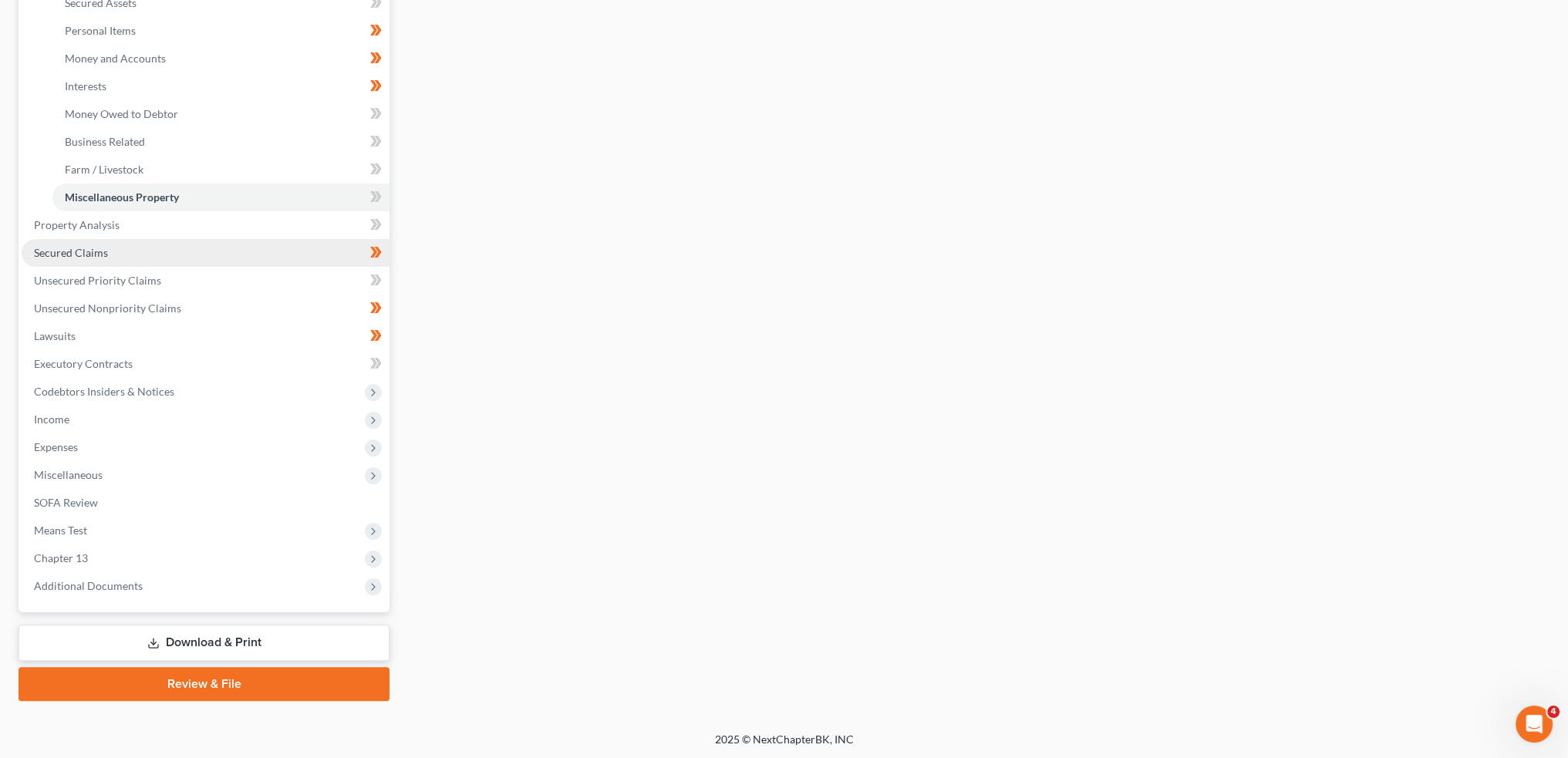
click at [87, 246] on span "Secured Claims" at bounding box center [71, 252] width 74 height 13
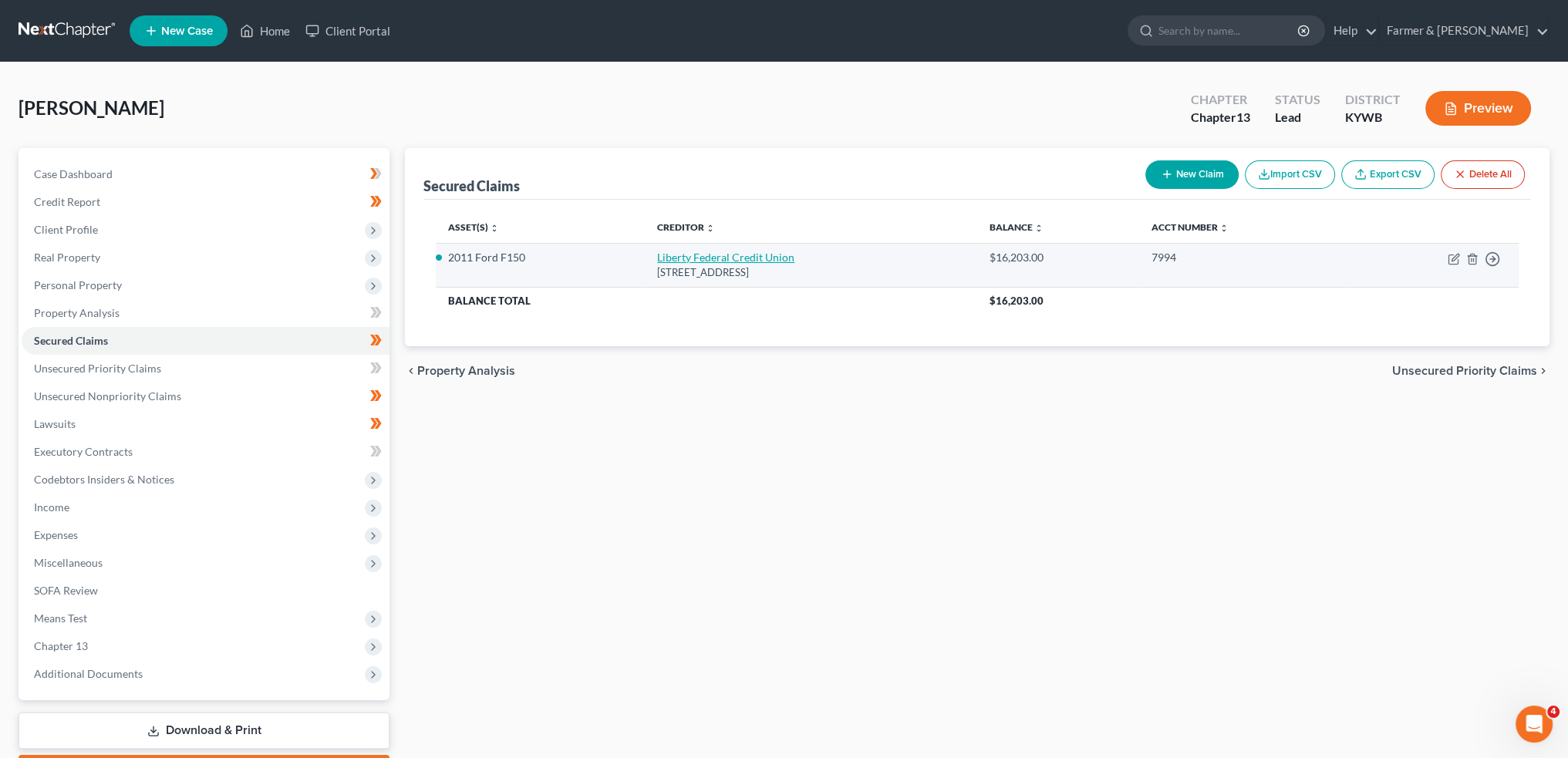
click at [690, 255] on link "Liberty Federal Credit Union" at bounding box center [726, 256] width 137 height 13
select select "15"
select select "0"
select select "2"
select select "4"
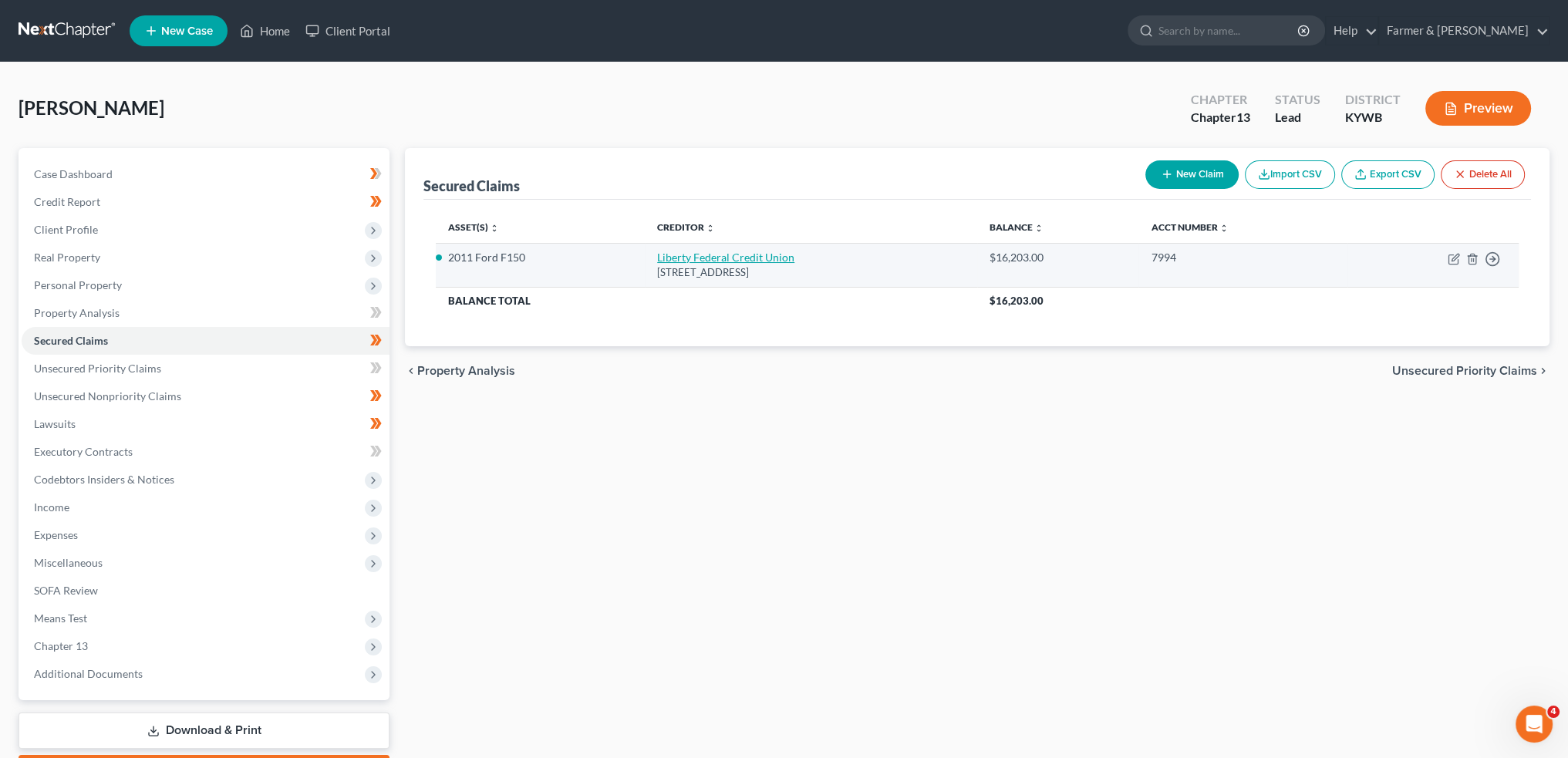
select select "0"
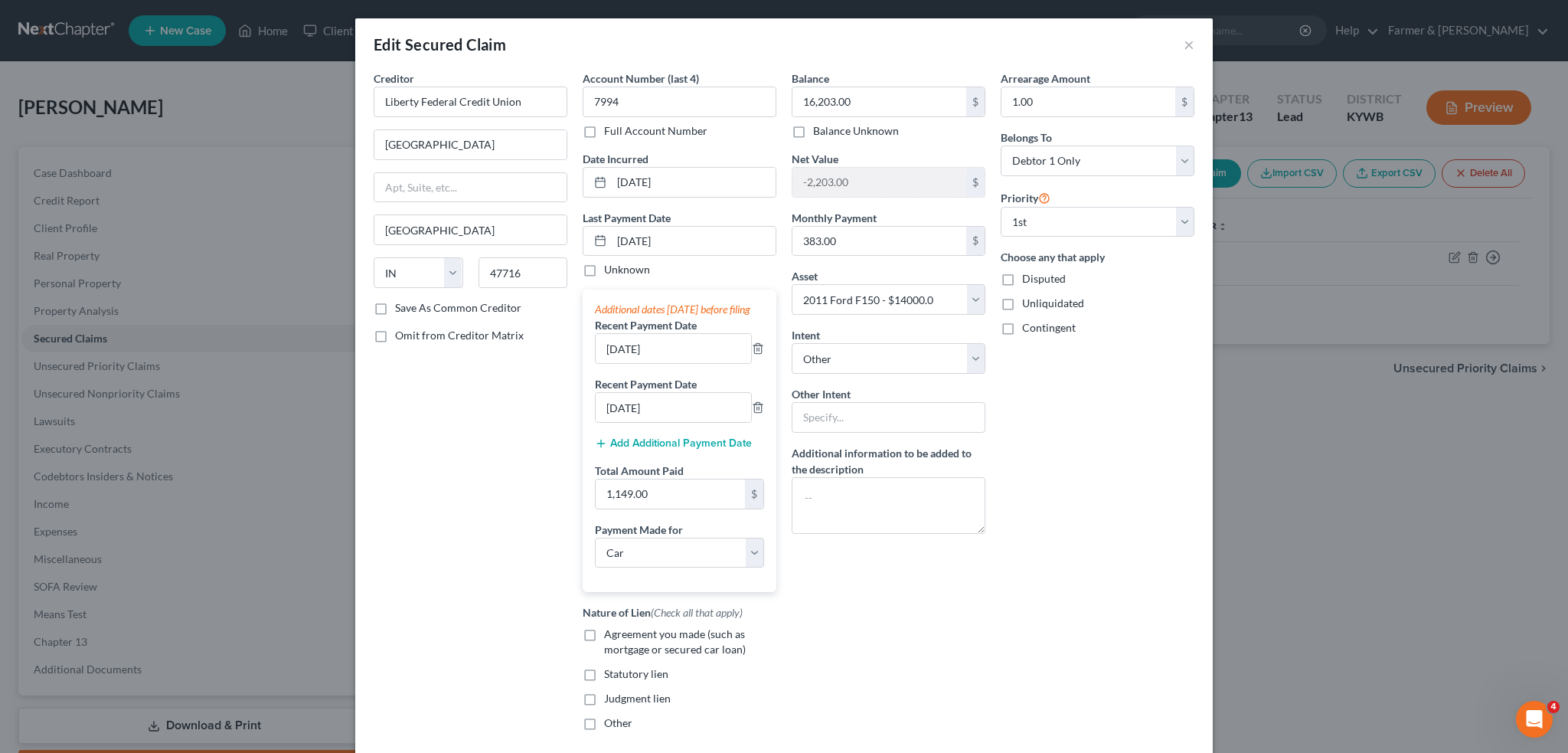
click at [604, 643] on label "Agreement you made (such as mortgage or secured car loan)" at bounding box center [690, 642] width 172 height 31
click at [610, 636] on input "Agreement you made (such as mortgage or secured car loan)" at bounding box center [615, 632] width 10 height 10
checkbox input "true"
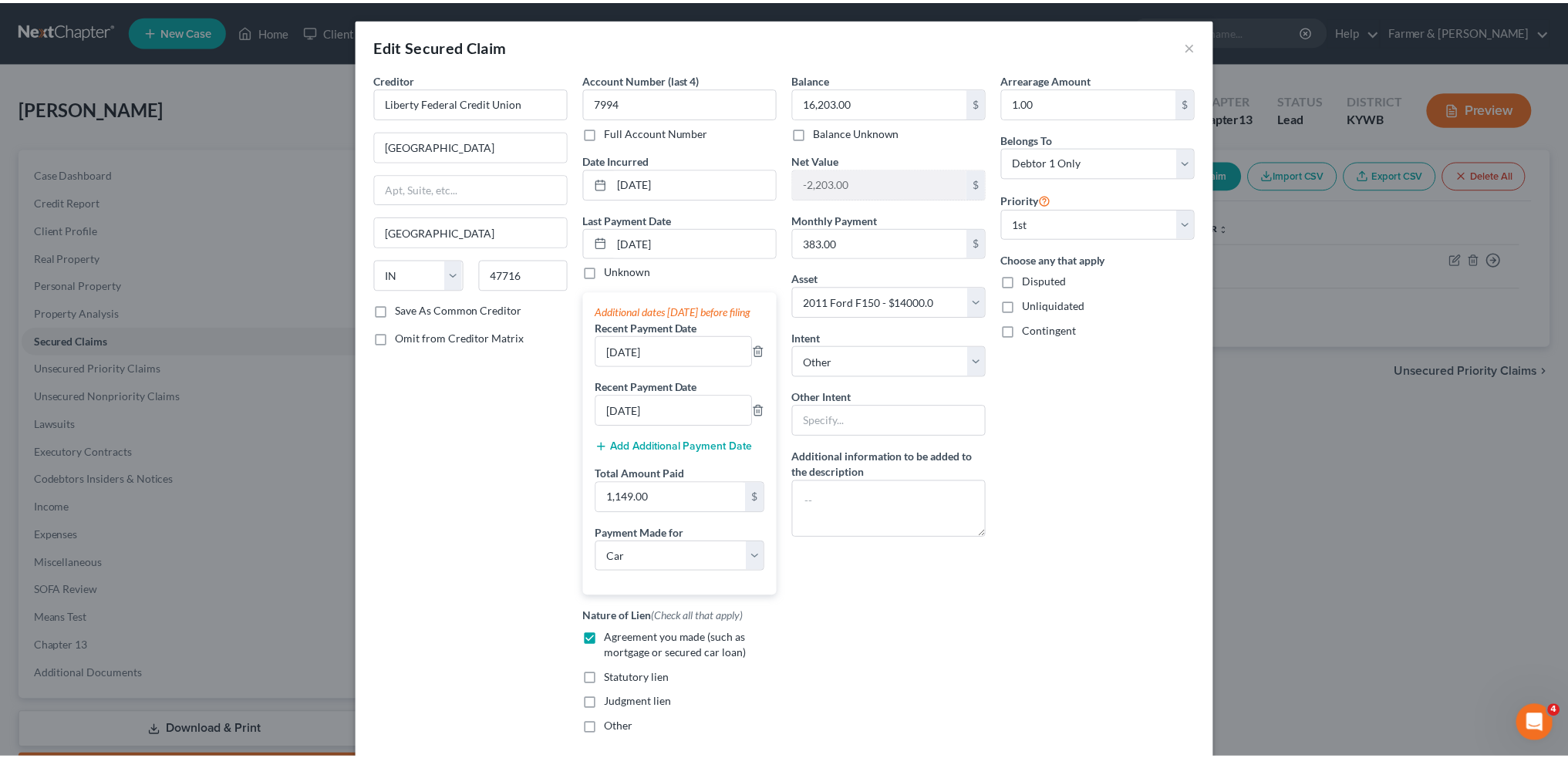
scroll to position [112, 0]
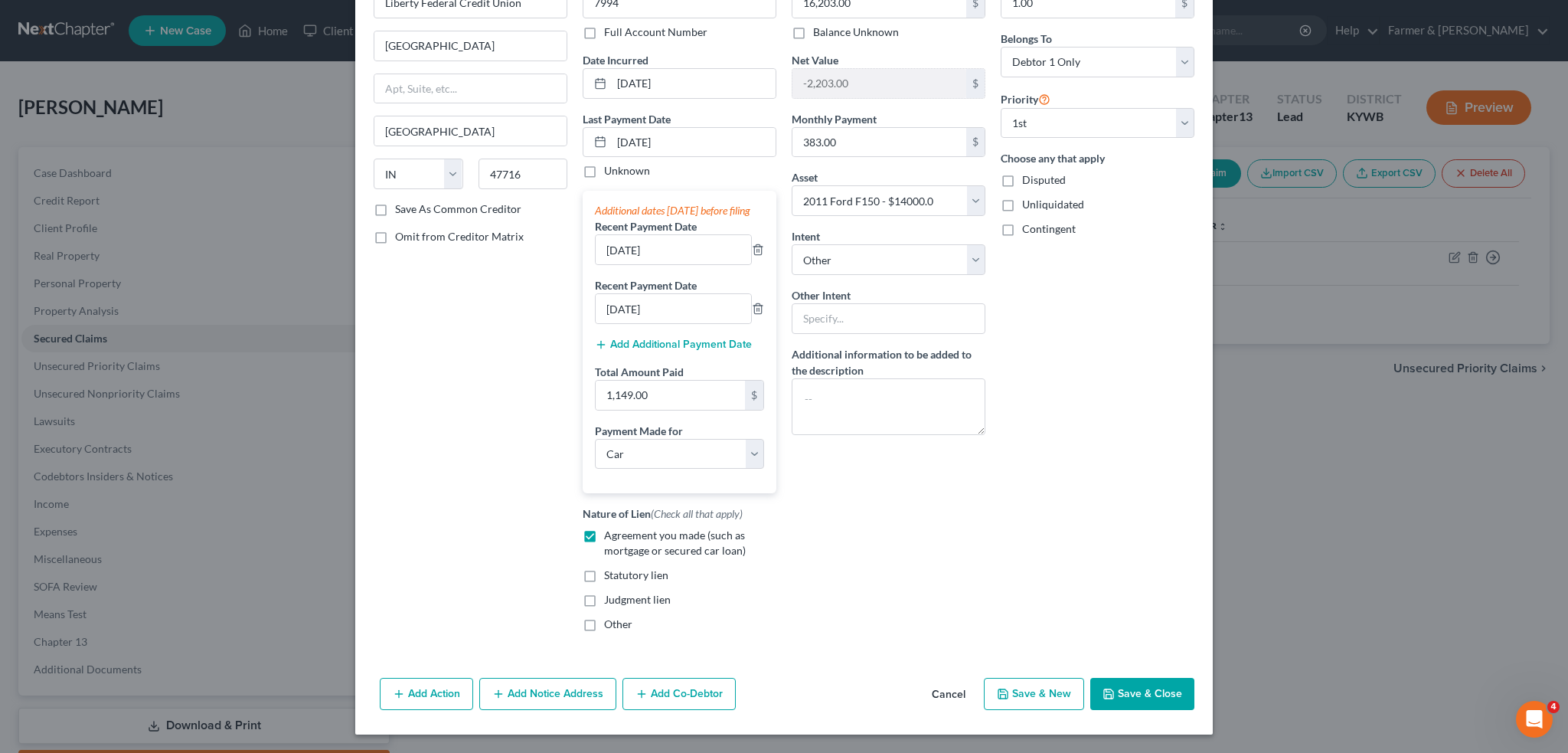
click at [1139, 704] on button "Save & Close" at bounding box center [1142, 694] width 104 height 32
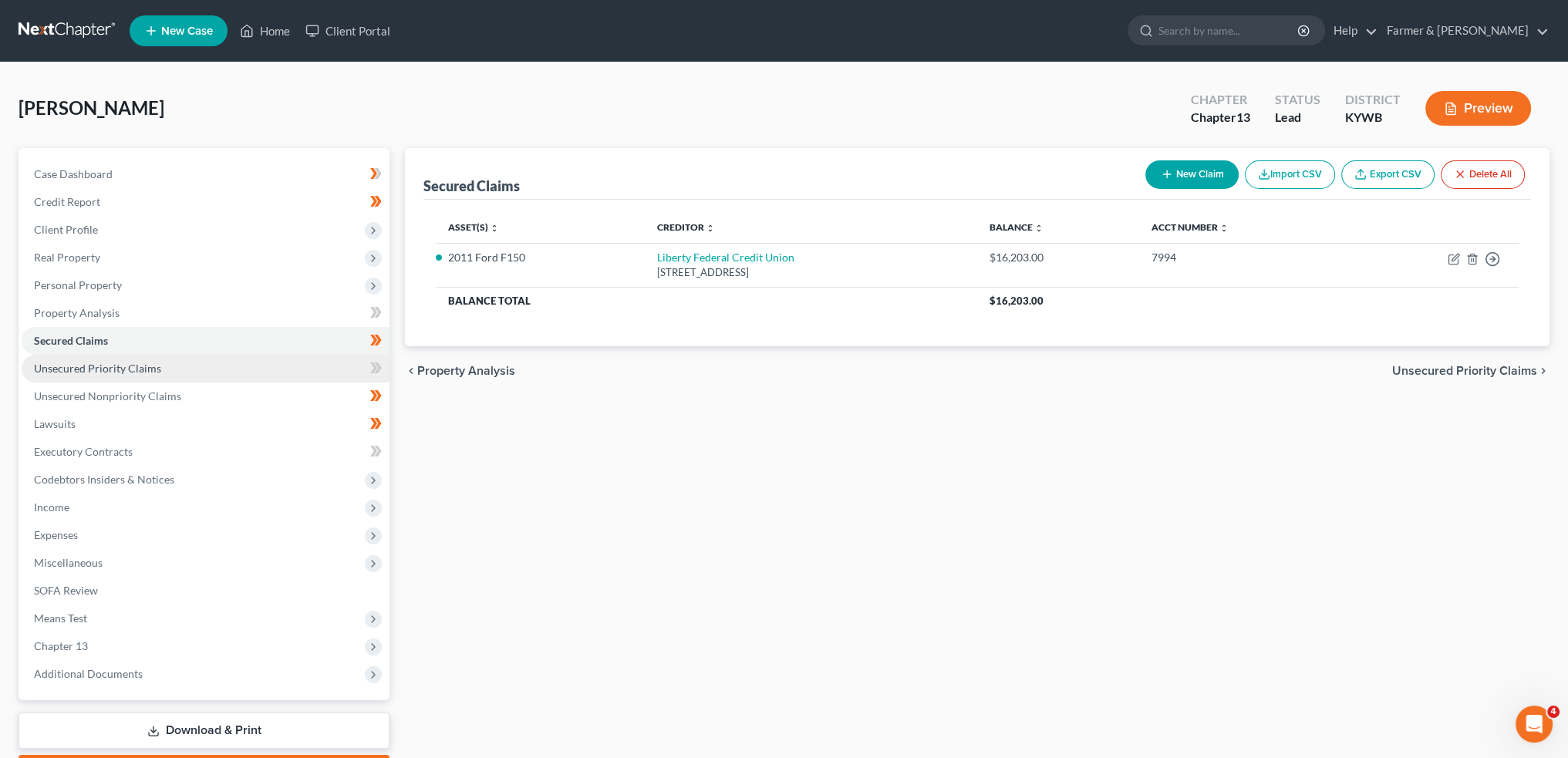
click at [112, 376] on link "Unsecured Priority Claims" at bounding box center [205, 369] width 368 height 27
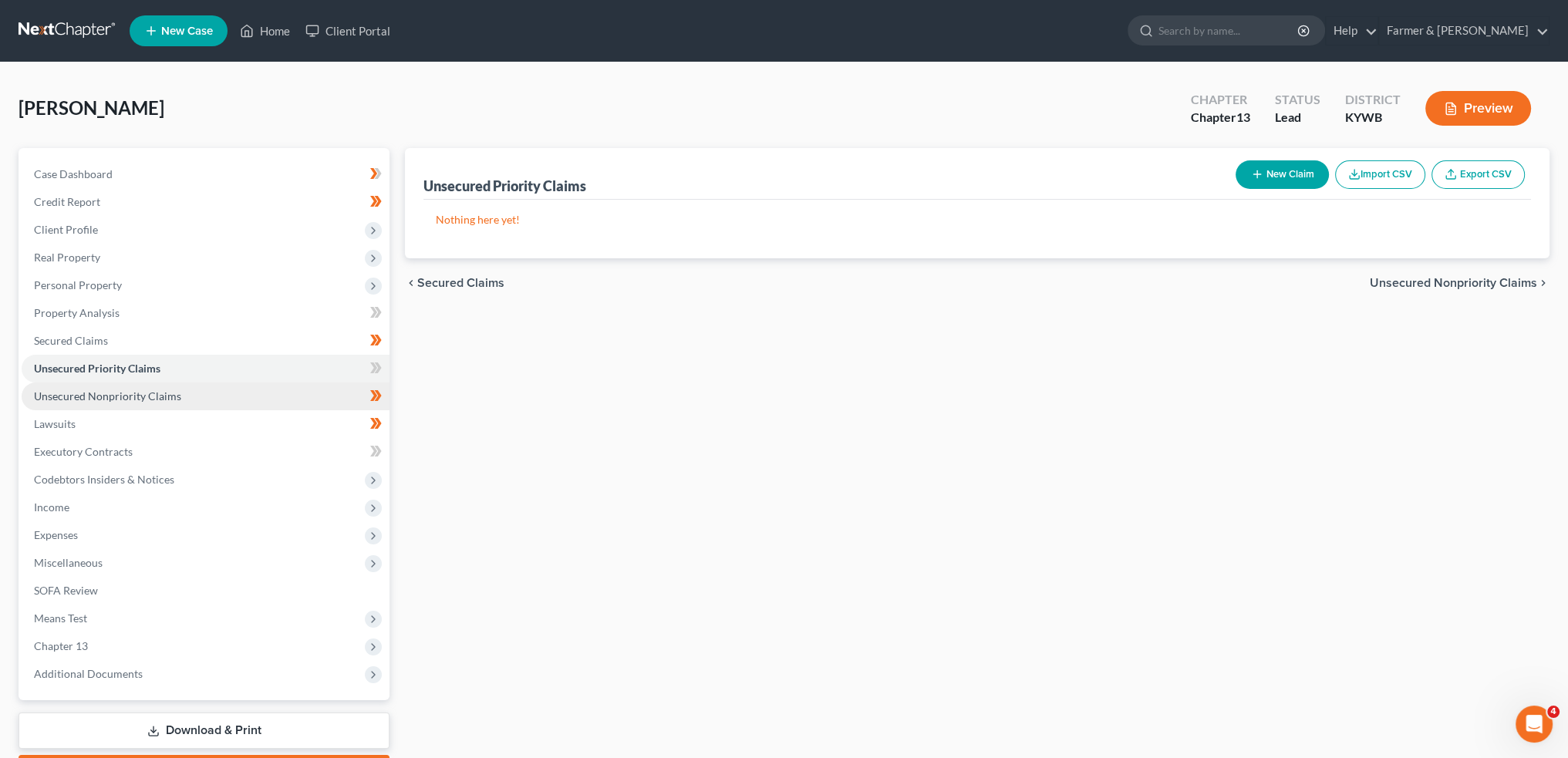
click at [112, 392] on span "Unsecured Nonpriority Claims" at bounding box center [108, 395] width 148 height 13
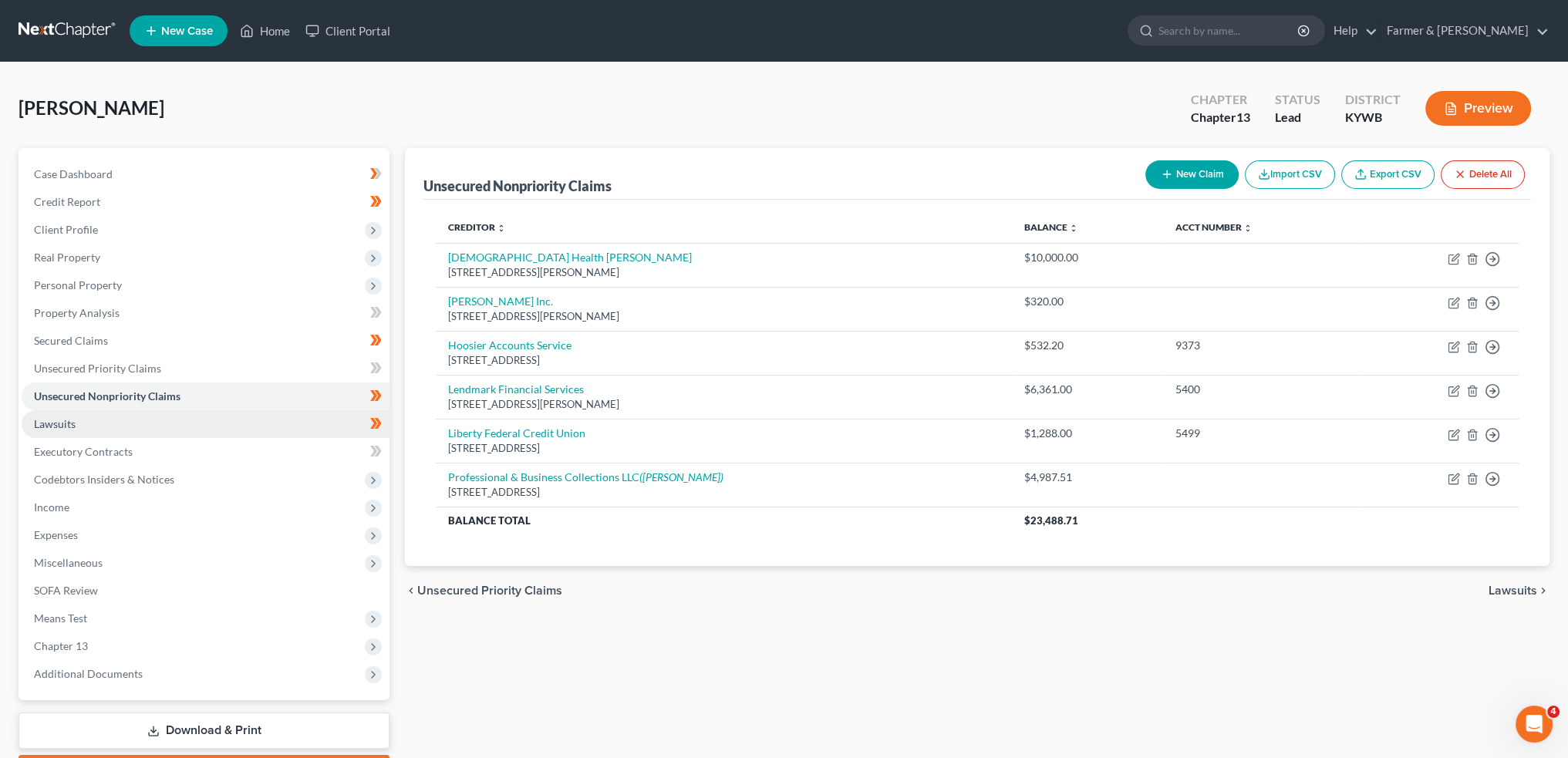
click at [134, 422] on link "Lawsuits" at bounding box center [205, 424] width 368 height 27
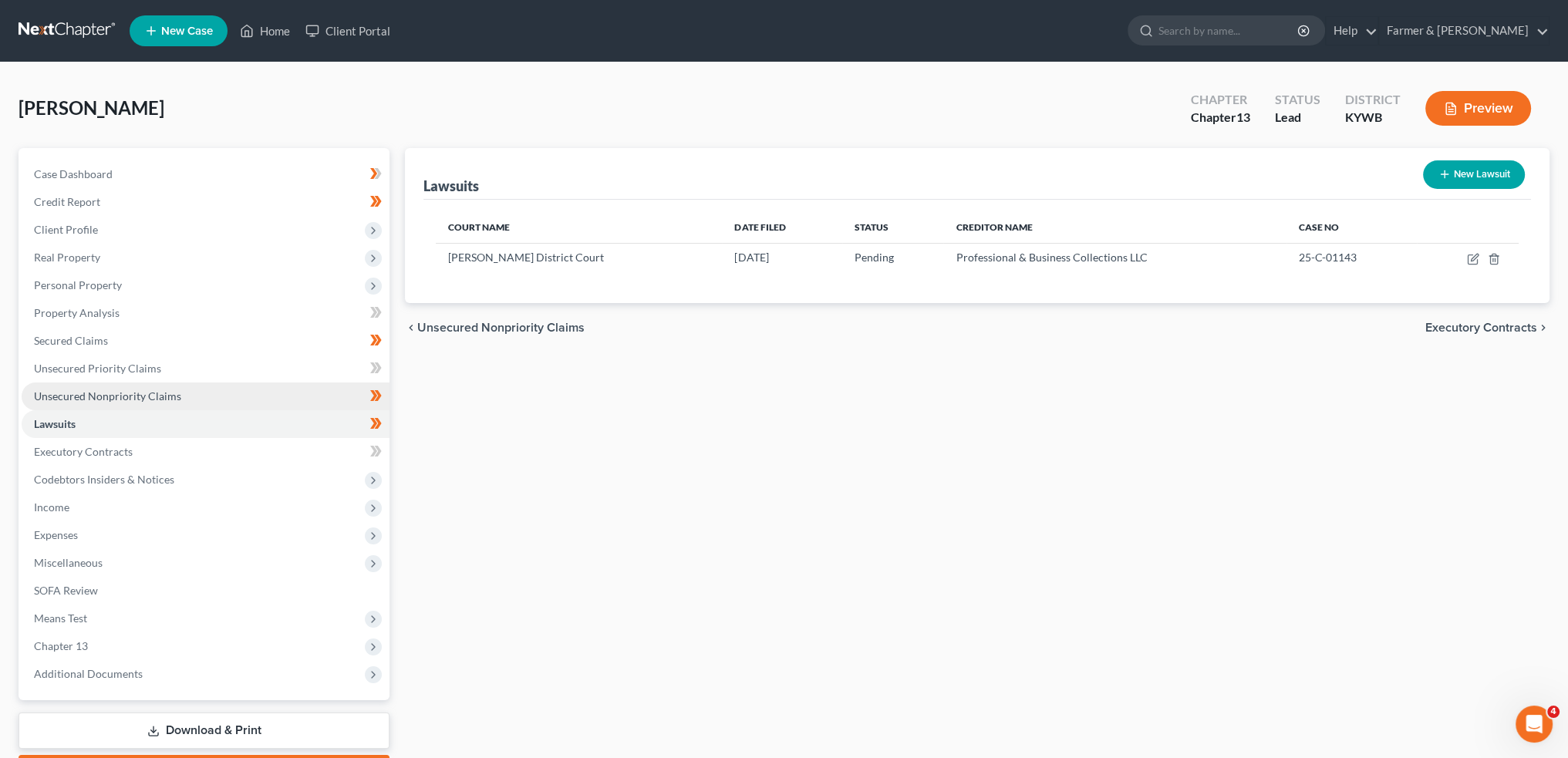
click at [139, 389] on span "Unsecured Nonpriority Claims" at bounding box center [108, 395] width 148 height 13
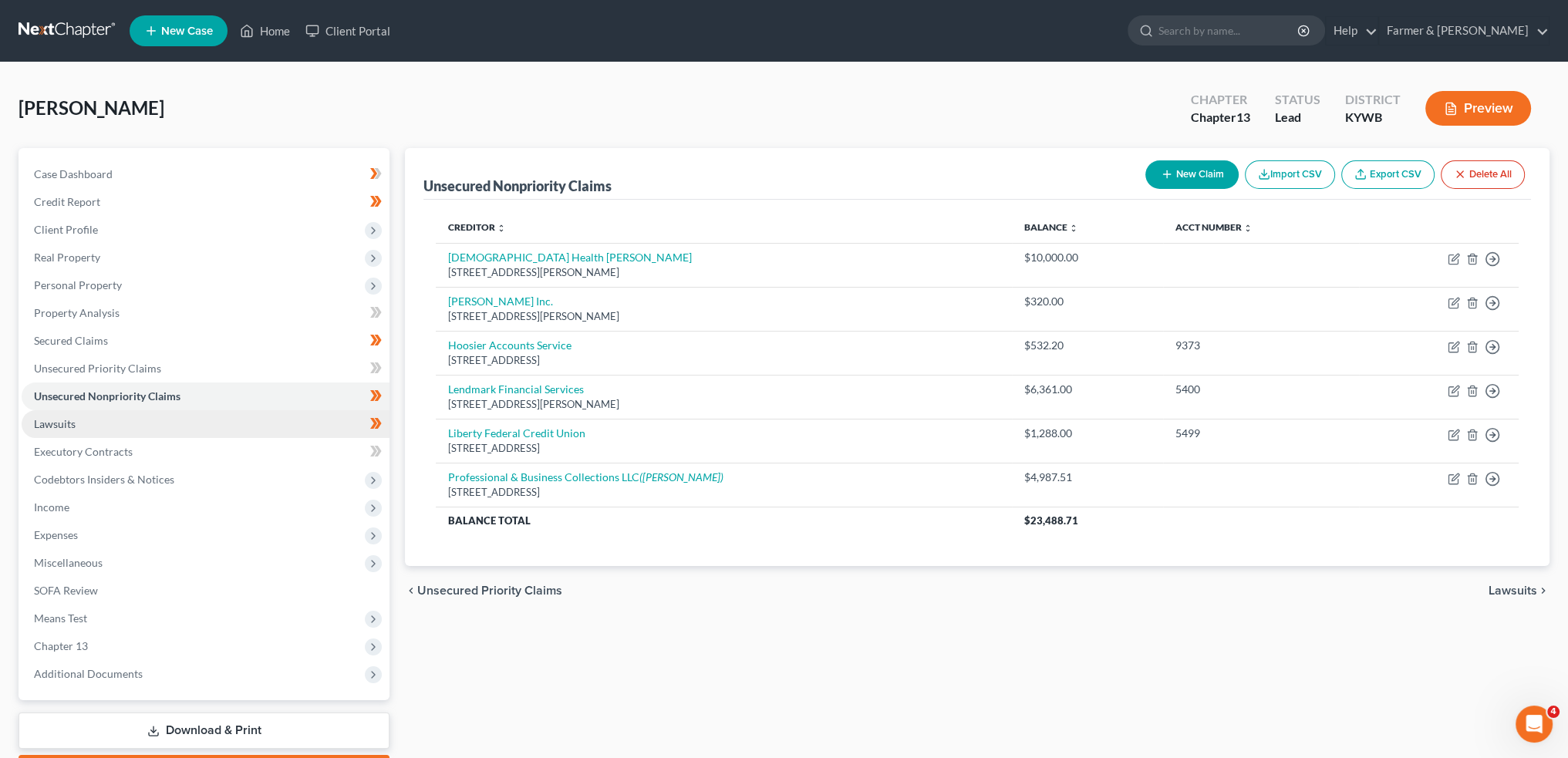
click at [121, 424] on link "Lawsuits" at bounding box center [205, 424] width 368 height 27
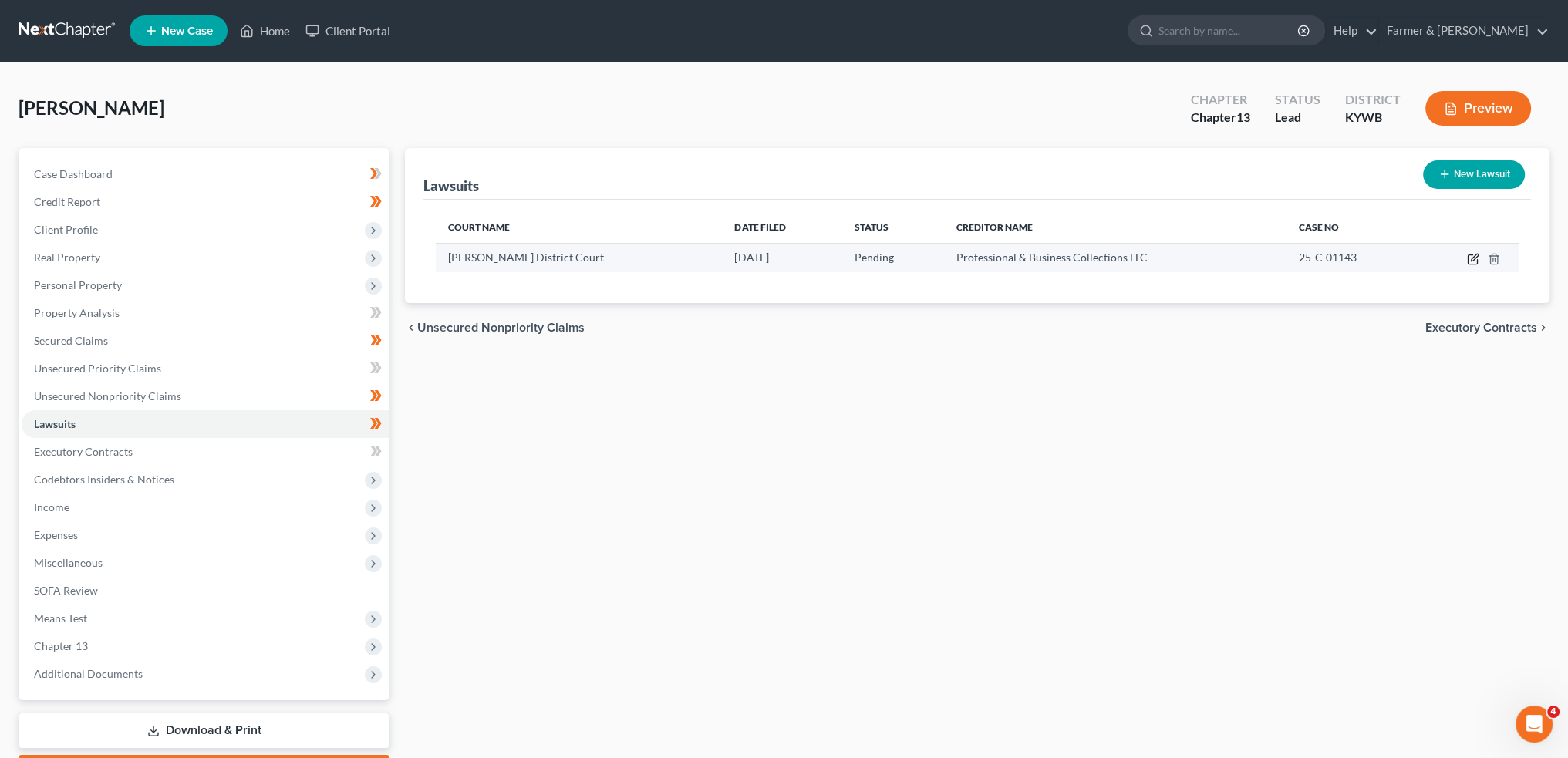
click at [1476, 256] on icon "button" at bounding box center [1475, 257] width 7 height 7
select select "18"
select select "0"
select select "1"
select select "15"
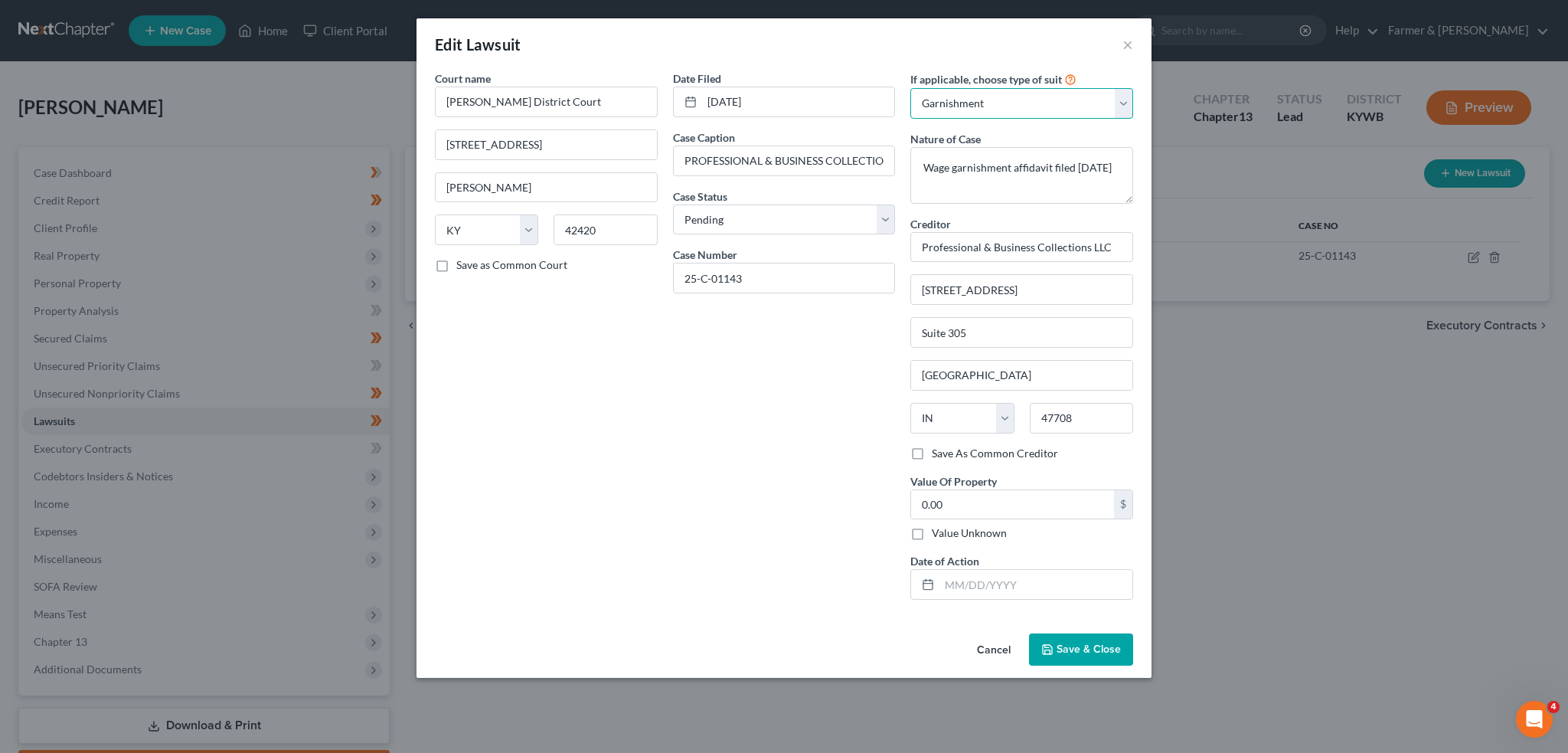
click at [1026, 112] on select "Select Repossession Garnishment Foreclosure Attached, Seized, Or Levied Other" at bounding box center [1021, 103] width 223 height 31
select select "4"
click at [910, 88] on select "Select Repossession Garnishment Foreclosure Attached, Seized, Or Levied Other" at bounding box center [1021, 103] width 223 height 31
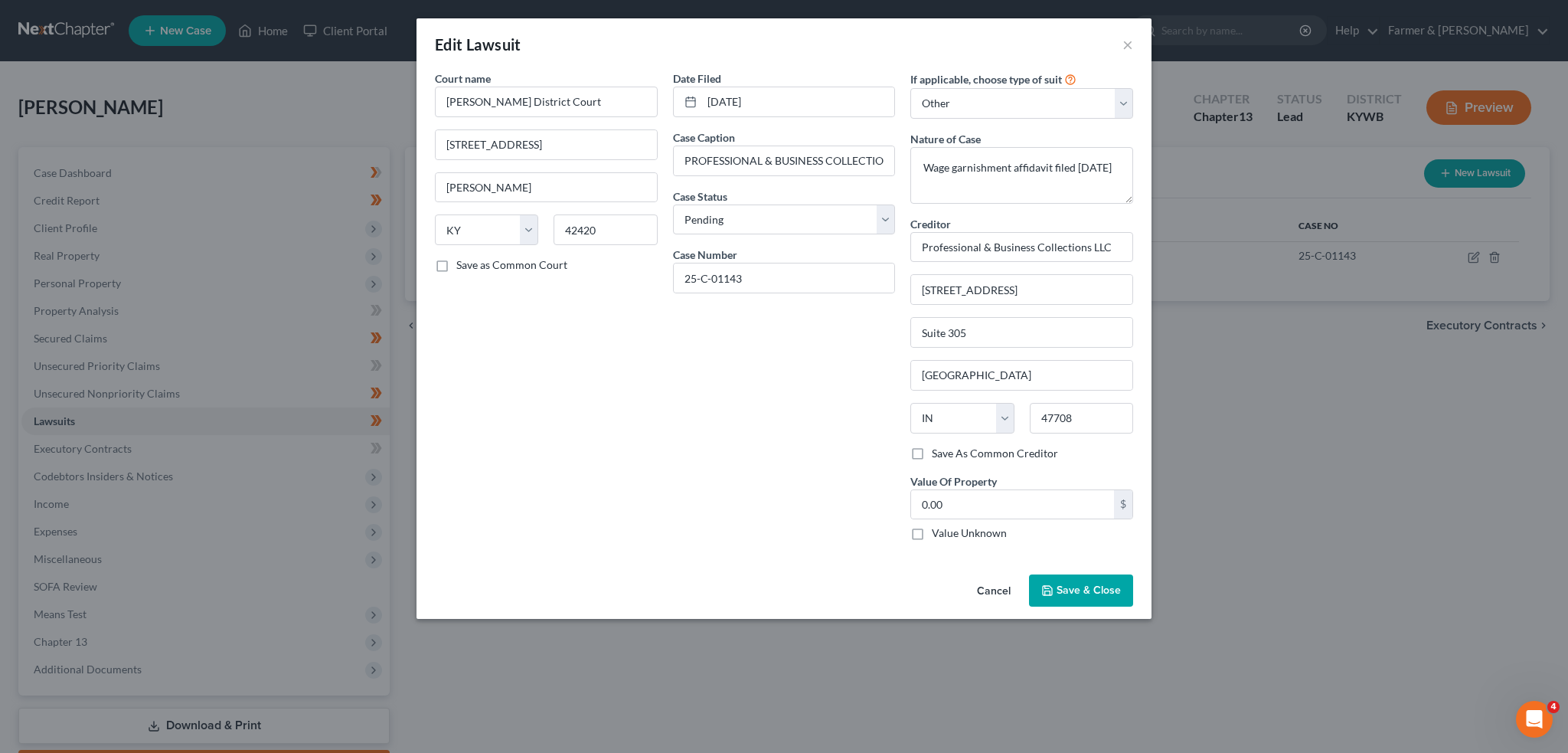
click at [1091, 603] on button "Save & Close" at bounding box center [1081, 590] width 104 height 32
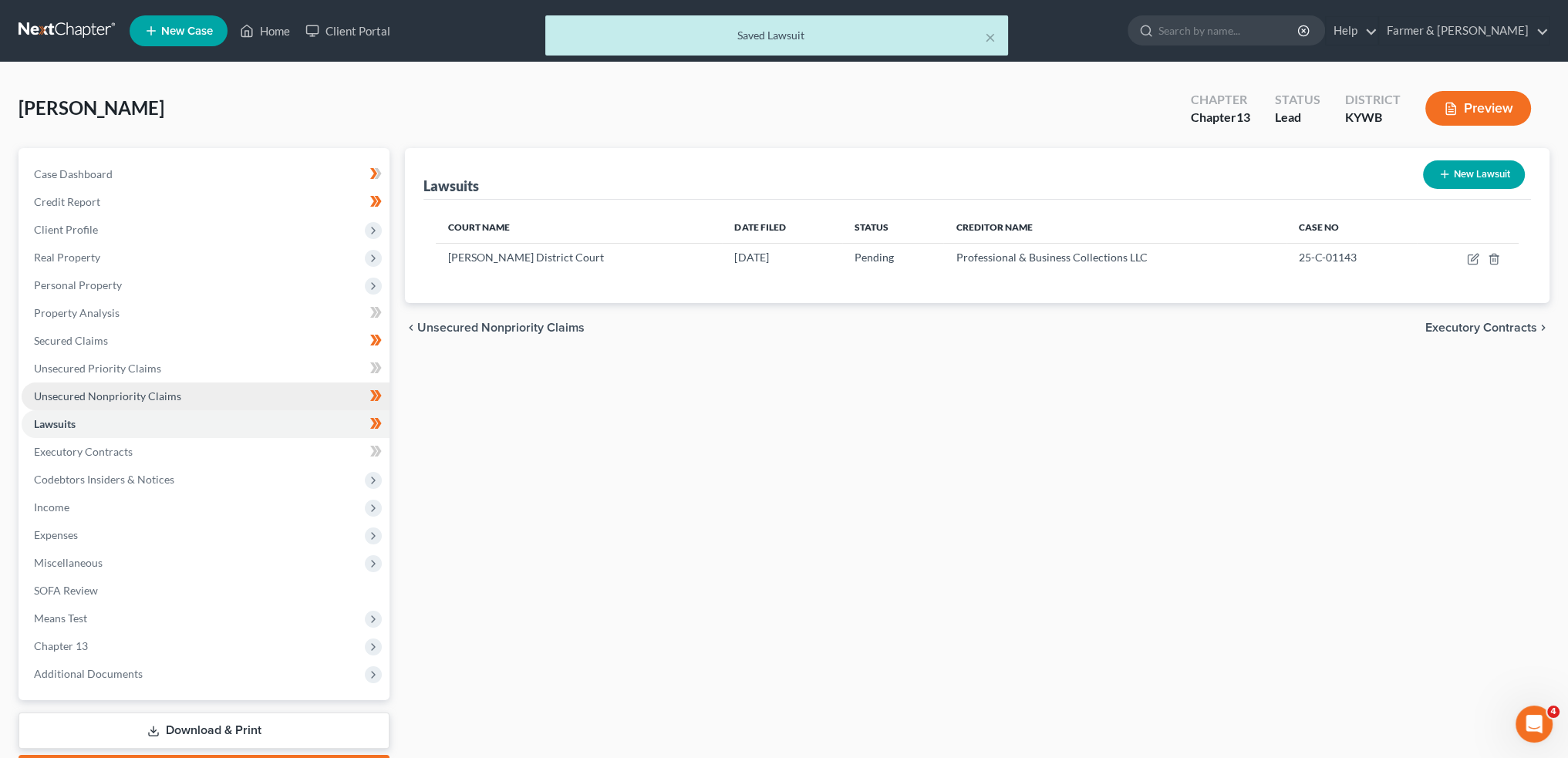
click at [174, 391] on span "Unsecured Nonpriority Claims" at bounding box center [108, 395] width 148 height 13
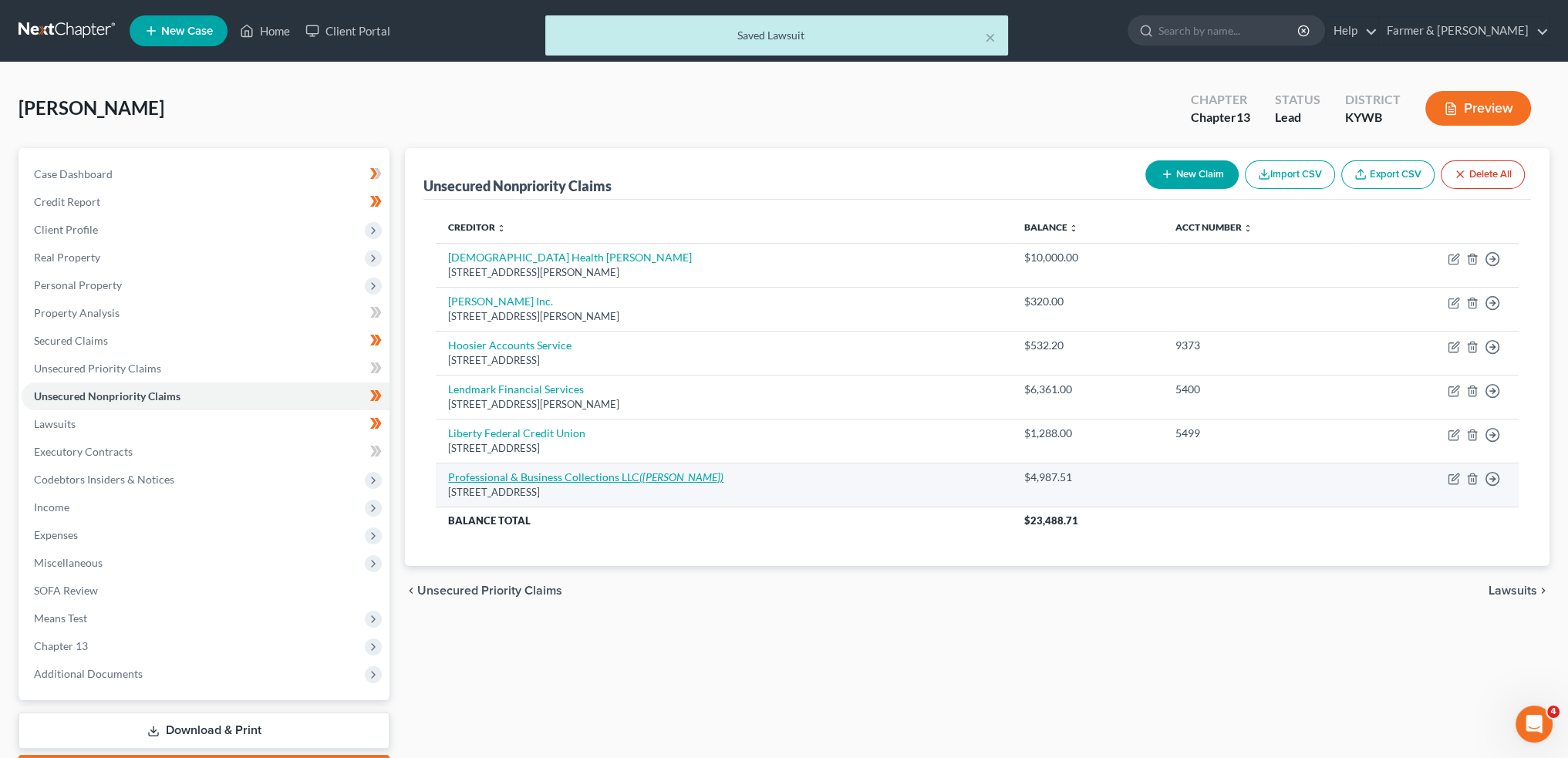
click at [545, 474] on link "Professional & Business Collections LLC (Braun, Leland Michael)" at bounding box center [586, 477] width 275 height 13
select select "15"
select select "14"
select select "0"
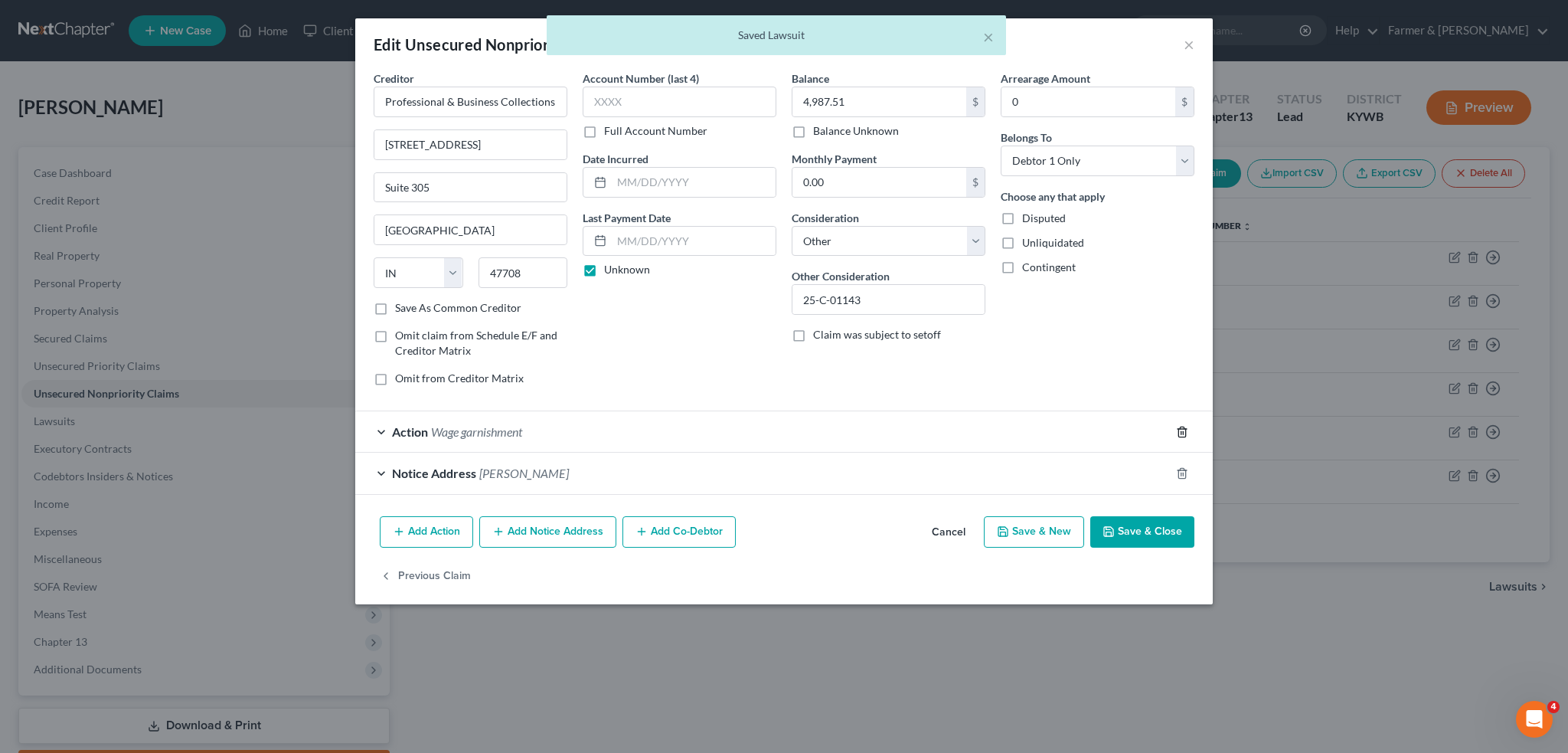
click at [1182, 427] on icon "button" at bounding box center [1182, 432] width 7 height 10
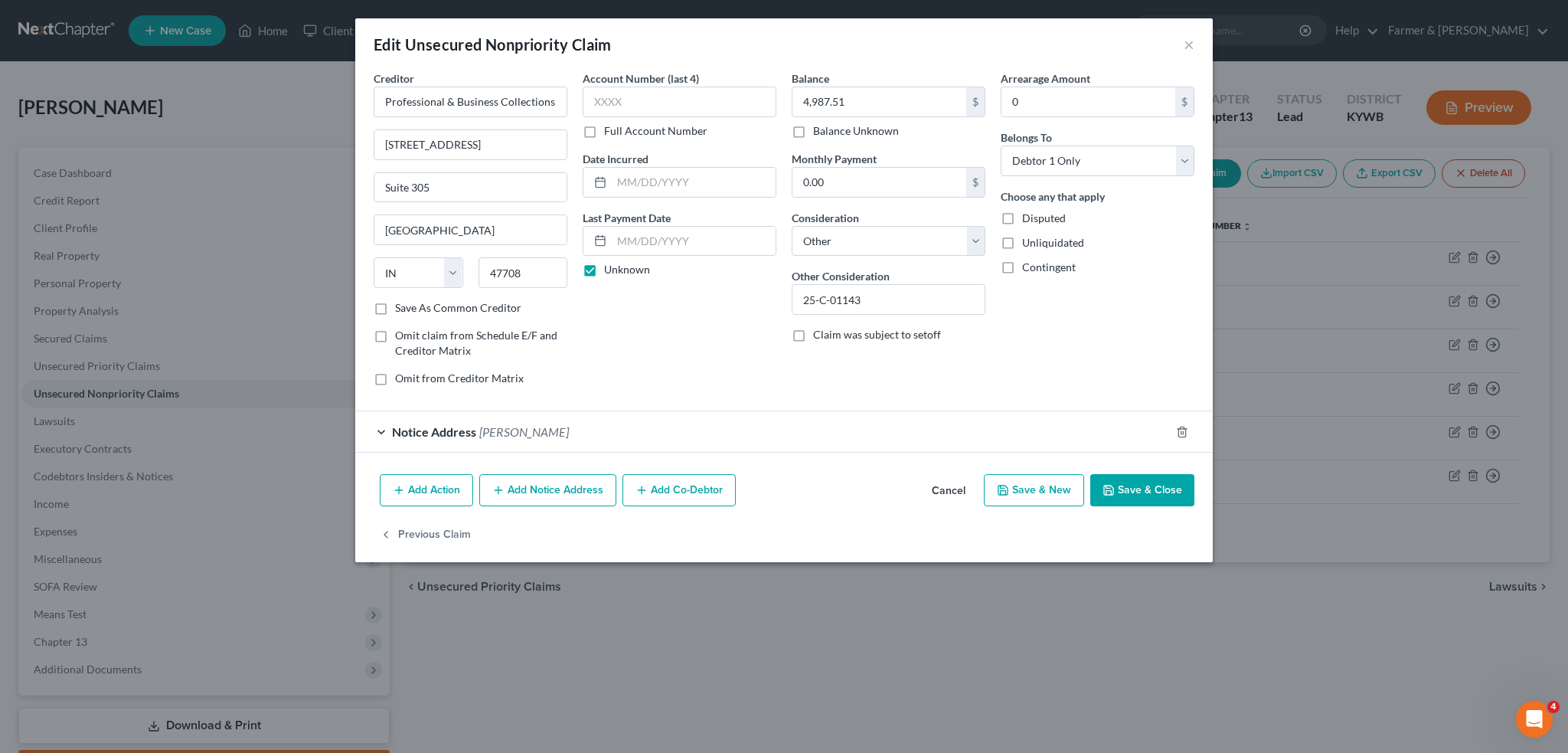
click at [1147, 483] on button "Save & Close" at bounding box center [1142, 491] width 104 height 32
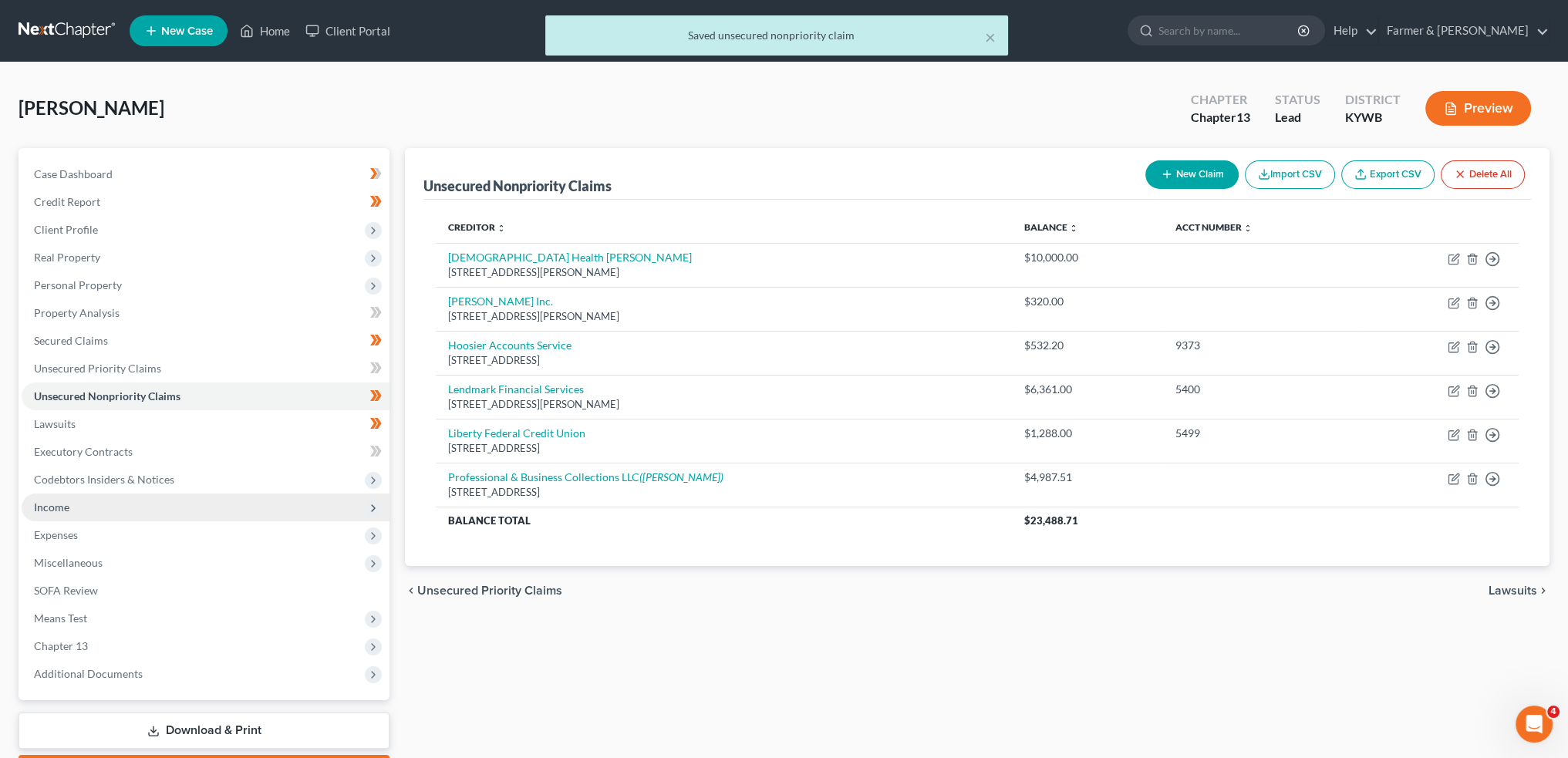
click at [46, 508] on span "Income" at bounding box center [51, 507] width 35 height 13
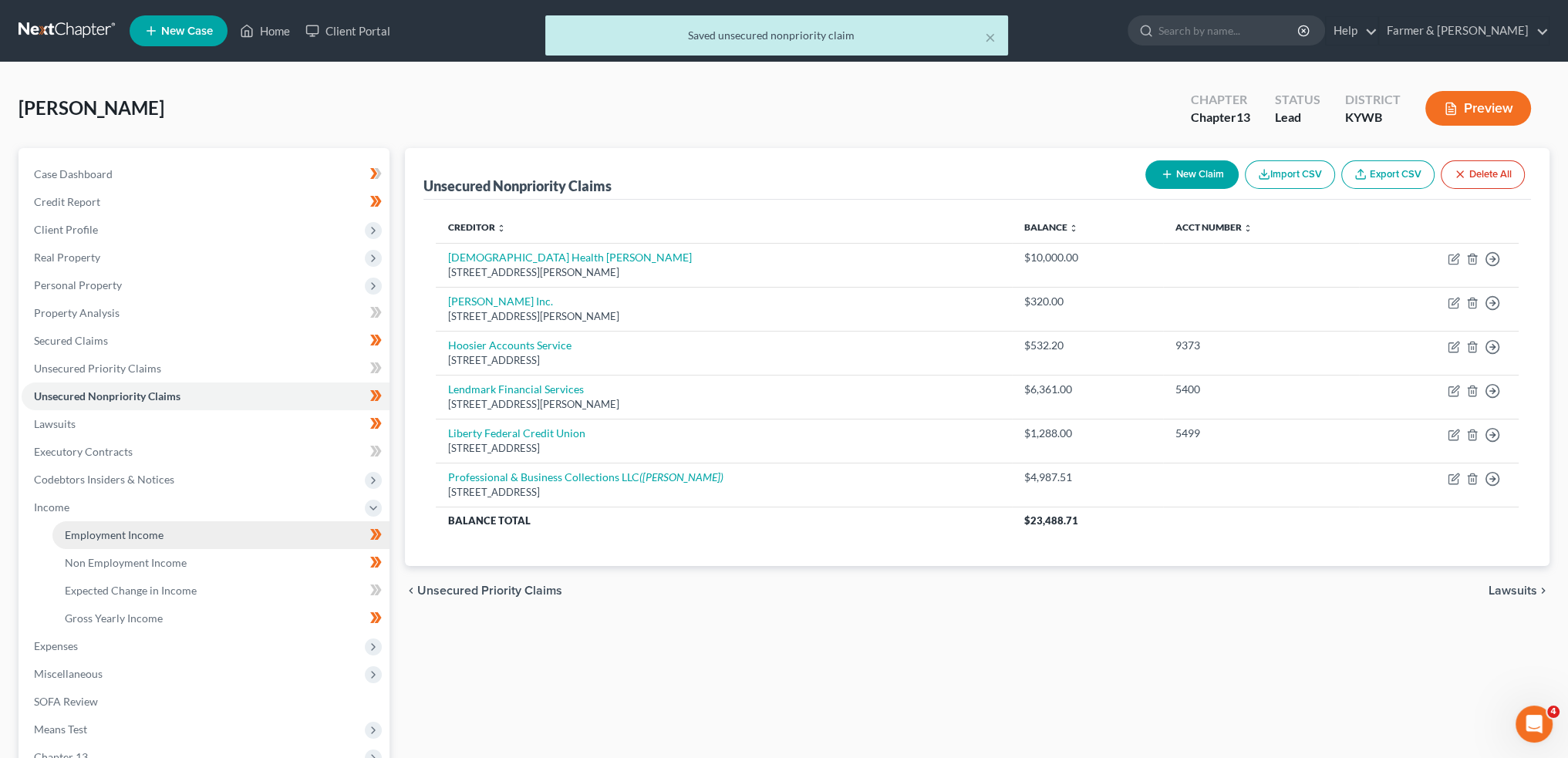
click at [150, 535] on span "Employment Income" at bounding box center [114, 534] width 99 height 13
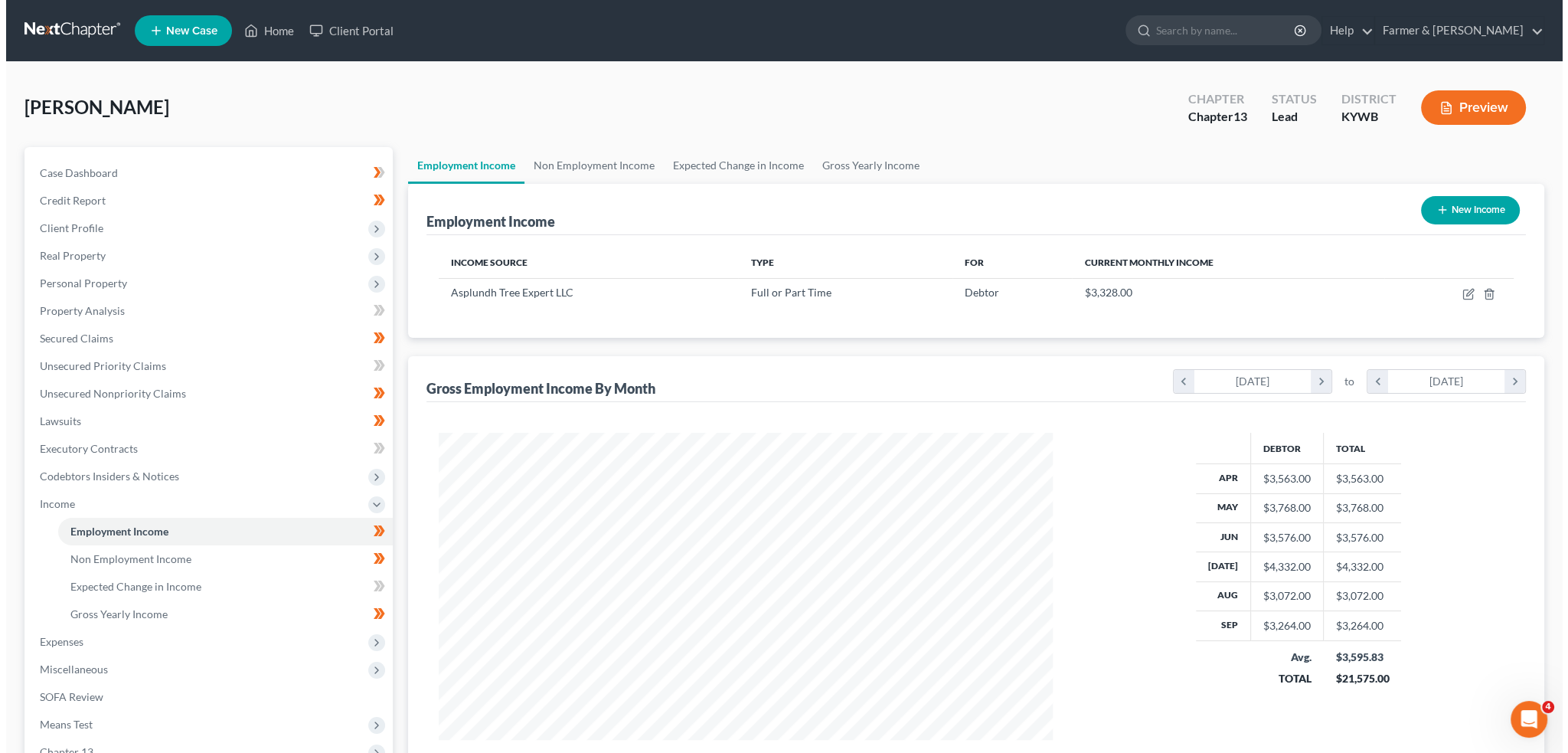
scroll to position [308, 644]
click at [1280, 284] on td "$3,328.00" at bounding box center [1222, 292] width 312 height 29
click at [1468, 290] on td at bounding box center [1443, 292] width 129 height 29
click at [1464, 292] on icon "button" at bounding box center [1463, 292] width 7 height 7
select select "0"
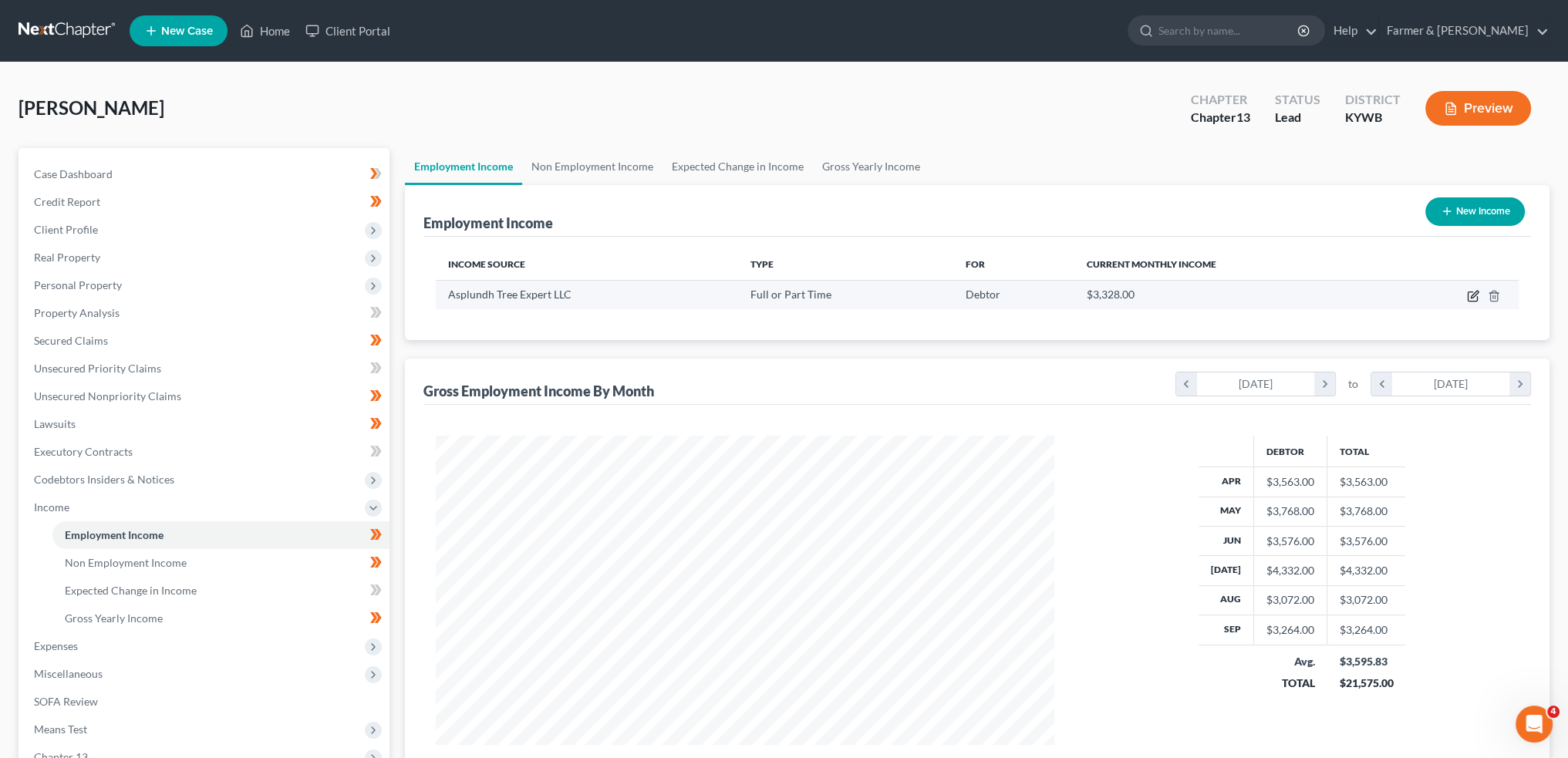
select select "39"
select select "3"
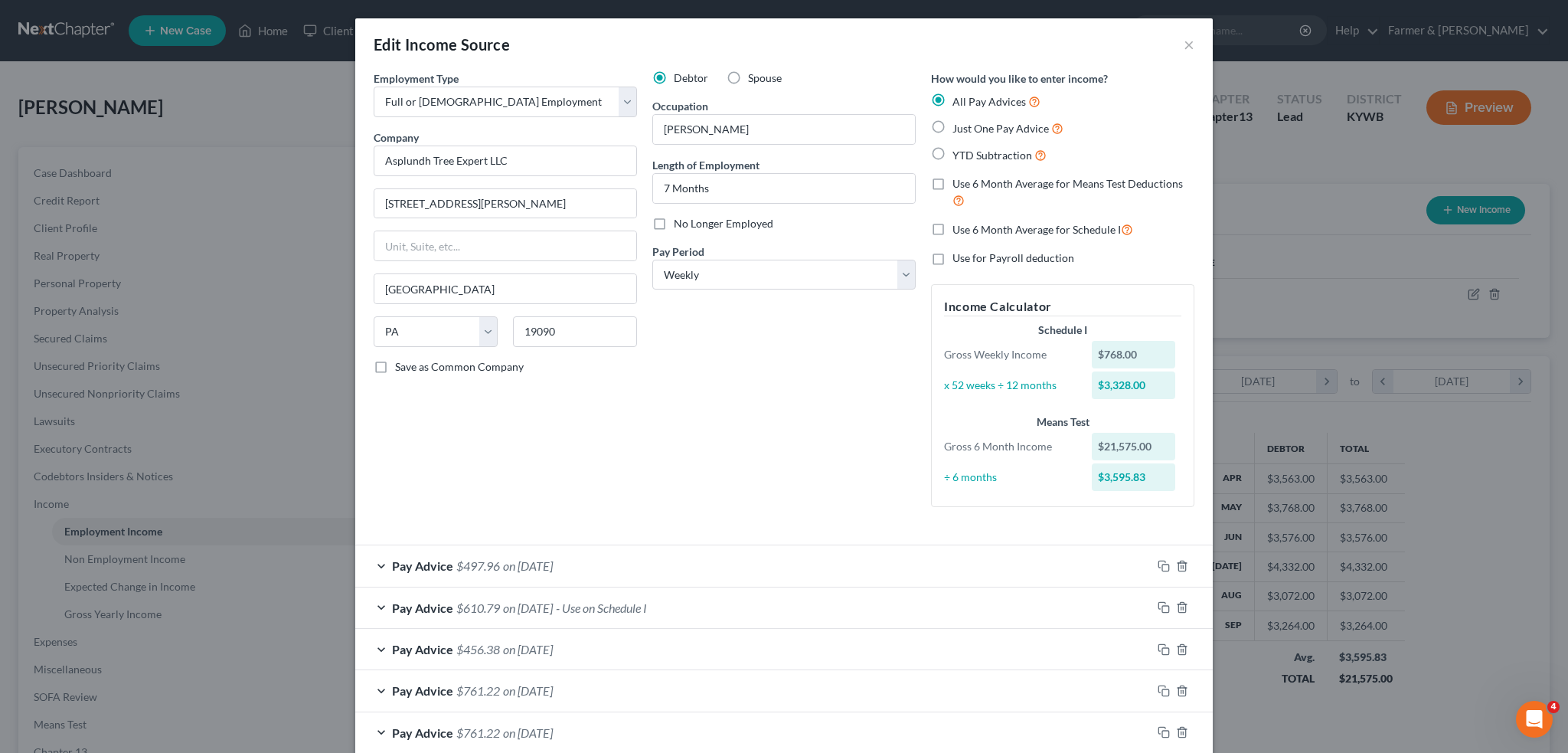
scroll to position [255, 0]
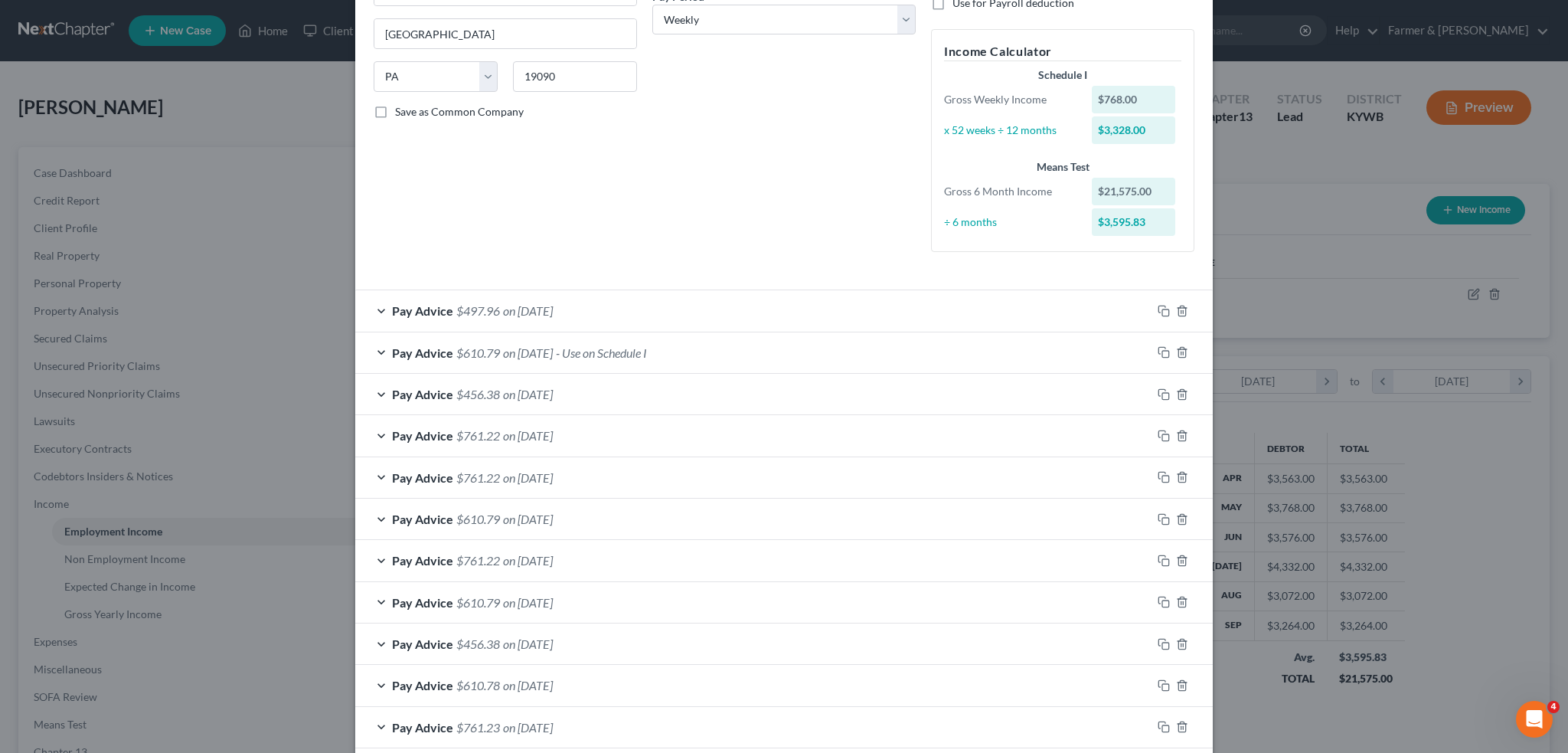
click at [647, 352] on span "- Use on Schedule I" at bounding box center [601, 353] width 91 height 14
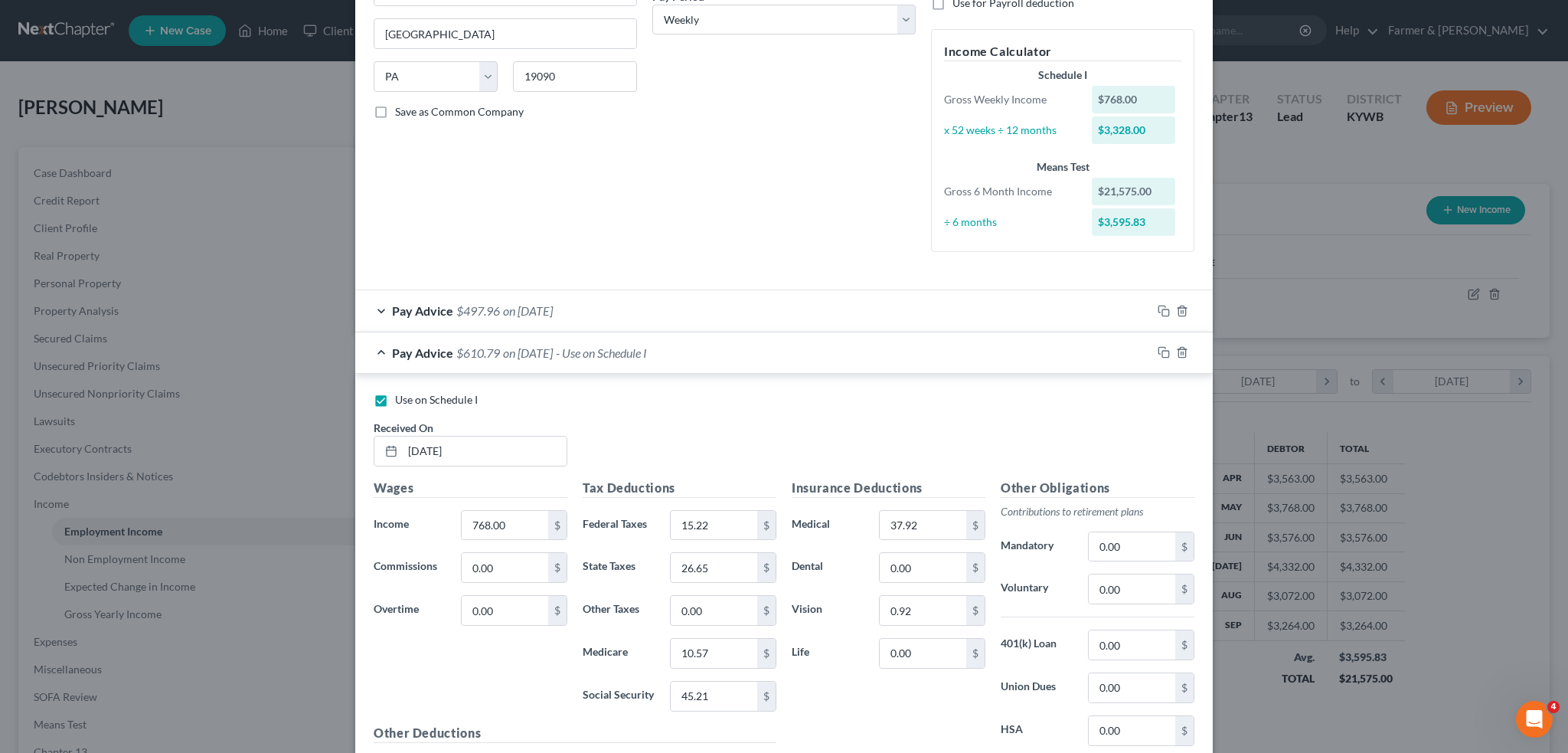
scroll to position [510, 0]
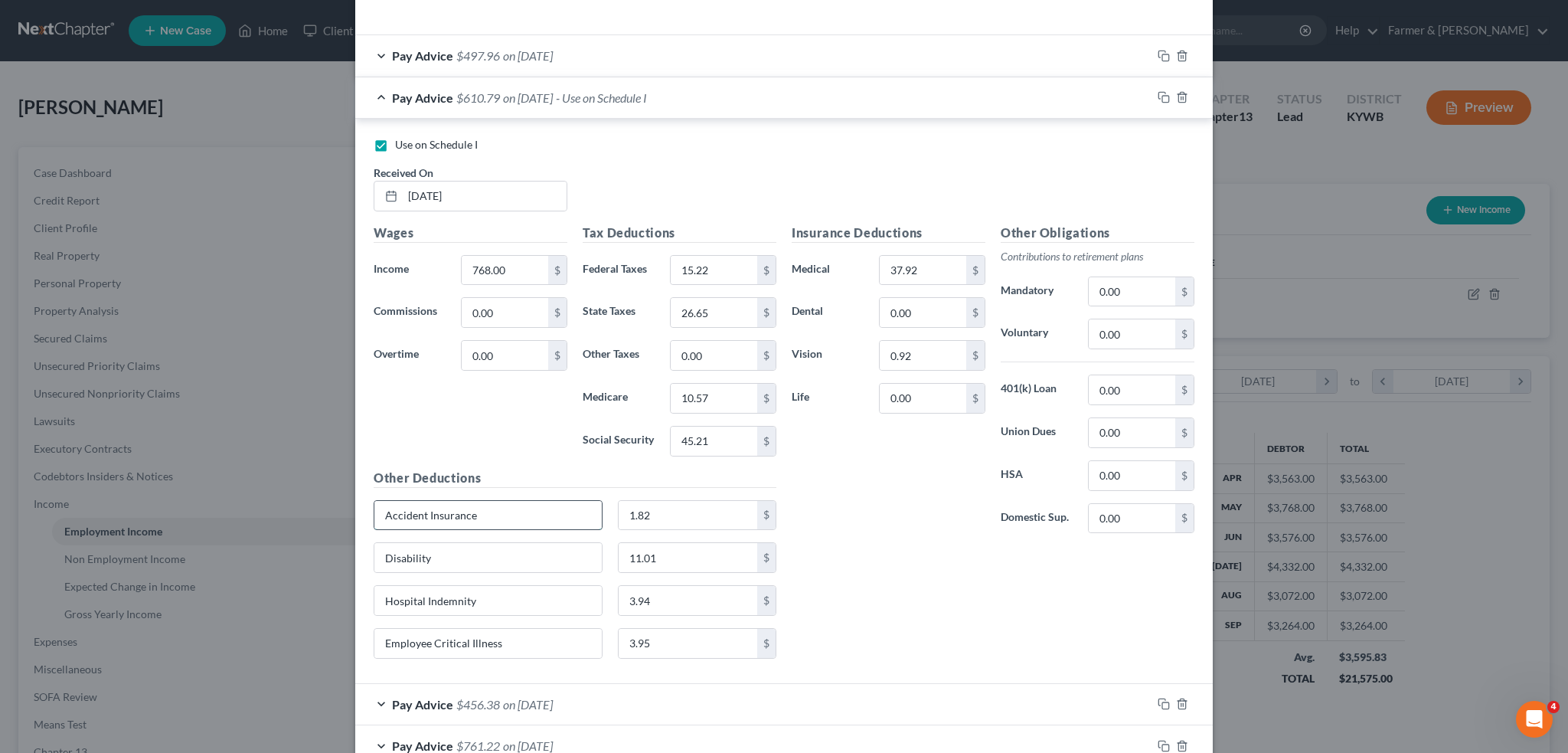
click at [513, 522] on input "Accident Insurance" at bounding box center [488, 515] width 227 height 29
type input "Accident Insurance; Supp. Disability"
type input "12.83"
type input "Critical Illness"
type input "3.95"
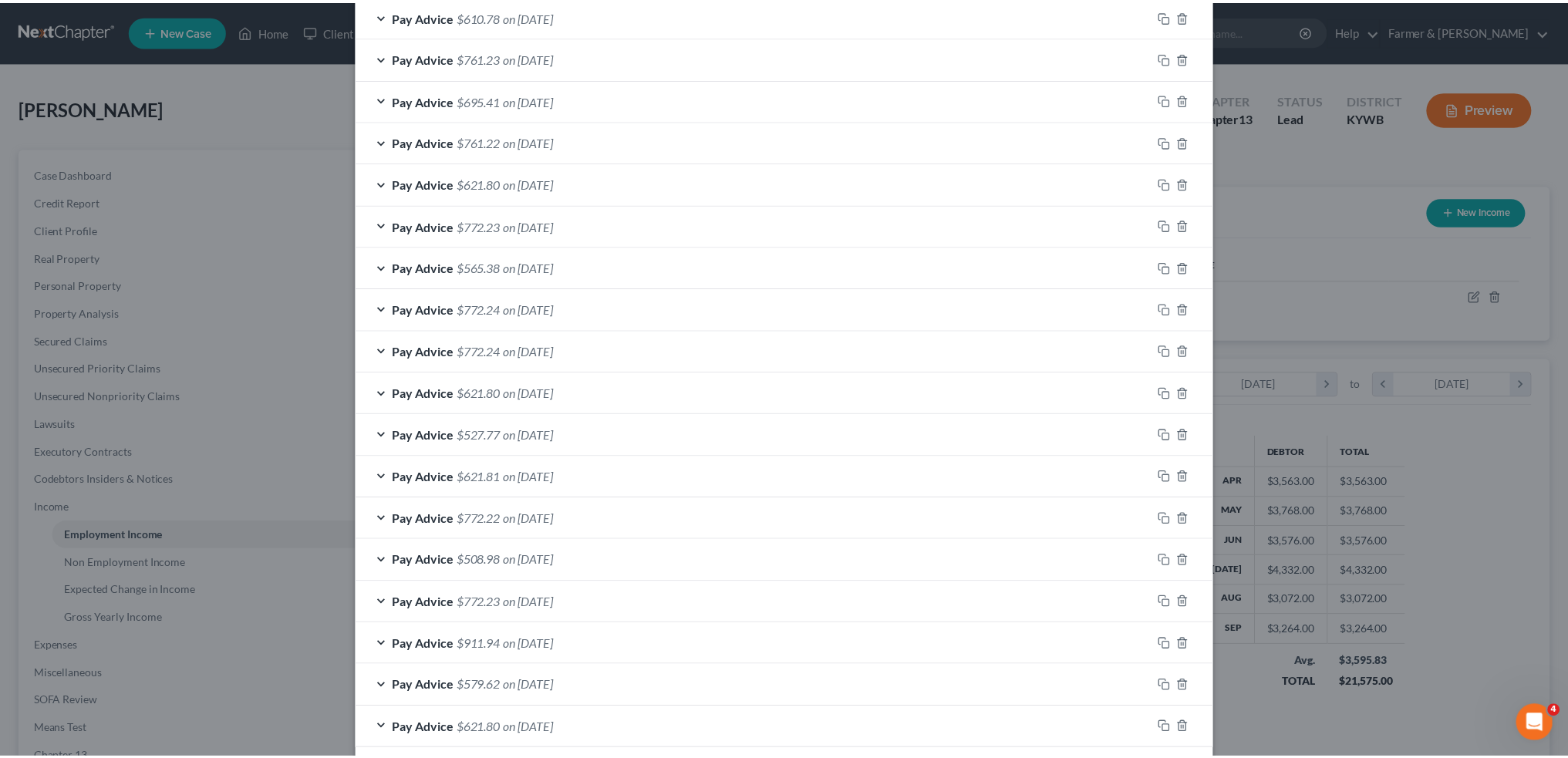
scroll to position [1567, 0]
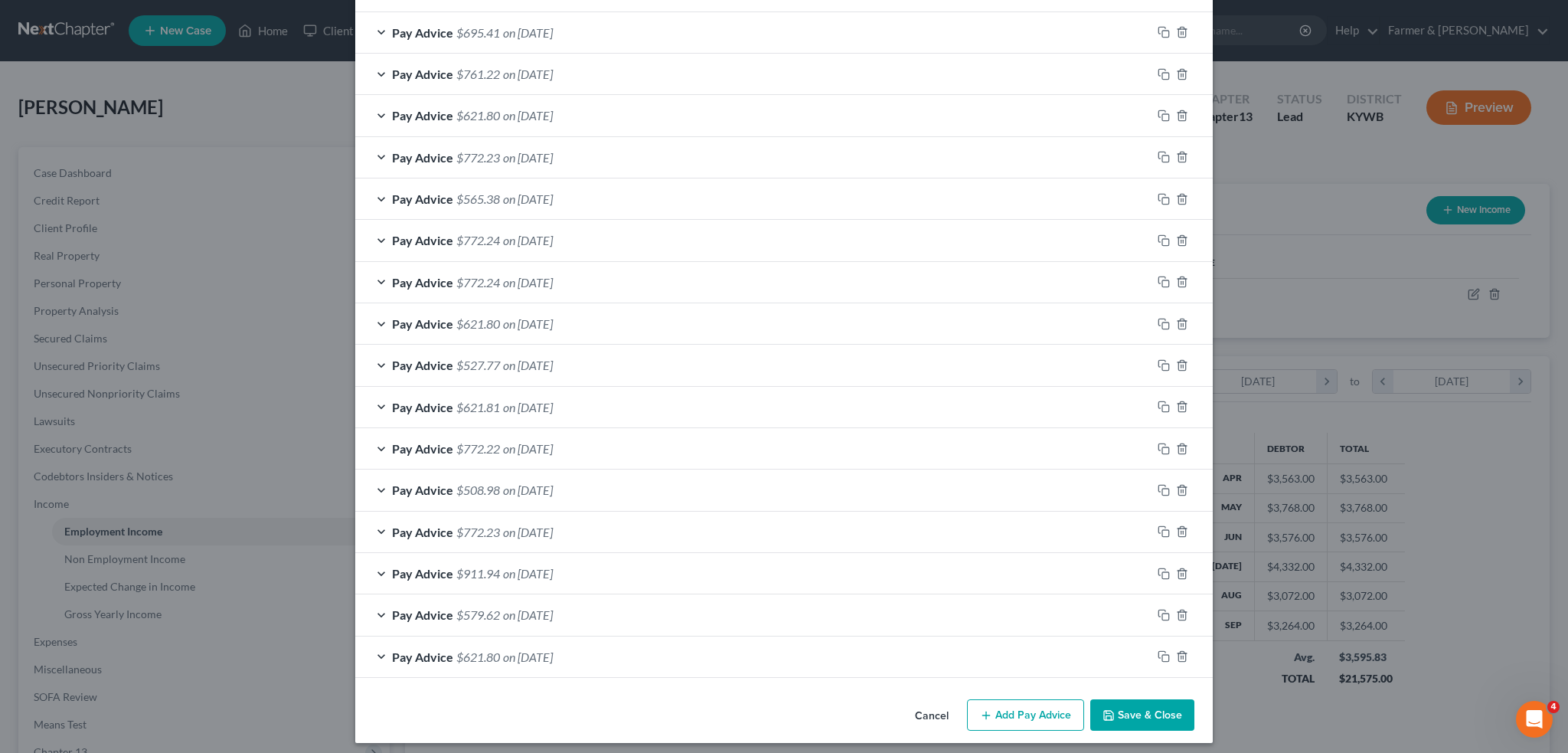
click at [1136, 699] on button "Save & Close" at bounding box center [1142, 716] width 104 height 32
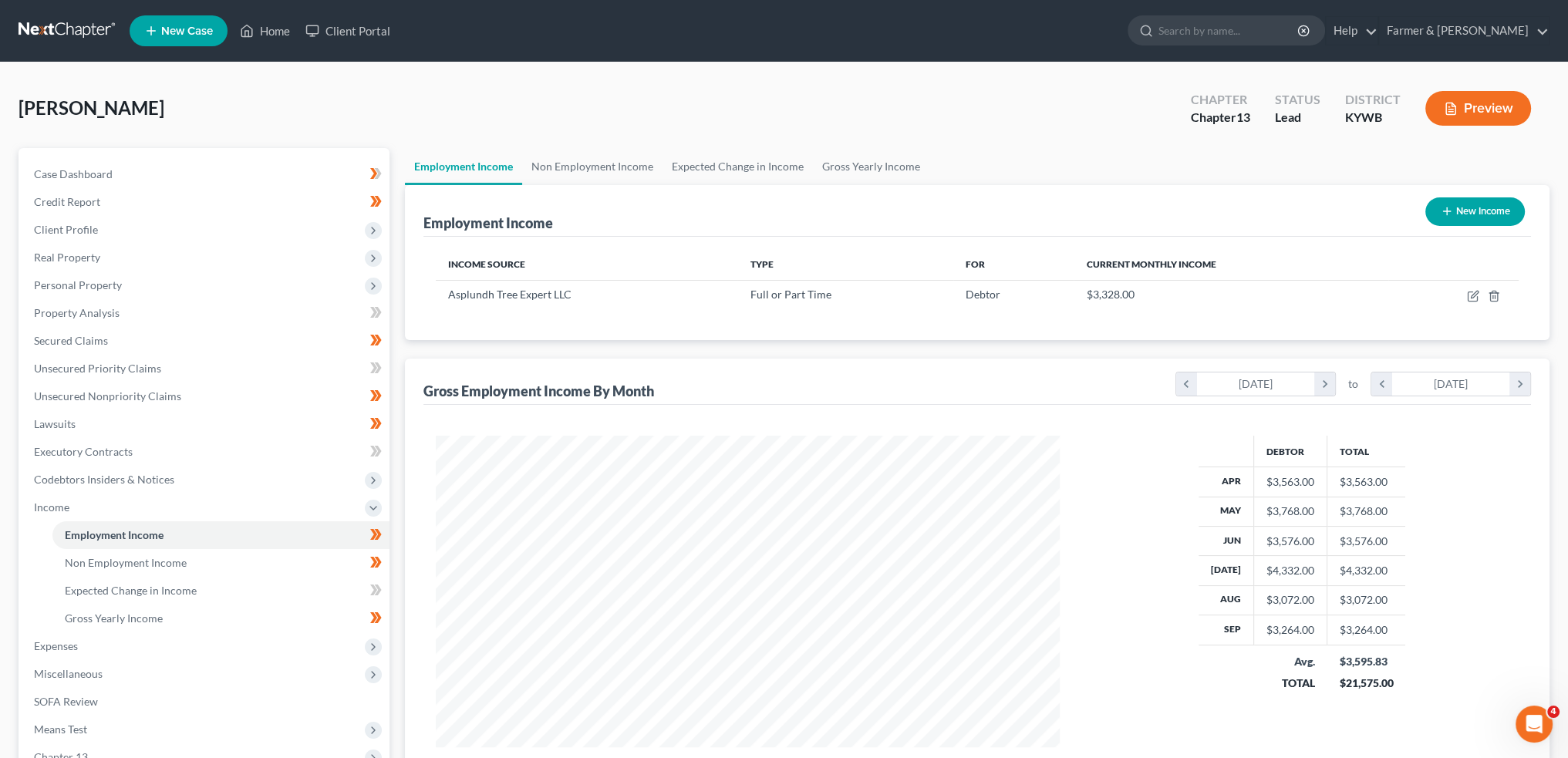
scroll to position [770831, 770761]
click at [544, 163] on link "Non Employment Income" at bounding box center [593, 166] width 141 height 37
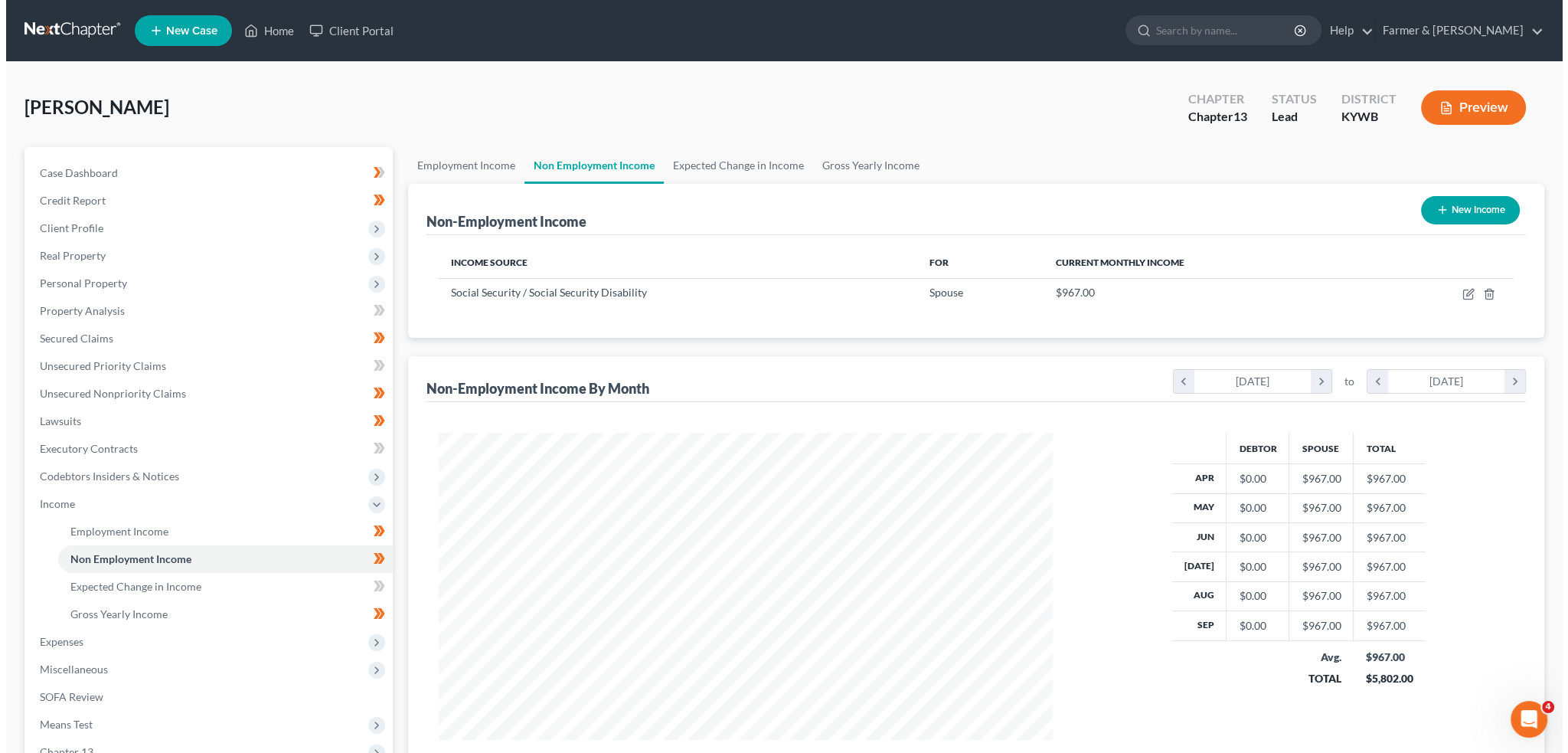
scroll to position [308, 644]
click at [1464, 293] on icon "button" at bounding box center [1463, 292] width 7 height 7
select select "4"
select select "0"
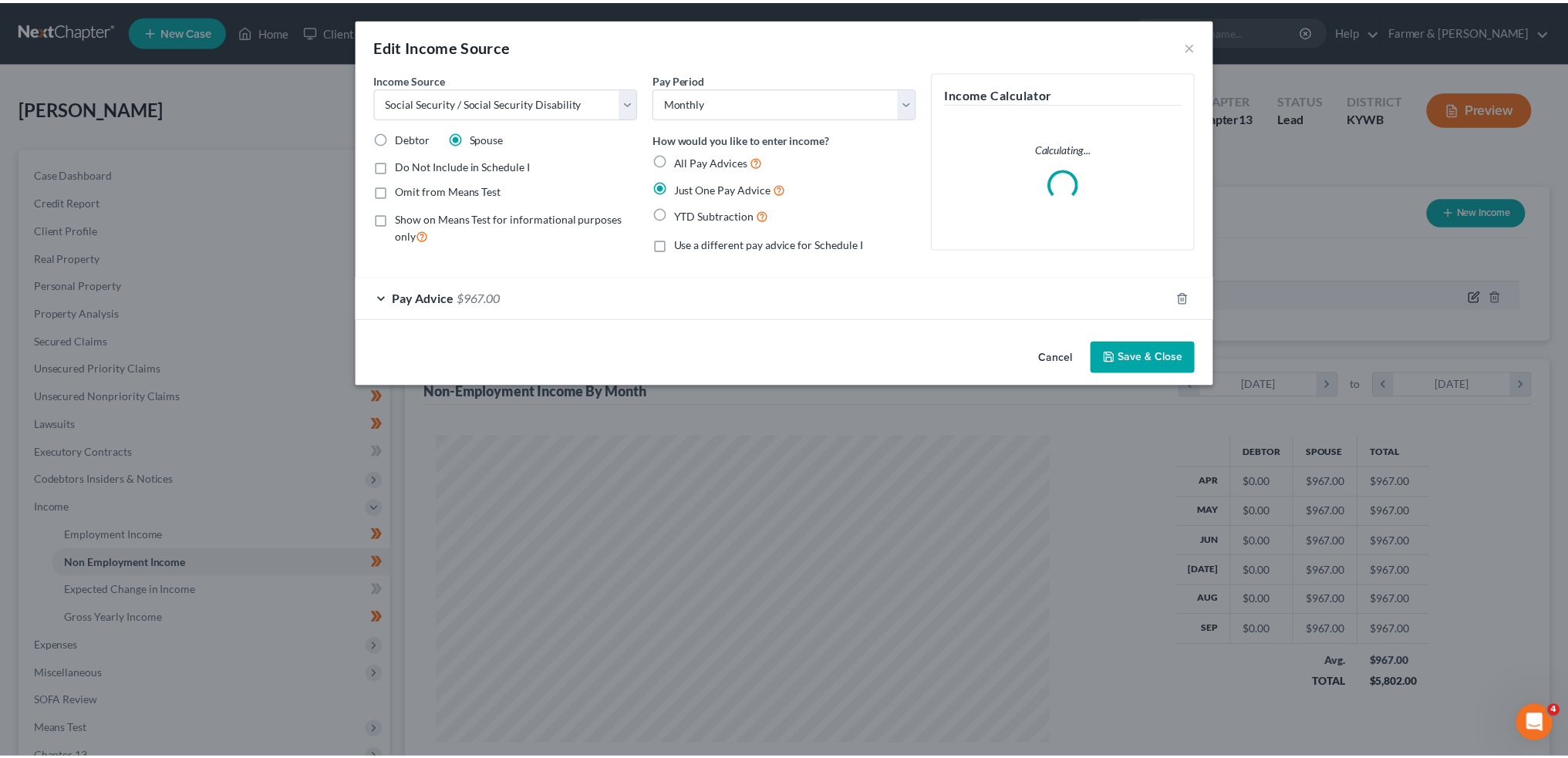
scroll to position [311, 654]
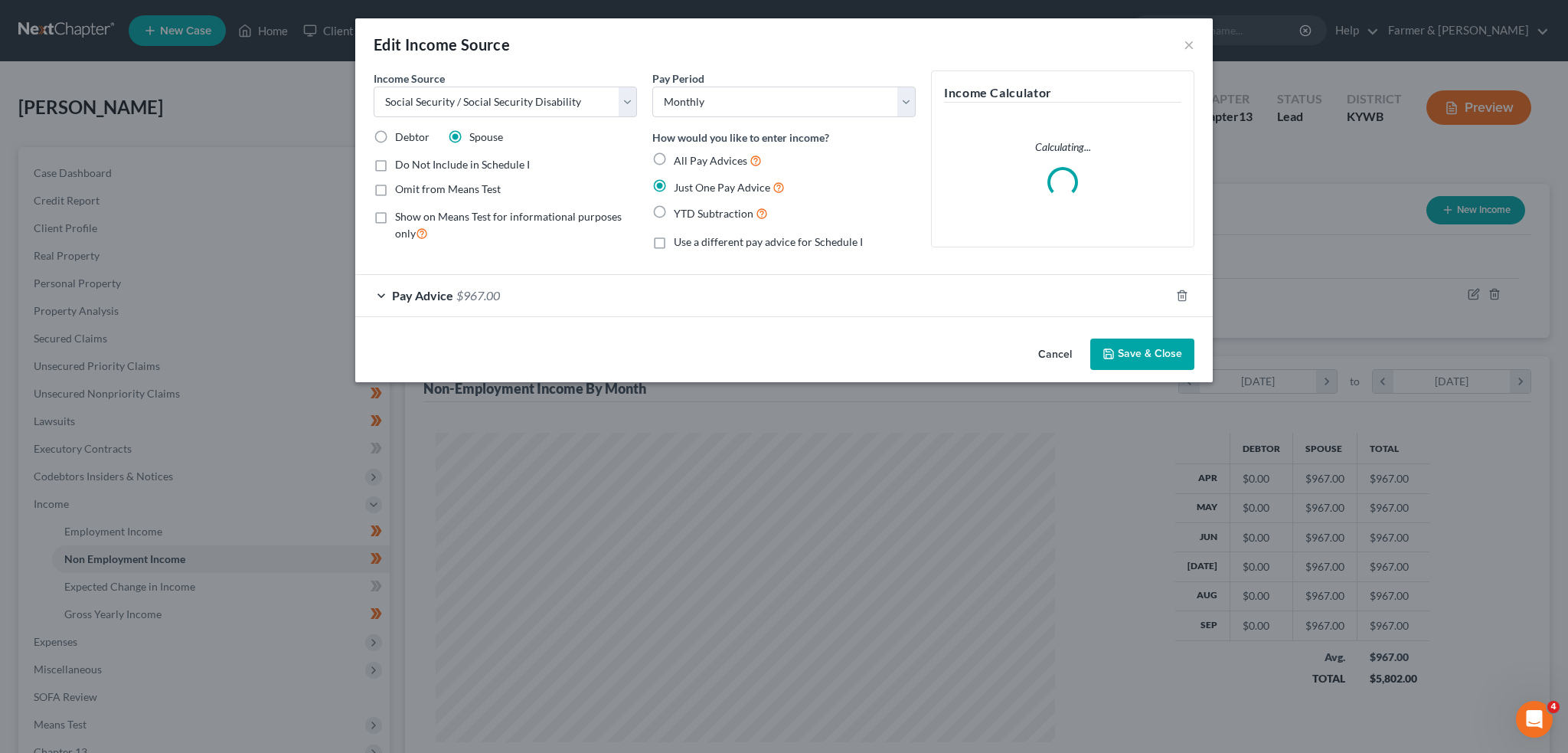
click at [395, 221] on label "Show on Means Test for informational purposes only" at bounding box center [516, 226] width 242 height 33
click at [401, 219] on input "Show on Means Test for informational purposes only" at bounding box center [406, 215] width 10 height 10
checkbox input "true"
click at [1179, 354] on button "Save & Close" at bounding box center [1142, 355] width 104 height 32
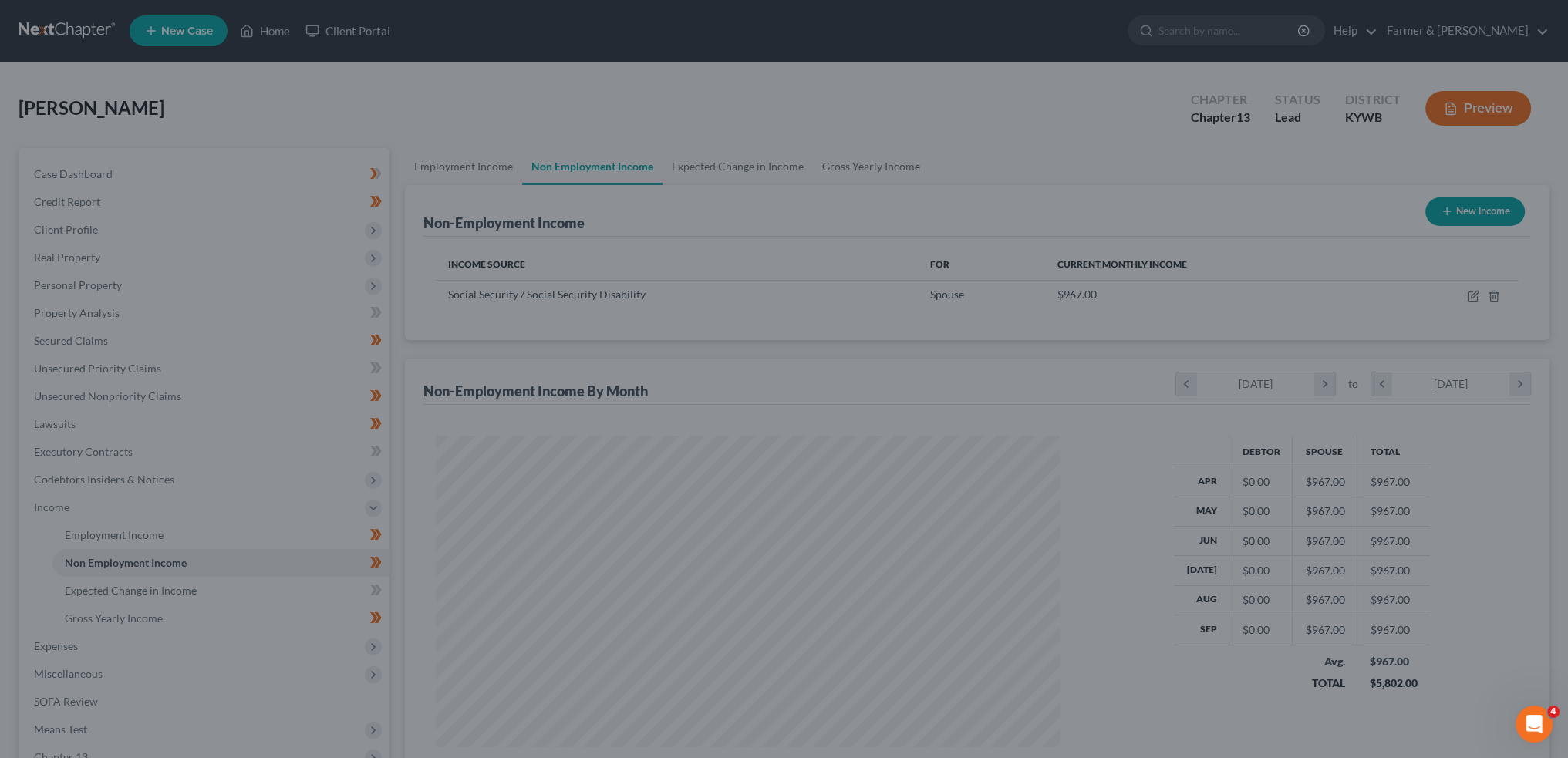
scroll to position [770831, 770761]
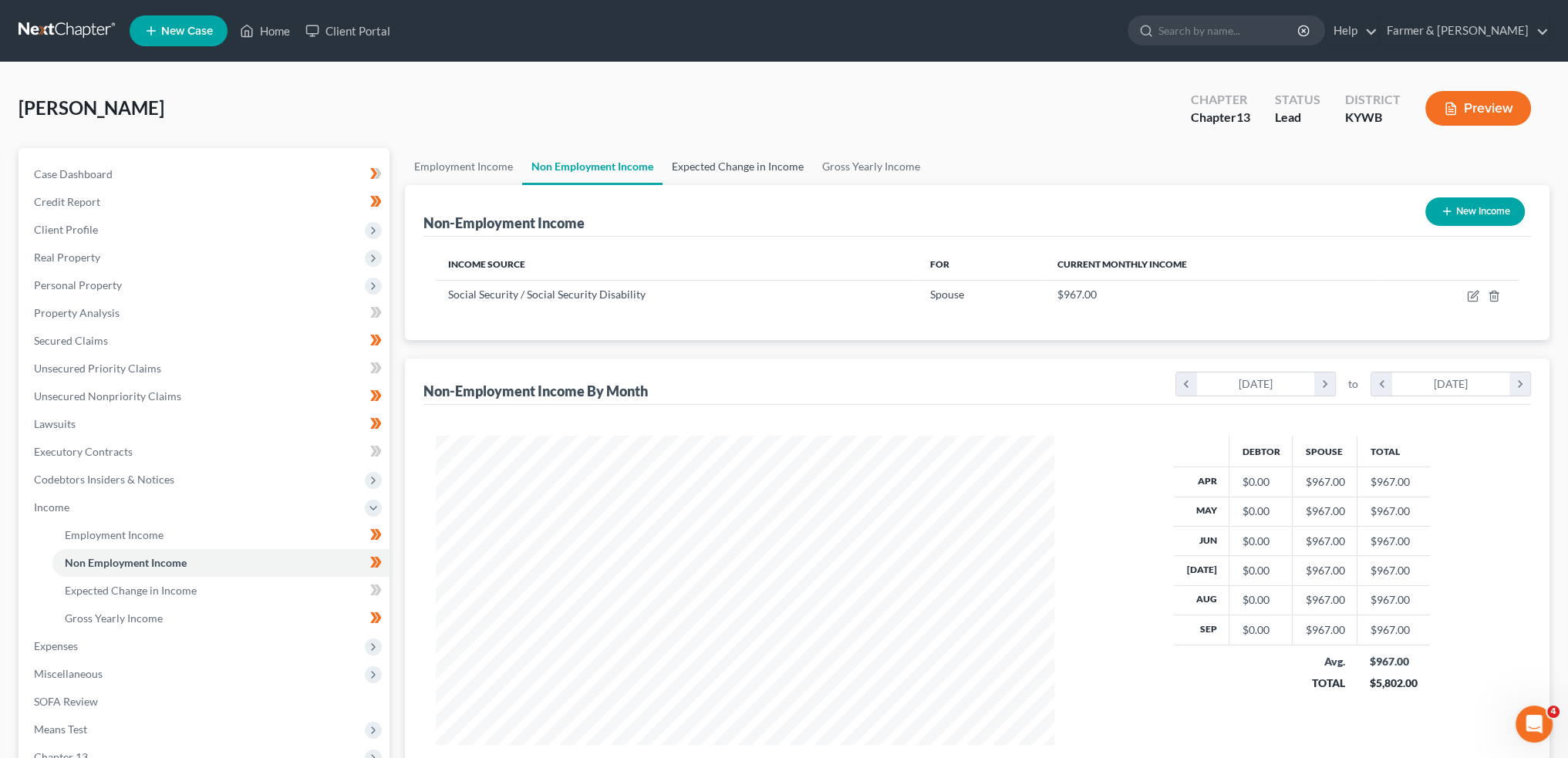
click at [751, 159] on link "Expected Change in Income" at bounding box center [738, 166] width 150 height 37
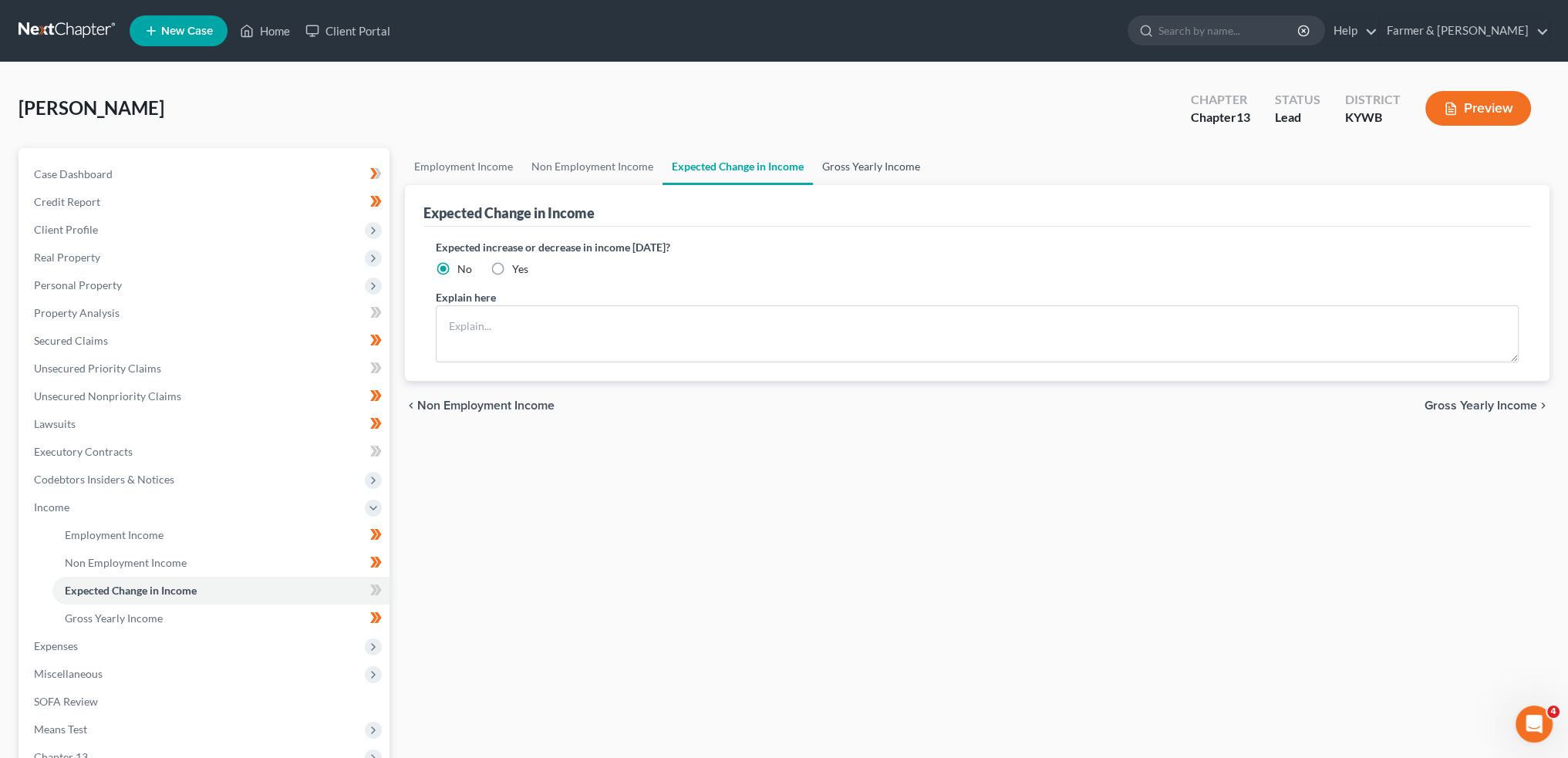
click at [868, 165] on link "Gross Yearly Income" at bounding box center [871, 166] width 117 height 37
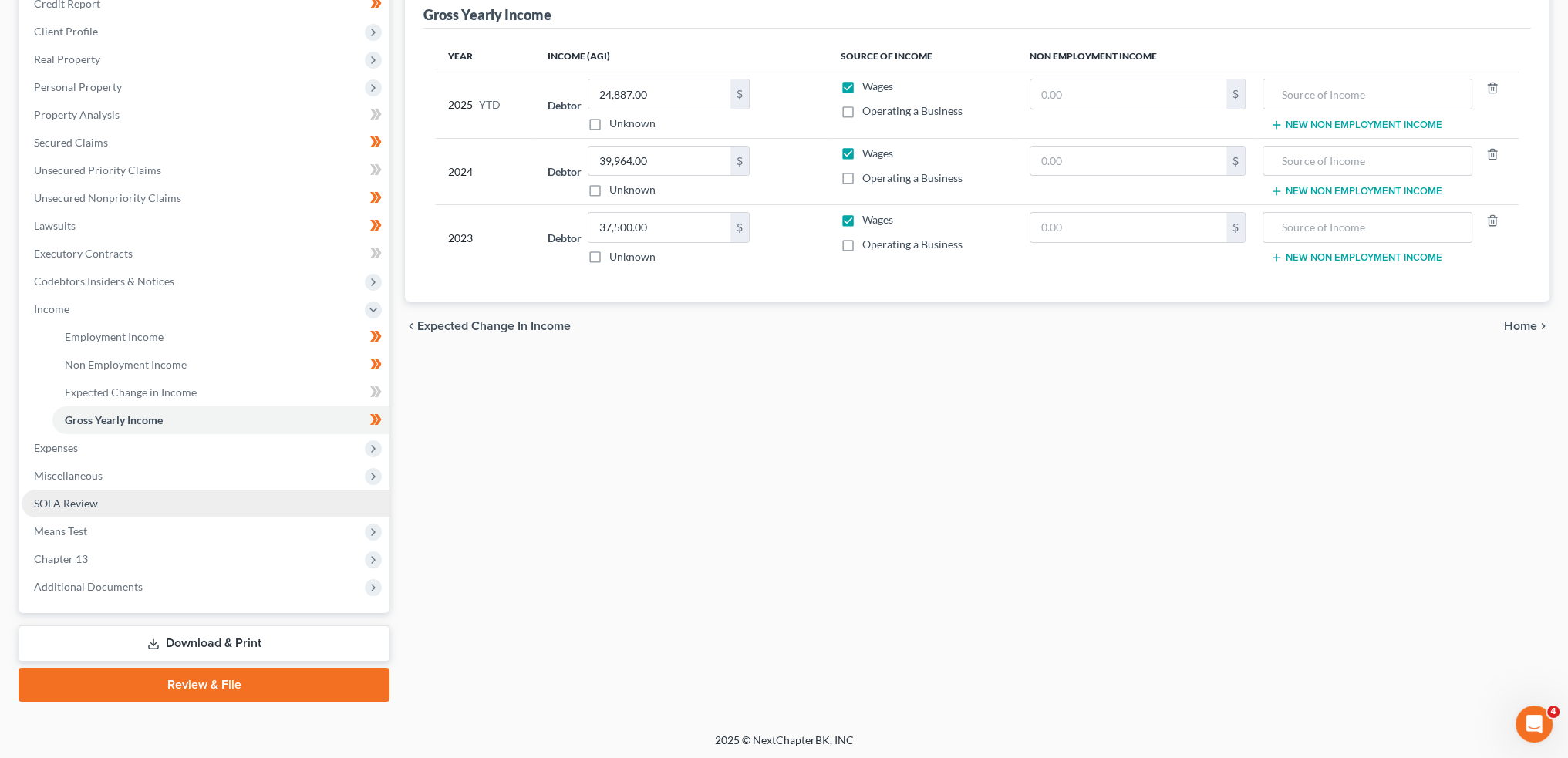
scroll to position [199, 0]
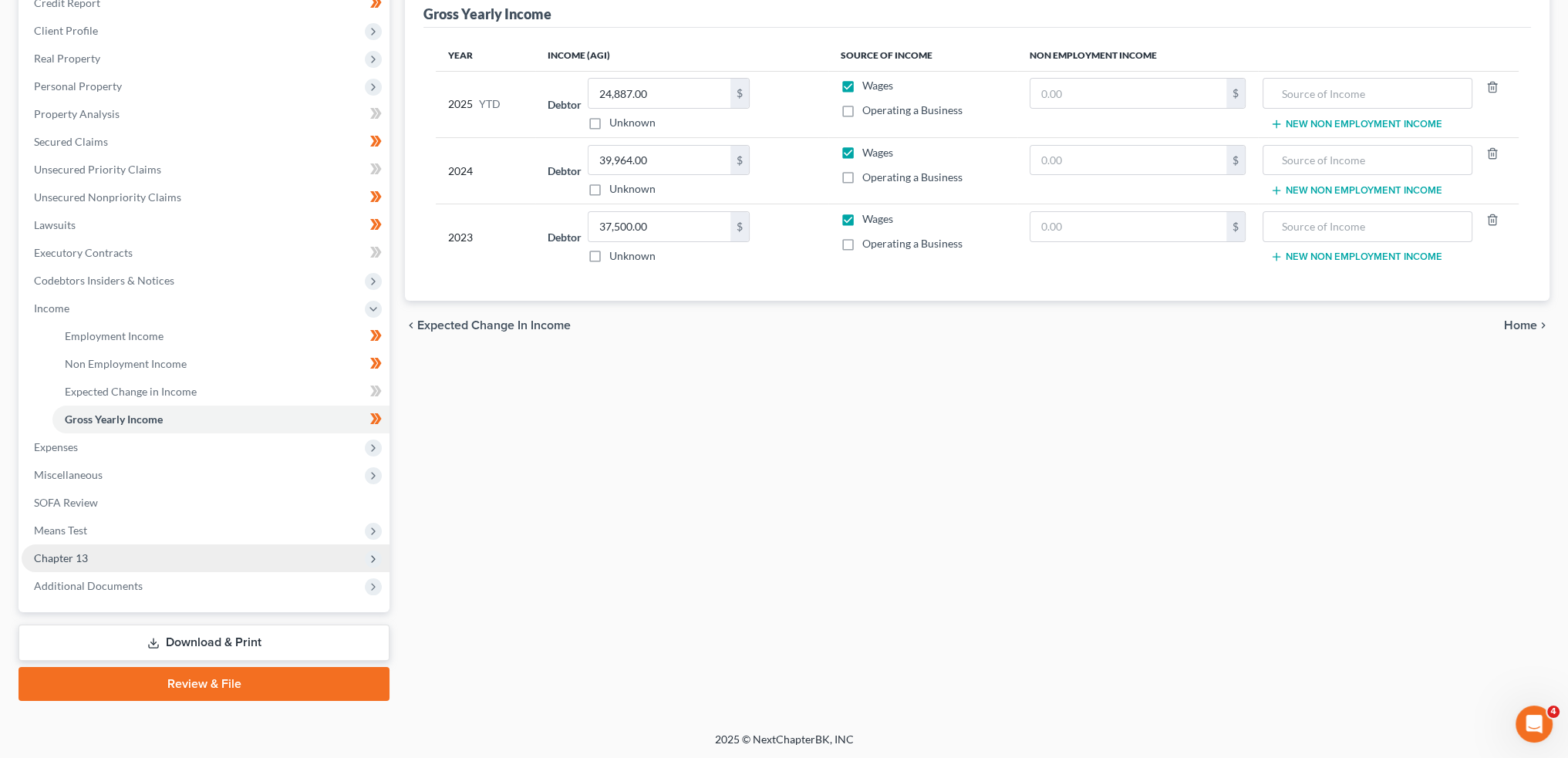
drag, startPoint x: 136, startPoint y: 562, endPoint x: 162, endPoint y: 556, distance: 26.7
click at [136, 562] on span "Chapter 13" at bounding box center [205, 558] width 368 height 27
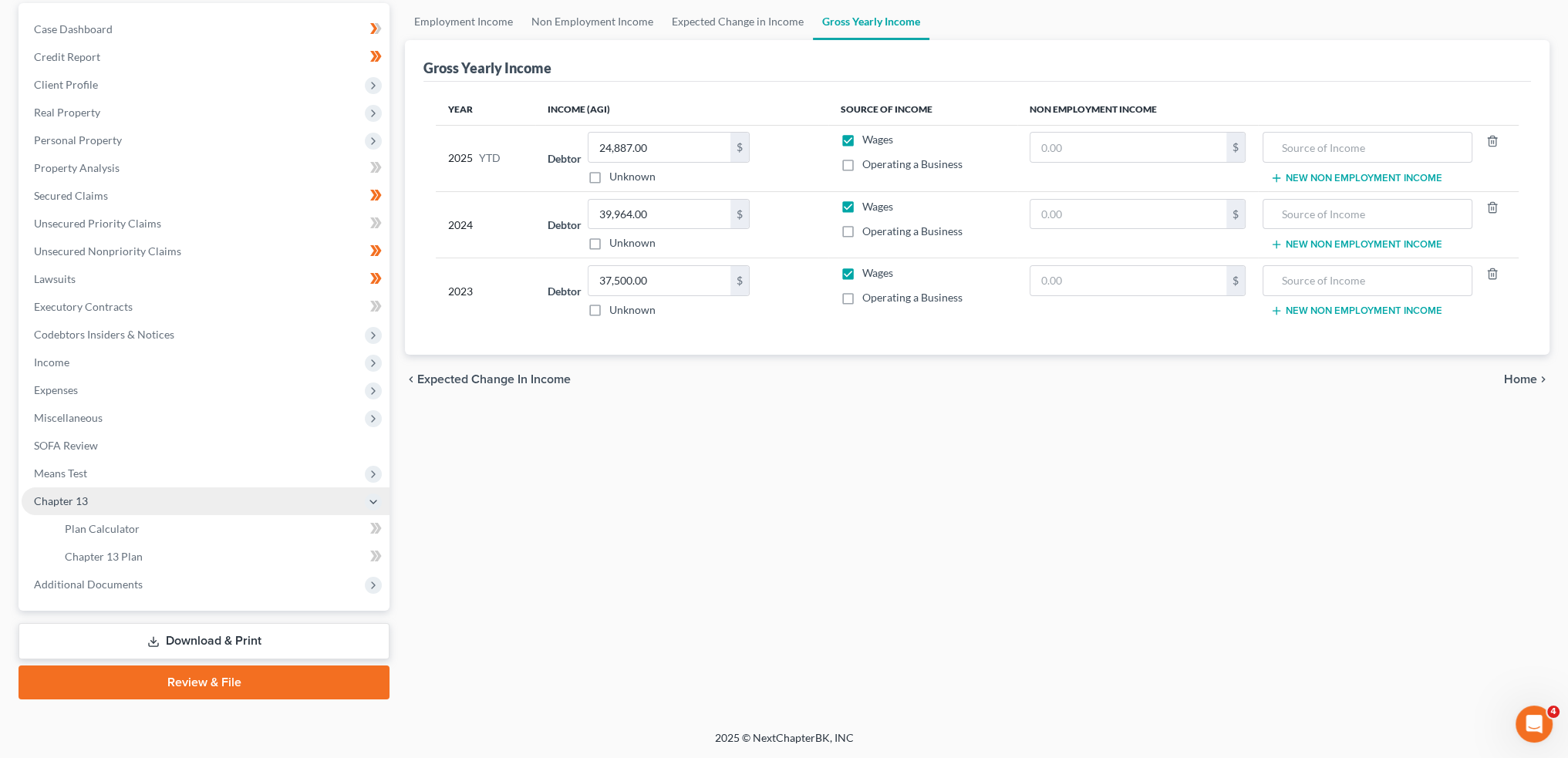
scroll to position [143, 0]
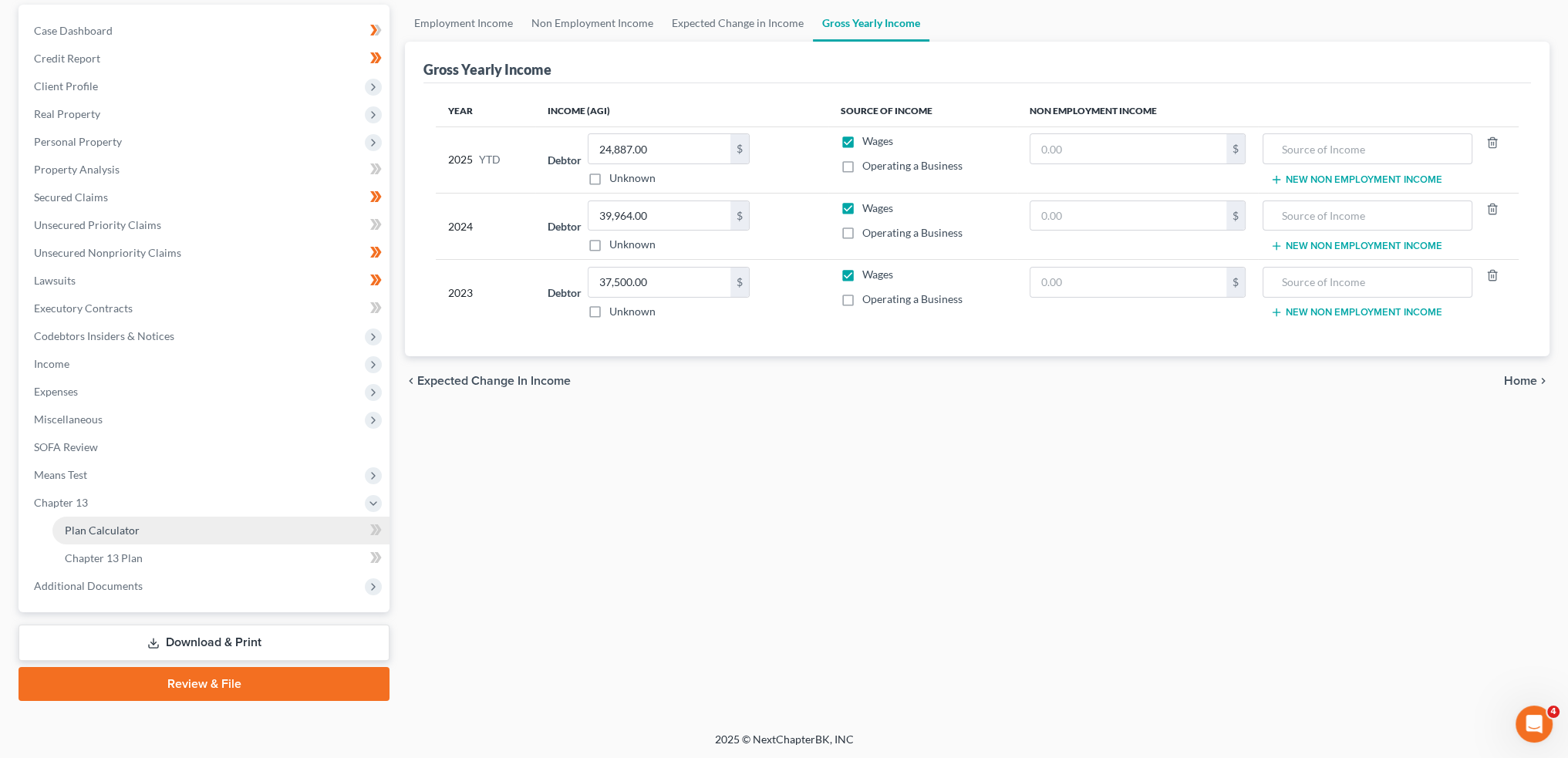
click at [165, 530] on link "Plan Calculator" at bounding box center [220, 531] width 337 height 27
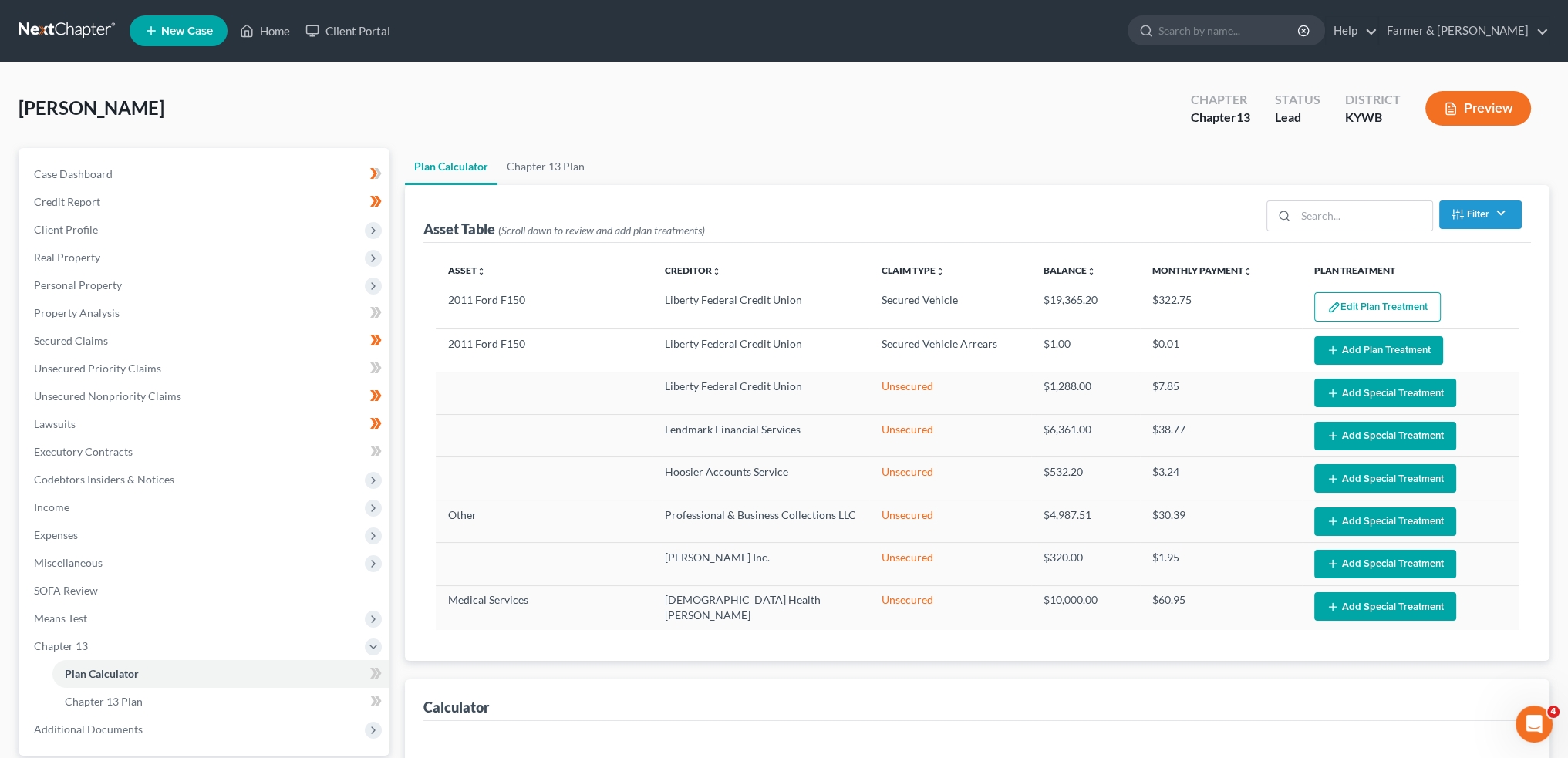
select select "59"
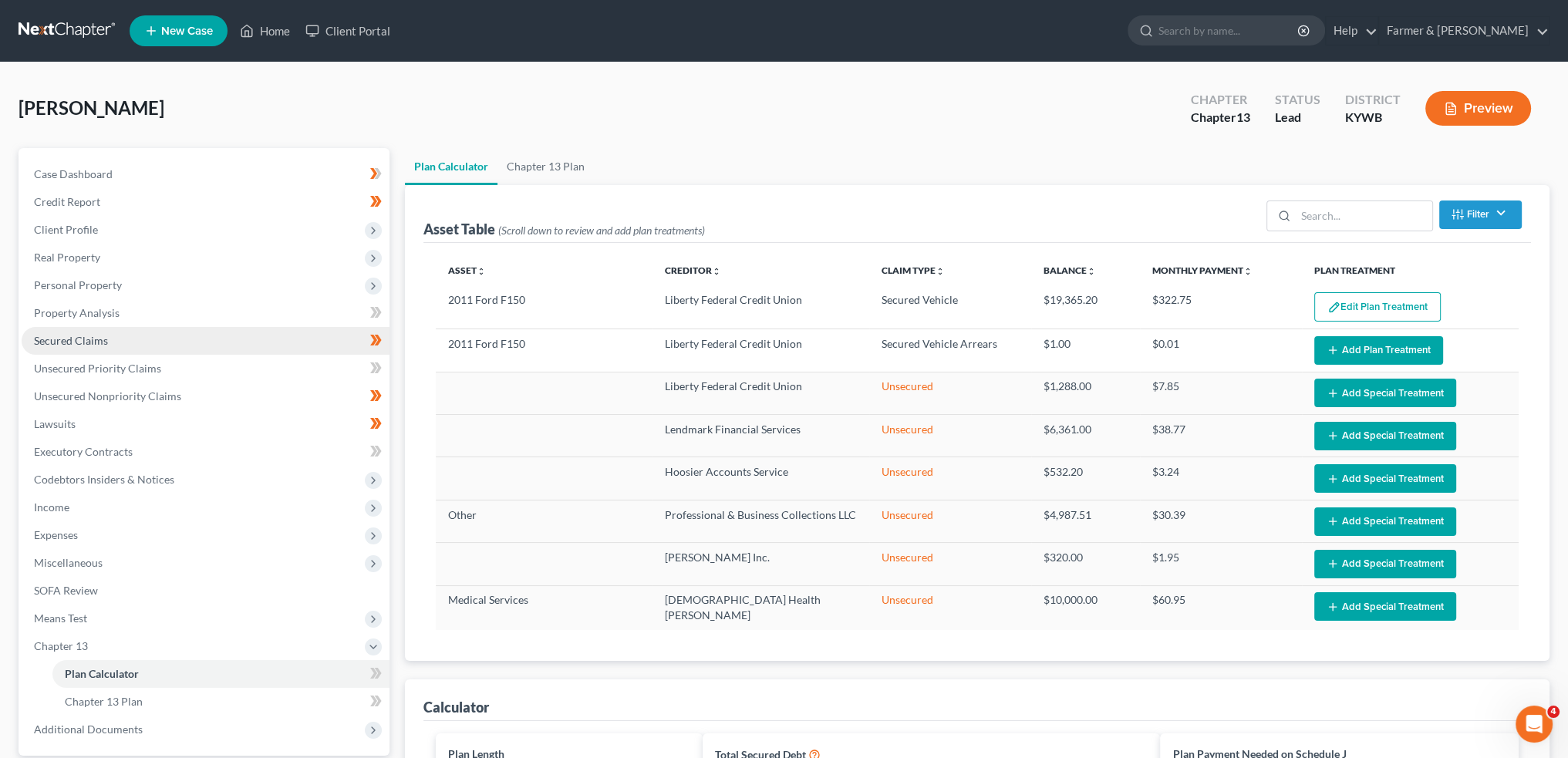
drag, startPoint x: 71, startPoint y: 337, endPoint x: 328, endPoint y: 326, distance: 257.2
click at [71, 337] on span "Secured Claims" at bounding box center [71, 340] width 74 height 13
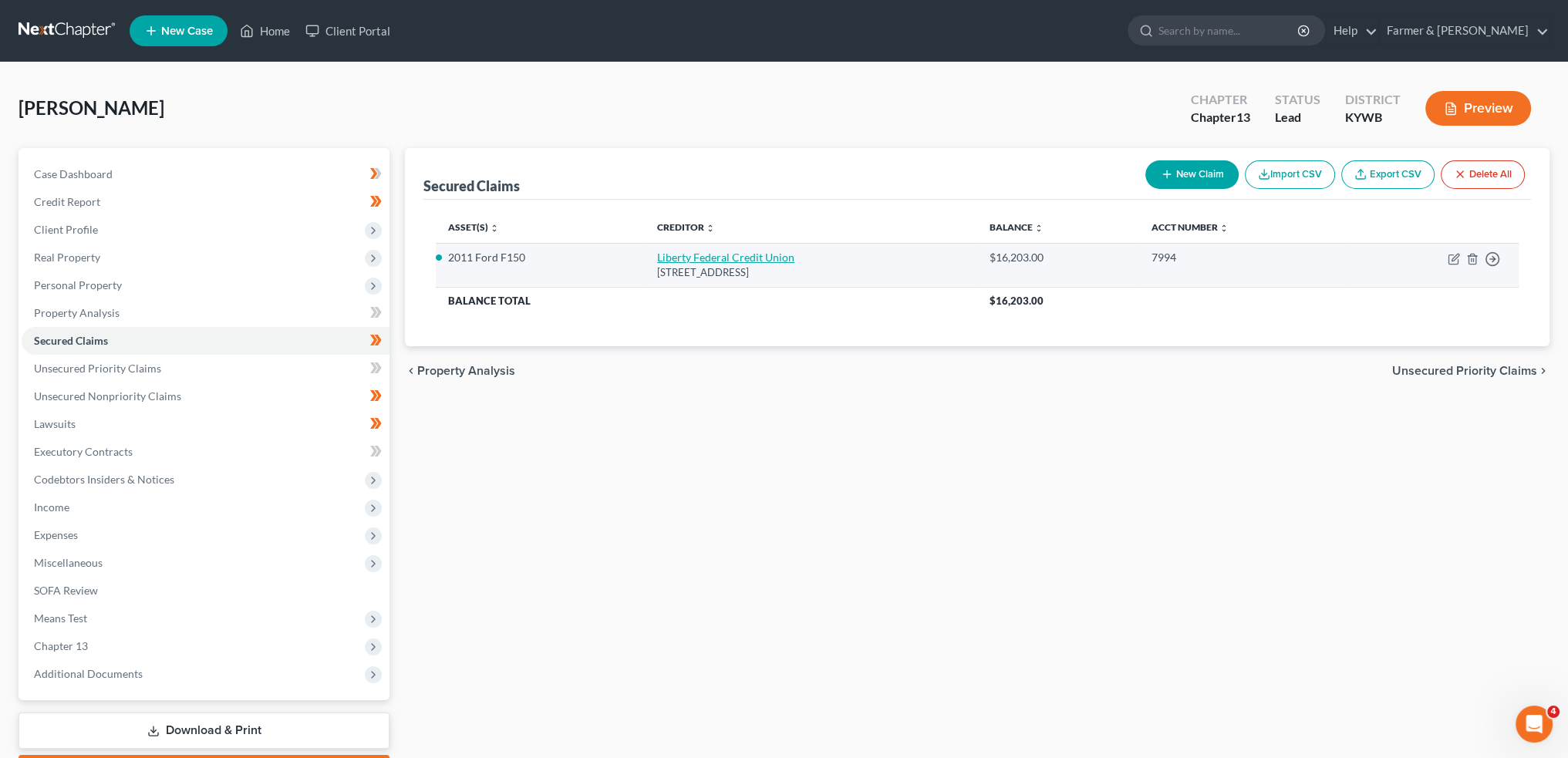
click at [689, 259] on link "Liberty Federal Credit Union" at bounding box center [726, 256] width 137 height 13
select select "15"
select select "0"
select select "2"
select select "4"
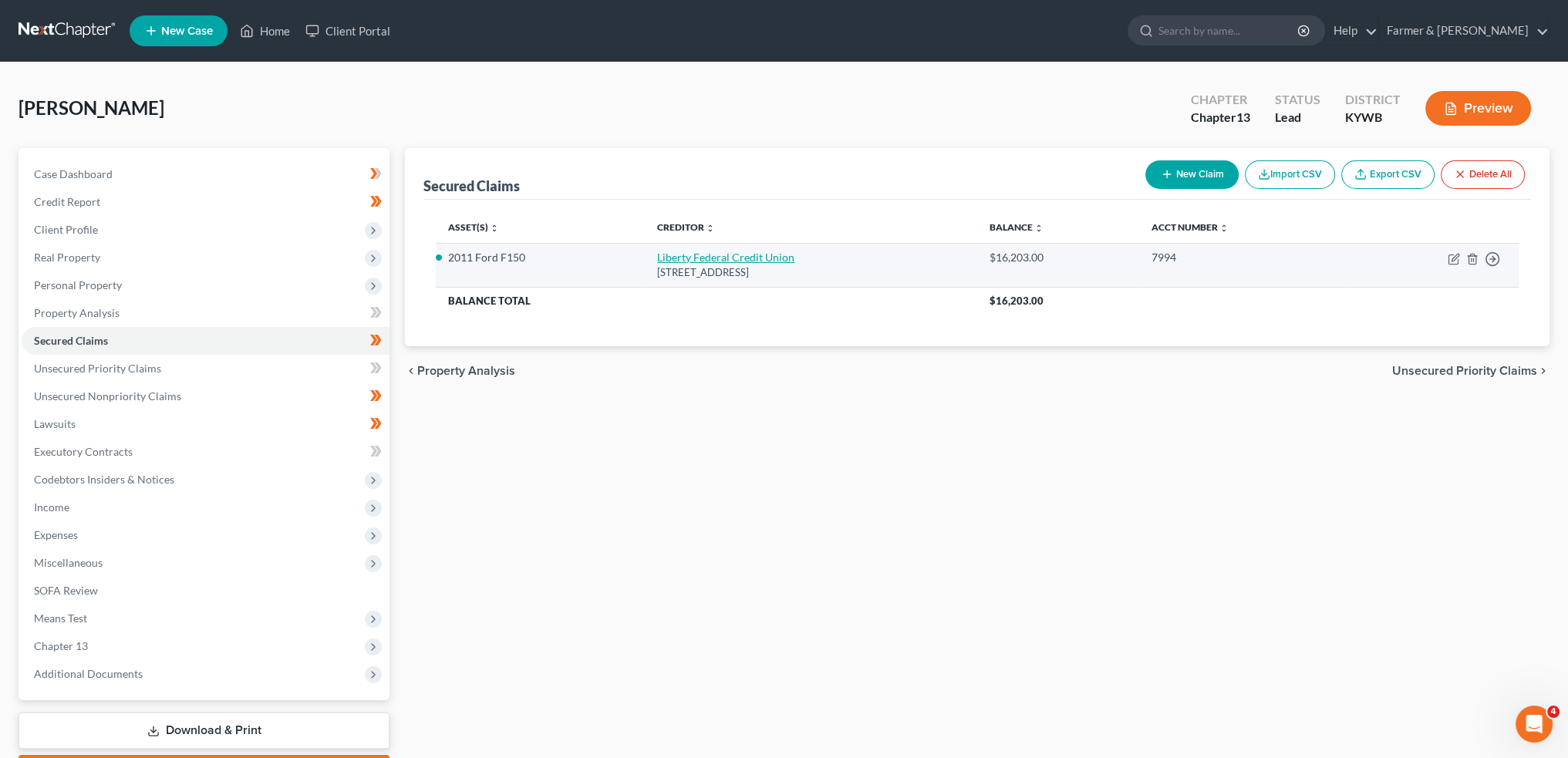
select select "0"
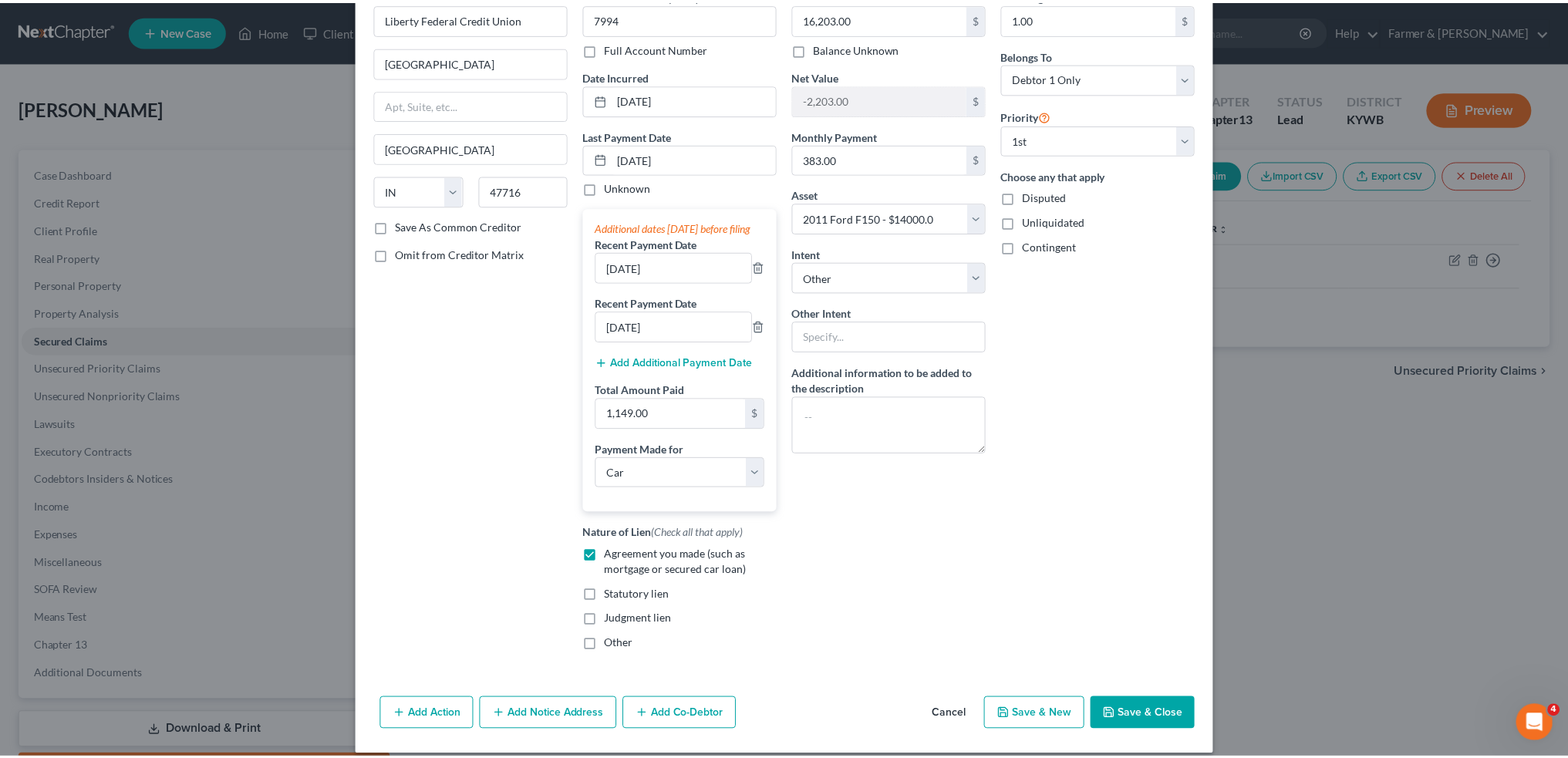
scroll to position [112, 0]
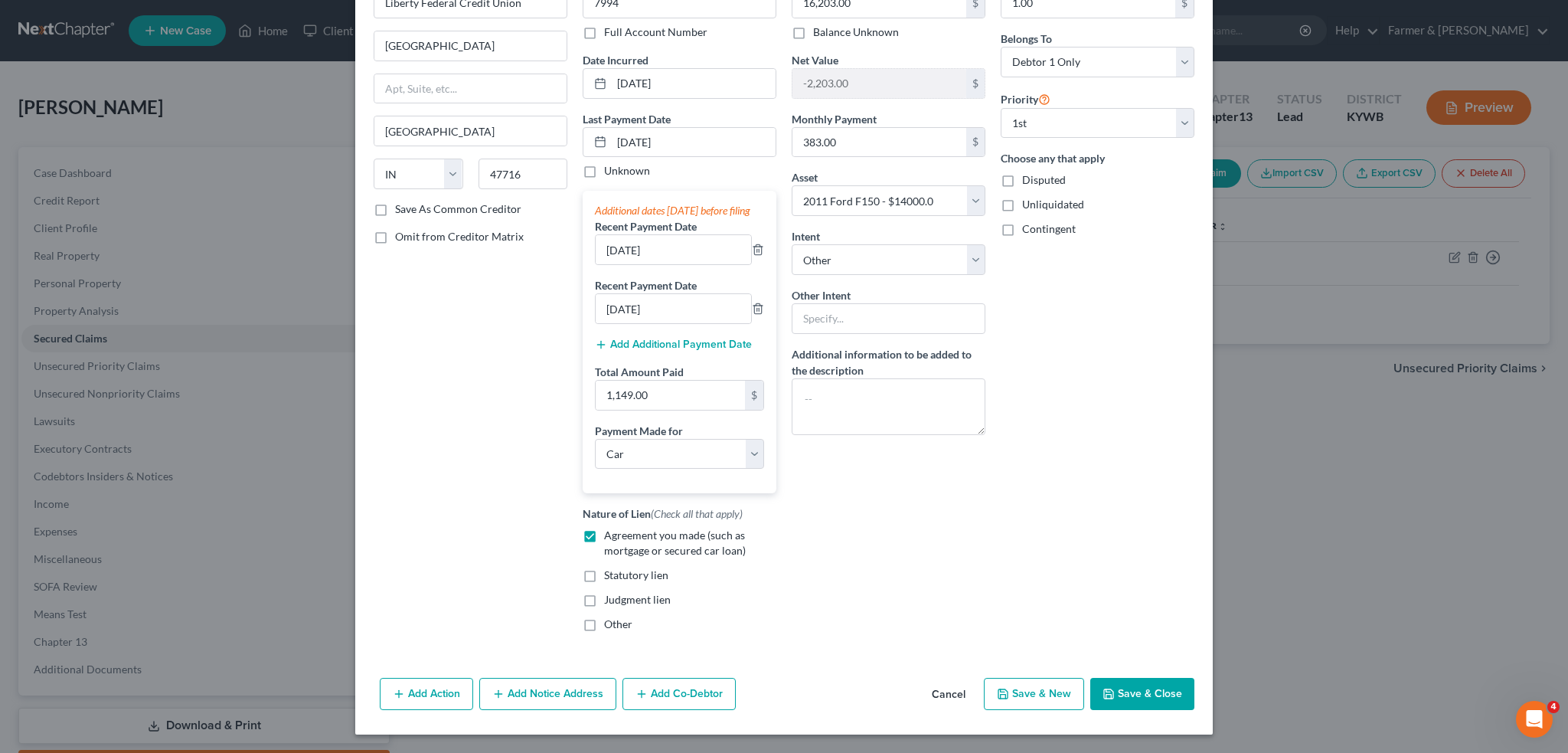
click at [1108, 690] on icon "button" at bounding box center [1108, 694] width 12 height 12
select select
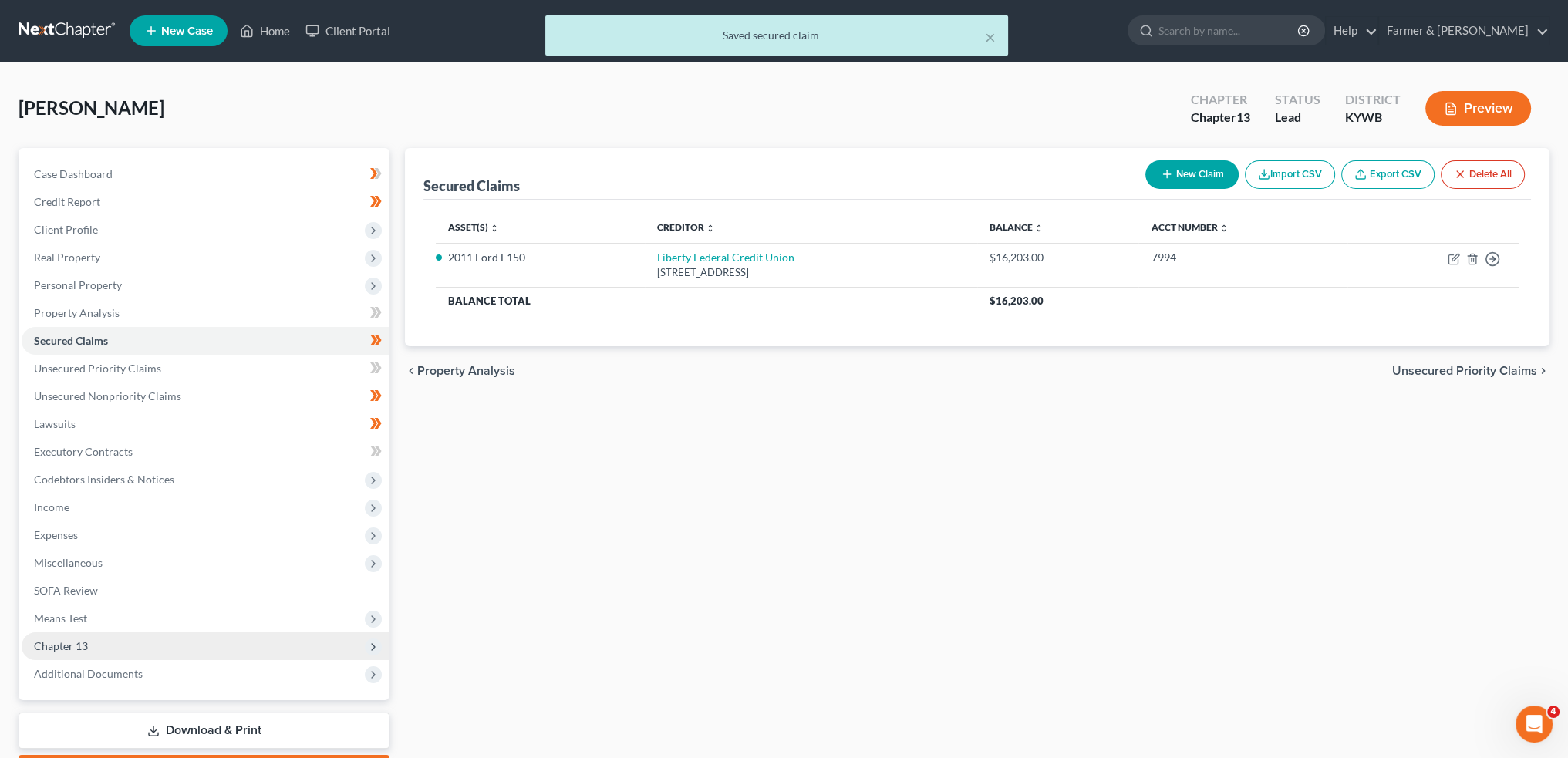
click at [68, 647] on span "Chapter 13" at bounding box center [61, 646] width 54 height 13
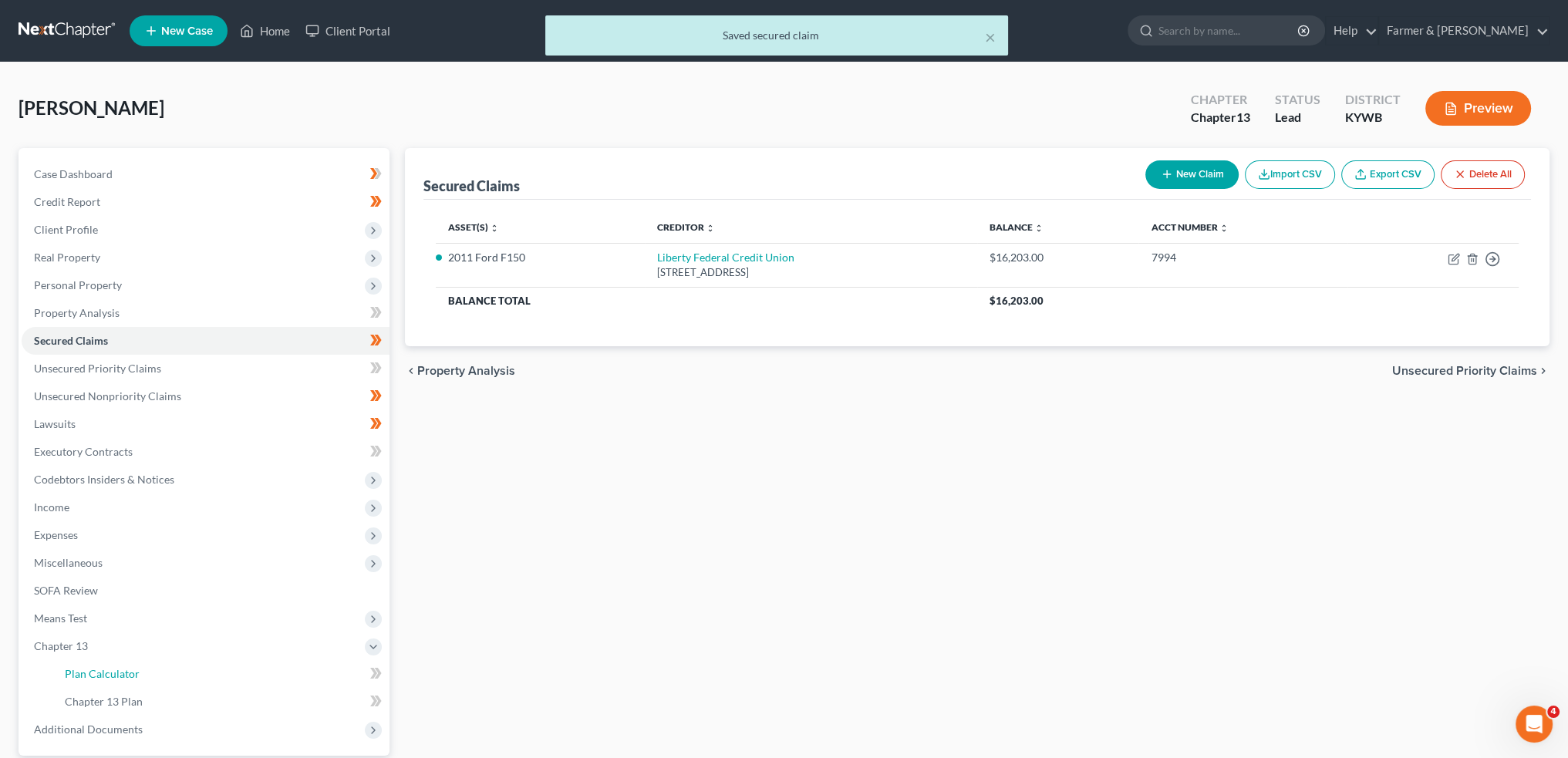
drag, startPoint x: 81, startPoint y: 669, endPoint x: 984, endPoint y: 416, distance: 937.8
click at [81, 669] on span "Plan Calculator" at bounding box center [102, 673] width 75 height 13
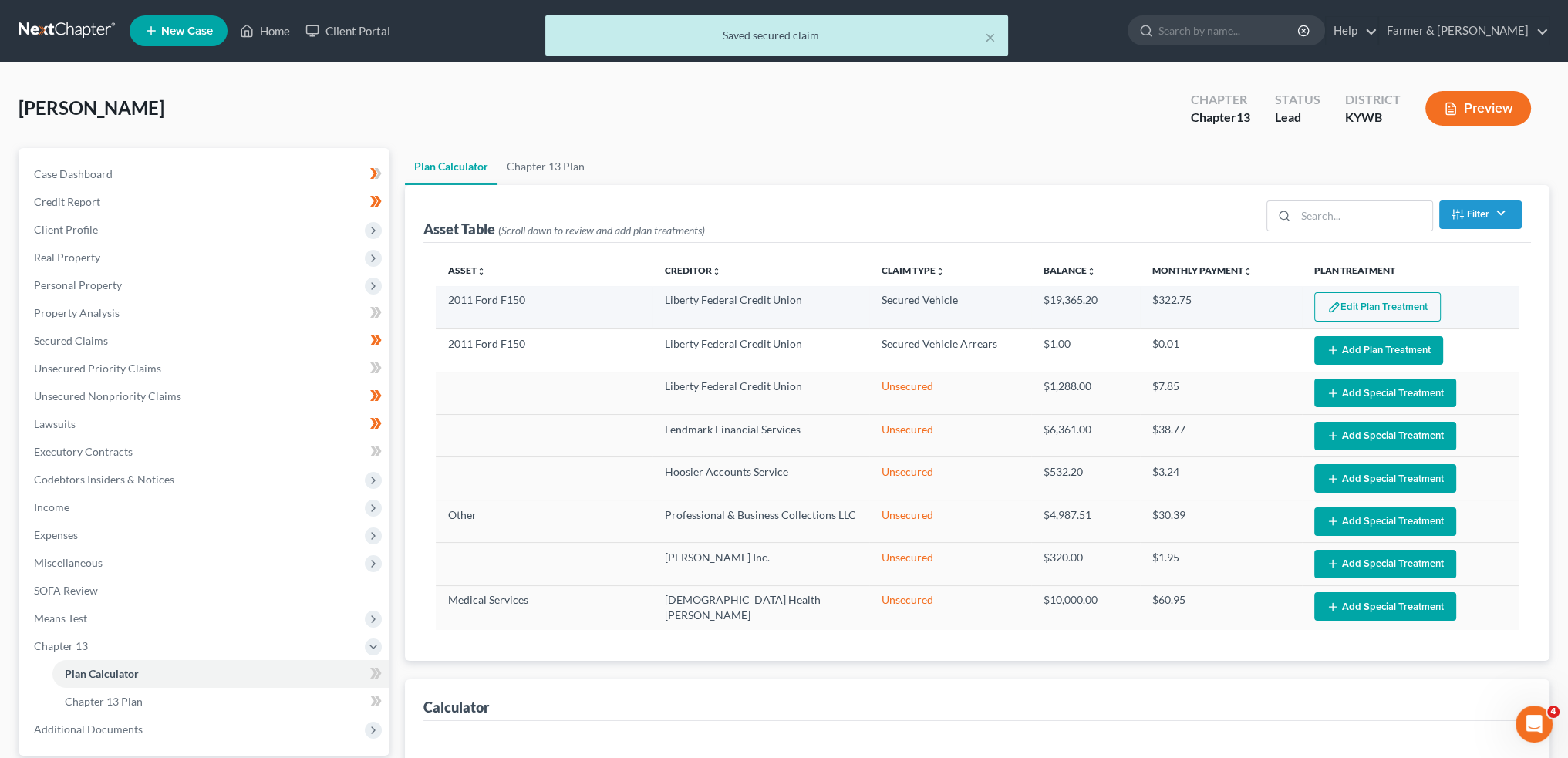
select select "59"
click at [1341, 306] on button "Edit Plan Treatment" at bounding box center [1377, 307] width 126 height 29
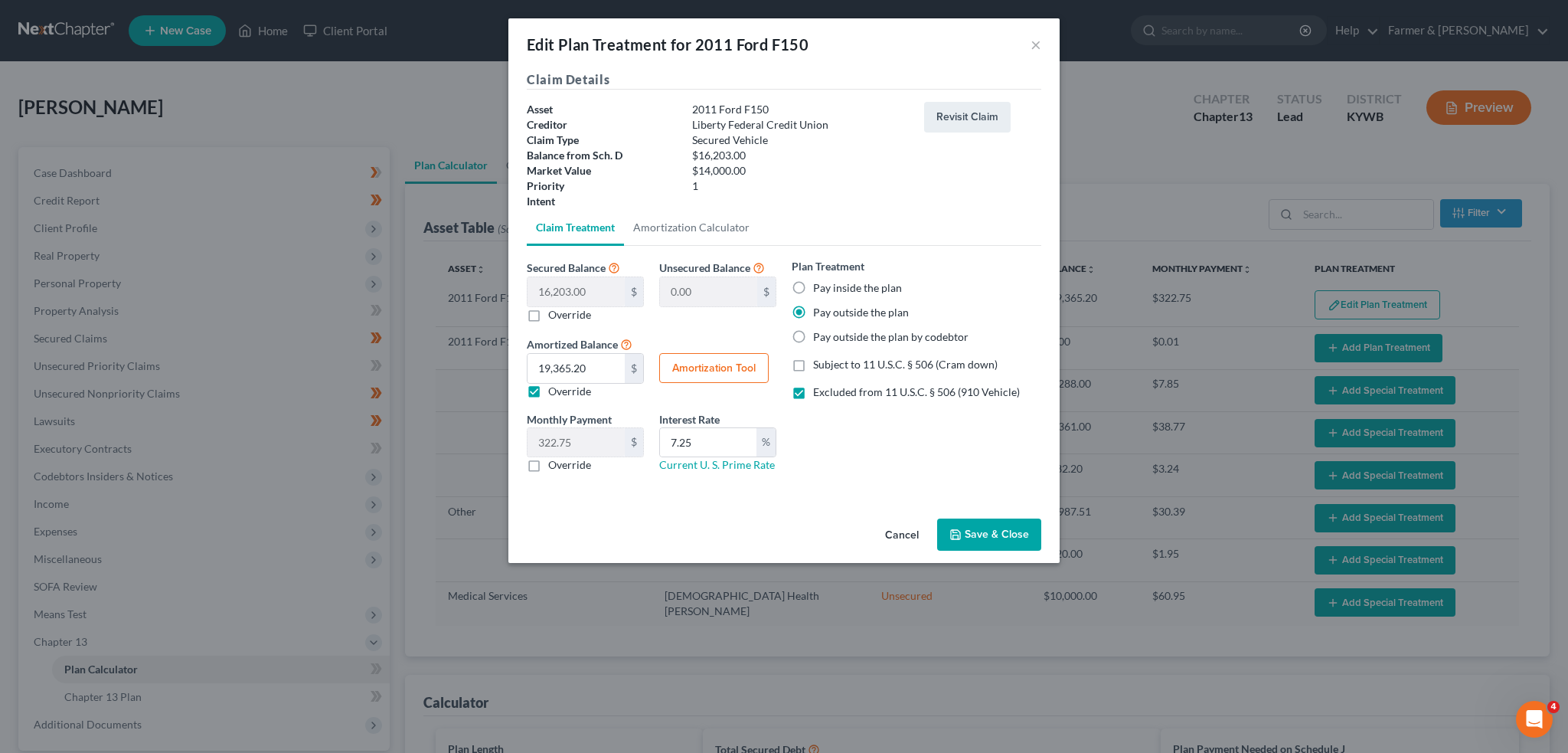
click at [548, 464] on label "Override" at bounding box center [569, 465] width 43 height 15
click at [554, 464] on input "Override" at bounding box center [559, 463] width 10 height 10
checkbox input "true"
click at [548, 388] on label "Override" at bounding box center [569, 392] width 43 height 15
click at [554, 388] on input "Override" at bounding box center [559, 389] width 10 height 10
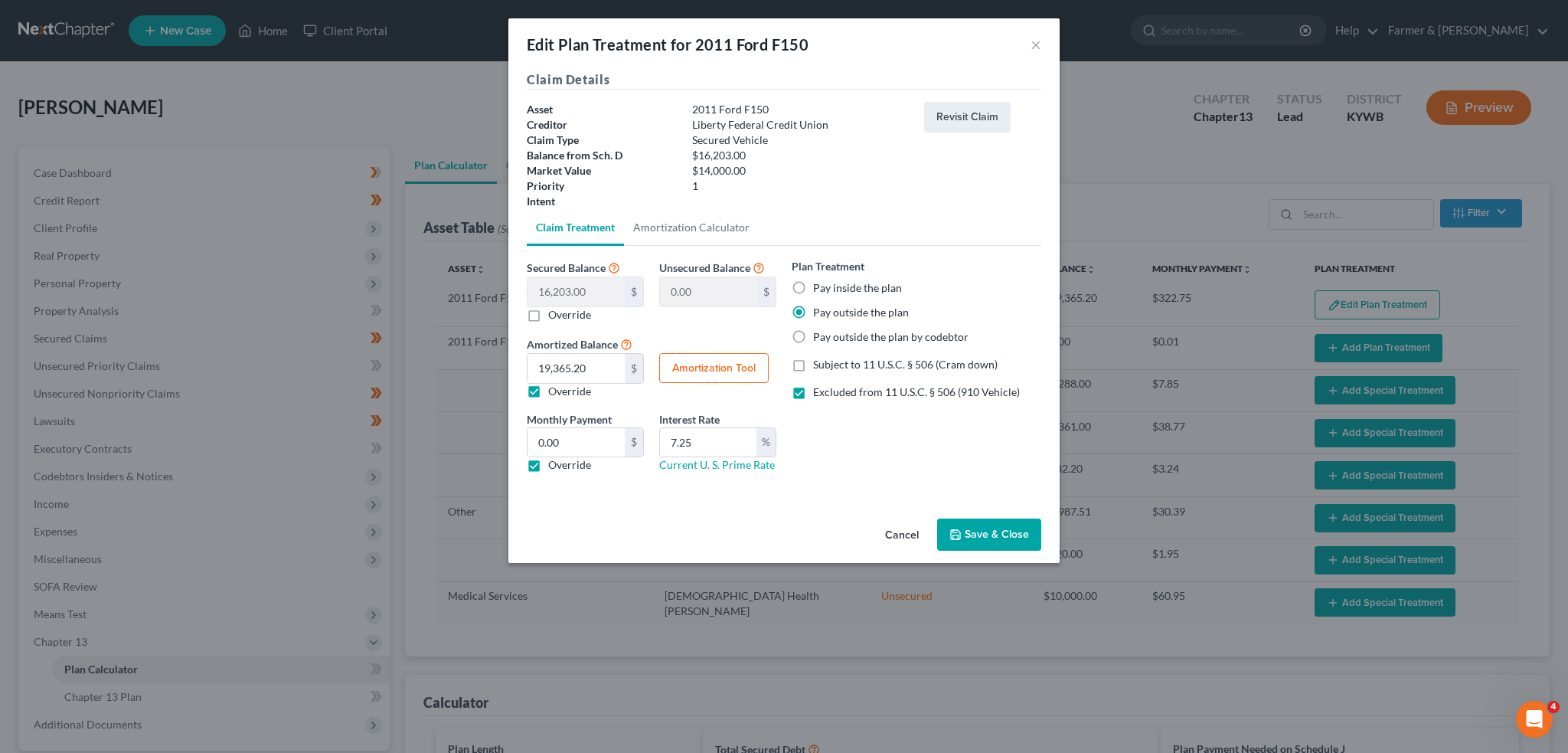
checkbox input "false"
click at [585, 445] on input "0.00" at bounding box center [576, 443] width 97 height 29
click at [813, 384] on label "Excluded from 11 U.S.C. § 506 (910 Vehicle)" at bounding box center [916, 392] width 207 height 15
click at [819, 384] on input "Excluded from 11 U.S.C. § 506 (910 Vehicle)" at bounding box center [824, 389] width 10 height 10
click at [1022, 544] on button "Save & Close" at bounding box center [989, 535] width 104 height 32
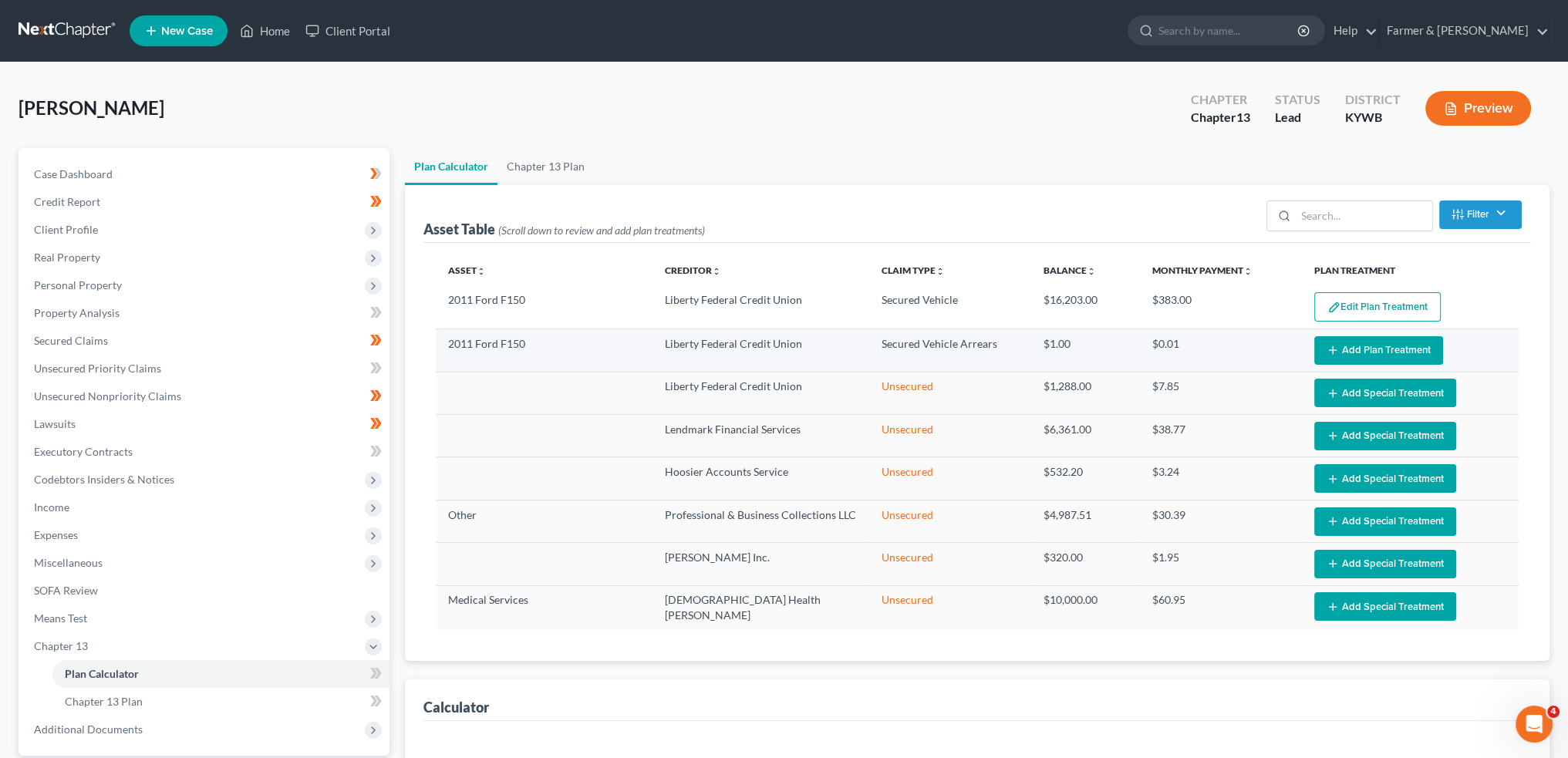
click at [1353, 345] on button "Add Plan Treatment" at bounding box center [1378, 350] width 129 height 28
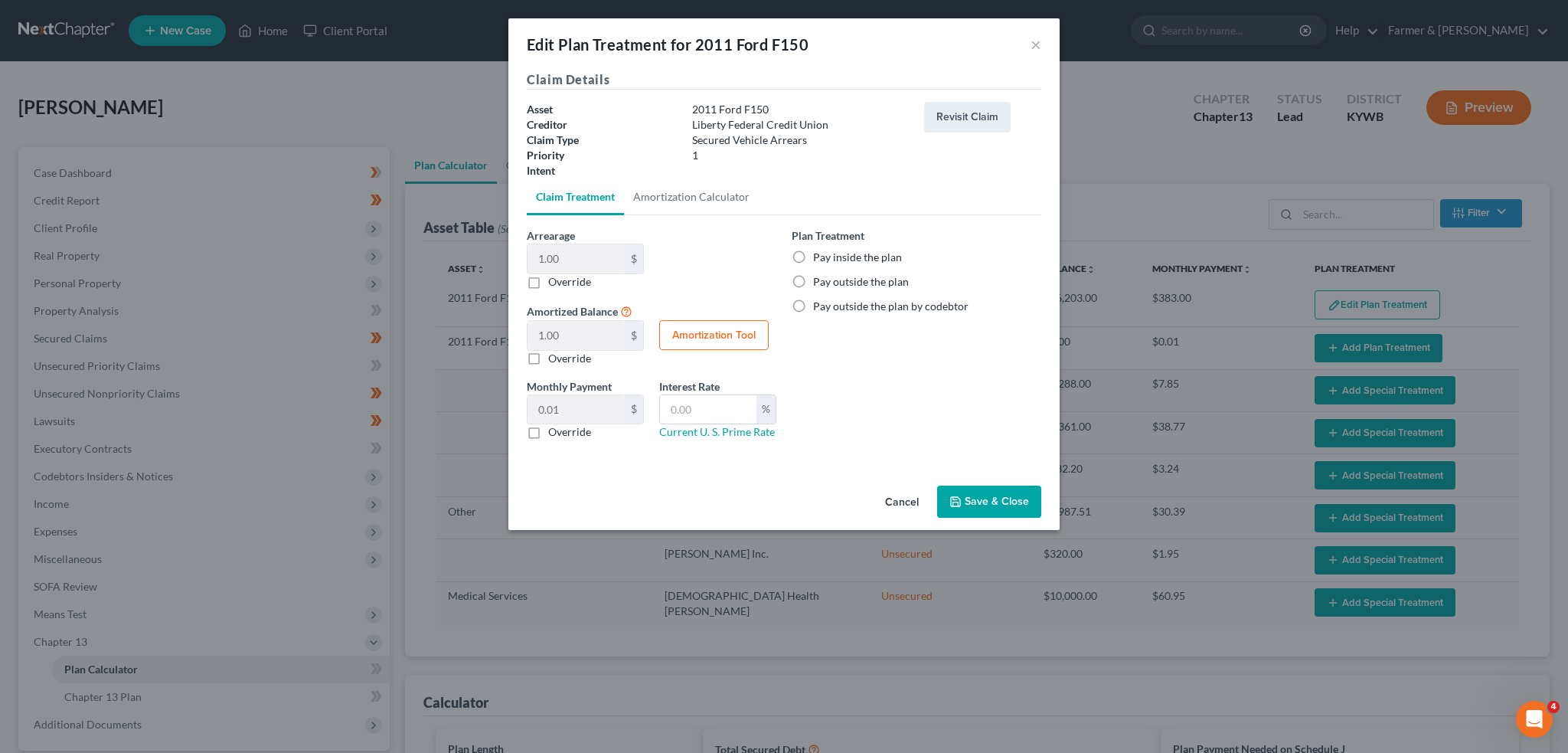
click at [813, 278] on label "Pay outside the plan" at bounding box center [861, 282] width 95 height 15
click at [819, 278] on input "Pay outside the plan" at bounding box center [824, 279] width 10 height 10
click at [973, 500] on button "Save & Close" at bounding box center [989, 502] width 104 height 32
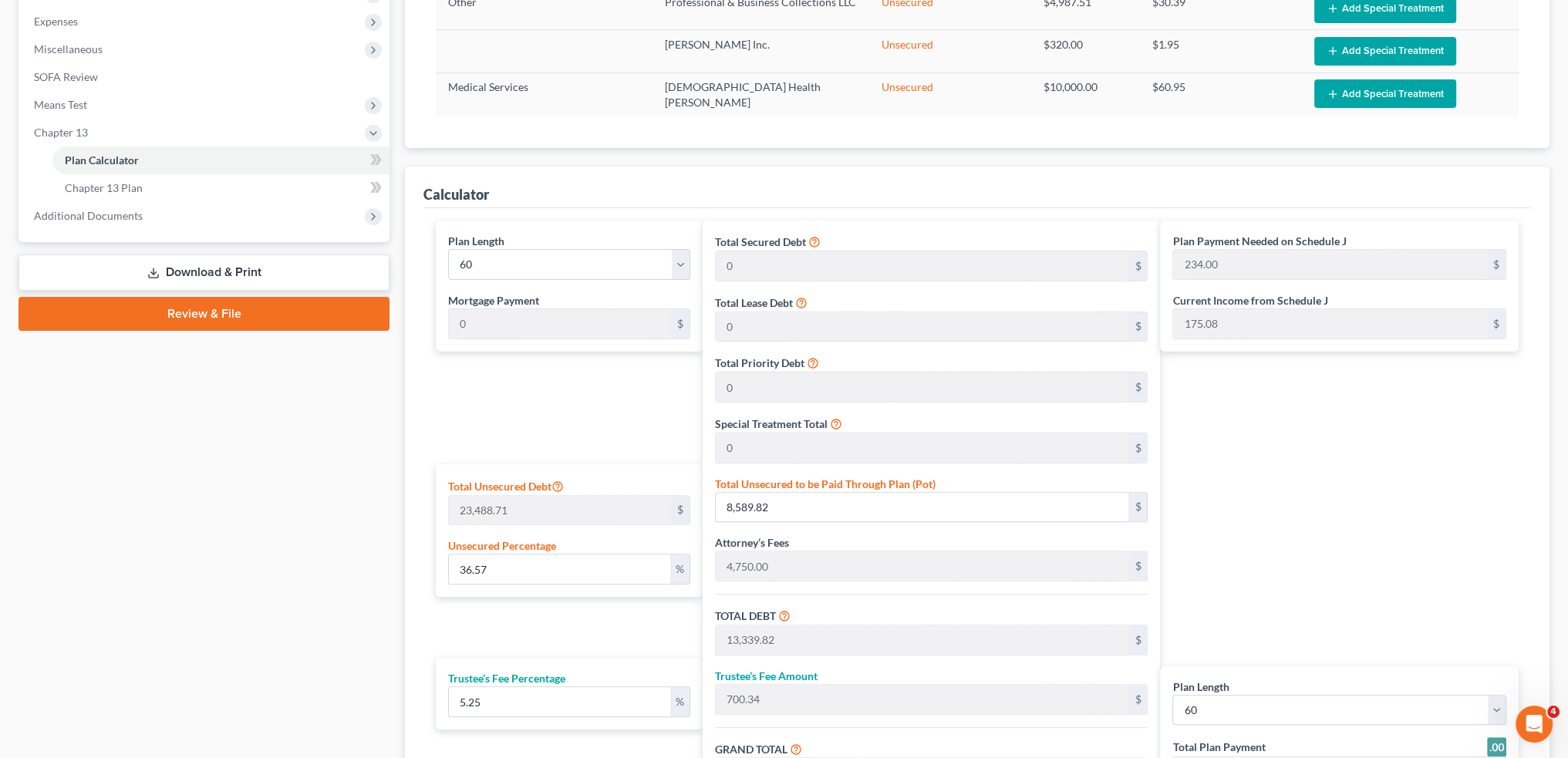
scroll to position [724, 0]
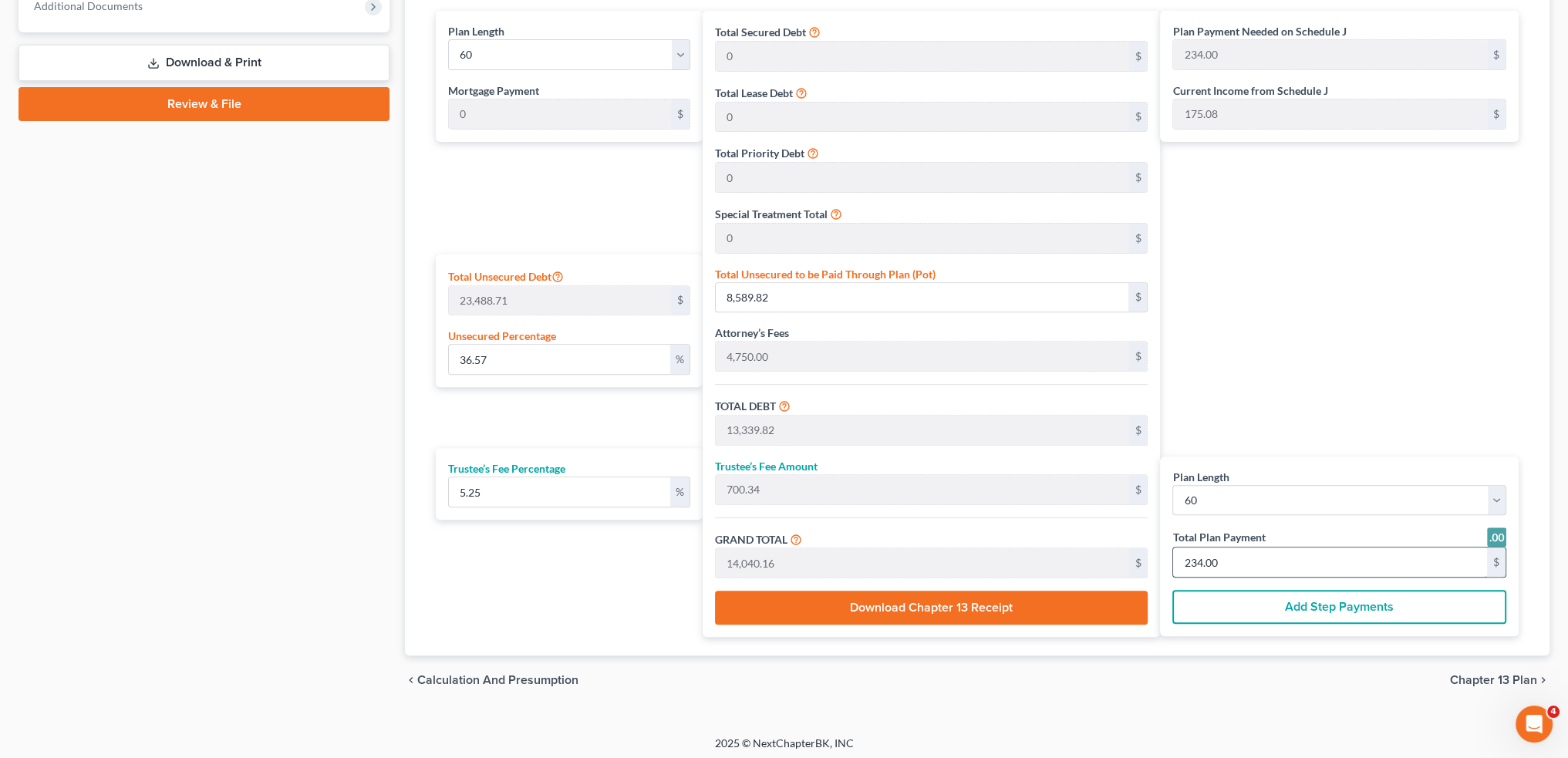
click at [1233, 562] on input "234.00" at bounding box center [1330, 562] width 314 height 29
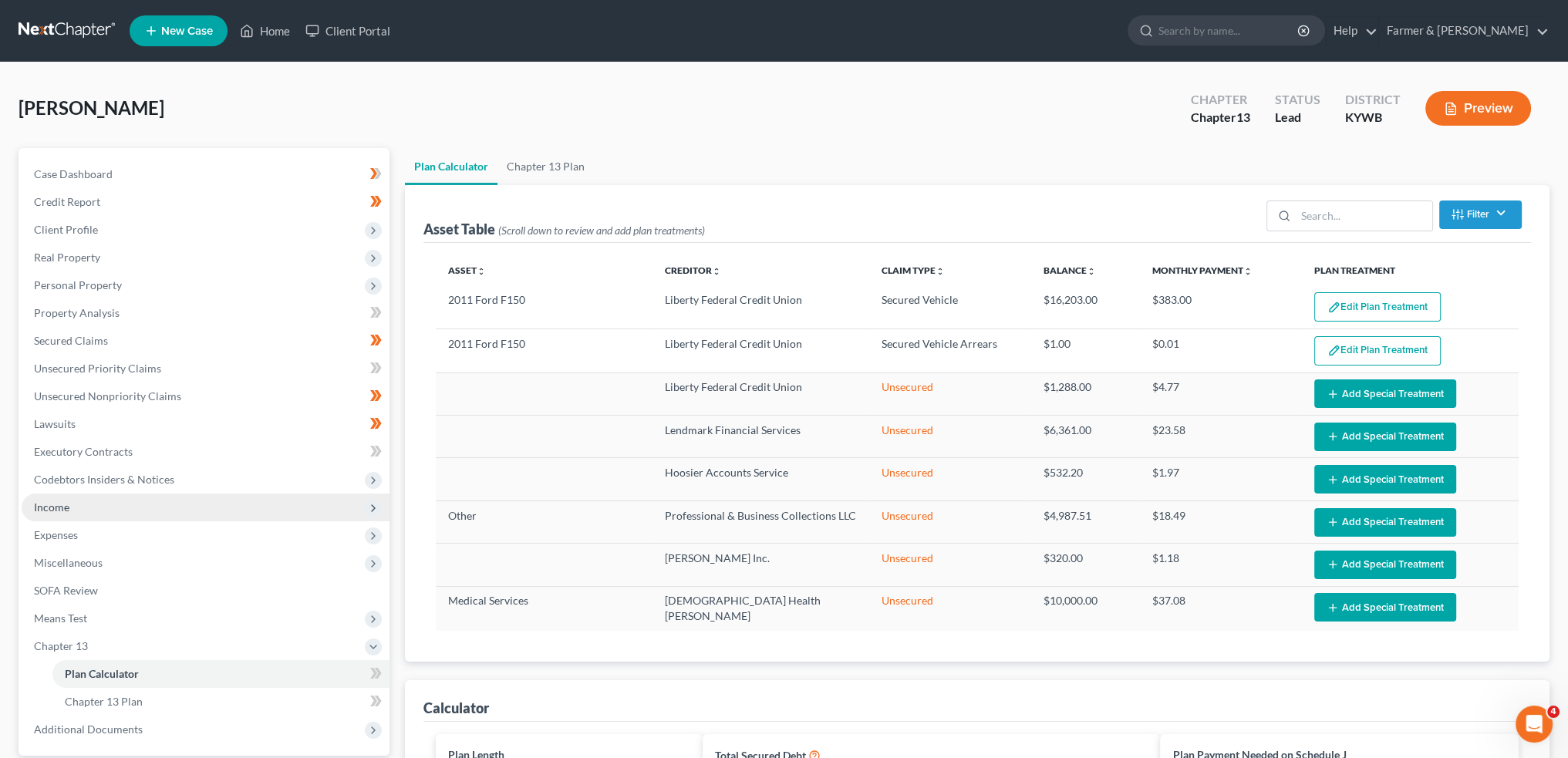
click at [111, 512] on span "Income" at bounding box center [205, 508] width 368 height 27
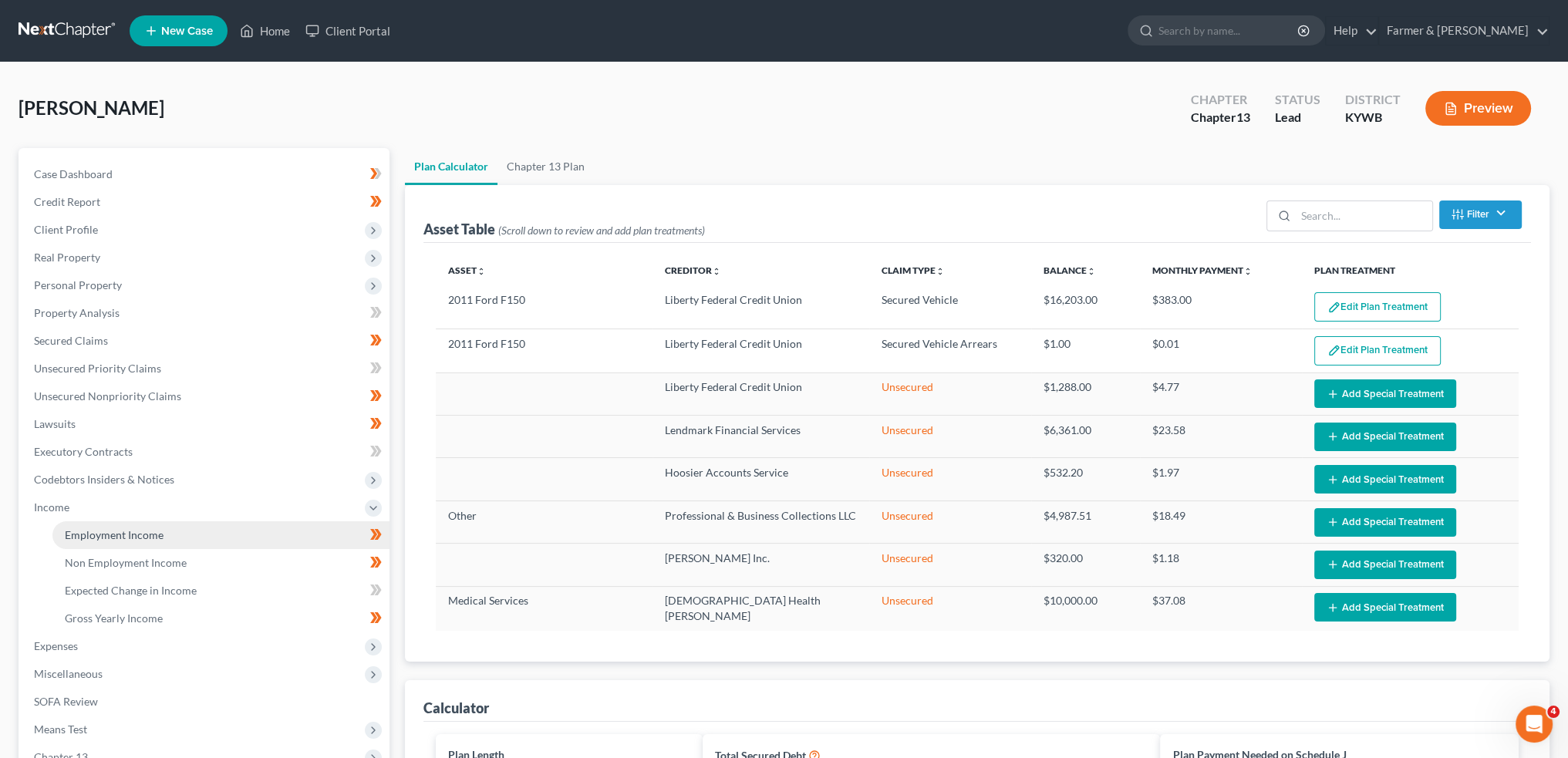
click at [105, 535] on span "Employment Income" at bounding box center [114, 534] width 99 height 13
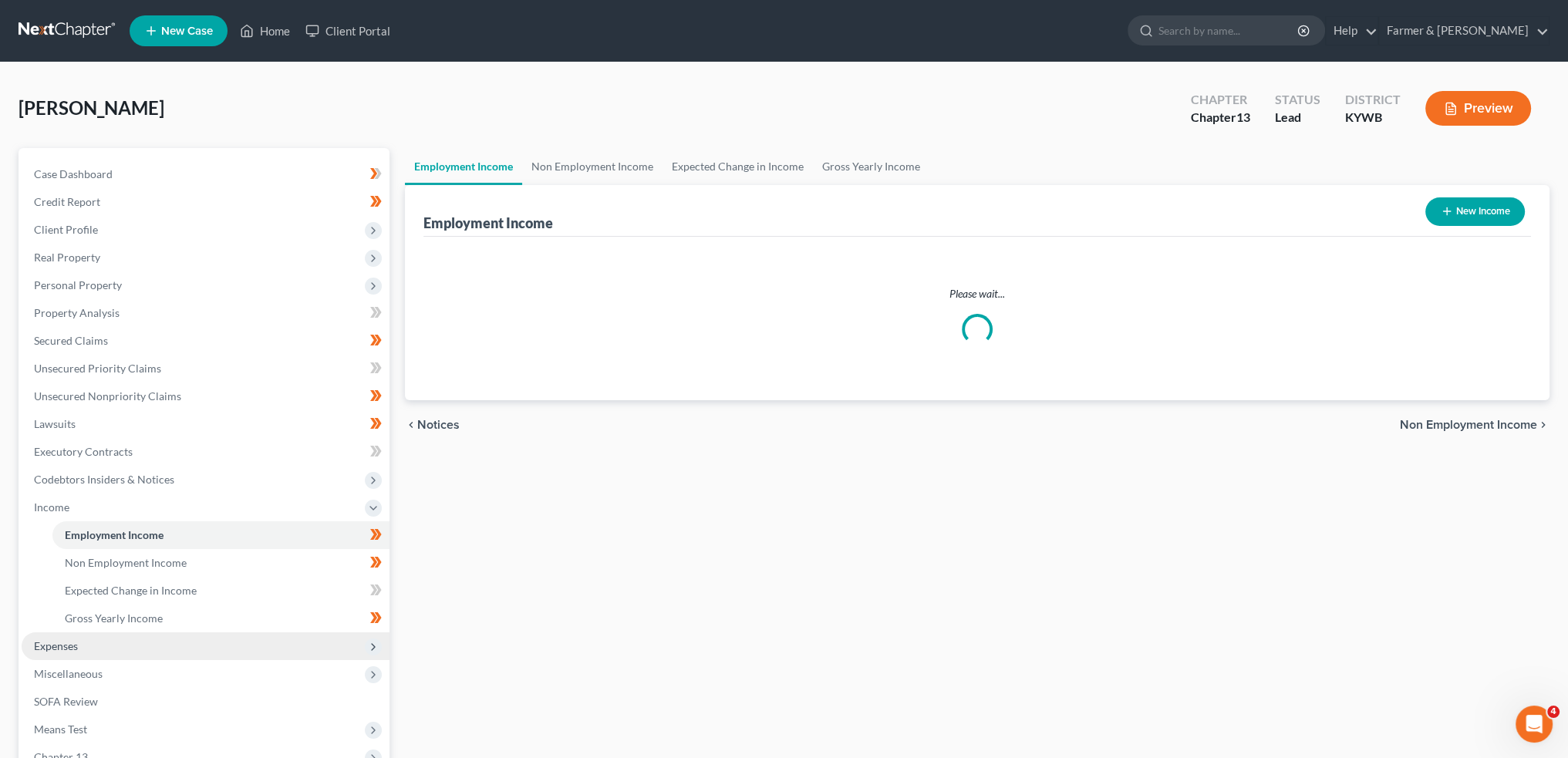
click at [118, 657] on span "Expenses" at bounding box center [205, 646] width 368 height 27
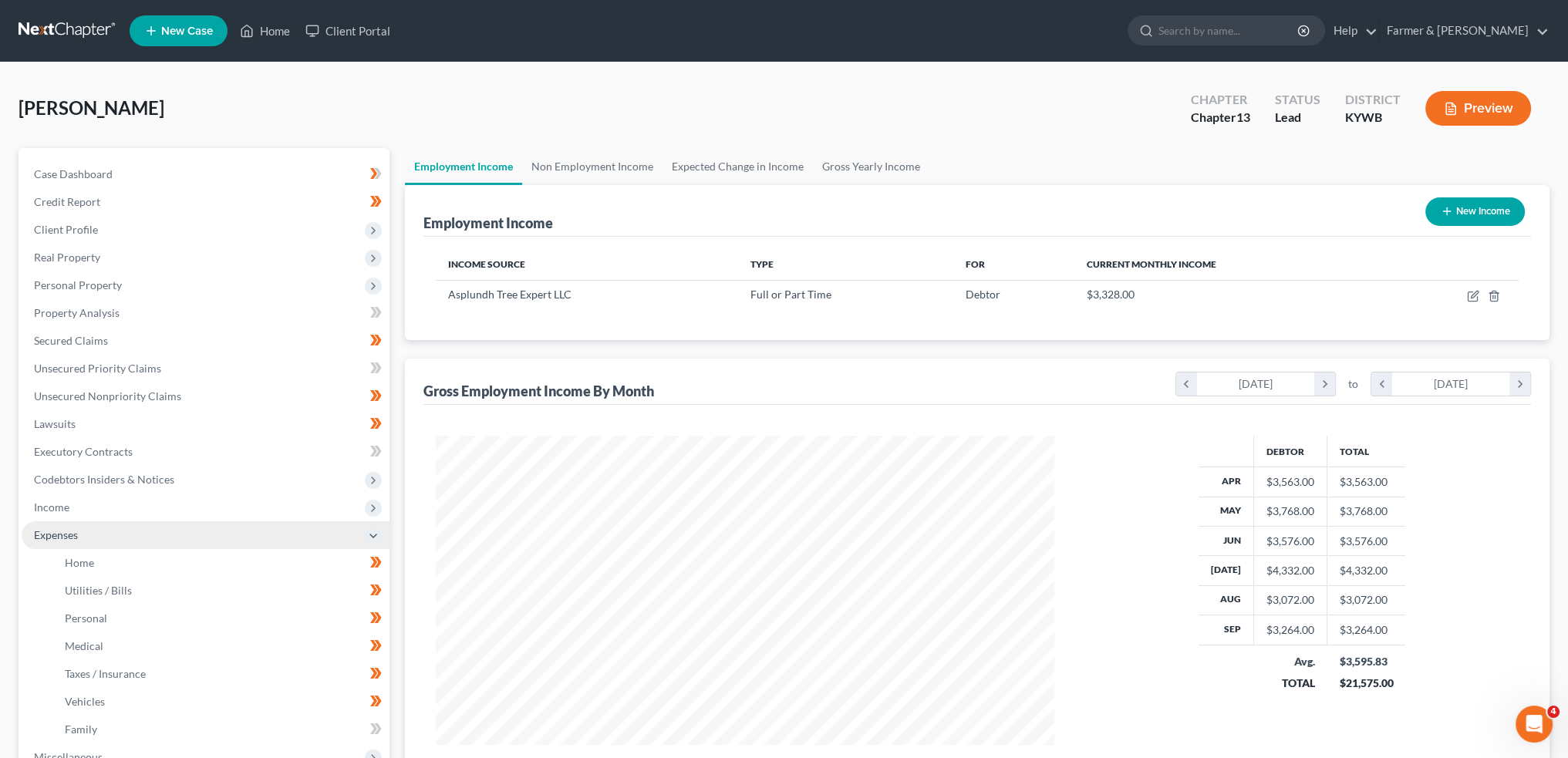
scroll to position [310, 648]
click at [136, 554] on link "Home" at bounding box center [220, 562] width 337 height 27
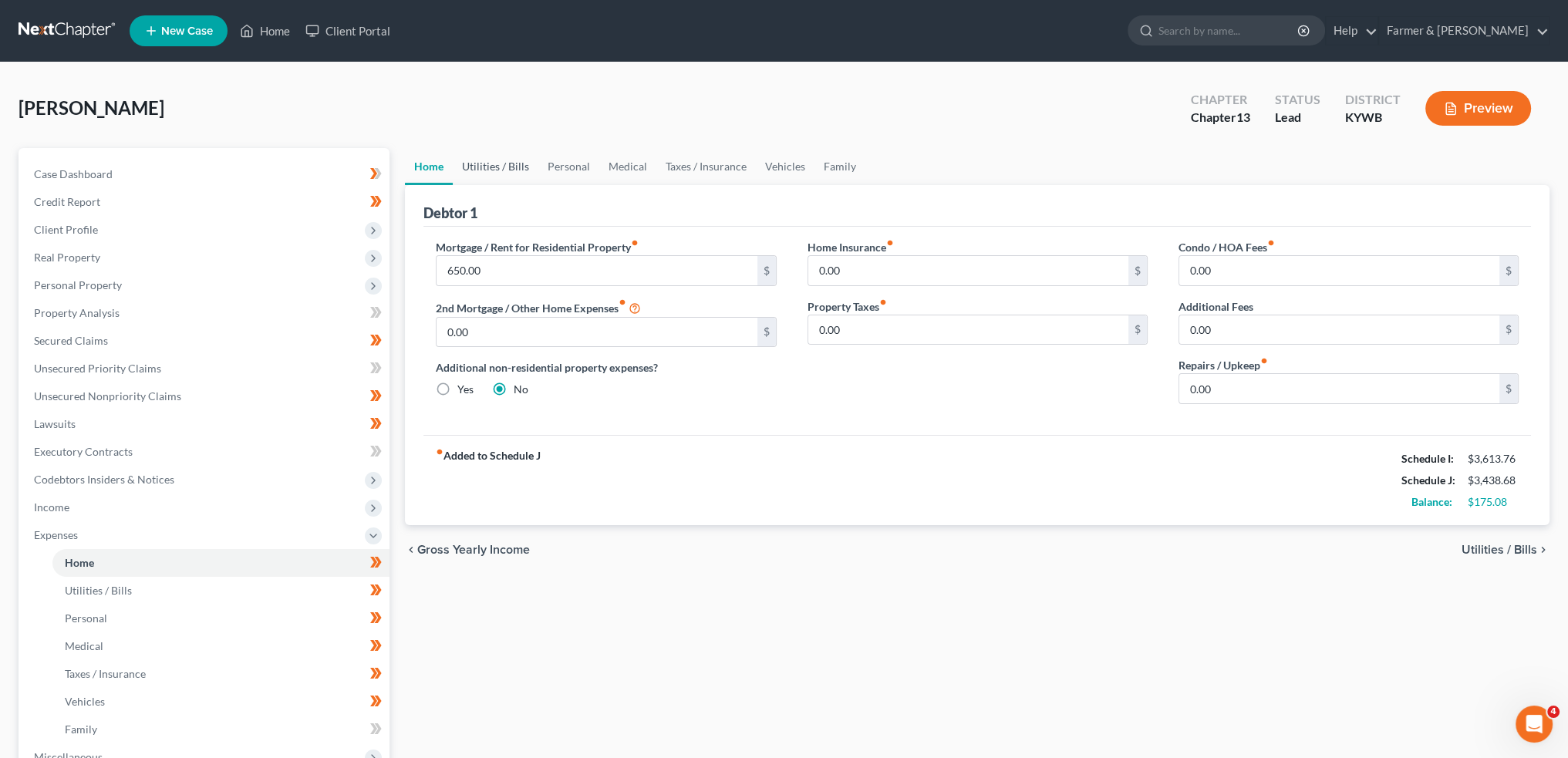
click at [485, 163] on link "Utilities / Bills" at bounding box center [496, 166] width 86 height 37
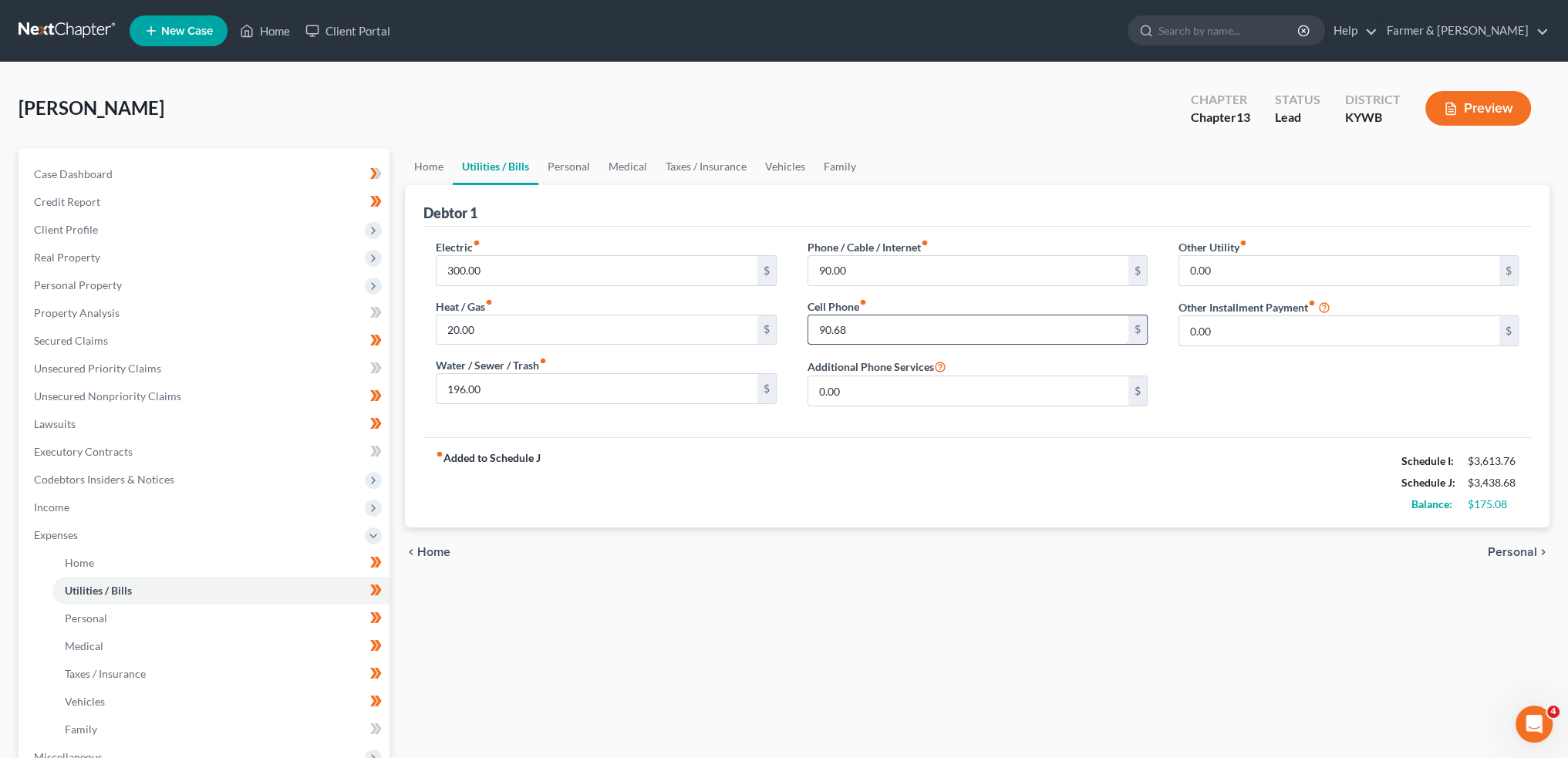
click at [862, 324] on input "90.68" at bounding box center [968, 330] width 320 height 29
click at [585, 159] on link "Personal" at bounding box center [569, 166] width 61 height 37
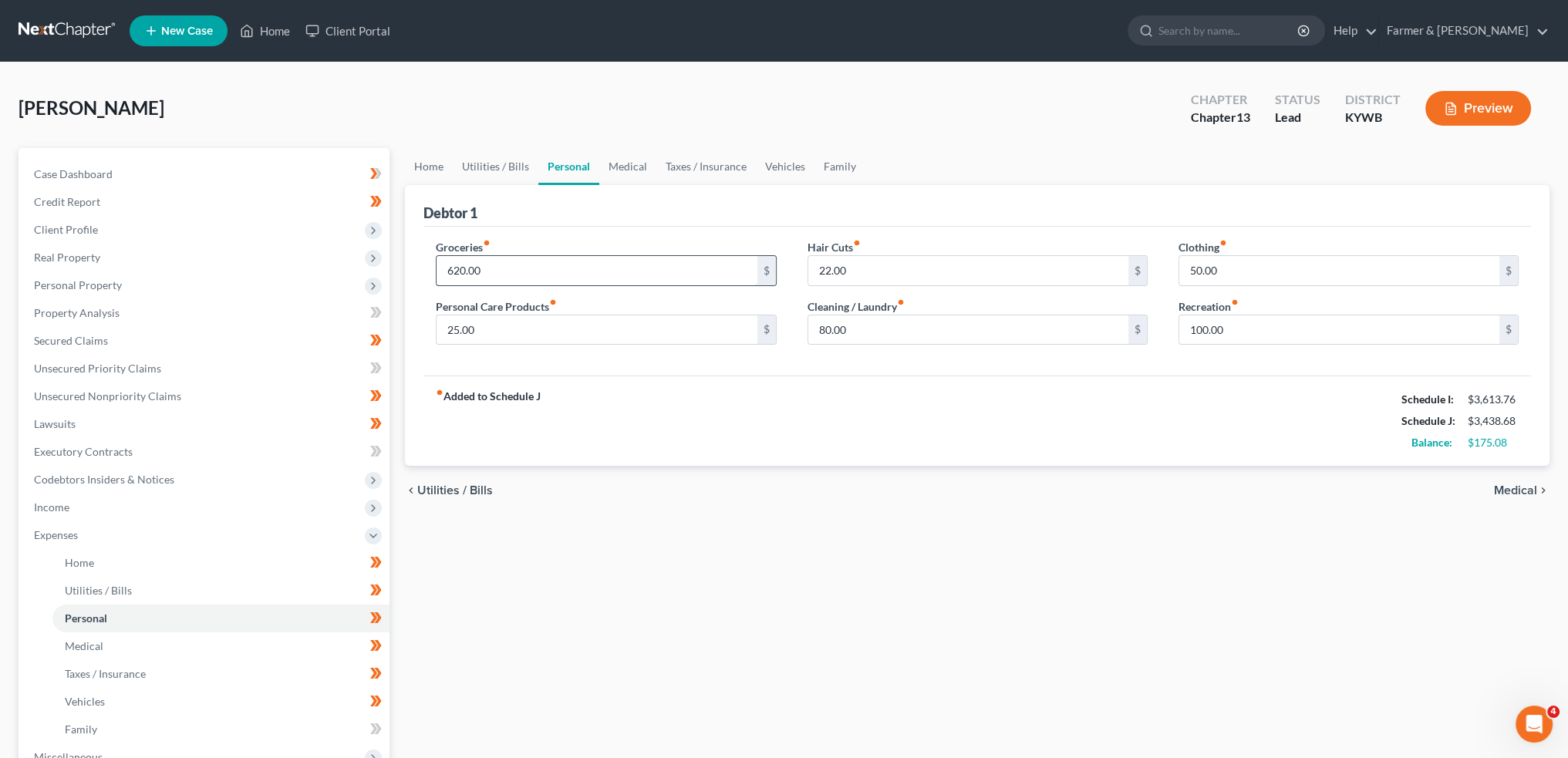
click at [552, 273] on input "620.00" at bounding box center [596, 271] width 320 height 29
click at [552, 273] on input "750.00" at bounding box center [596, 271] width 320 height 29
click at [627, 165] on link "Medical" at bounding box center [628, 166] width 57 height 37
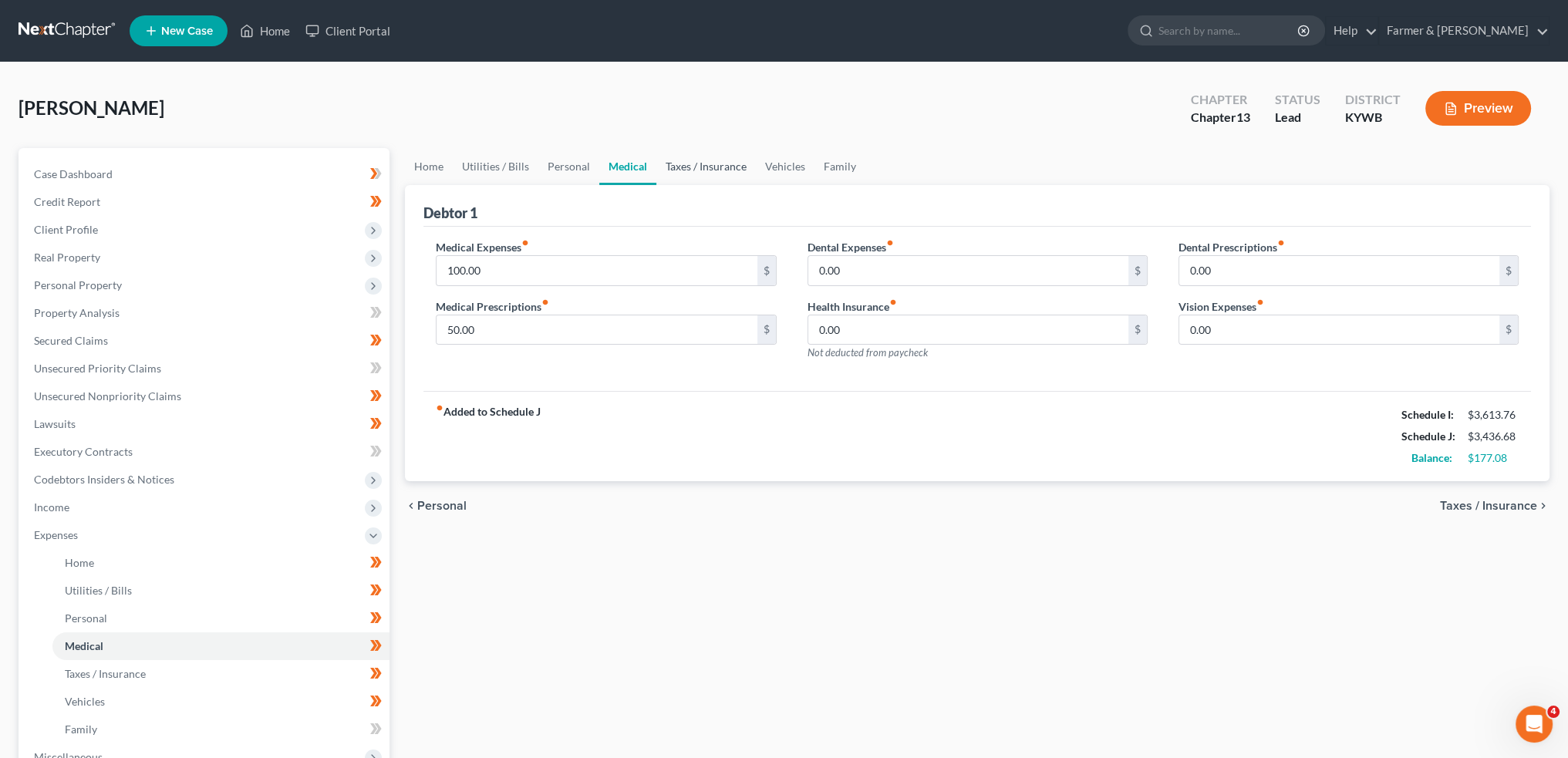
click at [691, 167] on link "Taxes / Insurance" at bounding box center [706, 166] width 100 height 37
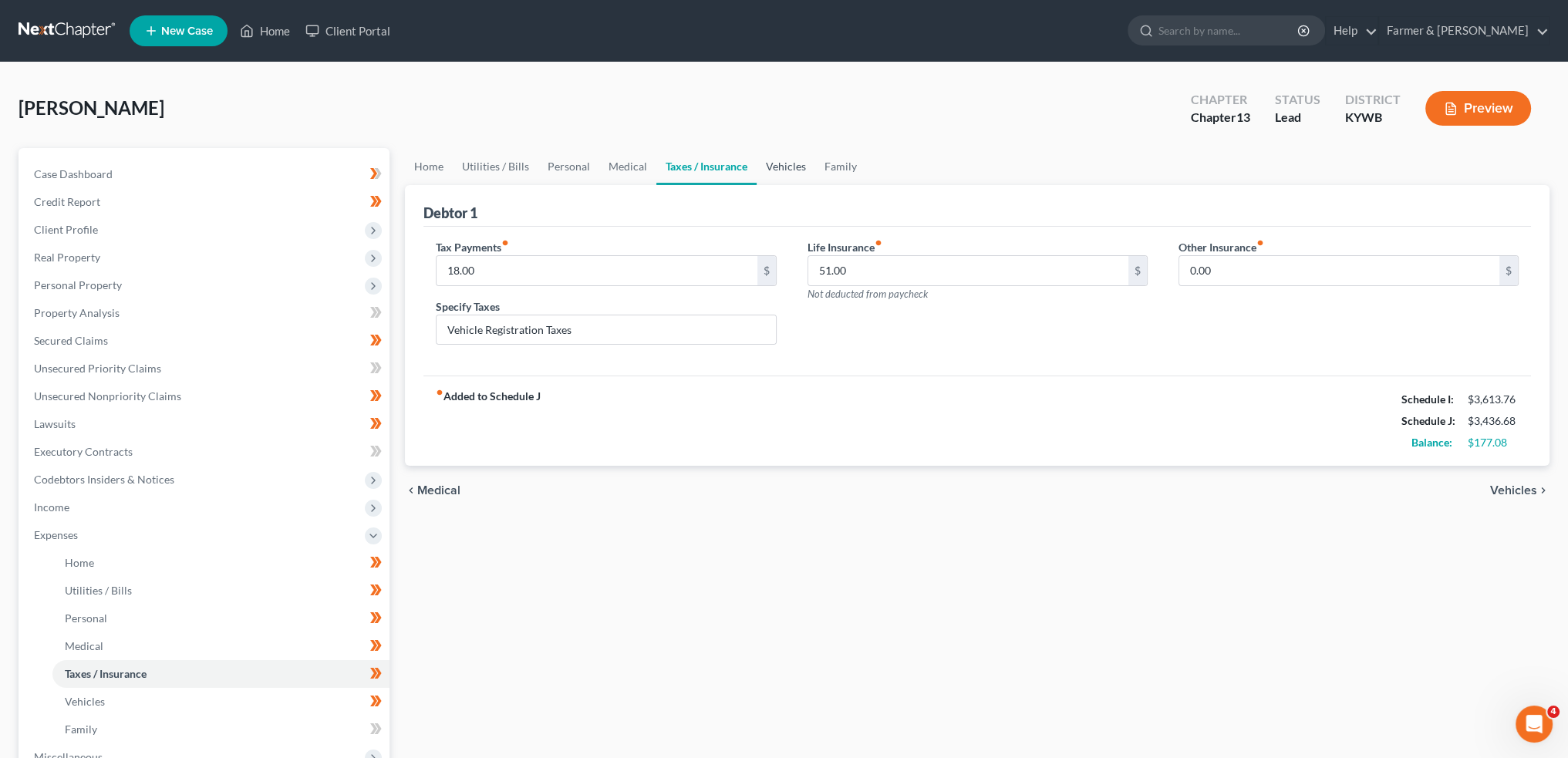
click at [786, 165] on link "Vehicles" at bounding box center [786, 166] width 58 height 37
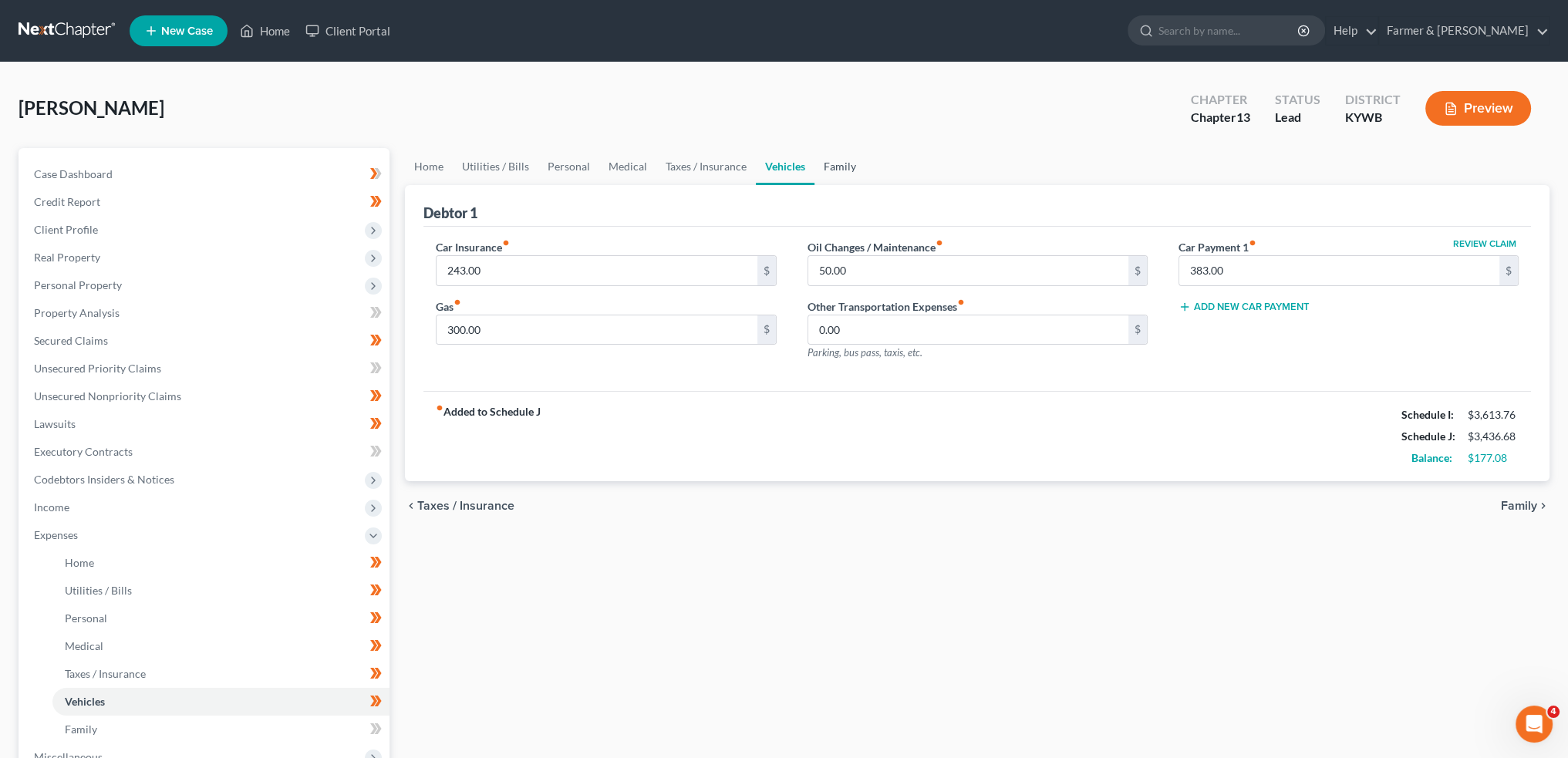
click at [826, 165] on link "Family" at bounding box center [840, 166] width 51 height 37
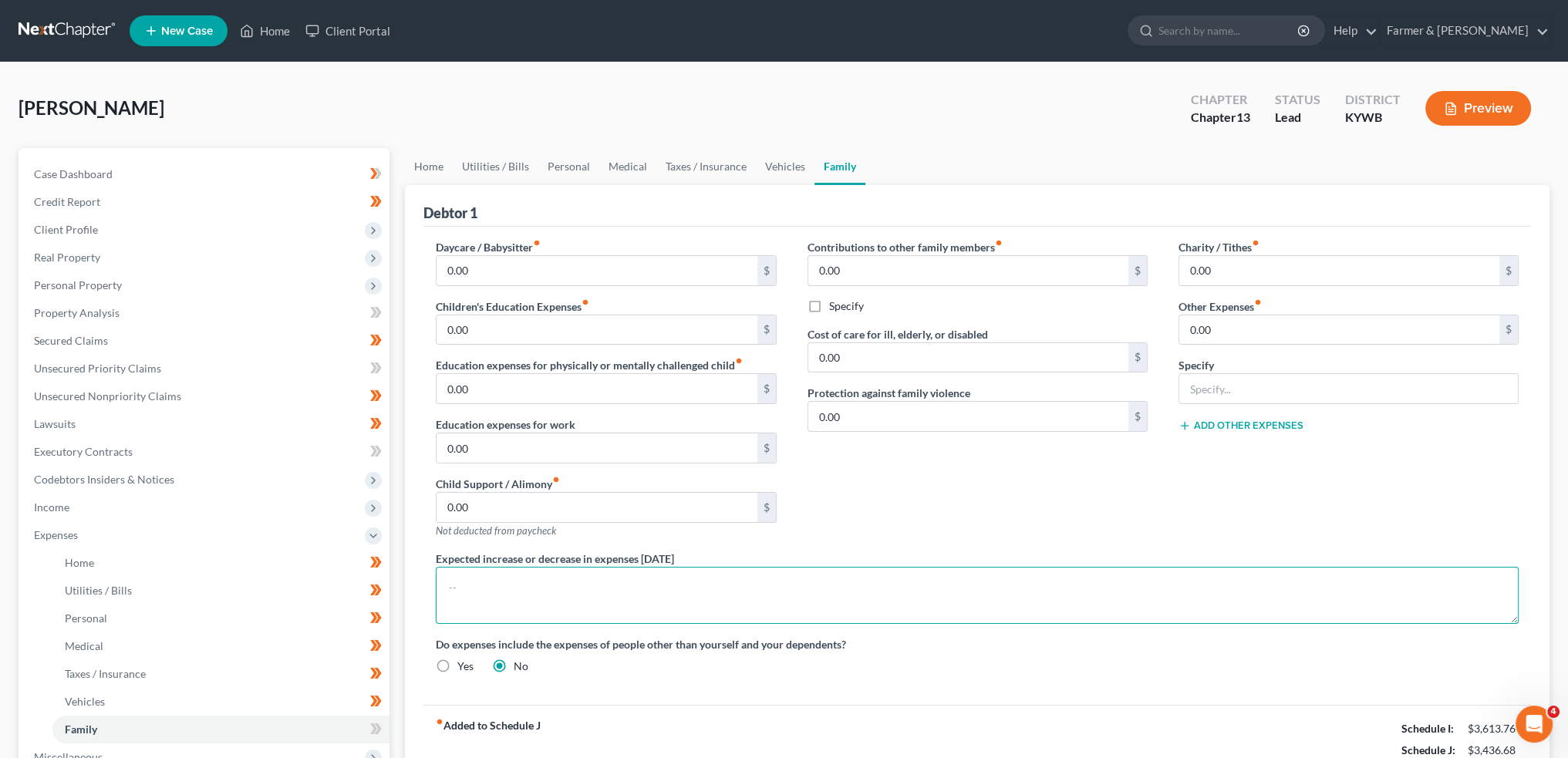
click at [645, 592] on textarea at bounding box center [977, 595] width 1083 height 57
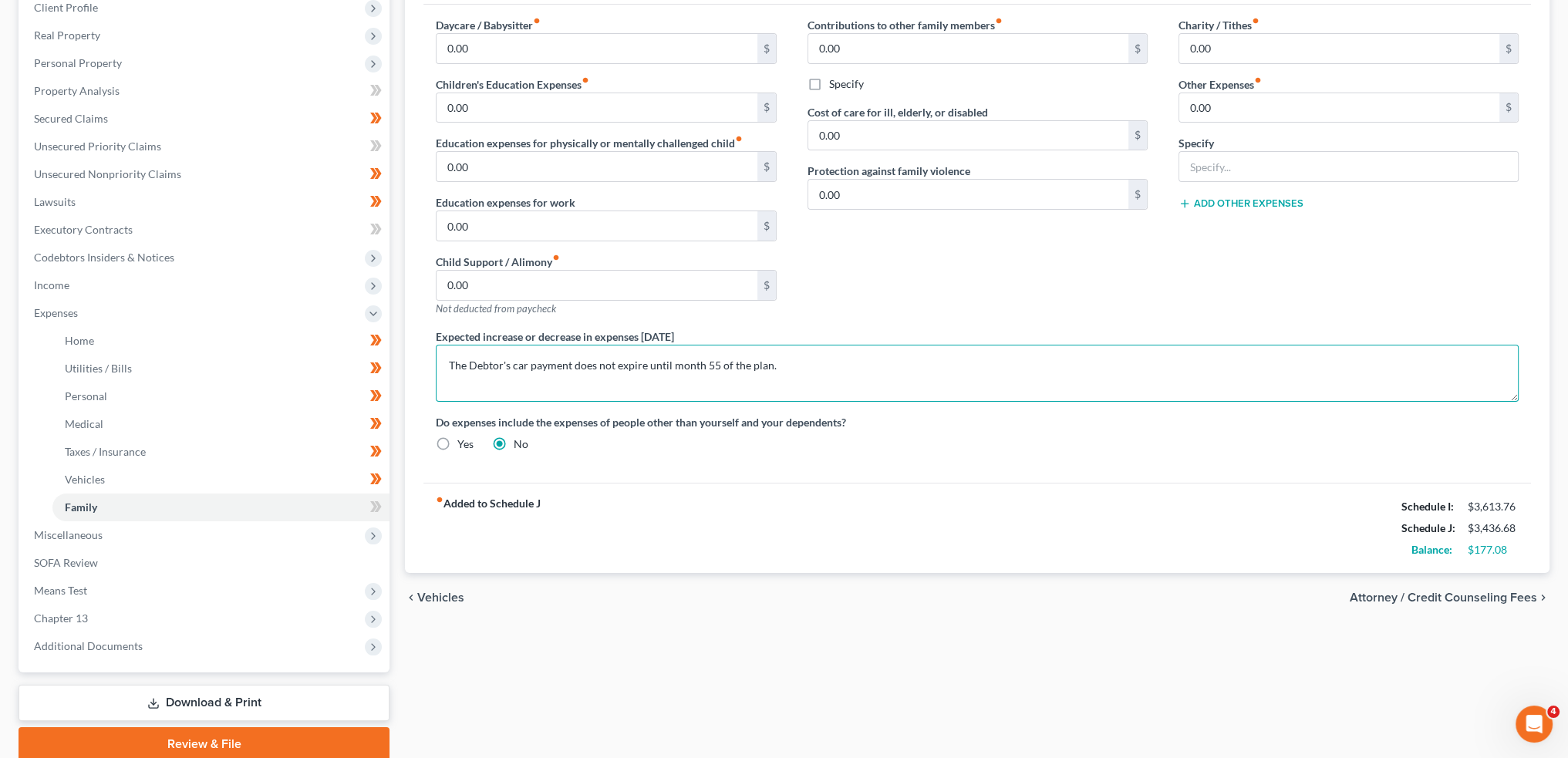
scroll to position [282, 0]
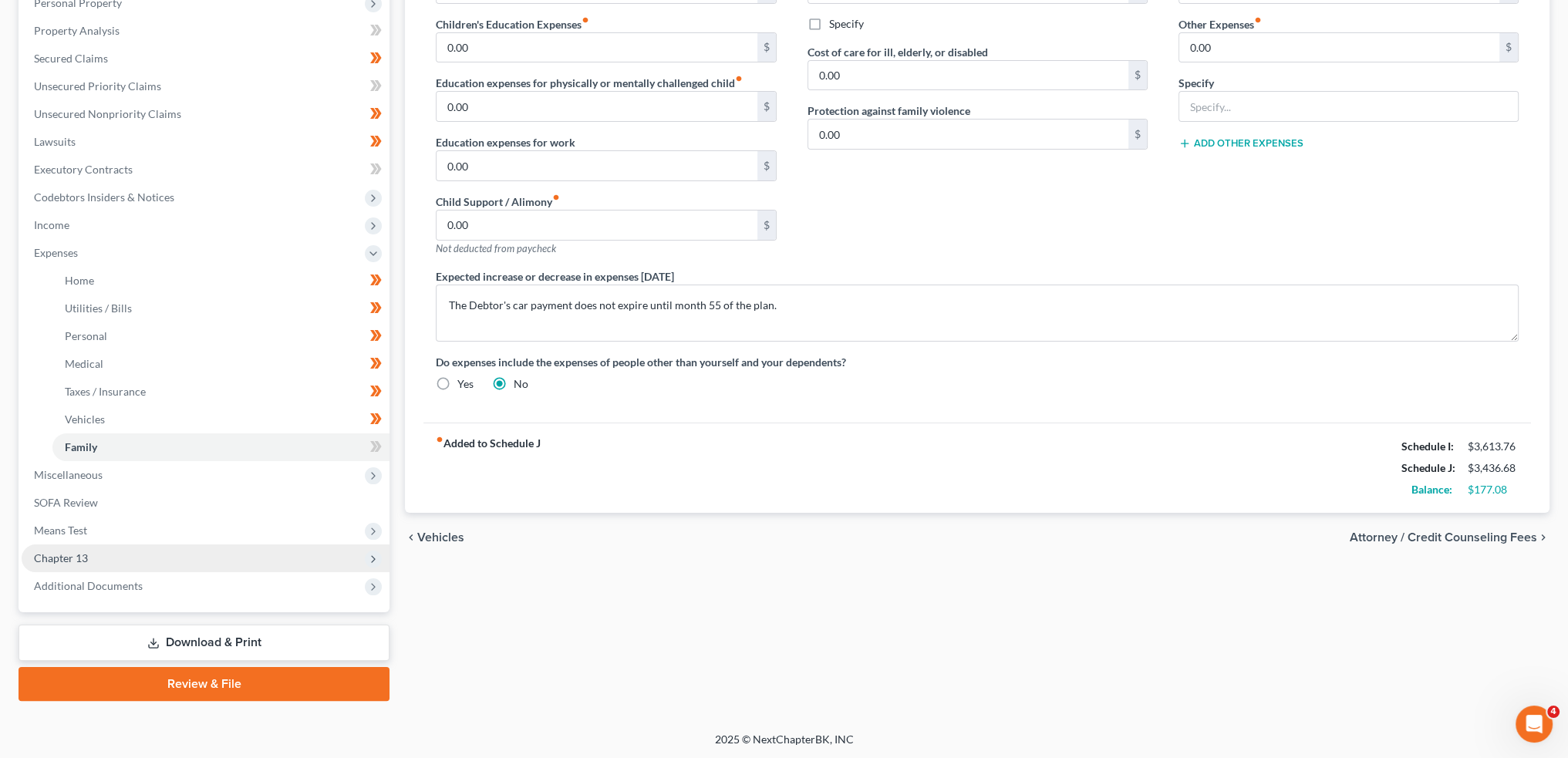
click at [81, 557] on span "Chapter 13" at bounding box center [61, 557] width 54 height 13
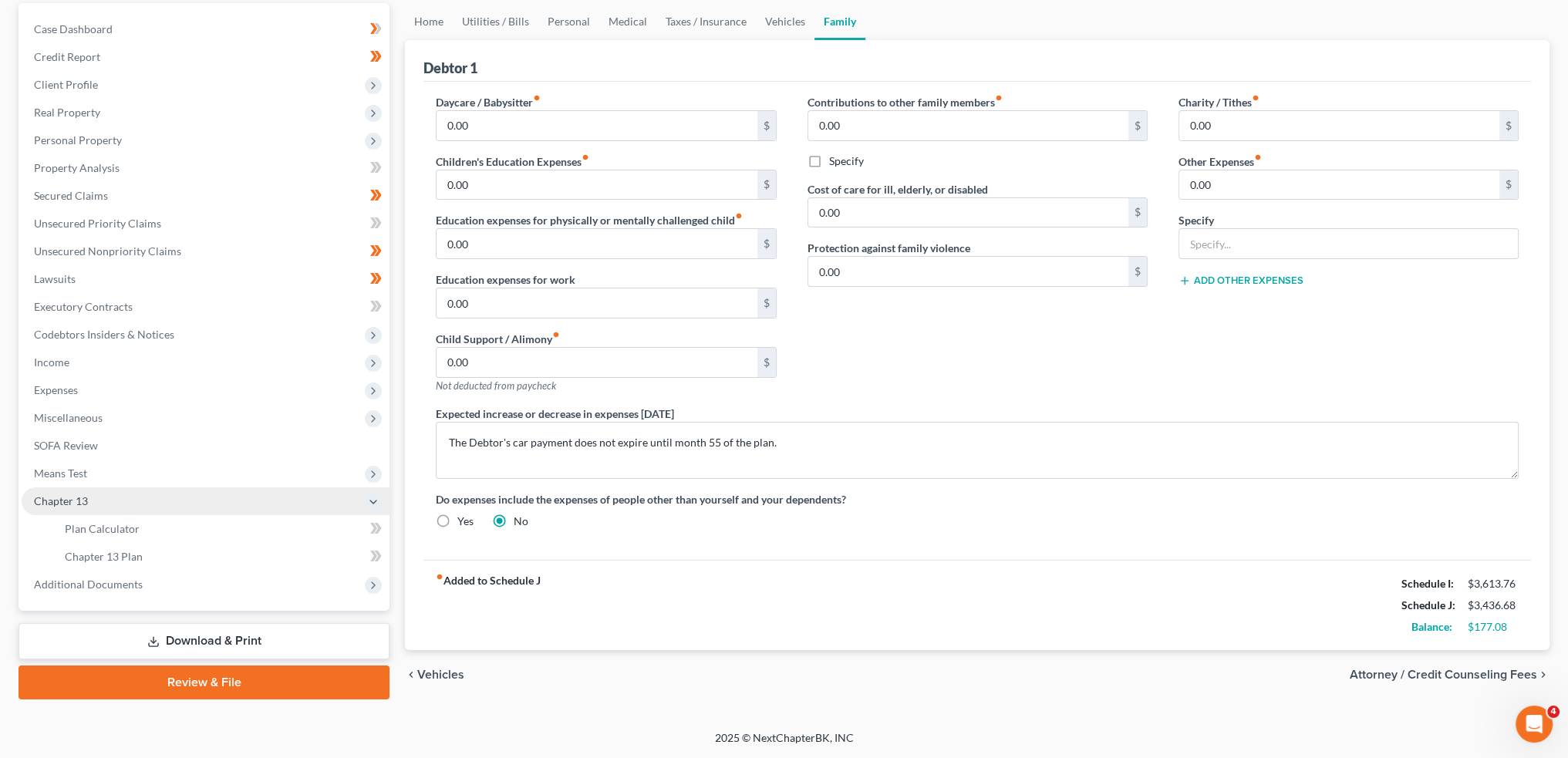
scroll to position [143, 0]
click at [81, 557] on span "Chapter 13 Plan" at bounding box center [104, 557] width 78 height 13
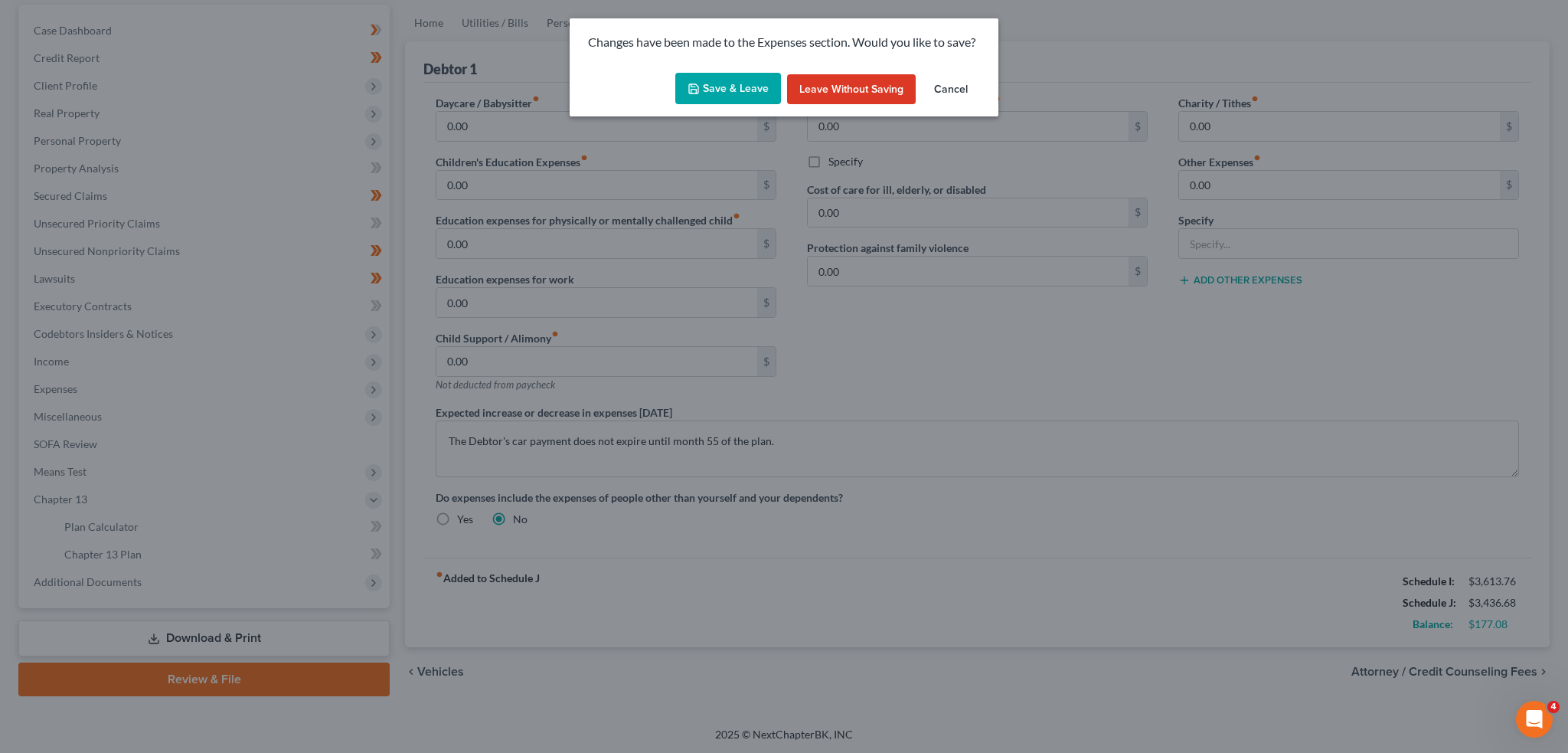
click at [718, 85] on button "Save & Leave" at bounding box center [728, 89] width 106 height 32
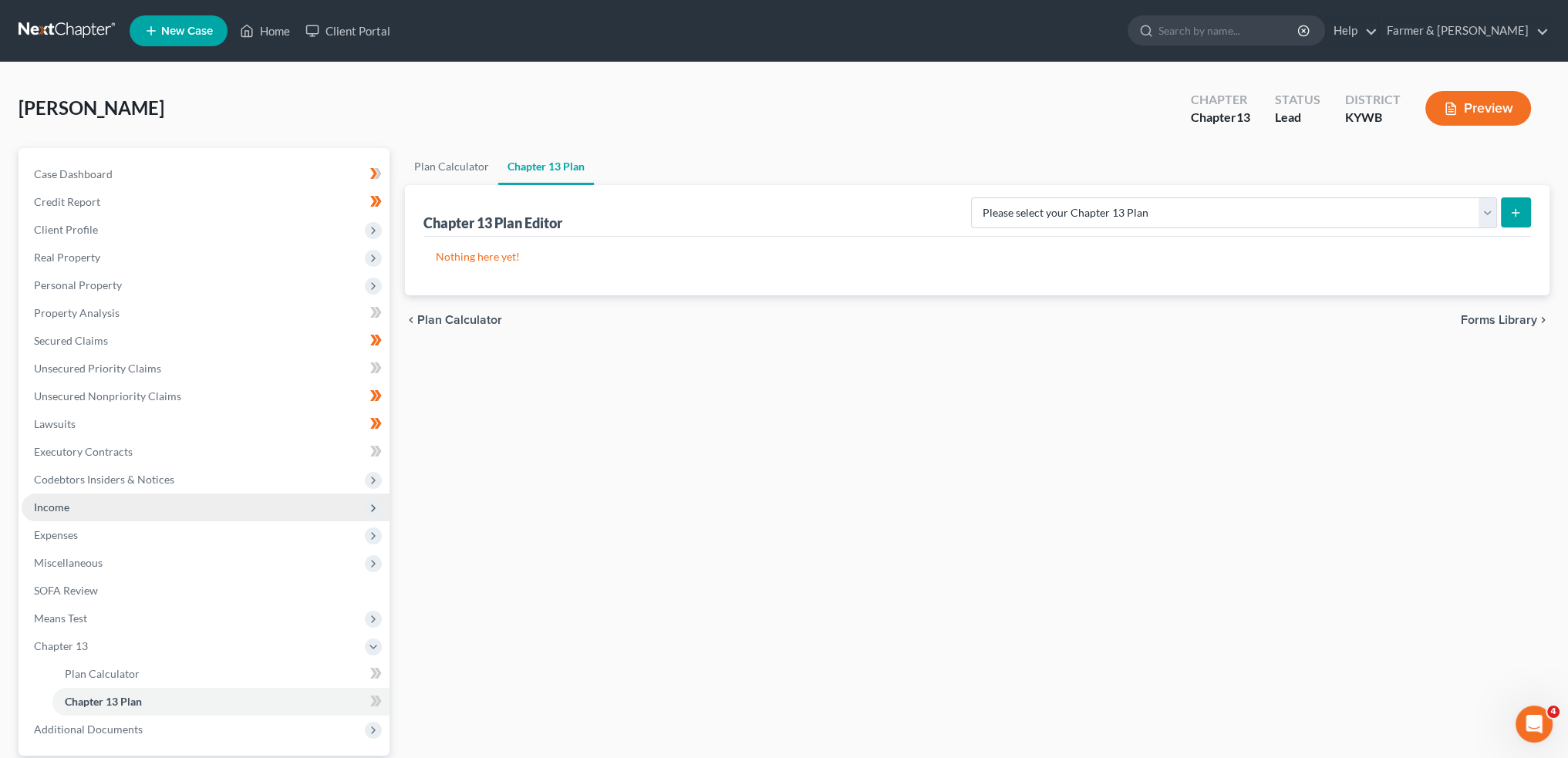
click at [126, 502] on span "Income" at bounding box center [205, 508] width 368 height 27
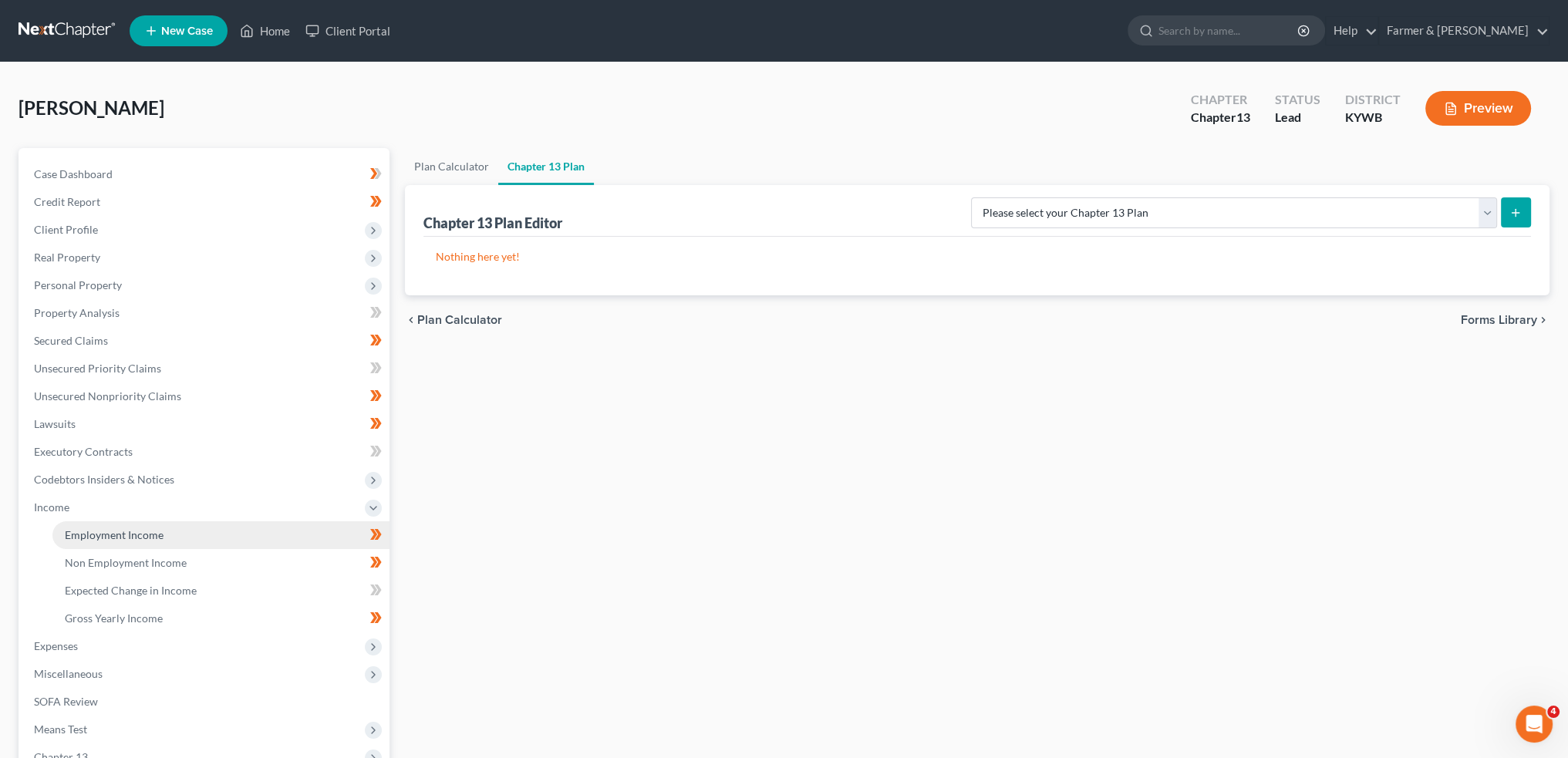
click at [130, 528] on span "Employment Income" at bounding box center [114, 534] width 99 height 13
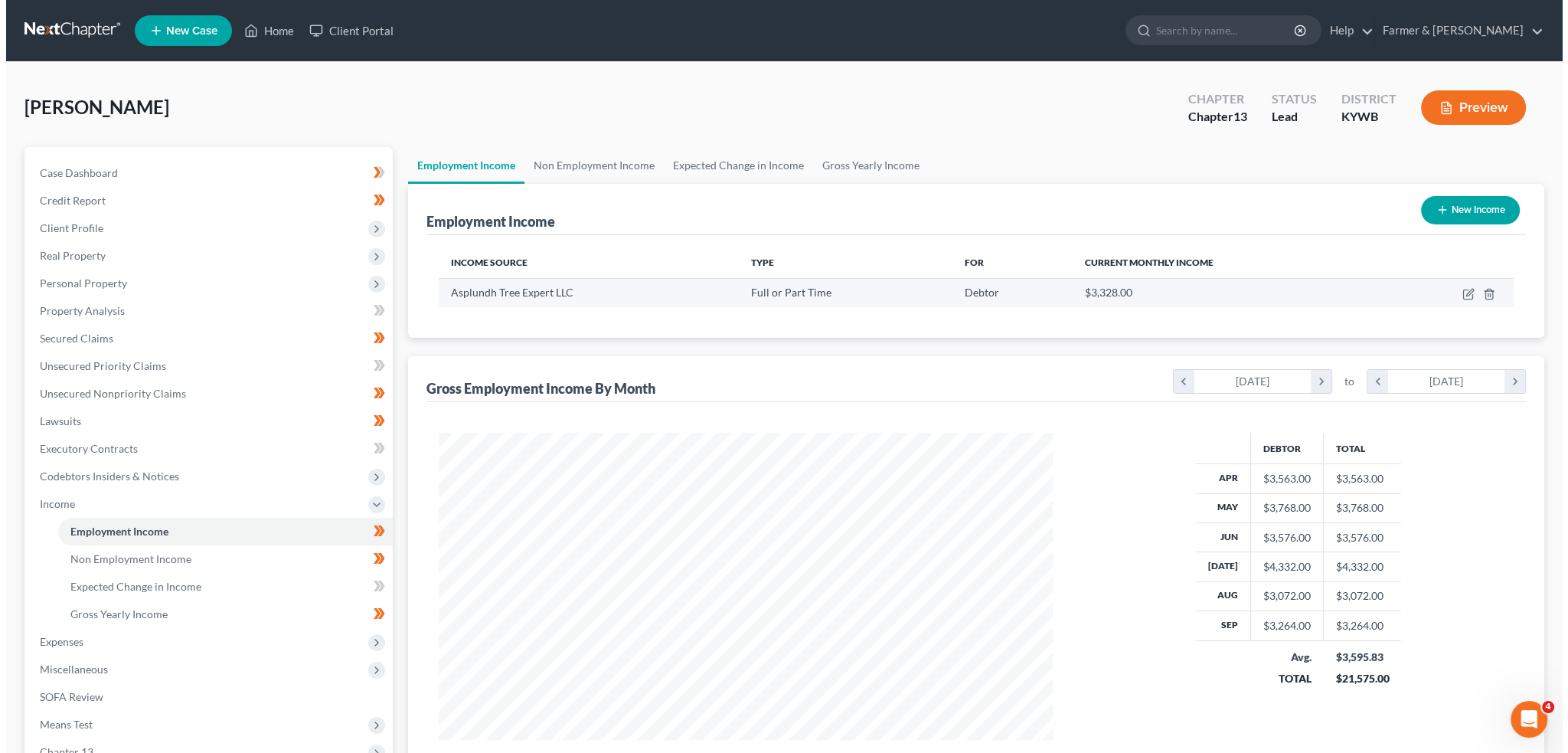
scroll to position [308, 644]
click at [1461, 295] on icon "button" at bounding box center [1463, 292] width 7 height 7
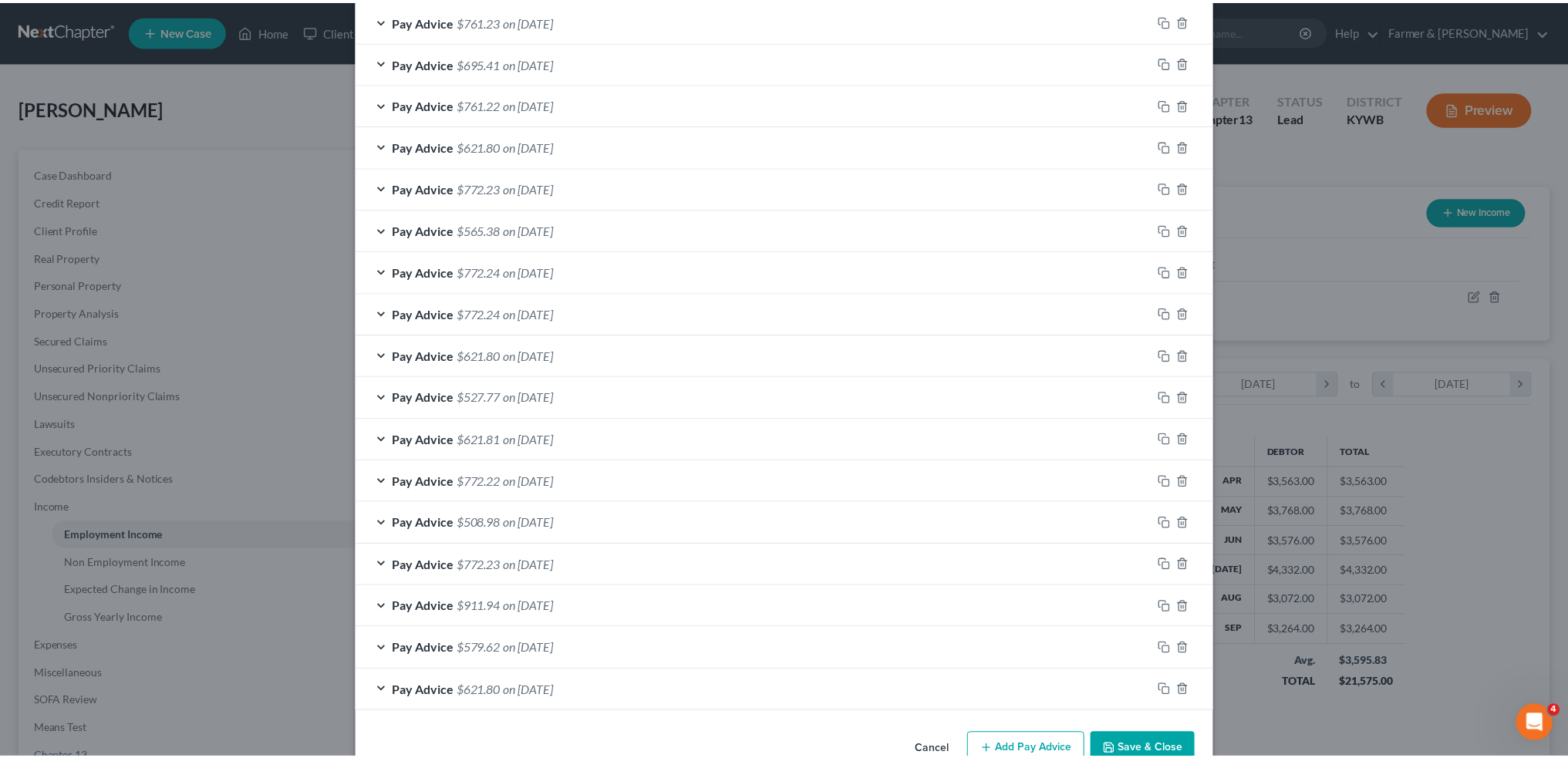
scroll to position [955, 0]
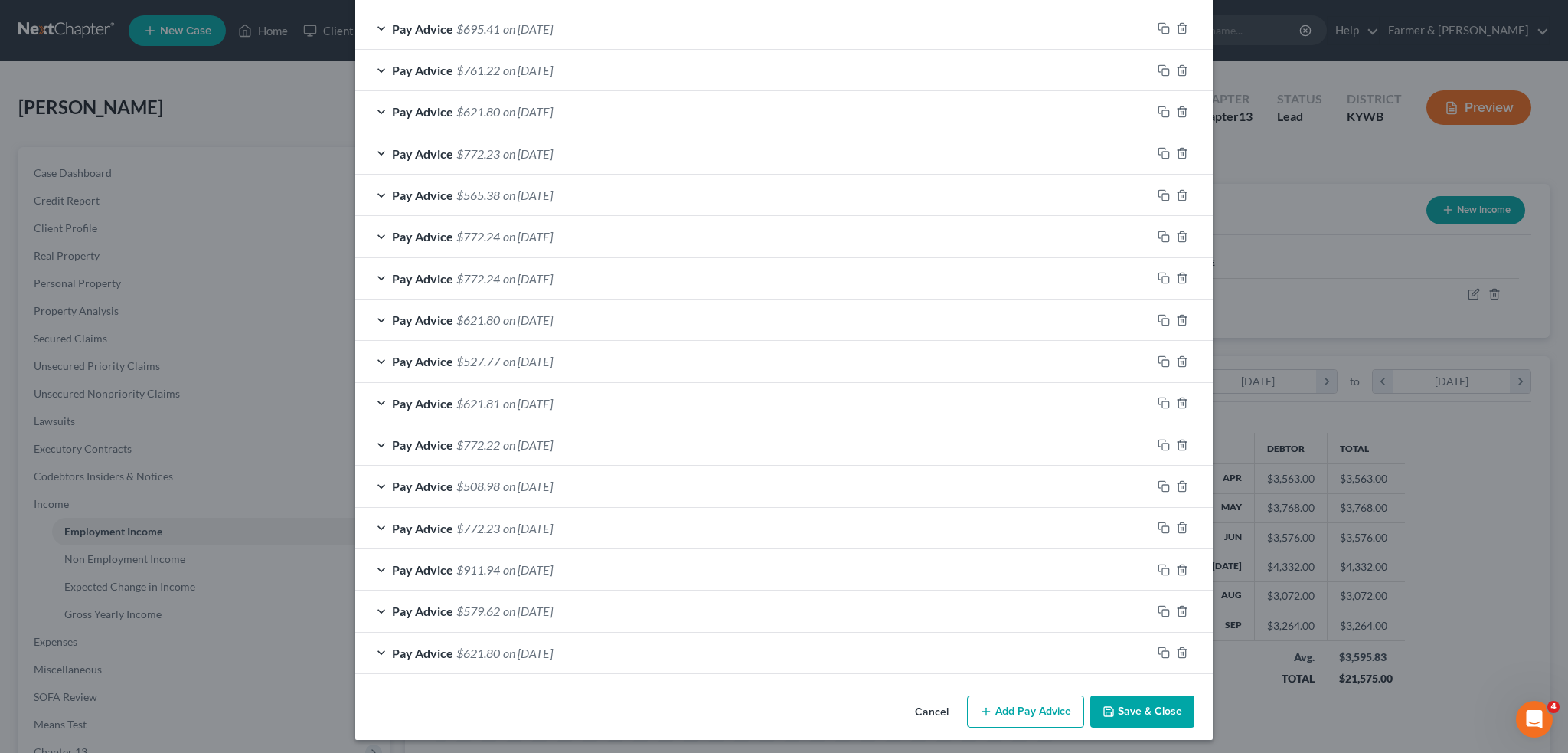
click at [1145, 701] on button "Save & Close" at bounding box center [1142, 712] width 104 height 32
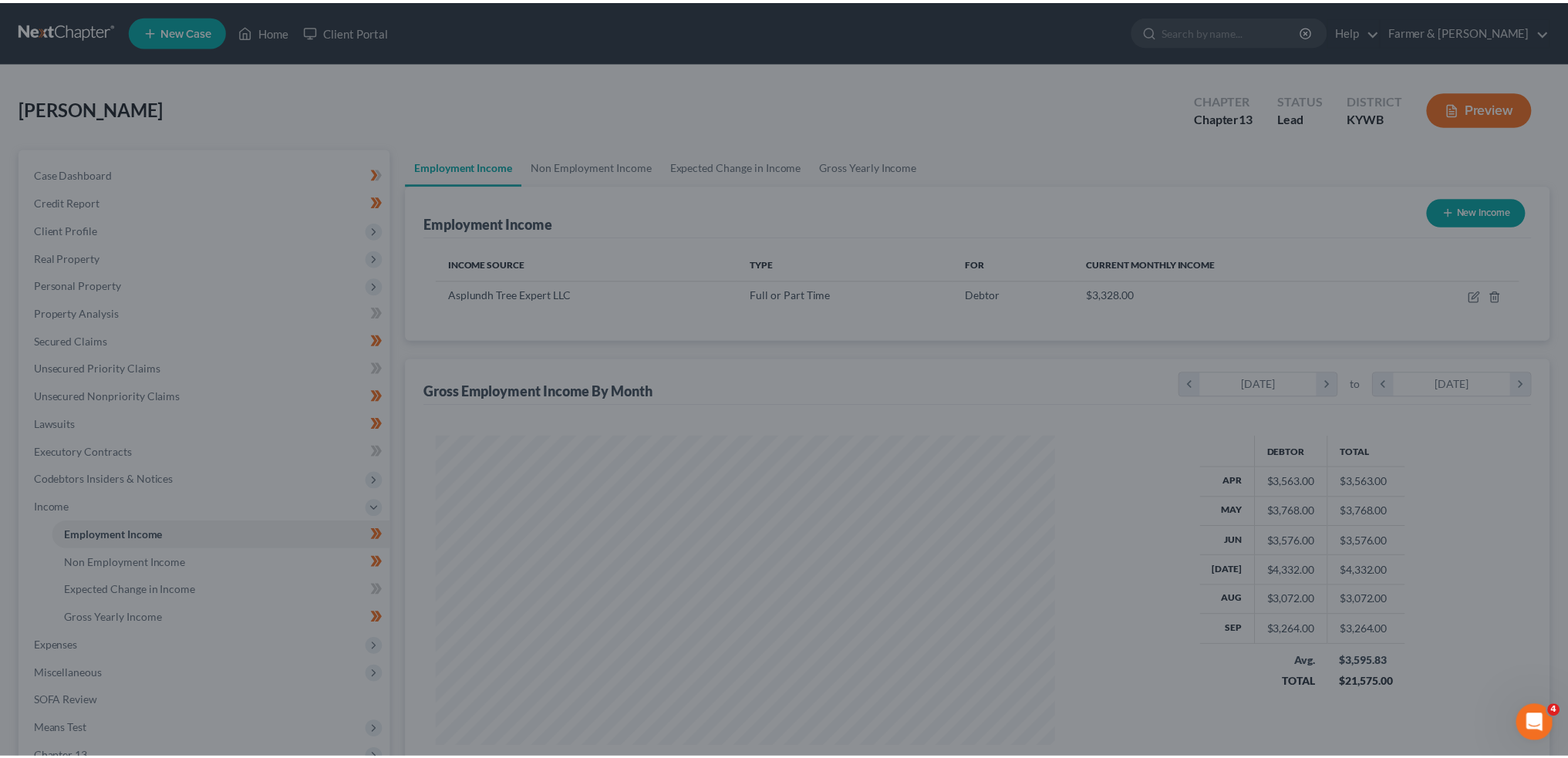
scroll to position [770831, 770761]
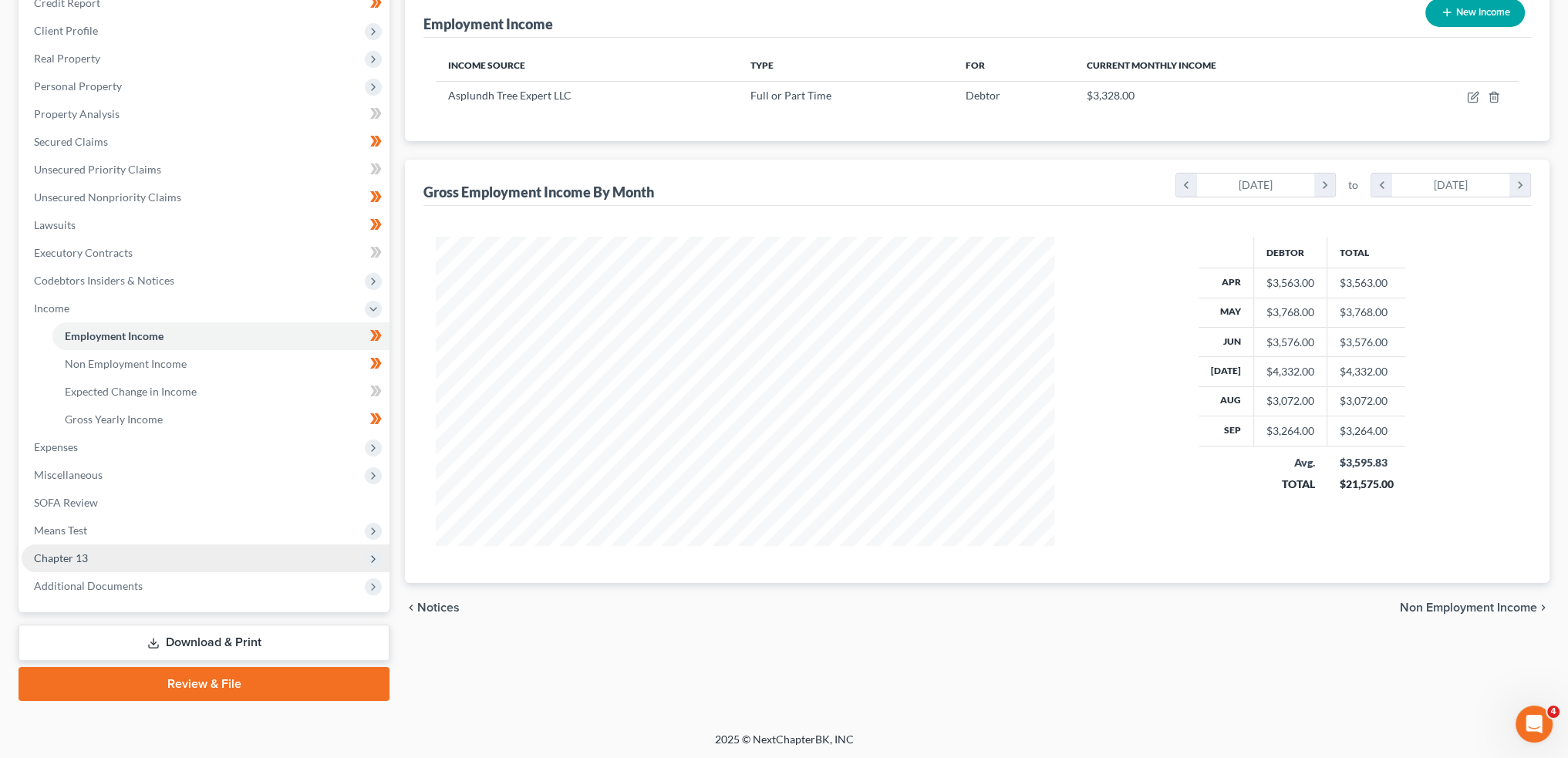
click at [119, 558] on span "Chapter 13" at bounding box center [205, 558] width 368 height 27
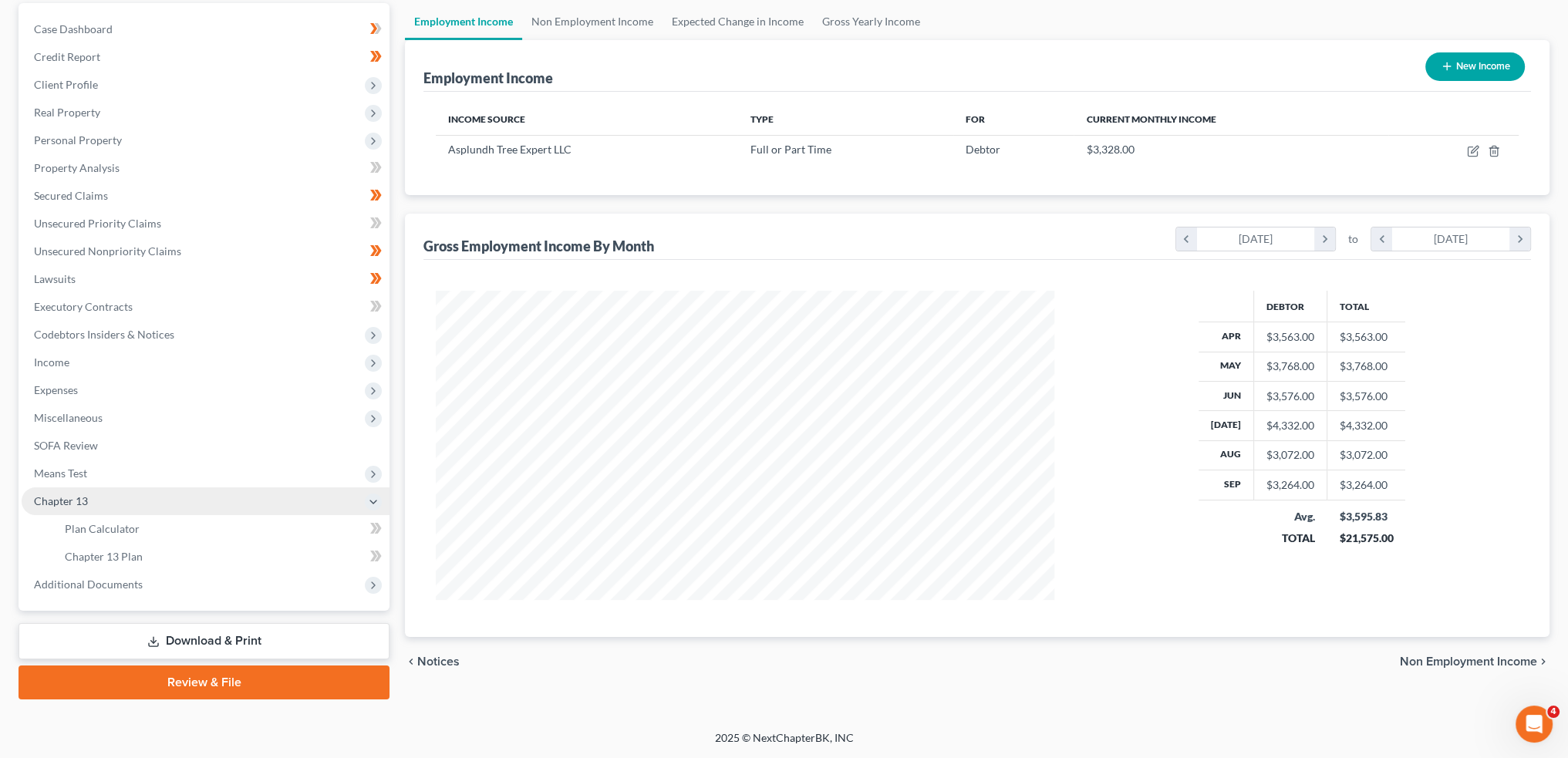
scroll to position [143, 0]
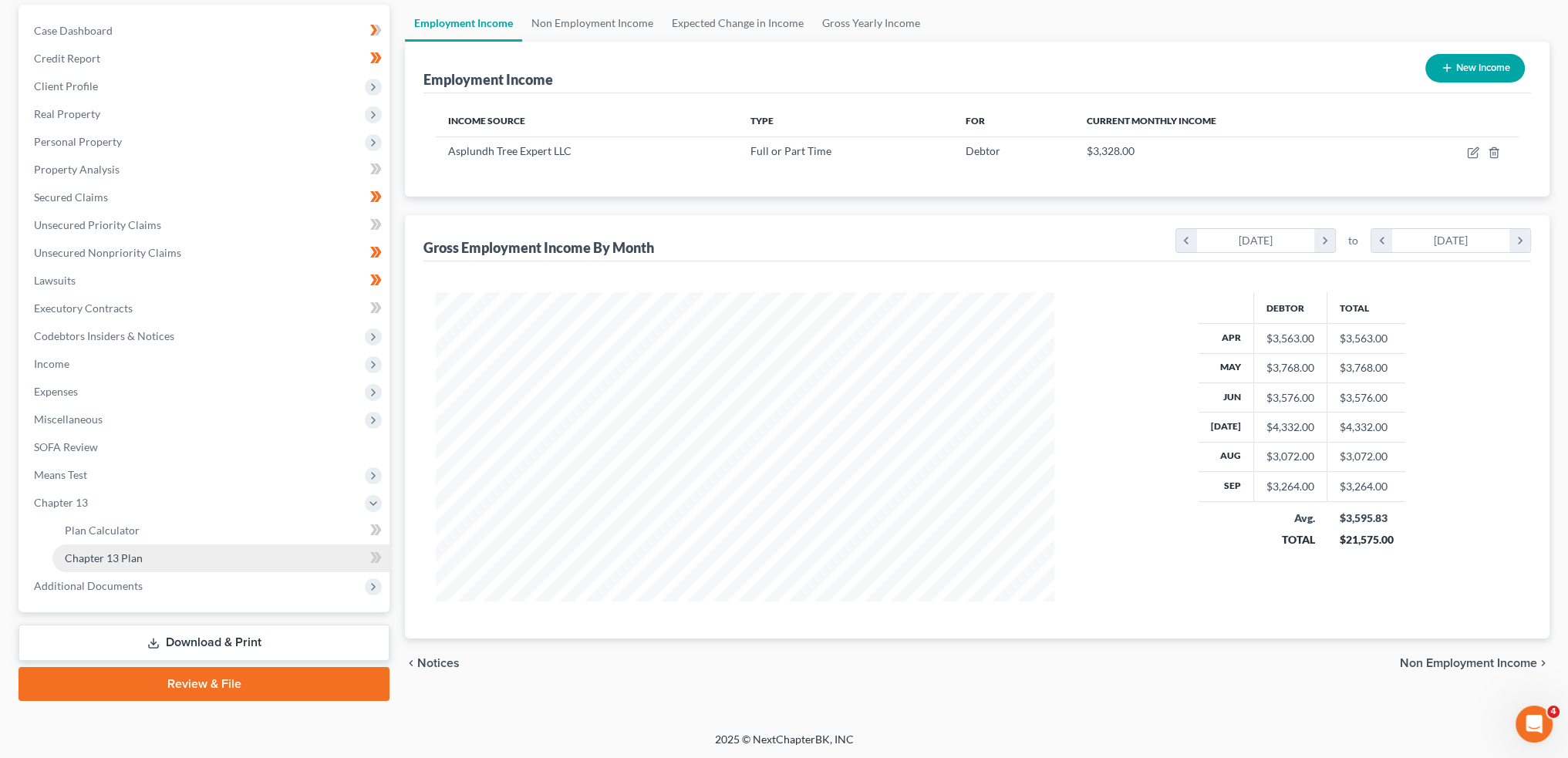
click at [127, 561] on span "Chapter 13 Plan" at bounding box center [104, 557] width 78 height 13
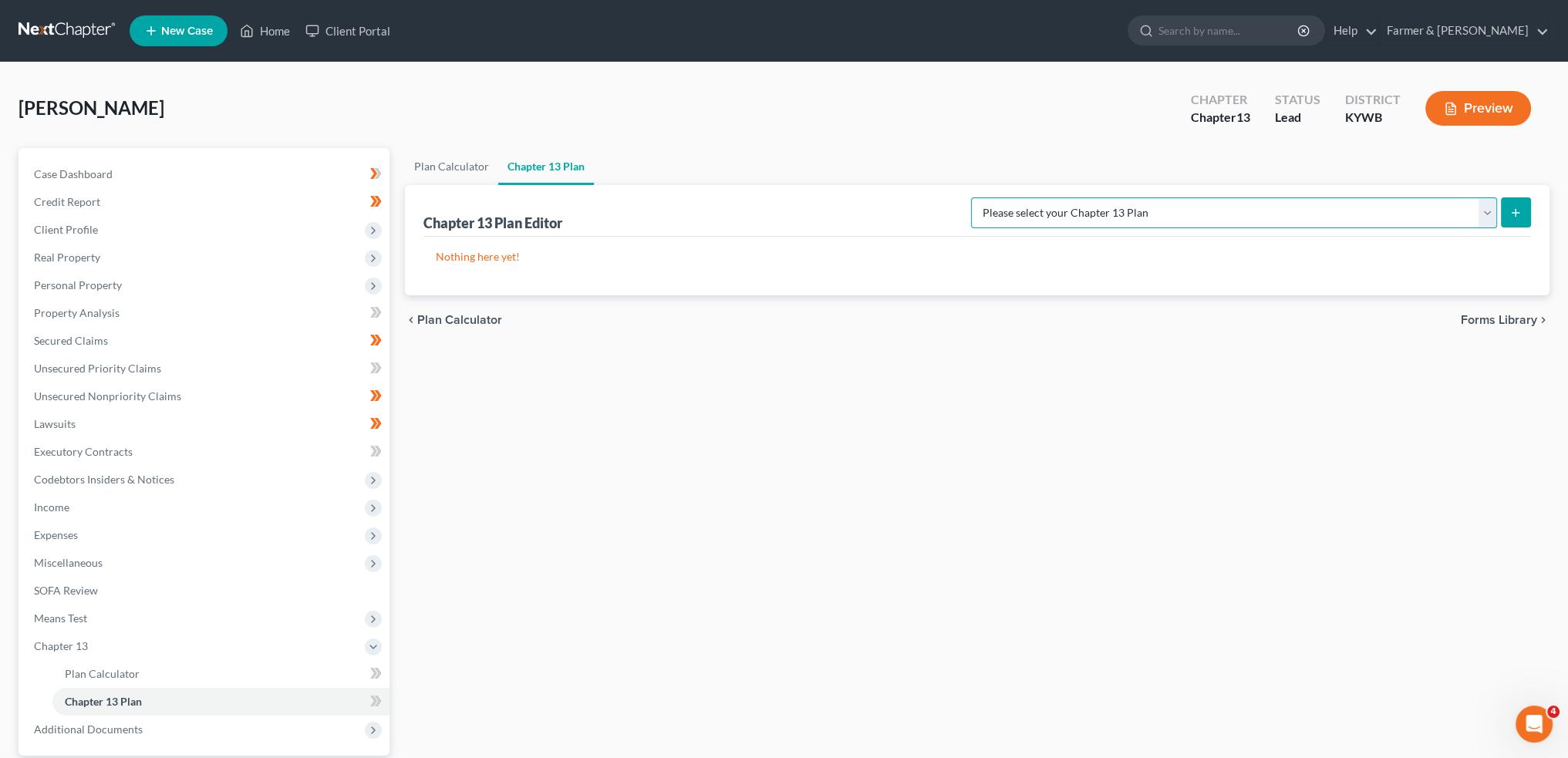
click at [1152, 226] on select "Please select your Chapter 13 Plan National Form Plan - Official Form 113 Natio…" at bounding box center [1233, 213] width 526 height 31
click at [1033, 197] on select "Please select your Chapter 13 Plan National Form Plan - Official Form 113 Natio…" at bounding box center [1233, 213] width 526 height 31
click at [1517, 207] on icon "submit" at bounding box center [1516, 213] width 12 height 12
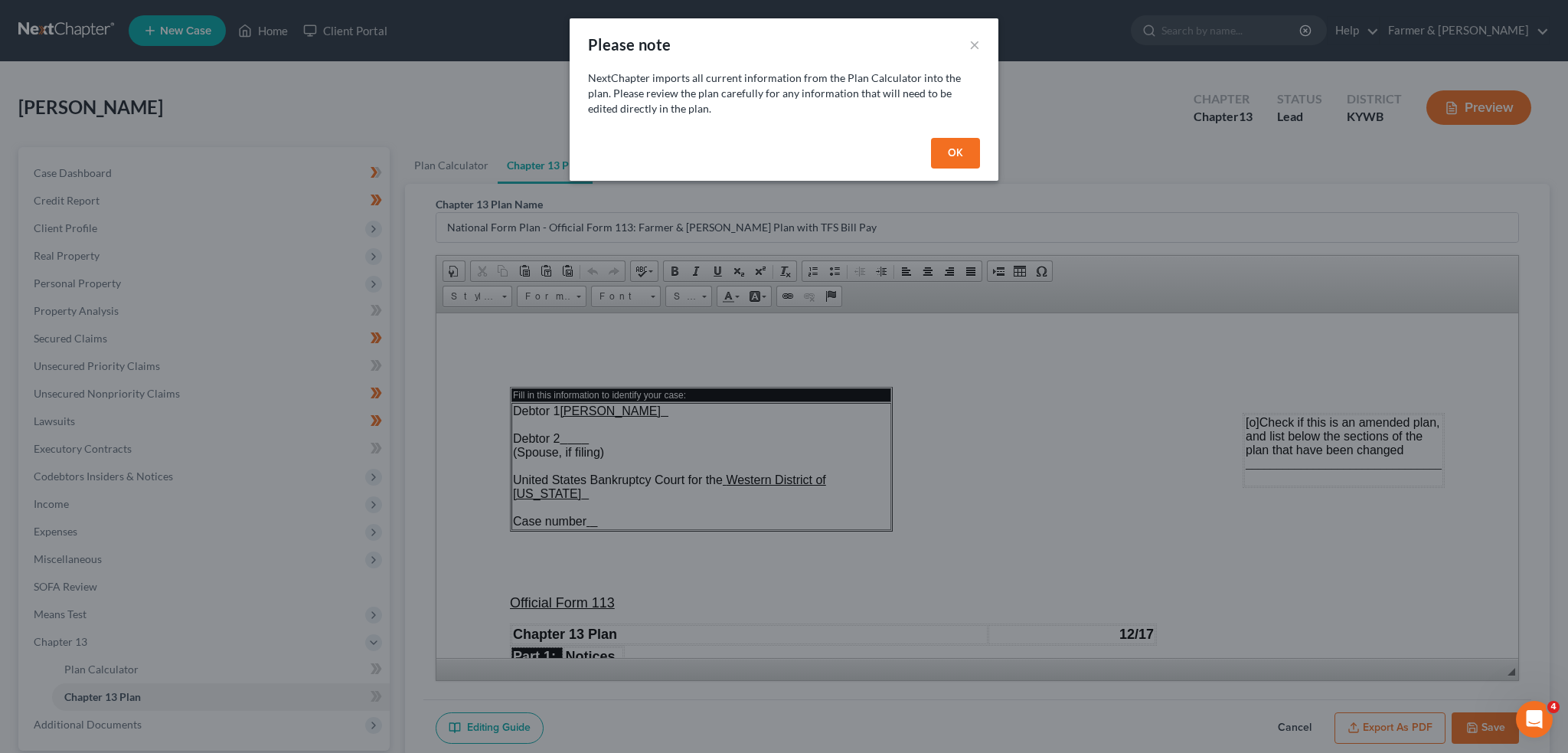
click at [941, 155] on button "OK" at bounding box center [956, 153] width 49 height 31
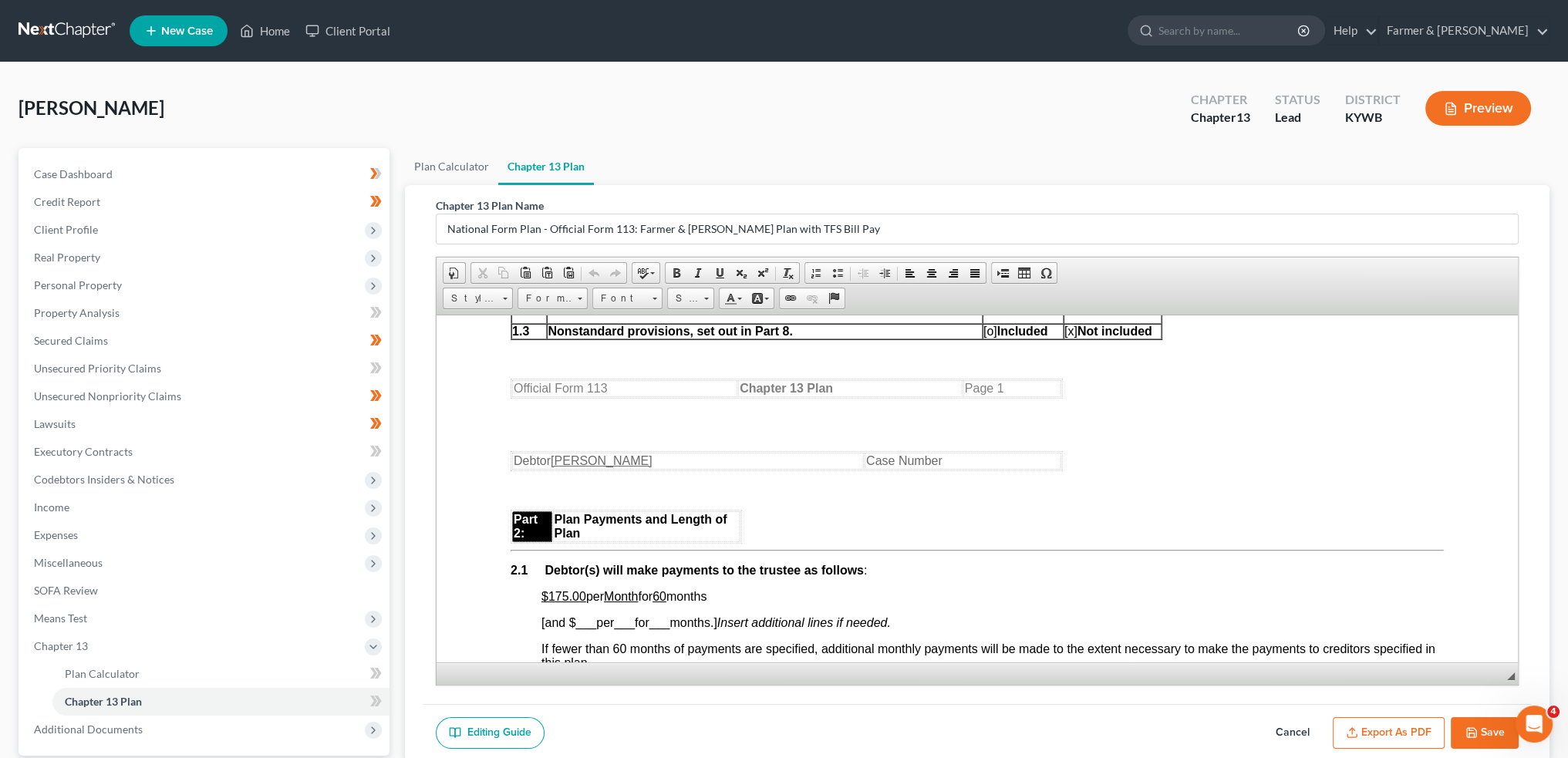
scroll to position [771, 0]
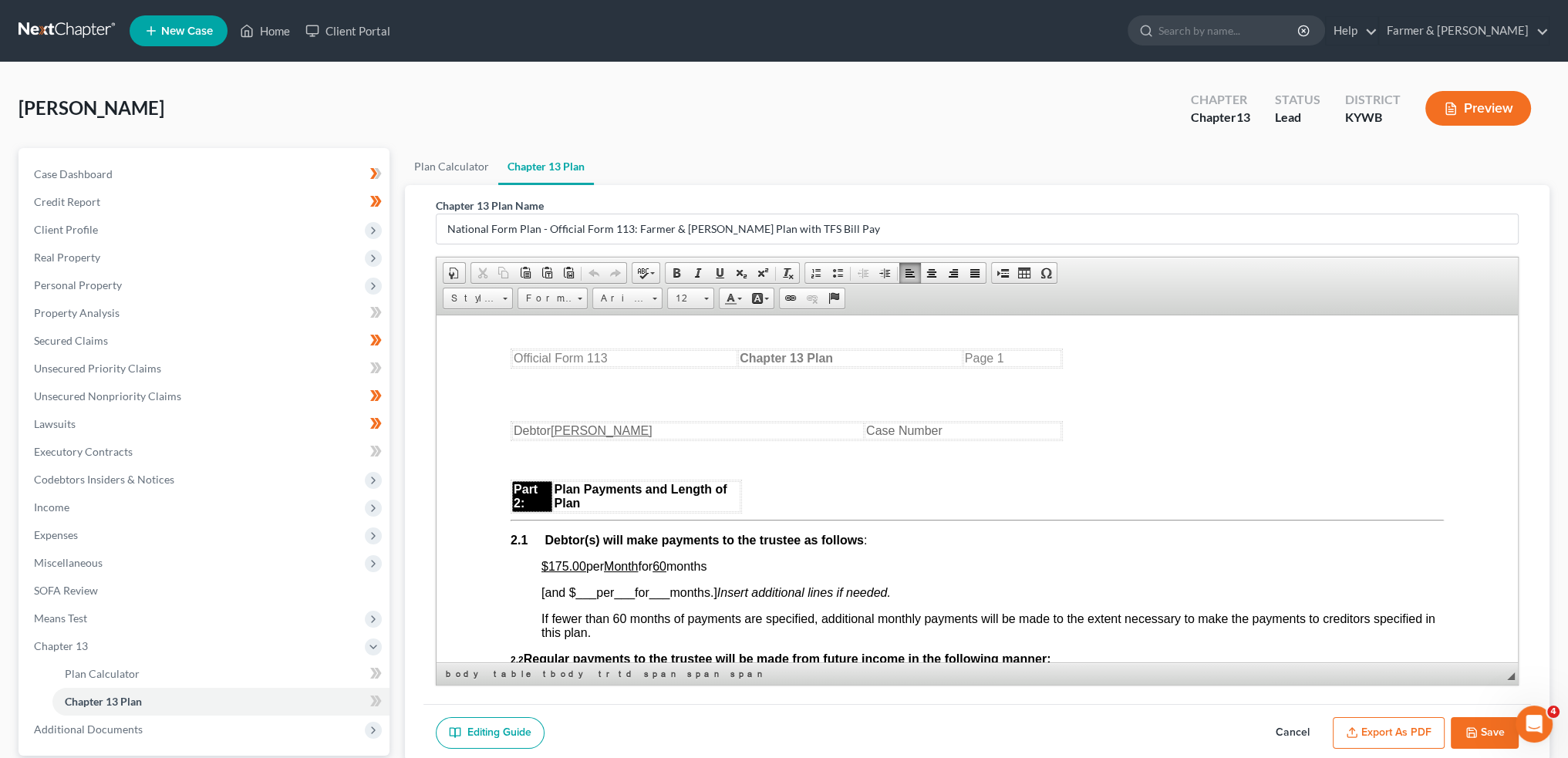
drag, startPoint x: 577, startPoint y: 569, endPoint x: 743, endPoint y: 563, distance: 166.1
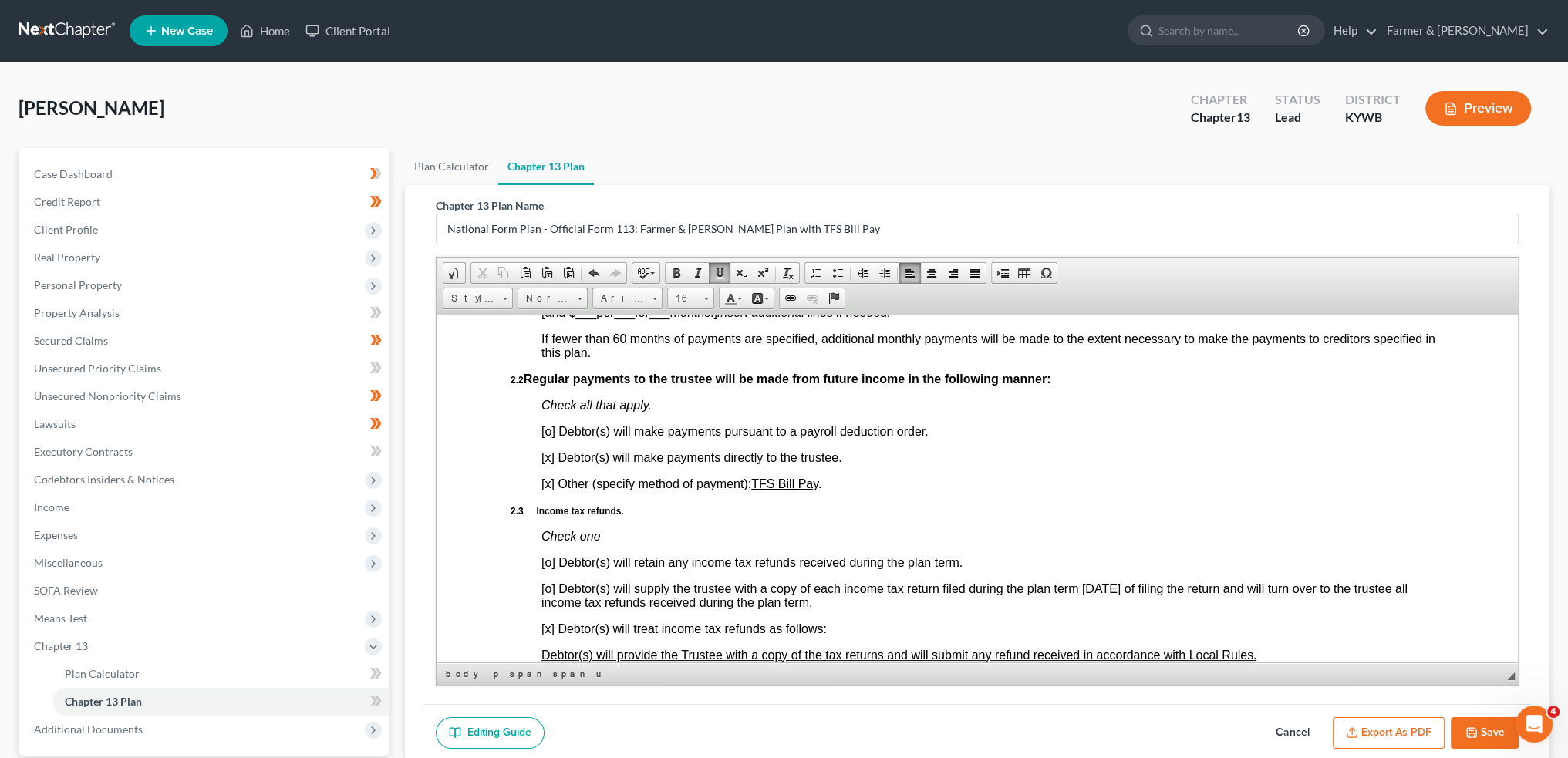
scroll to position [1028, 0]
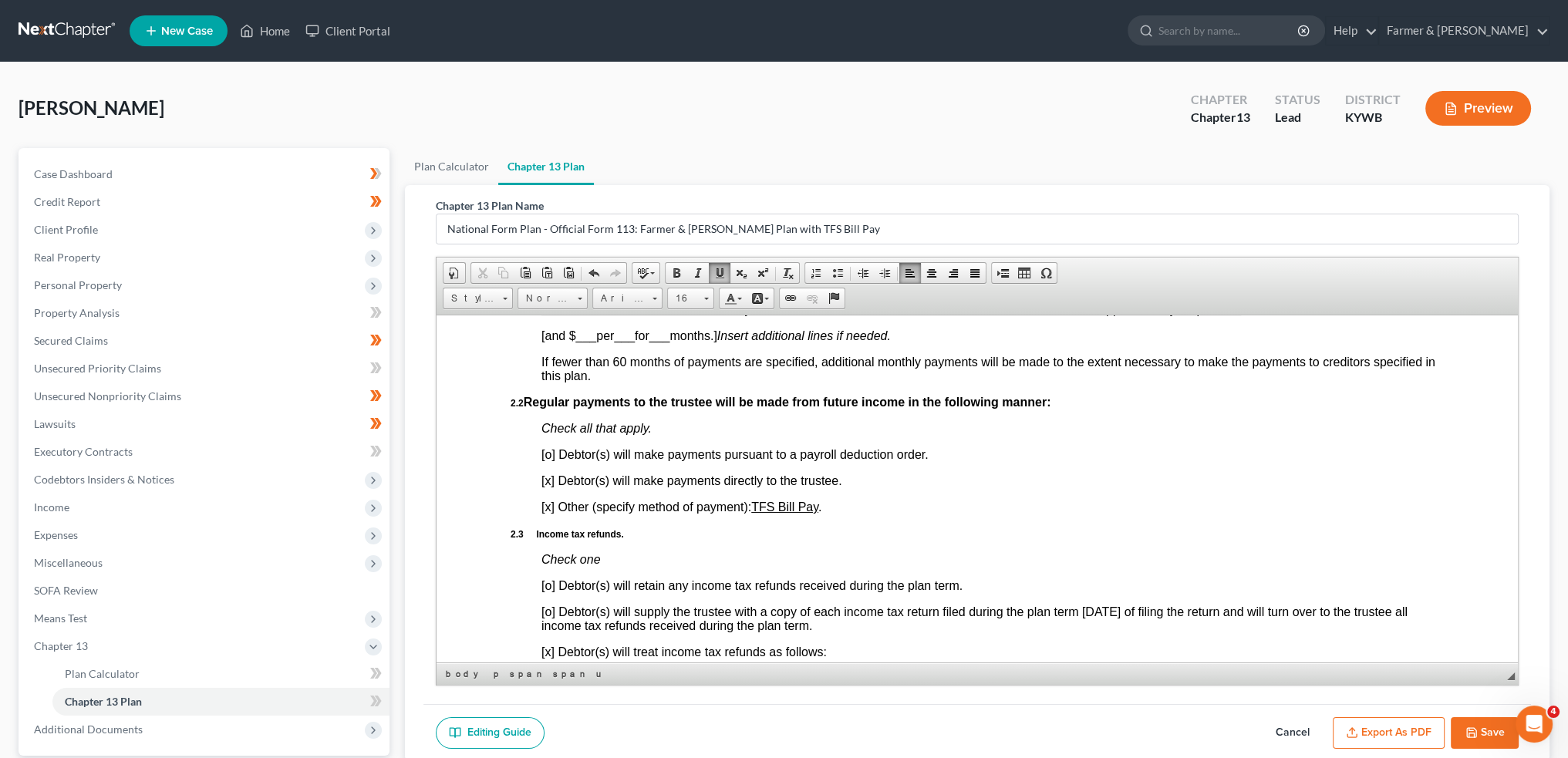
click at [549, 460] on span "[o] Debtor(s) will make payments pursuant to a payroll deduction order." at bounding box center [734, 454] width 387 height 13
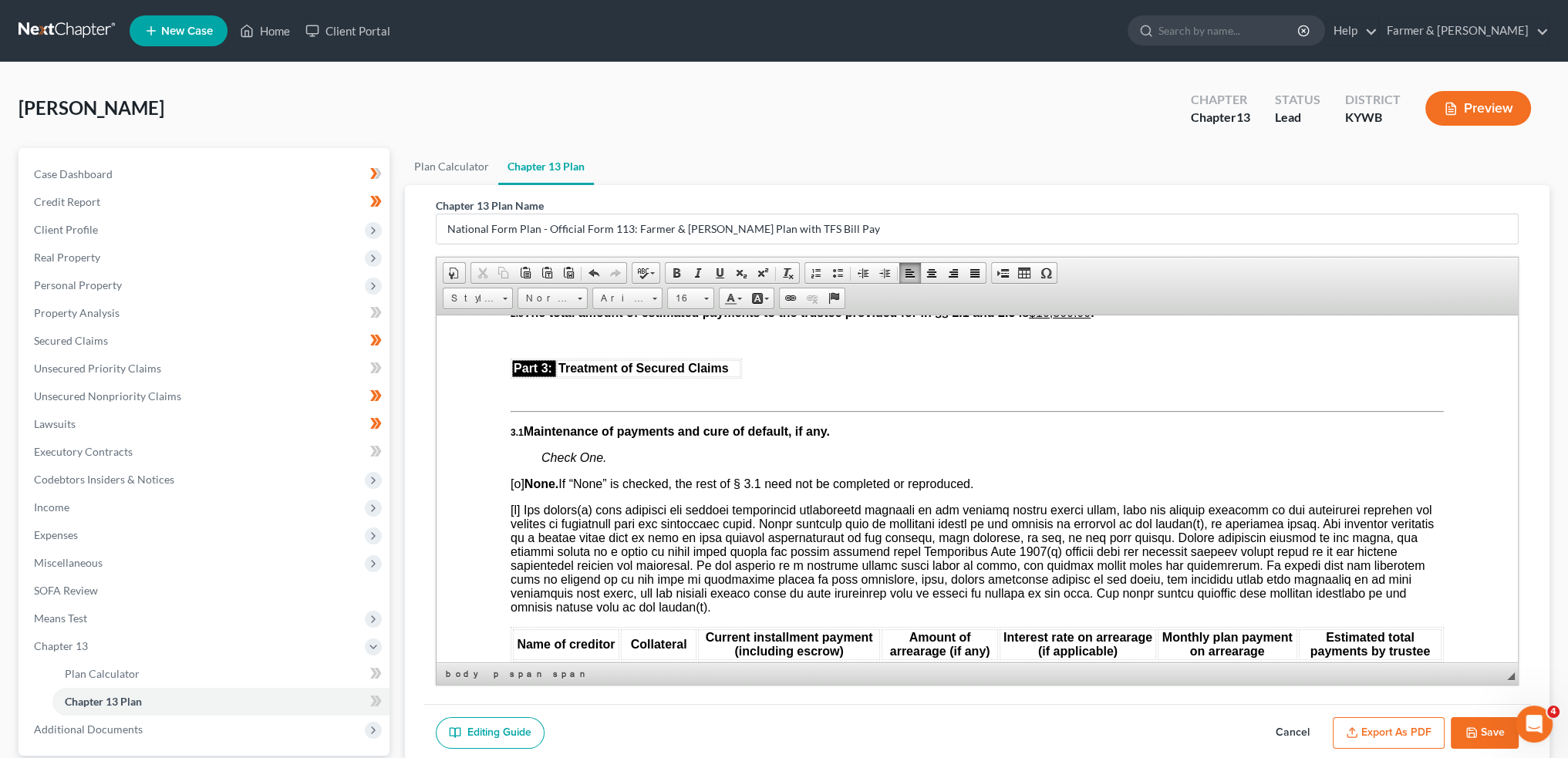
scroll to position [1670, 0]
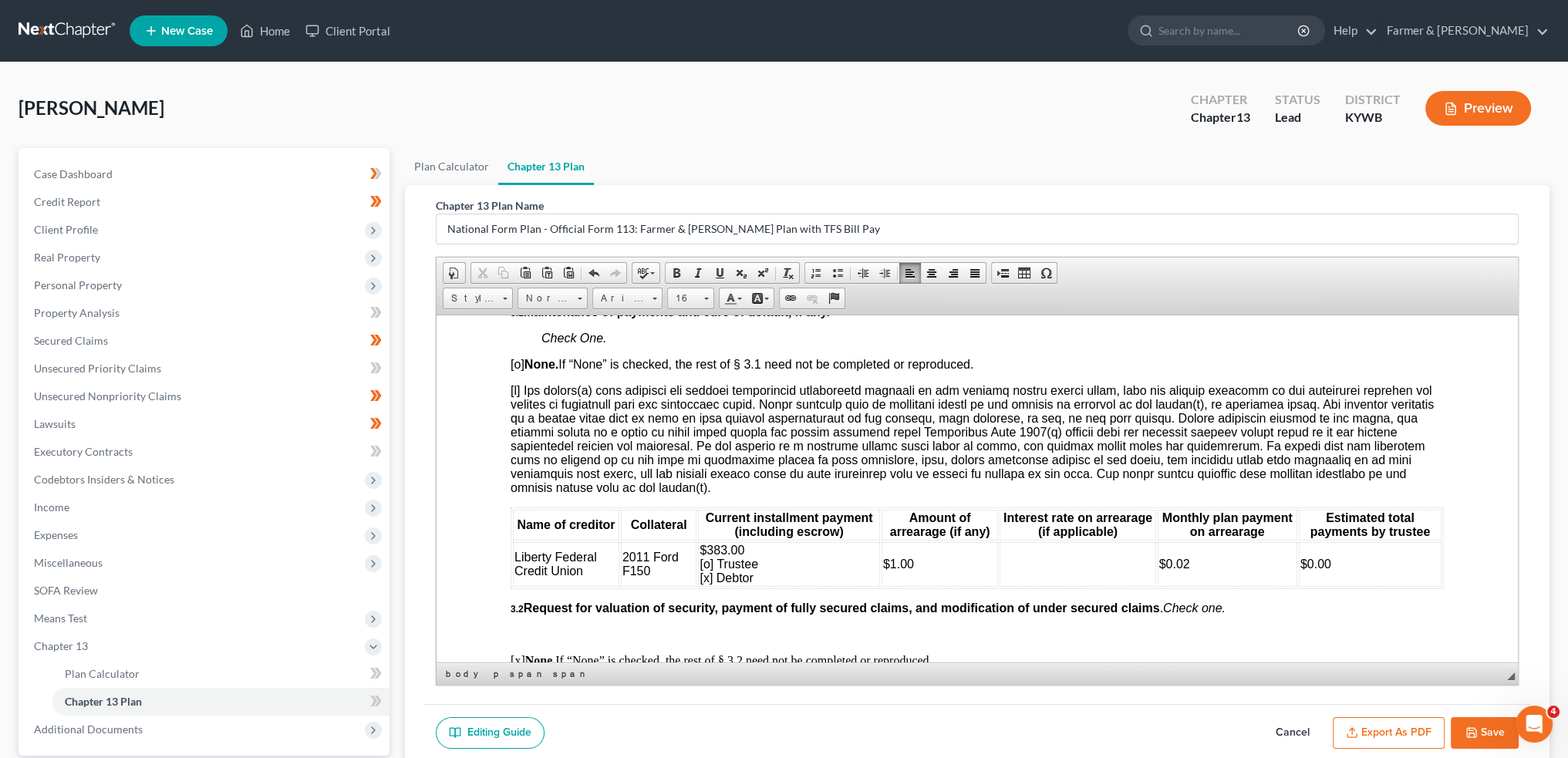
click at [761, 580] on td "$383.00 [o] Trustee [x] Debtor" at bounding box center [788, 563] width 181 height 45
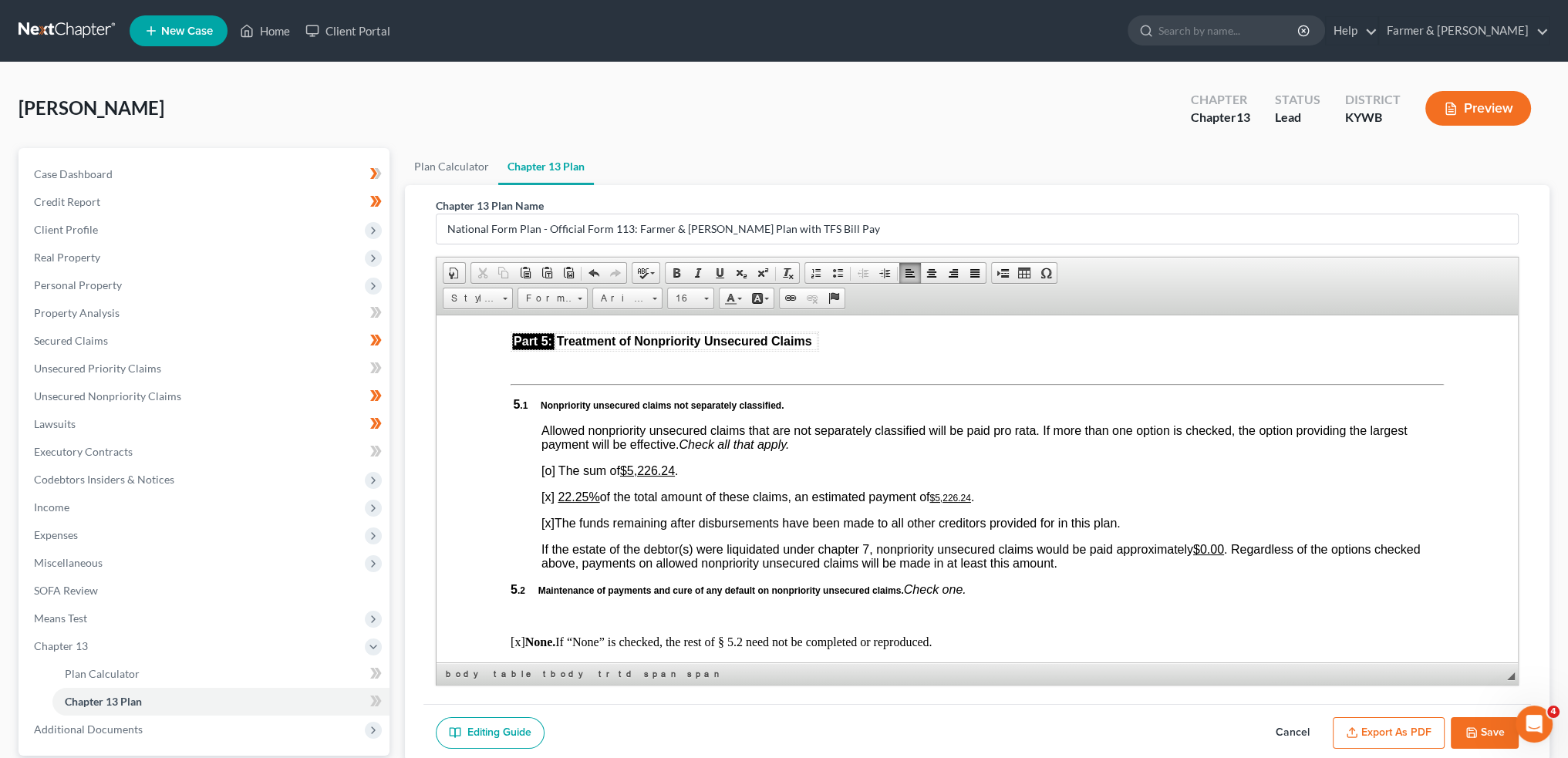
scroll to position [3084, 0]
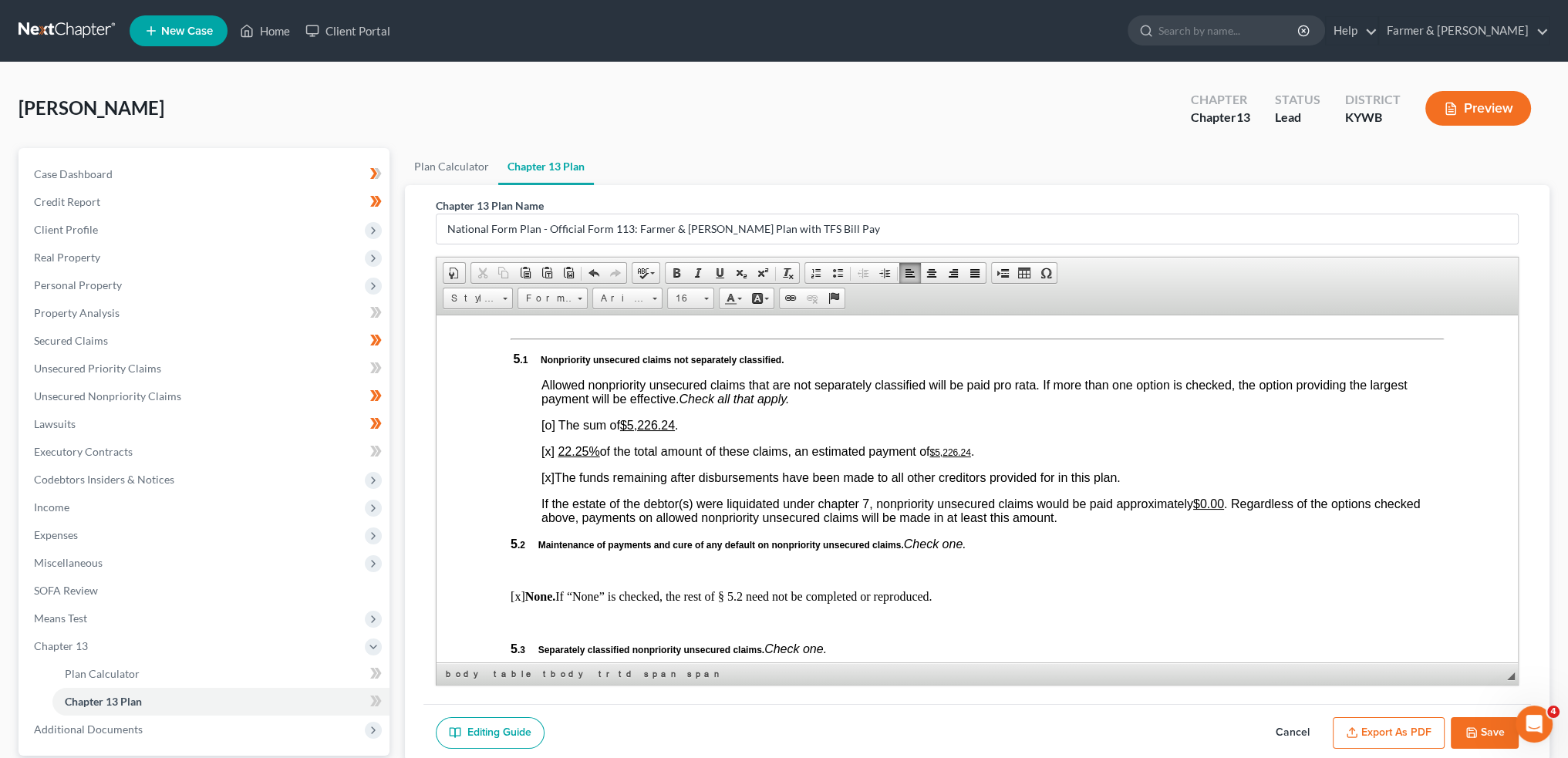
click at [562, 457] on u "22.25%" at bounding box center [578, 450] width 42 height 13
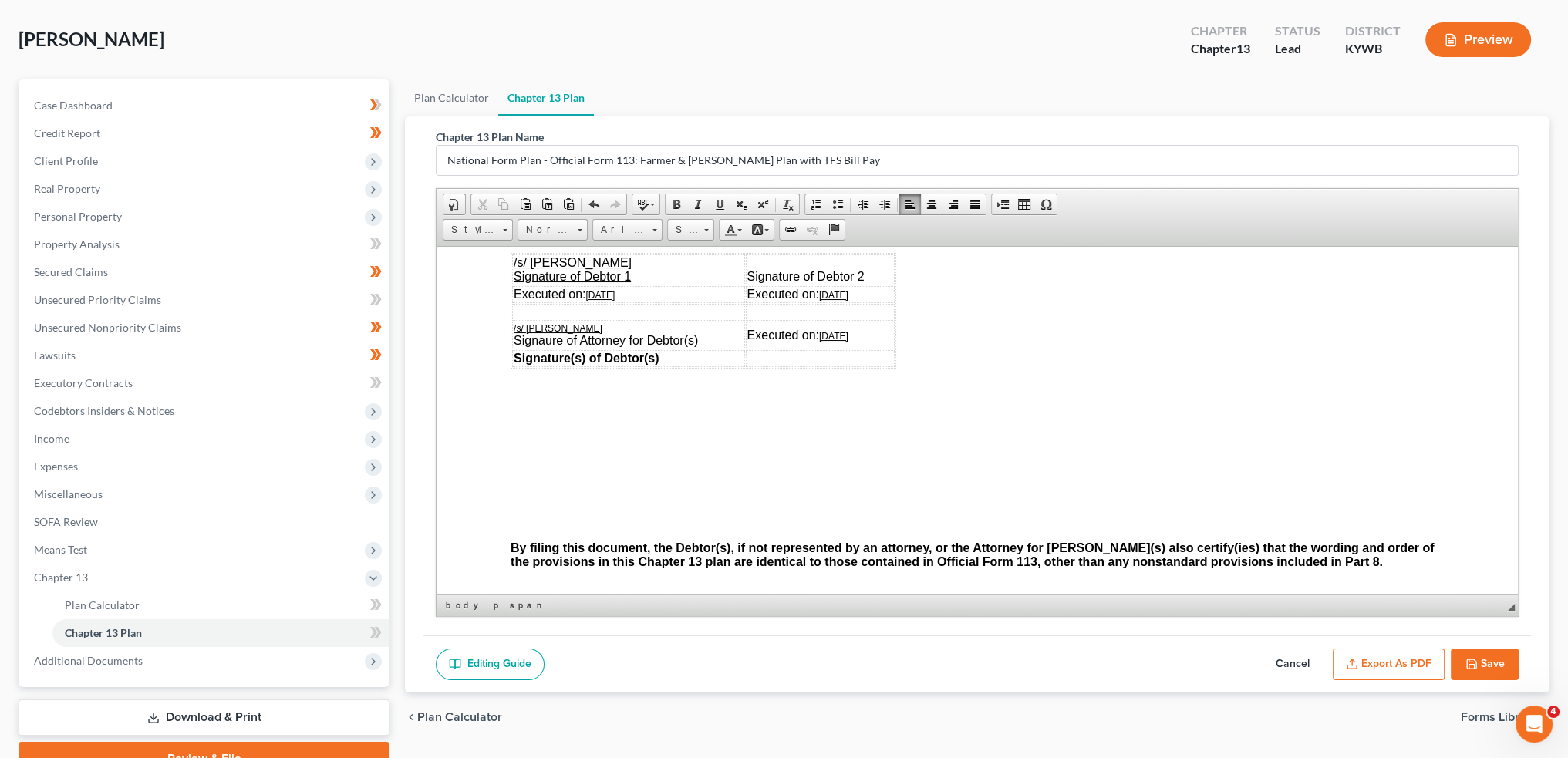
scroll to position [143, 0]
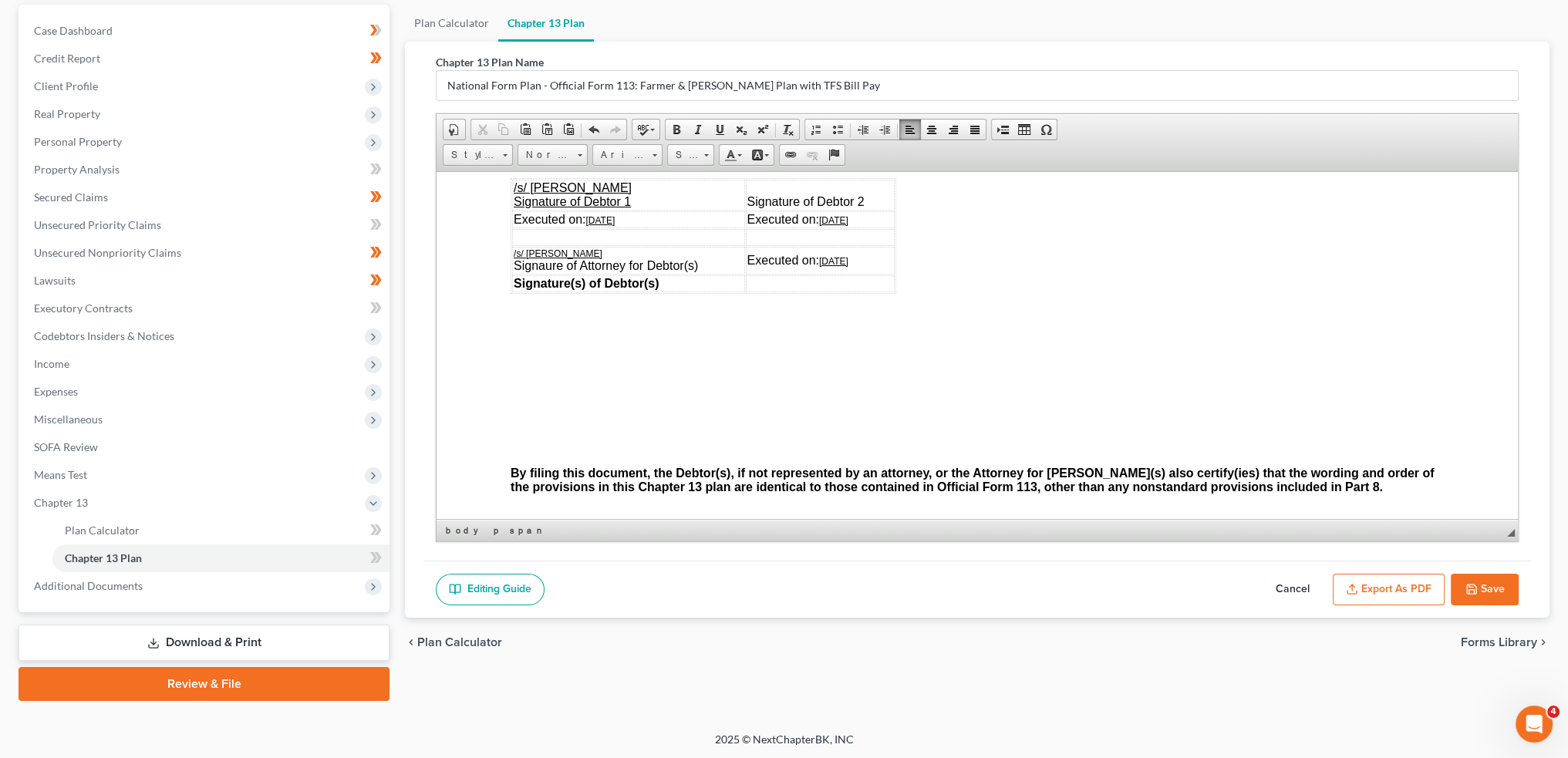
click at [1365, 581] on button "Export as PDF" at bounding box center [1389, 590] width 112 height 33
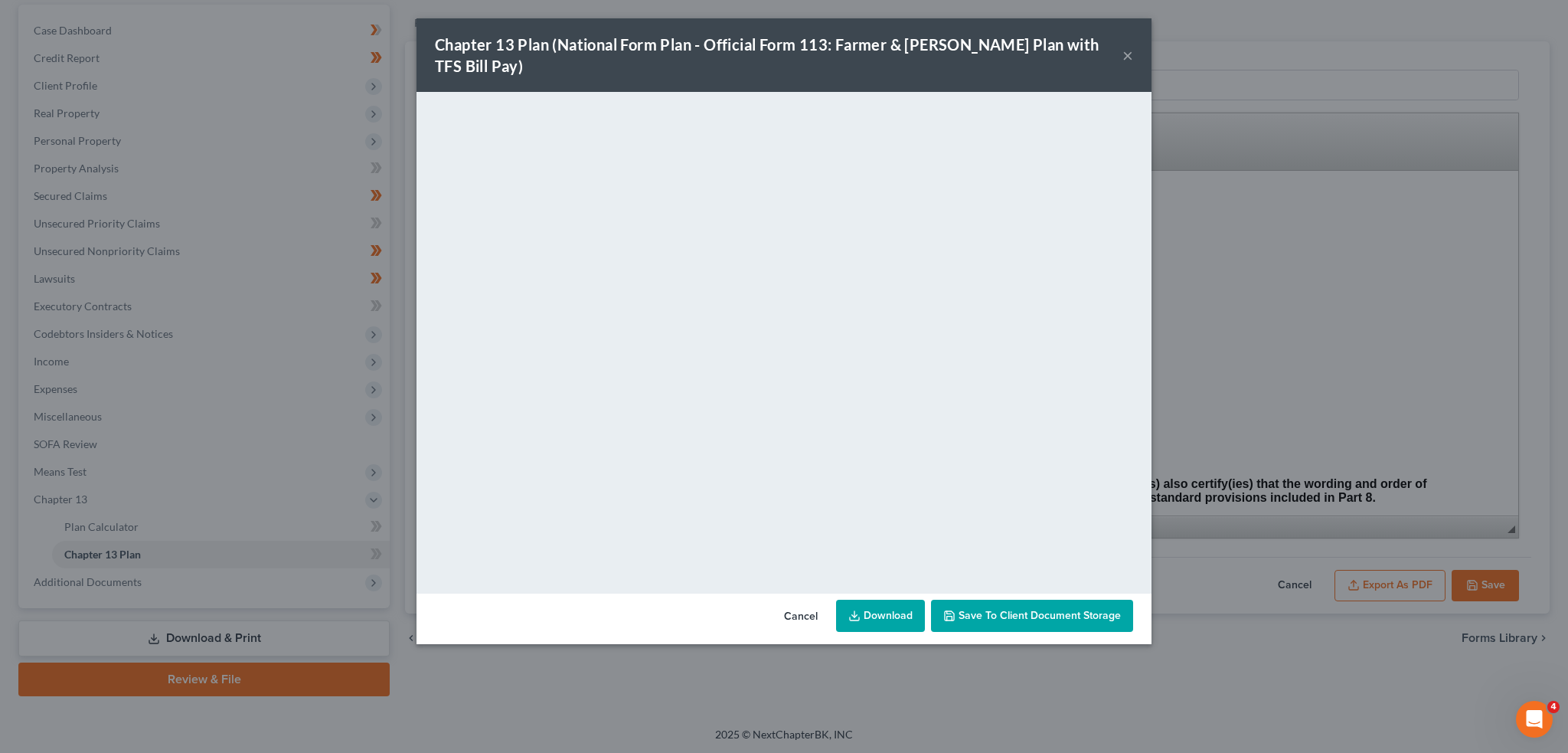
click at [1039, 609] on span "Save to Client Document Storage" at bounding box center [1039, 615] width 163 height 13
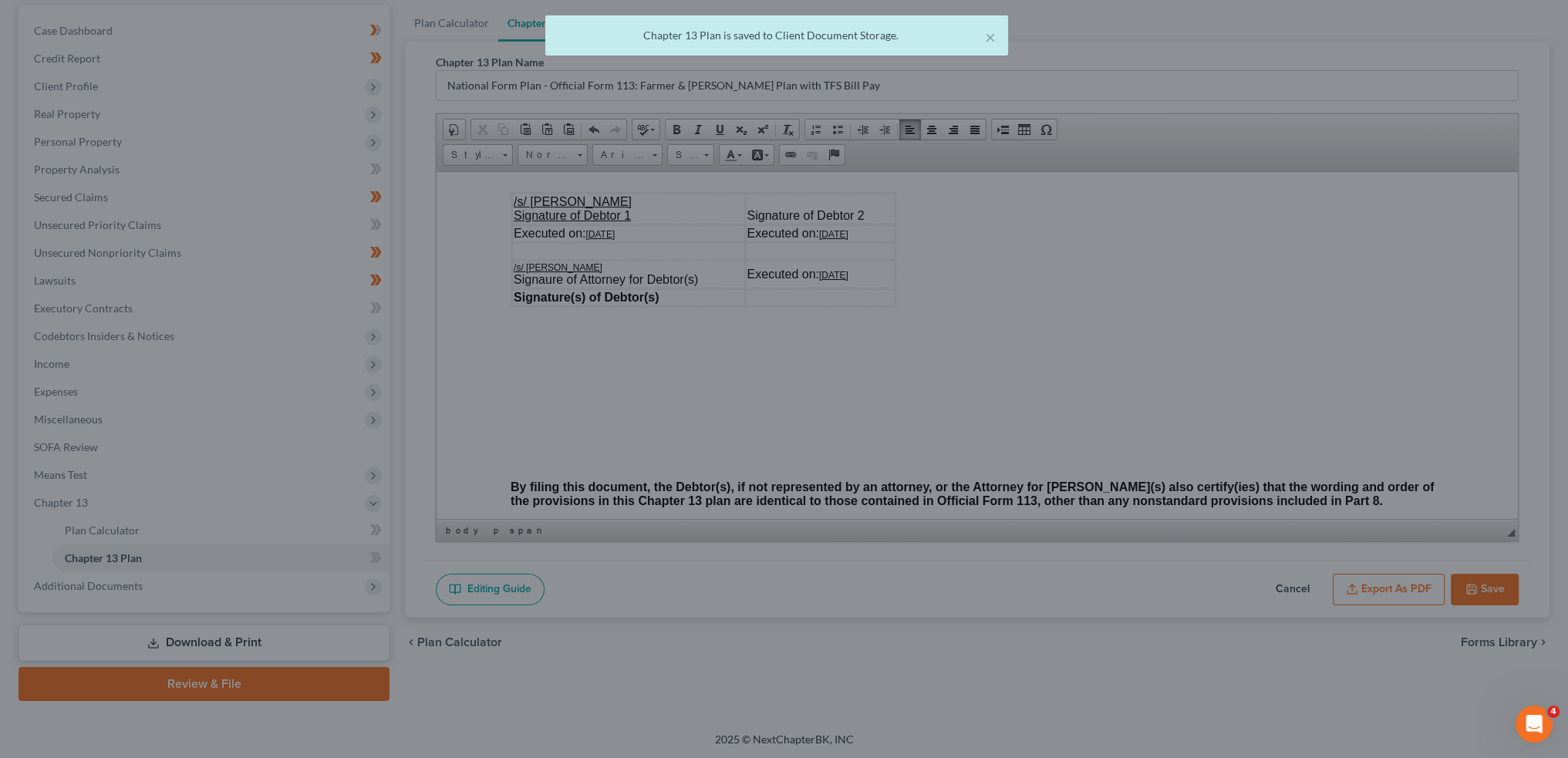
scroll to position [4370, 0]
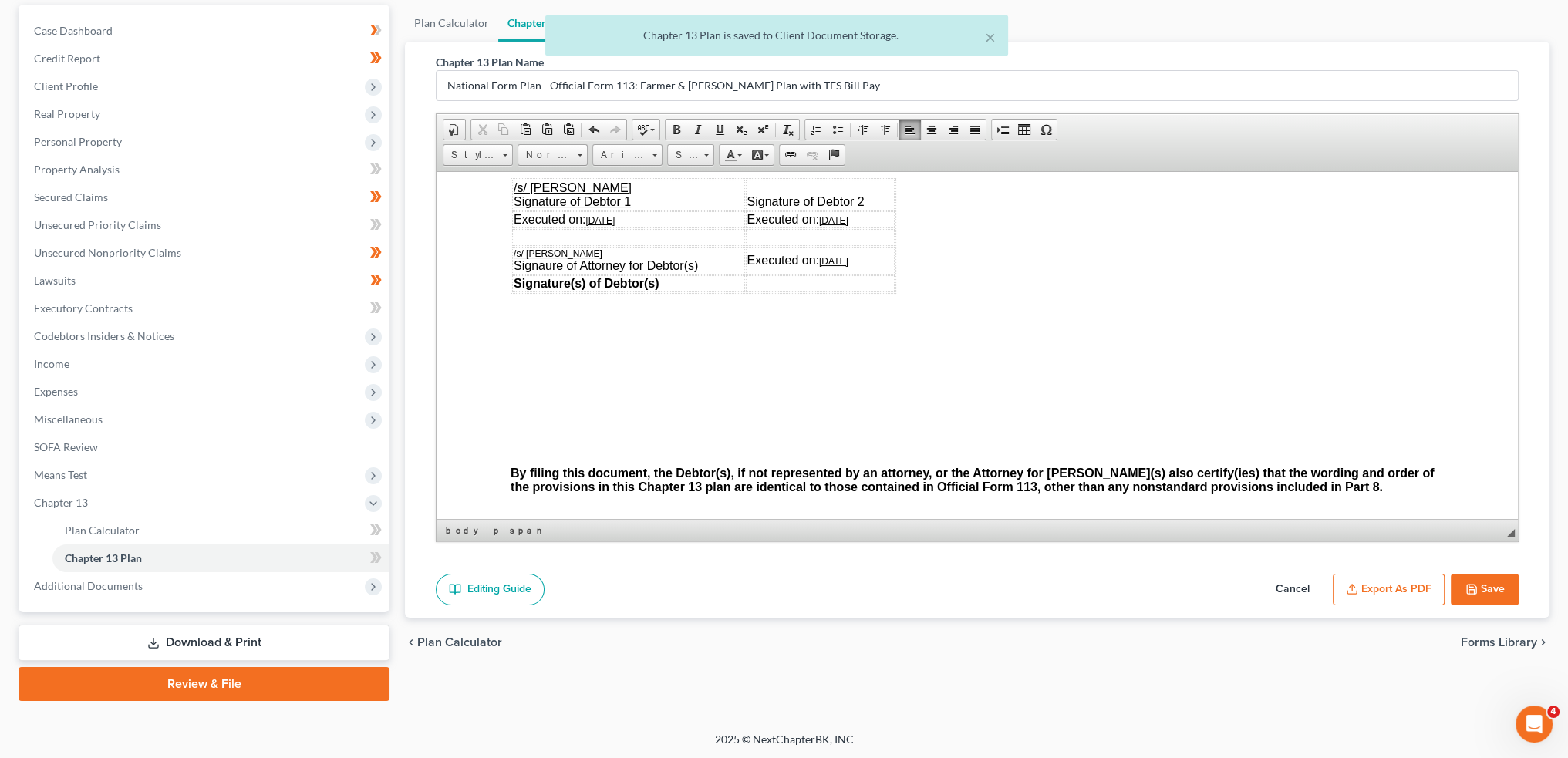
click at [1505, 577] on button "Save" at bounding box center [1485, 590] width 68 height 33
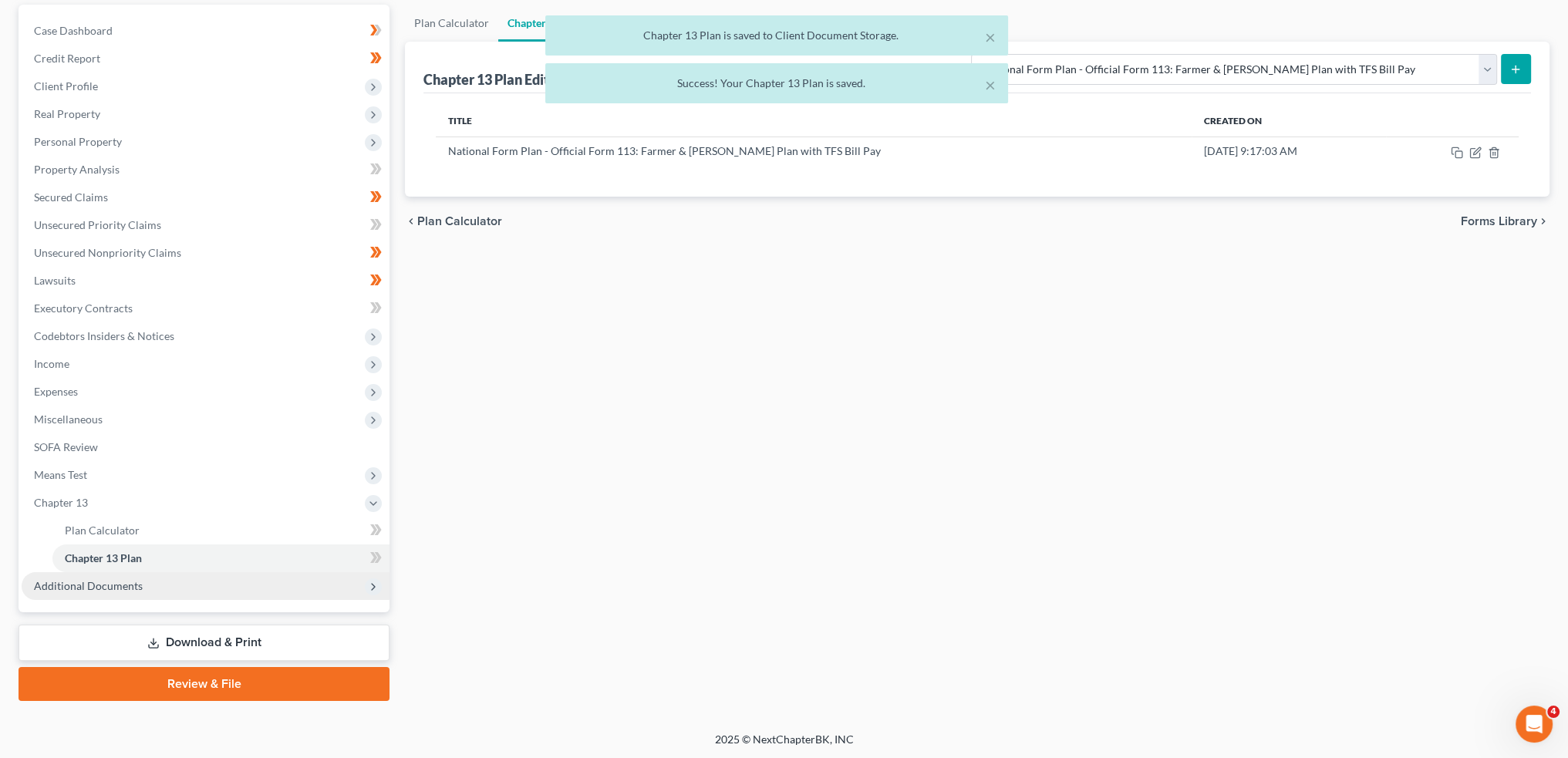
click at [105, 585] on span "Additional Documents" at bounding box center [88, 585] width 109 height 13
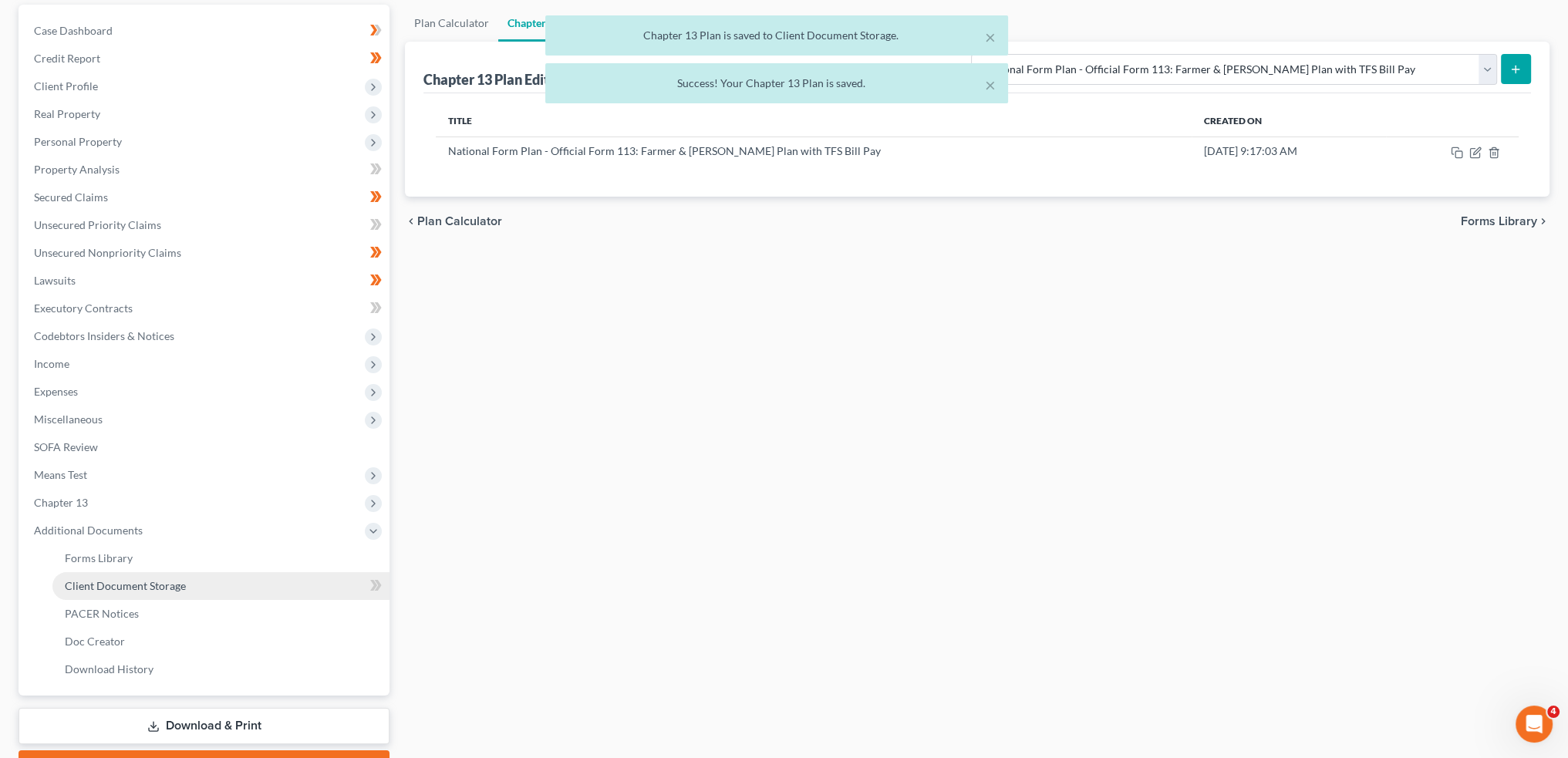
click at [106, 588] on span "Client Document Storage" at bounding box center [125, 585] width 121 height 13
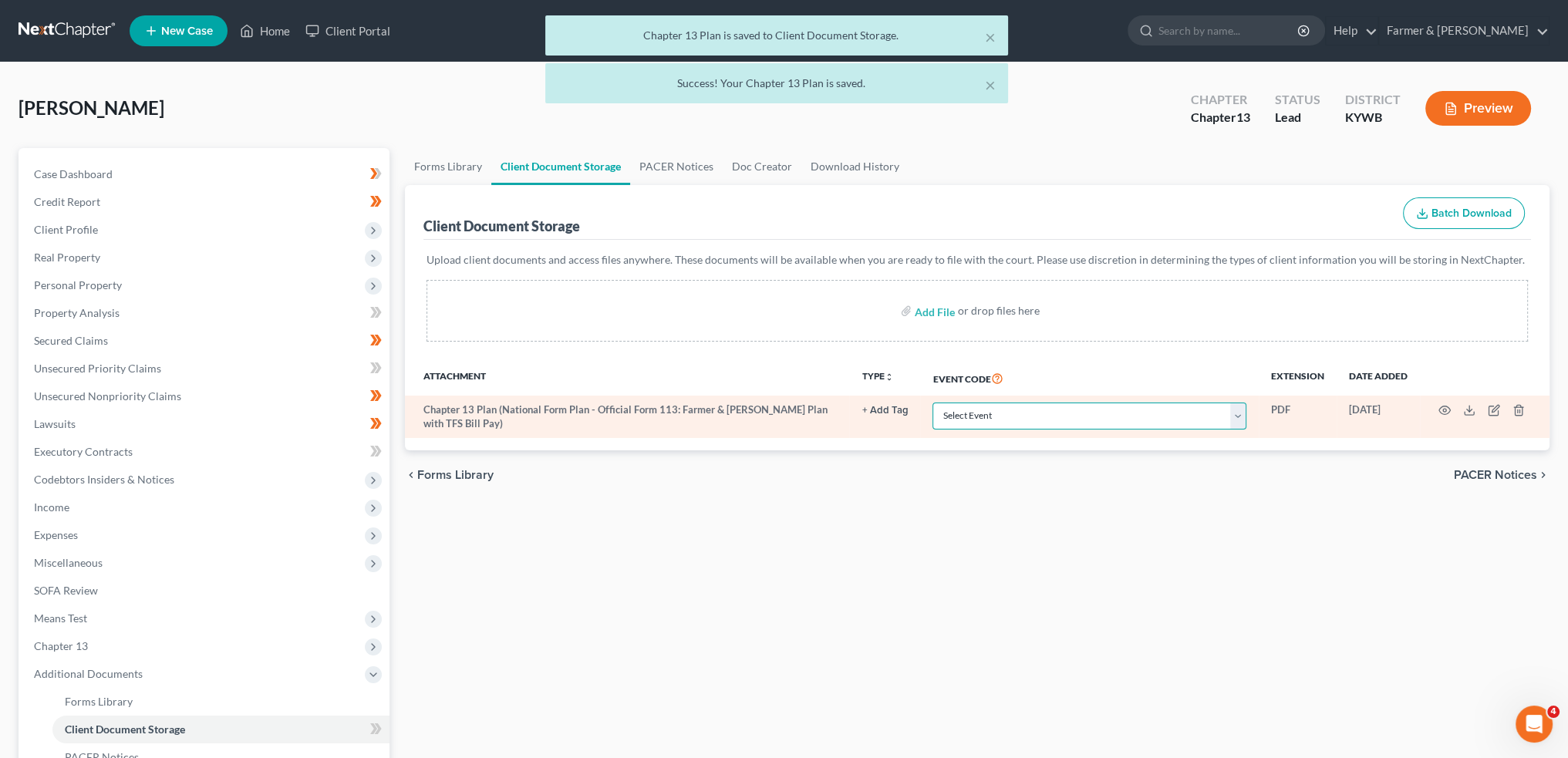
click at [1046, 414] on select "Select Event Amended Answer Amended Complaint Amended List of Creditors (Fee) A…" at bounding box center [1089, 415] width 314 height 27
click at [932, 402] on select "Select Event Amended Answer Amended Complaint Amended List of Creditors (Fee) A…" at bounding box center [1089, 415] width 314 height 27
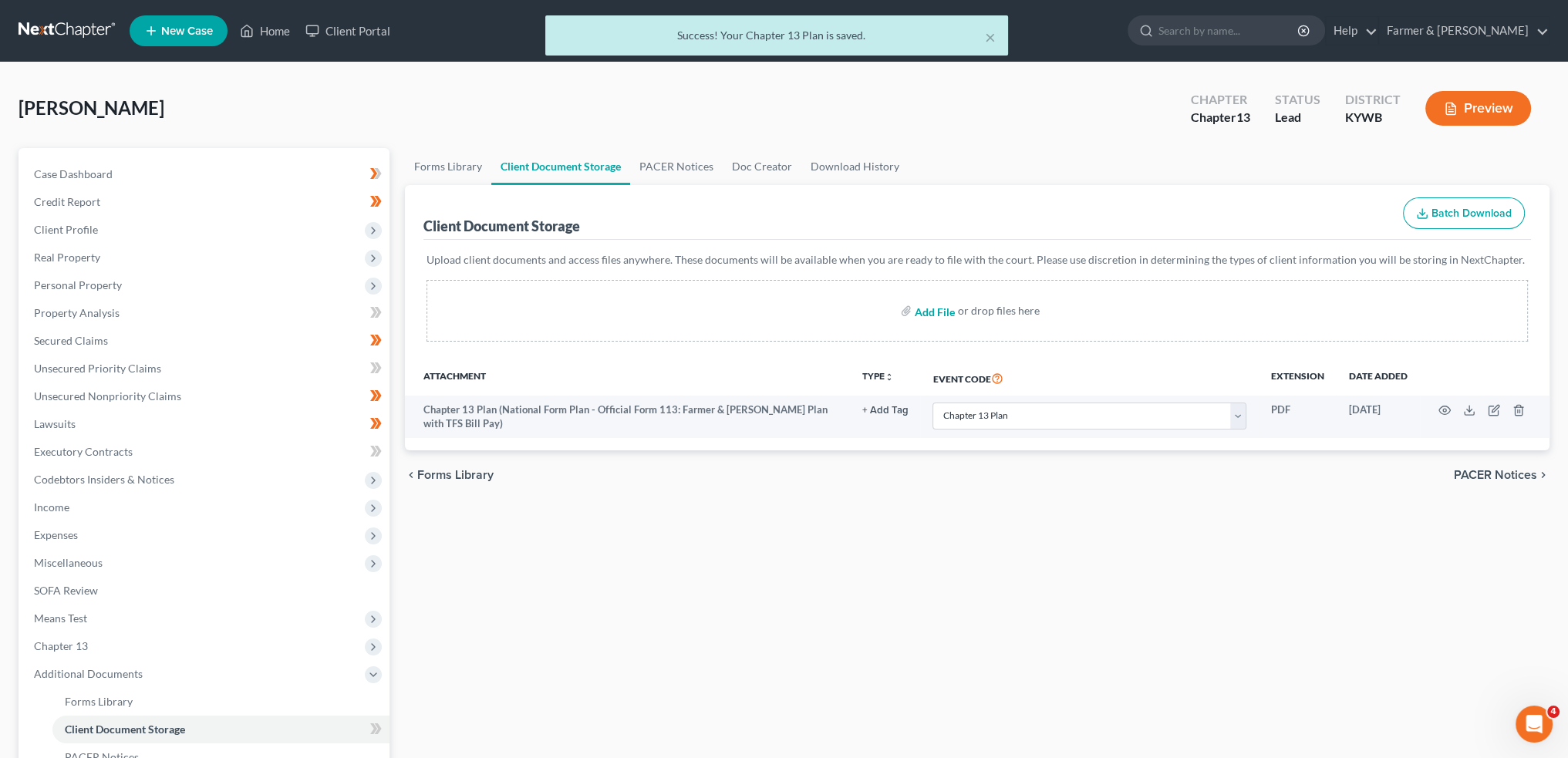
click at [929, 303] on input "file" at bounding box center [933, 310] width 37 height 27
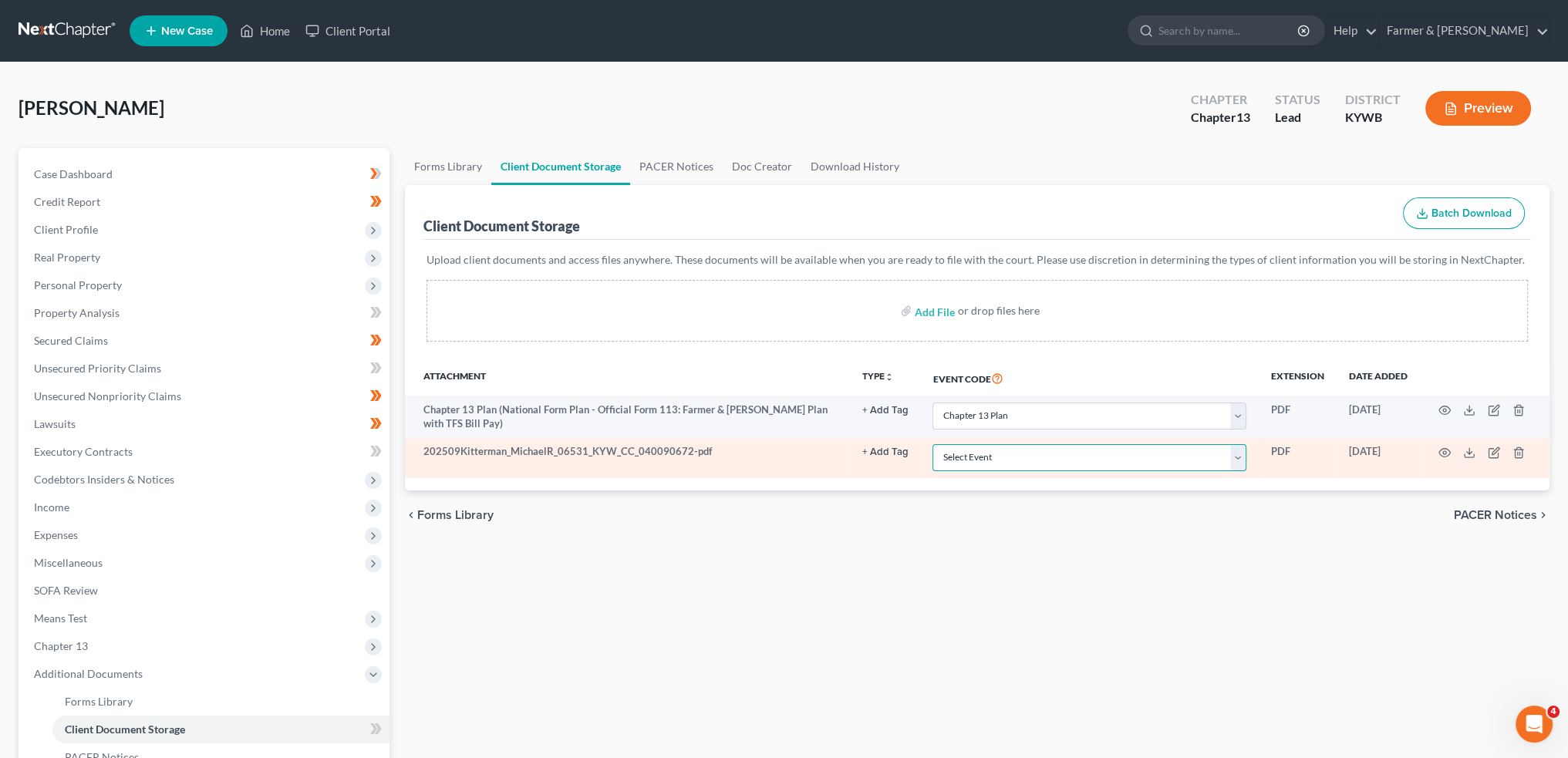
click at [986, 456] on select "Select Event Amended Answer Amended Complaint Amended List of Creditors (Fee) A…" at bounding box center [1089, 457] width 314 height 27
click at [932, 444] on select "Select Event Amended Answer Amended Complaint Amended List of Creditors (Fee) A…" at bounding box center [1089, 457] width 314 height 27
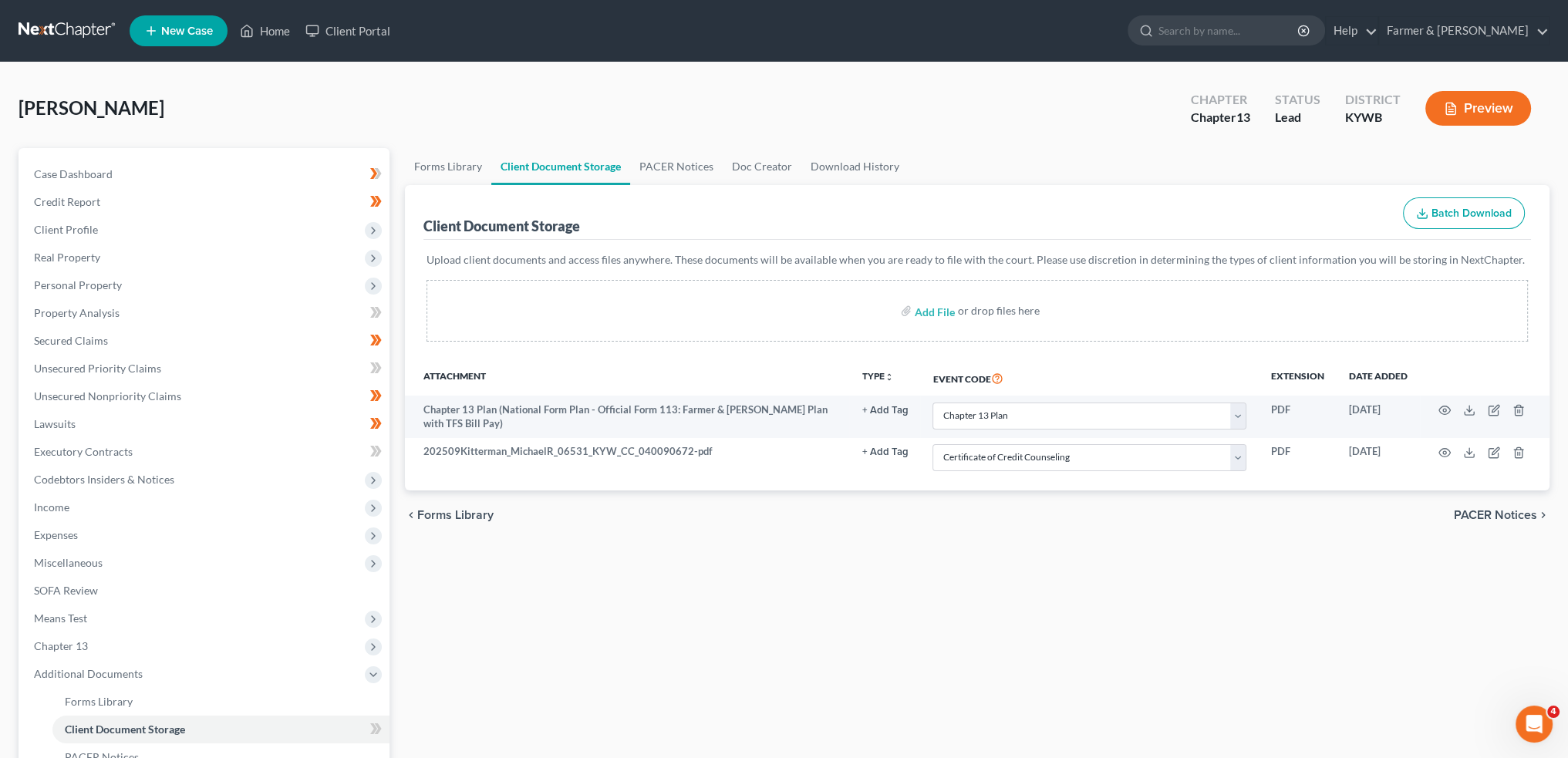
click at [992, 576] on div "Forms Library Client Document Storage PACER Notices Doc Creator Download Histor…" at bounding box center [977, 538] width 1161 height 779
click at [176, 578] on link "SOFA Review" at bounding box center [205, 591] width 368 height 27
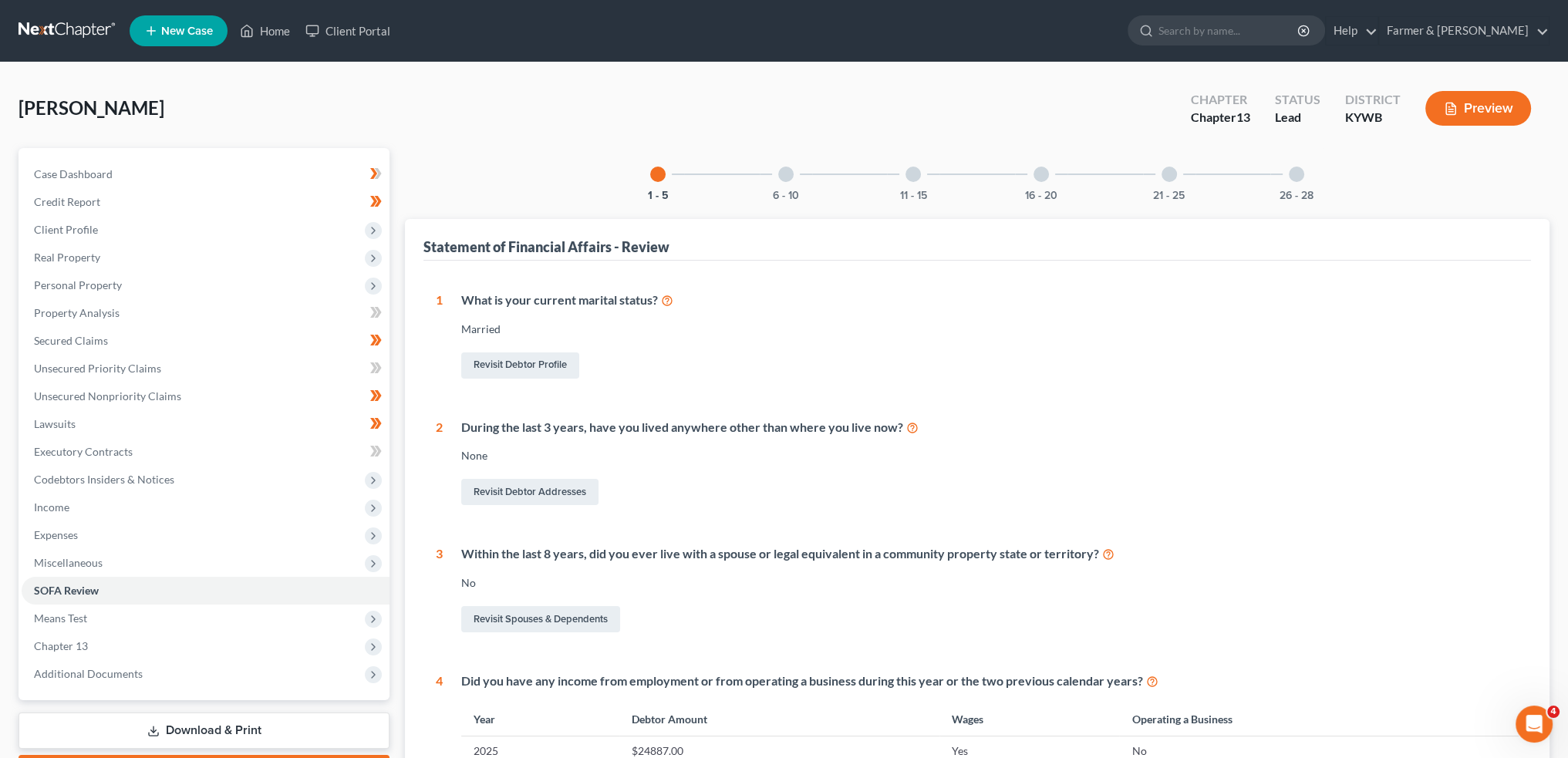
click at [795, 177] on div "6 - 10" at bounding box center [786, 174] width 52 height 52
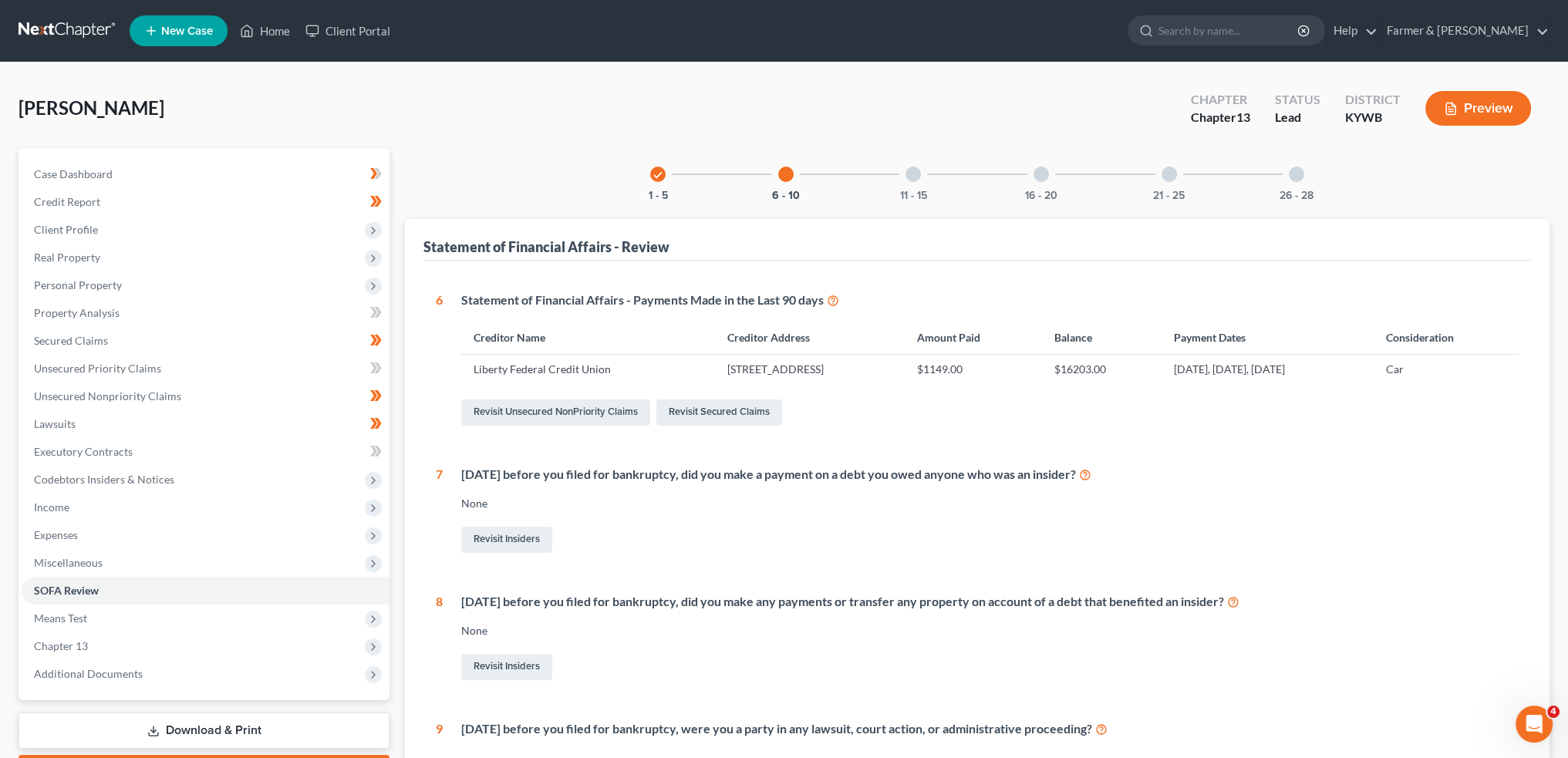
click at [915, 180] on div at bounding box center [914, 174] width 15 height 15
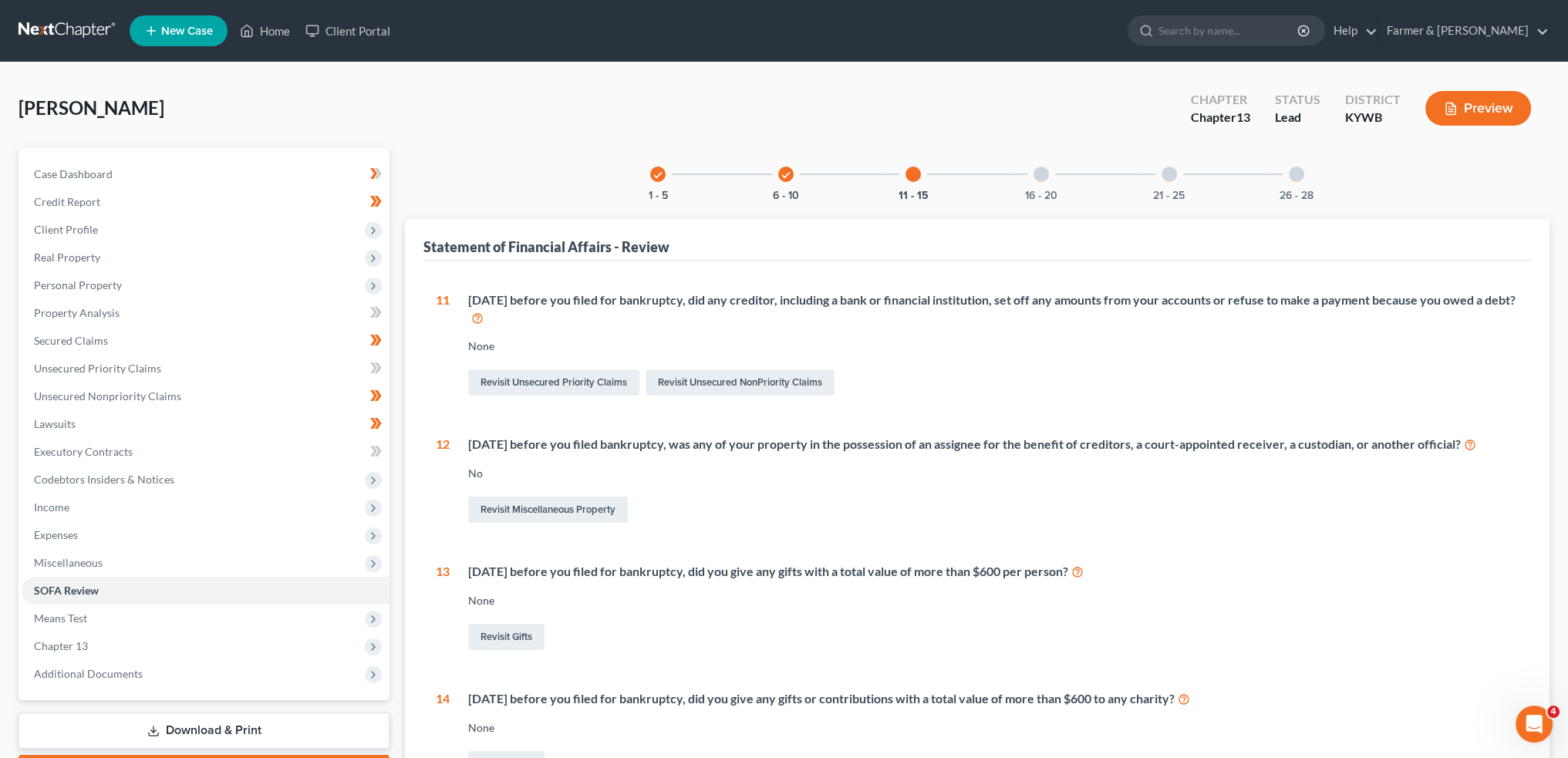
click at [1045, 183] on div "16 - 20" at bounding box center [1041, 174] width 52 height 52
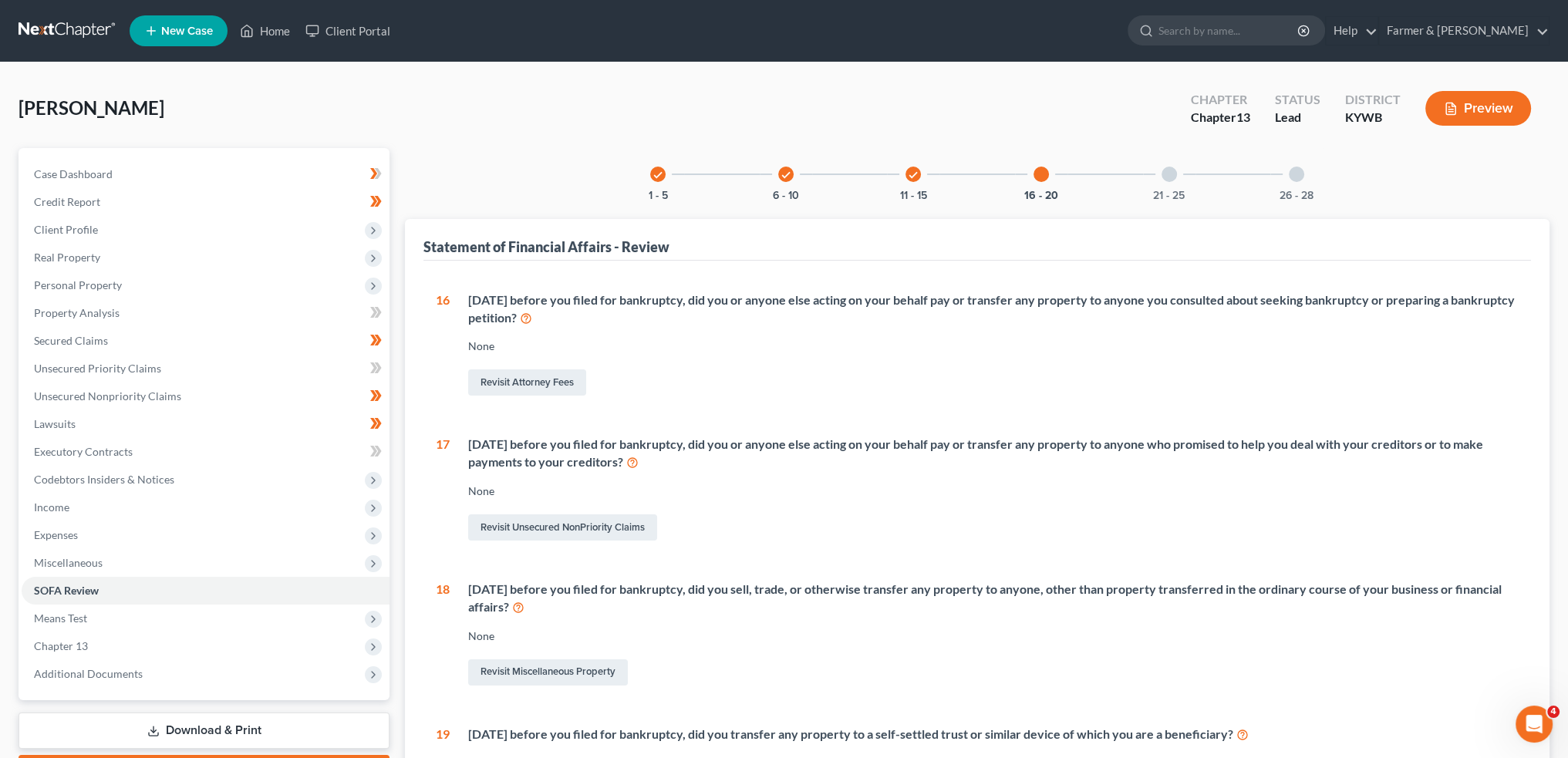
click at [1164, 180] on div at bounding box center [1169, 174] width 15 height 15
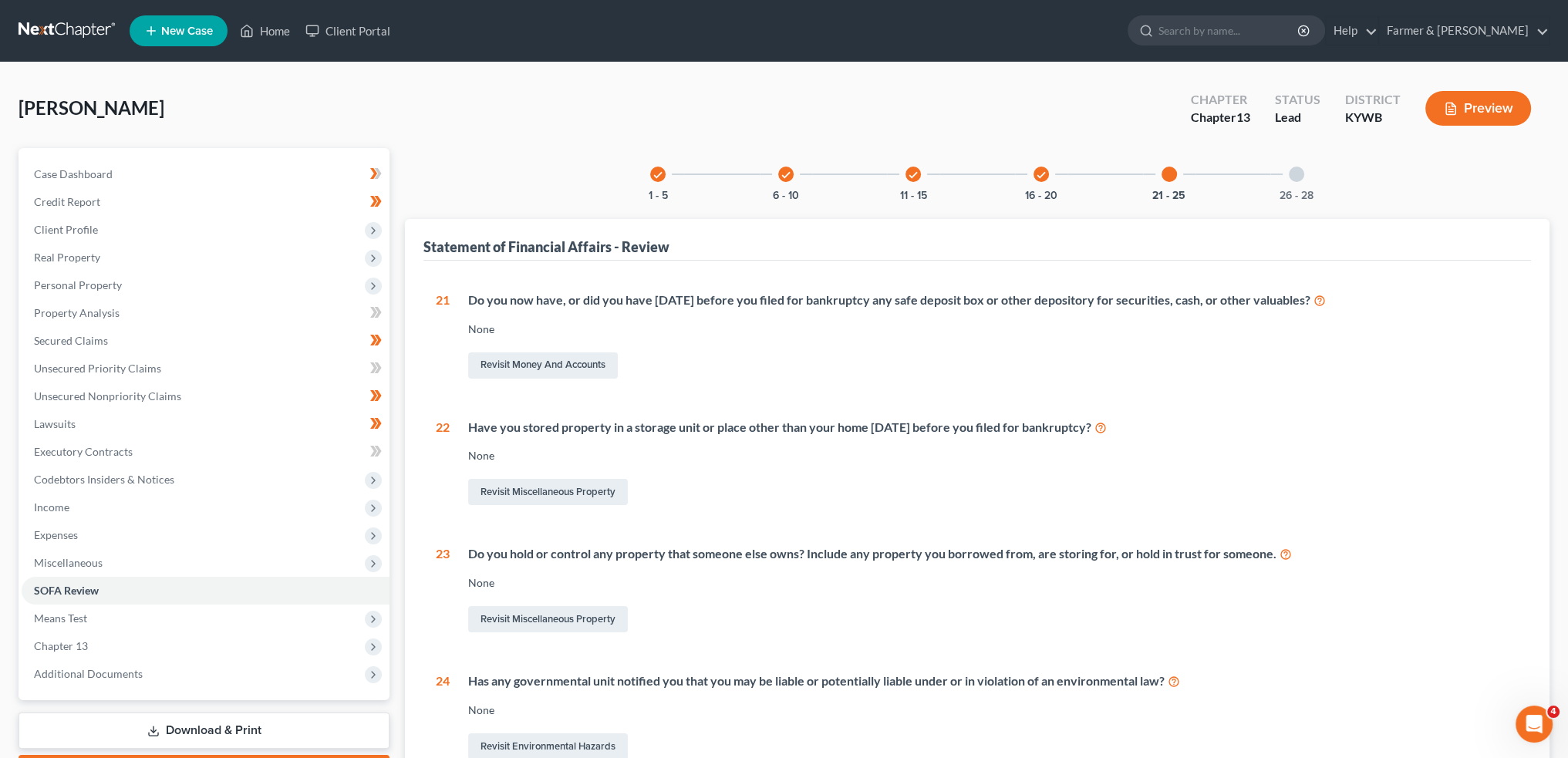
click at [1293, 167] on div at bounding box center [1297, 174] width 15 height 15
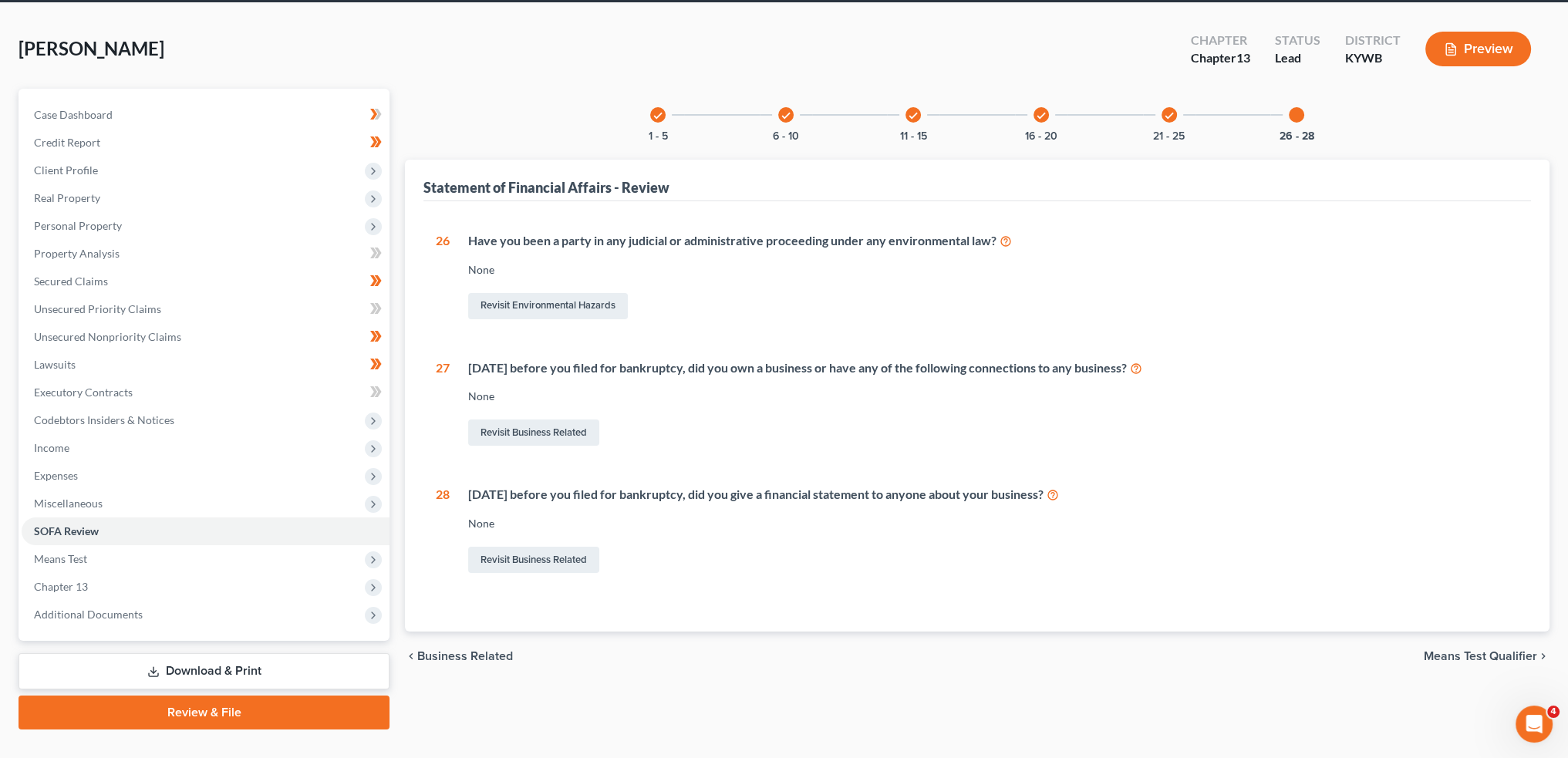
scroll to position [88, 0]
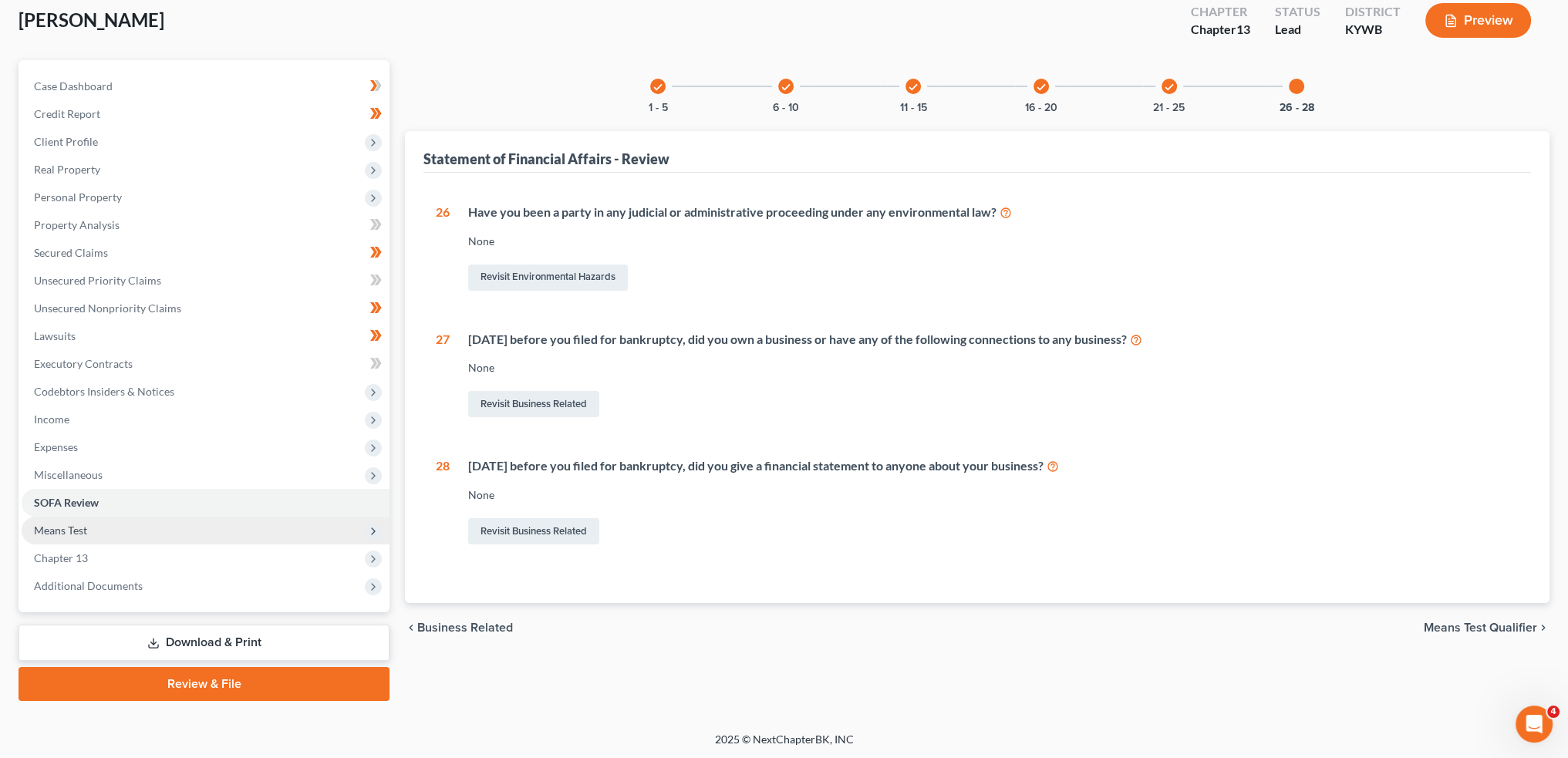
click at [211, 536] on span "Means Test" at bounding box center [205, 531] width 368 height 27
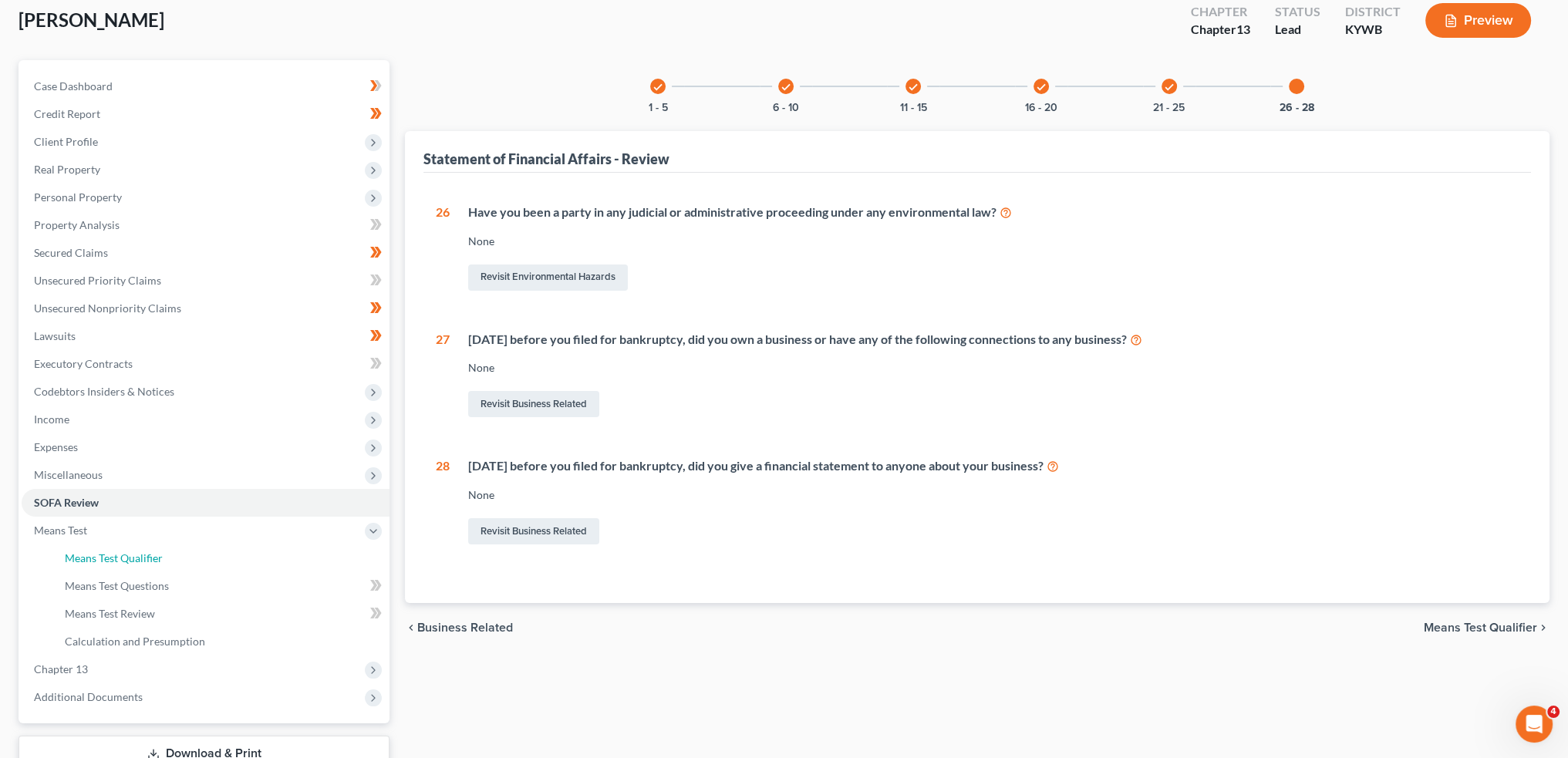
click at [203, 555] on link "Means Test Qualifier" at bounding box center [220, 558] width 337 height 27
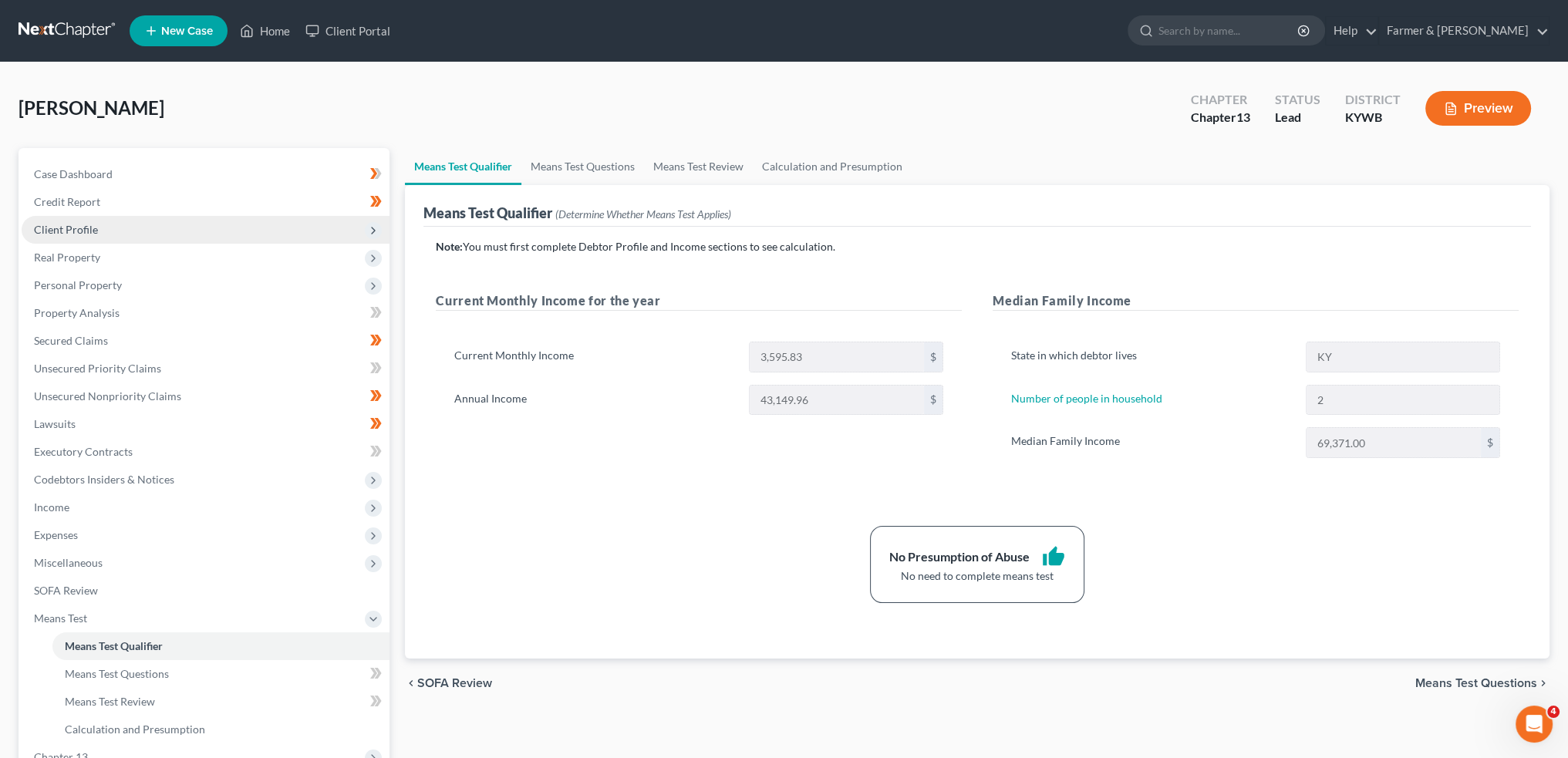
click at [94, 232] on span "Client Profile" at bounding box center [66, 229] width 64 height 13
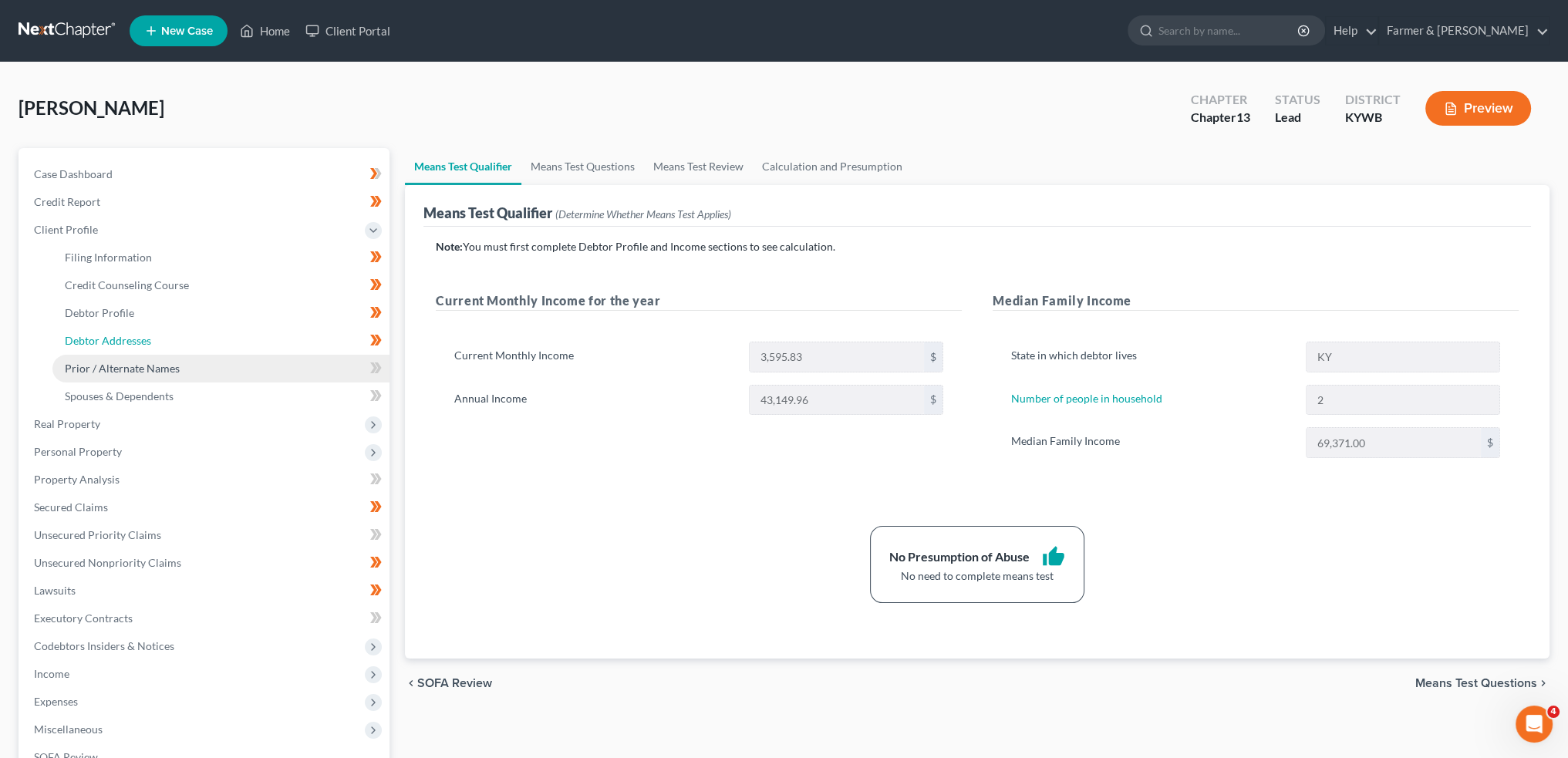
drag, startPoint x: 126, startPoint y: 339, endPoint x: 232, endPoint y: 379, distance: 113.3
click at [126, 338] on span "Debtor Addresses" at bounding box center [108, 340] width 87 height 13
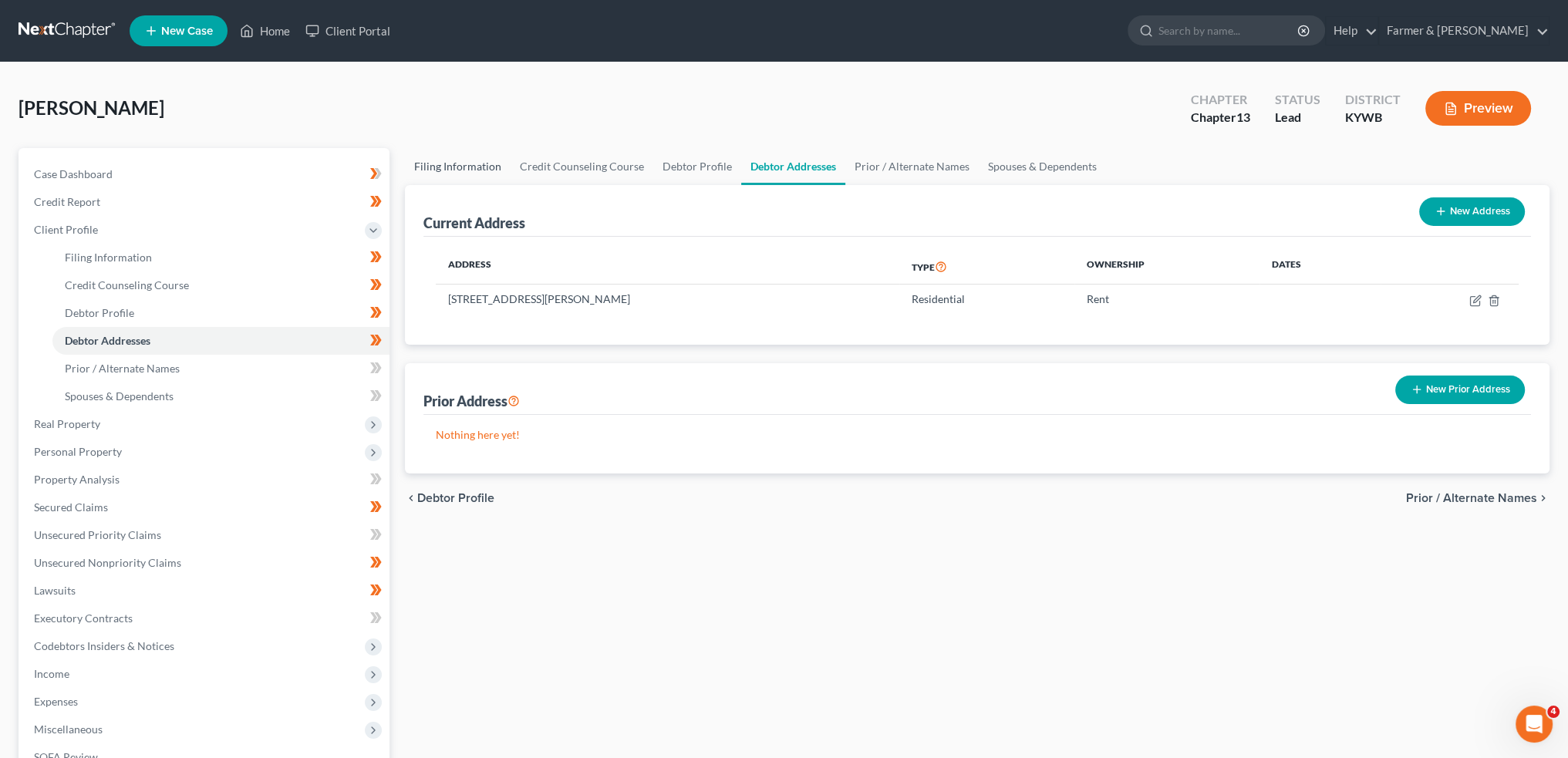
click at [449, 163] on link "Filing Information" at bounding box center [457, 166] width 106 height 37
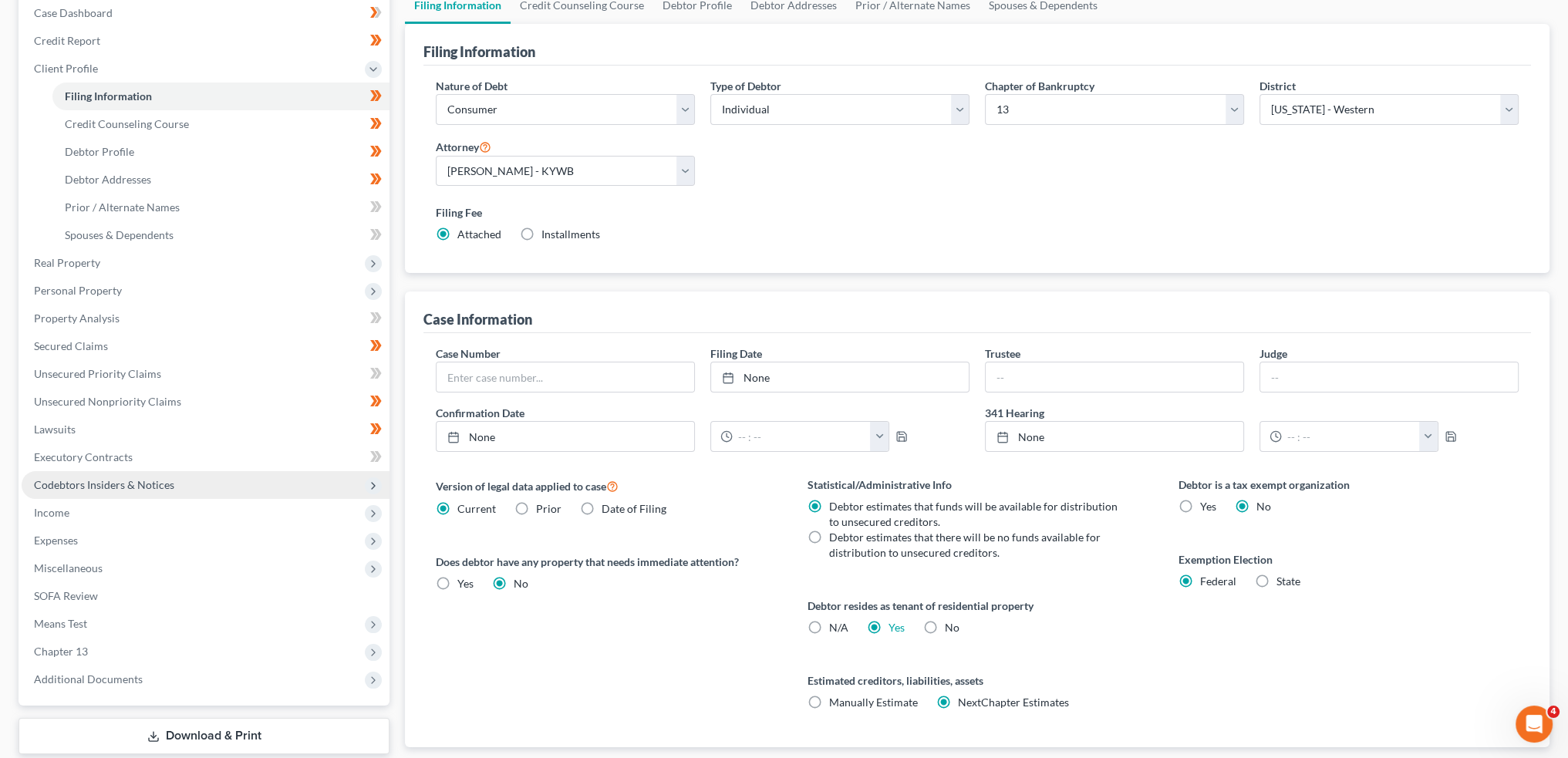
scroll to position [256, 0]
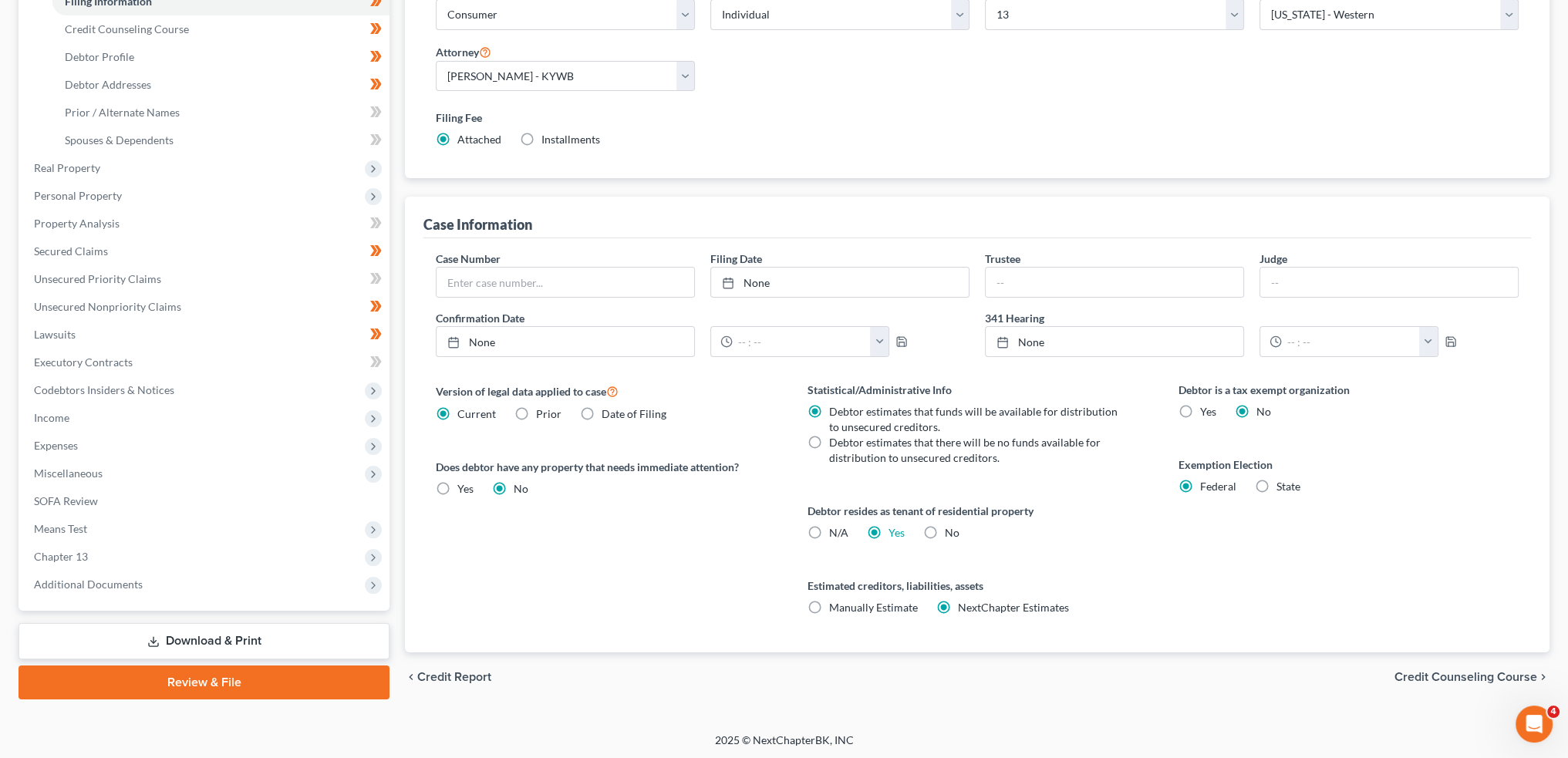
click at [263, 671] on link "Review & File" at bounding box center [204, 683] width 371 height 34
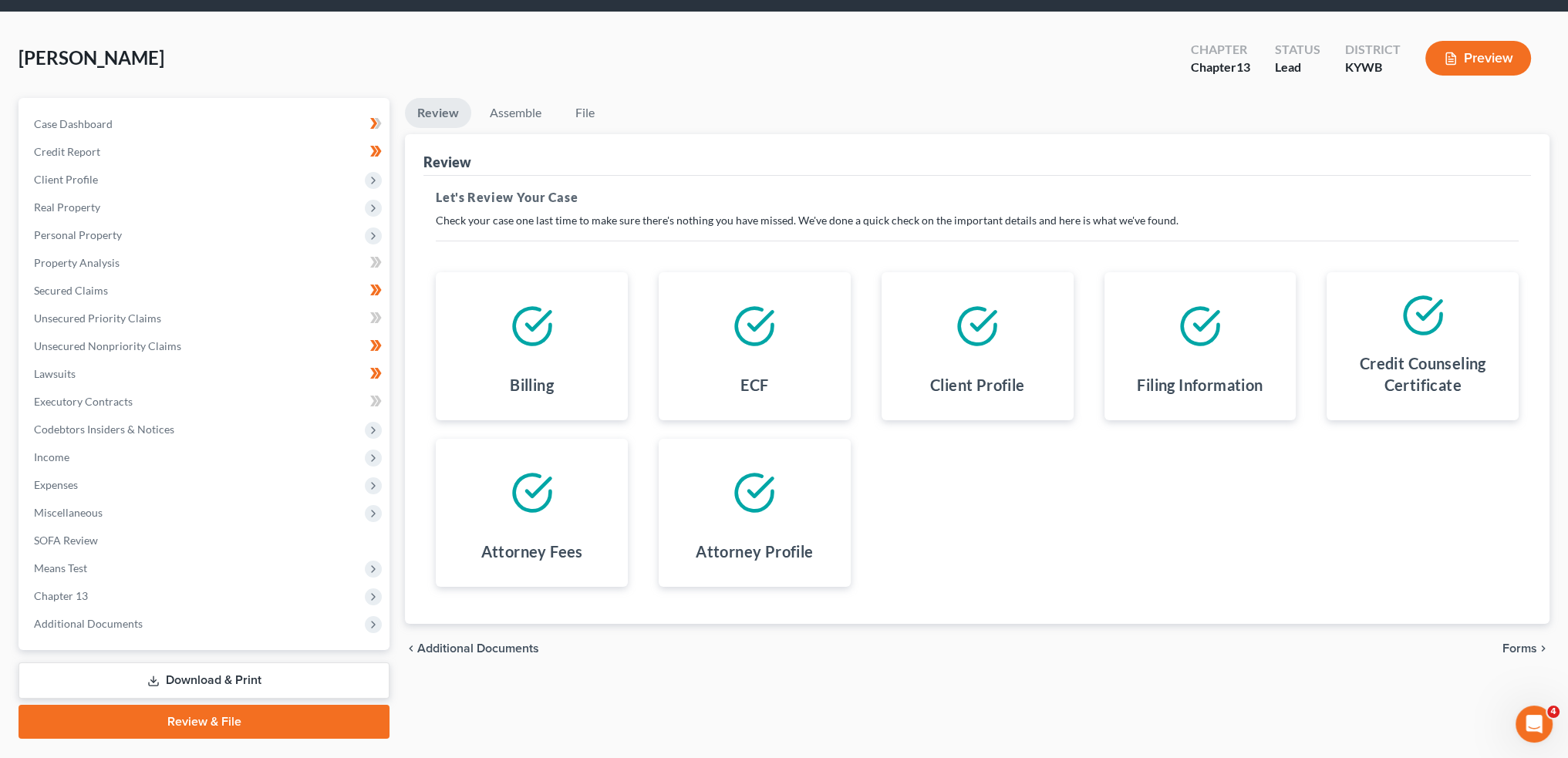
scroll to position [88, 0]
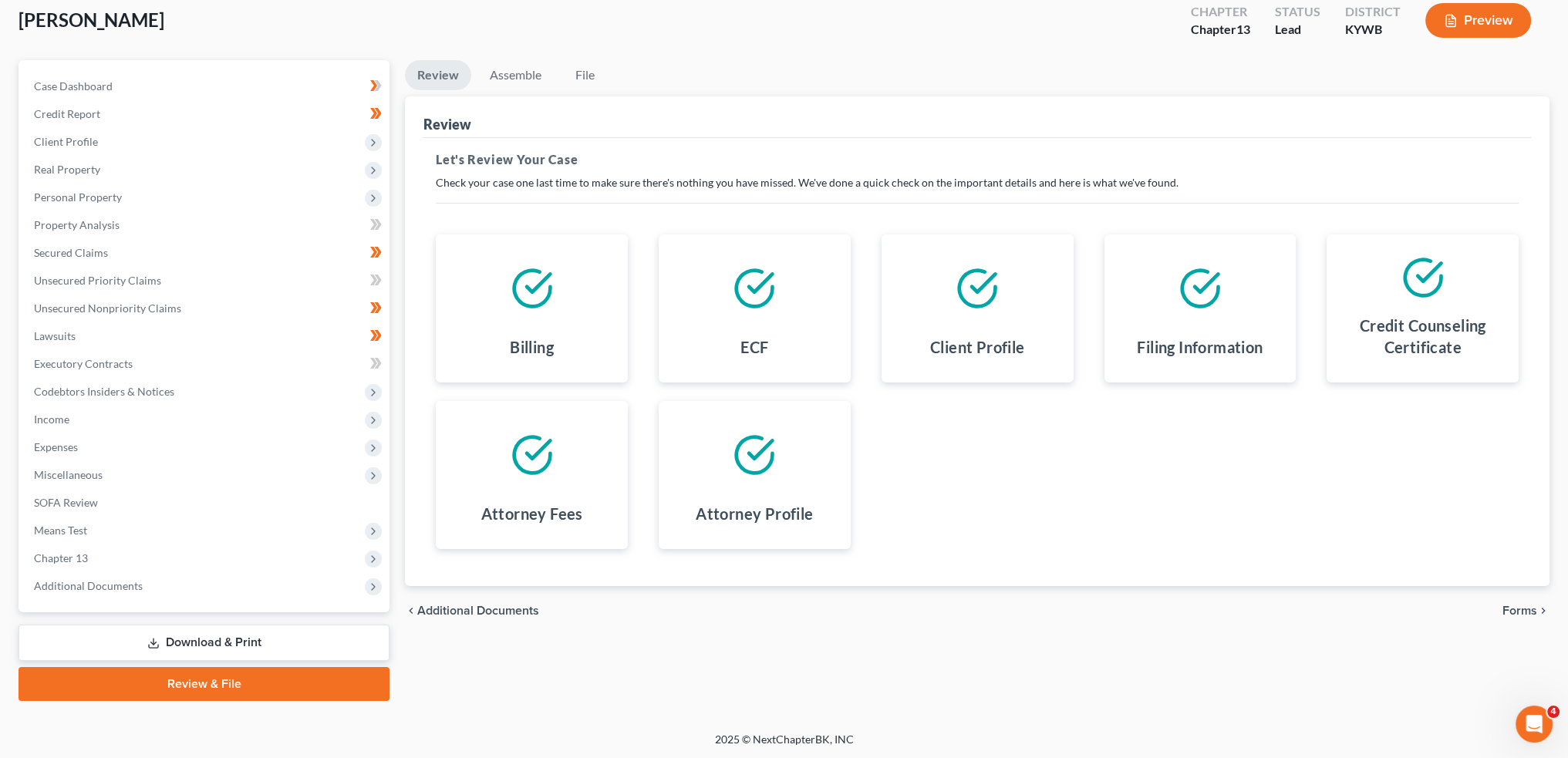
drag, startPoint x: 1507, startPoint y: 605, endPoint x: 795, endPoint y: 221, distance: 808.9
click at [1507, 605] on span "Forms" at bounding box center [1520, 611] width 34 height 12
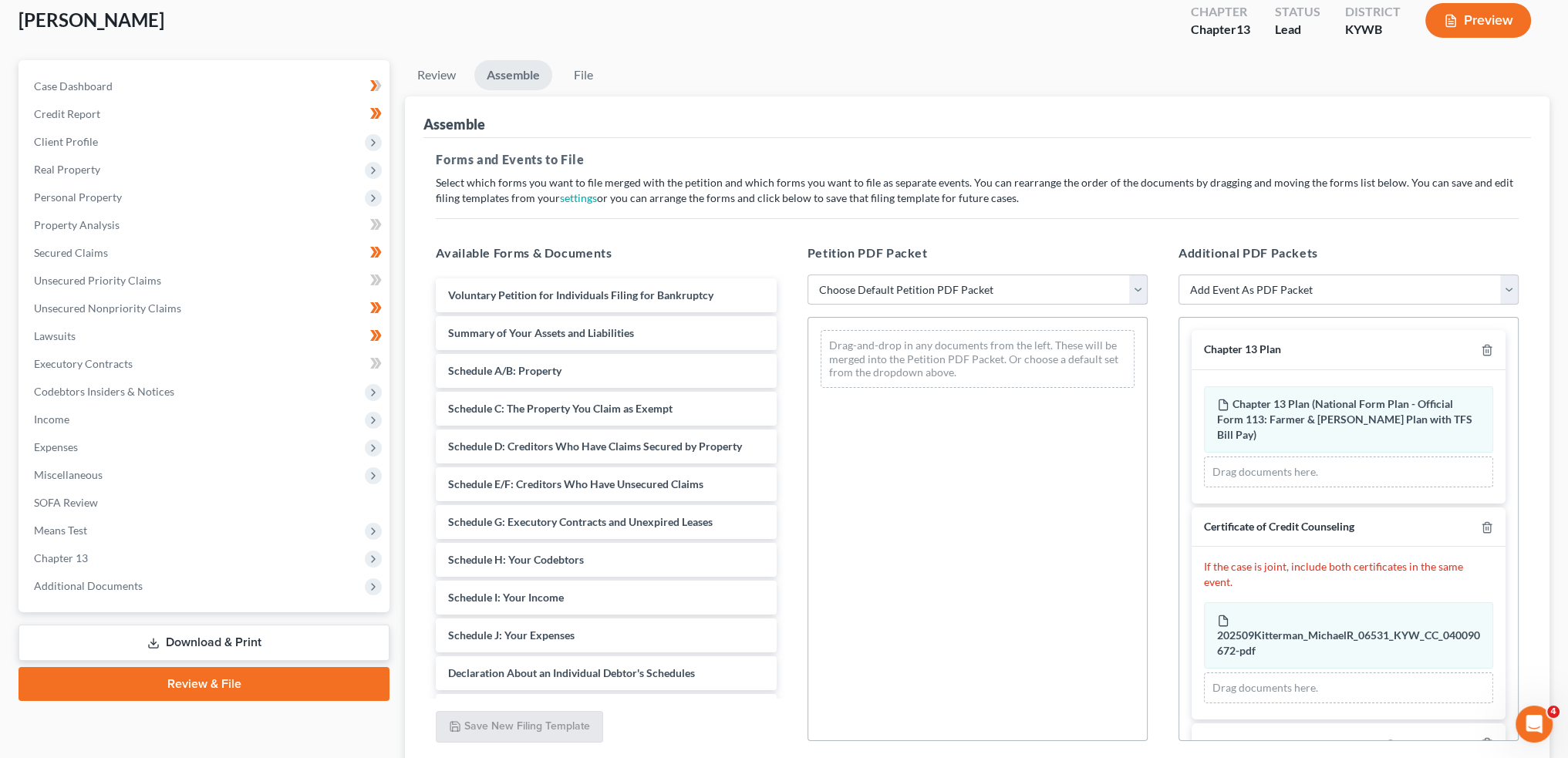
drag, startPoint x: 881, startPoint y: 277, endPoint x: 884, endPoint y: 302, distance: 25.2
click at [881, 277] on select "Choose Default Petition PDF Packet Emergency Filing (Voluntary Petition and Cre…" at bounding box center [978, 290] width 341 height 31
click at [808, 274] on select "Choose Default Petition PDF Packet Emergency Filing (Voluntary Petition and Cre…" at bounding box center [978, 290] width 341 height 31
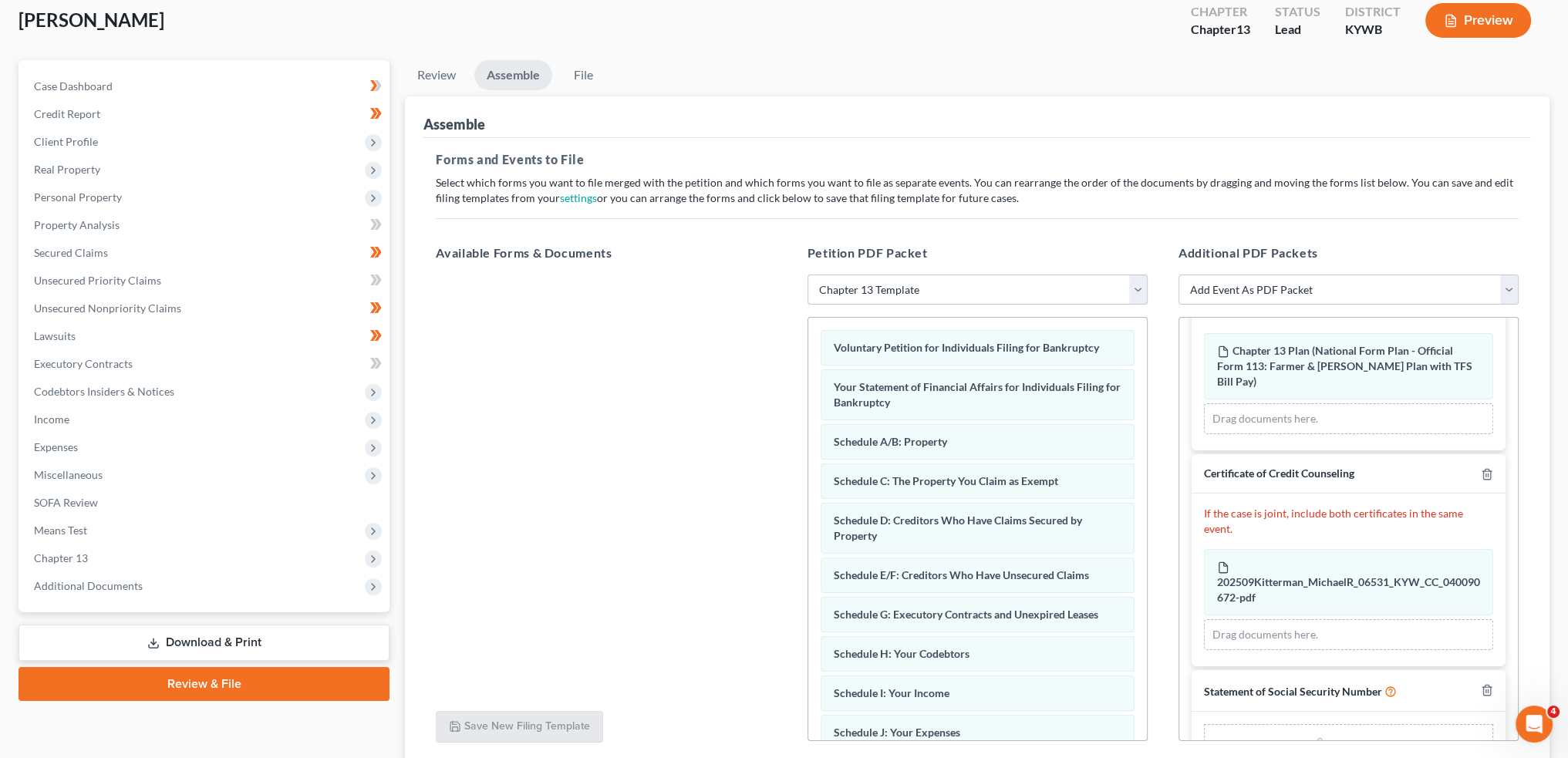
scroll to position [81, 0]
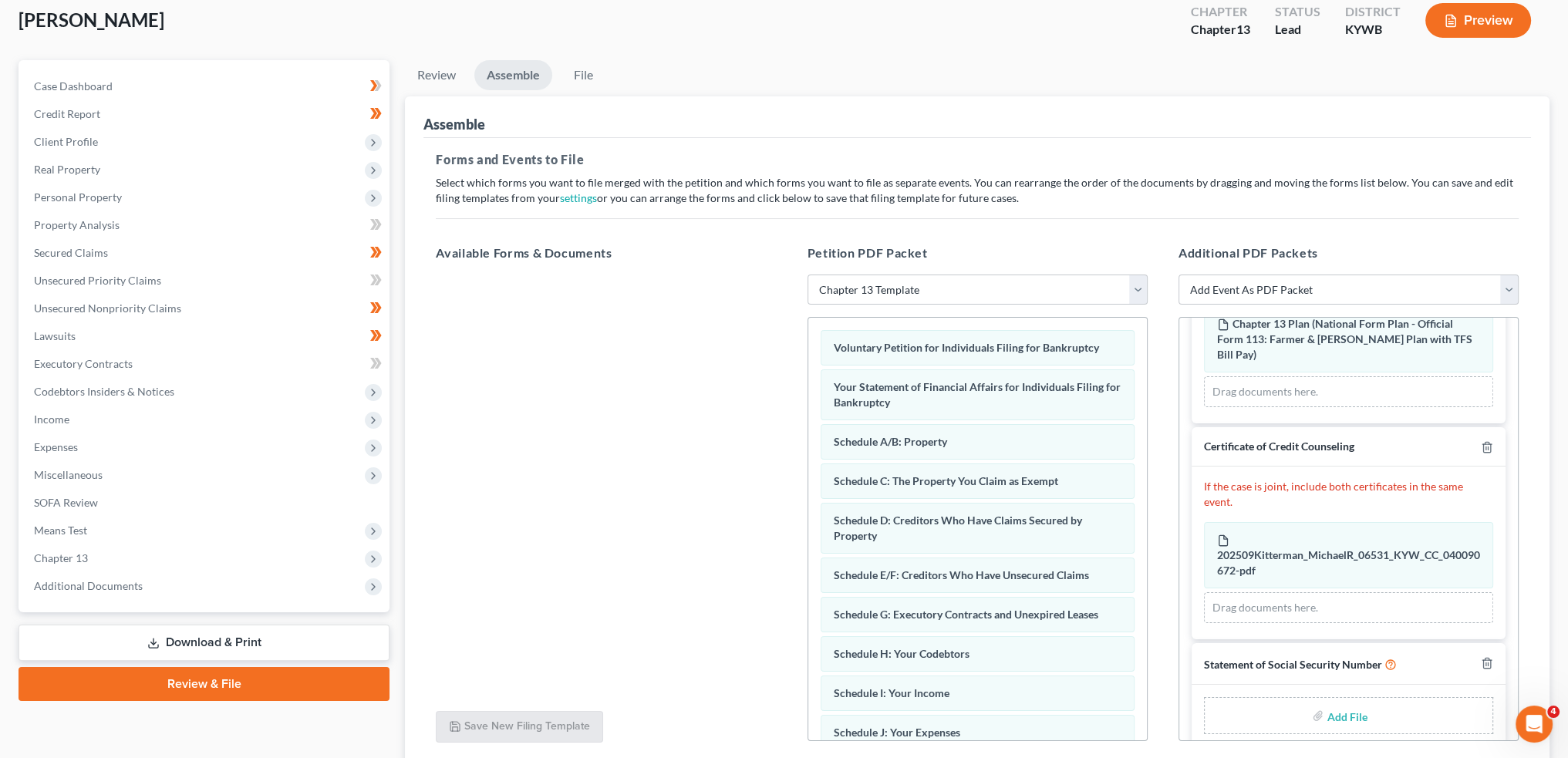
drag, startPoint x: 1348, startPoint y: 694, endPoint x: 14, endPoint y: 10, distance: 1499.1
click at [1348, 701] on input "file" at bounding box center [1345, 715] width 37 height 27
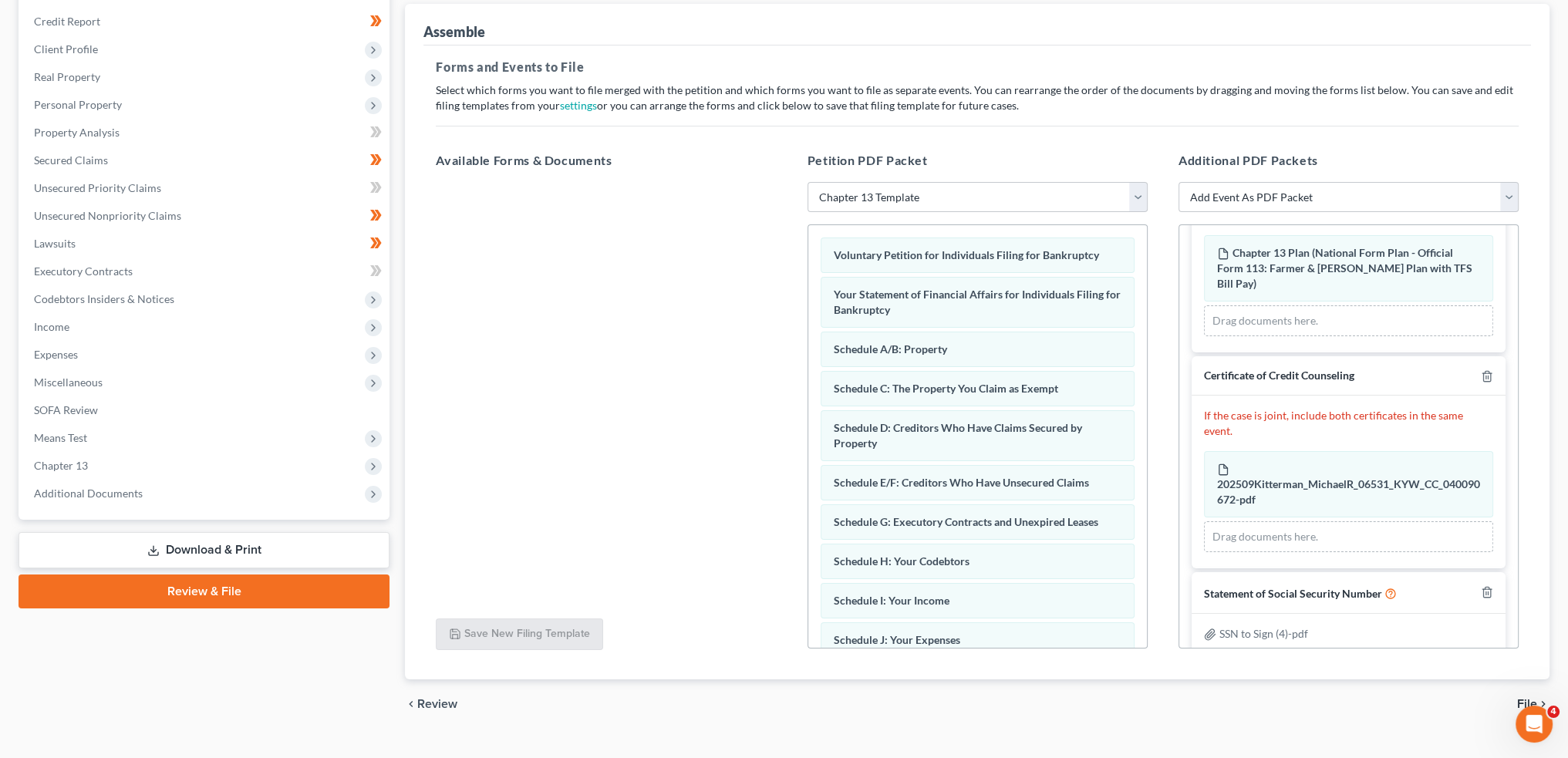
scroll to position [208, 0]
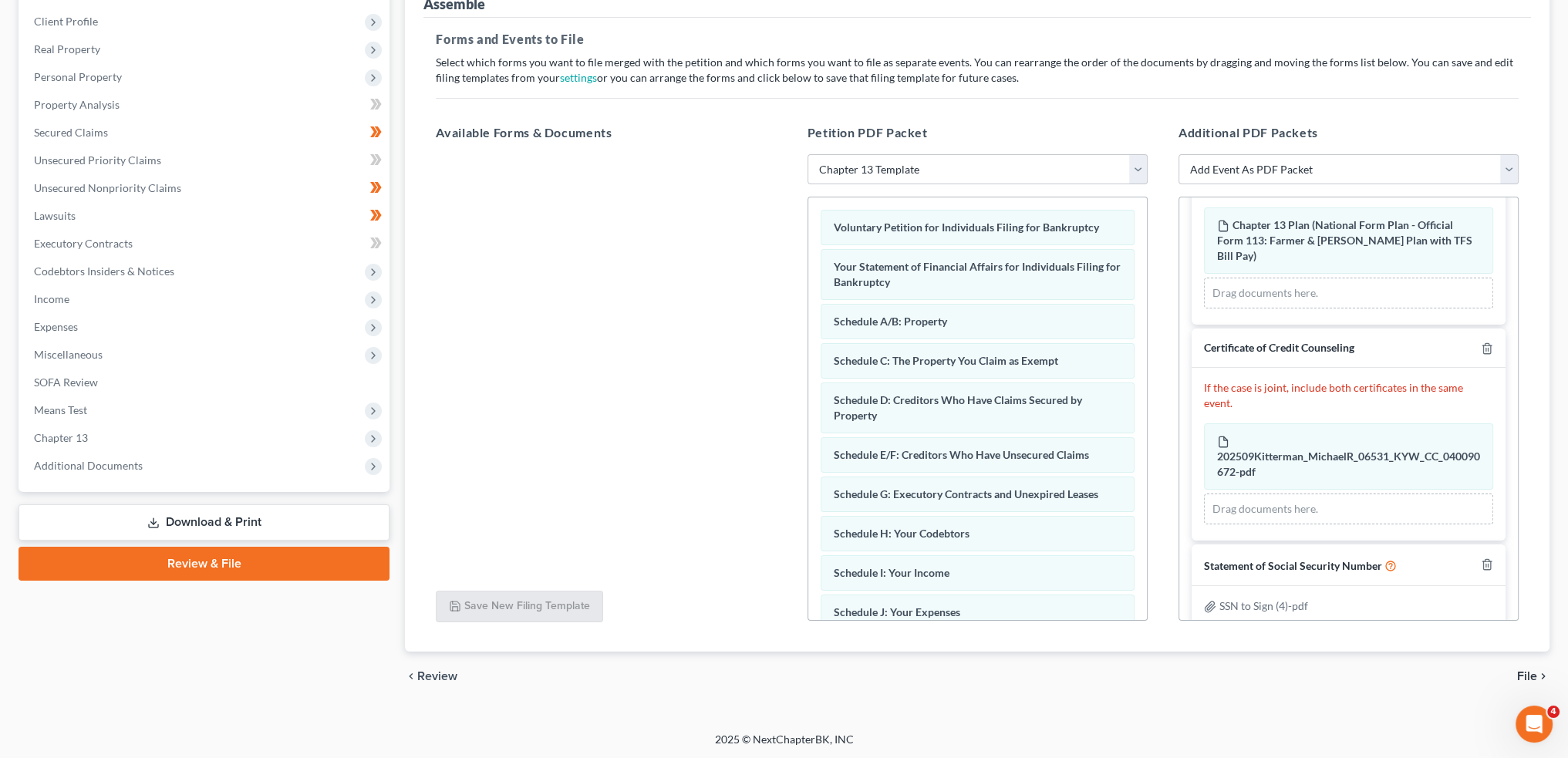
click at [1531, 671] on span "File" at bounding box center [1527, 677] width 20 height 12
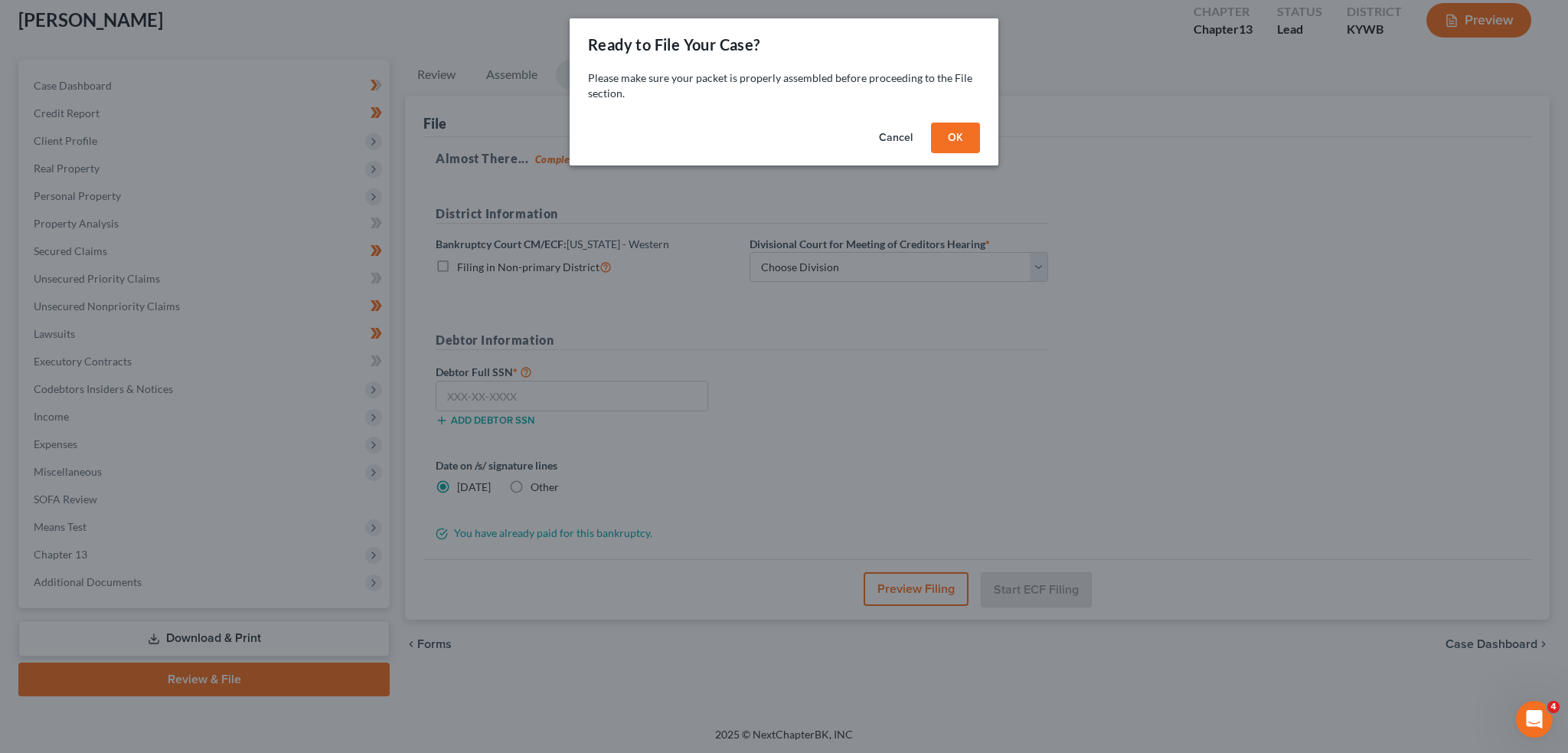
click at [954, 135] on button "OK" at bounding box center [956, 138] width 49 height 31
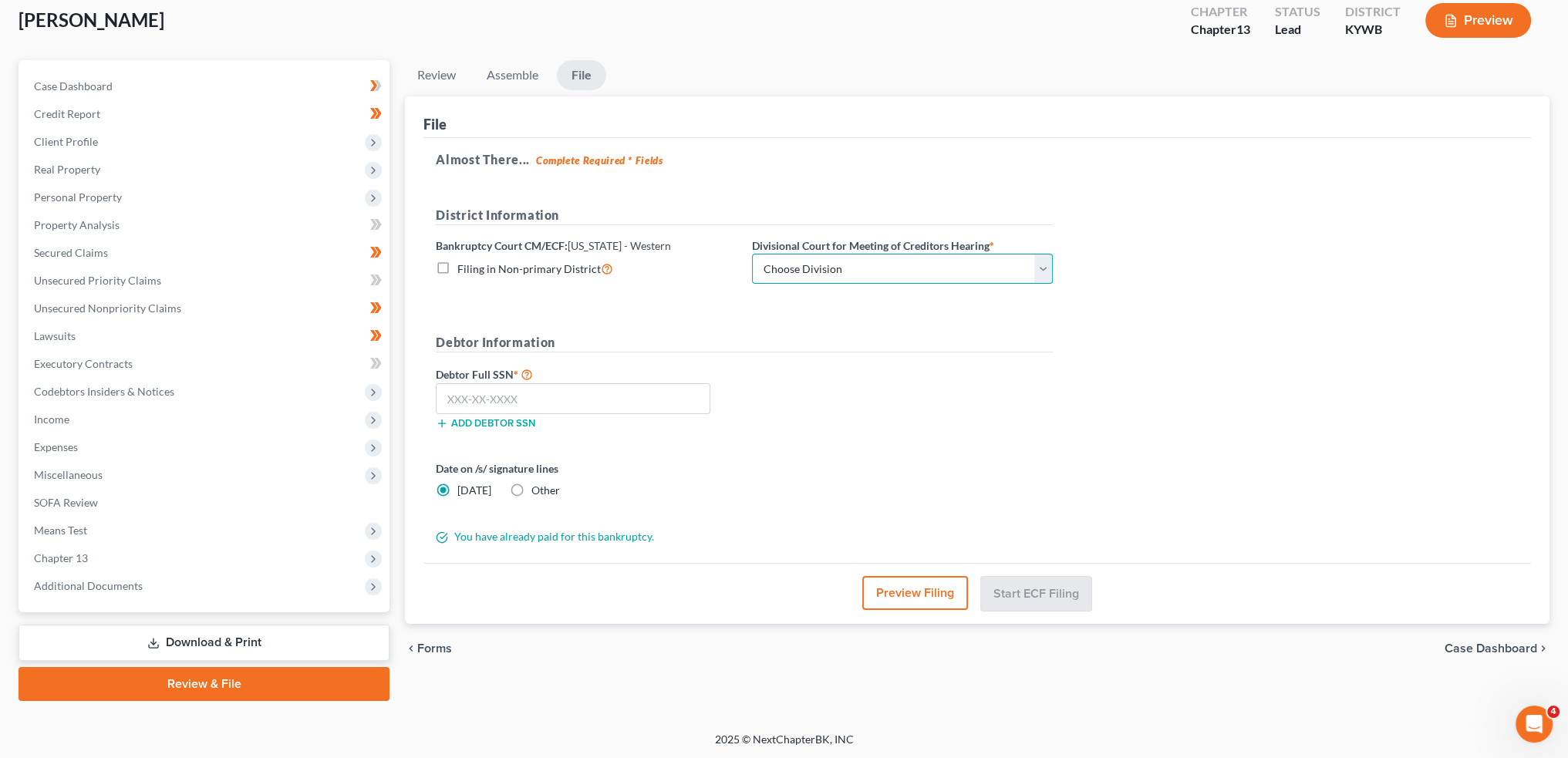
click at [883, 280] on select "Choose Division Bowling Green Louisville Owensboro Paducah" at bounding box center [902, 269] width 301 height 31
click at [752, 254] on select "Choose Division Bowling Green Louisville Owensboro Paducah" at bounding box center [902, 269] width 301 height 31
click at [547, 394] on input "text" at bounding box center [573, 399] width 274 height 31
paste input "404-94-9412"
click at [1016, 576] on button "Start ECF Filing" at bounding box center [1036, 593] width 111 height 34
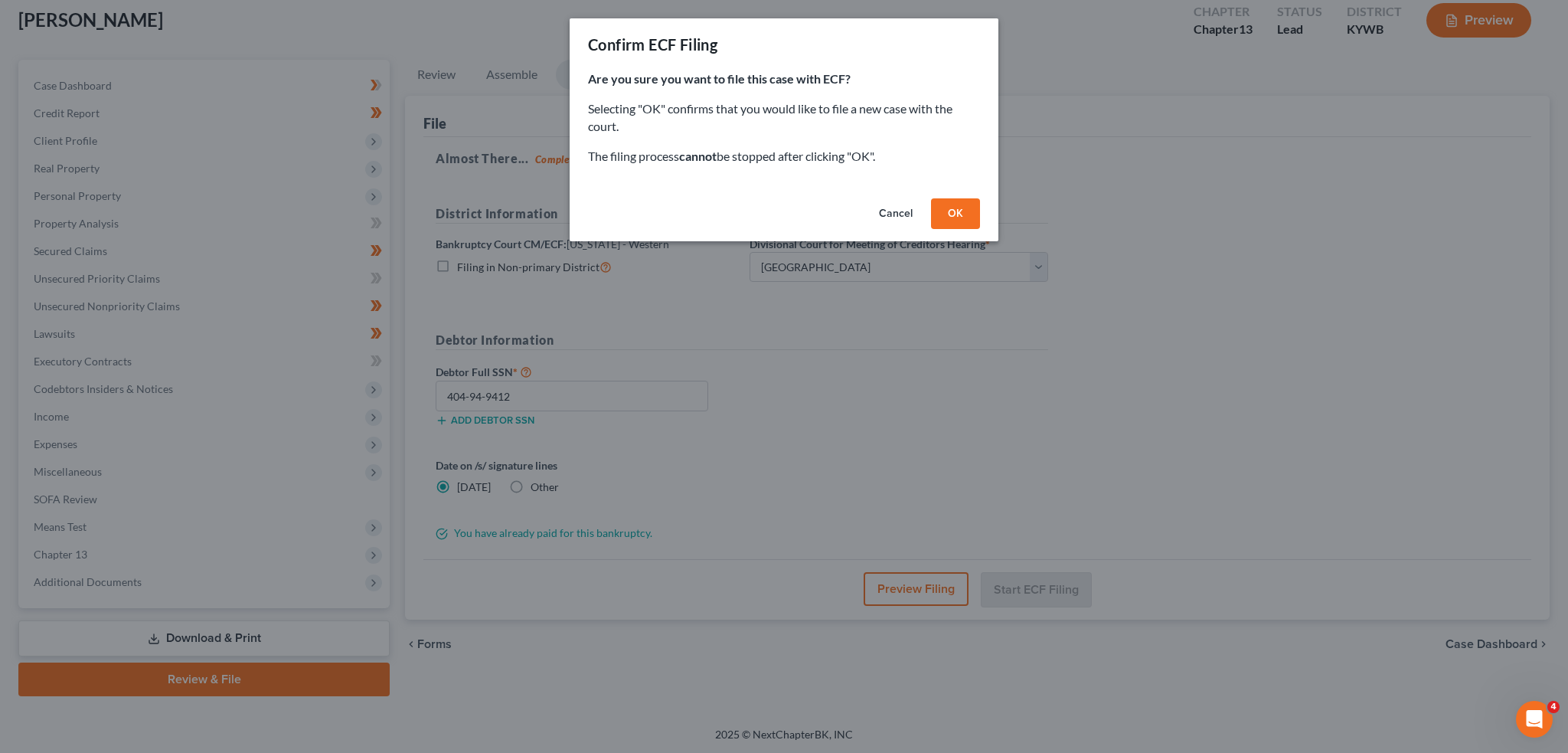
click at [959, 200] on button "OK" at bounding box center [956, 214] width 49 height 31
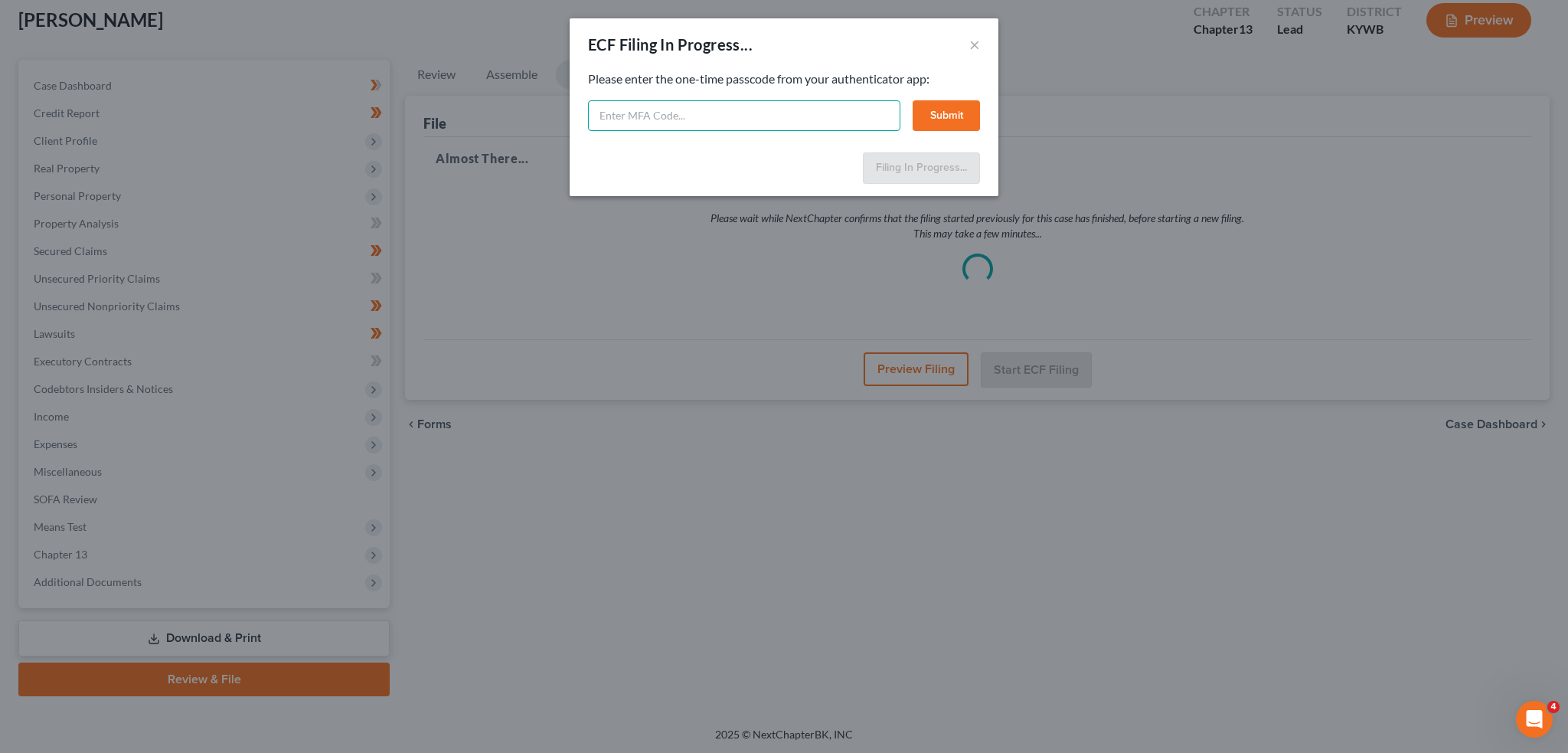
click at [834, 119] on input "text" at bounding box center [744, 116] width 312 height 31
click at [954, 106] on button "Submit" at bounding box center [946, 116] width 67 height 31
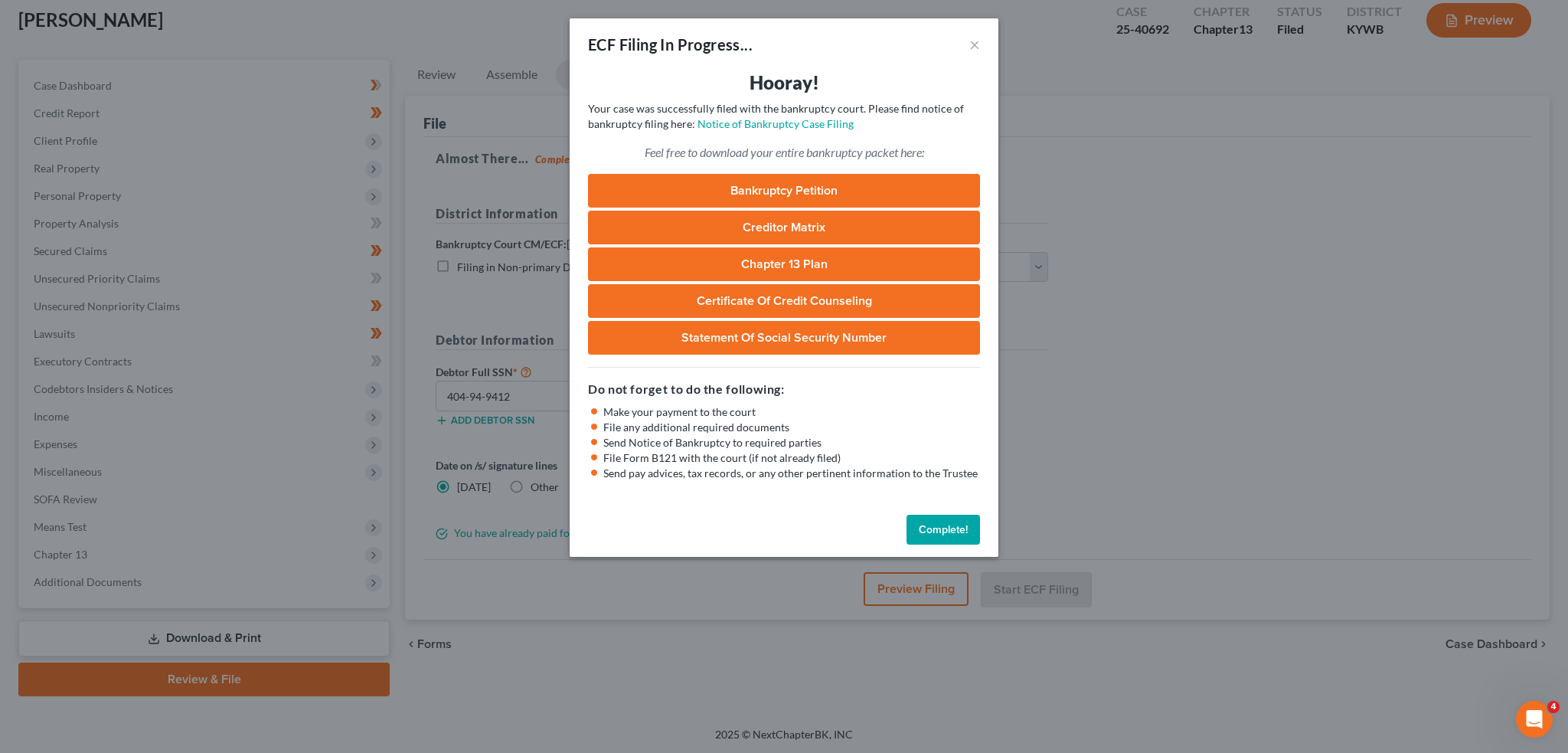
drag, startPoint x: 943, startPoint y: 536, endPoint x: 1256, endPoint y: 181, distance: 473.3
click at [943, 536] on button "Complete!" at bounding box center [943, 530] width 73 height 31
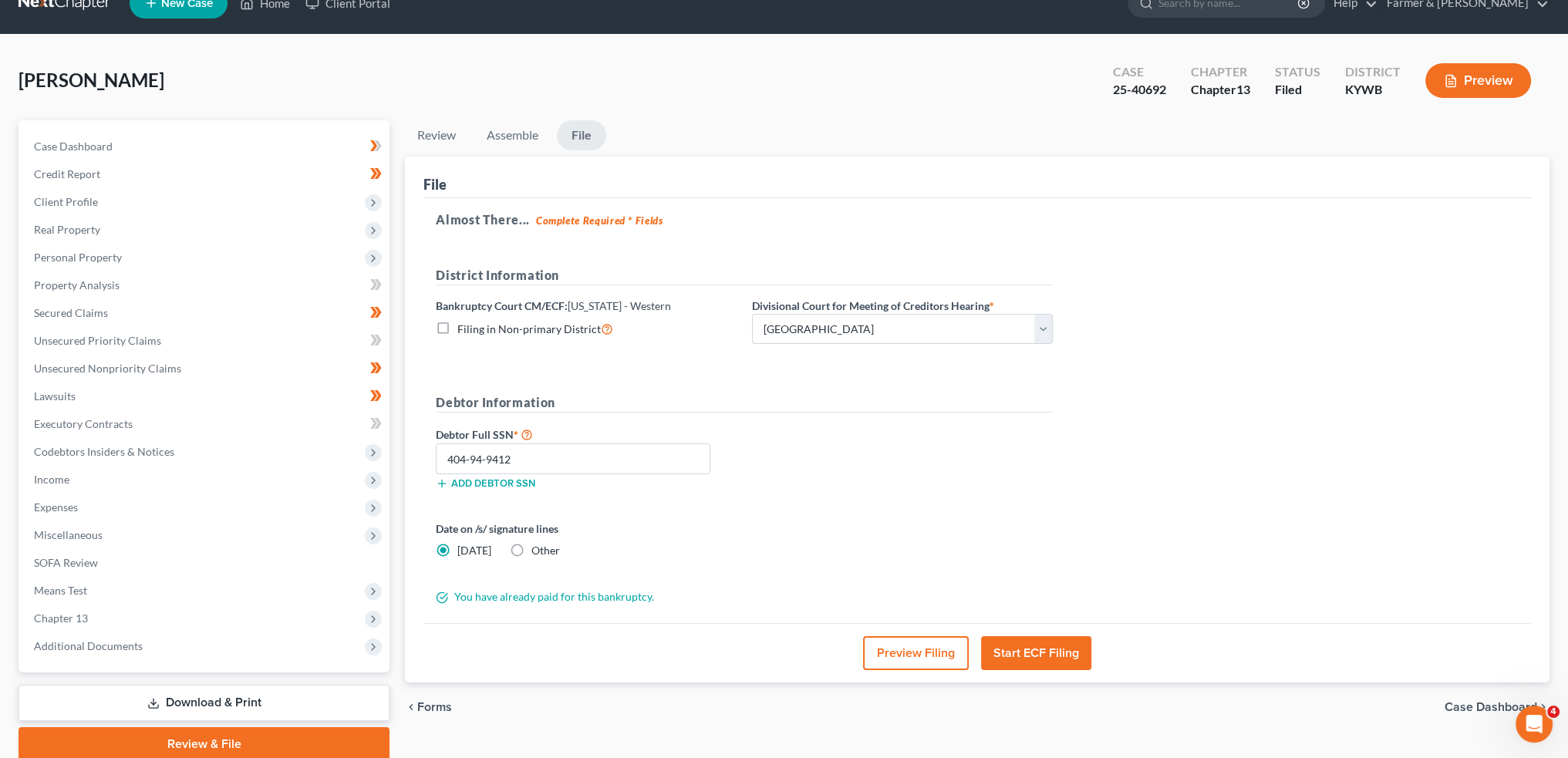
scroll to position [0, 0]
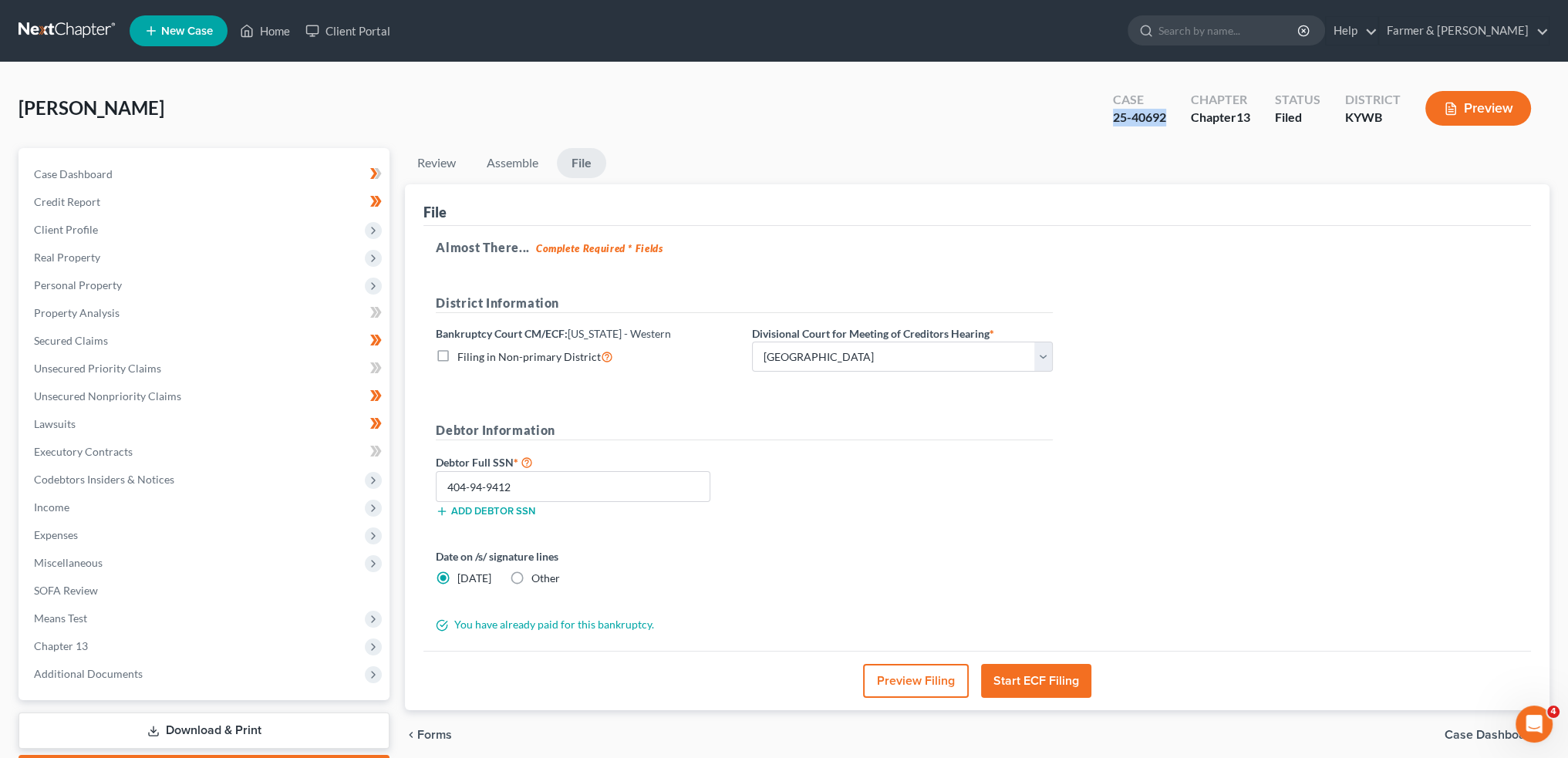
drag, startPoint x: 1162, startPoint y: 119, endPoint x: 1111, endPoint y: 120, distance: 51.0
click at [1111, 120] on div "Case 25-40692" at bounding box center [1139, 110] width 78 height 45
copy div "25-40692"
click at [257, 27] on link "Home" at bounding box center [265, 31] width 65 height 27
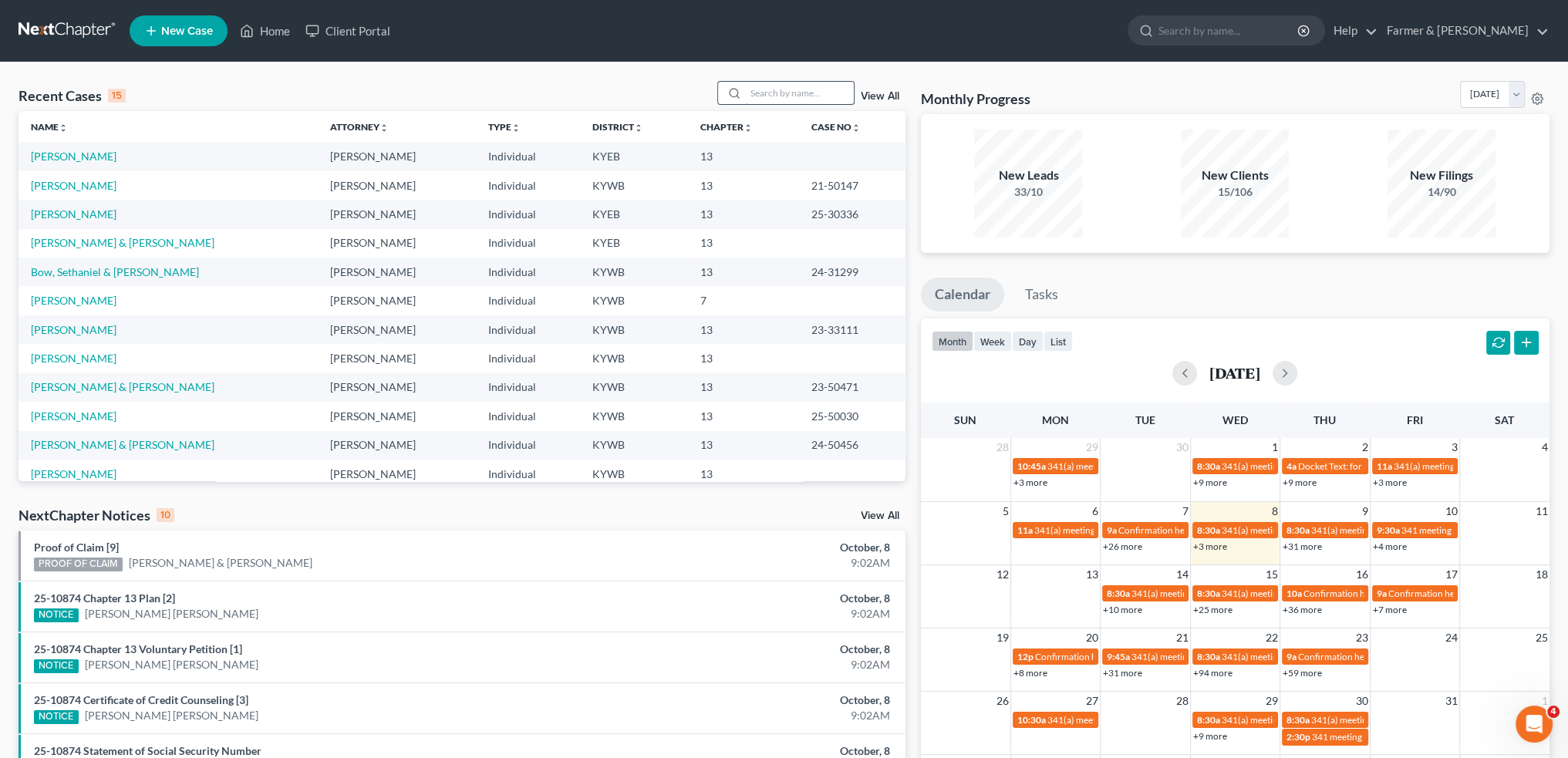
click at [815, 95] on input "search" at bounding box center [800, 93] width 108 height 22
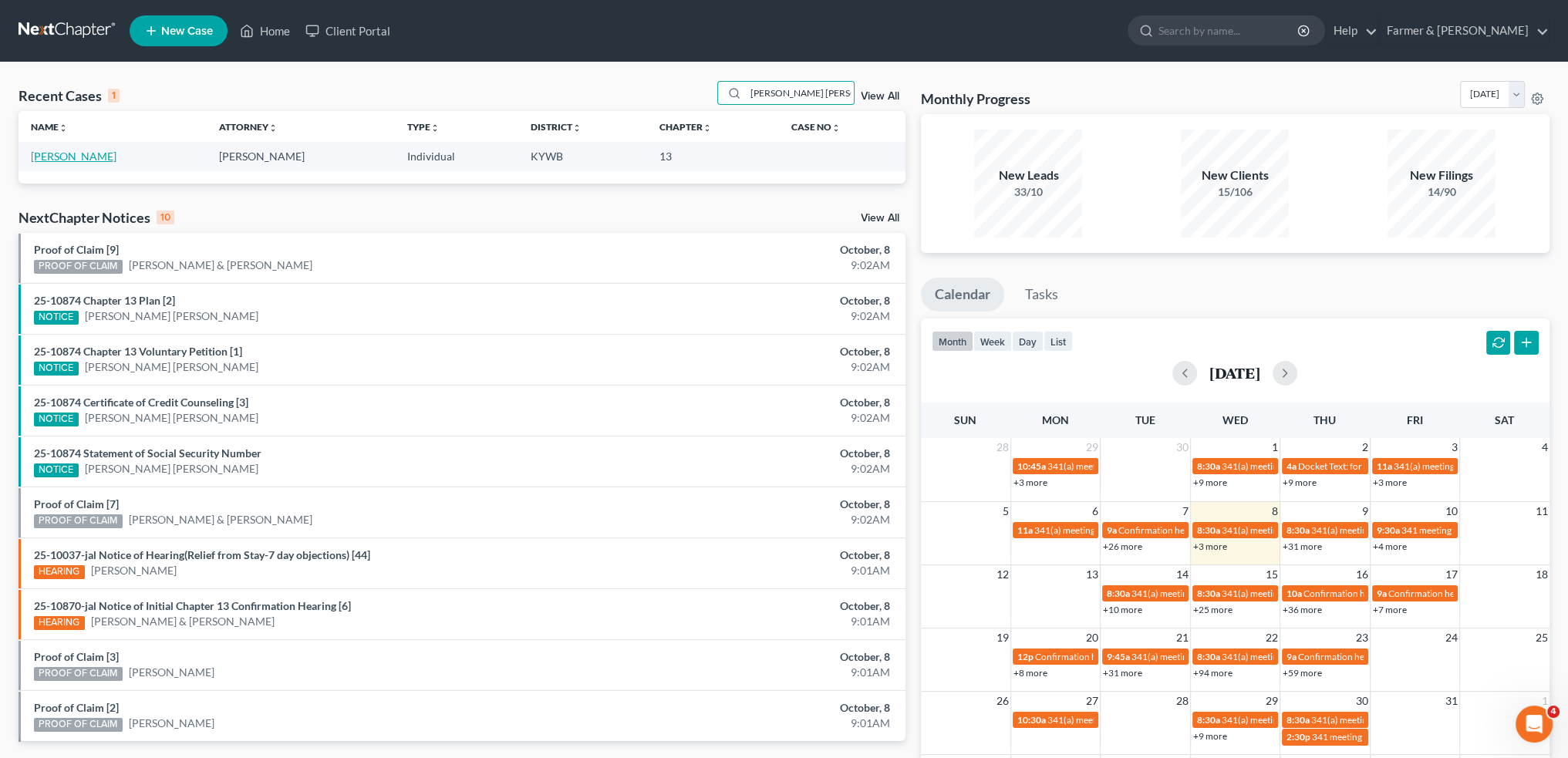
click at [83, 155] on link "De Schaaf, Lisa" at bounding box center [74, 155] width 86 height 13
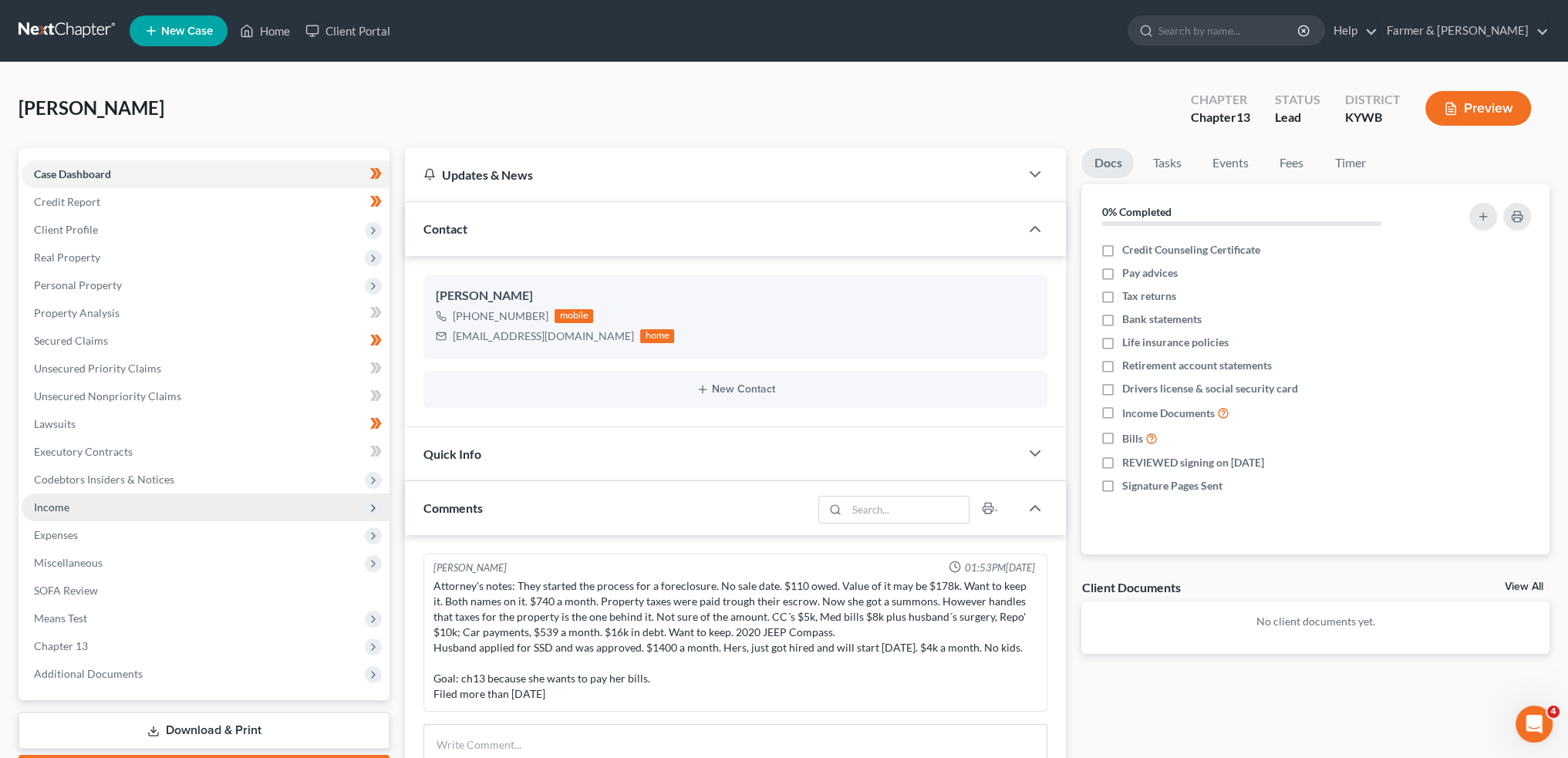
click at [157, 513] on span "Income" at bounding box center [205, 508] width 368 height 27
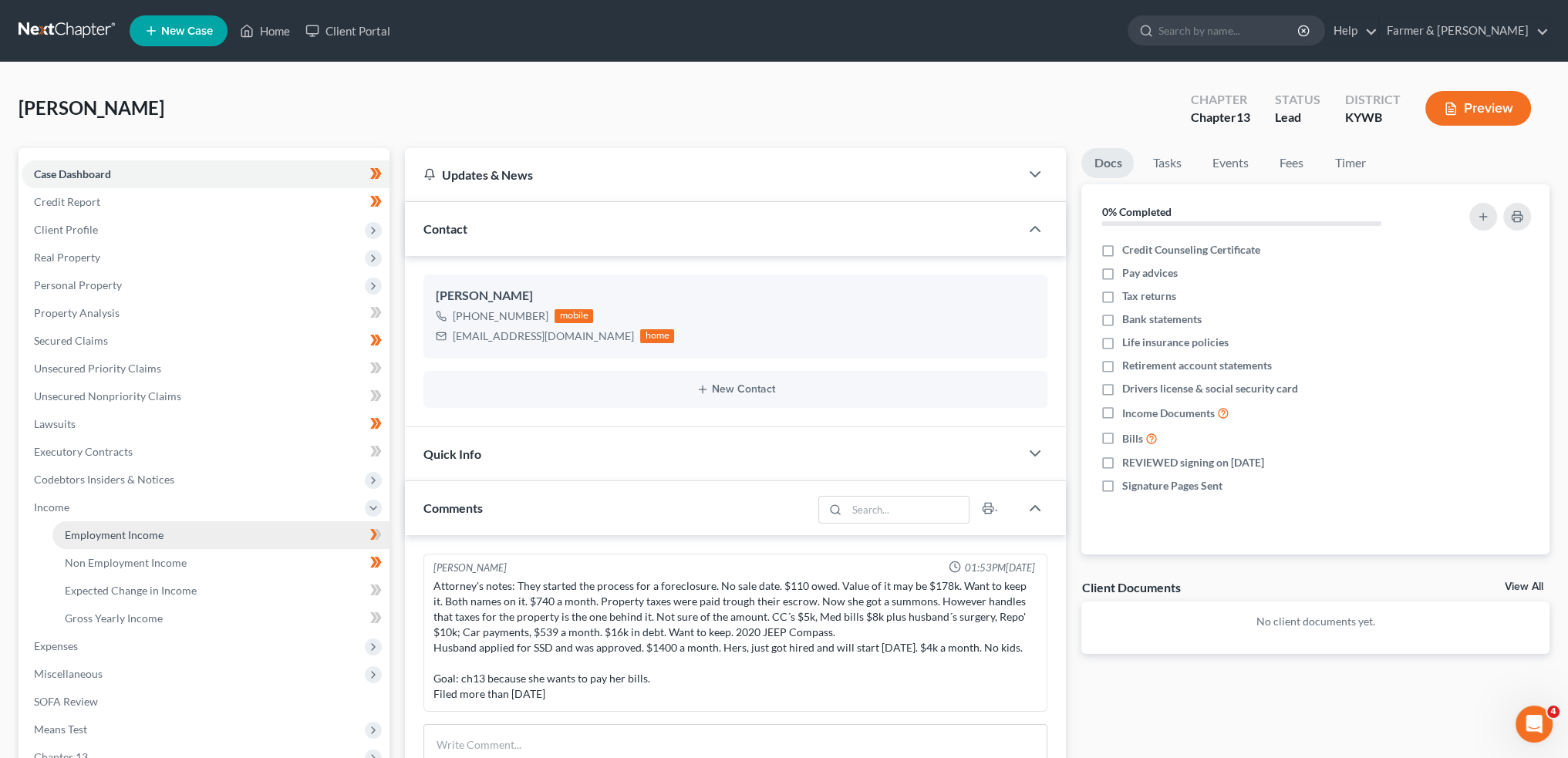
click at [156, 531] on span "Employment Income" at bounding box center [114, 534] width 99 height 13
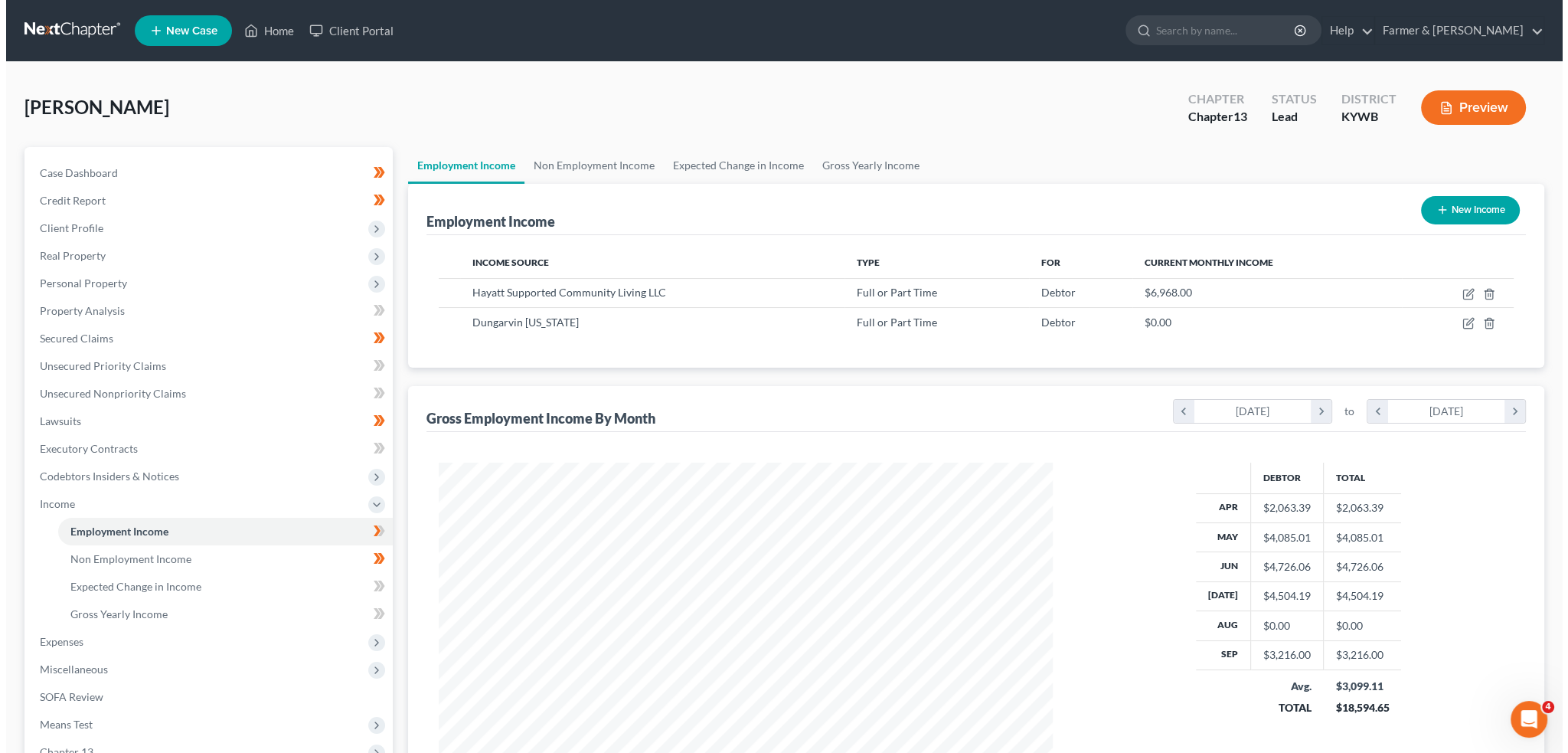
scroll to position [308, 644]
click at [1464, 293] on icon "button" at bounding box center [1462, 294] width 12 height 12
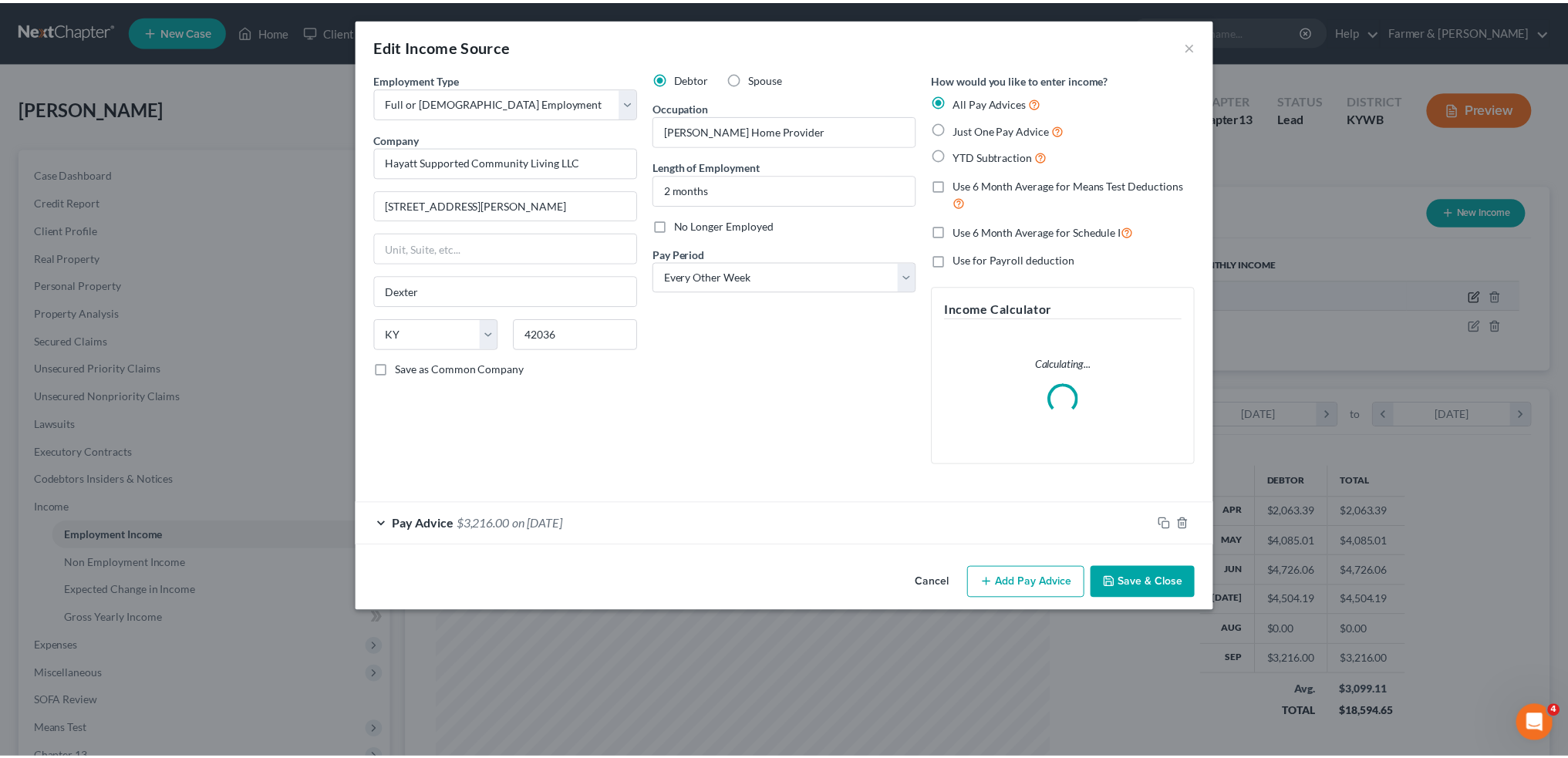
scroll to position [311, 654]
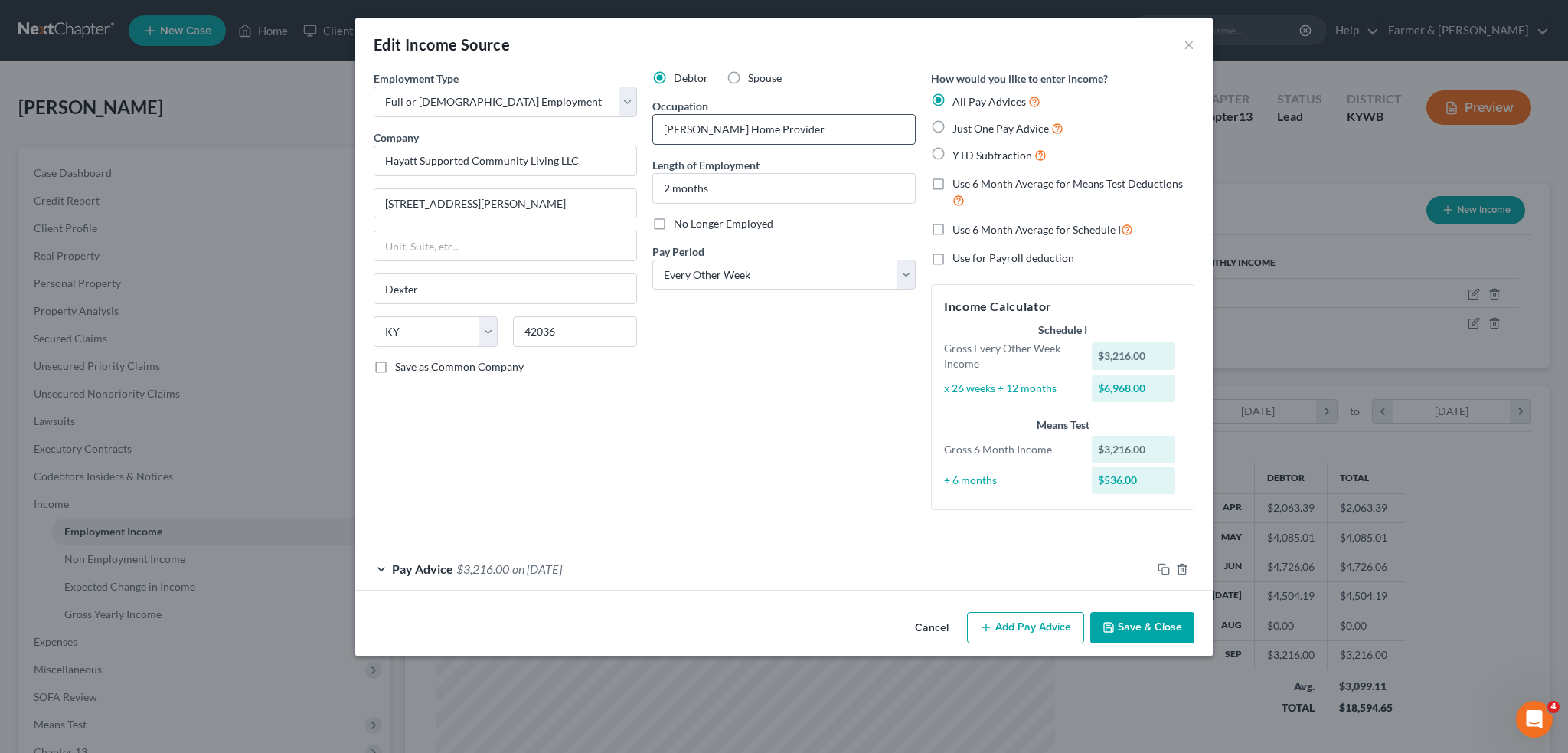
click at [798, 128] on input "Foster Home Provider" at bounding box center [784, 129] width 262 height 29
click at [1122, 629] on button "Save & Close" at bounding box center [1142, 629] width 104 height 32
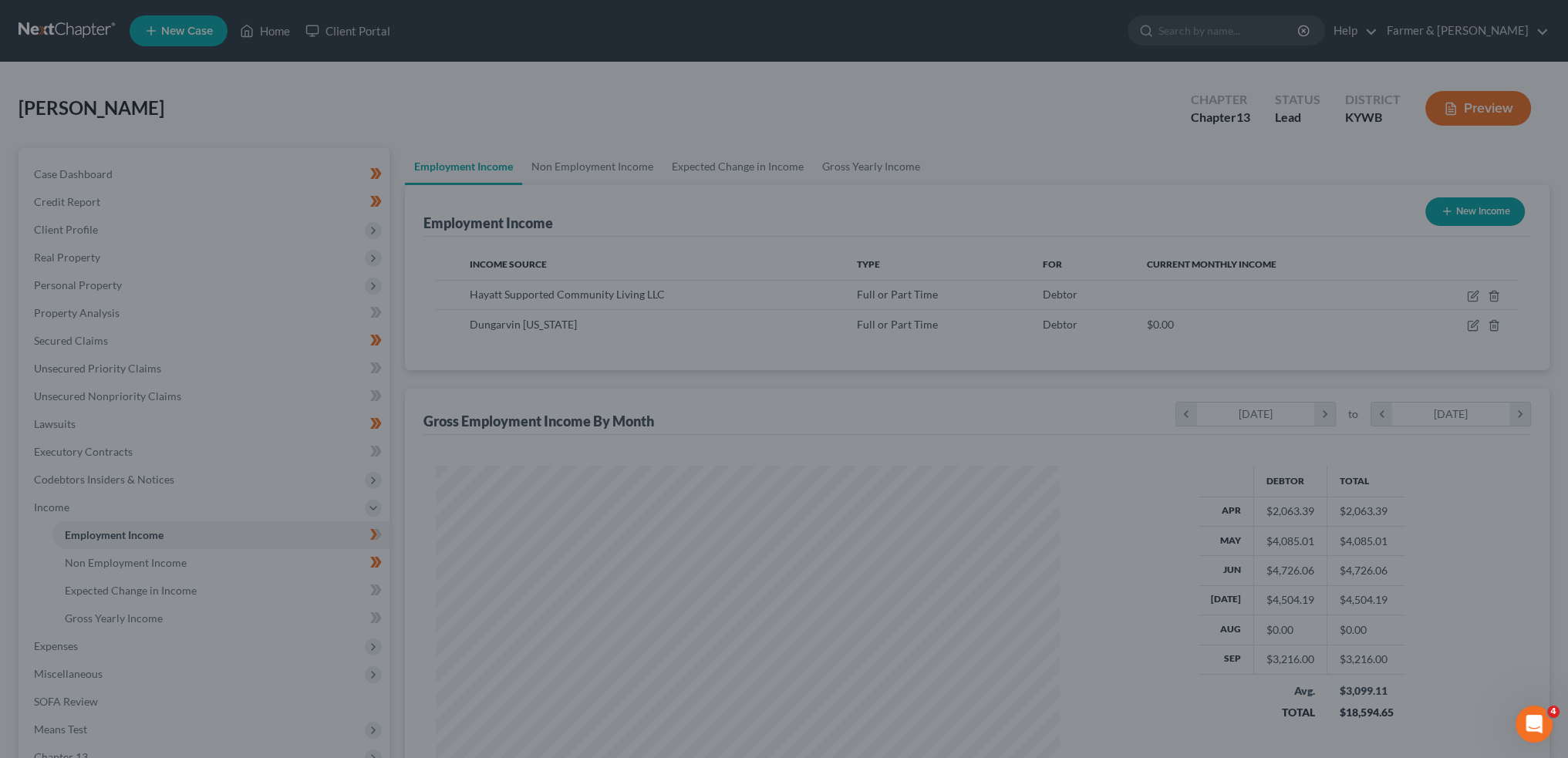
scroll to position [770831, 770761]
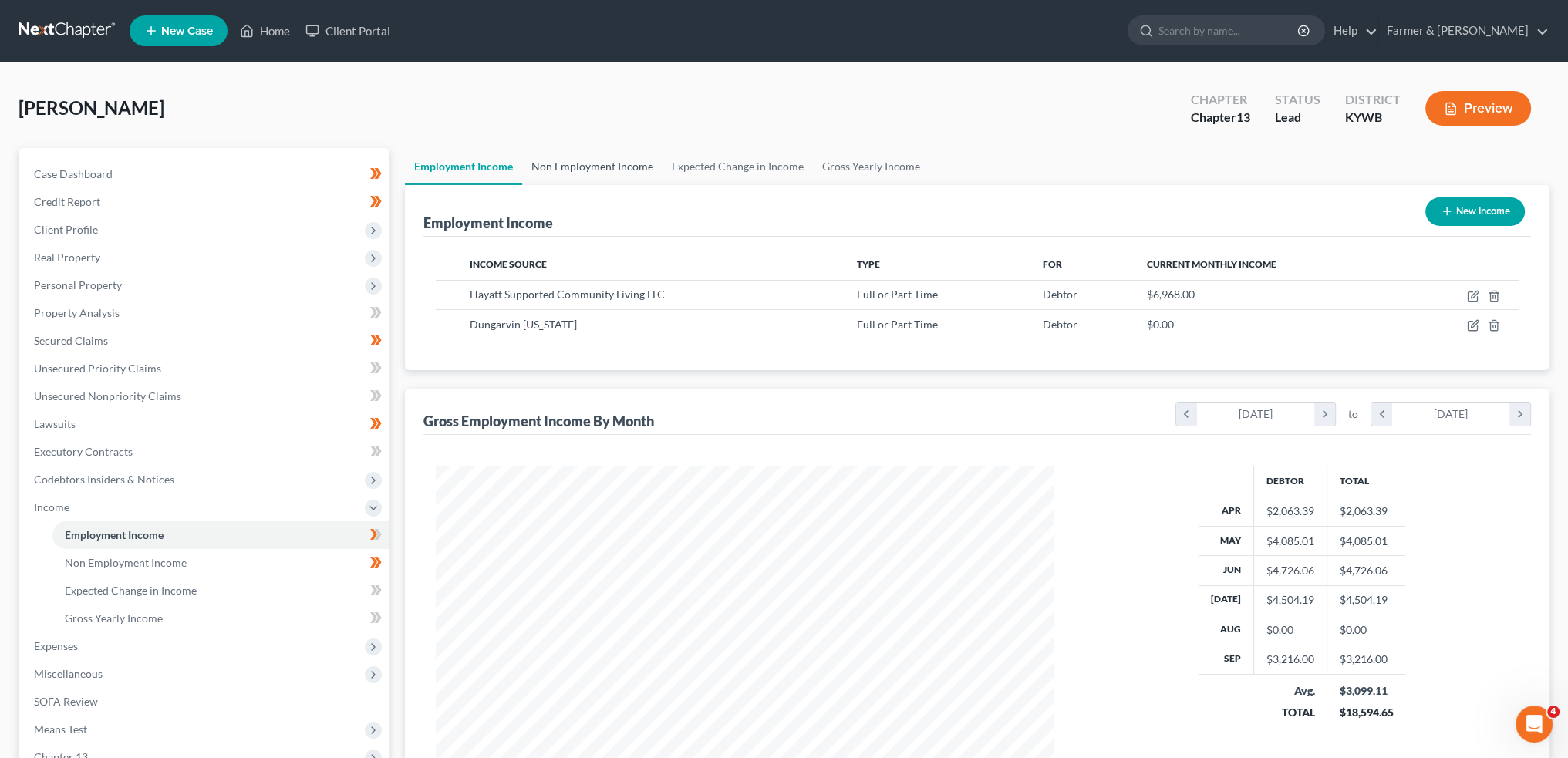
drag, startPoint x: 608, startPoint y: 157, endPoint x: 992, endPoint y: 179, distance: 384.6
click at [608, 157] on link "Non Employment Income" at bounding box center [593, 166] width 141 height 37
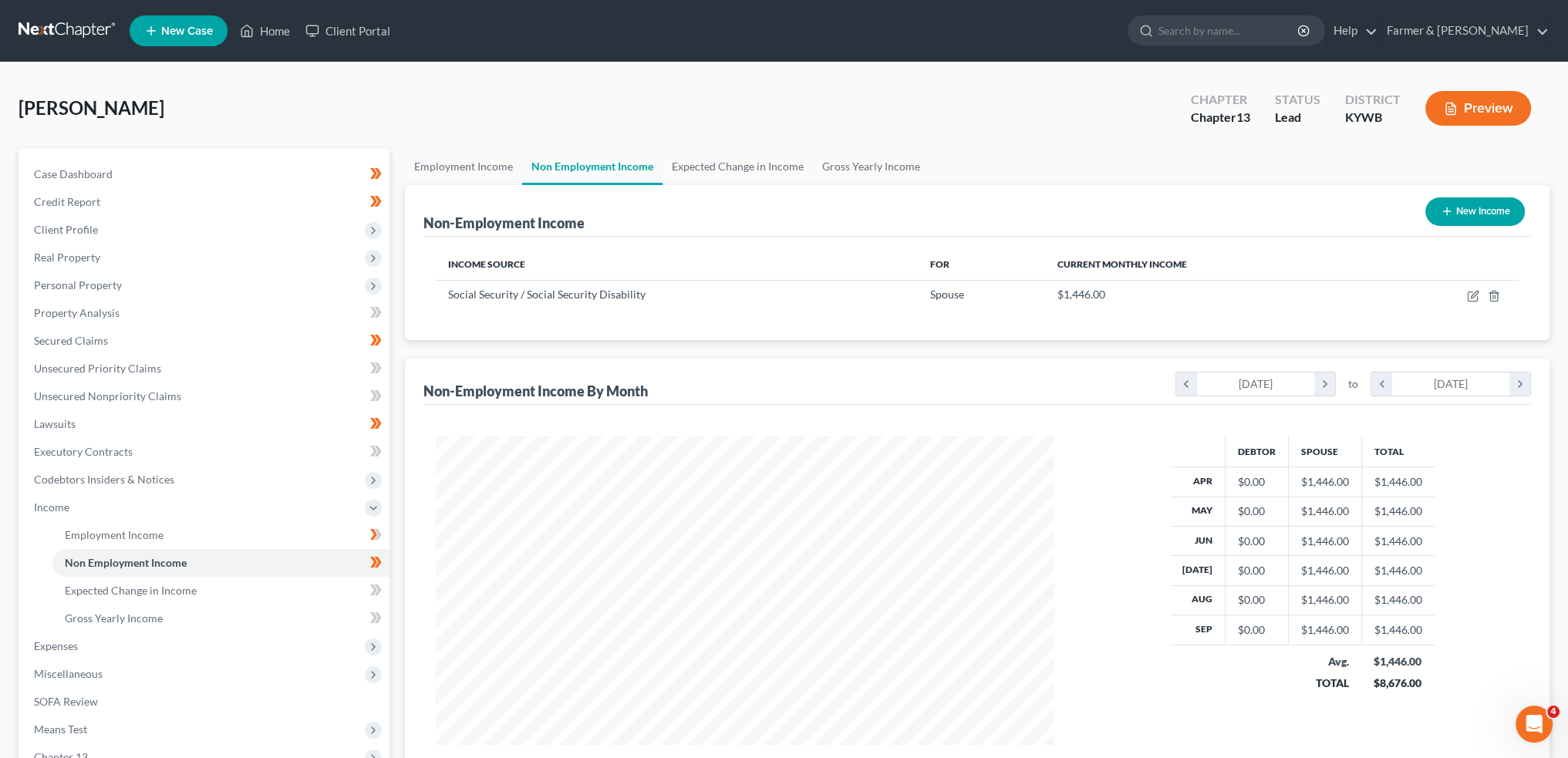
scroll to position [310, 648]
drag, startPoint x: 274, startPoint y: 27, endPoint x: 286, endPoint y: 45, distance: 21.6
click at [274, 28] on link "Home" at bounding box center [265, 31] width 65 height 27
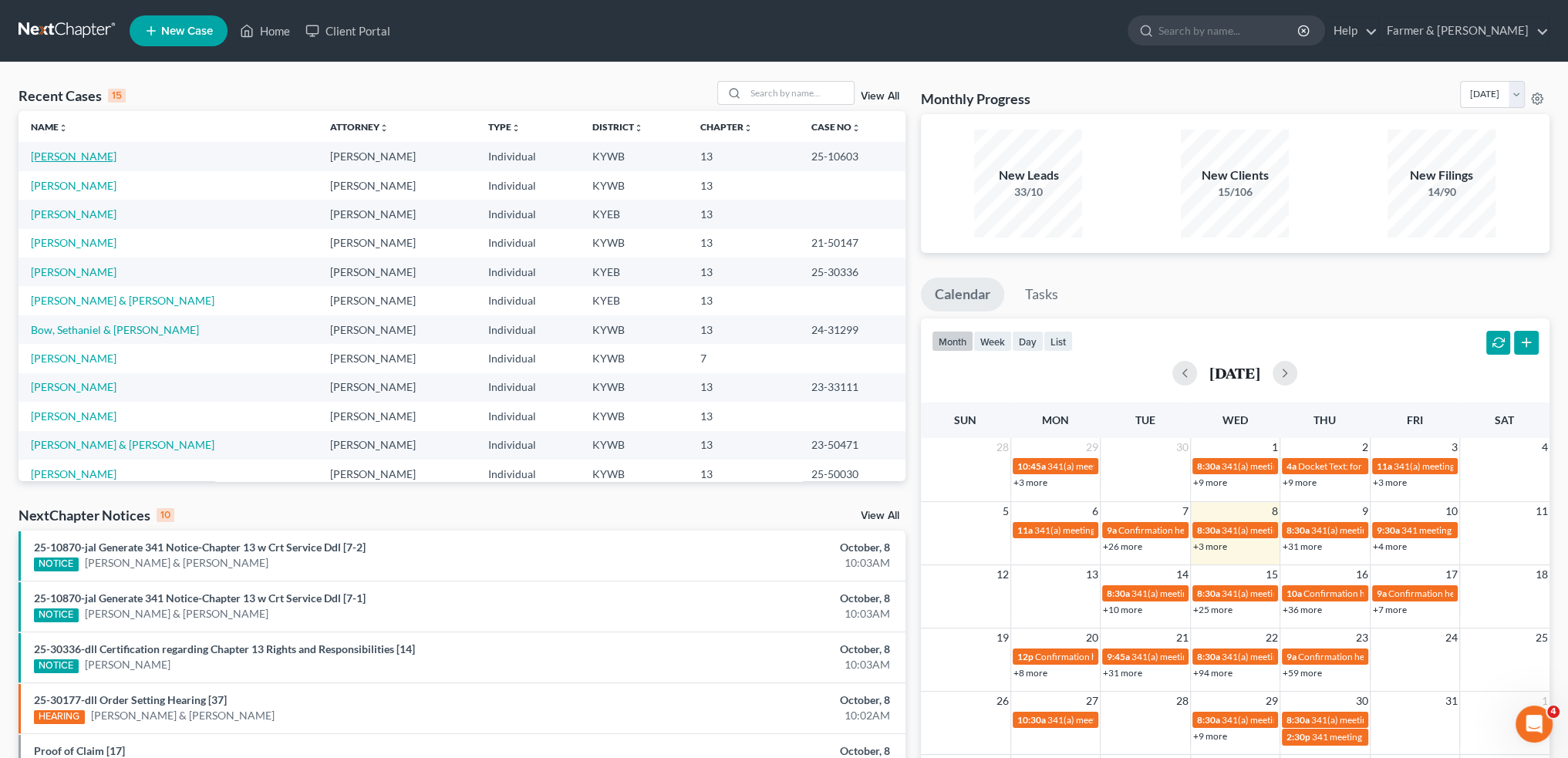
click at [57, 152] on link "Farmer, Betty" at bounding box center [74, 155] width 86 height 13
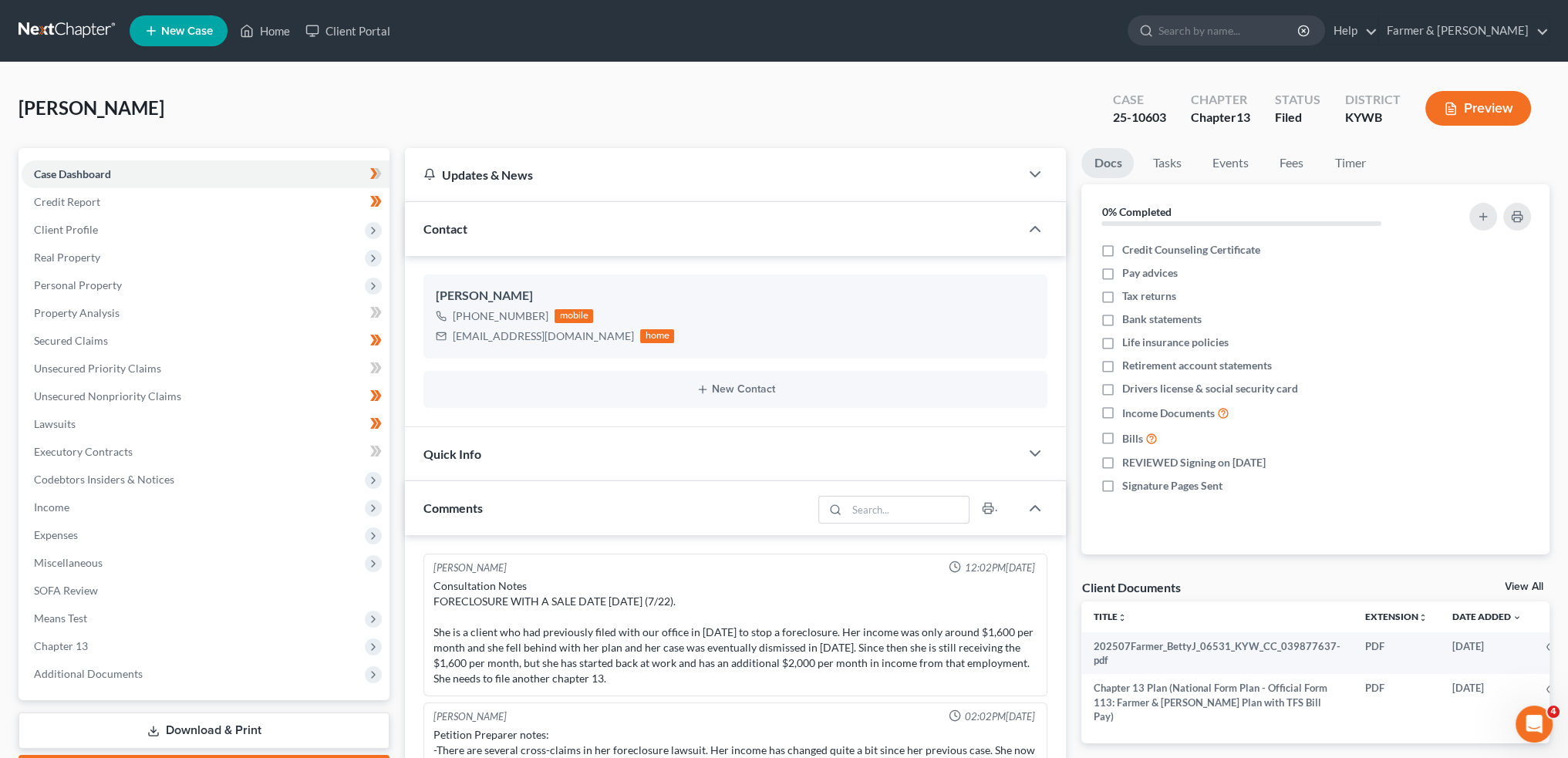
scroll to position [58, 0]
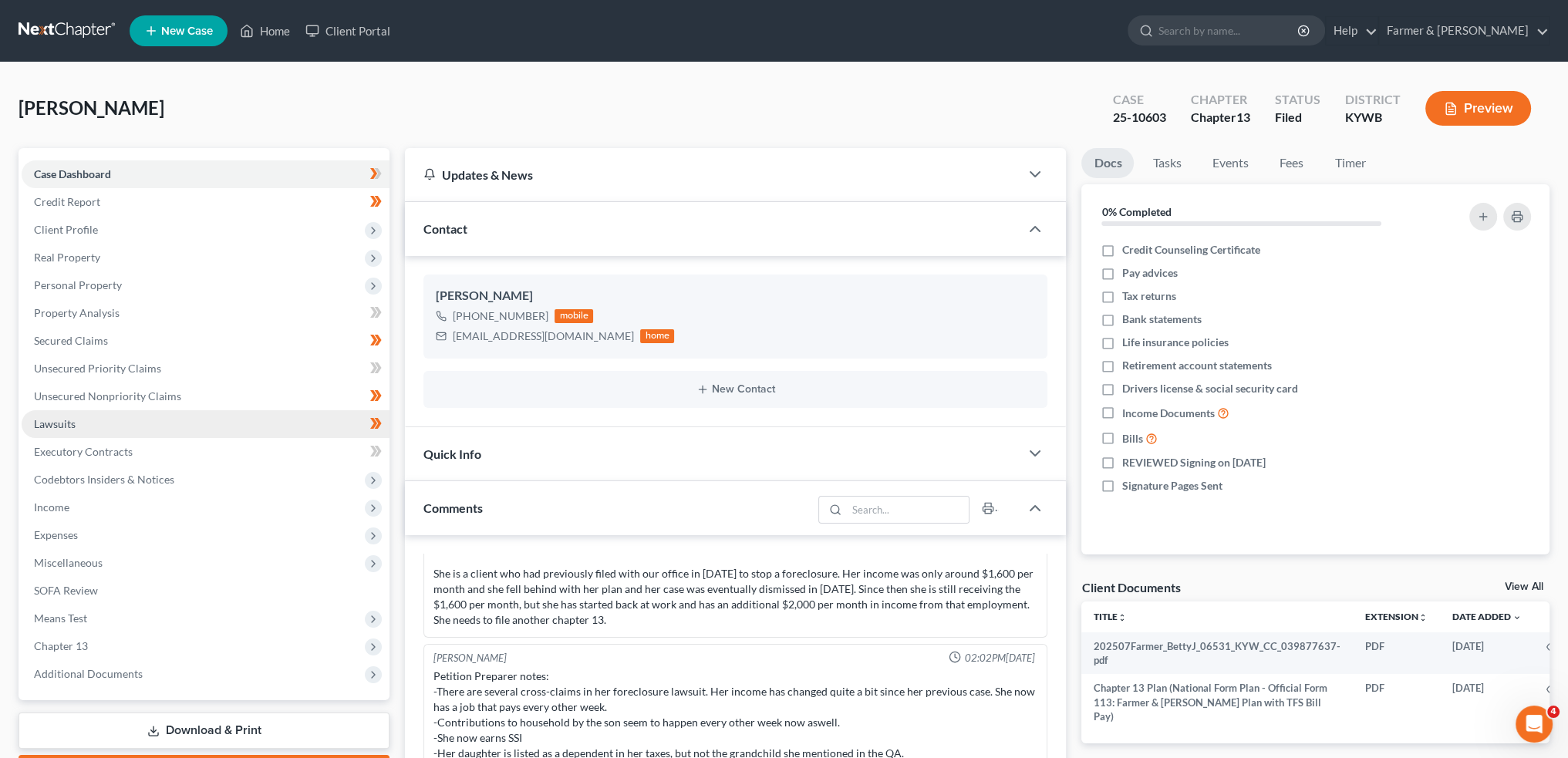
drag, startPoint x: 80, startPoint y: 673, endPoint x: 166, endPoint y: 414, distance: 272.9
click at [80, 673] on span "Additional Documents" at bounding box center [88, 673] width 109 height 13
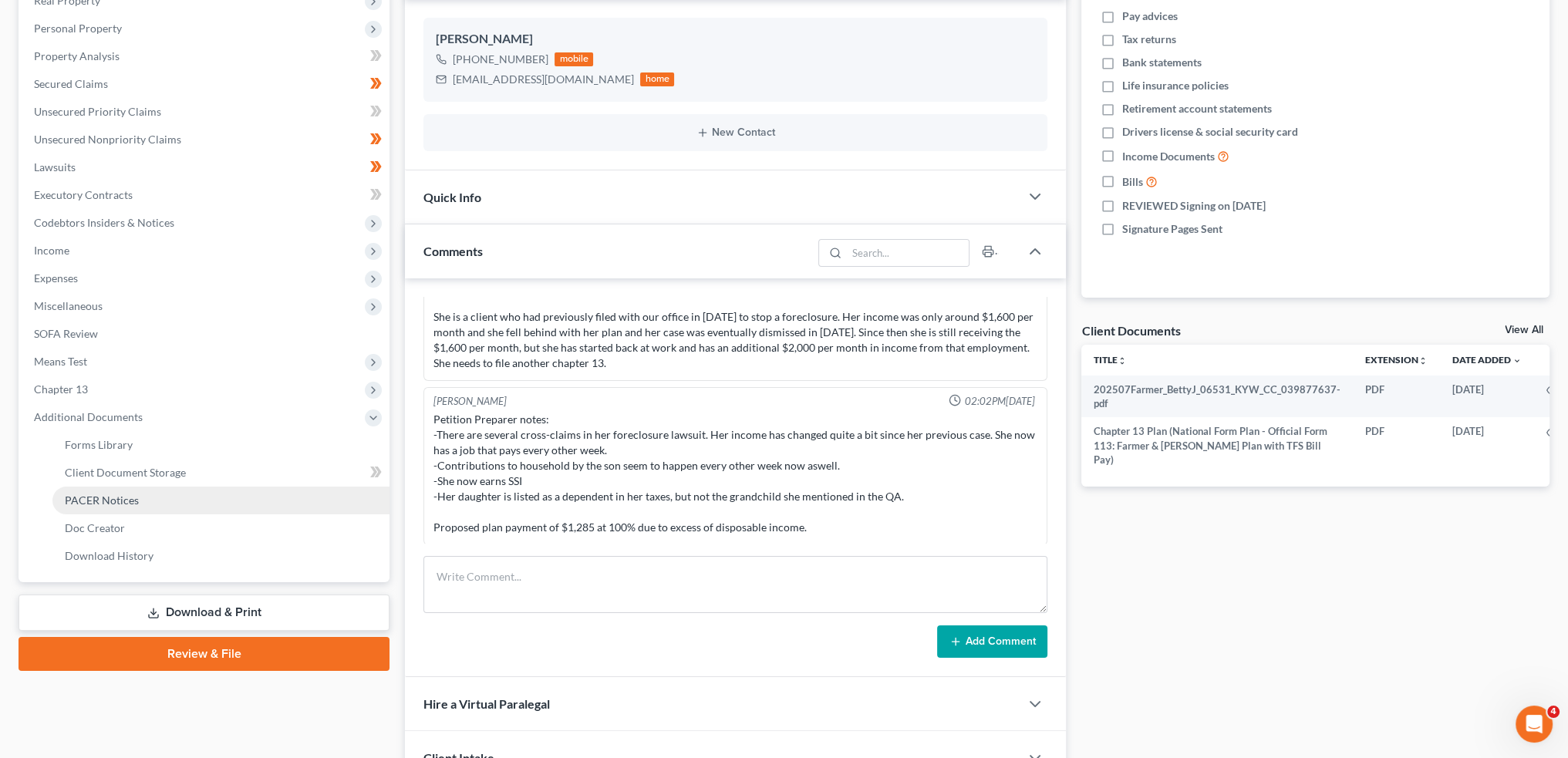
click at [130, 499] on span "PACER Notices" at bounding box center [102, 500] width 74 height 13
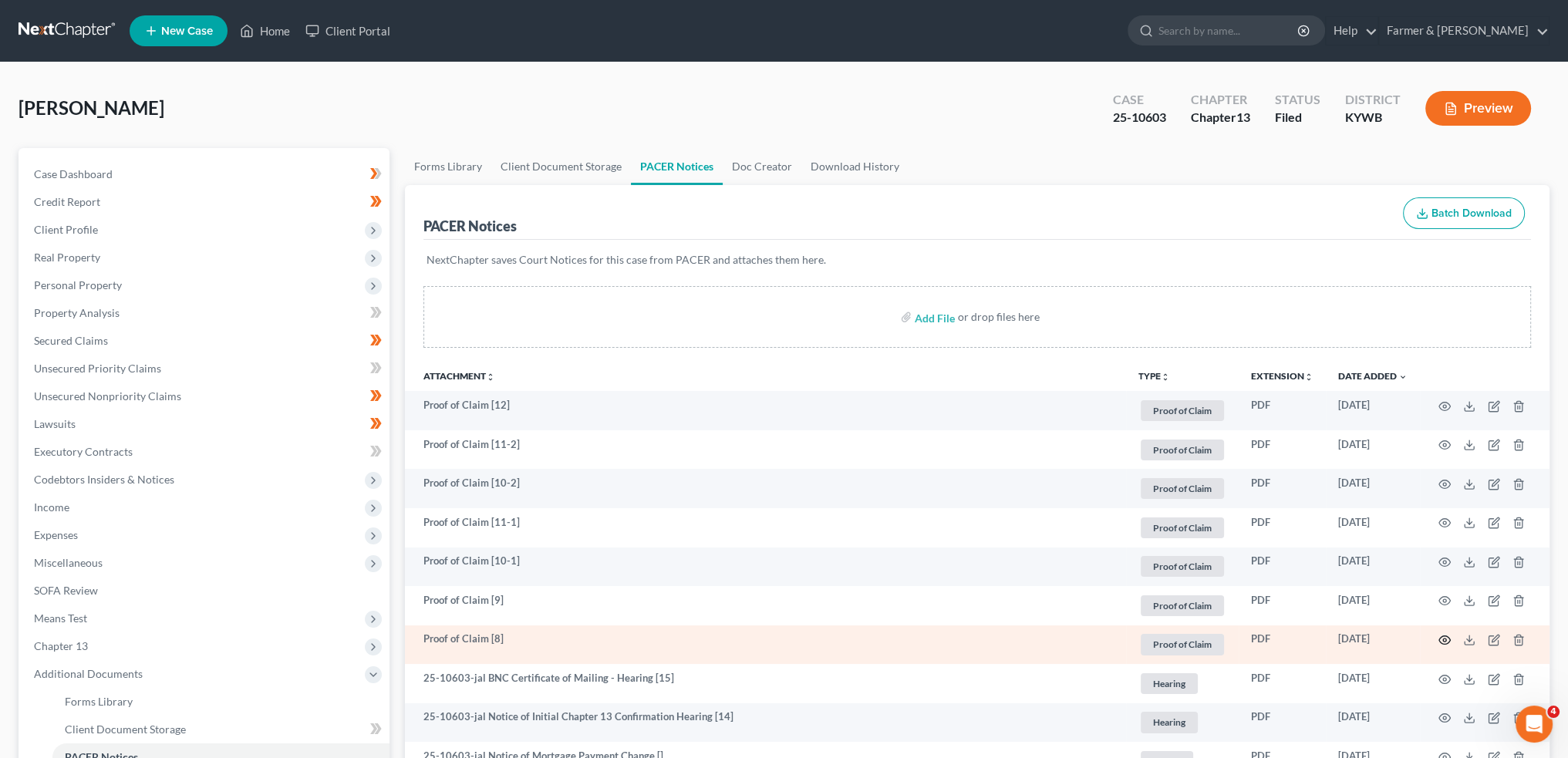
click at [1444, 636] on icon "button" at bounding box center [1444, 641] width 11 height 9
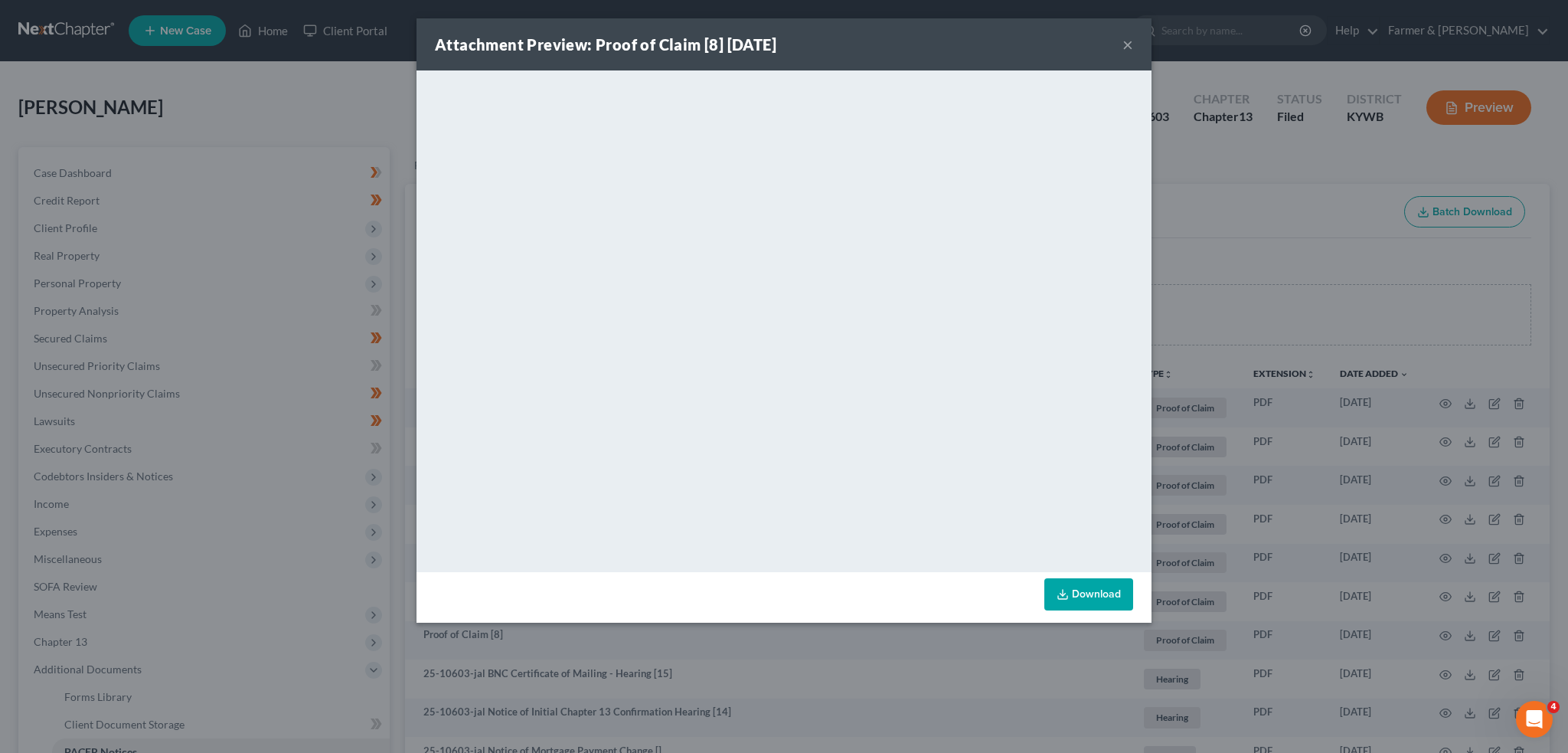
click at [1129, 37] on button "×" at bounding box center [1127, 44] width 11 height 19
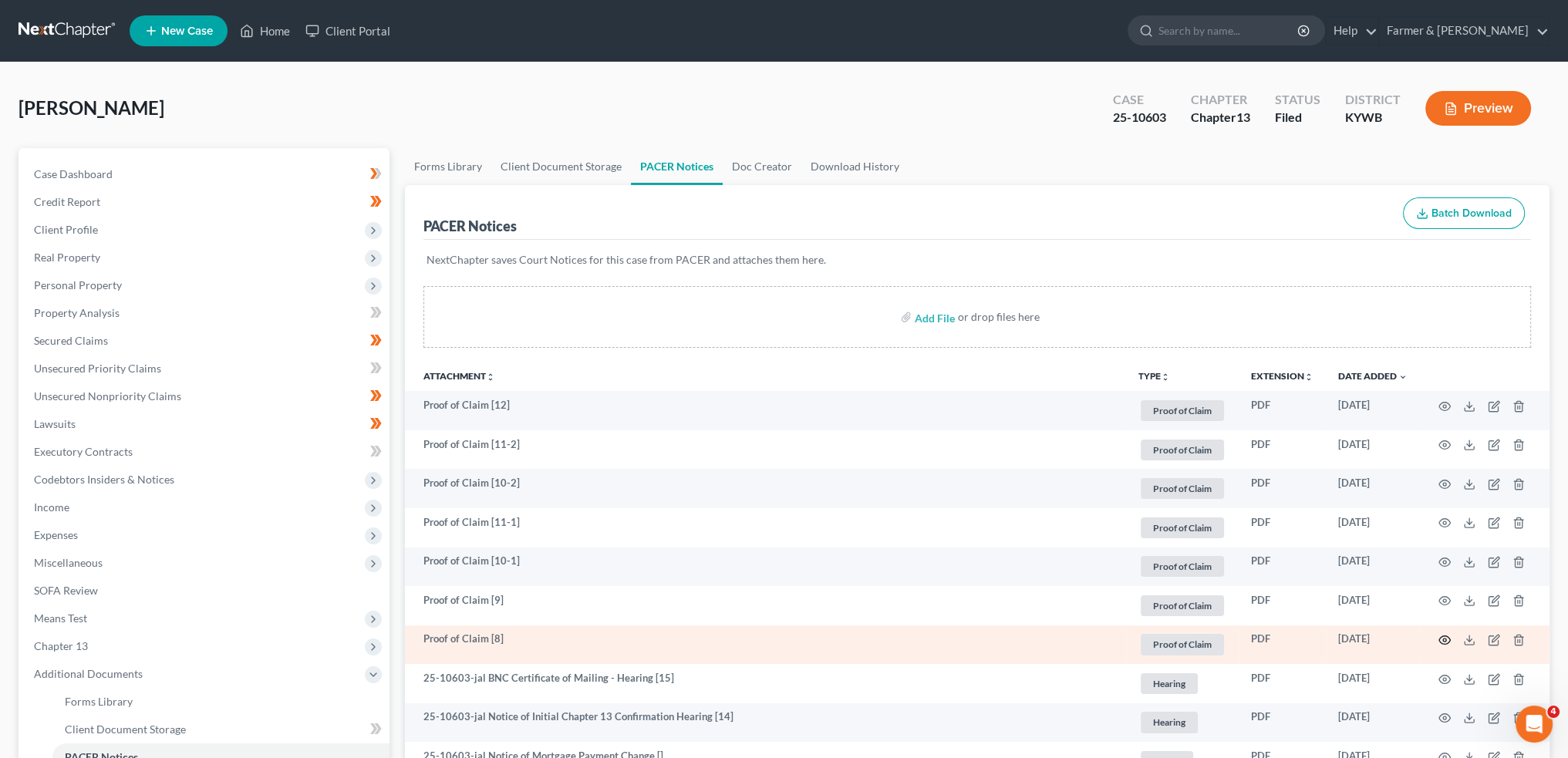
click at [1447, 635] on icon "button" at bounding box center [1444, 640] width 12 height 12
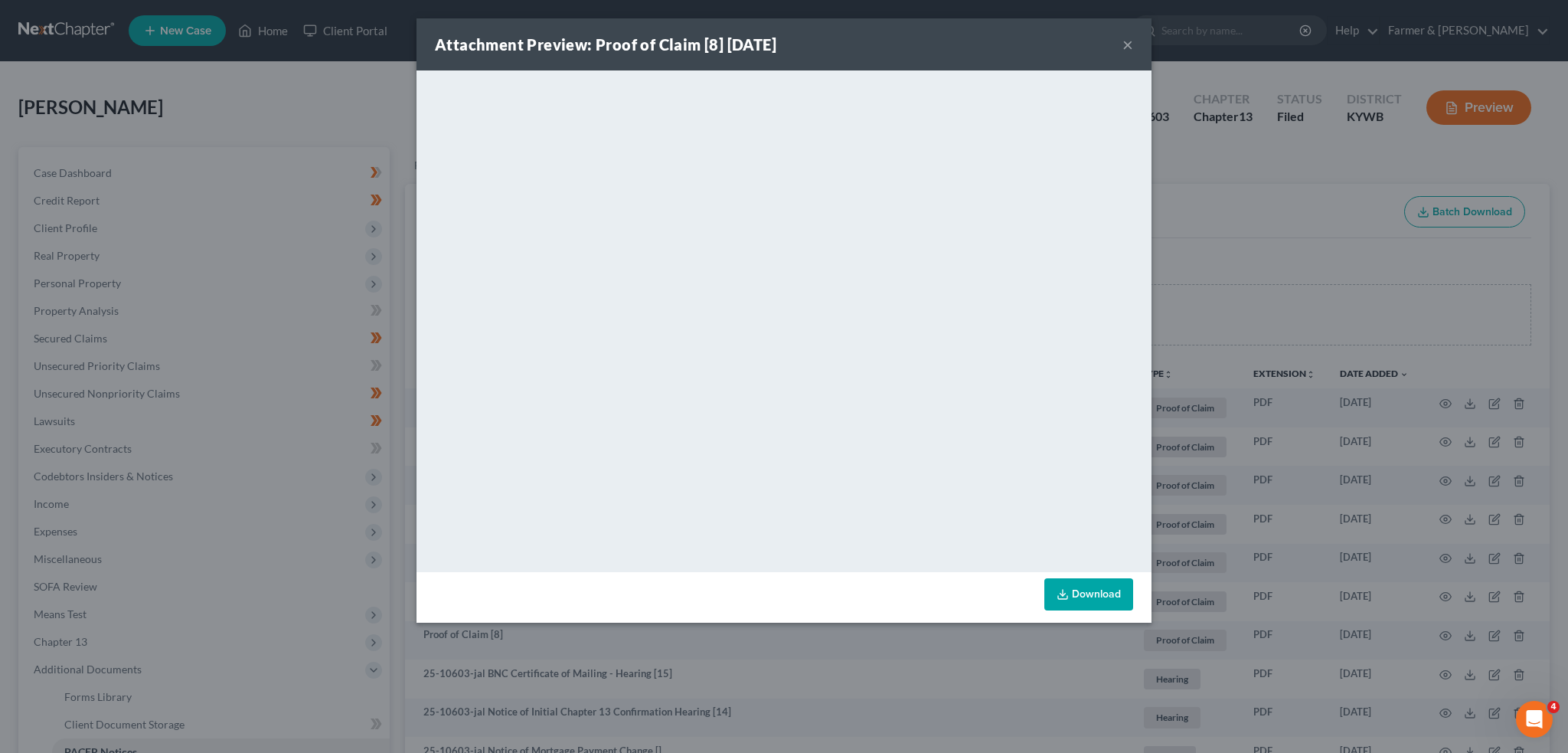
click at [1126, 36] on button "×" at bounding box center [1127, 44] width 11 height 19
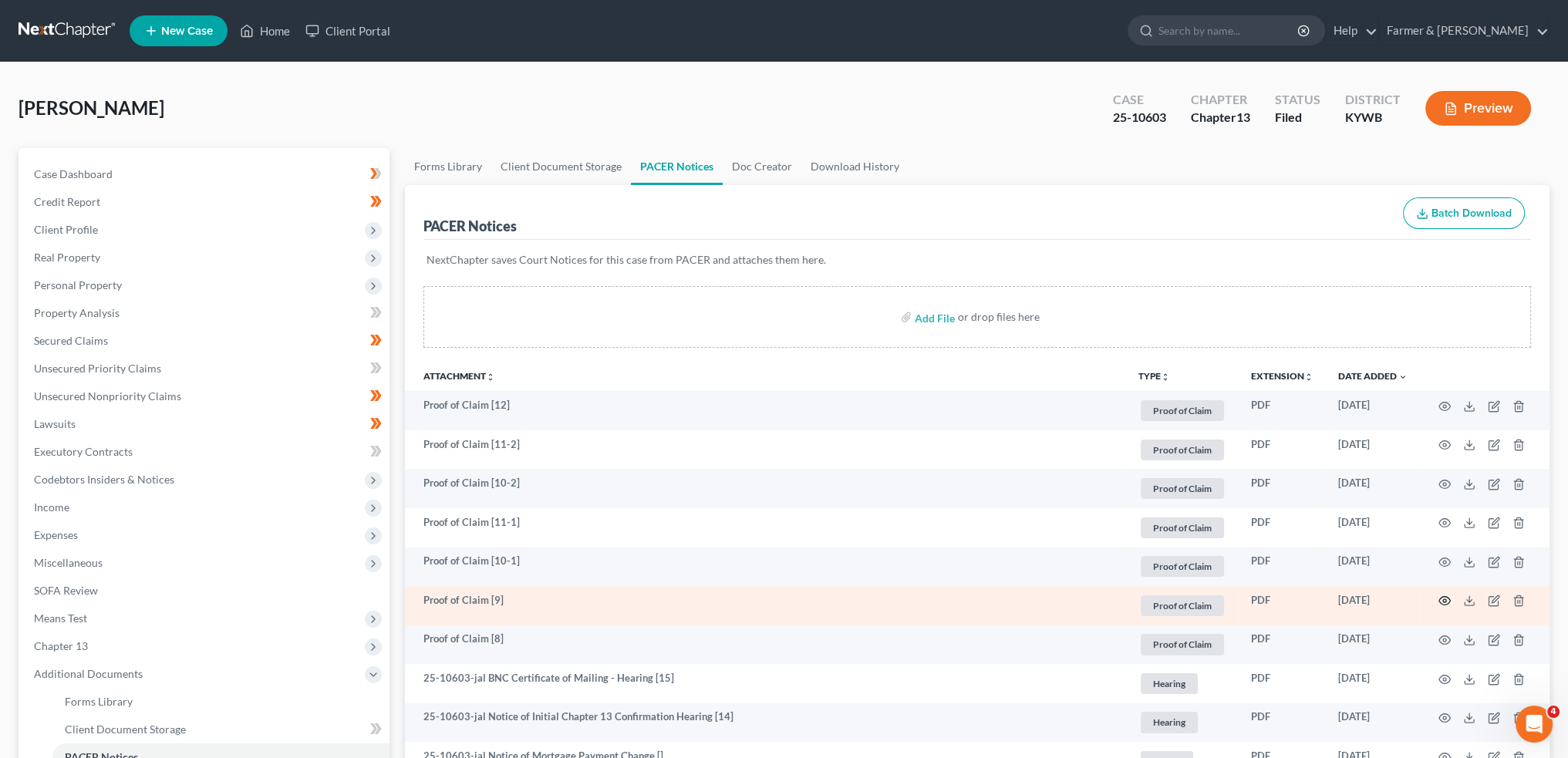
click at [1442, 597] on icon "button" at bounding box center [1444, 601] width 11 height 9
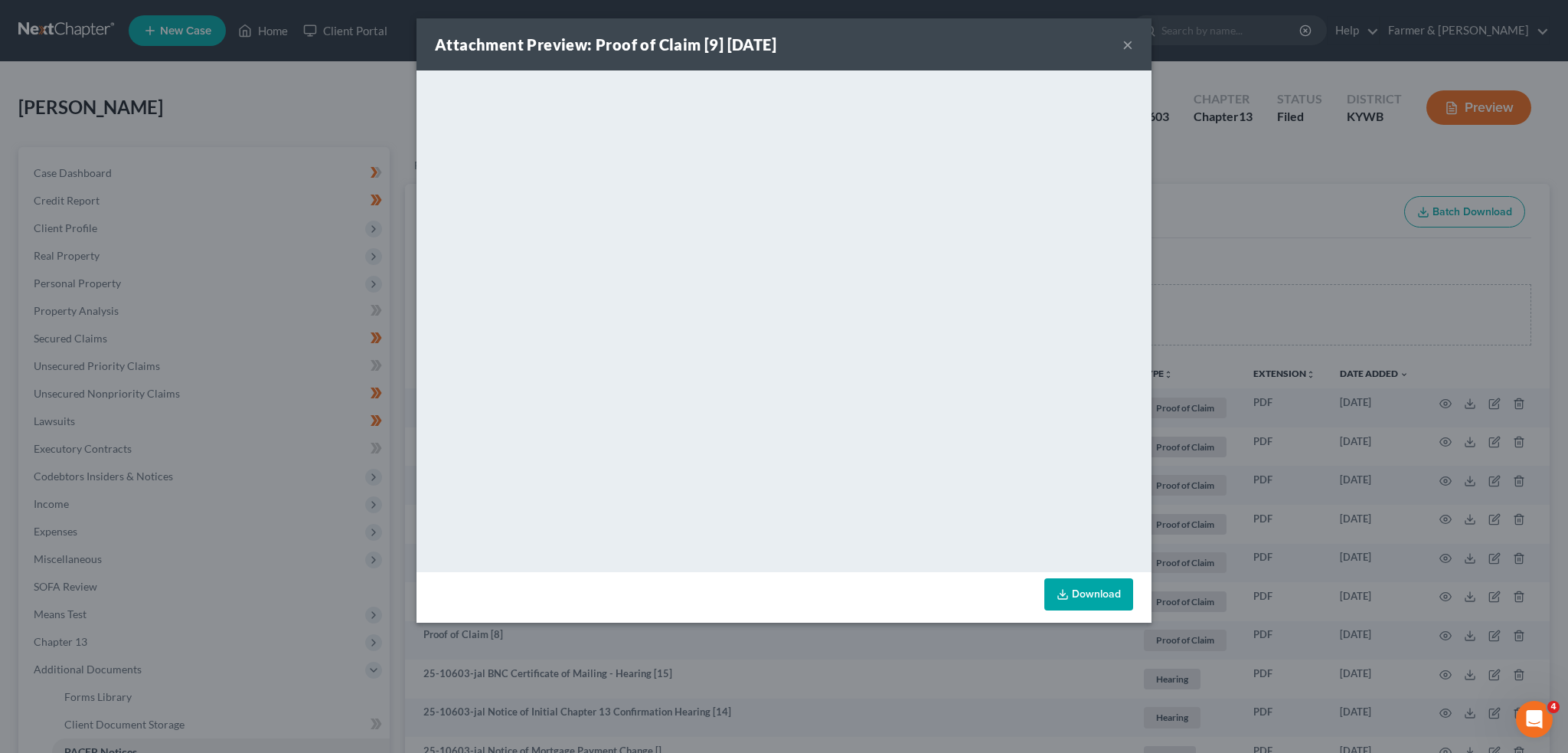
click at [1126, 36] on button "×" at bounding box center [1127, 44] width 11 height 19
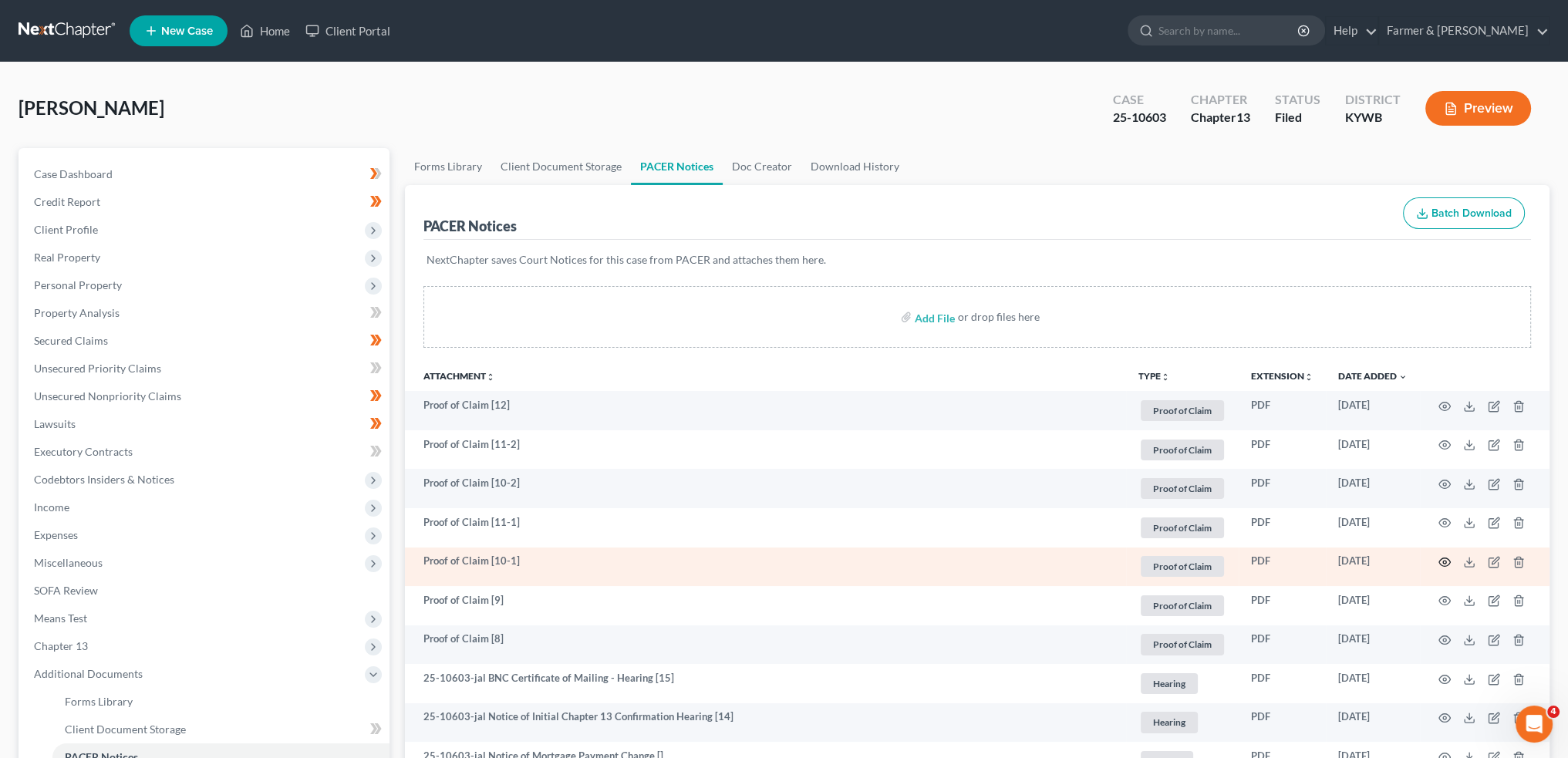
click at [1447, 561] on icon "button" at bounding box center [1444, 562] width 12 height 12
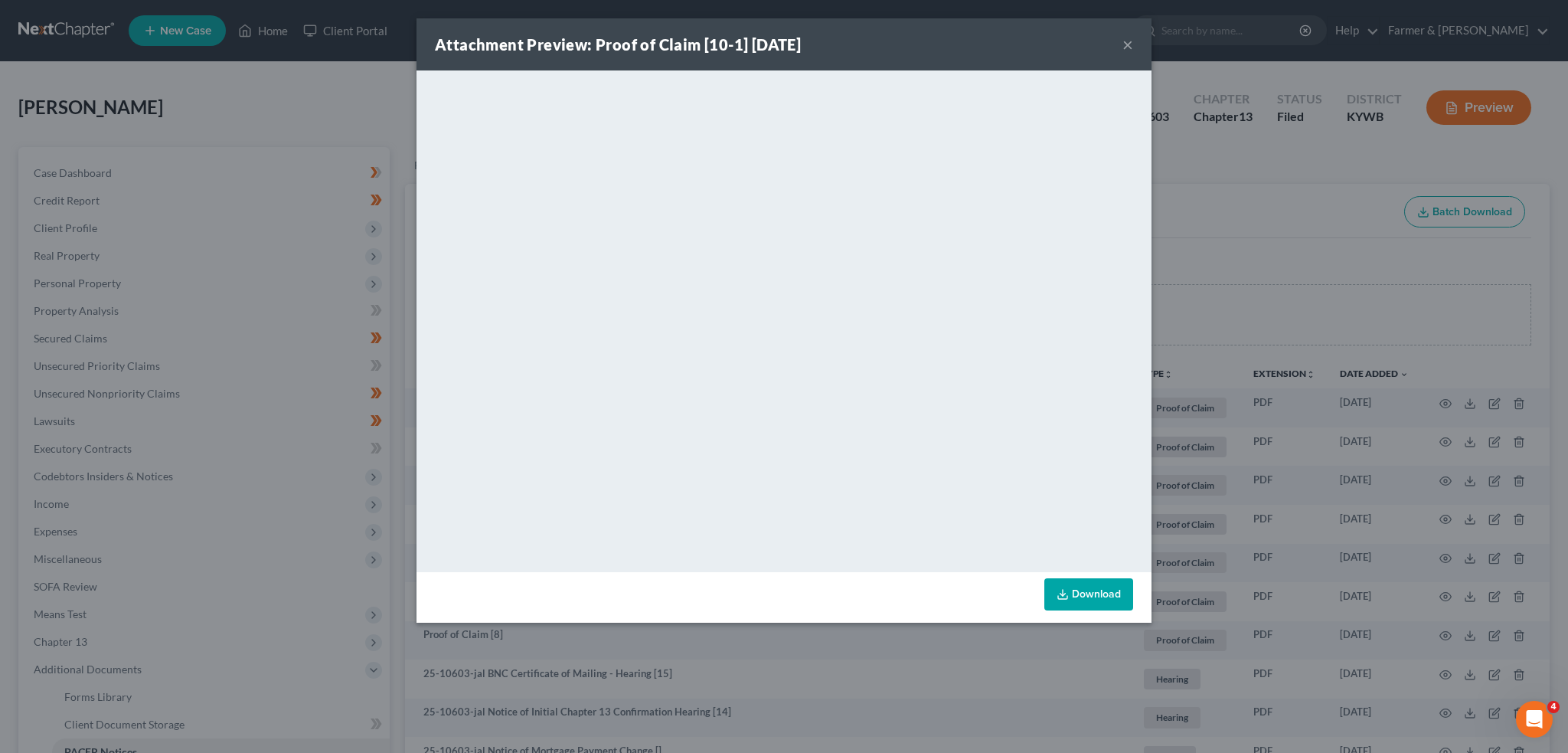
click at [1124, 40] on button "×" at bounding box center [1127, 44] width 11 height 19
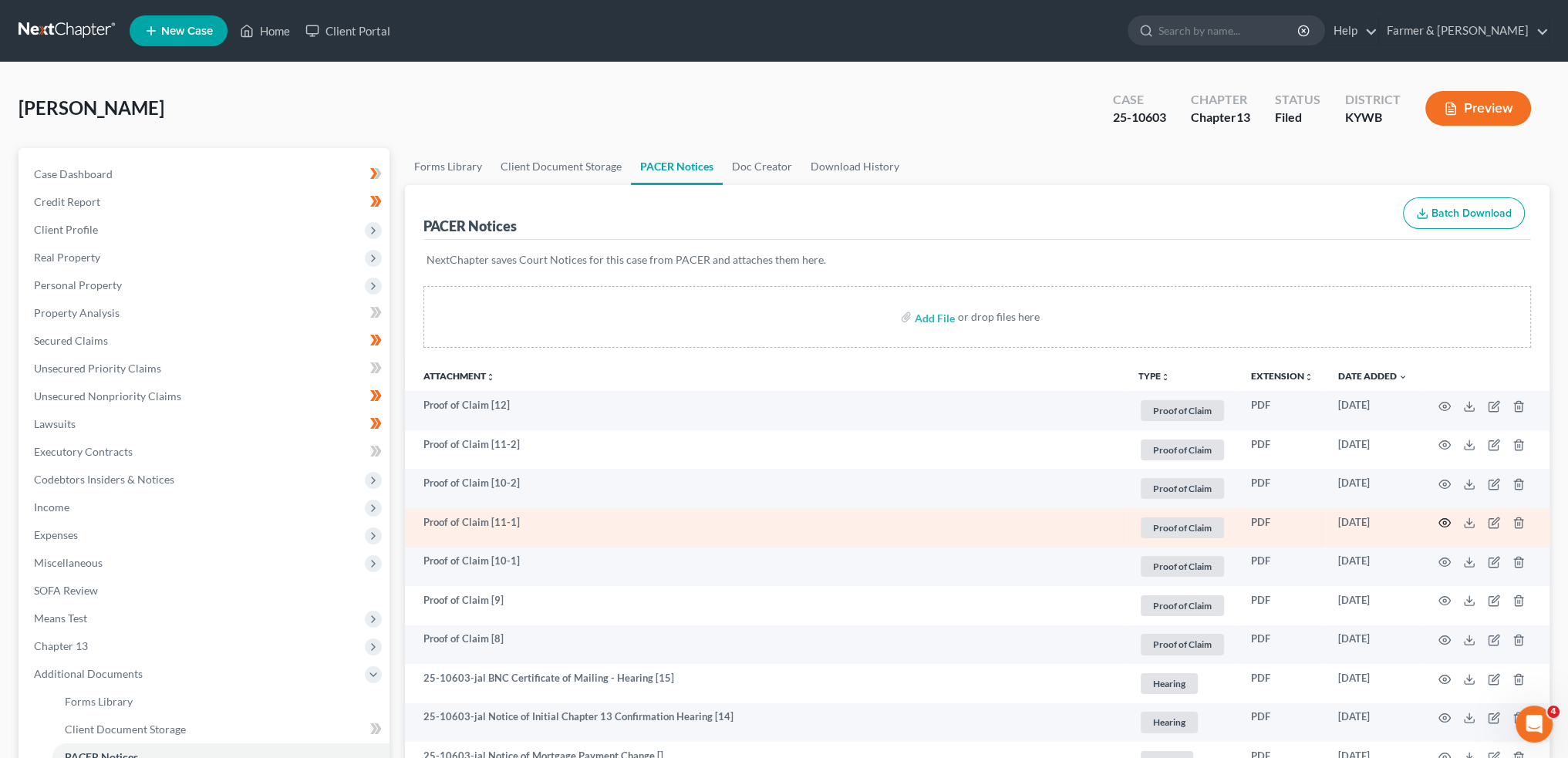
click at [1444, 520] on icon "button" at bounding box center [1444, 523] width 12 height 12
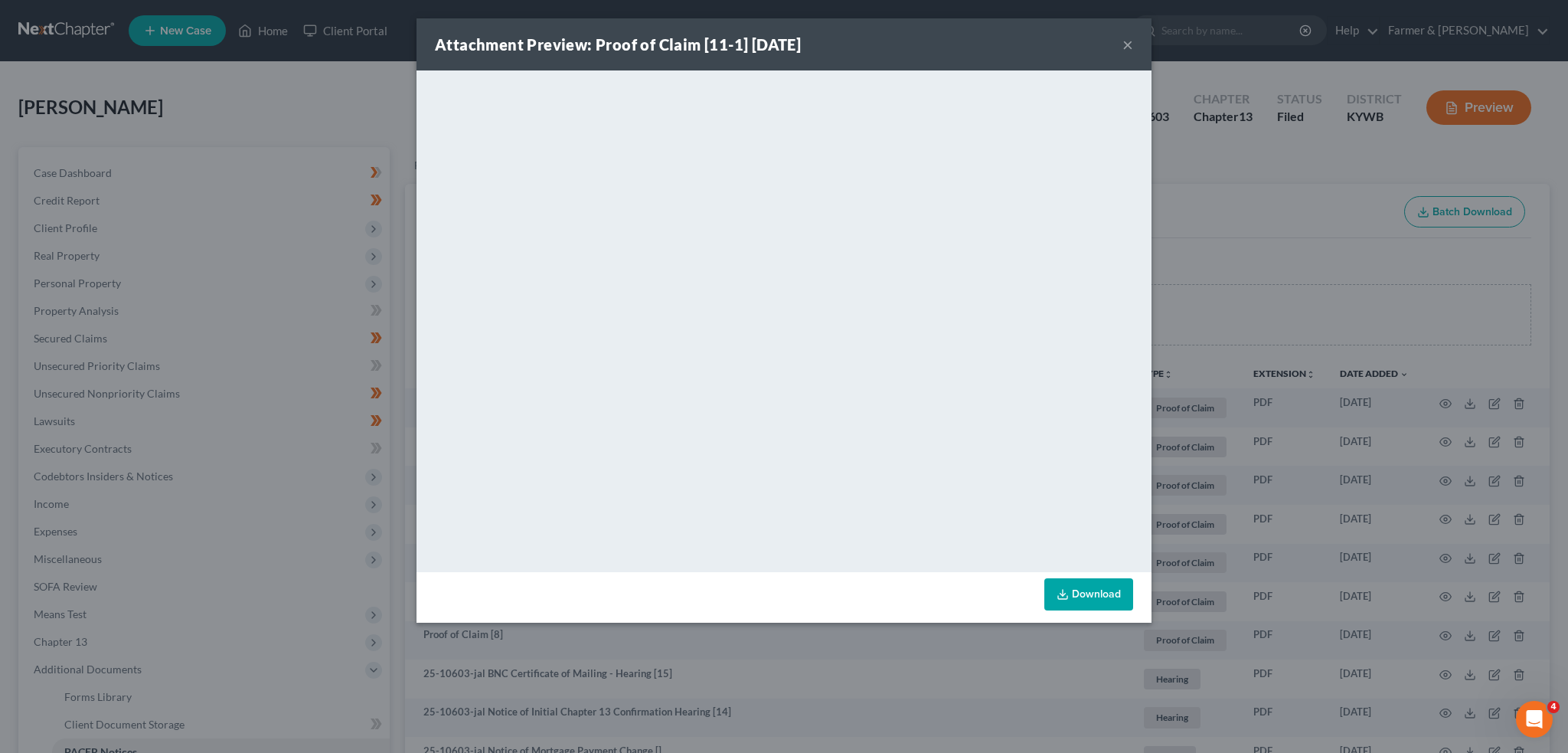
click at [1127, 37] on button "×" at bounding box center [1127, 44] width 11 height 19
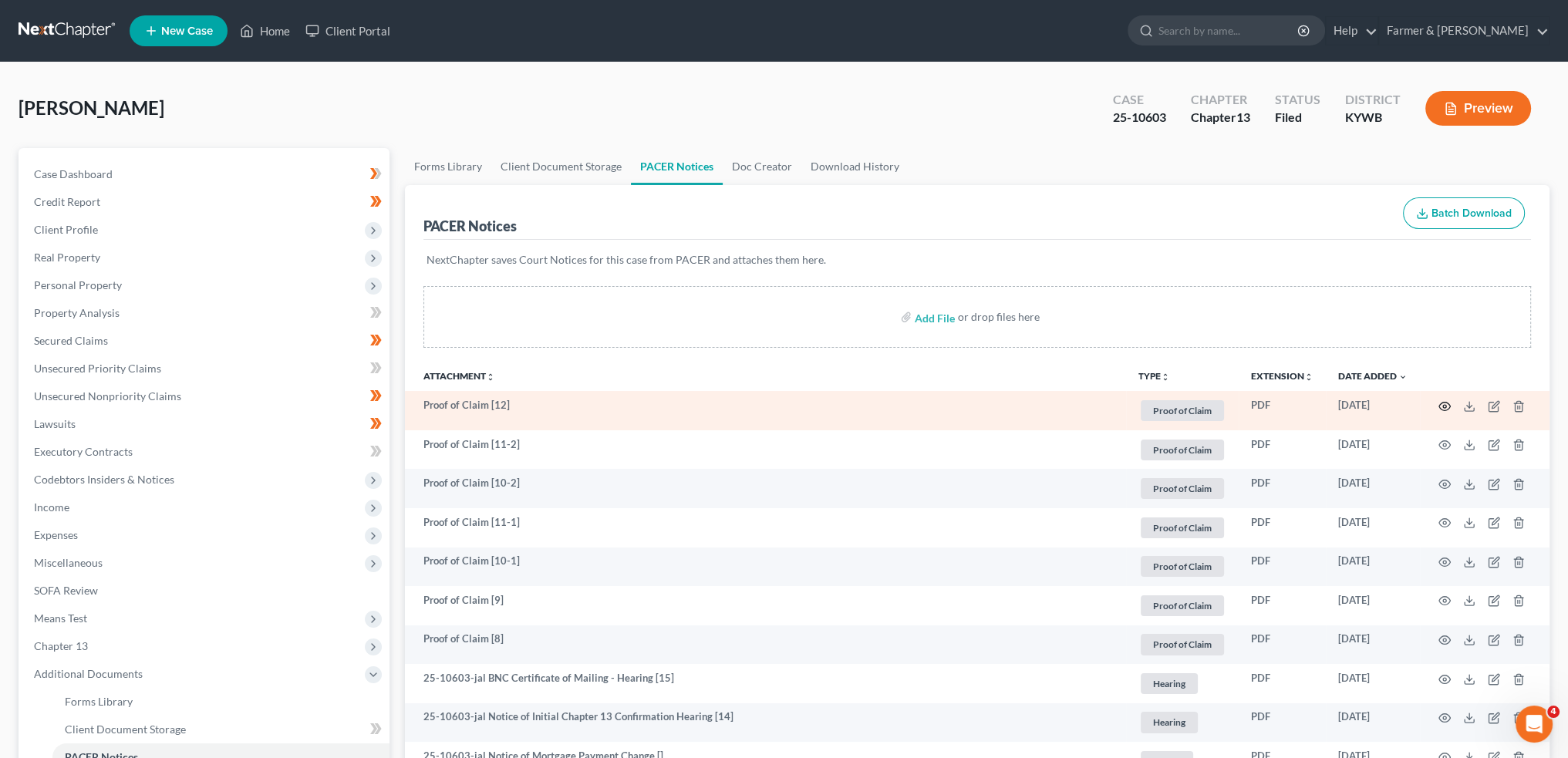
click at [1444, 406] on circle "button" at bounding box center [1445, 406] width 3 height 3
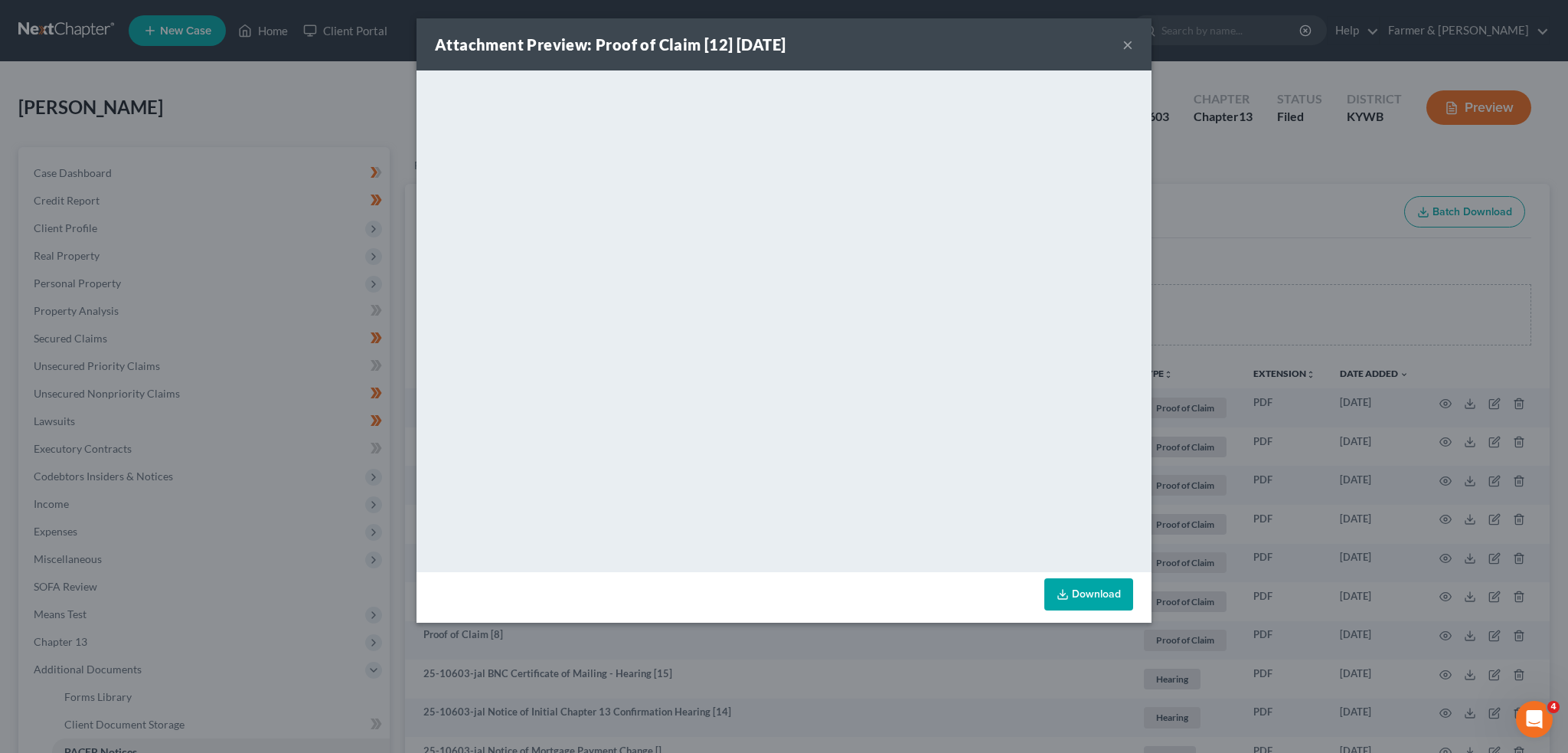
click at [1131, 43] on button "×" at bounding box center [1127, 44] width 11 height 19
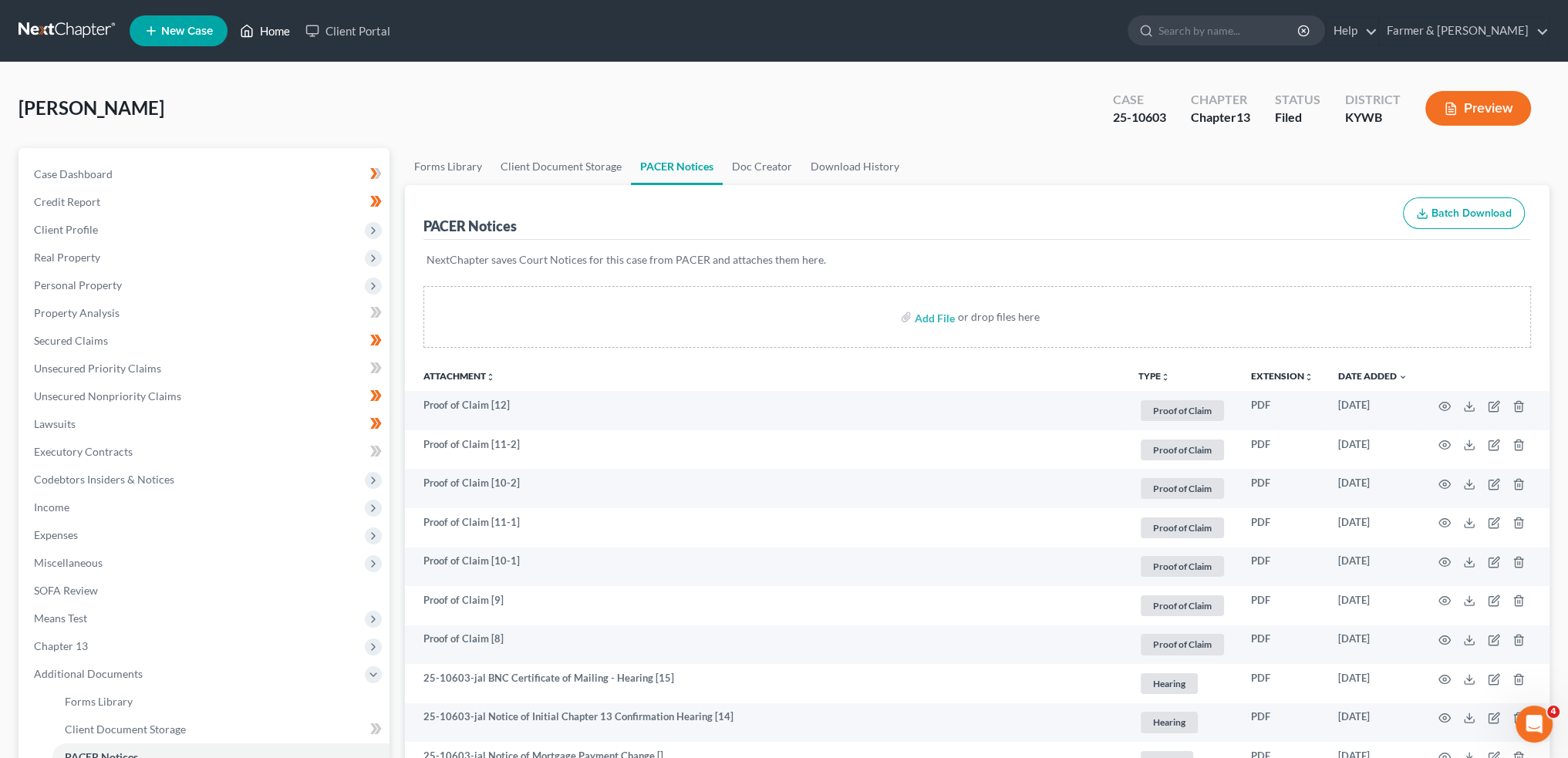
click at [260, 31] on link "Home" at bounding box center [265, 31] width 65 height 27
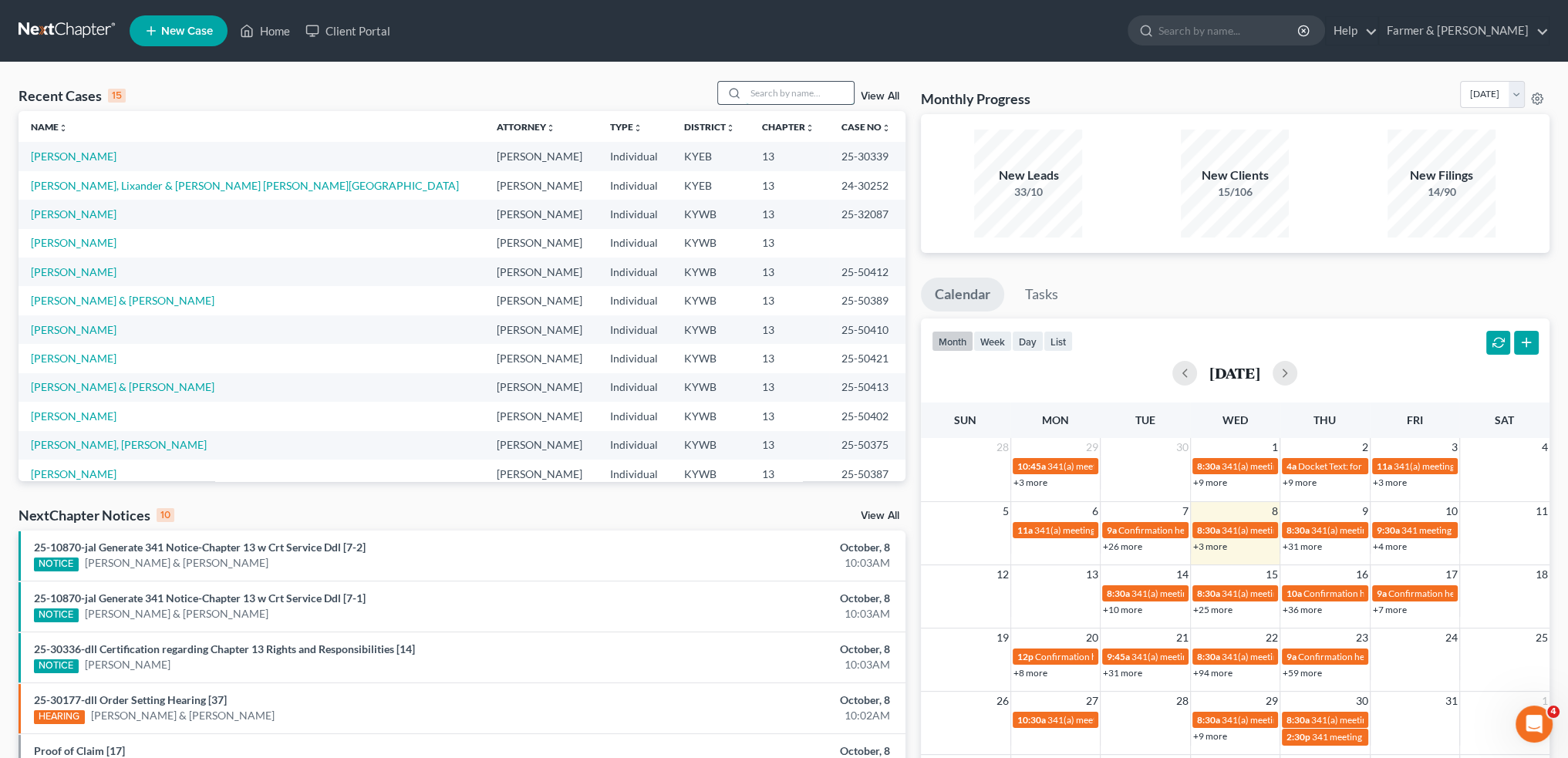
click at [769, 87] on input "search" at bounding box center [800, 93] width 108 height 22
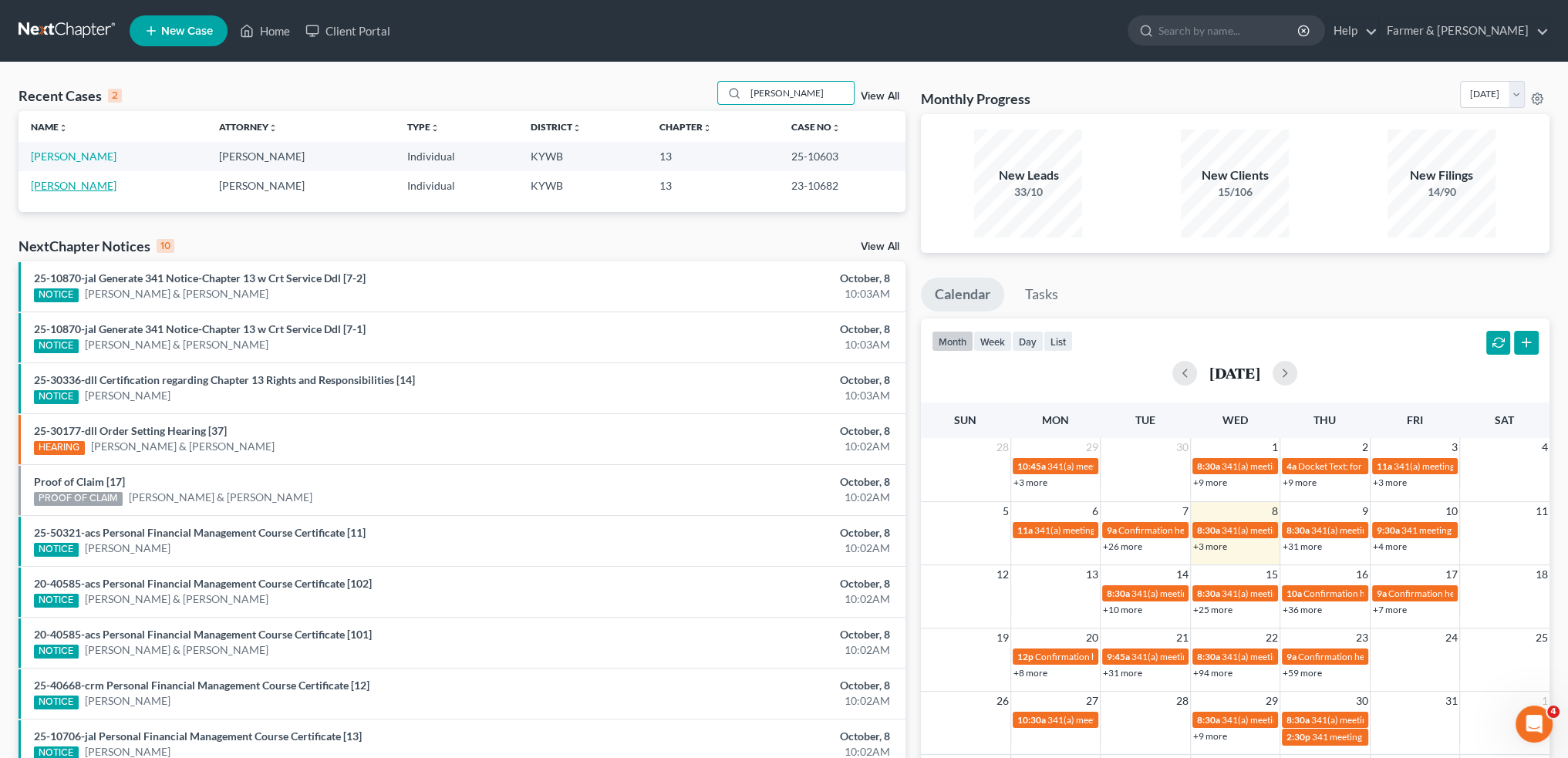
click at [68, 188] on link "Farmer, Betty" at bounding box center [74, 185] width 86 height 13
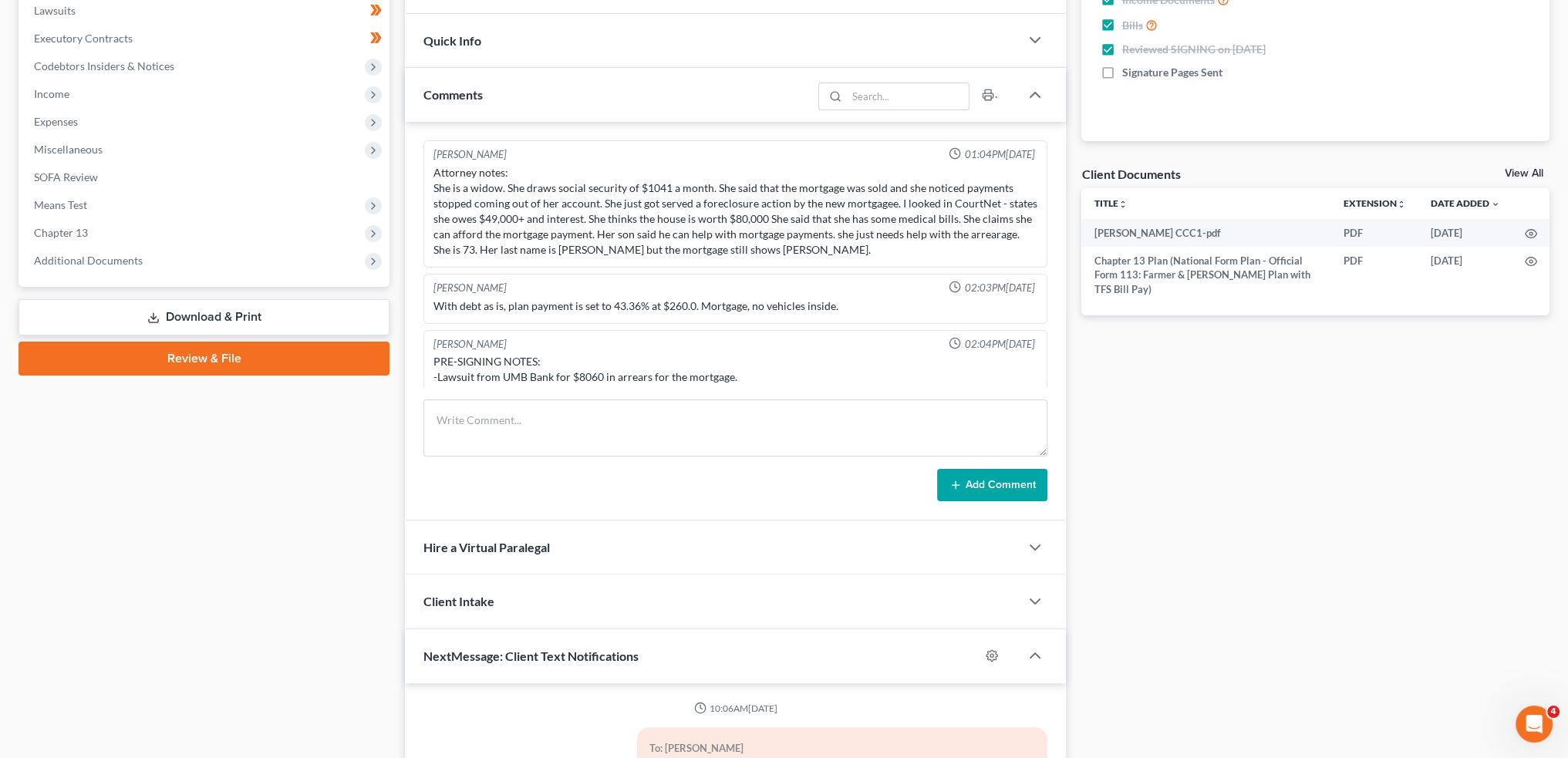
scroll to position [21, 0]
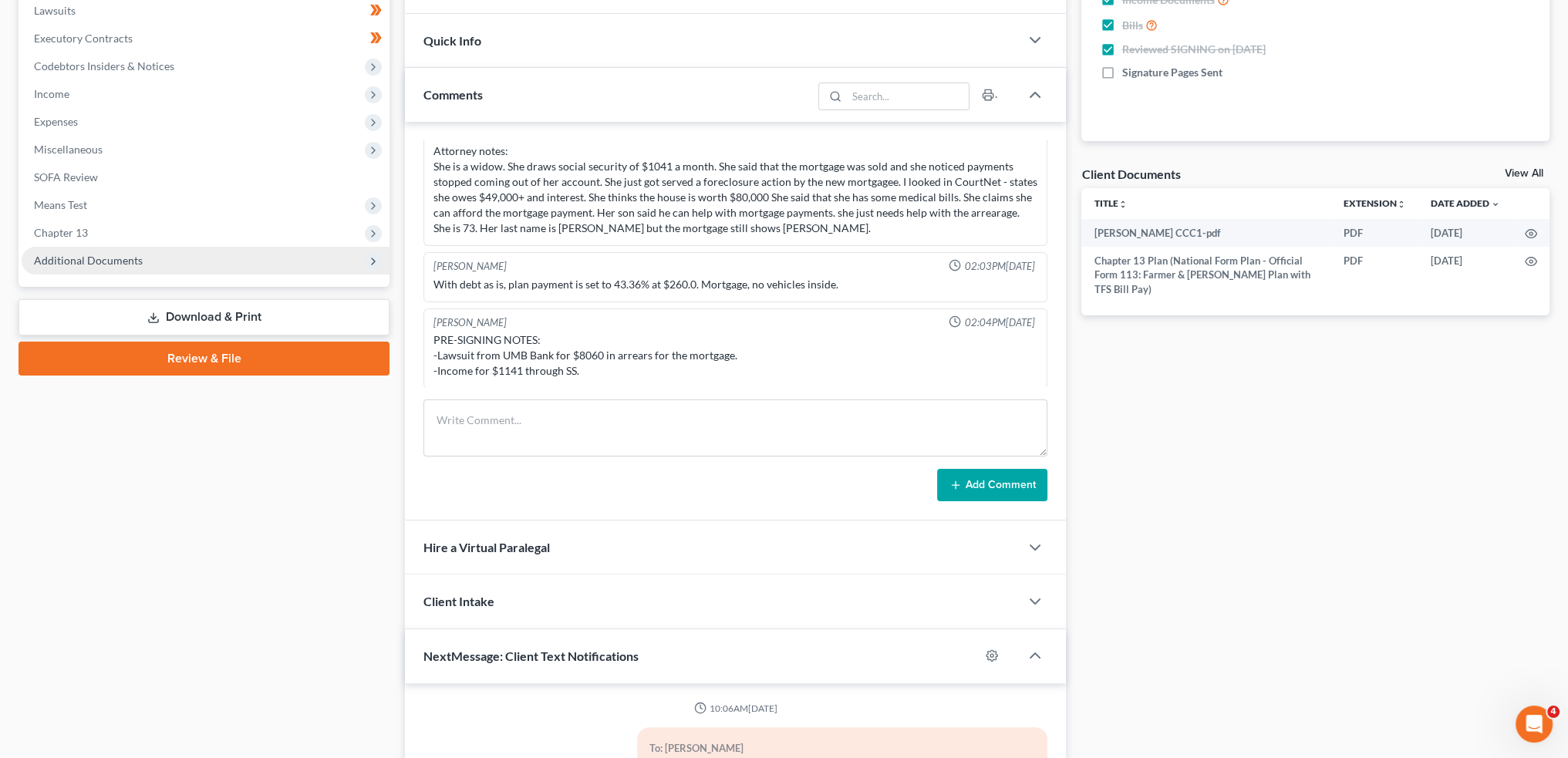
click at [113, 262] on span "Additional Documents" at bounding box center [88, 260] width 109 height 13
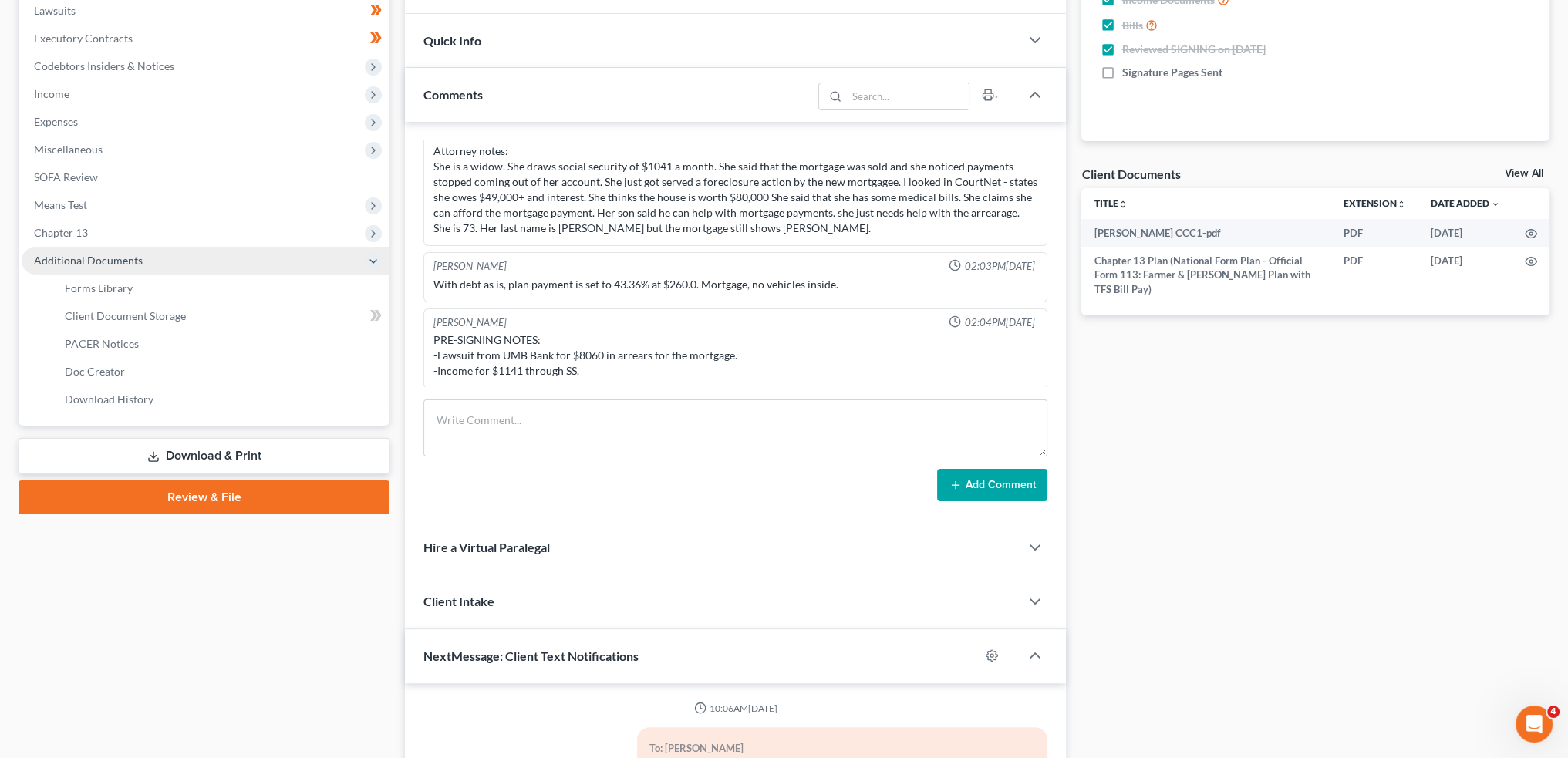
scroll to position [1321, 0]
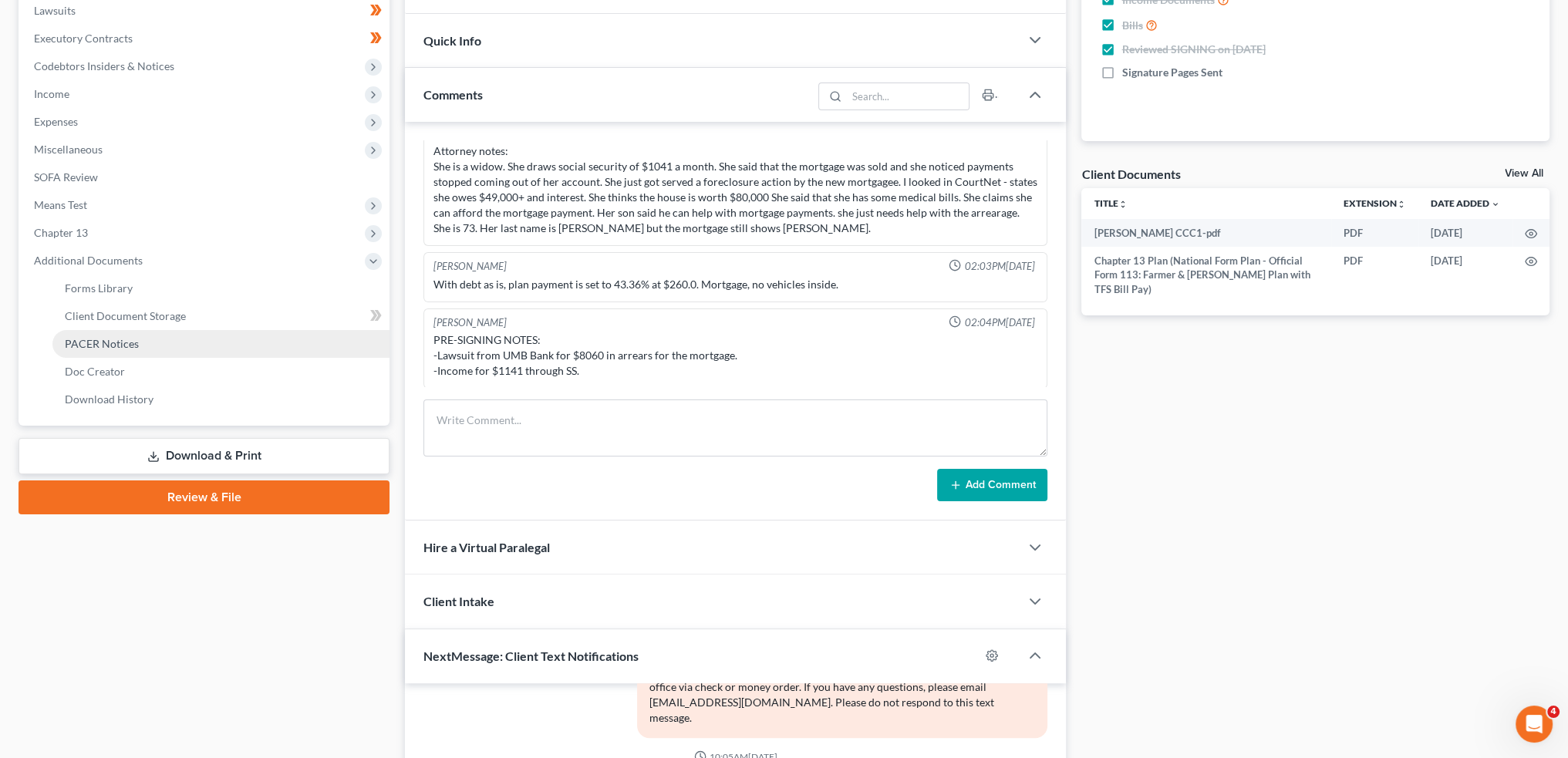
click at [112, 343] on span "PACER Notices" at bounding box center [102, 343] width 74 height 13
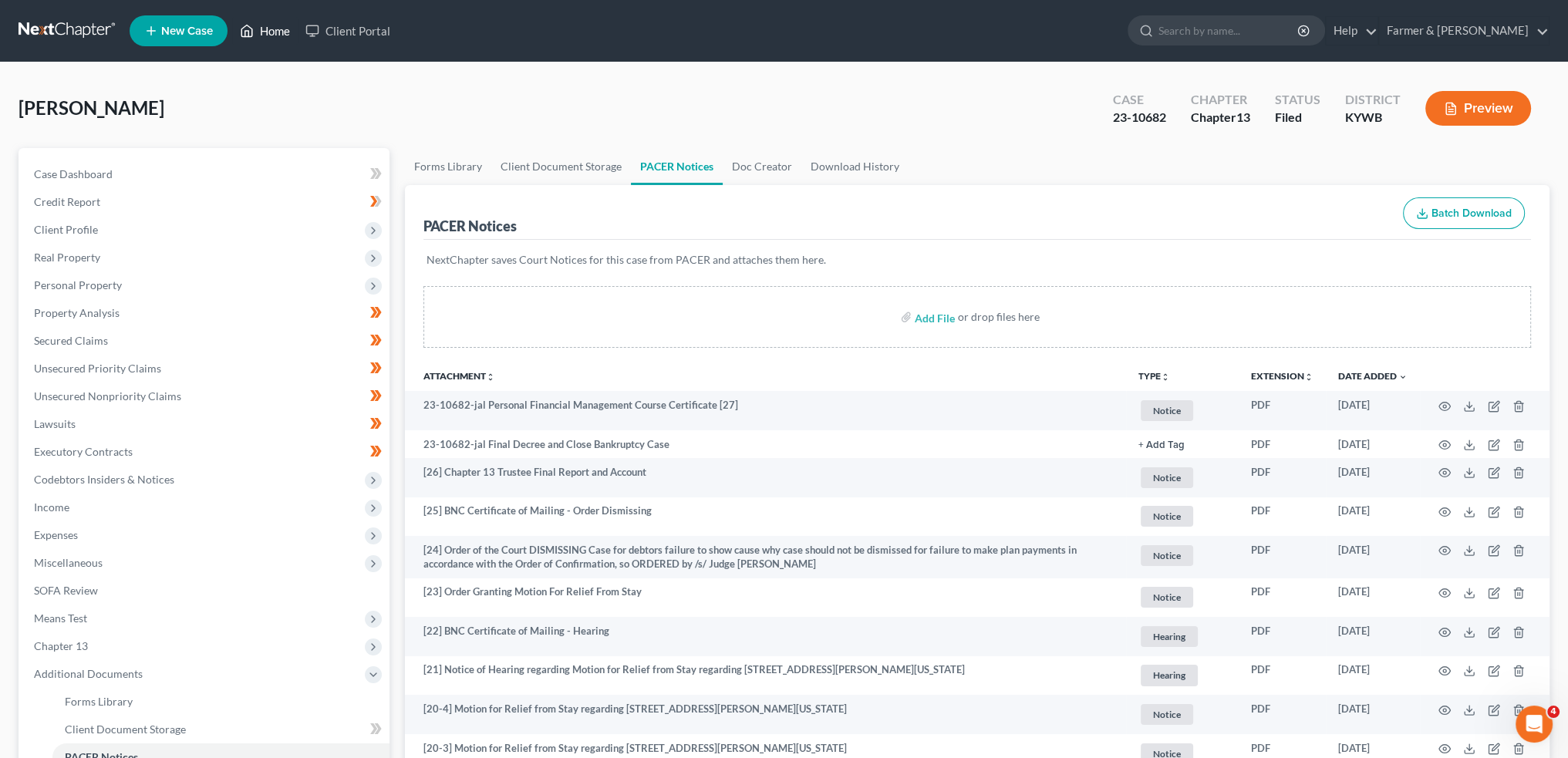
click at [249, 29] on icon at bounding box center [247, 31] width 14 height 19
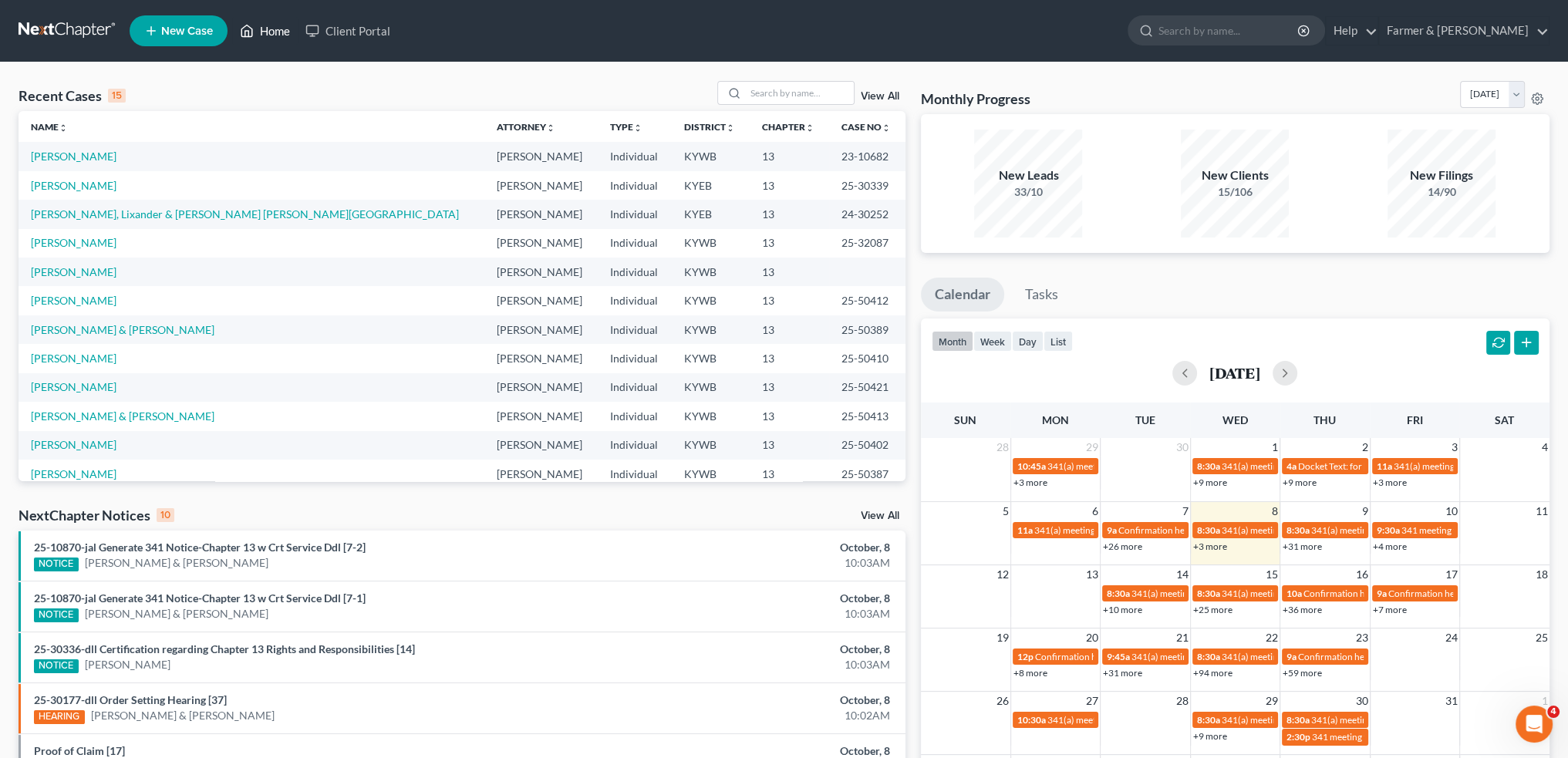
click at [232, 17] on link "Home" at bounding box center [265, 31] width 65 height 27
click at [781, 96] on input "search" at bounding box center [800, 93] width 108 height 22
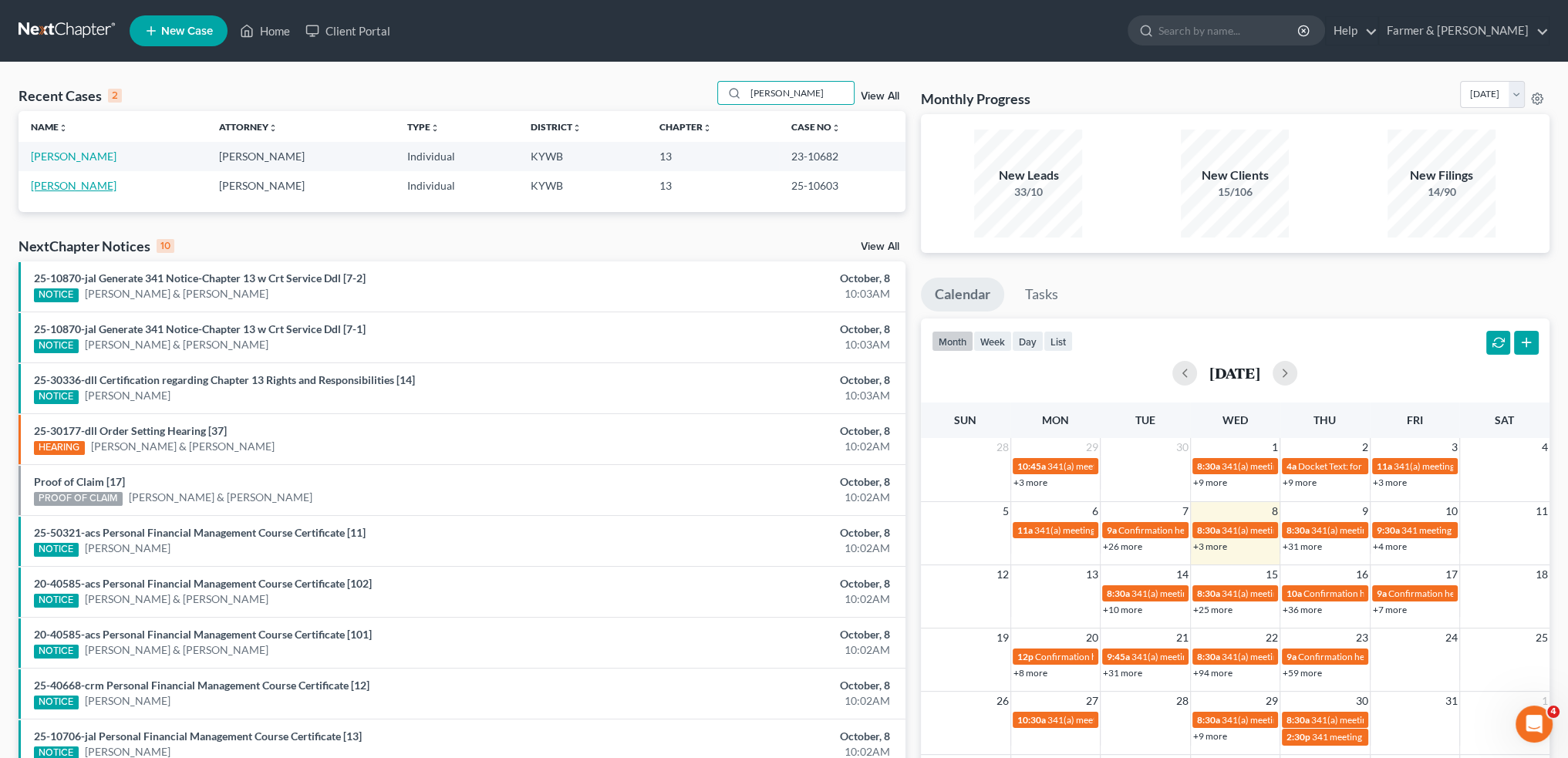
click at [78, 180] on link "Farmer, Betty" at bounding box center [74, 185] width 86 height 13
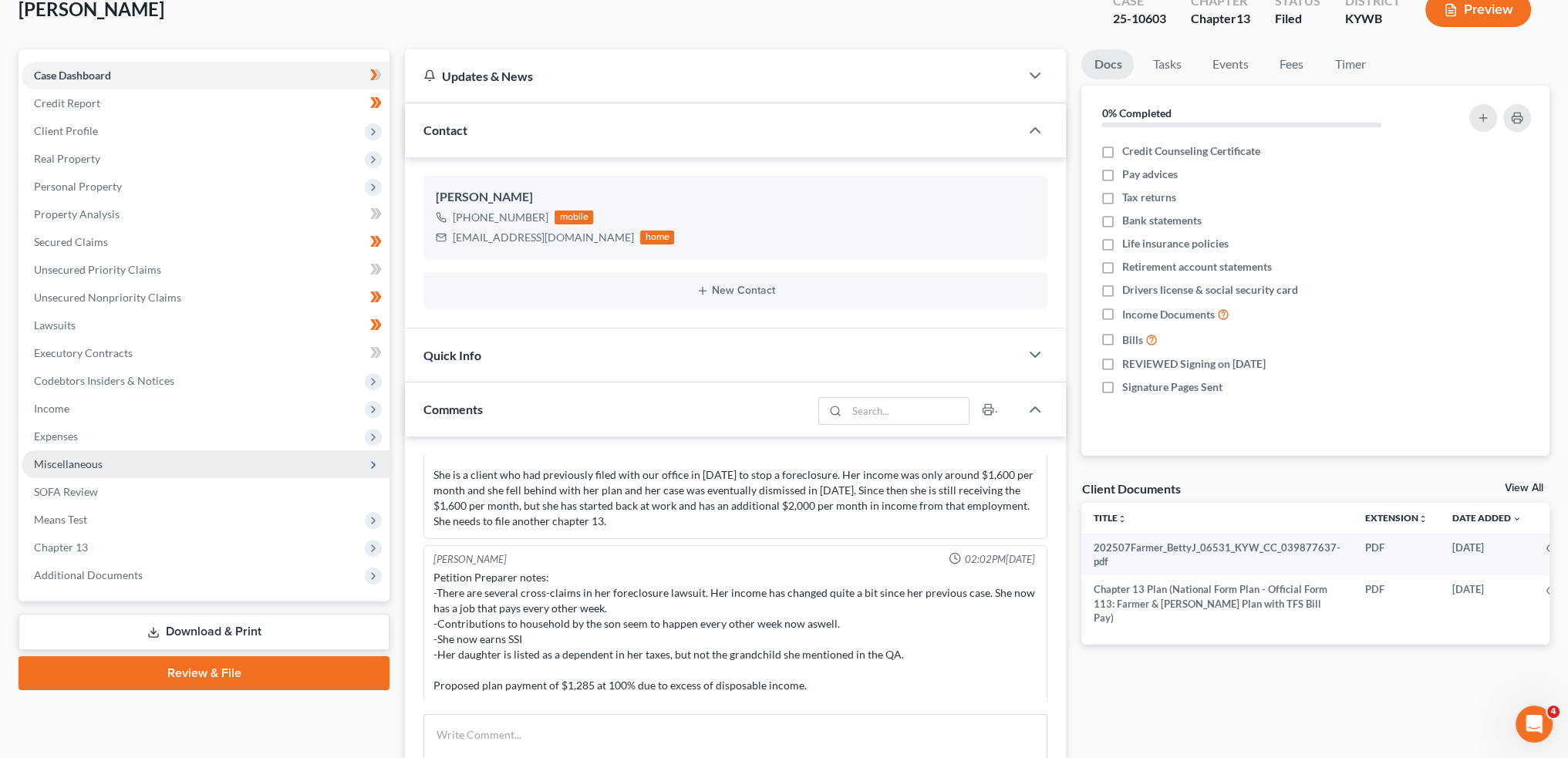
scroll to position [128, 0]
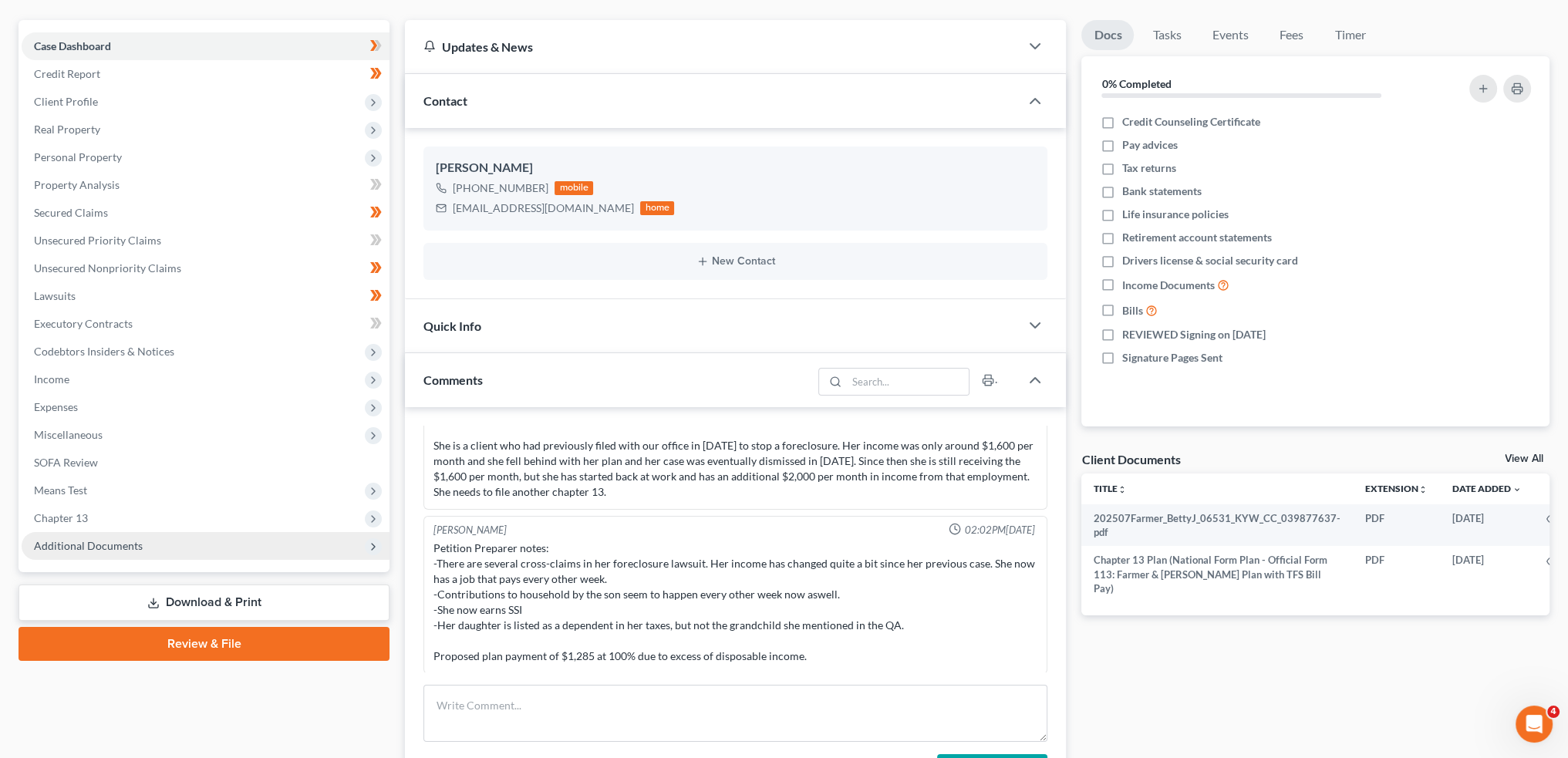
click at [247, 548] on span "Additional Documents" at bounding box center [205, 546] width 368 height 27
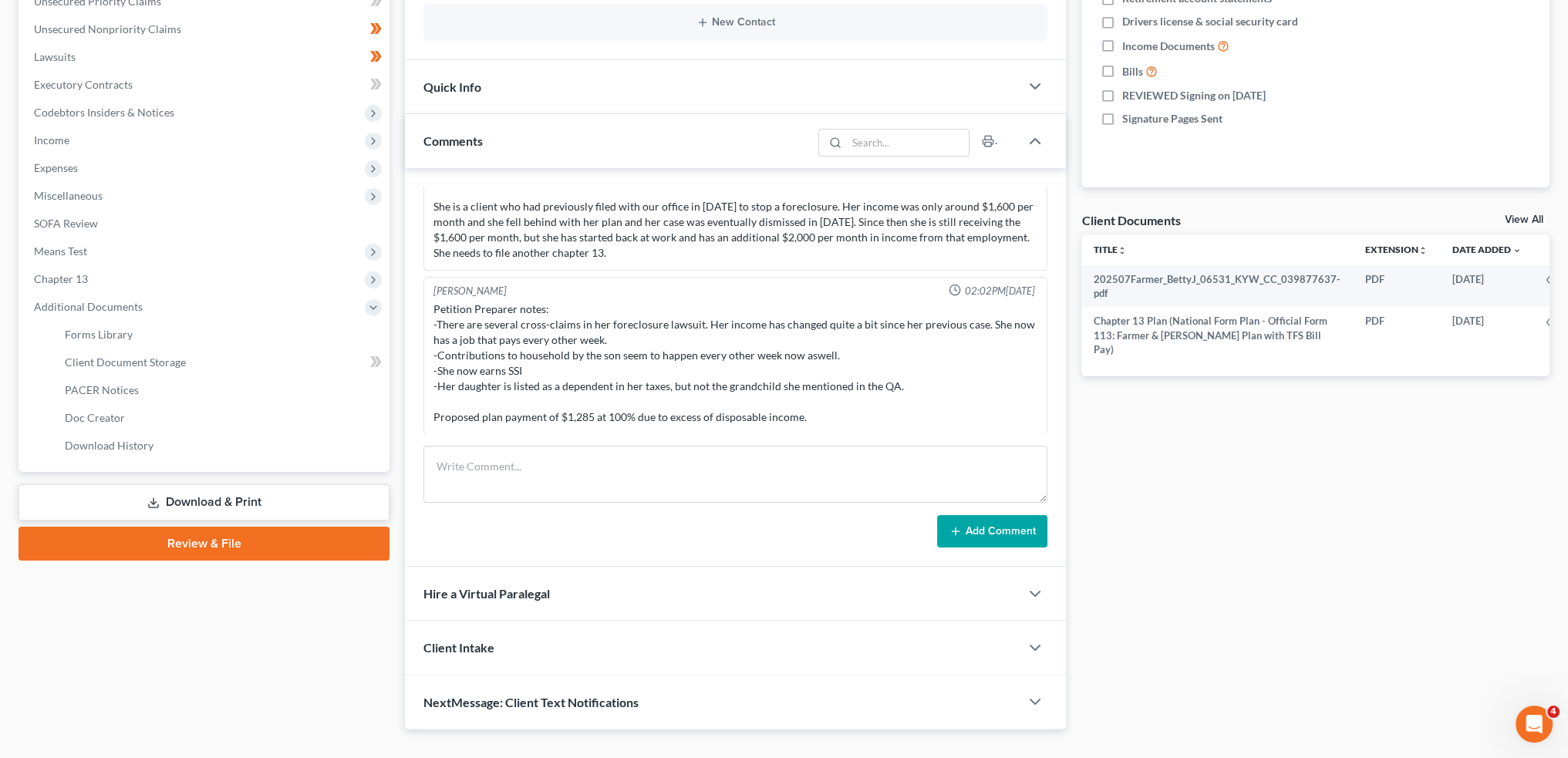
scroll to position [394, 0]
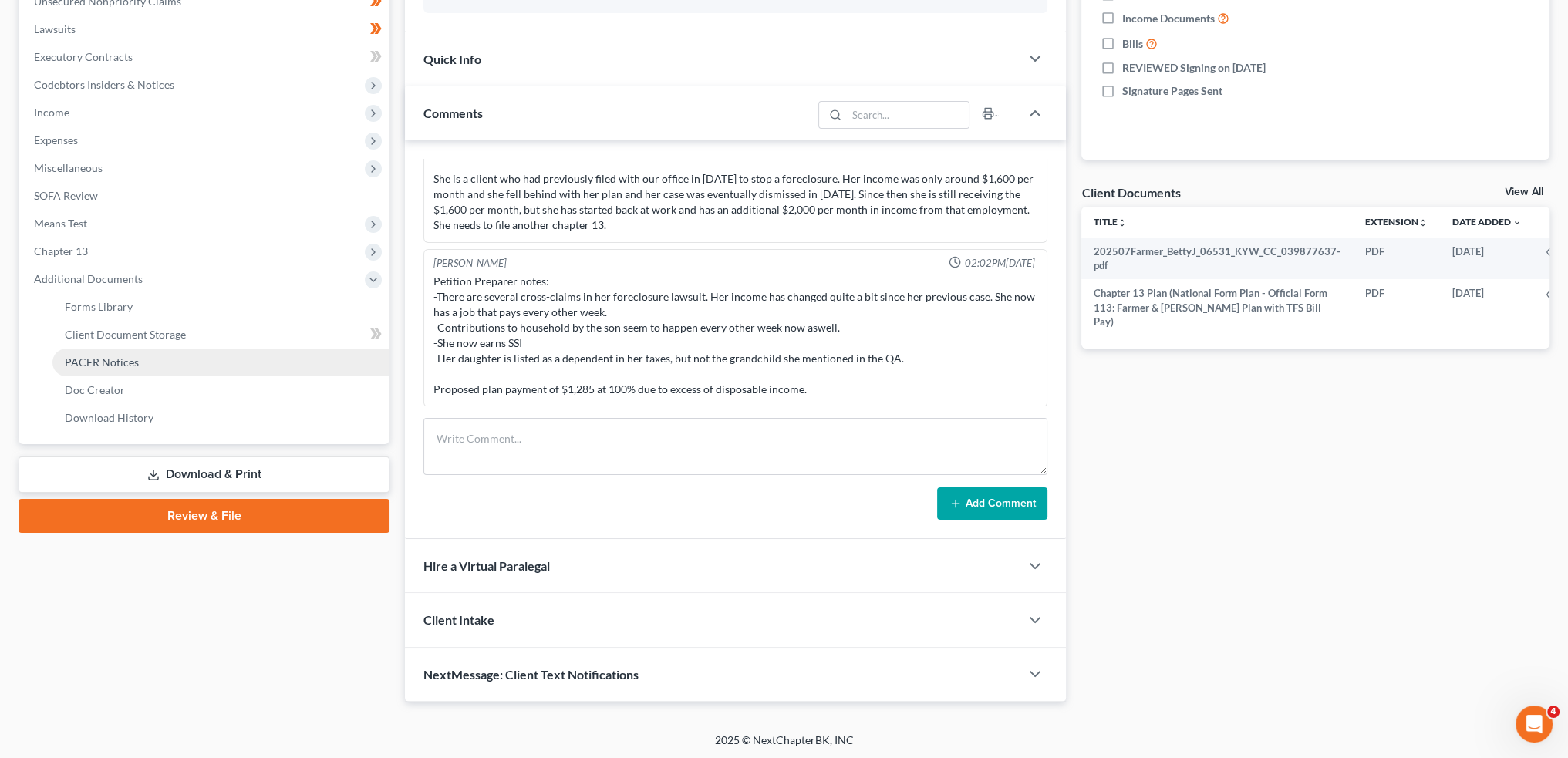
click at [131, 364] on span "PACER Notices" at bounding box center [102, 362] width 74 height 13
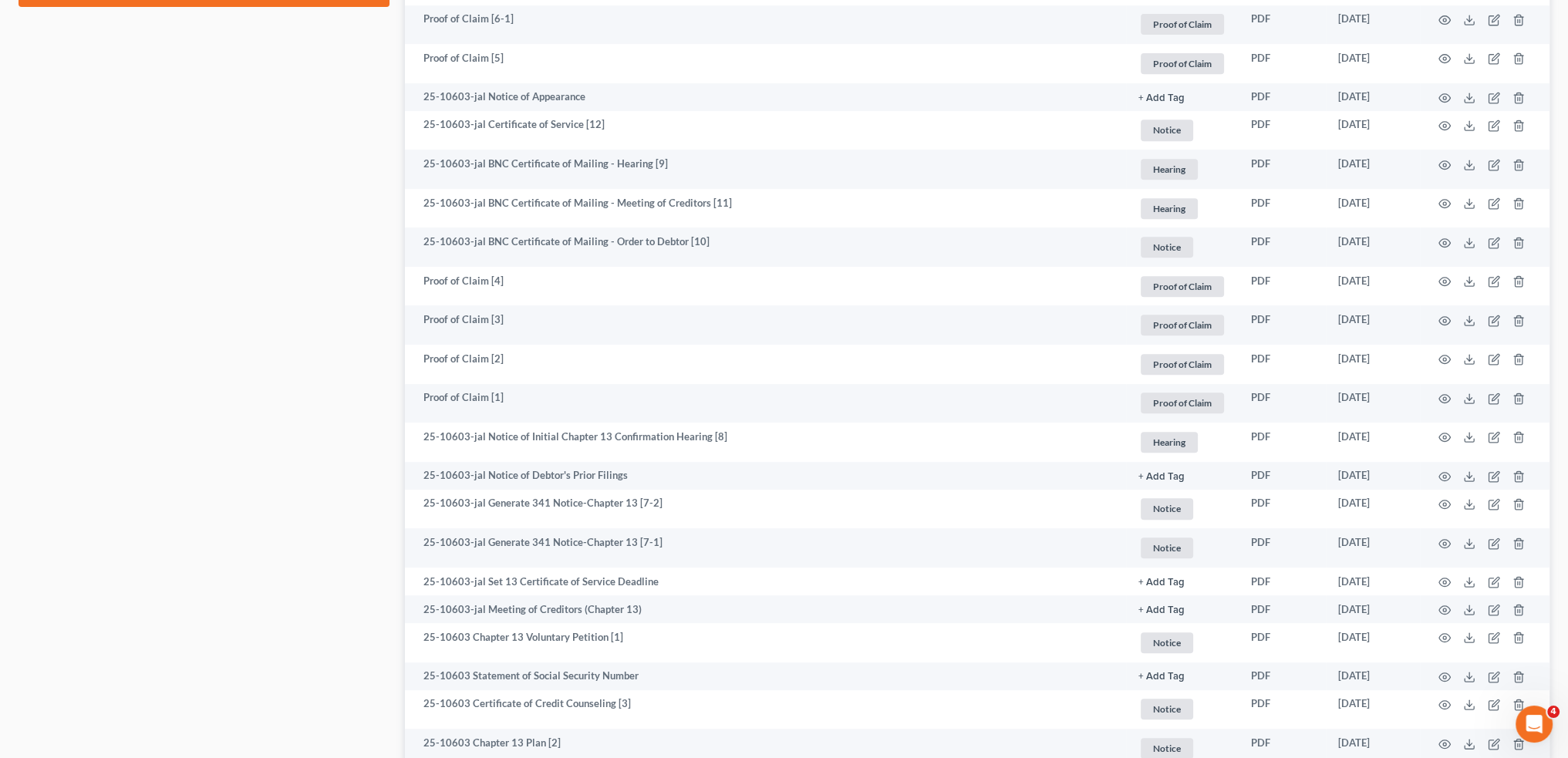
scroll to position [1028, 0]
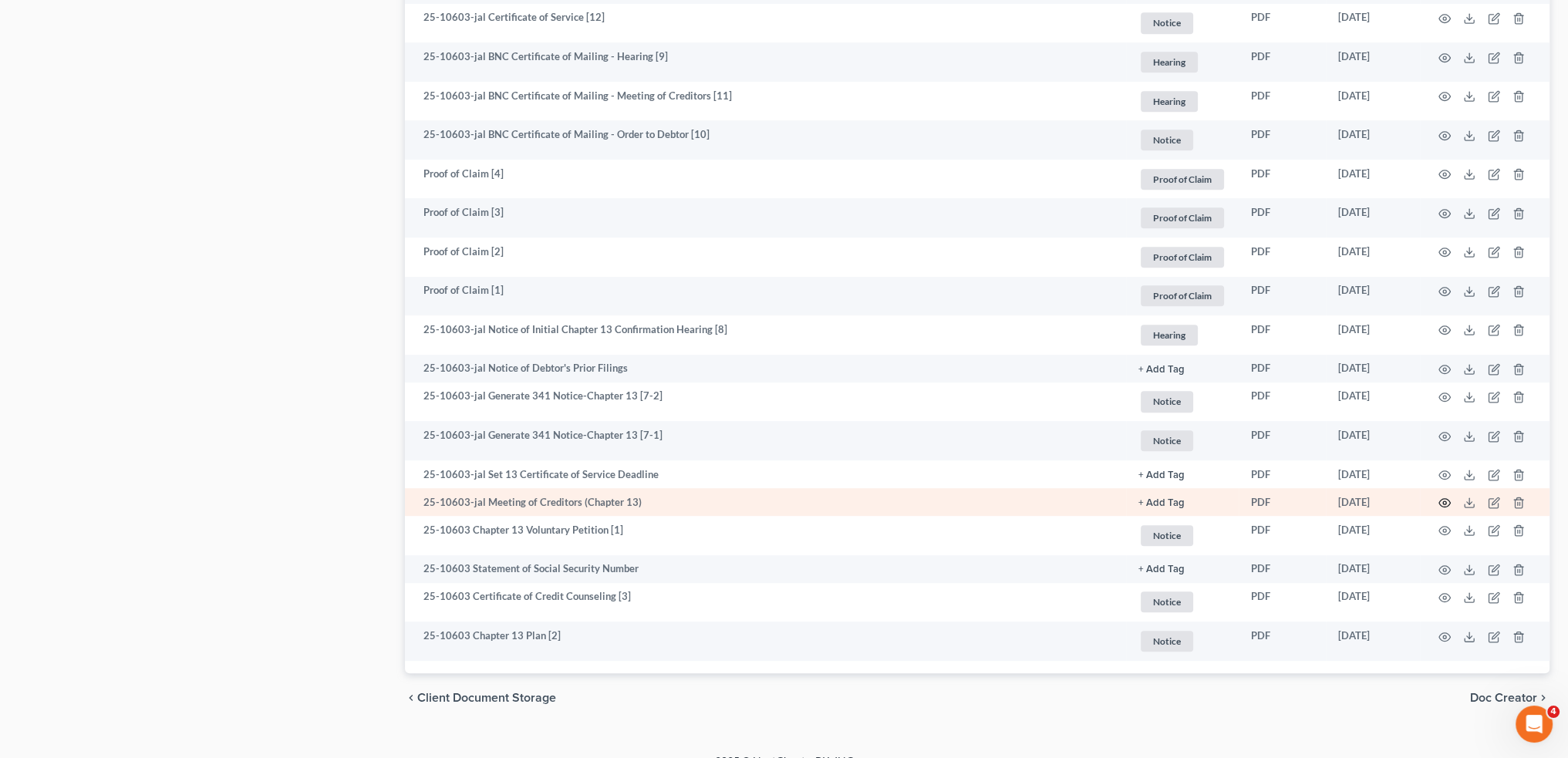
click at [1443, 504] on icon "button" at bounding box center [1444, 502] width 12 height 12
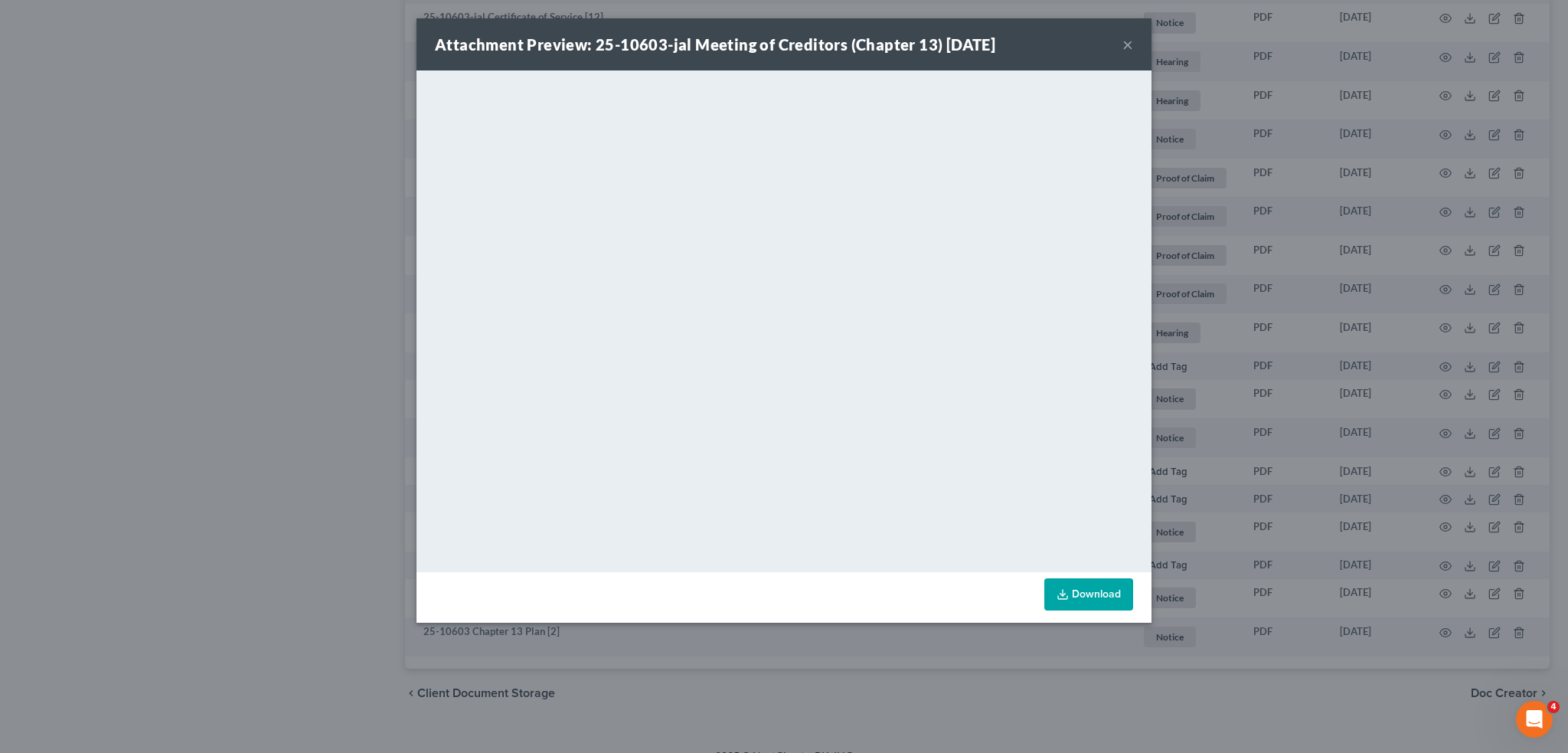
click at [1127, 39] on button "×" at bounding box center [1127, 44] width 11 height 19
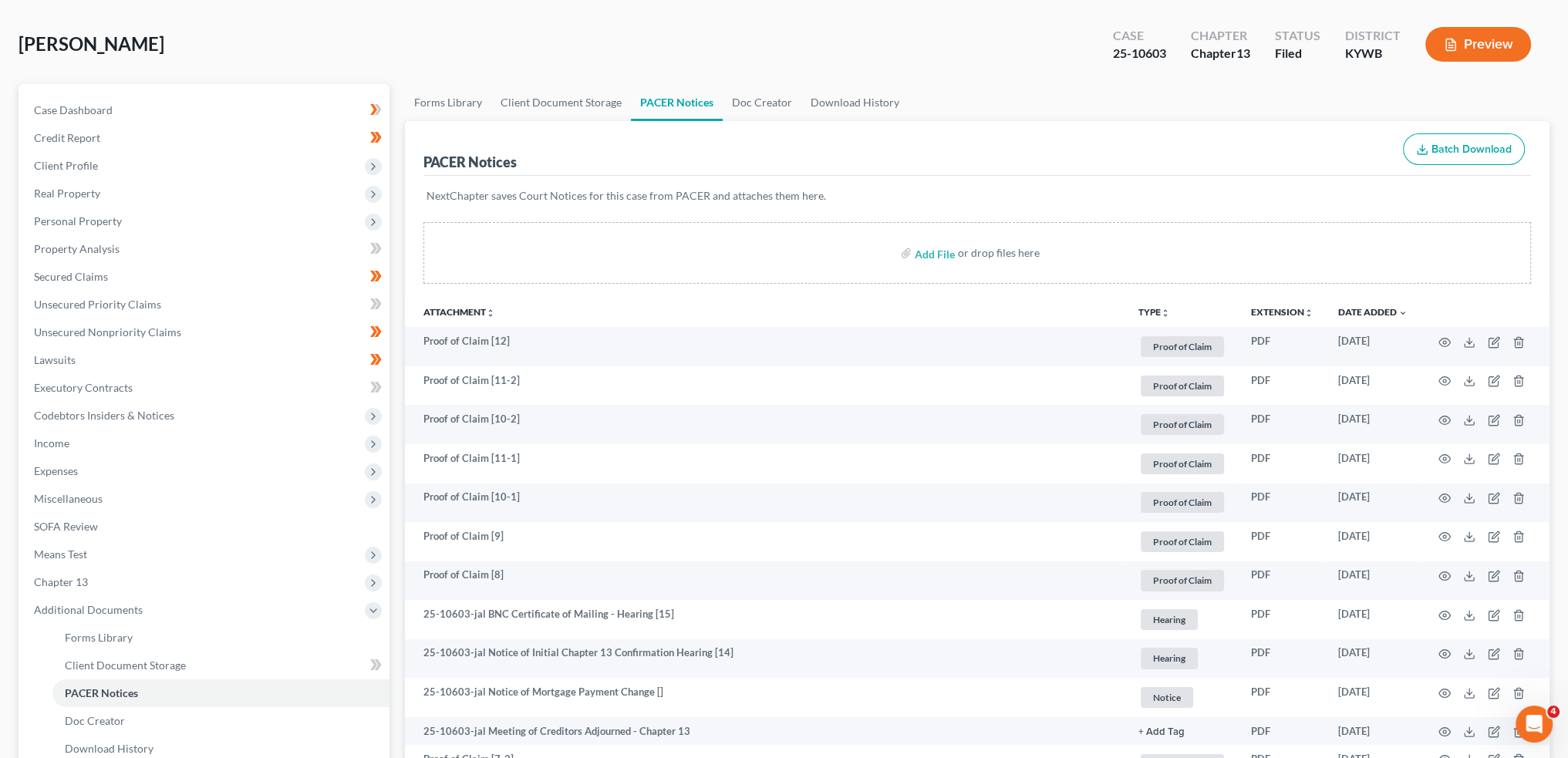
scroll to position [0, 0]
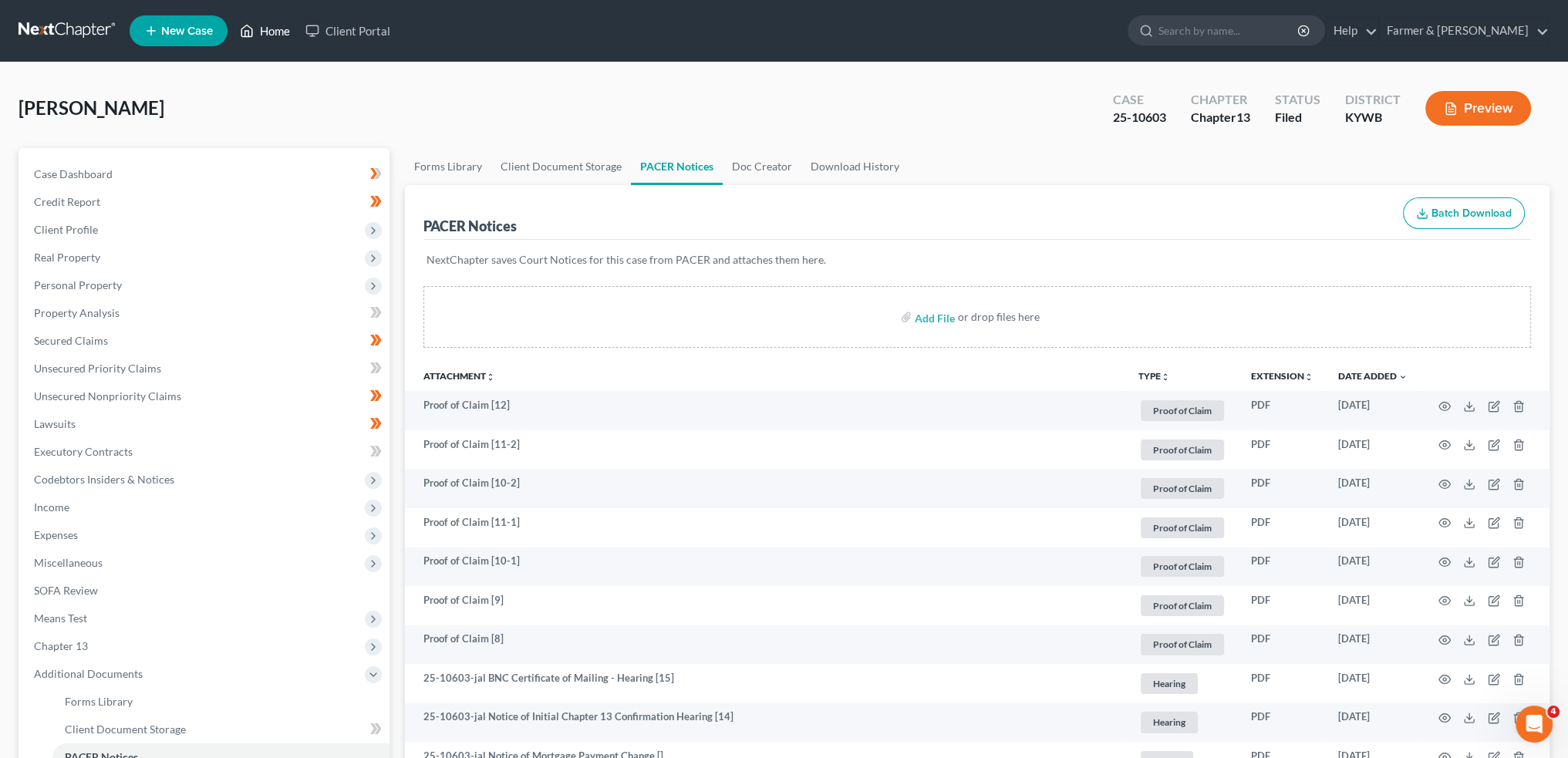
click at [260, 30] on link "Home" at bounding box center [265, 31] width 65 height 27
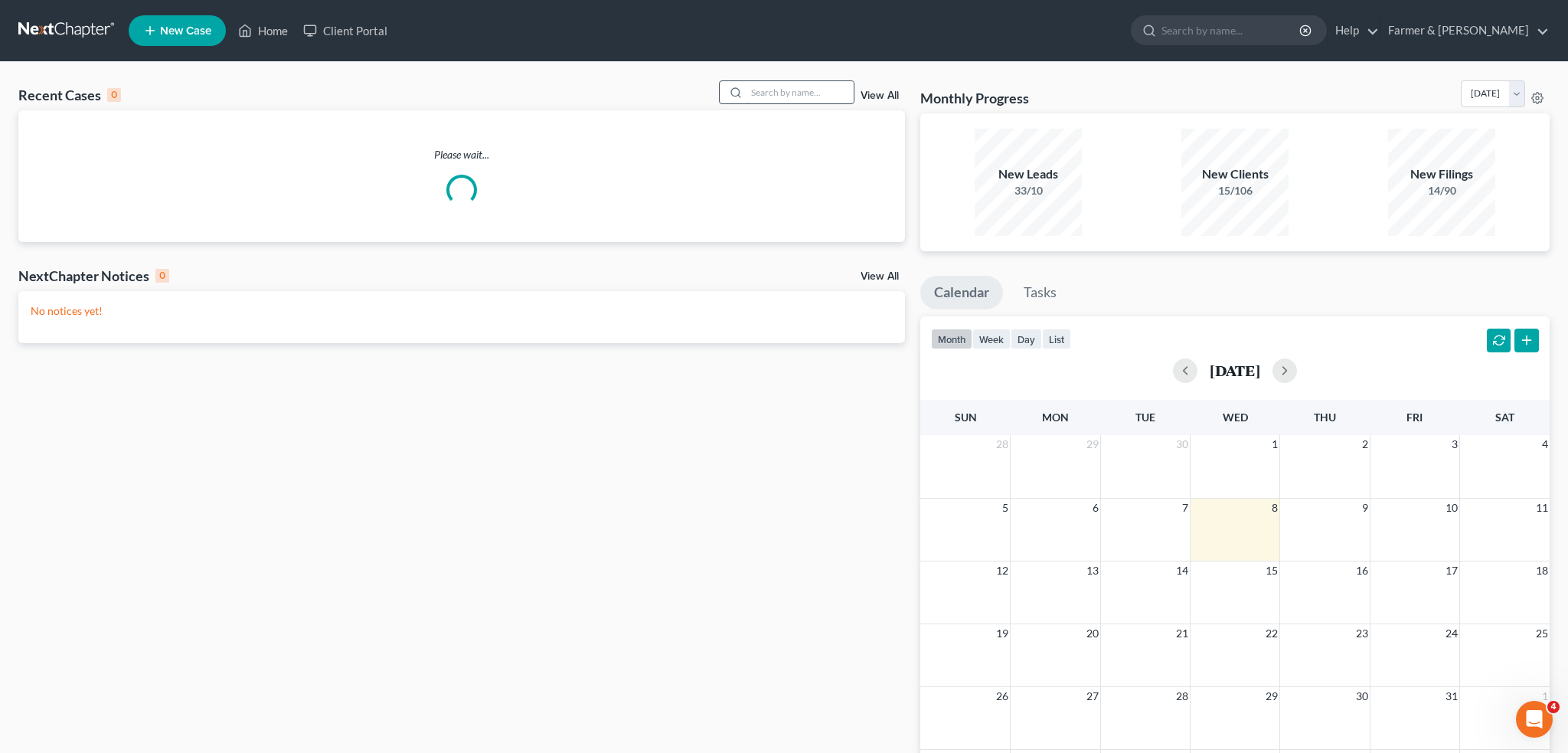
click at [756, 99] on input "search" at bounding box center [800, 92] width 107 height 22
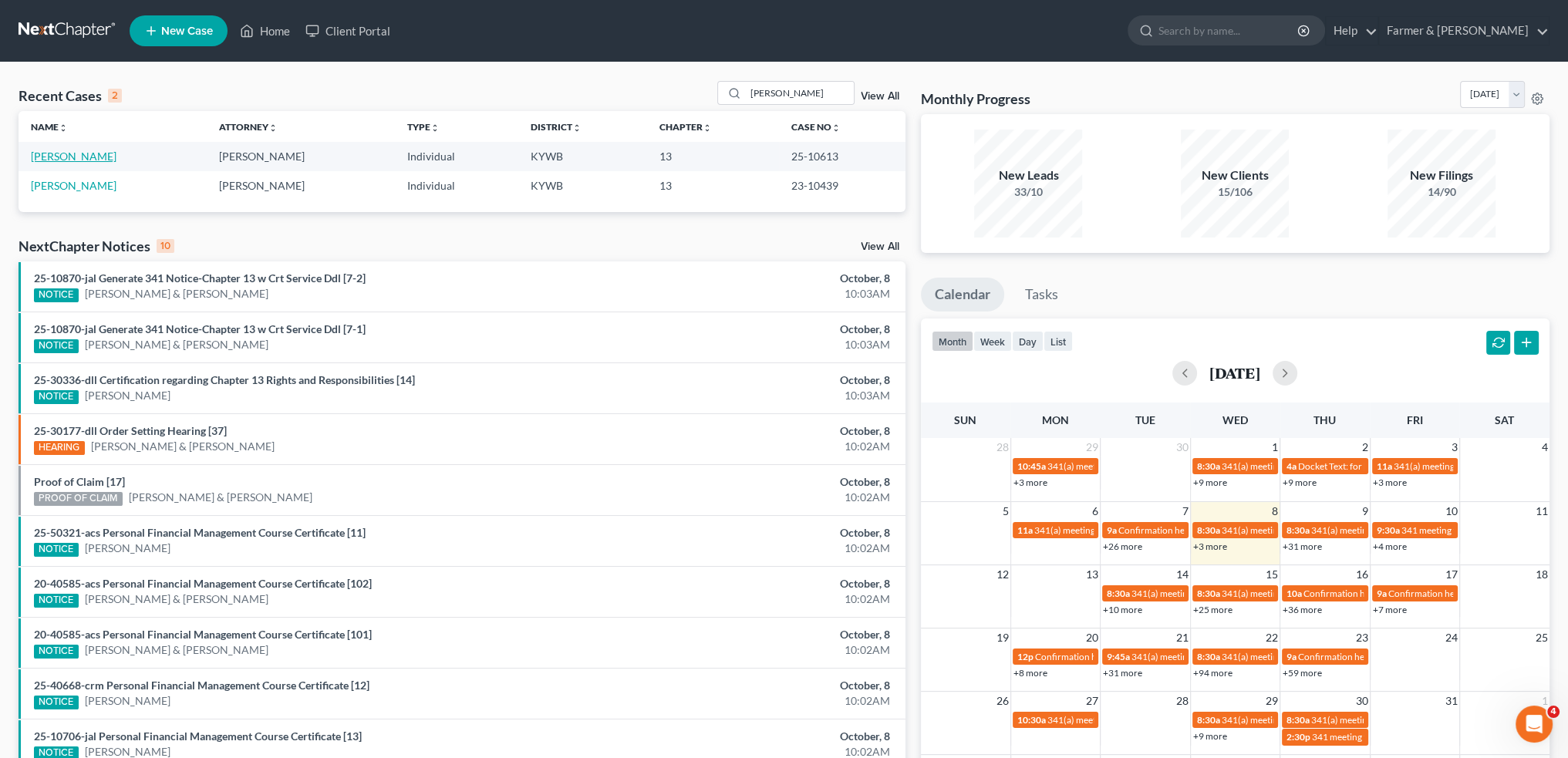
click at [81, 157] on link "Kennon, Lurien" at bounding box center [74, 155] width 86 height 13
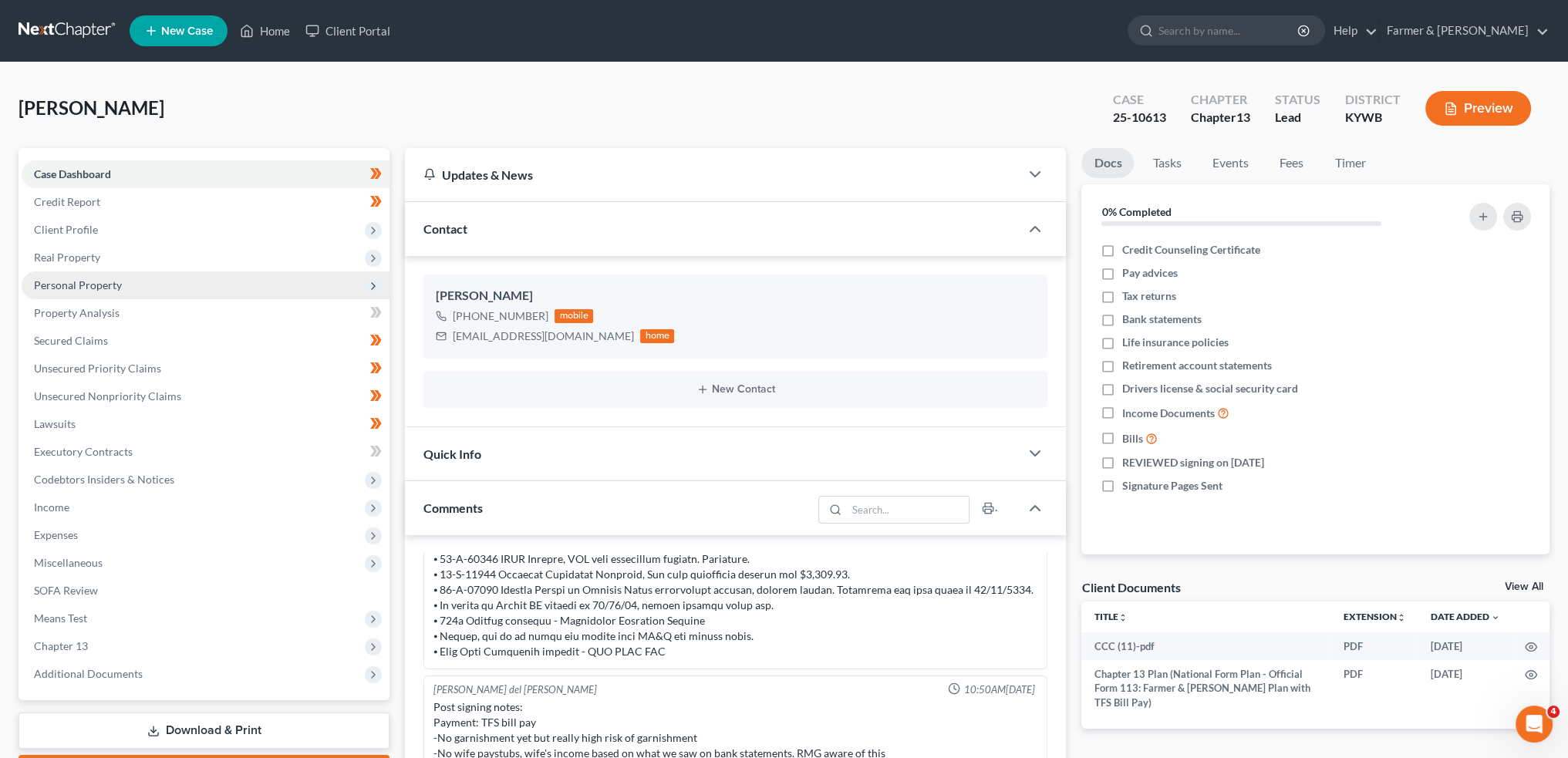
scroll to position [256, 0]
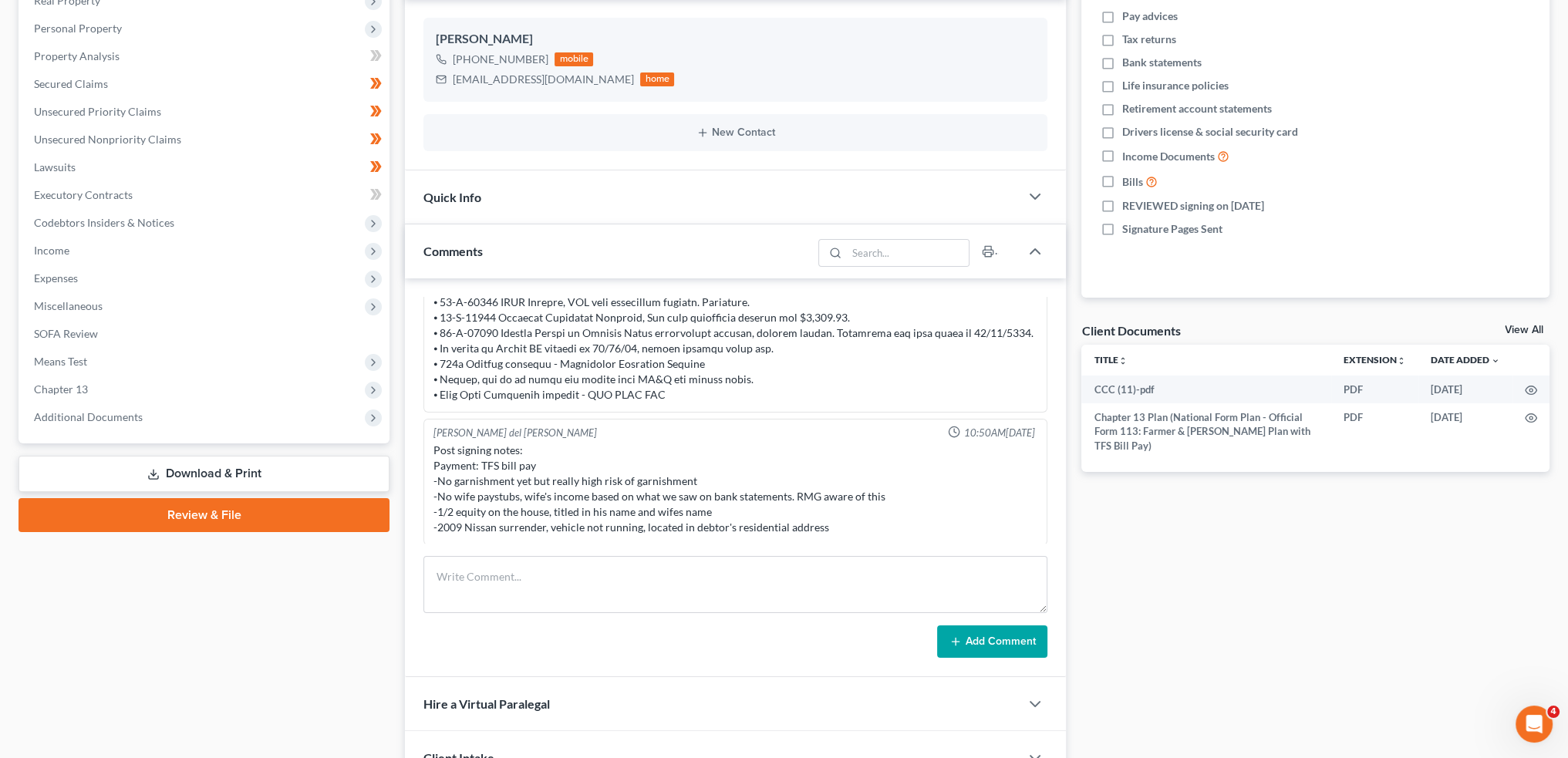
drag, startPoint x: 241, startPoint y: 411, endPoint x: 172, endPoint y: 477, distance: 95.5
click at [241, 411] on span "Additional Documents" at bounding box center [205, 417] width 368 height 27
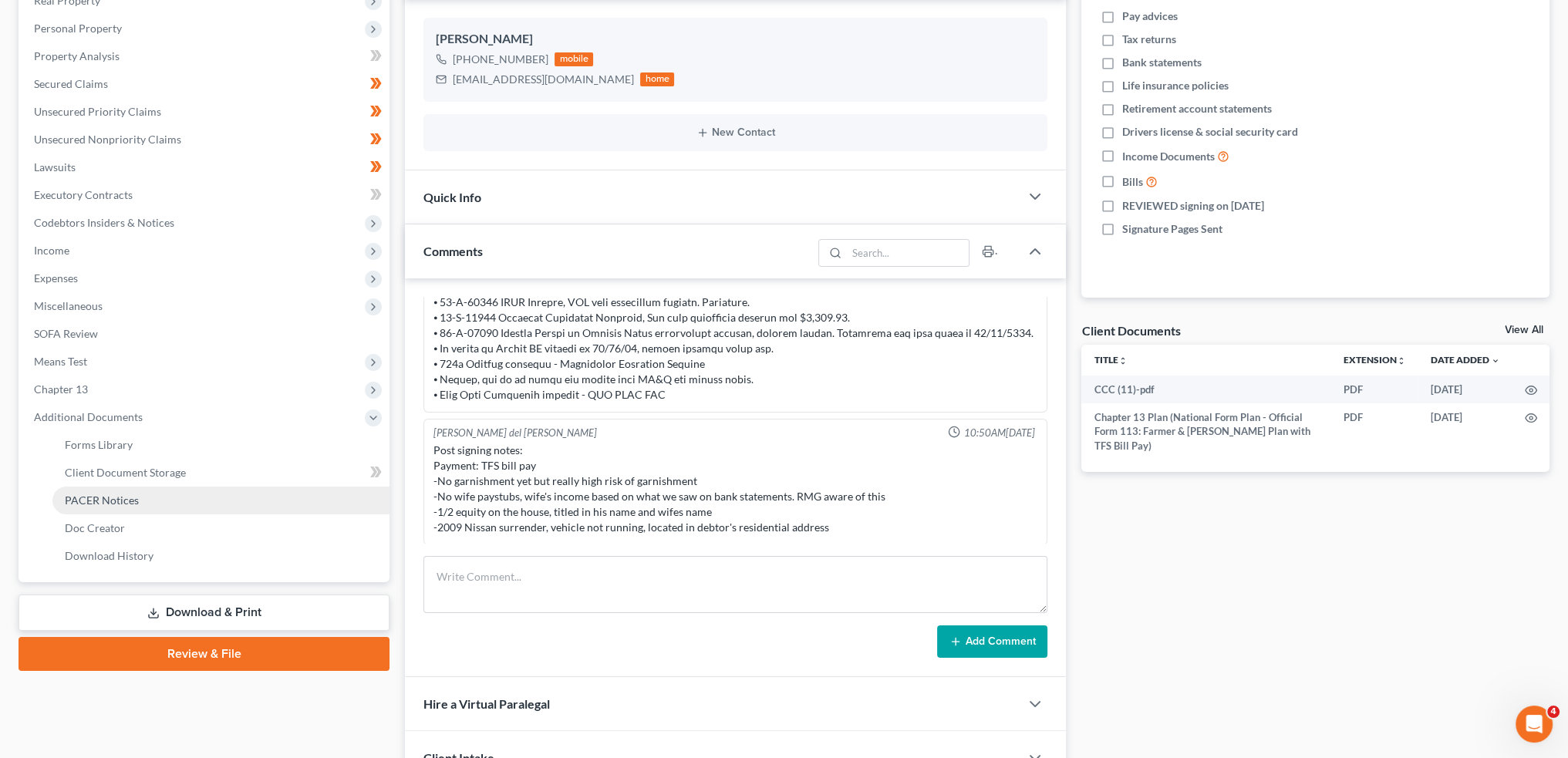
click at [160, 496] on link "PACER Notices" at bounding box center [220, 500] width 337 height 27
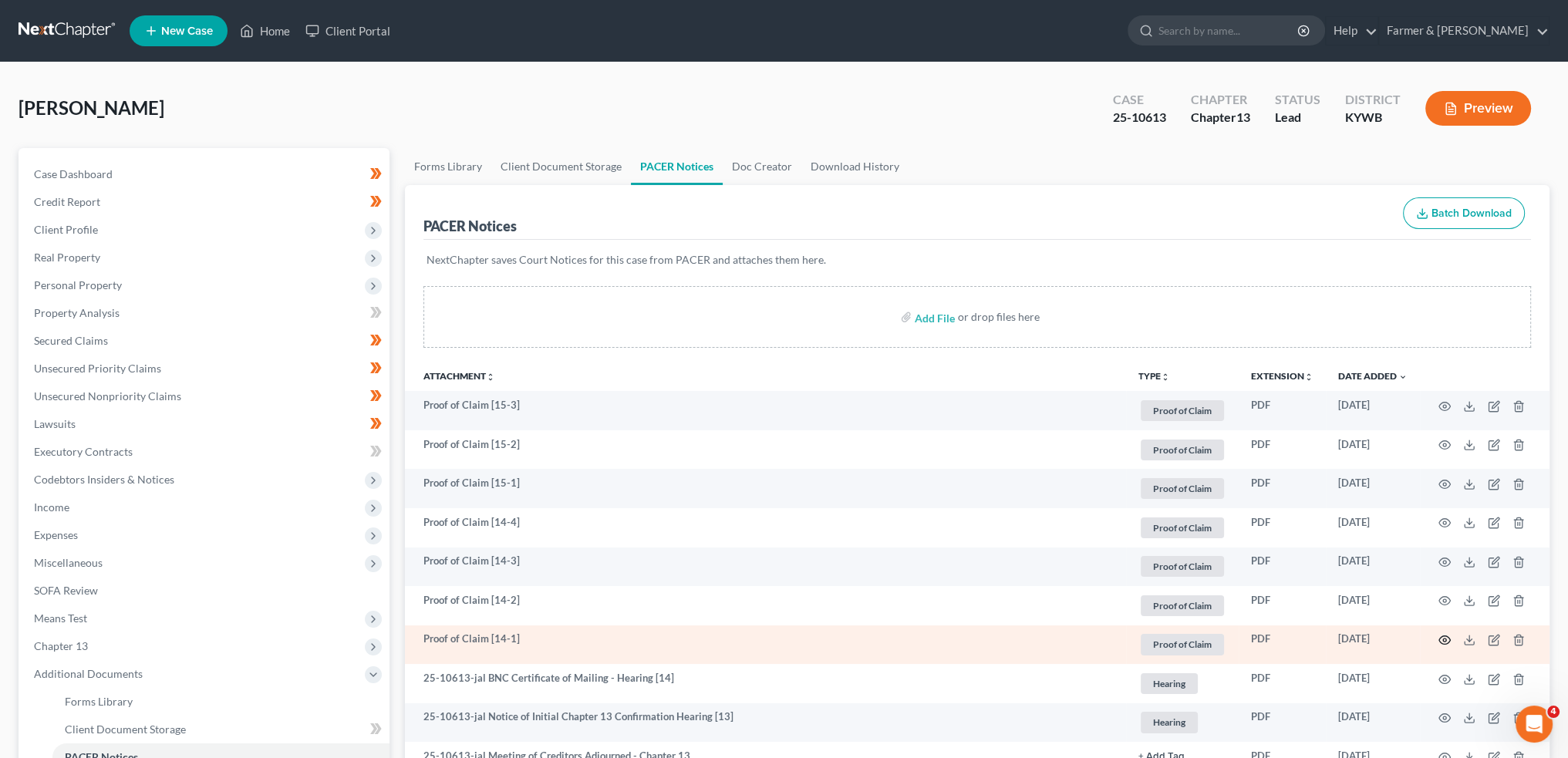
click at [1445, 640] on circle "button" at bounding box center [1445, 641] width 3 height 3
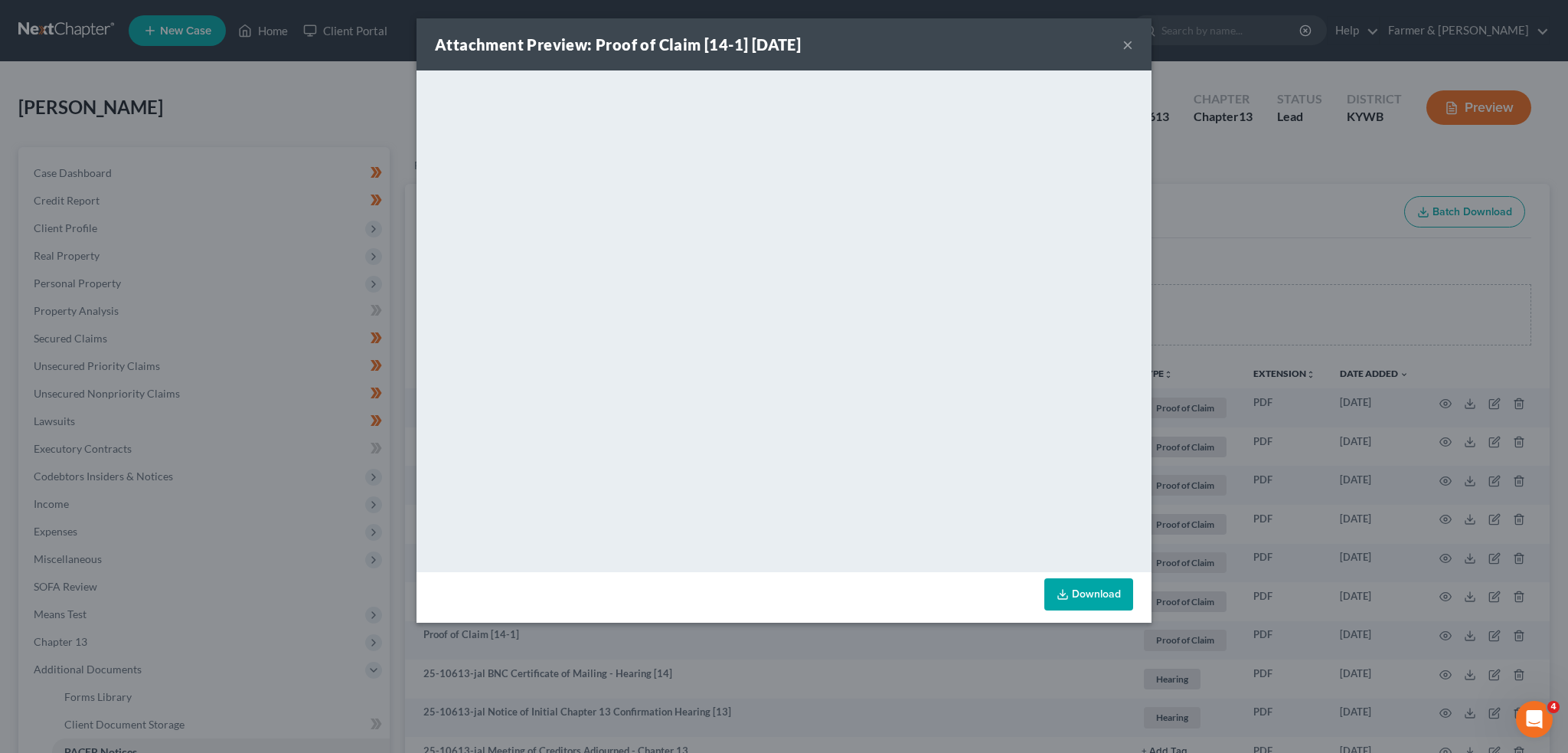
click at [1130, 42] on button "×" at bounding box center [1127, 44] width 11 height 19
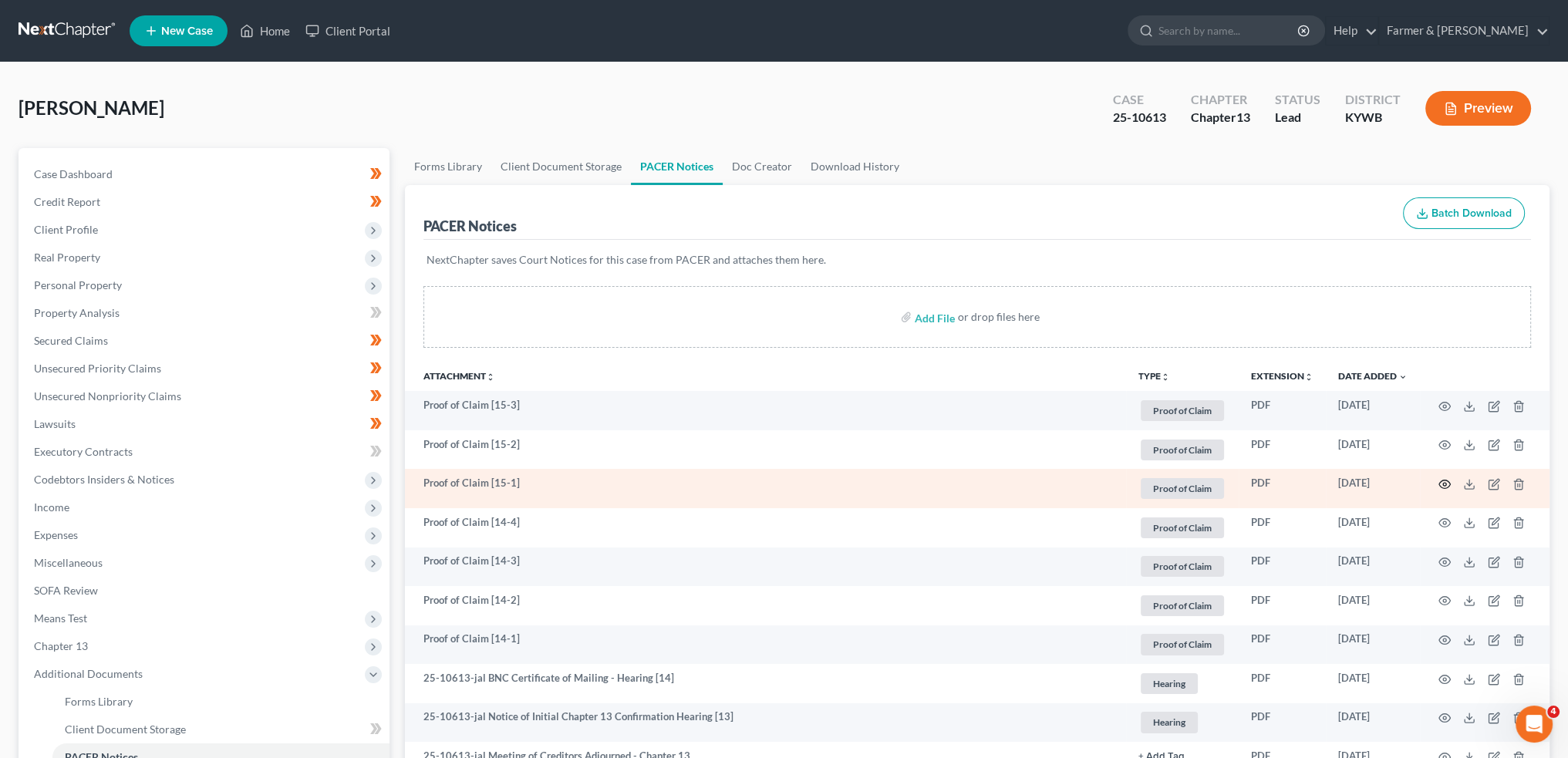
click at [1444, 483] on circle "button" at bounding box center [1445, 484] width 3 height 3
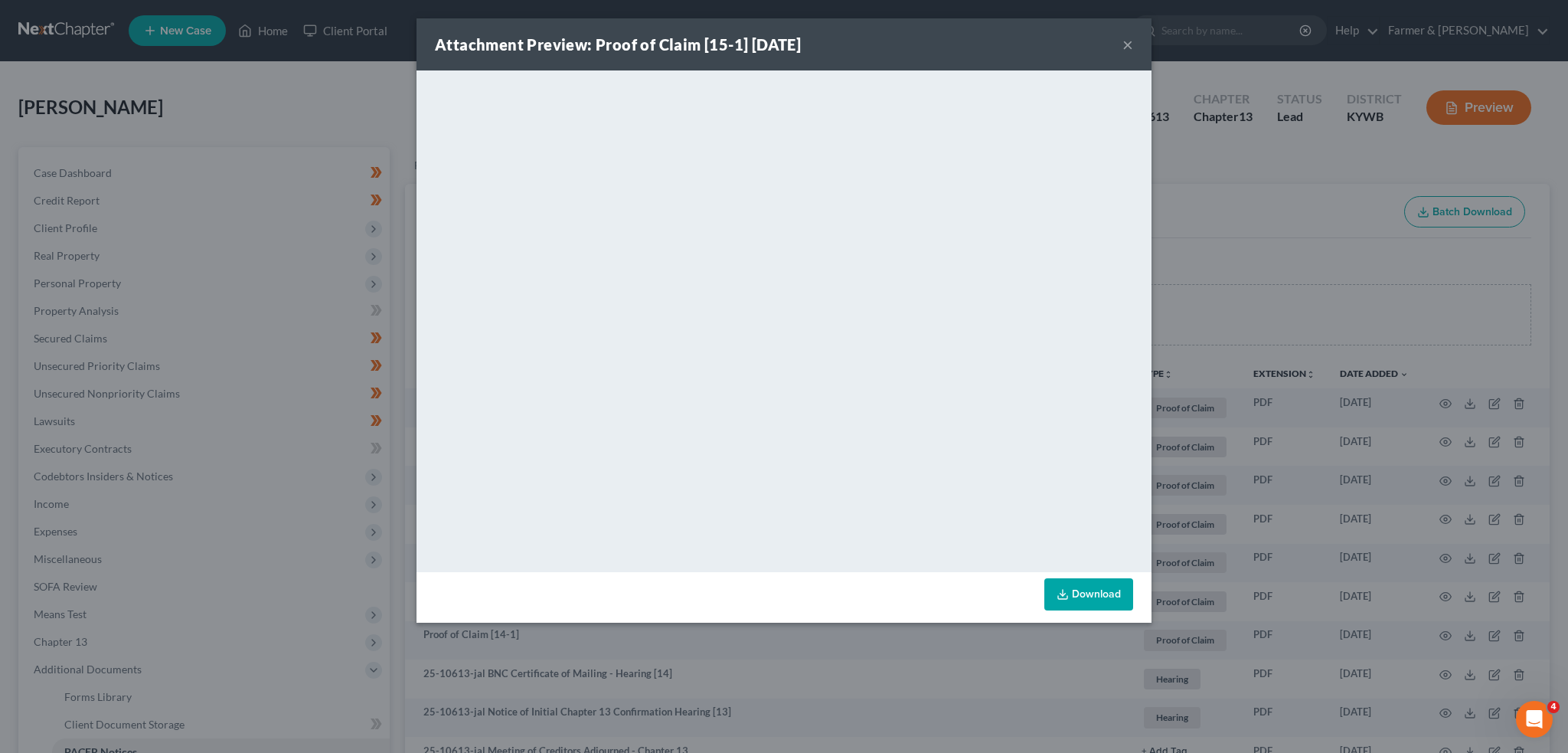
click at [1129, 42] on button "×" at bounding box center [1127, 44] width 11 height 19
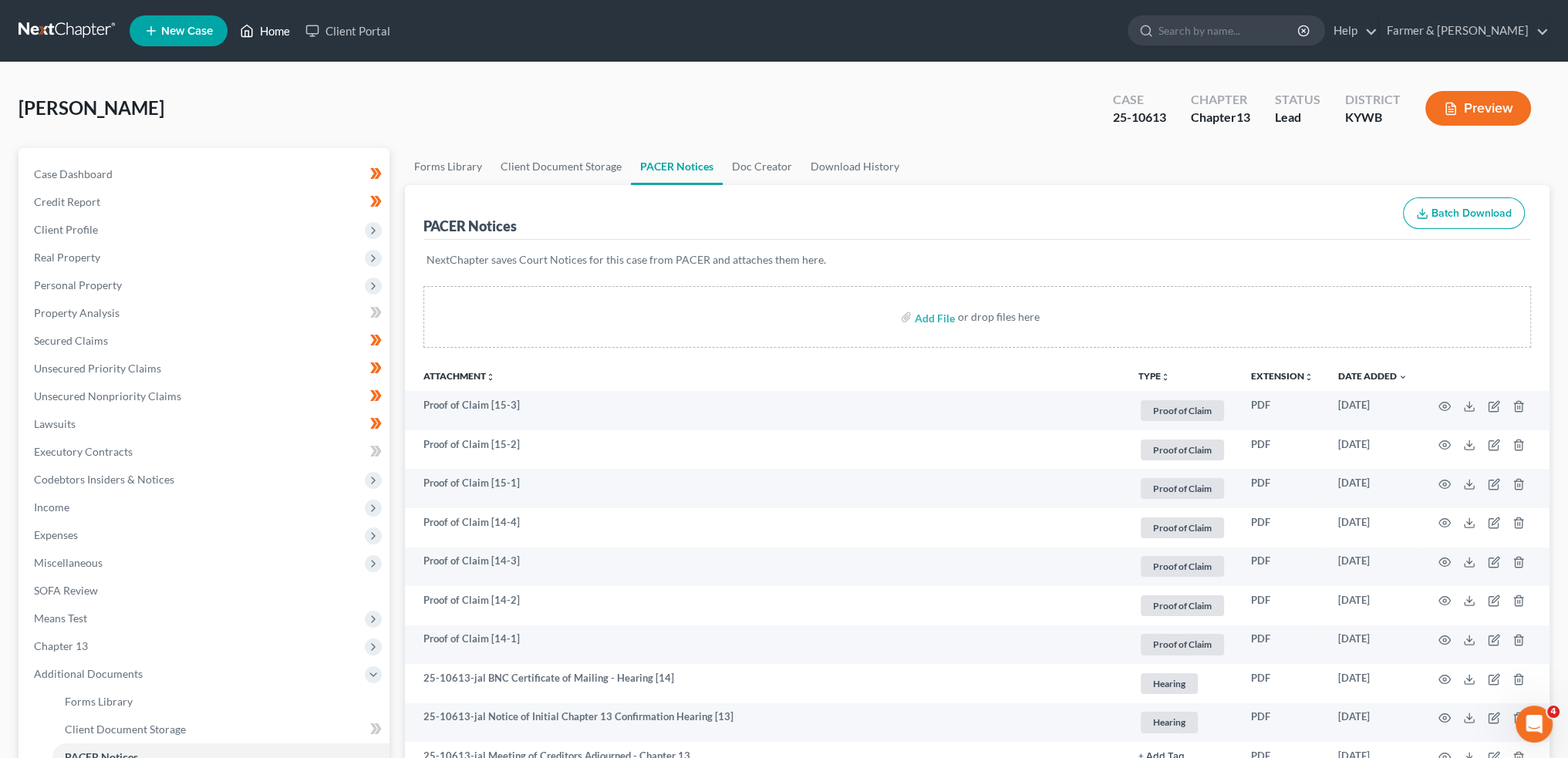
click at [268, 30] on link "Home" at bounding box center [265, 31] width 65 height 27
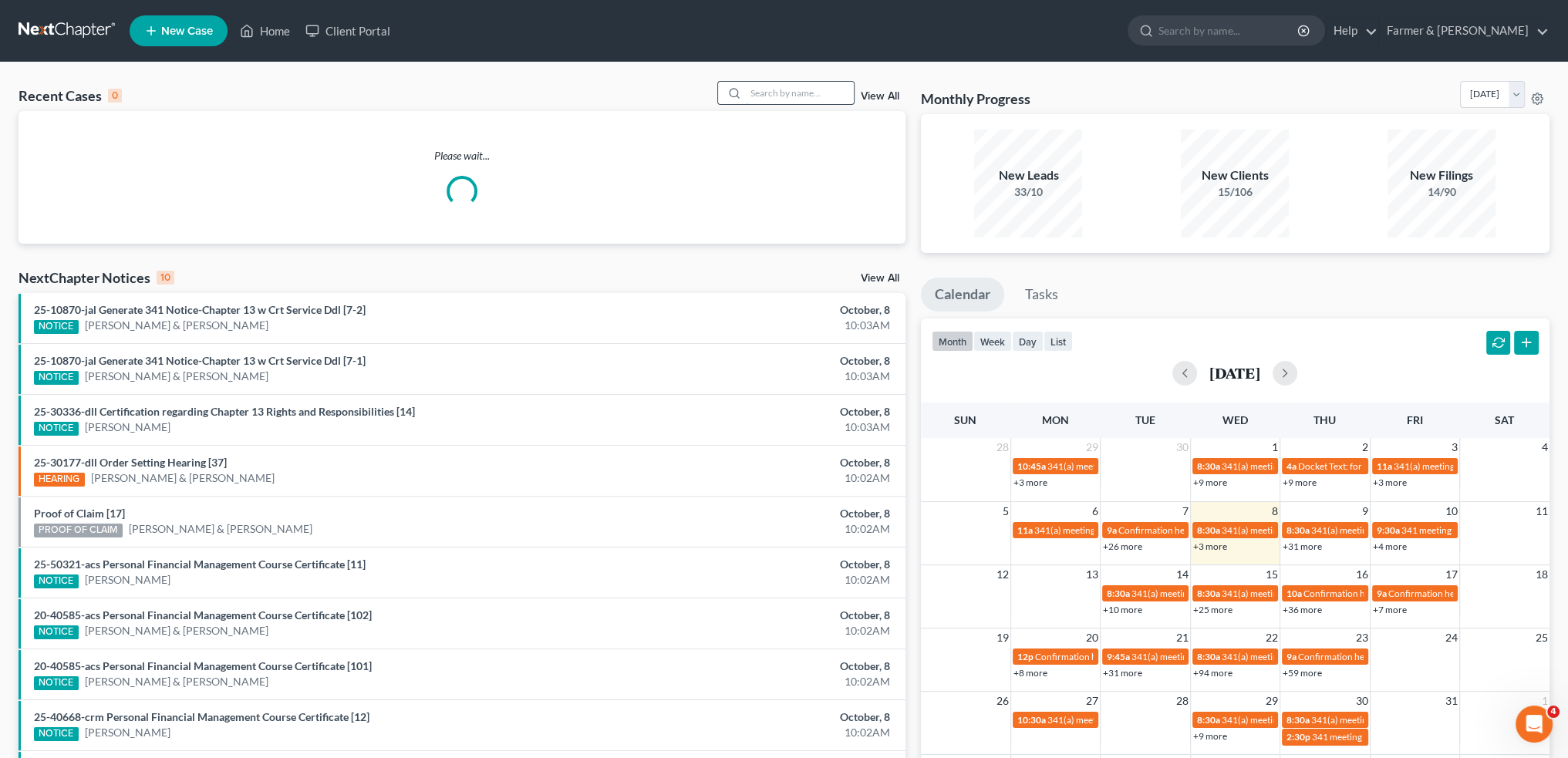
click at [775, 89] on input "search" at bounding box center [800, 93] width 108 height 22
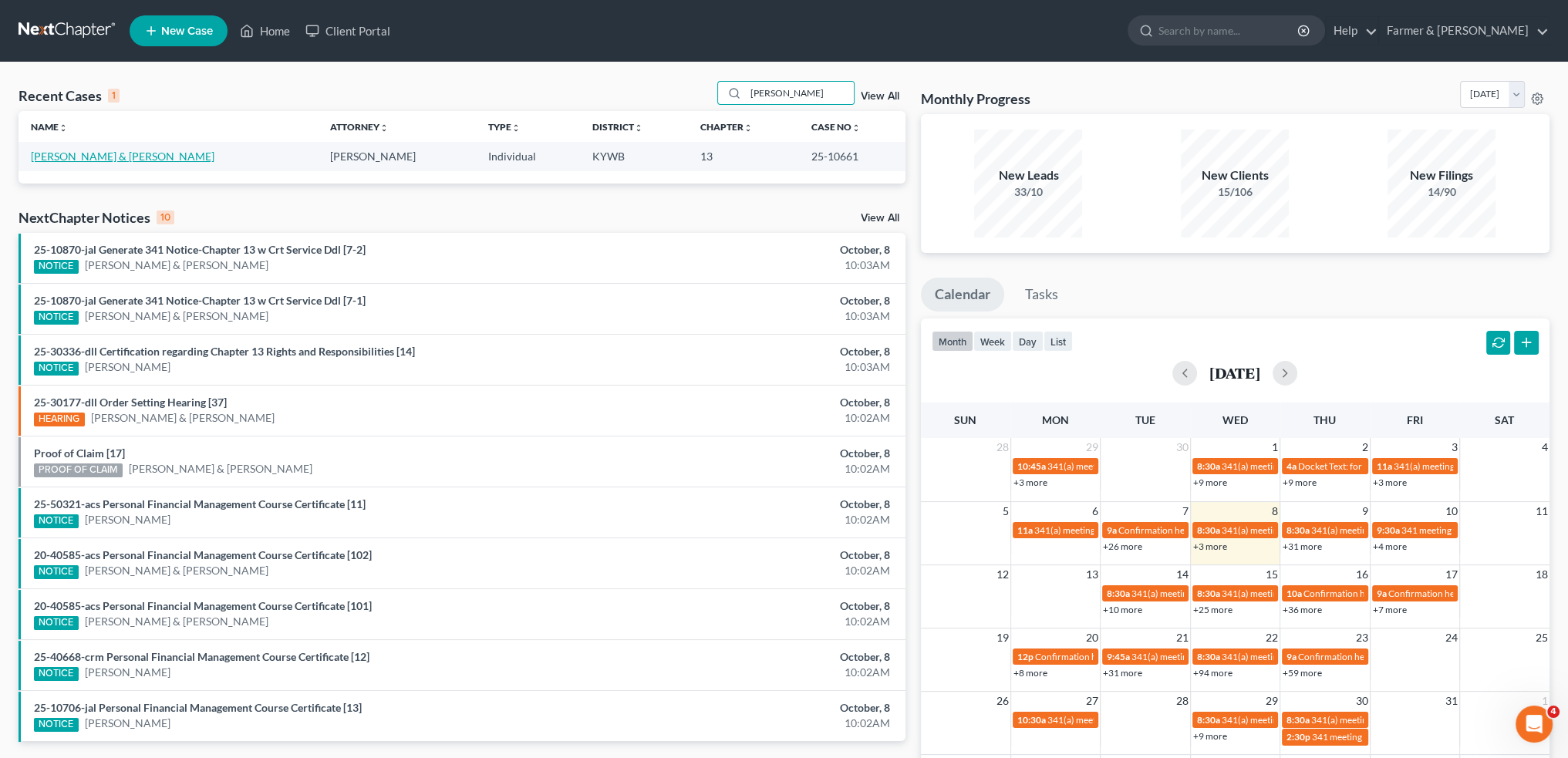
click at [123, 156] on link "Perkins, Brittany & Isaiah" at bounding box center [123, 155] width 184 height 13
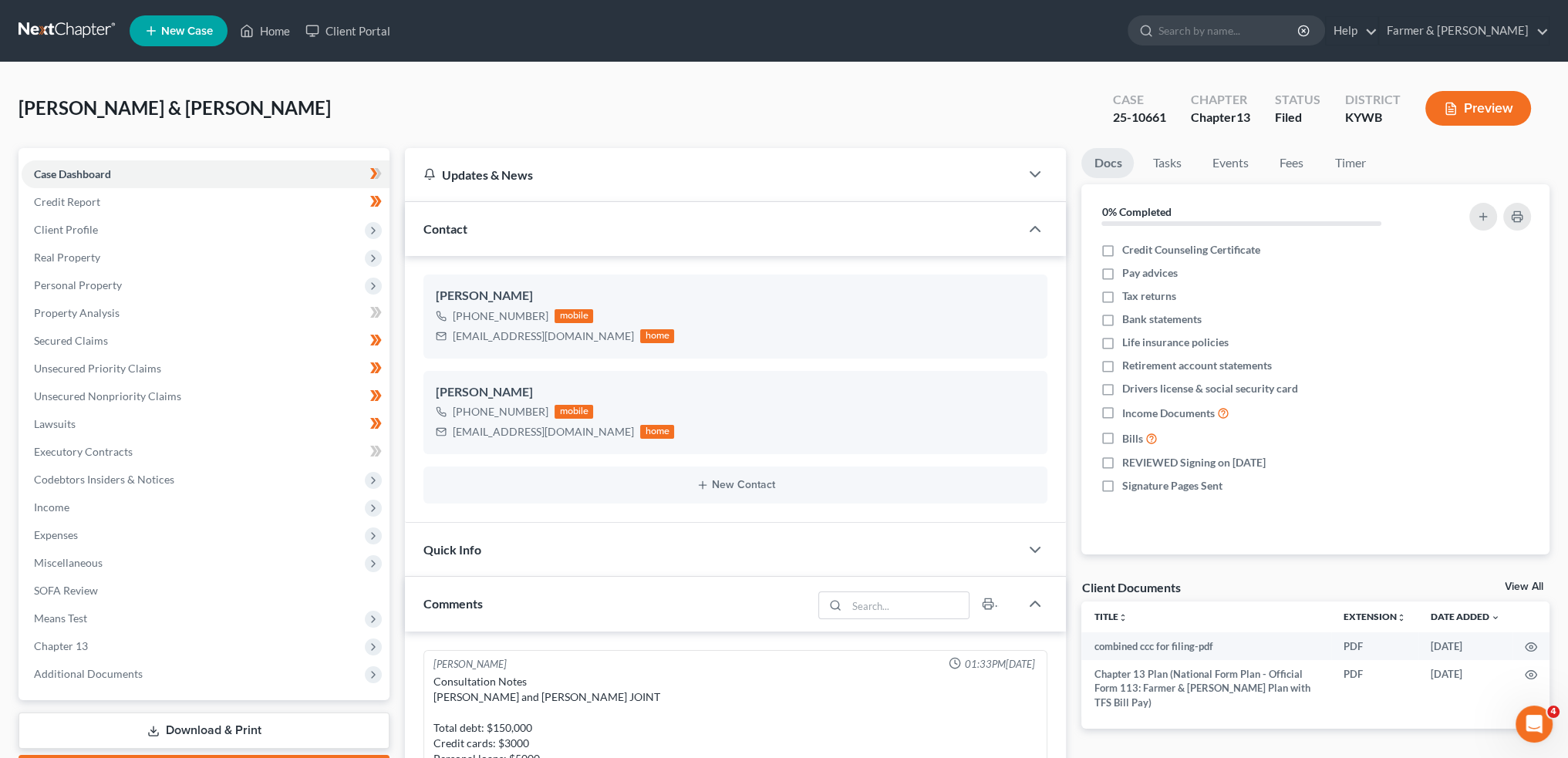
scroll to position [793, 0]
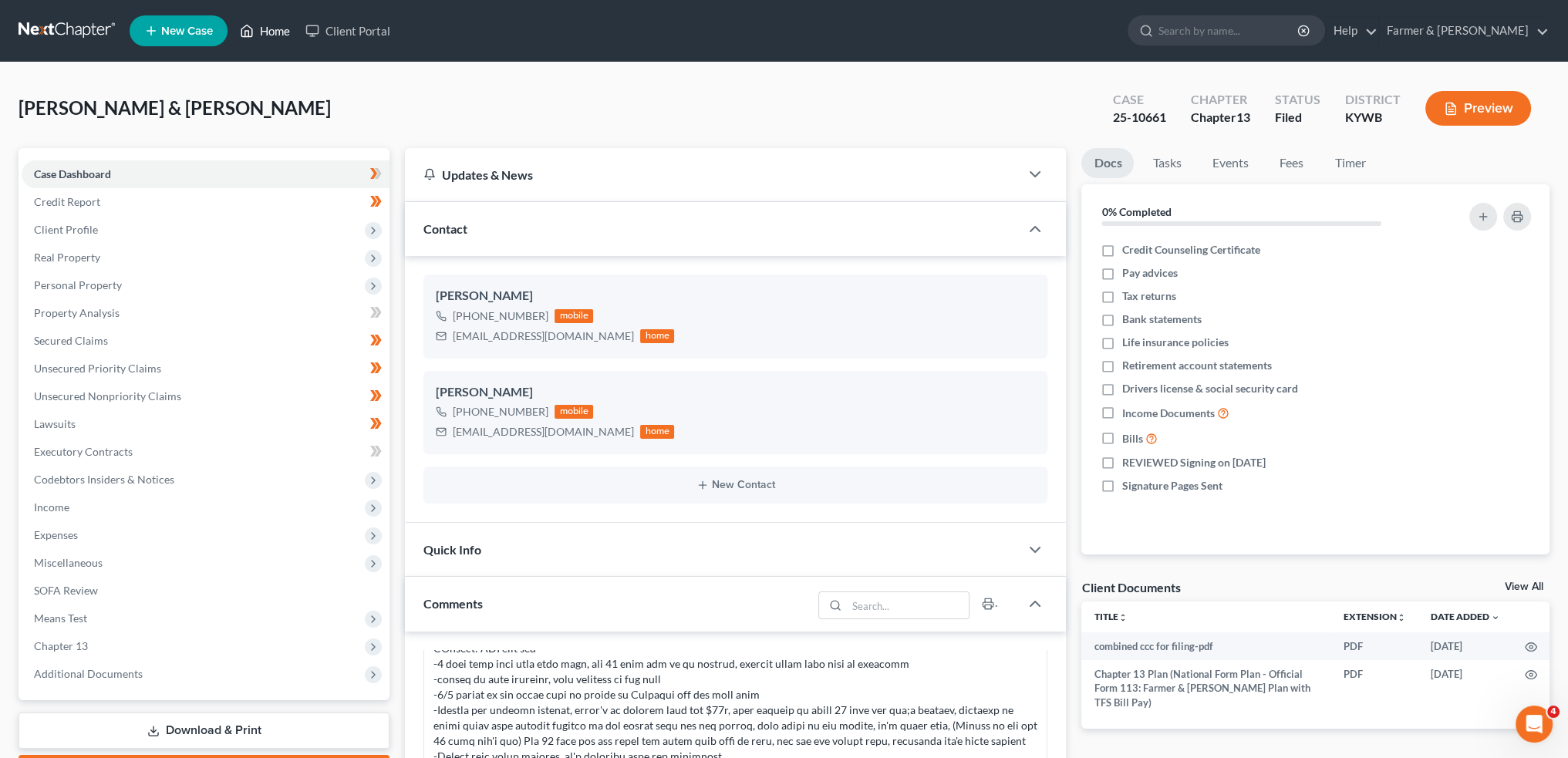
click at [272, 30] on link "Home" at bounding box center [265, 31] width 65 height 27
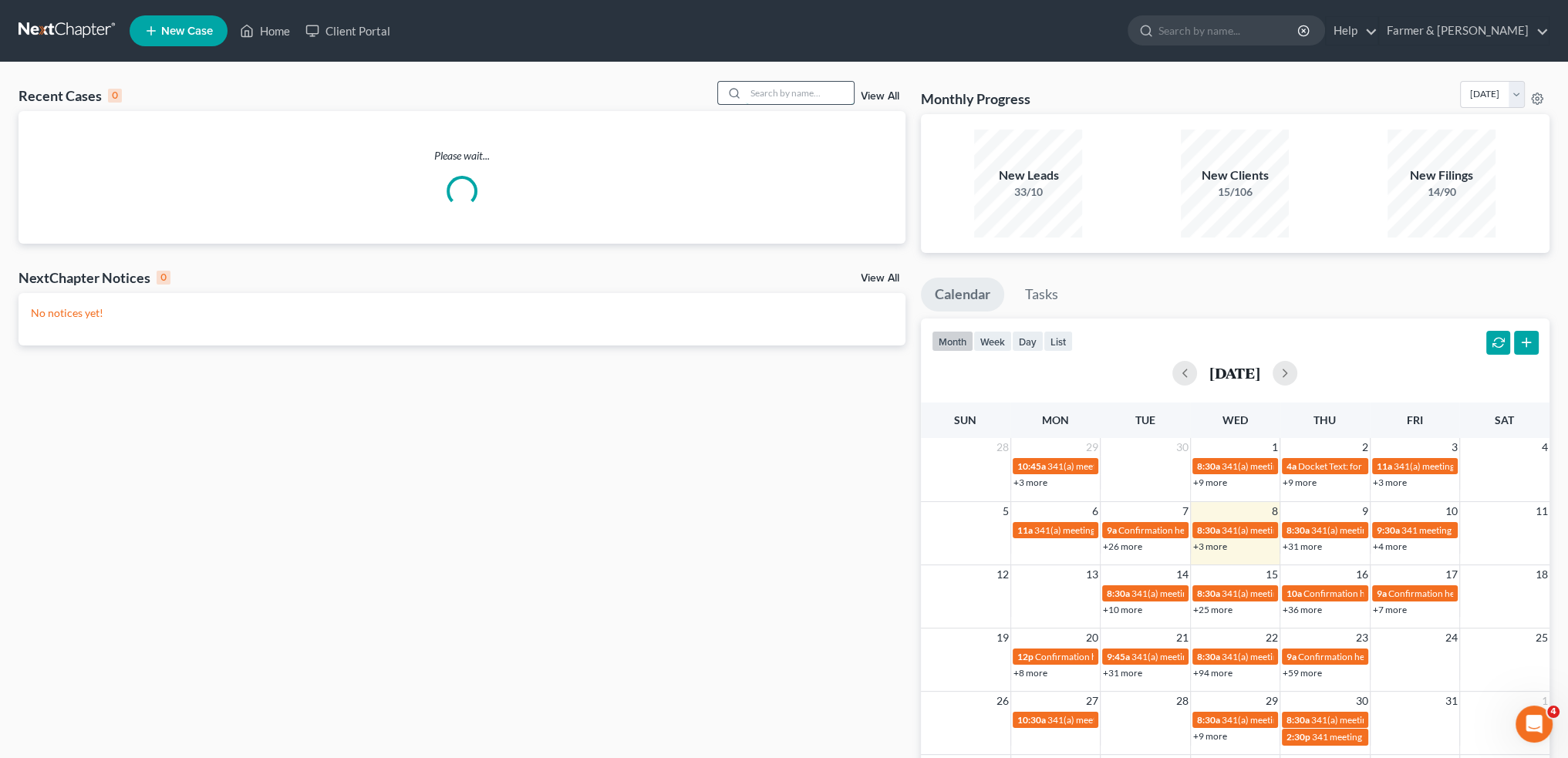
click at [763, 95] on input "search" at bounding box center [800, 93] width 108 height 22
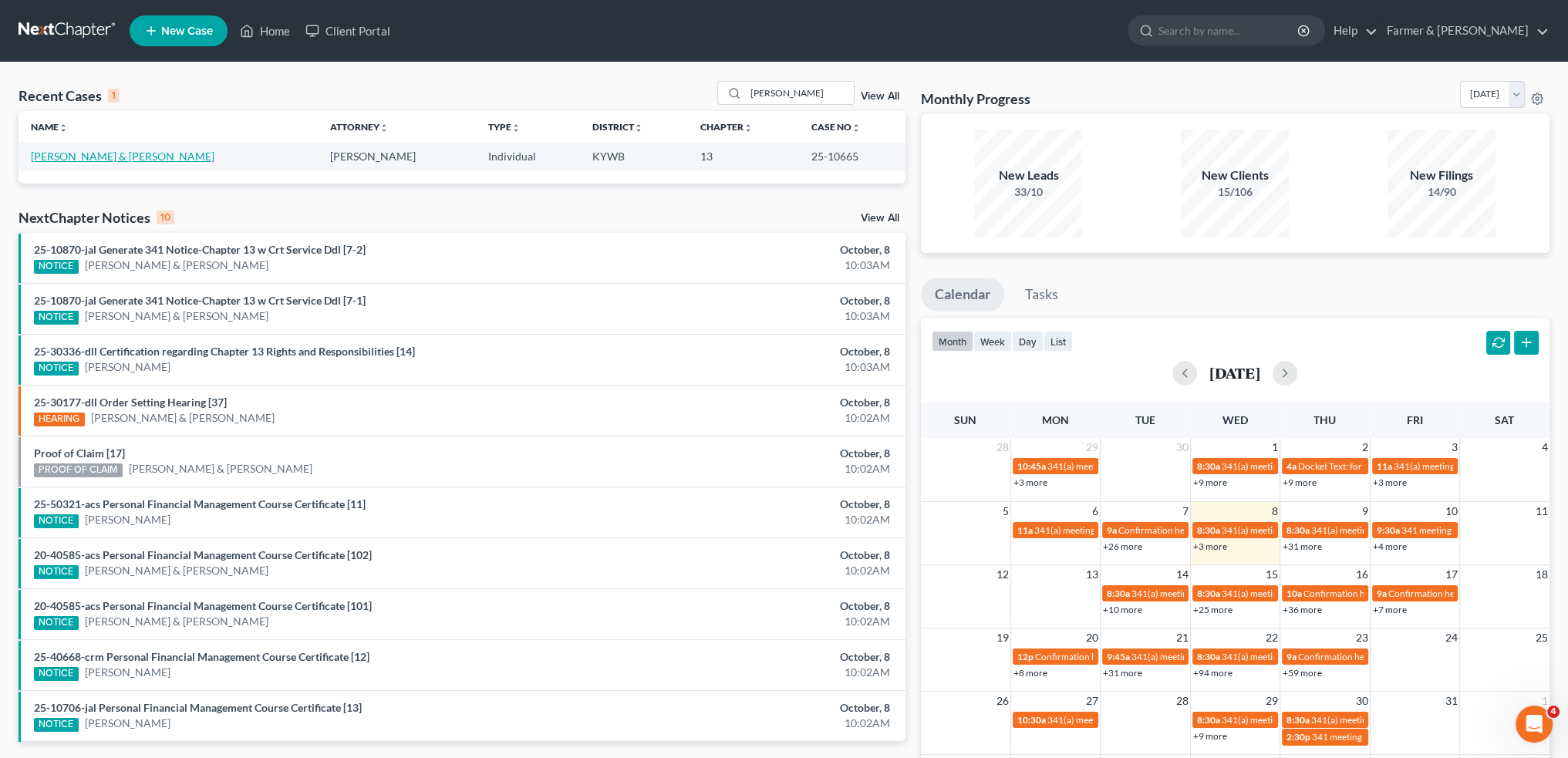
click at [81, 151] on link "Watwood, Jennifer & Brian" at bounding box center [123, 155] width 184 height 13
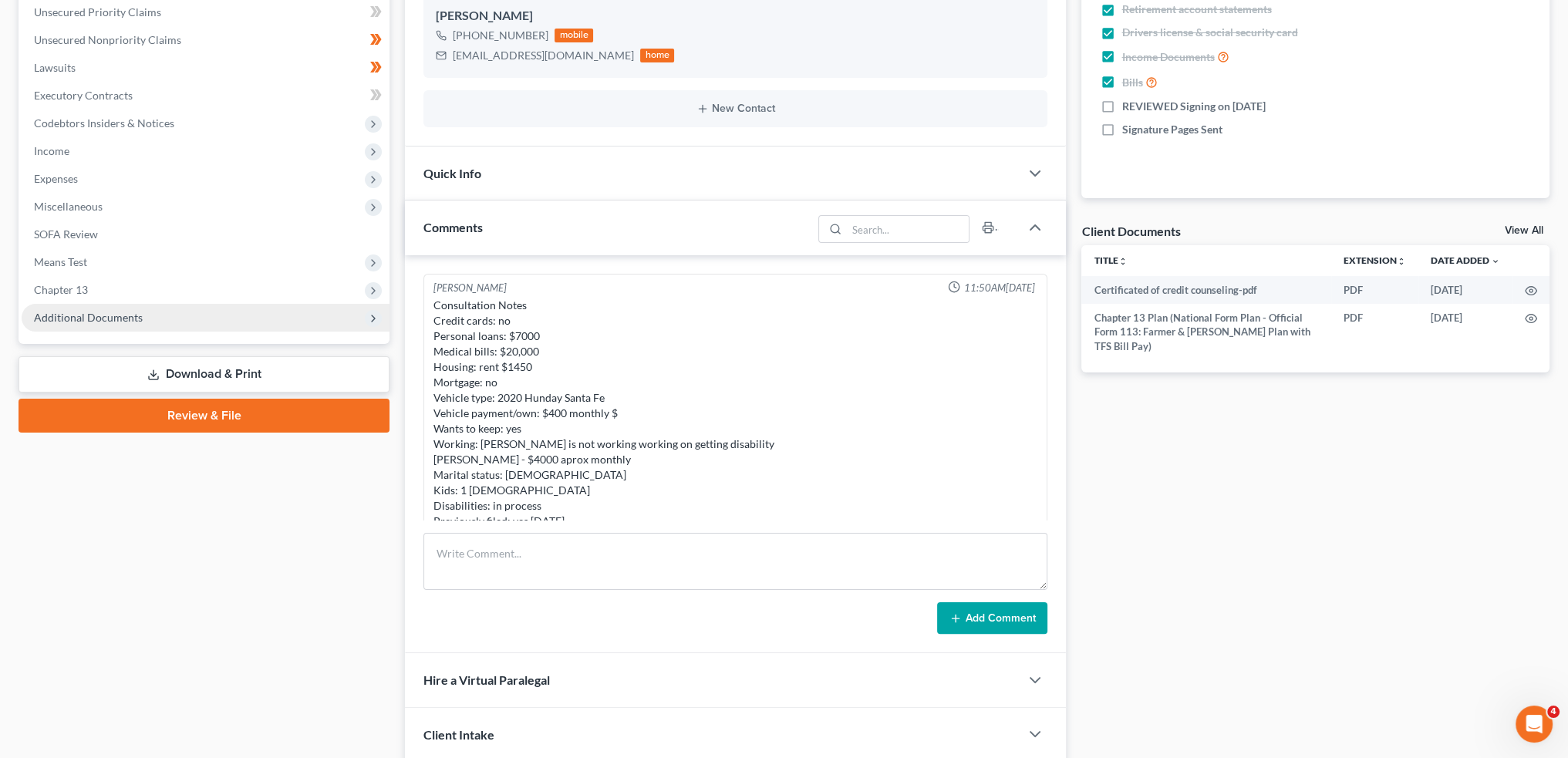
scroll to position [762, 0]
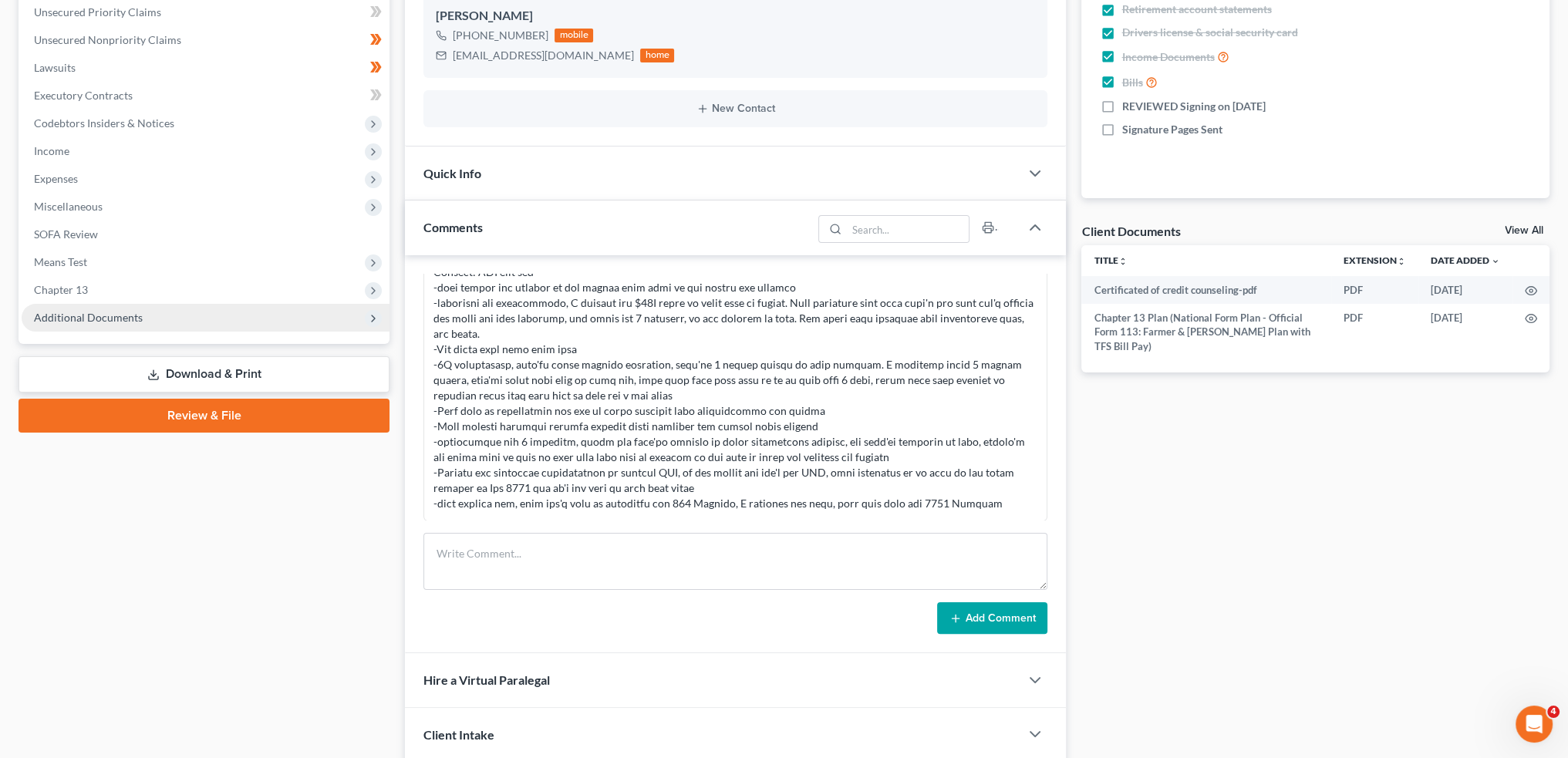
click at [159, 320] on span "Additional Documents" at bounding box center [205, 317] width 368 height 27
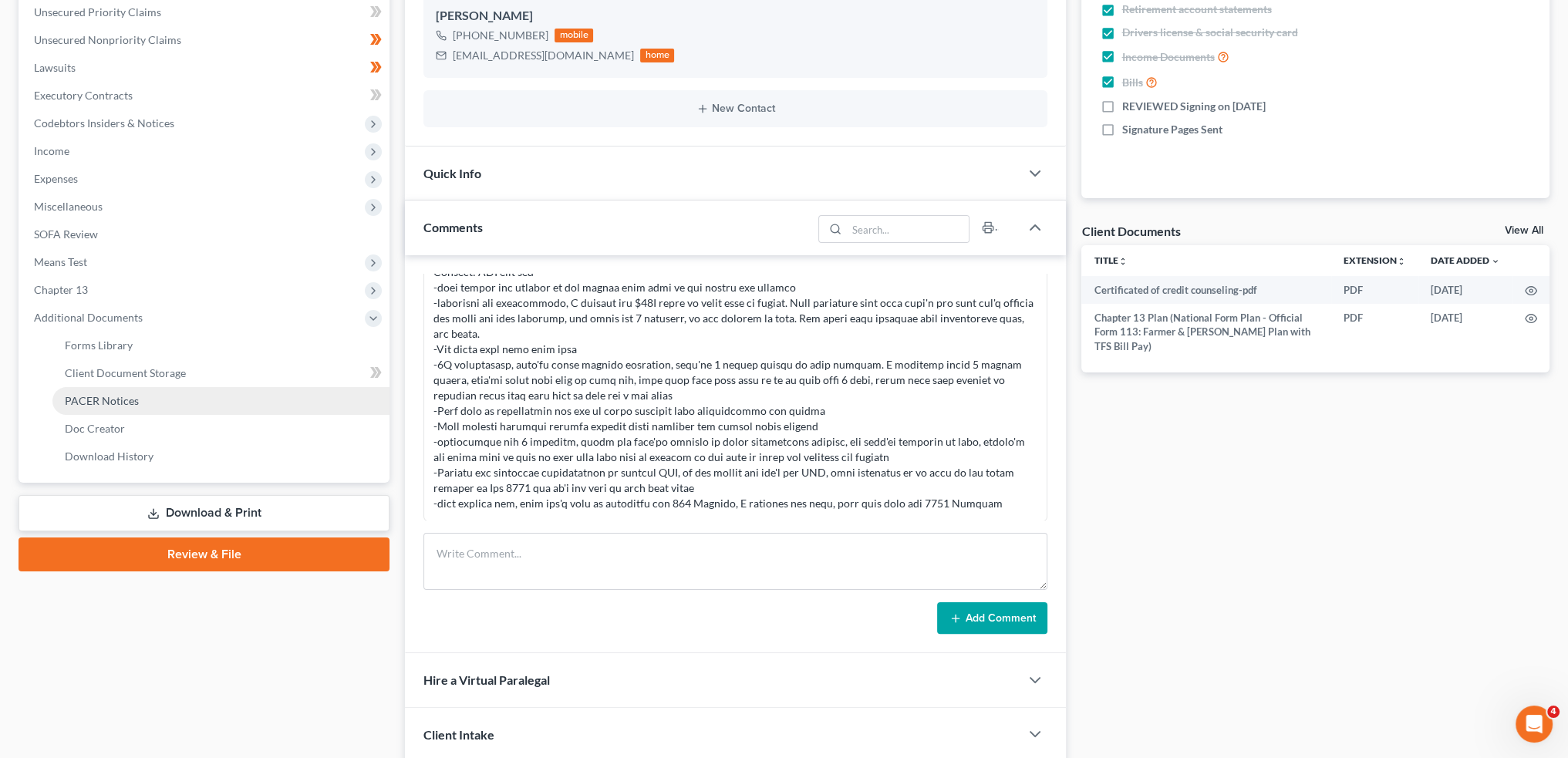
click at [146, 396] on link "PACER Notices" at bounding box center [220, 400] width 337 height 27
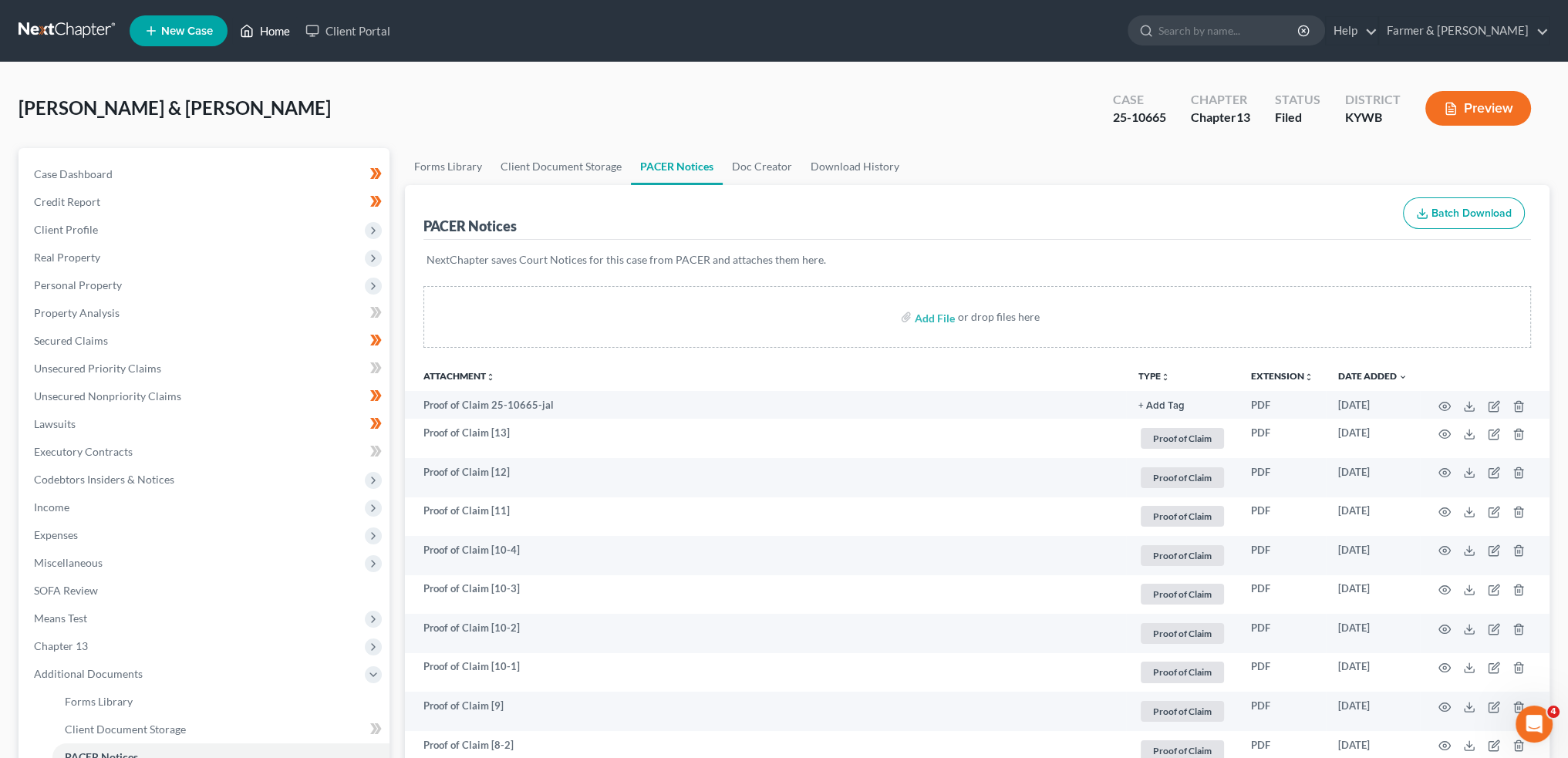
click at [270, 33] on link "Home" at bounding box center [265, 31] width 65 height 27
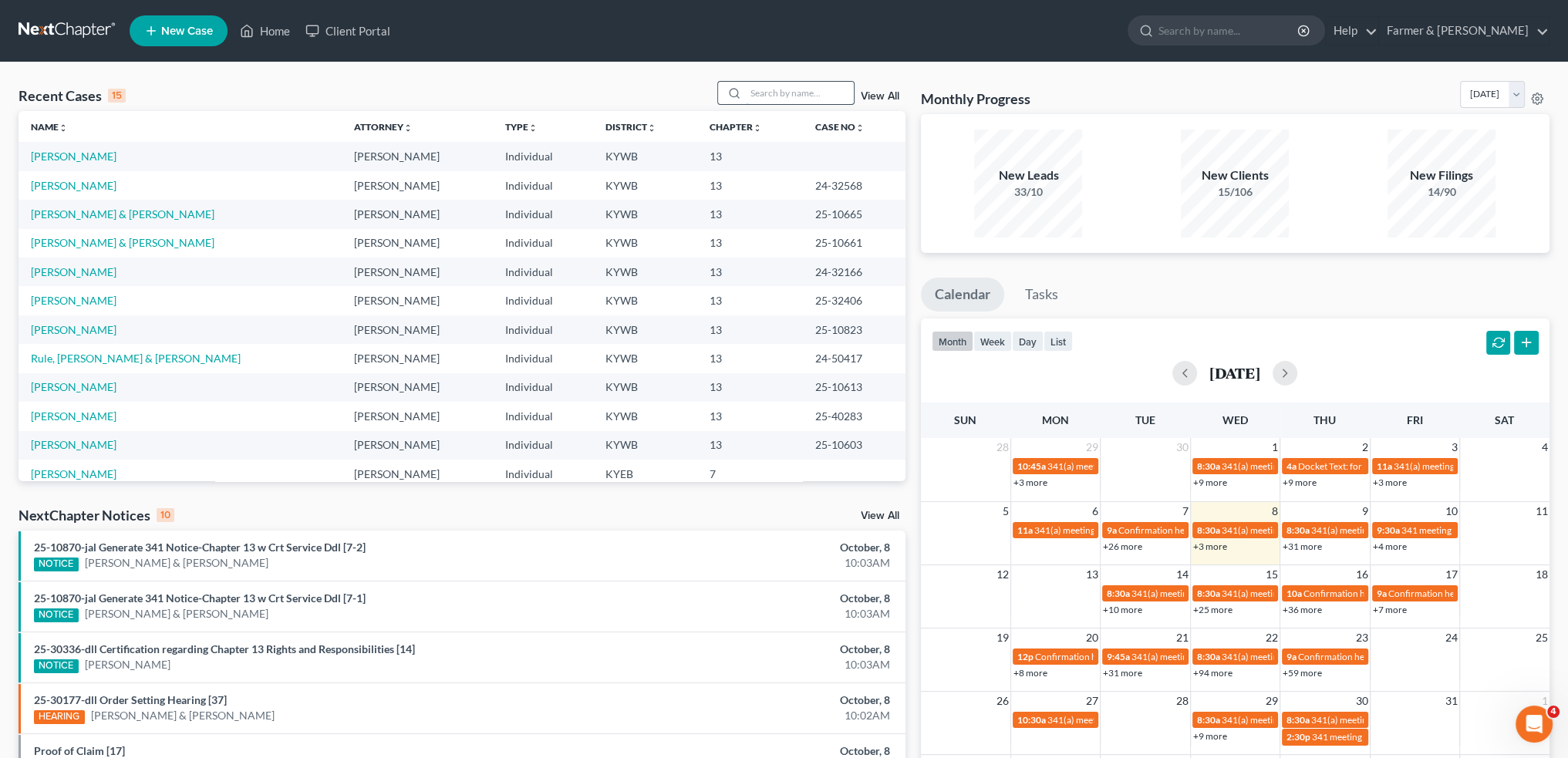
click at [816, 95] on input "search" at bounding box center [800, 93] width 108 height 22
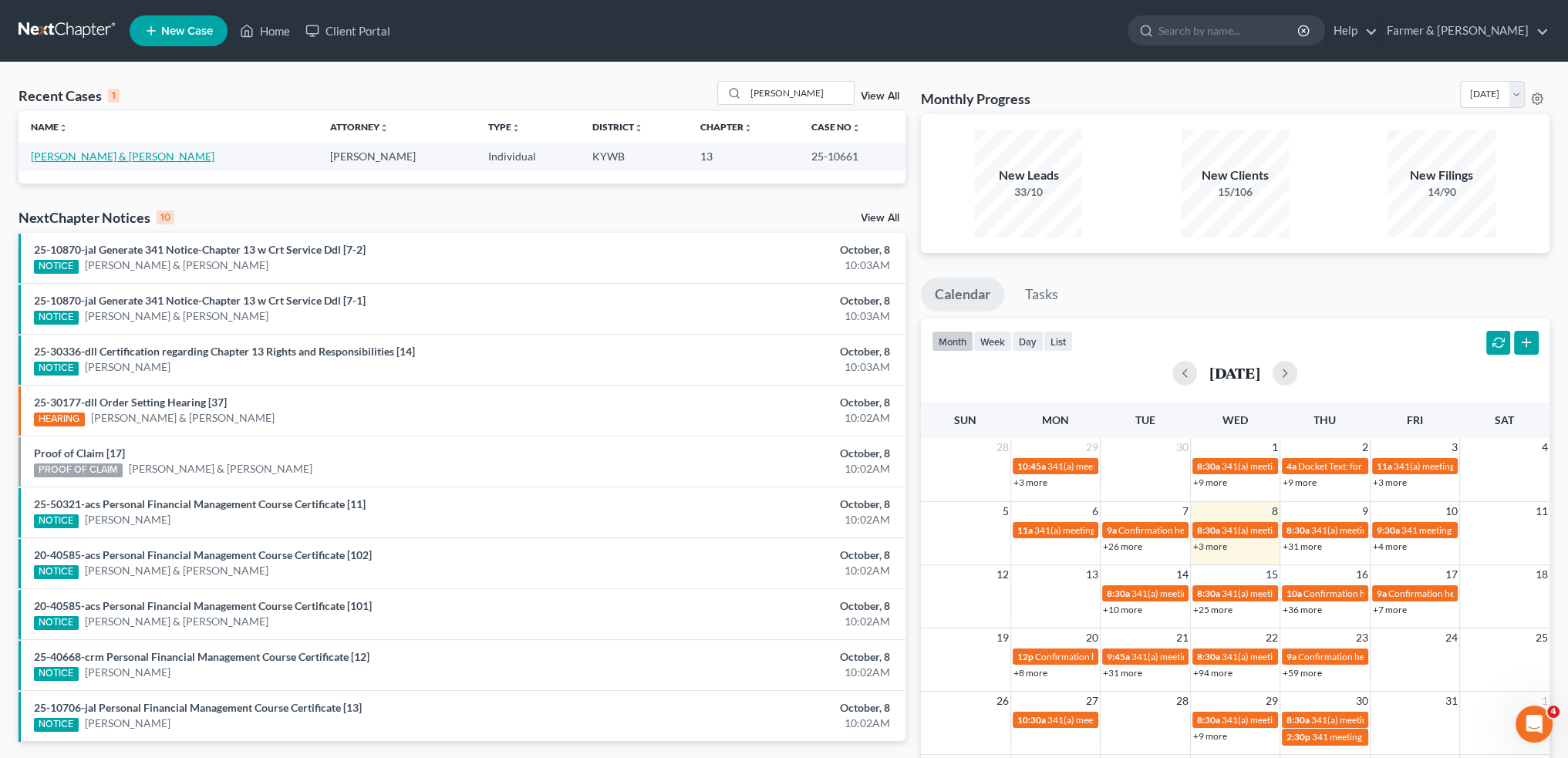
click at [118, 157] on link "Perkins, Brittany & Isaiah" at bounding box center [123, 155] width 184 height 13
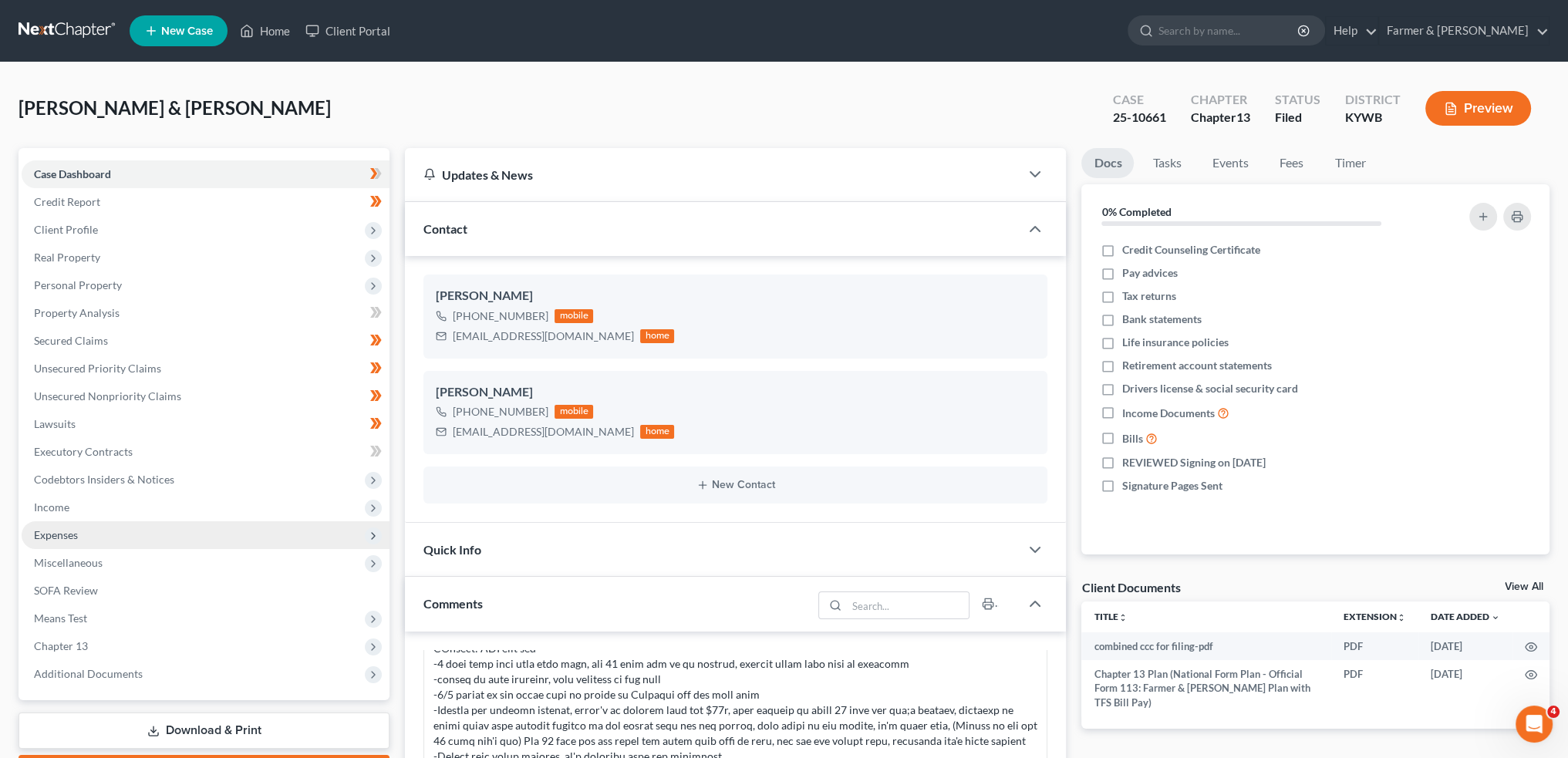
scroll to position [128, 0]
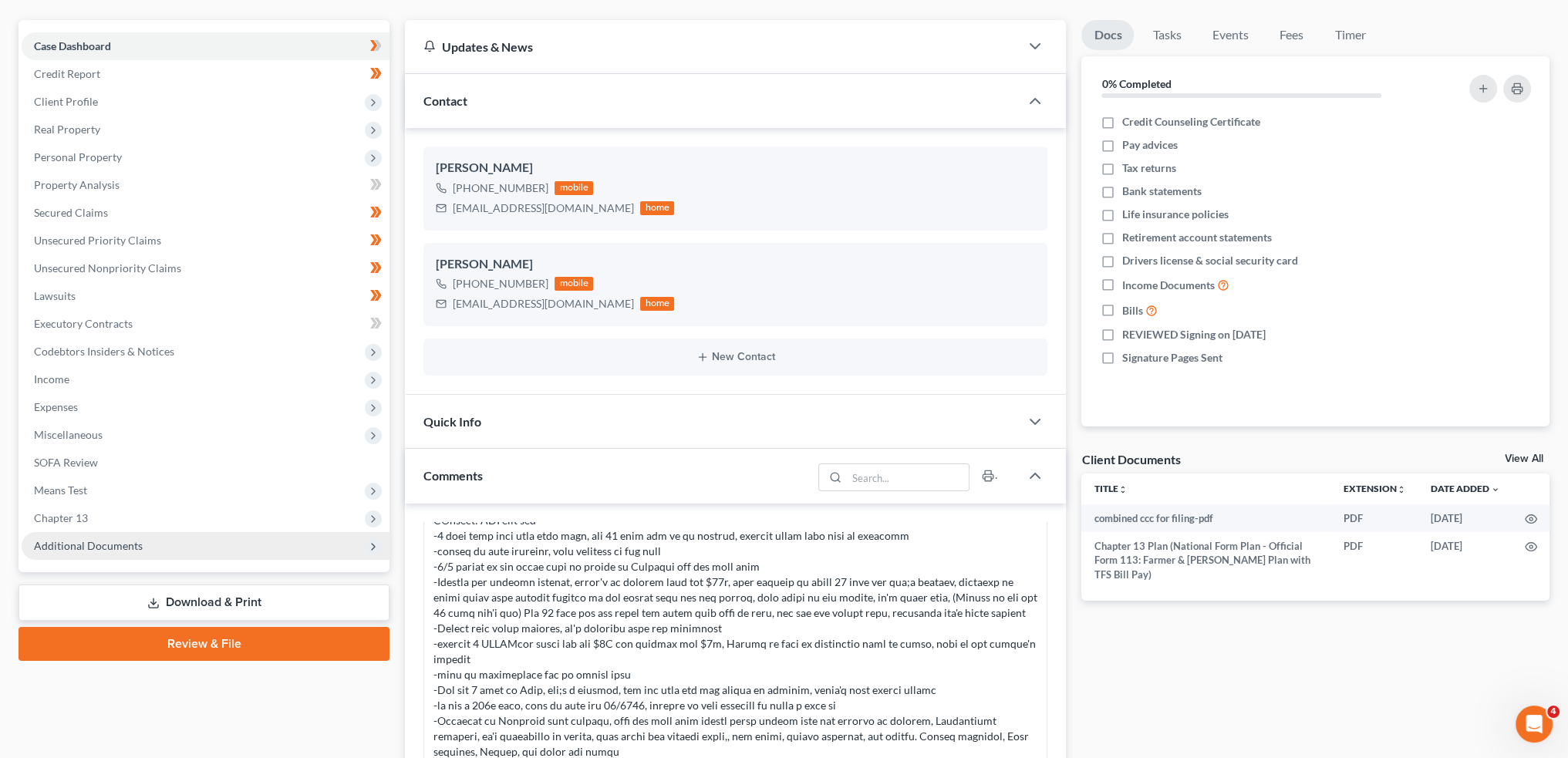
click at [102, 551] on span "Additional Documents" at bounding box center [205, 546] width 368 height 27
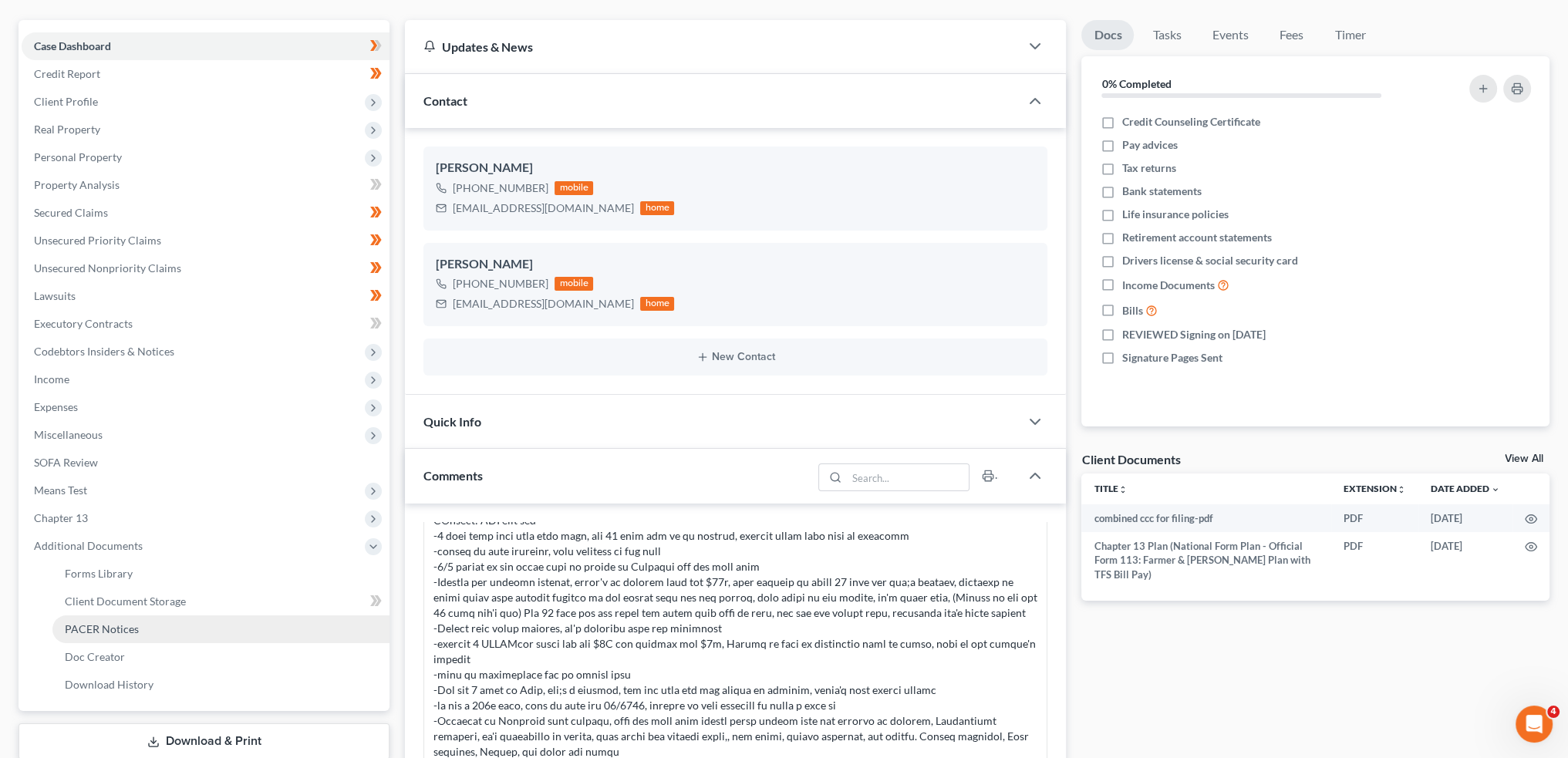
click at [95, 633] on span "PACER Notices" at bounding box center [102, 629] width 74 height 13
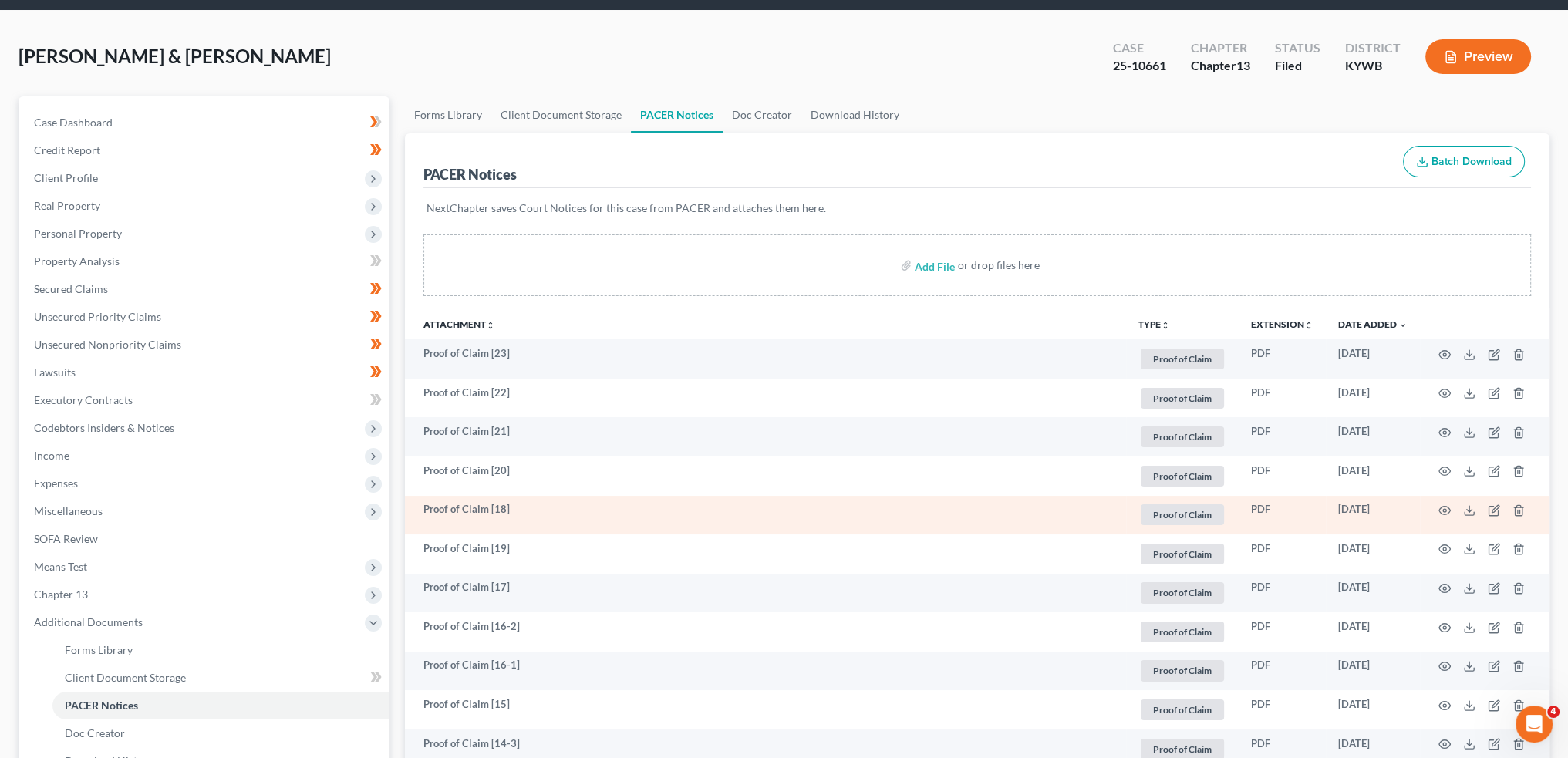
scroll to position [256, 0]
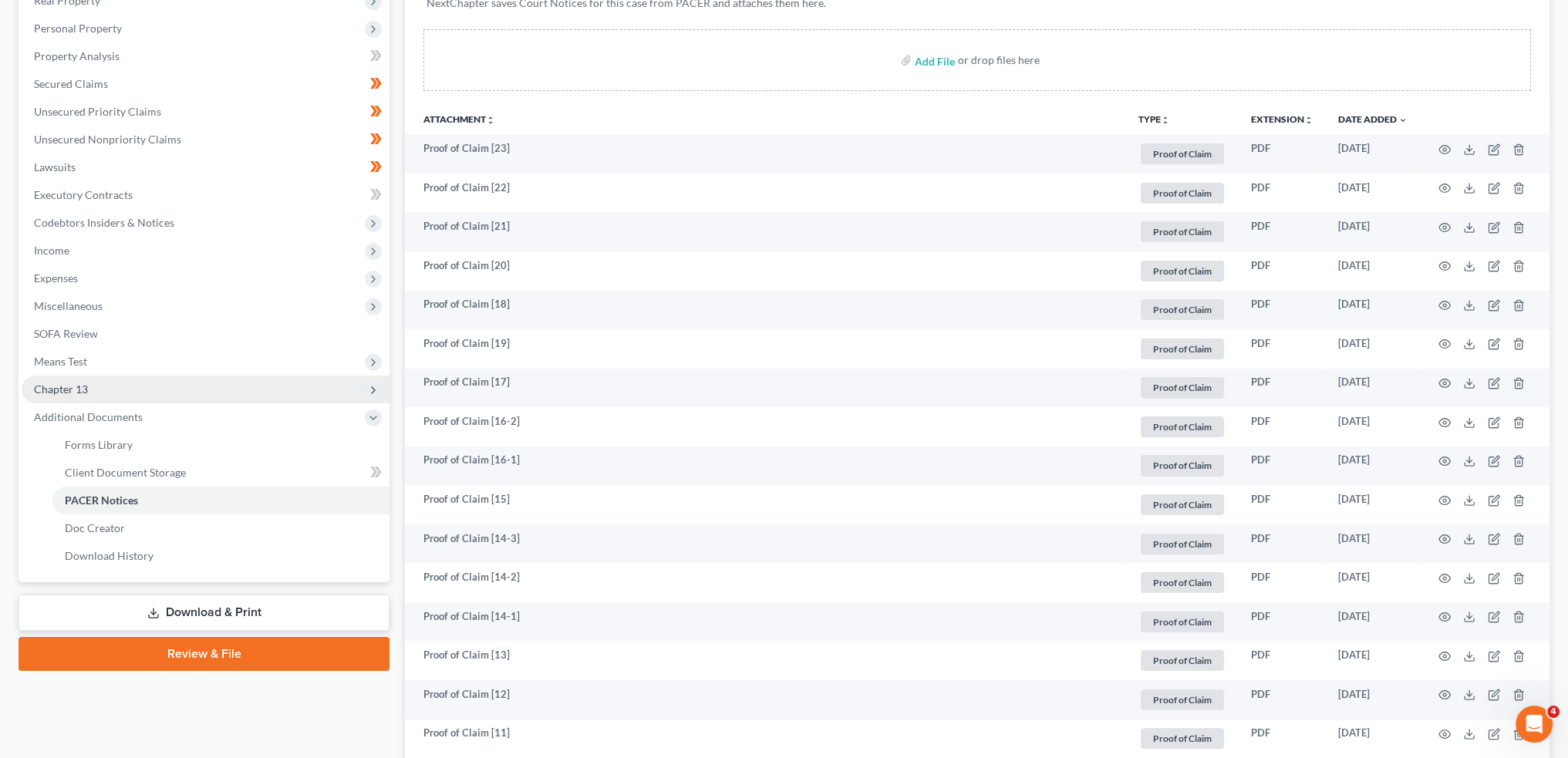
click at [112, 382] on span "Chapter 13" at bounding box center [205, 389] width 368 height 27
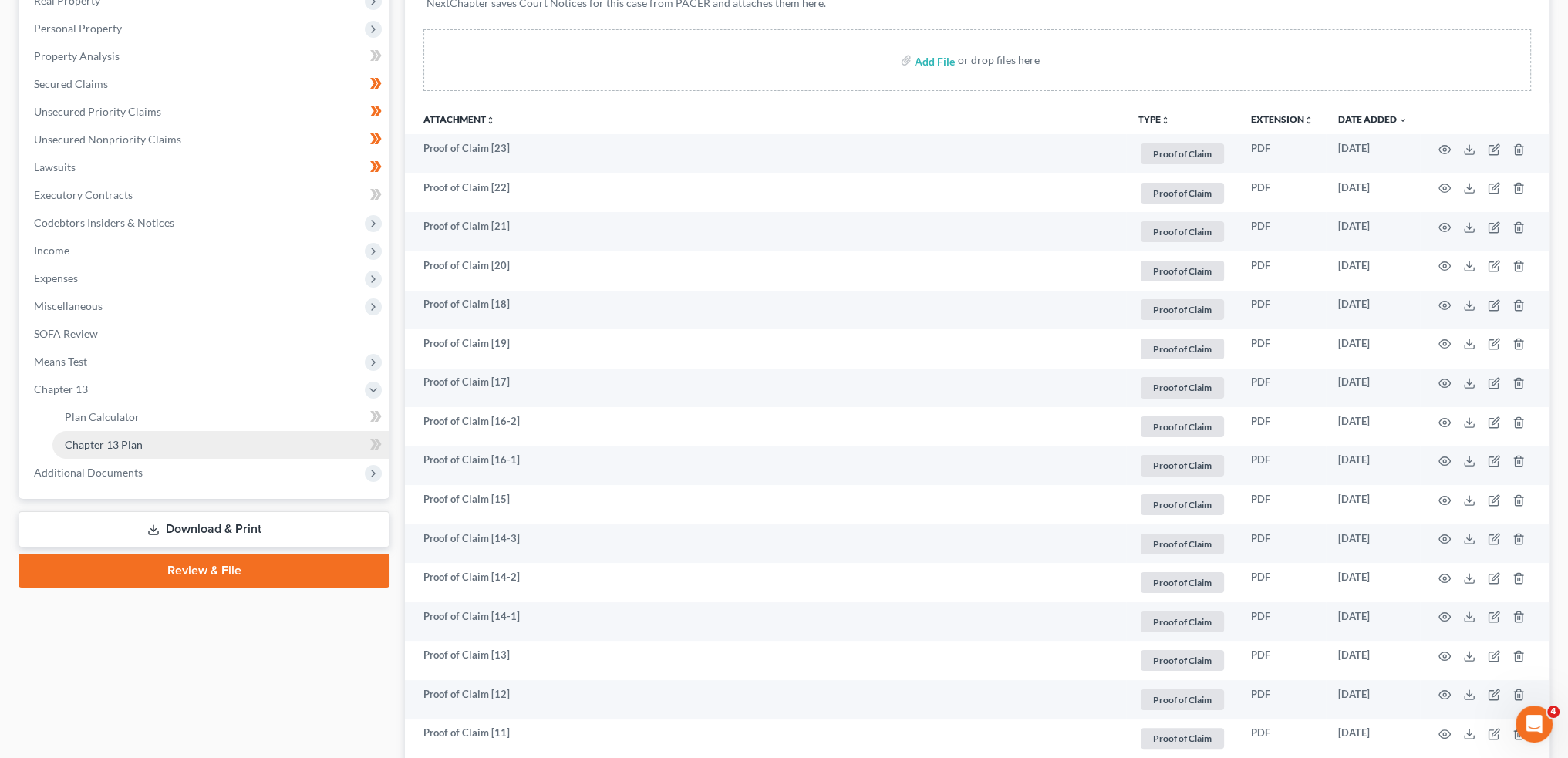
click at [126, 445] on span "Chapter 13 Plan" at bounding box center [104, 444] width 78 height 13
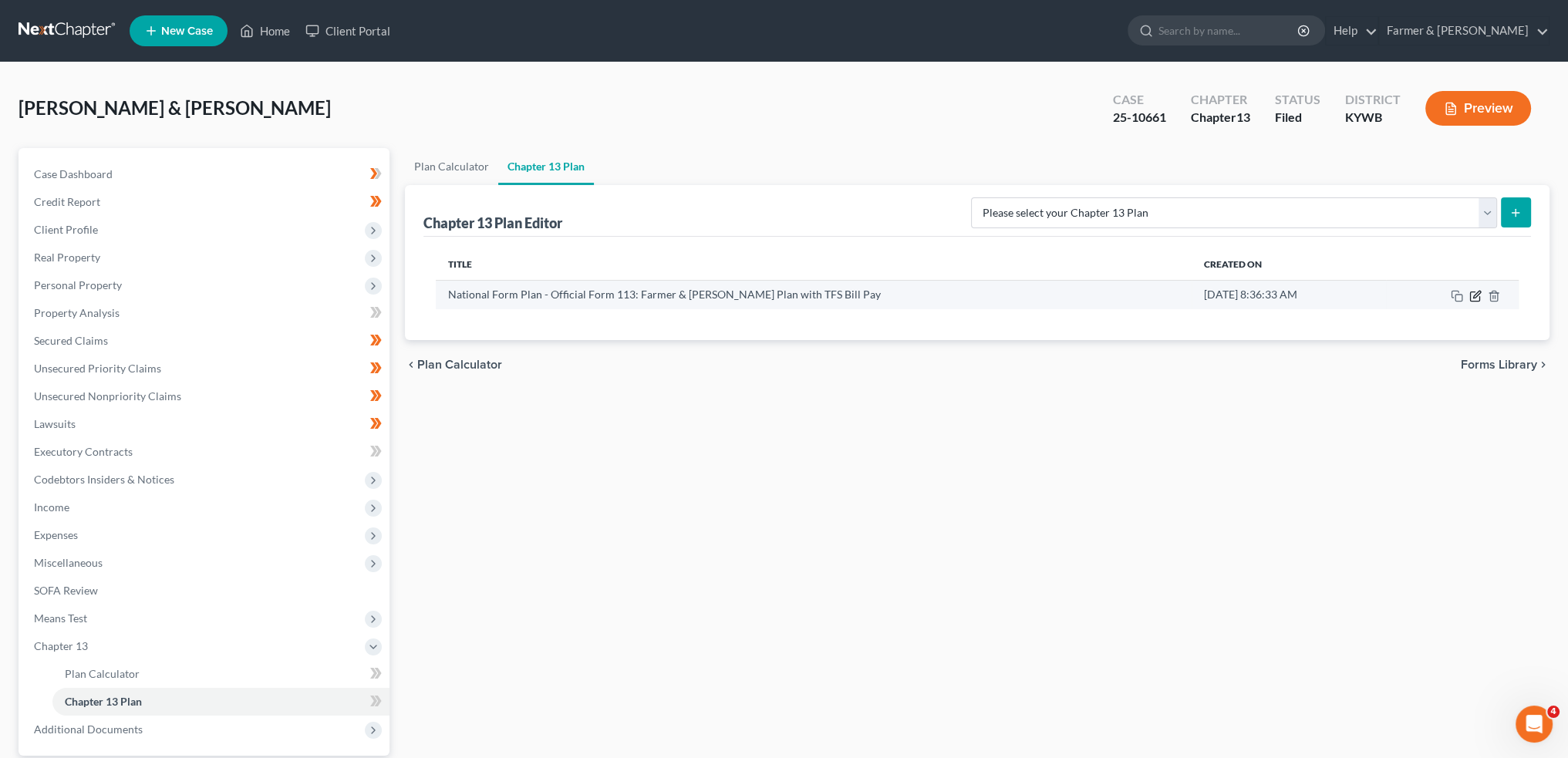
click at [1475, 295] on icon "button" at bounding box center [1475, 296] width 12 height 12
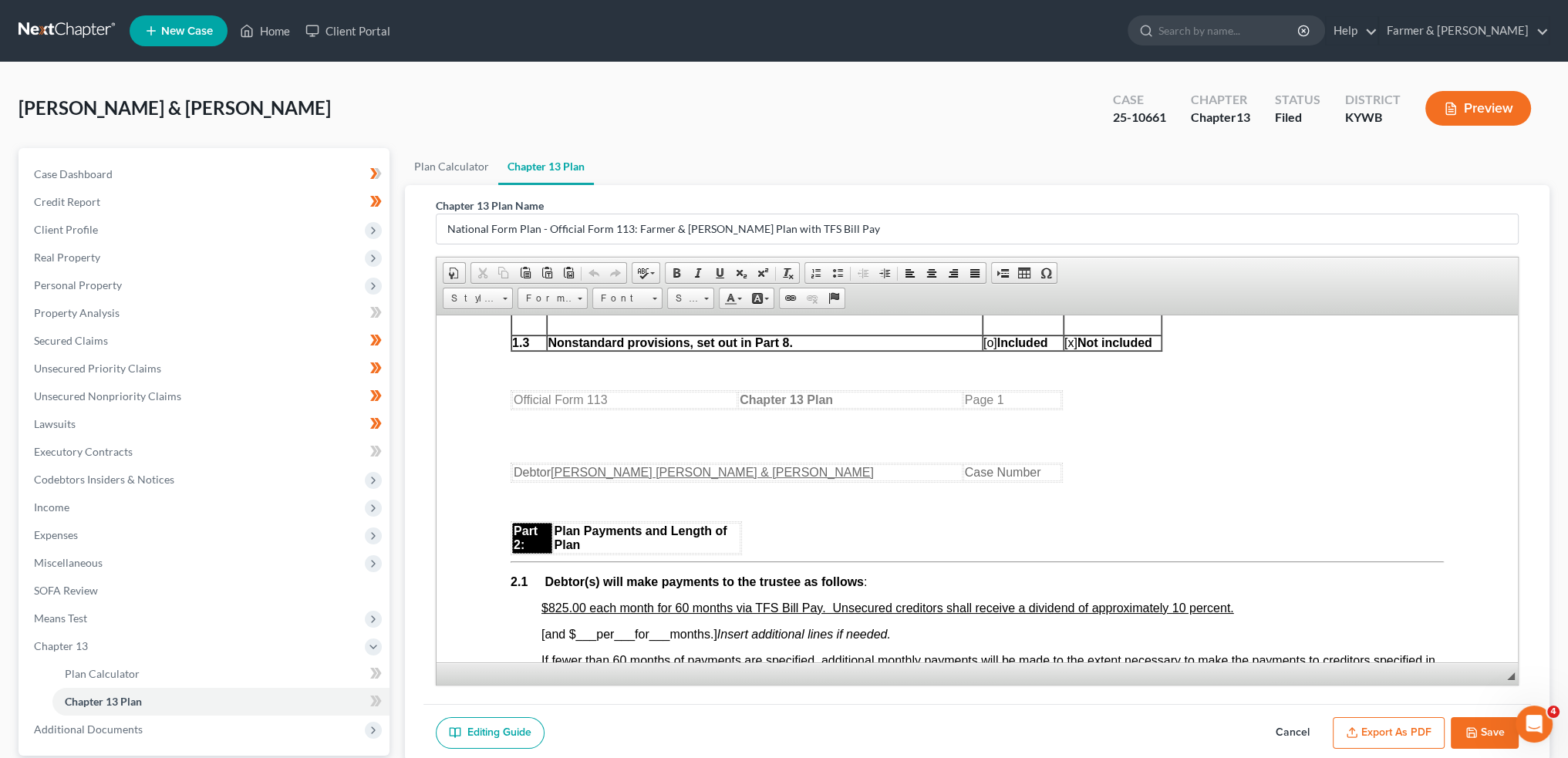
scroll to position [771, 0]
